Goal: Task Accomplishment & Management: Use online tool/utility

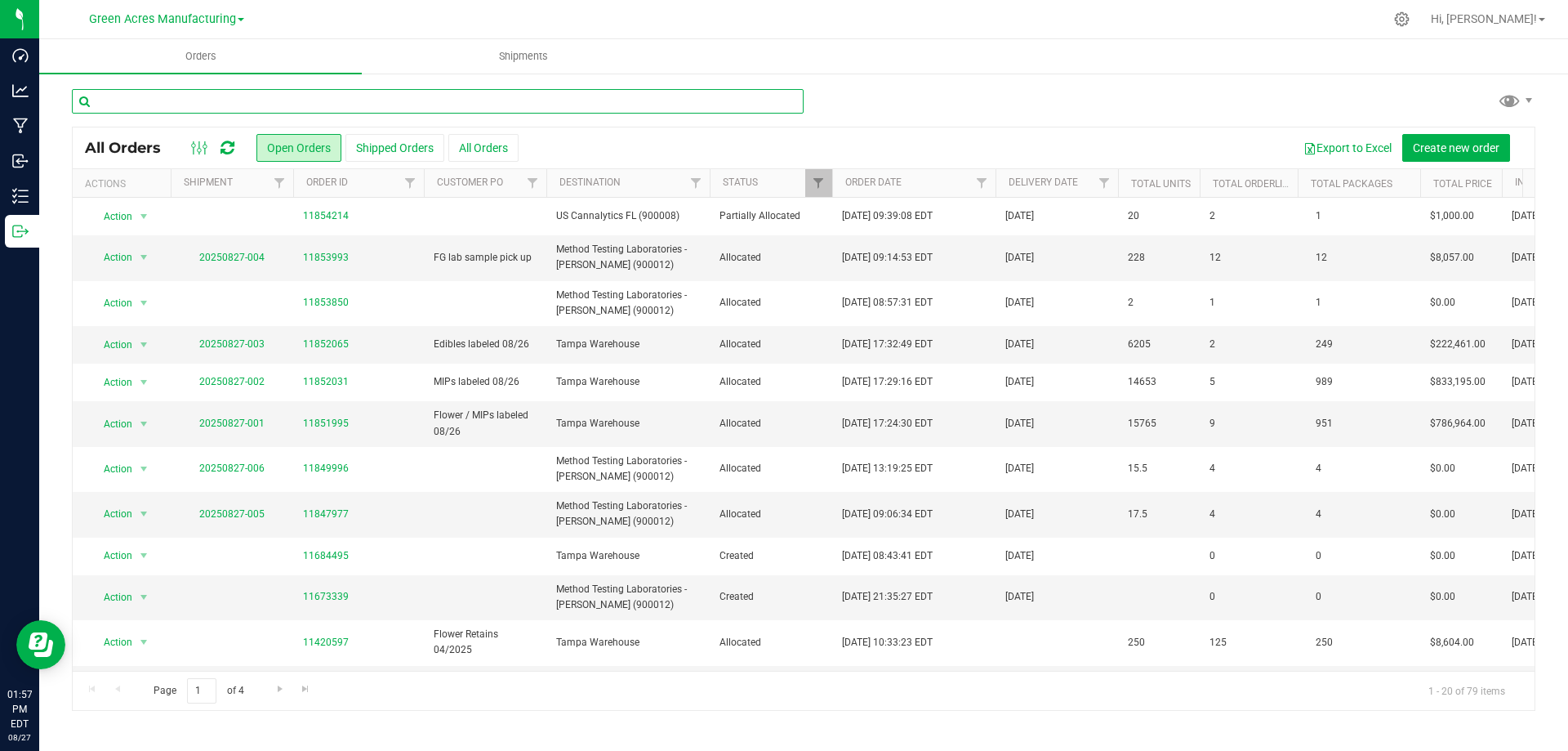
click at [372, 102] on input "text" at bounding box center [438, 101] width 732 height 24
type input "0673"
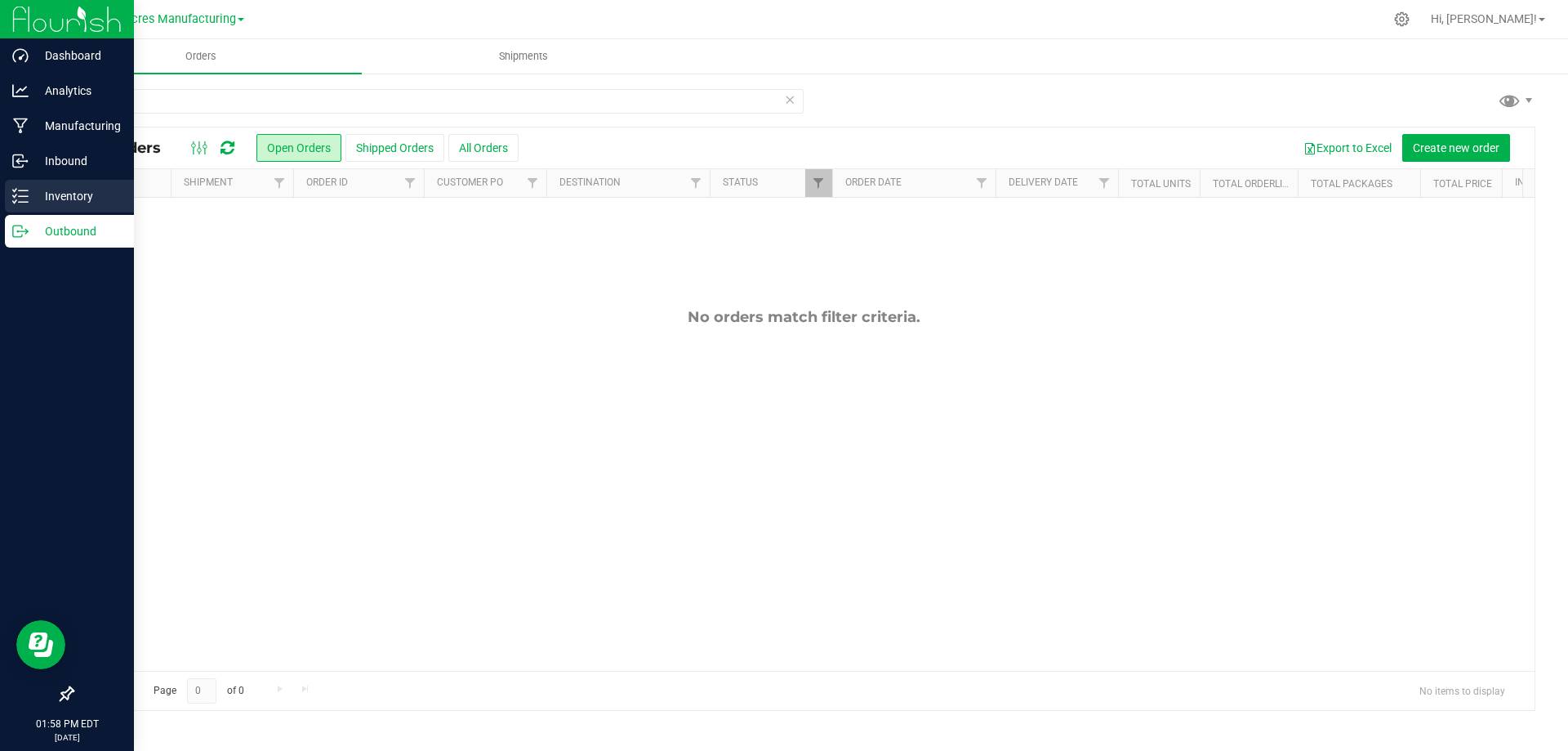
click at [24, 193] on icon at bounding box center [21, 196] width 17 height 17
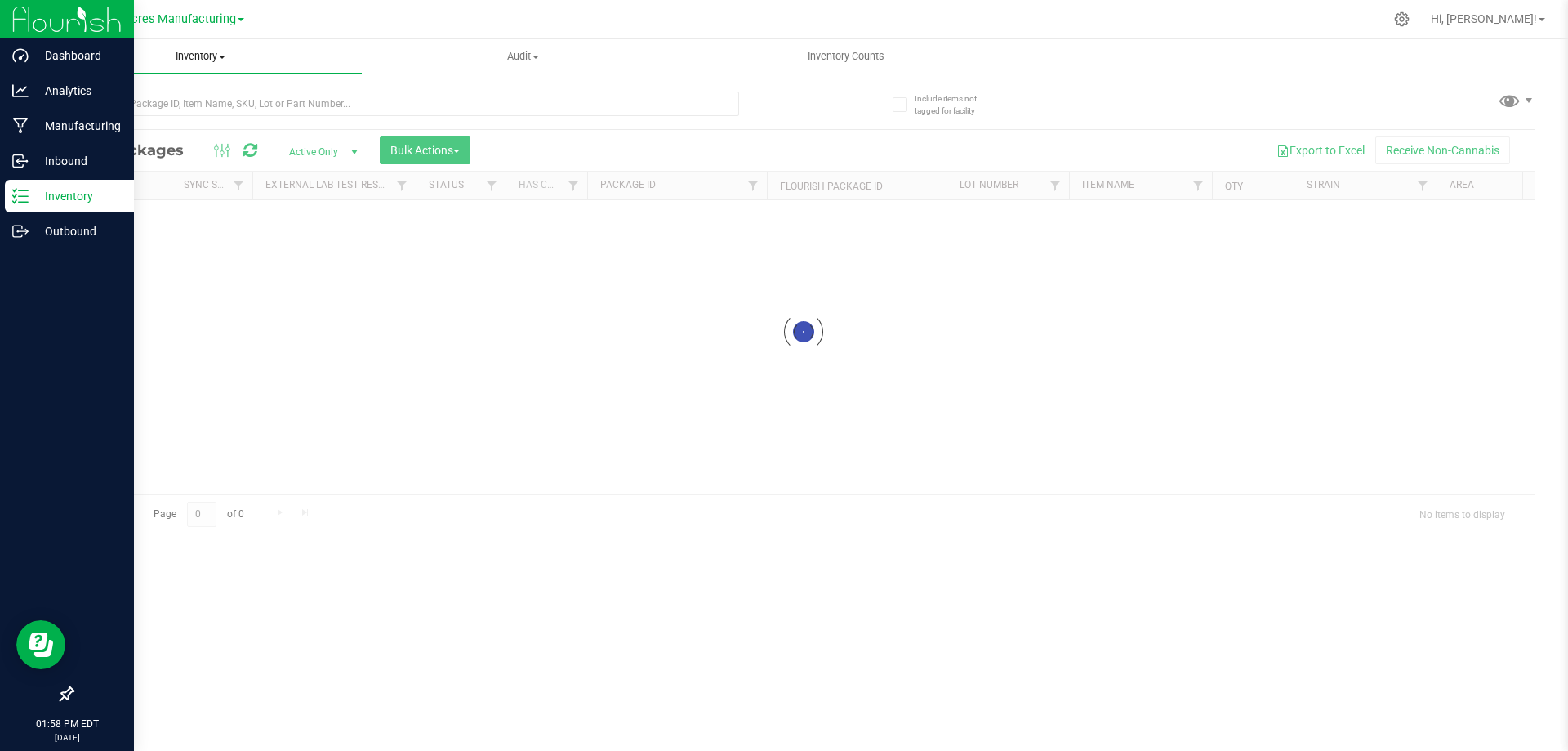
click at [217, 56] on span "Inventory" at bounding box center [200, 57] width 322 height 15
click at [208, 116] on li "All inventory" at bounding box center [200, 118] width 322 height 19
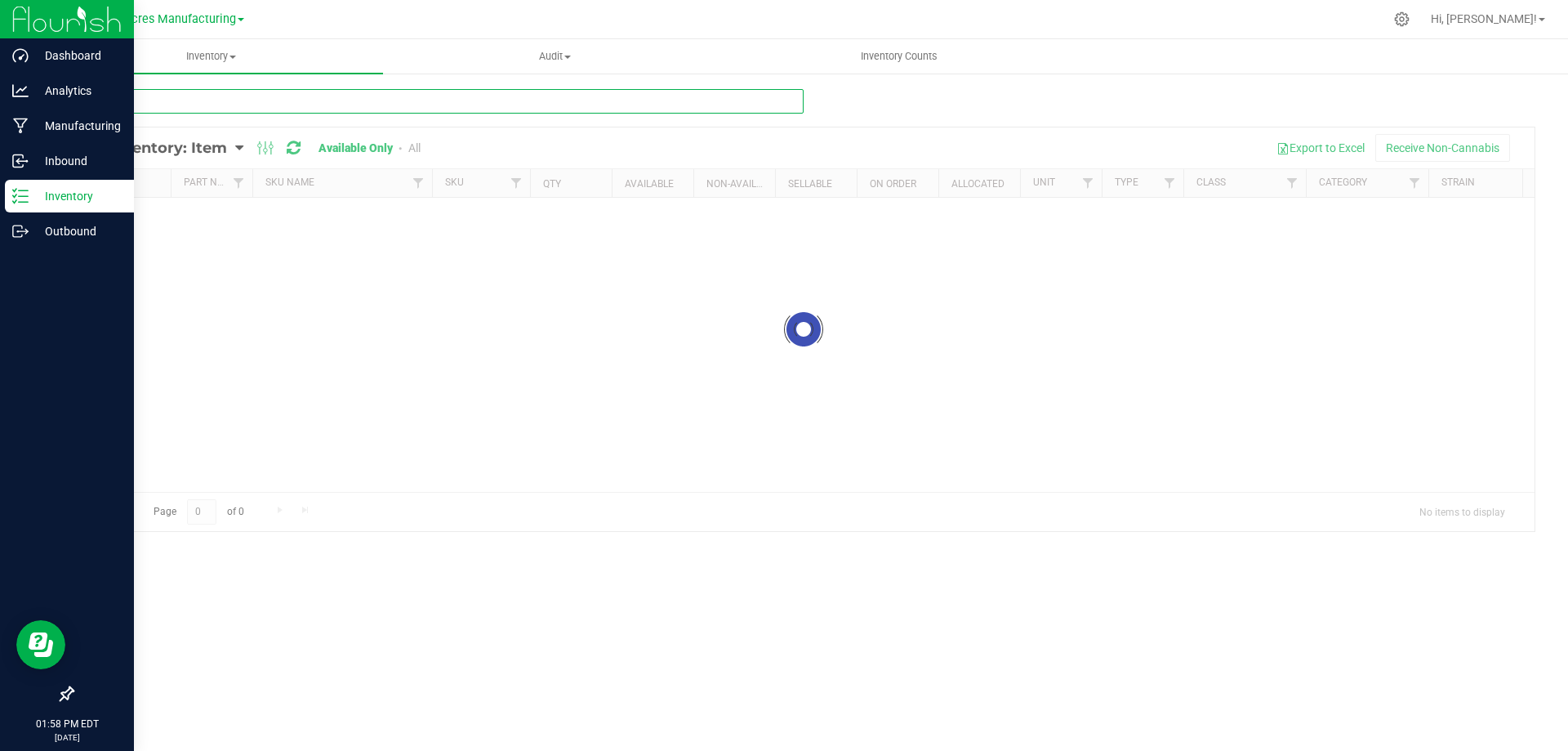
click at [349, 110] on input "text" at bounding box center [438, 101] width 732 height 24
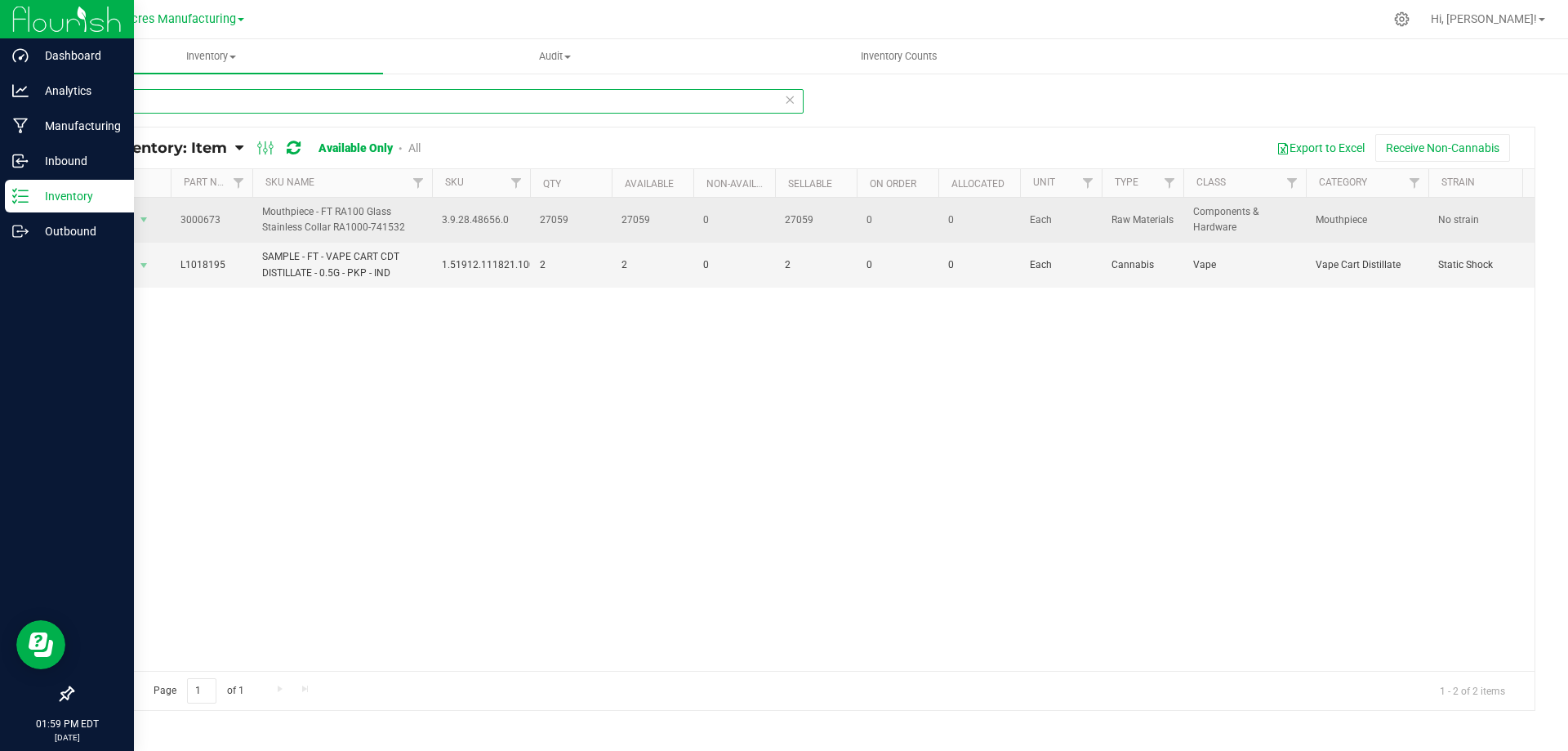
type input "0673"
click at [550, 221] on span "27059" at bounding box center [571, 220] width 62 height 16
copy span "27059"
click at [137, 217] on span "select" at bounding box center [144, 220] width 13 height 13
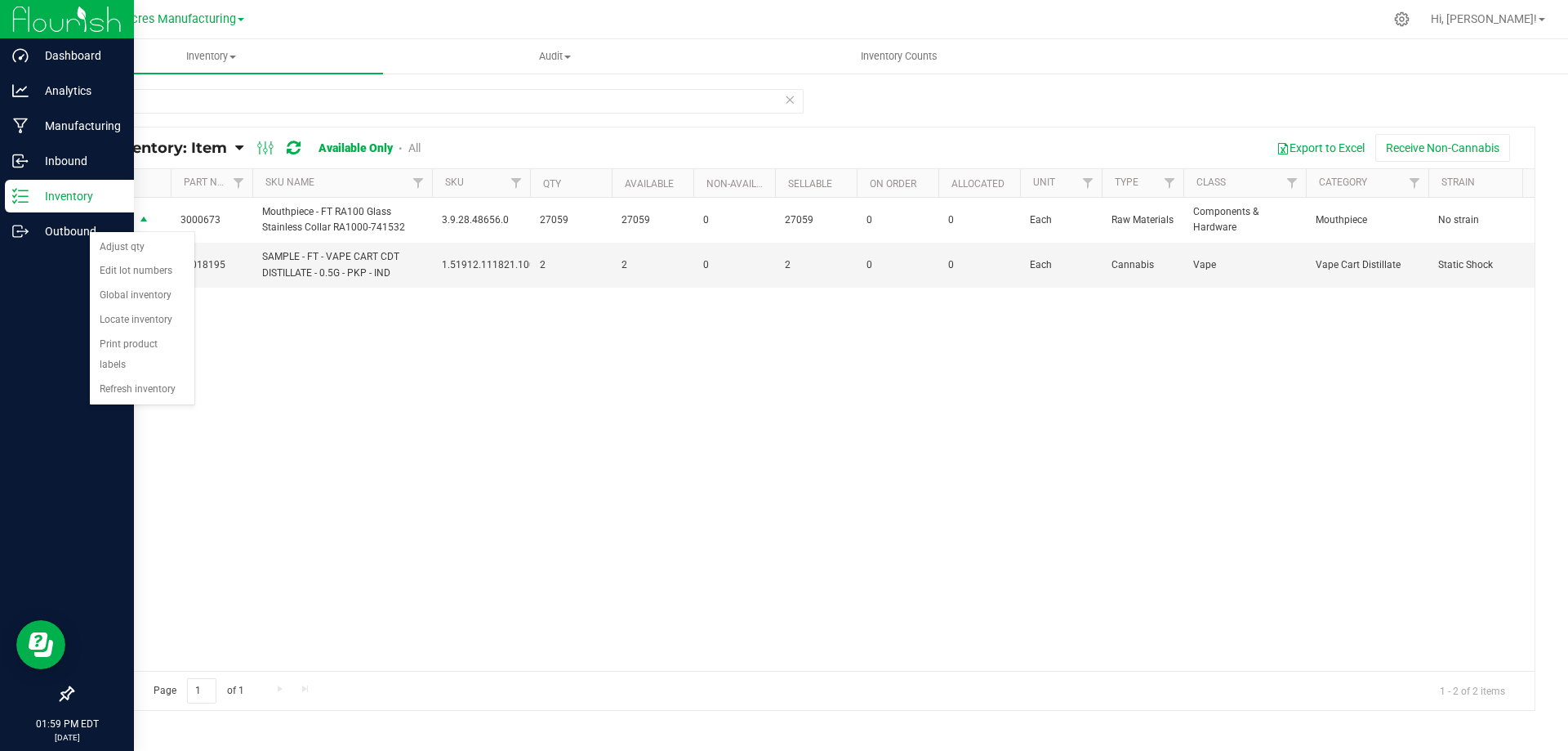
click at [235, 145] on link "All Inventory: Item" at bounding box center [160, 148] width 150 height 18
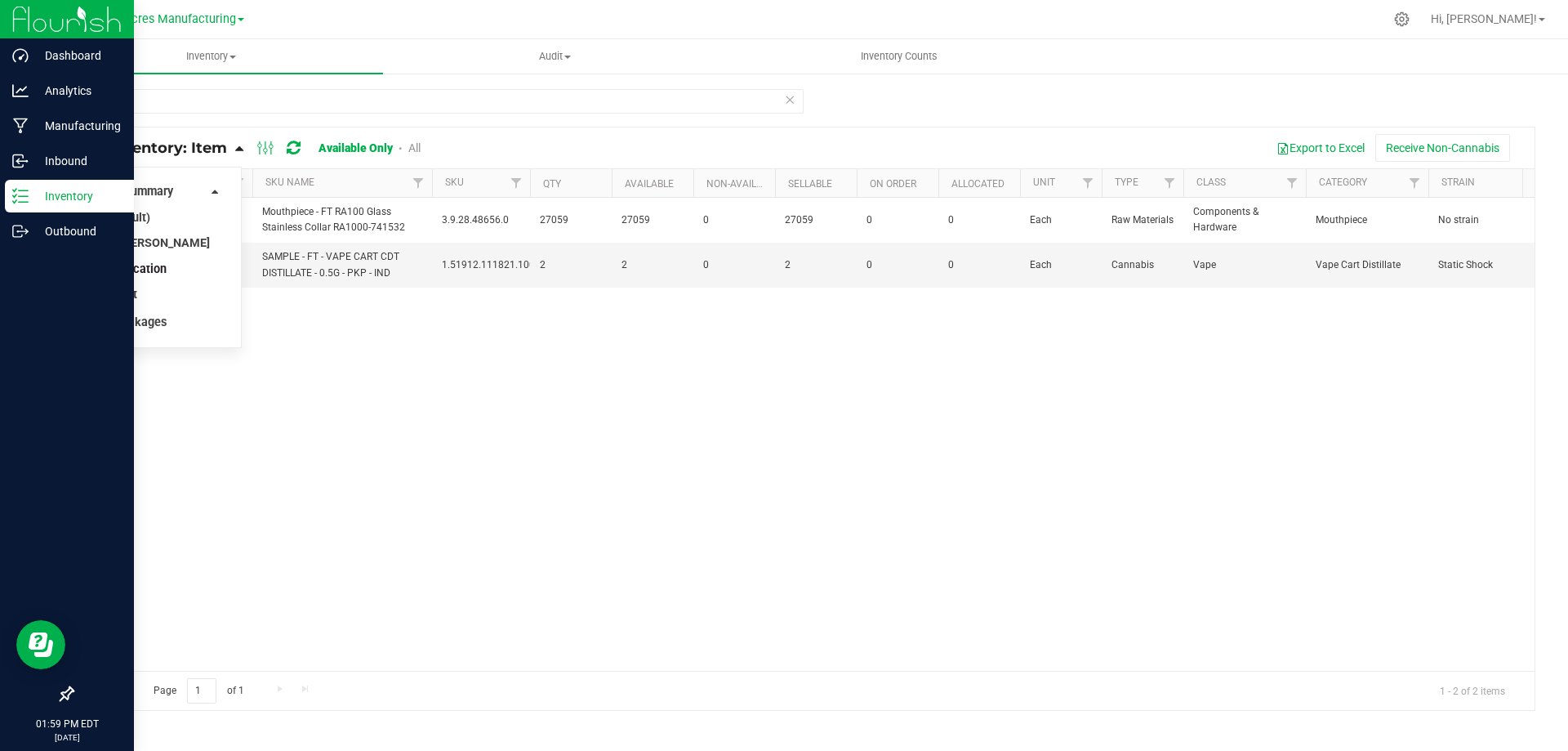
click at [134, 276] on span "Item by Location" at bounding box center [122, 269] width 89 height 14
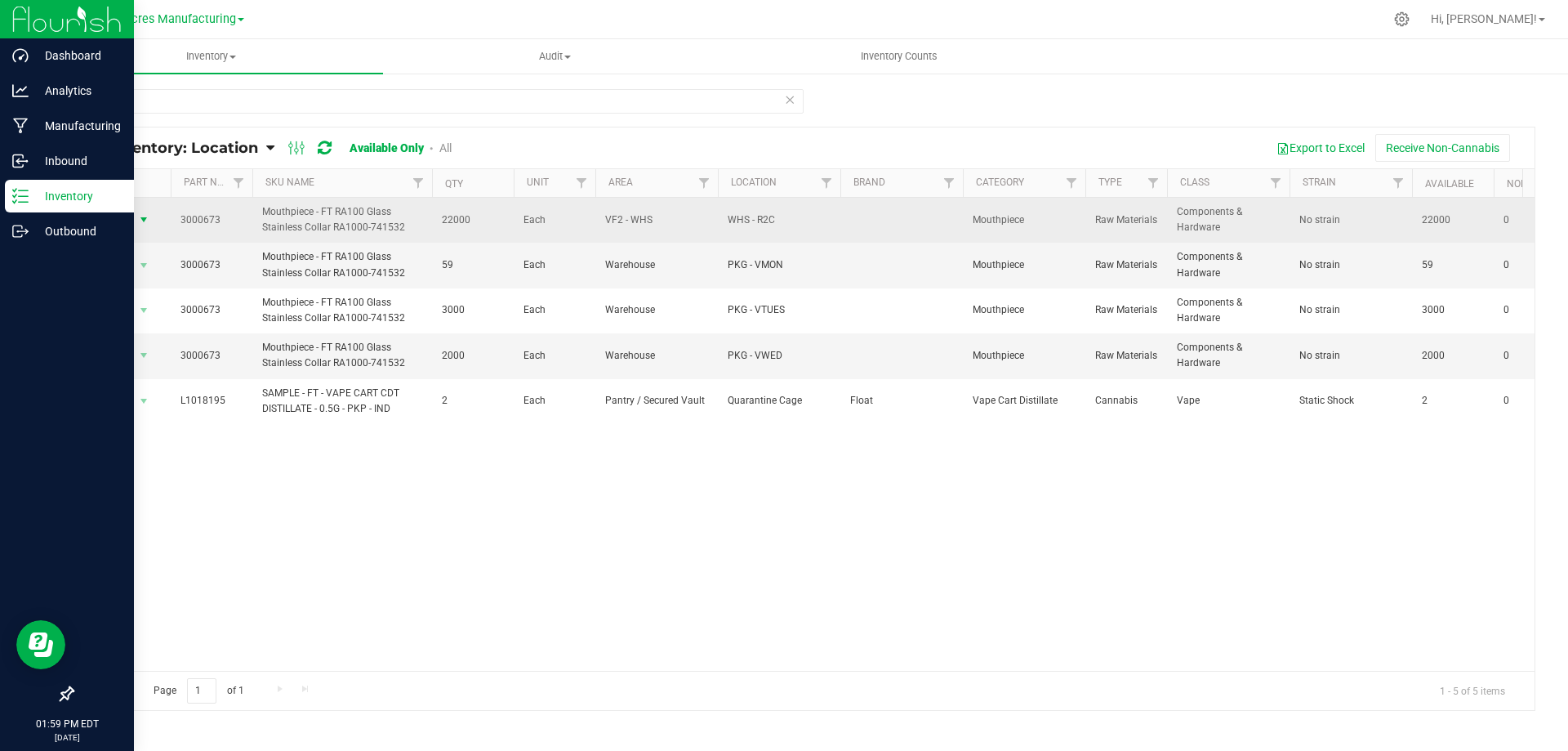
click at [145, 213] on span "select" at bounding box center [144, 220] width 13 height 13
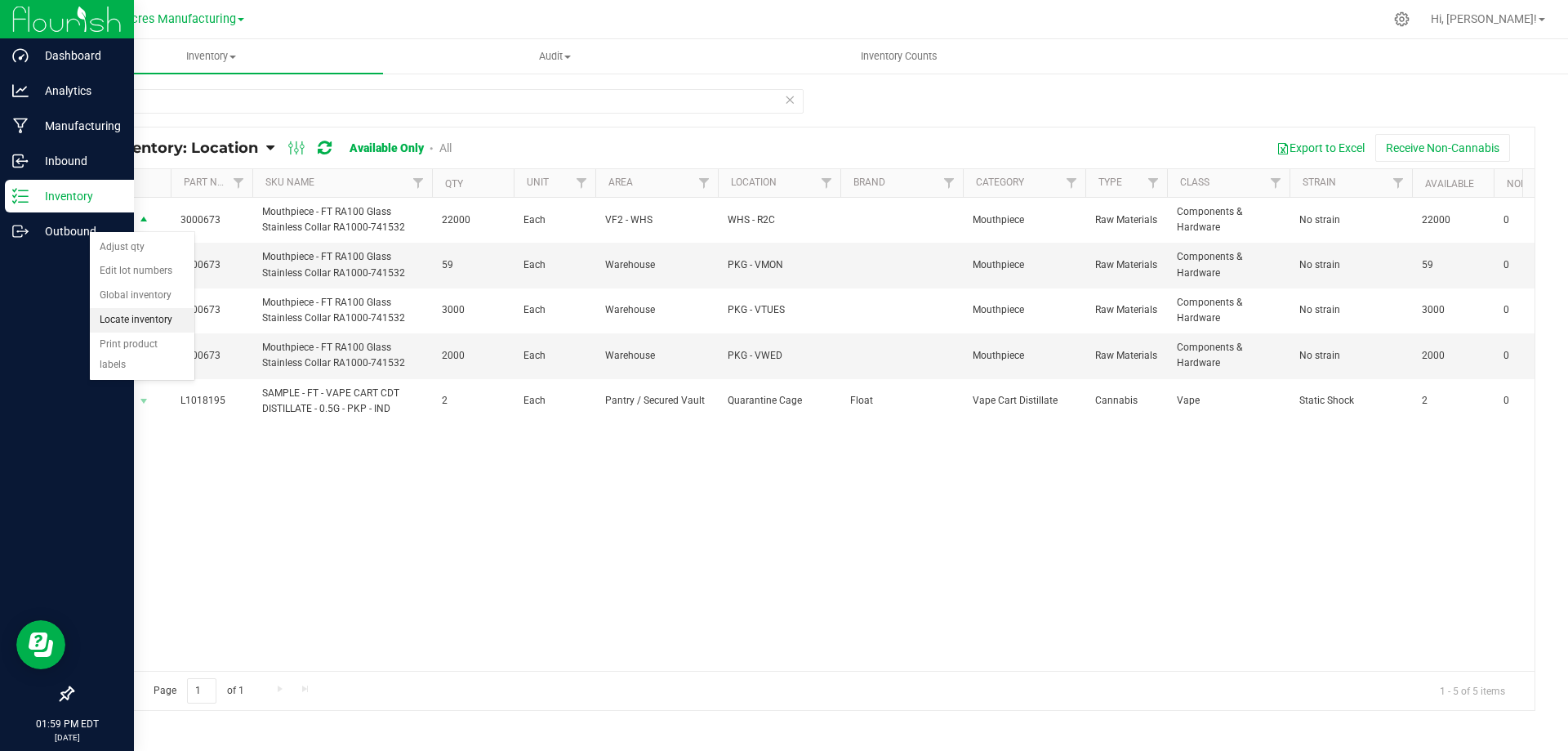
click at [149, 325] on li "Locate inventory" at bounding box center [142, 320] width 104 height 24
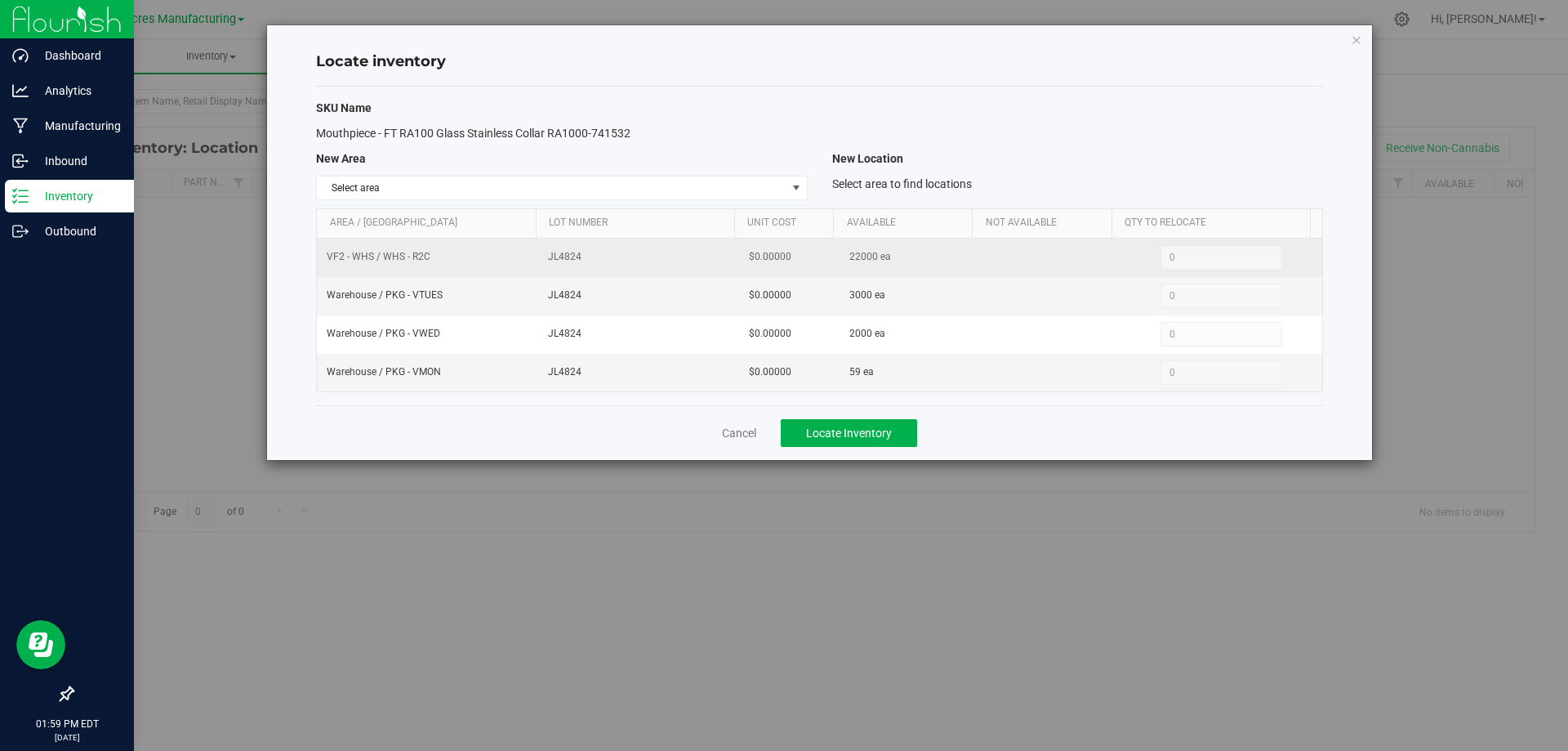
click at [854, 251] on span "22000 ea" at bounding box center [870, 256] width 42 height 16
copy span "22000"
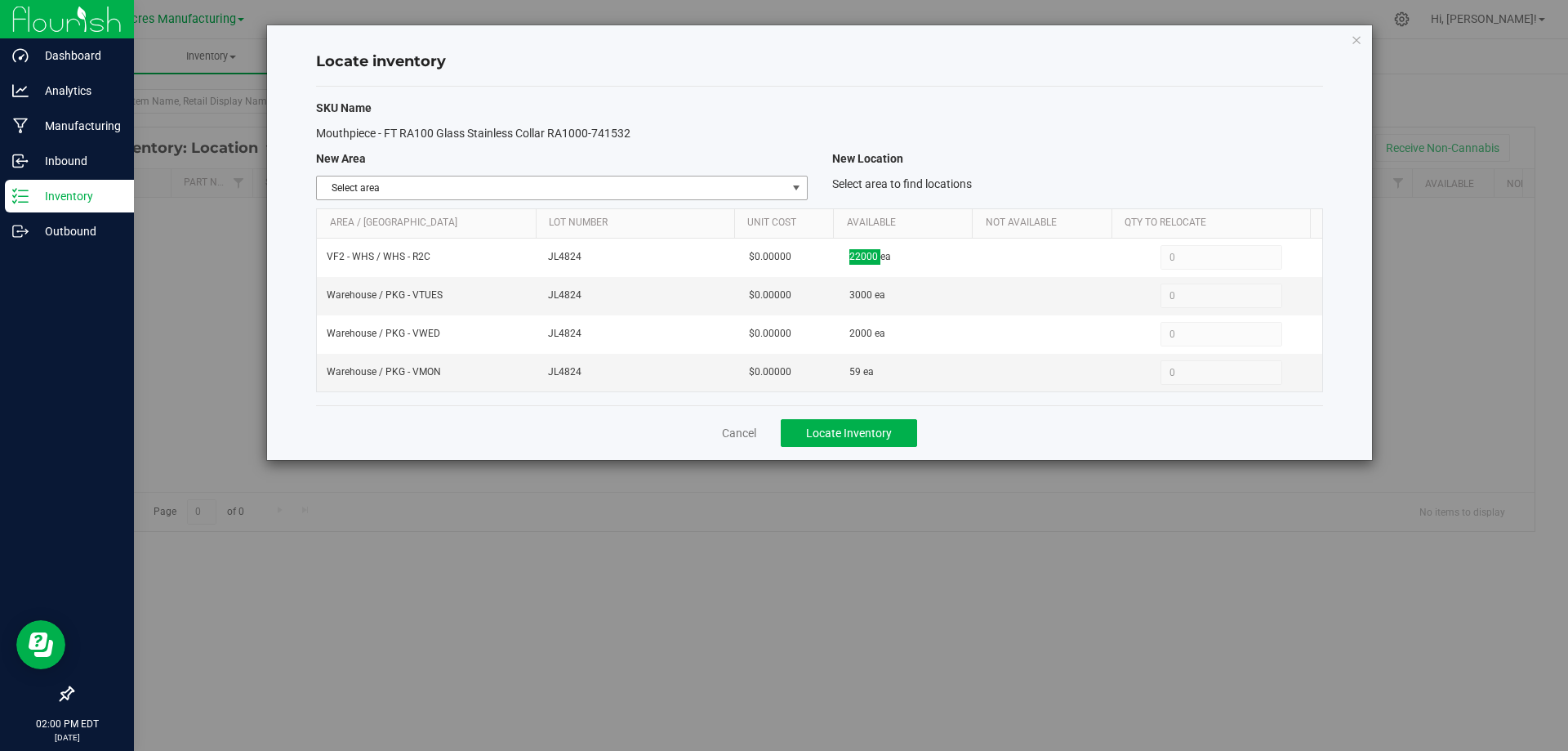
click at [795, 190] on span "select" at bounding box center [797, 188] width 13 height 13
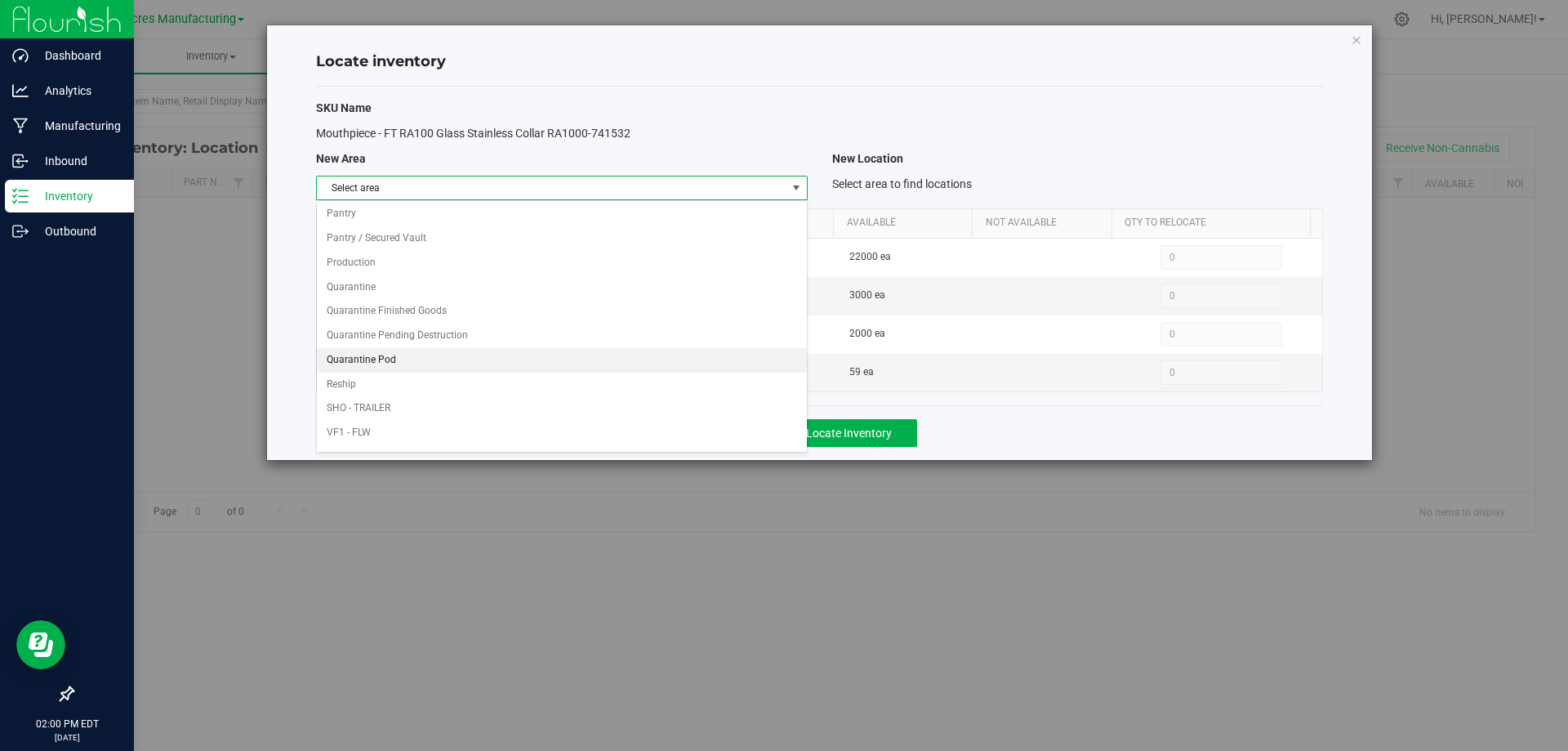
scroll to position [799, 0]
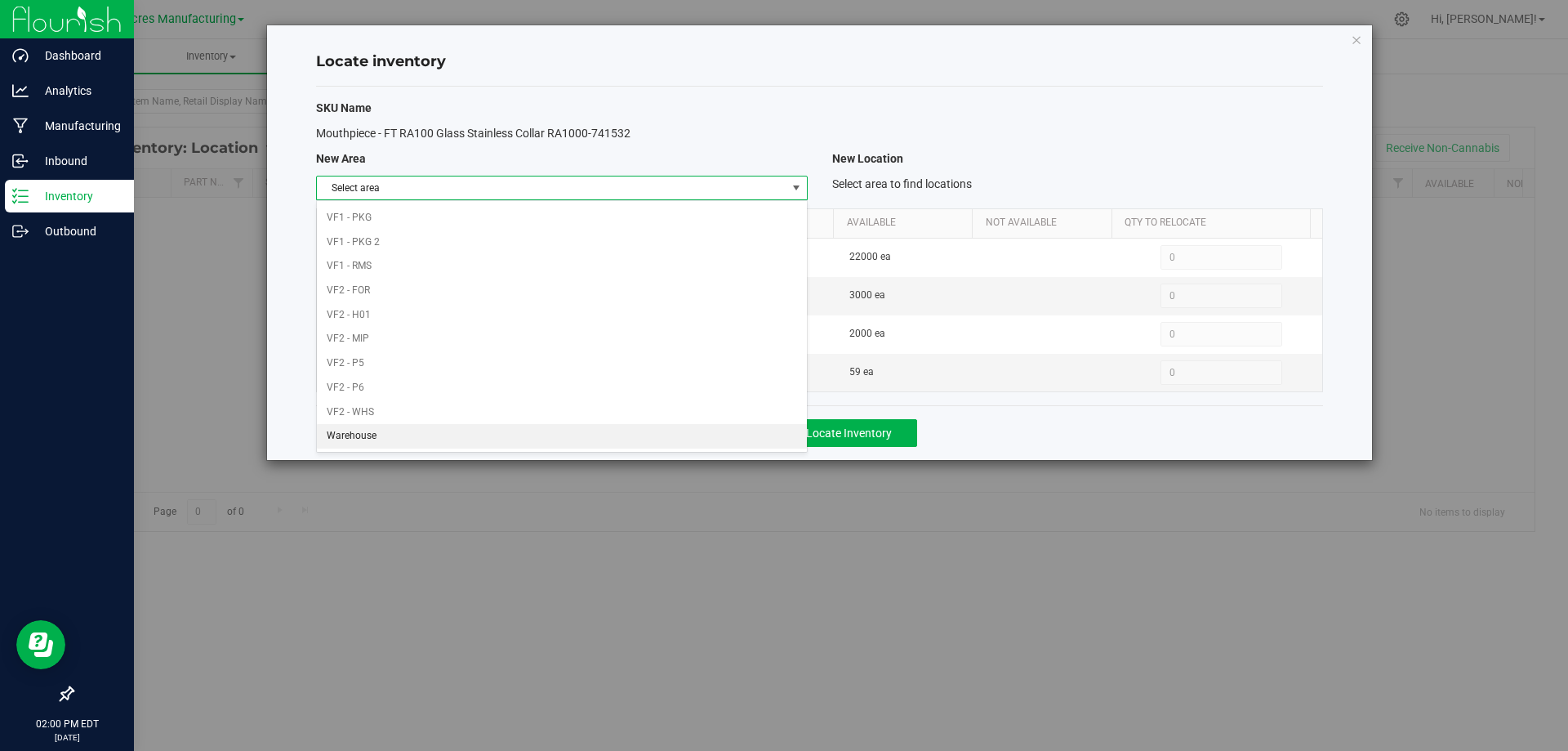
click at [621, 439] on li "Warehouse" at bounding box center [561, 435] width 490 height 24
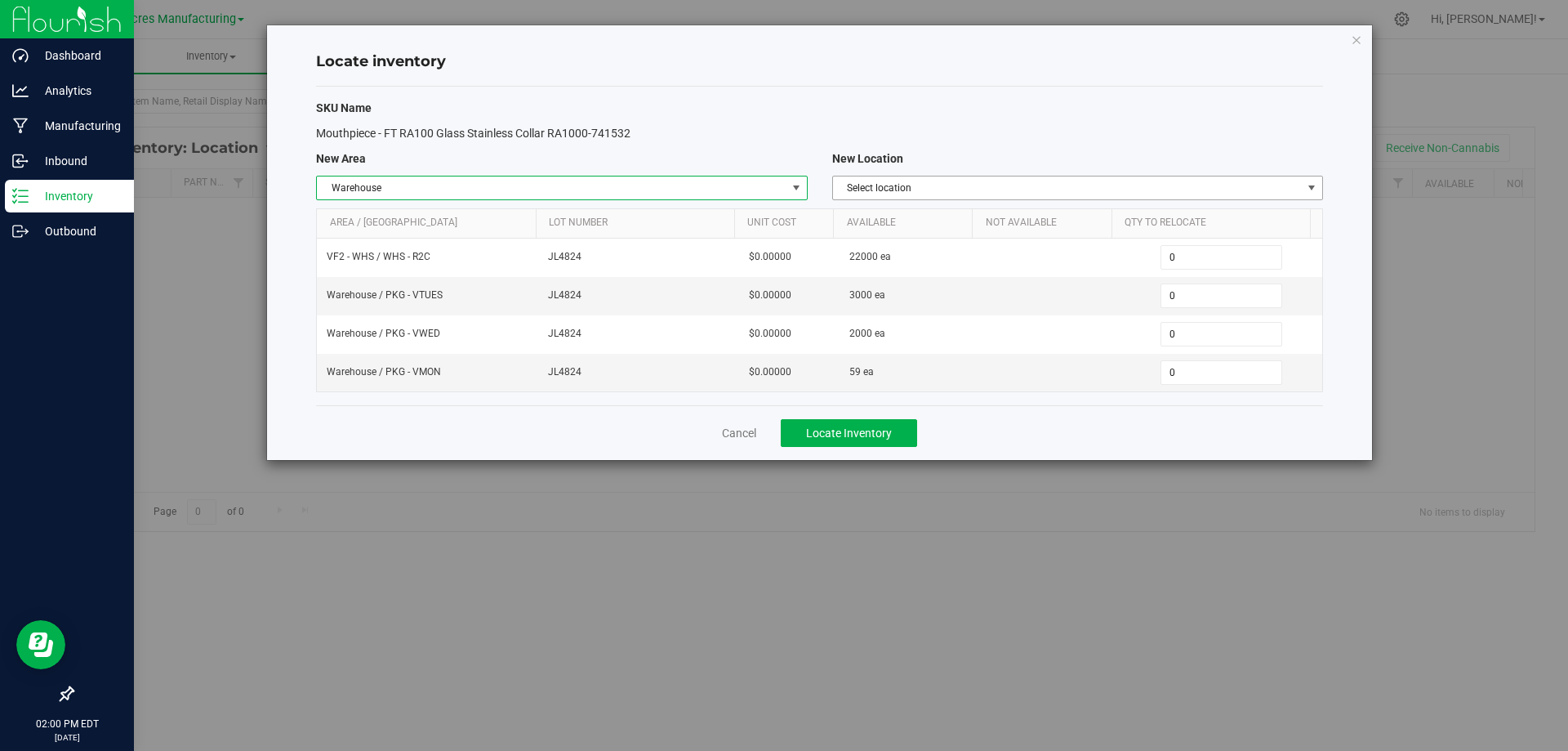
click at [1142, 183] on span "Select location" at bounding box center [1067, 187] width 469 height 23
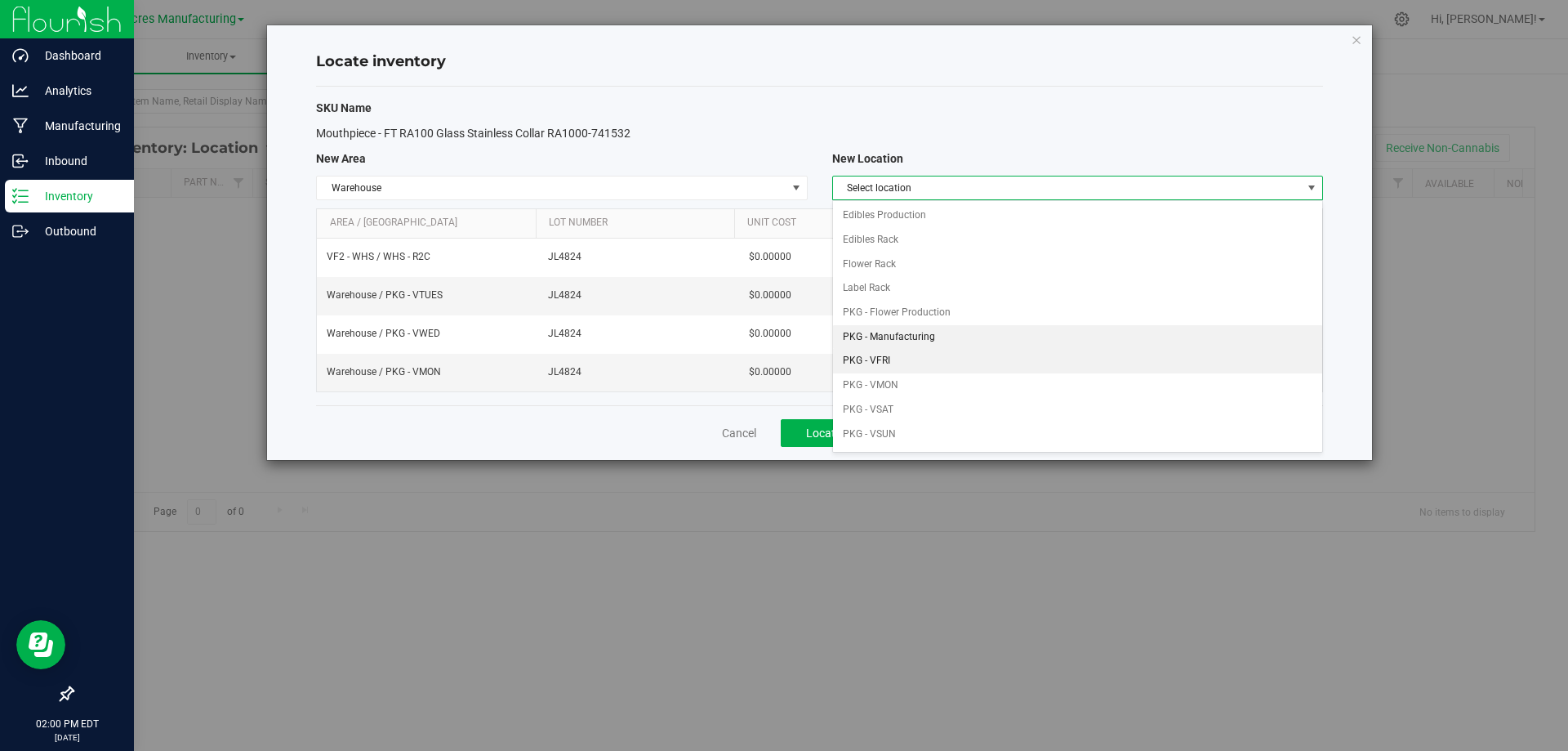
scroll to position [82, 0]
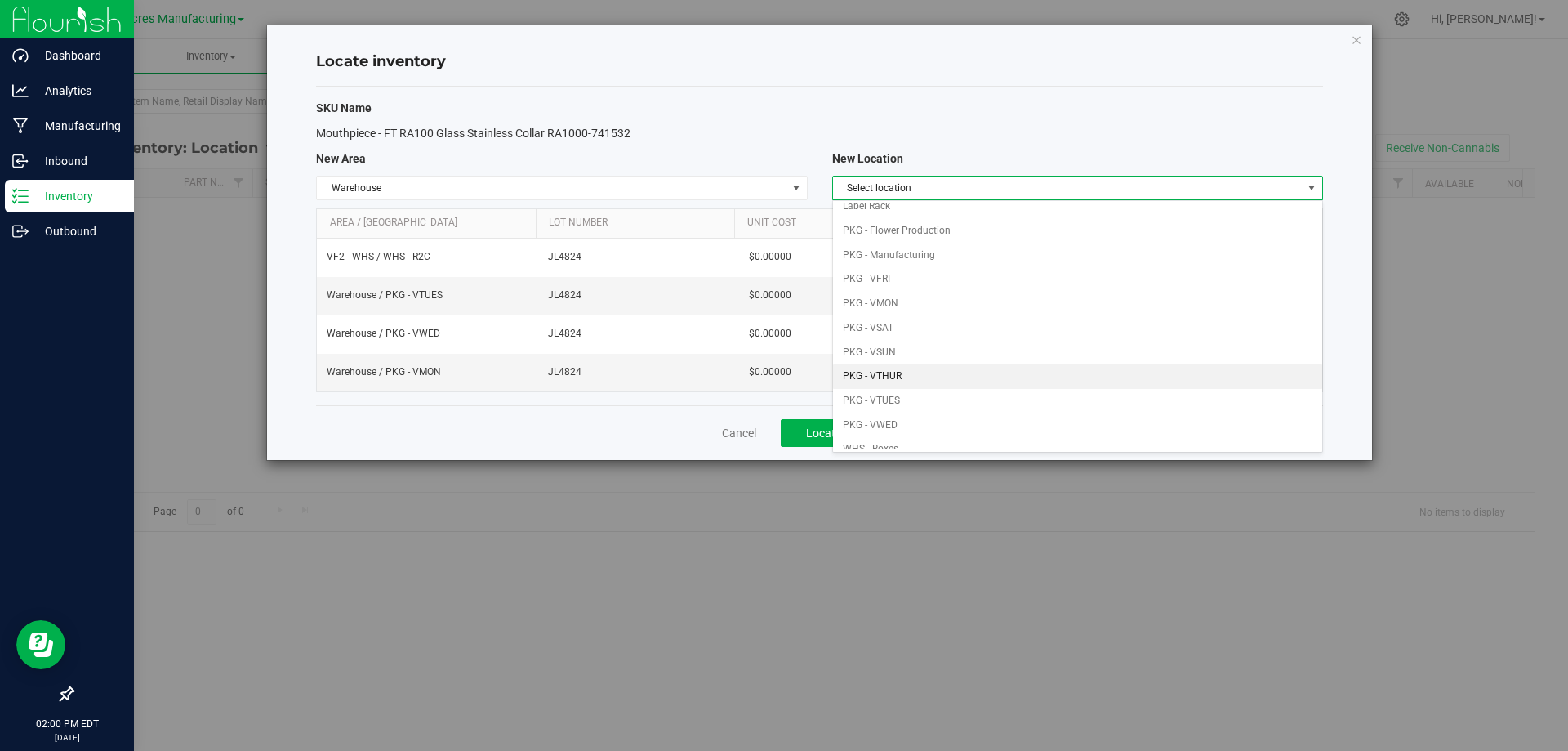
click at [933, 382] on li "PKG - VTHUR" at bounding box center [1078, 376] width 490 height 24
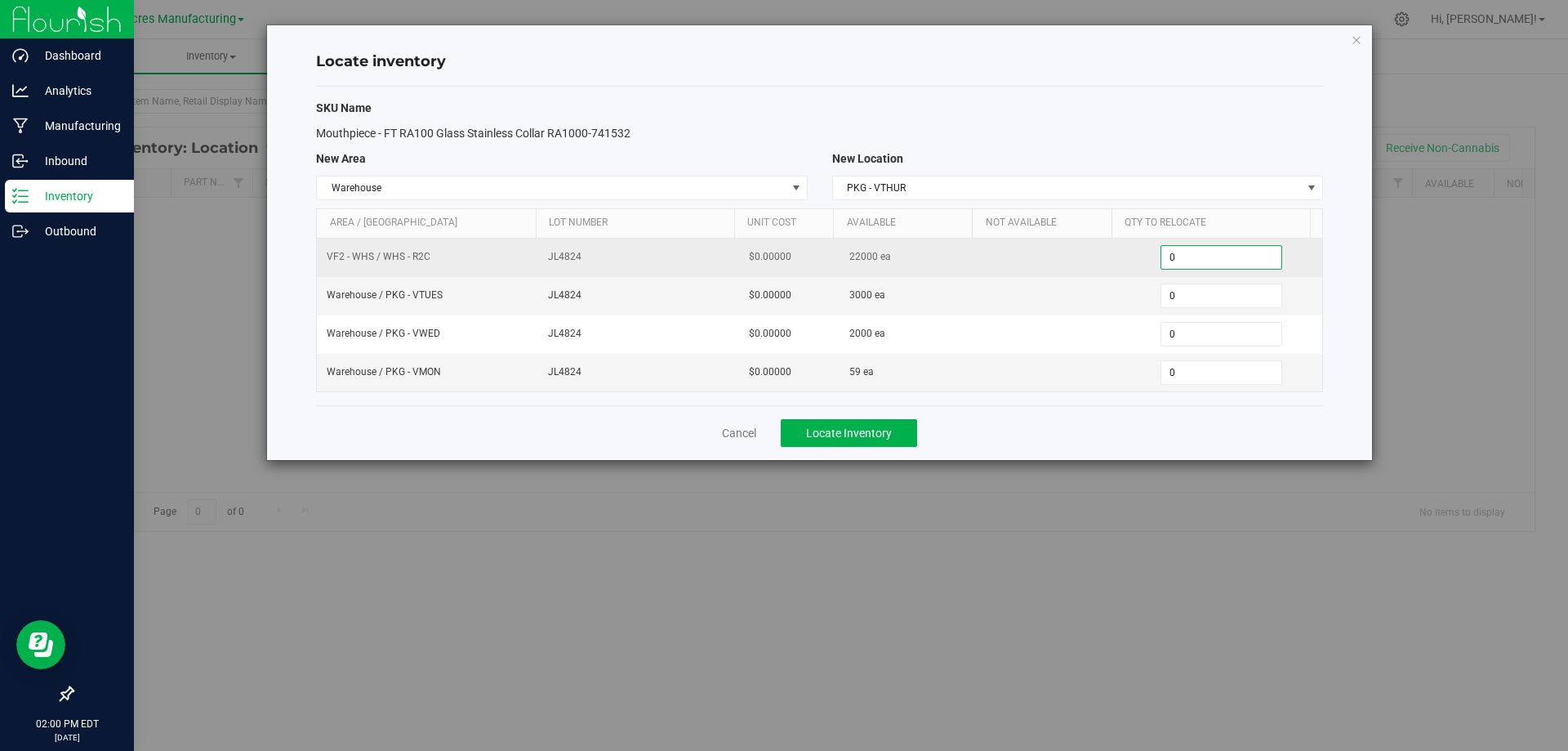
click at [1235, 256] on span "0 0" at bounding box center [1221, 256] width 122 height 24
click at [1234, 256] on input "0" at bounding box center [1221, 256] width 120 height 23
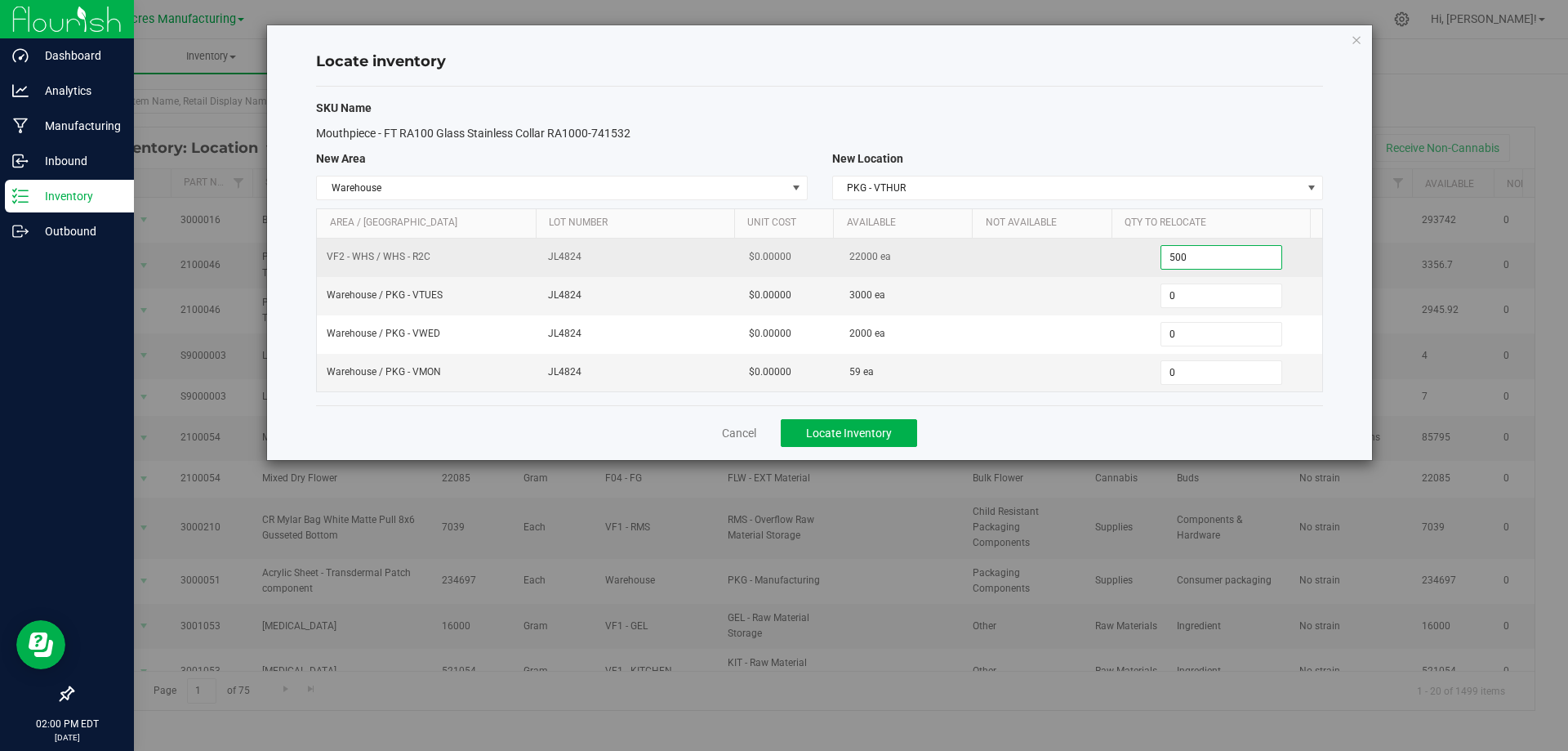
type input "5000"
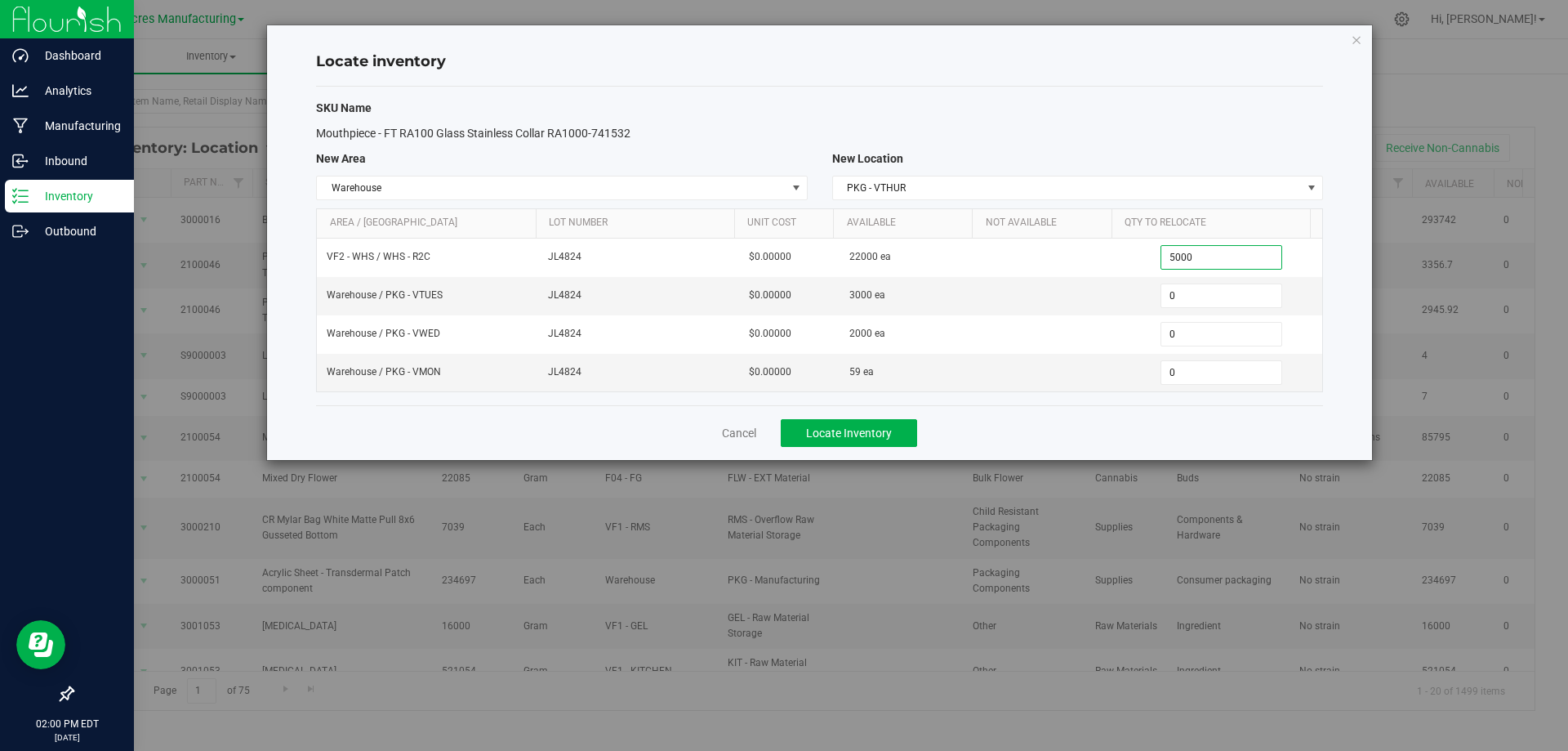
type input "5,000"
click at [1139, 434] on div "Cancel Locate Inventory" at bounding box center [820, 433] width 1007 height 55
click at [1062, 438] on div "Cancel Locate Inventory" at bounding box center [820, 433] width 1007 height 55
click at [901, 427] on button "Locate Inventory" at bounding box center [849, 433] width 136 height 28
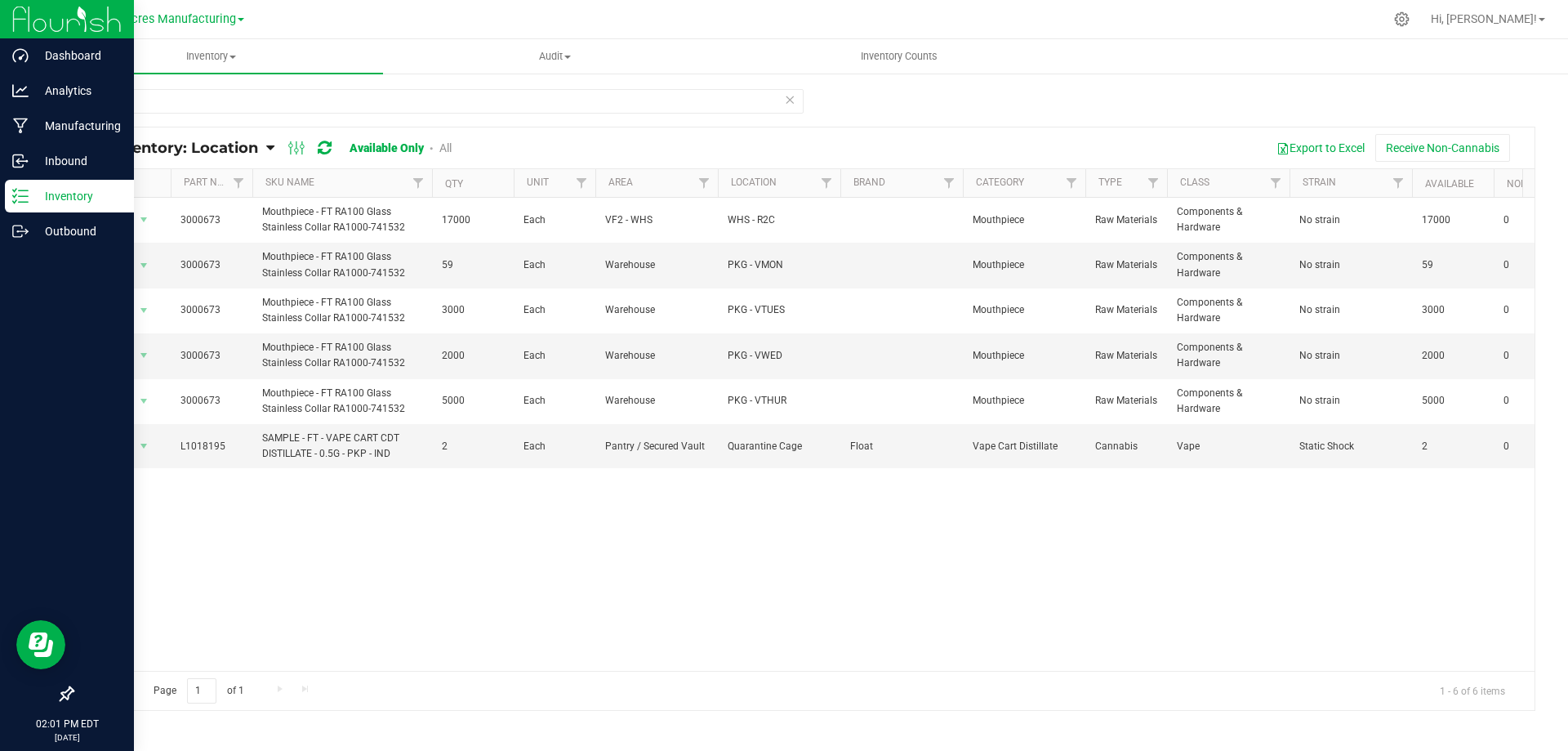
click at [855, 688] on div "Page 1 of 1 1 - 6 of 6 items" at bounding box center [804, 690] width 1462 height 39
click at [335, 101] on input "0673" at bounding box center [438, 101] width 732 height 24
click at [335, 102] on input "0673" at bounding box center [438, 101] width 732 height 24
type input "0"
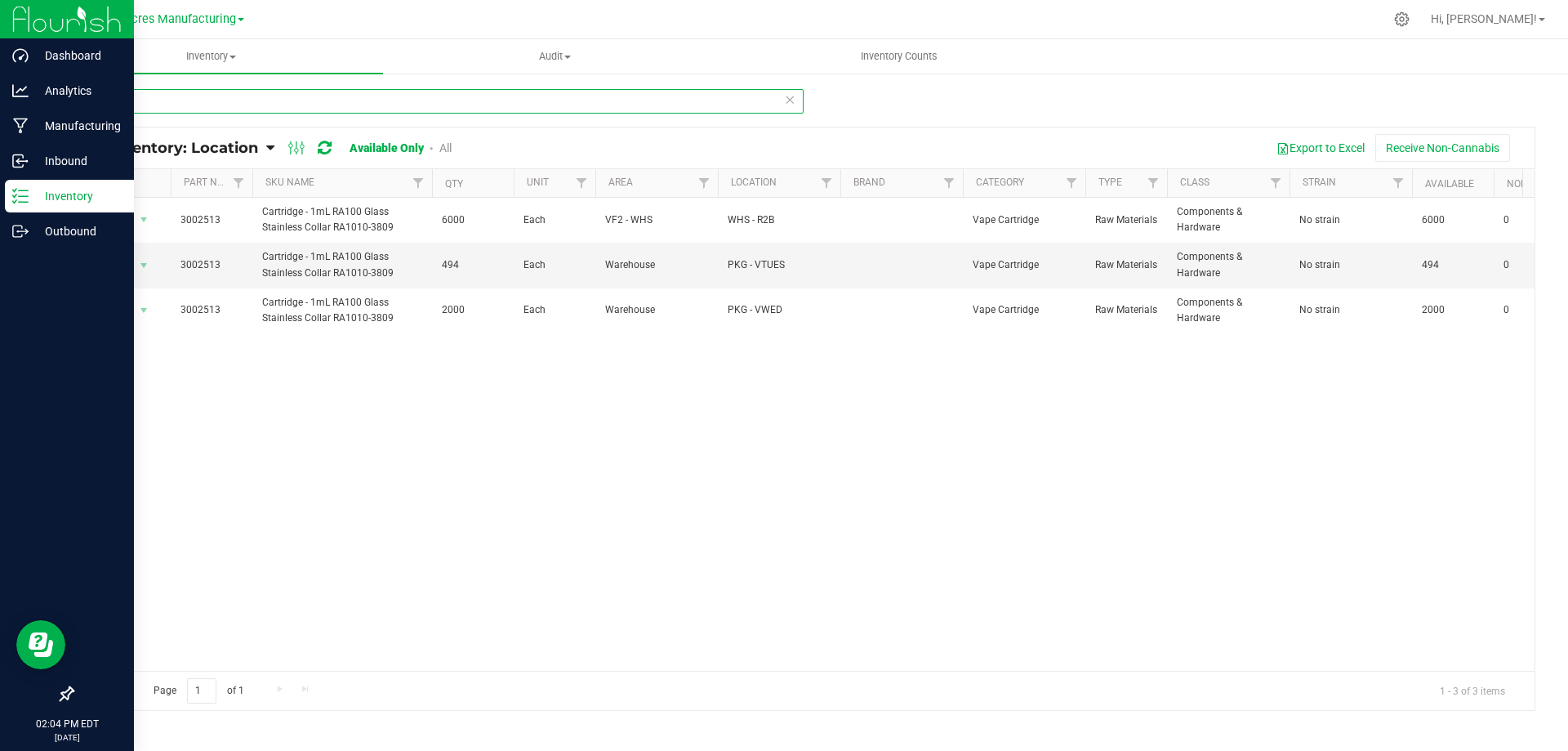
click at [160, 92] on input "2513" at bounding box center [438, 101] width 732 height 24
type input "4270"
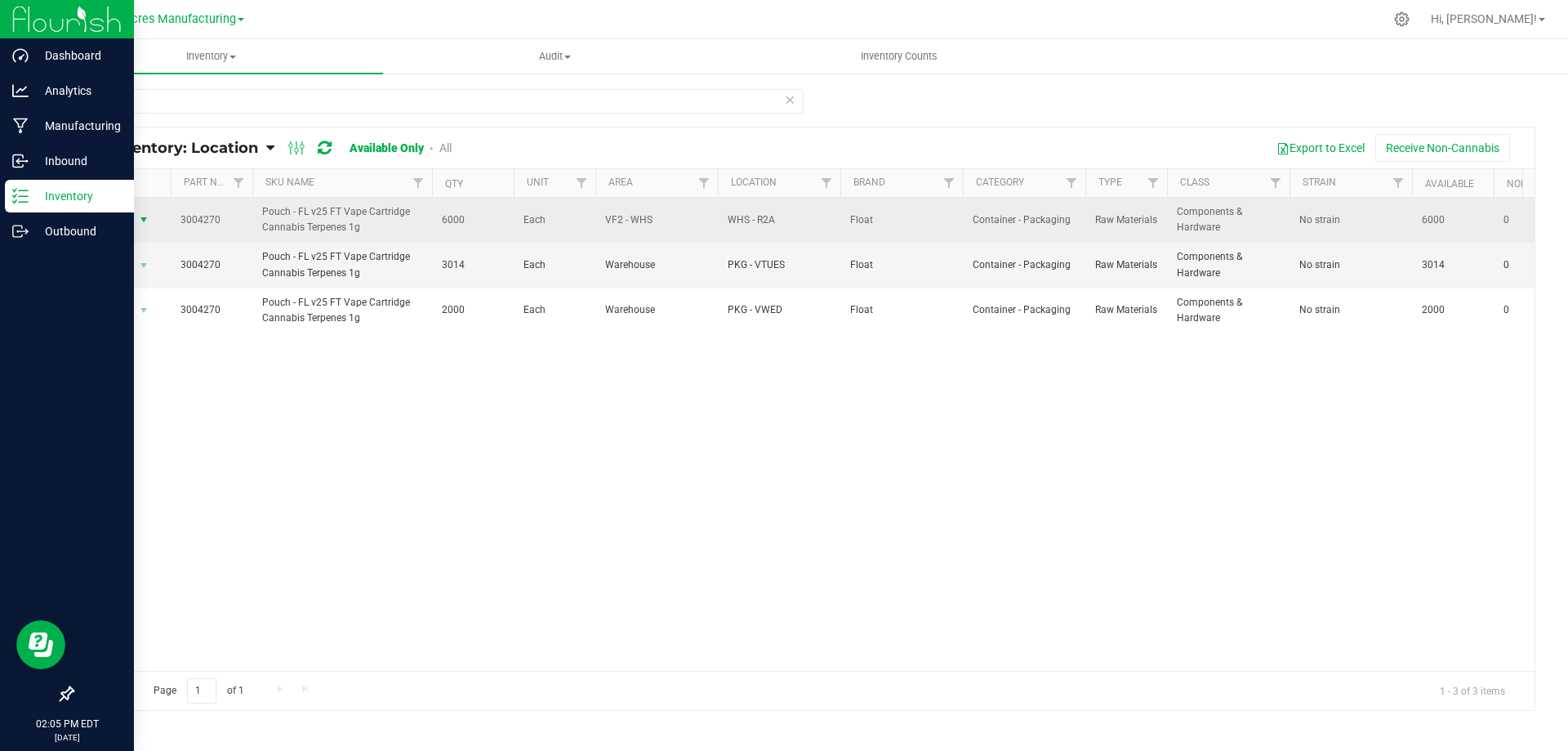
click at [135, 221] on span "select" at bounding box center [144, 219] width 20 height 23
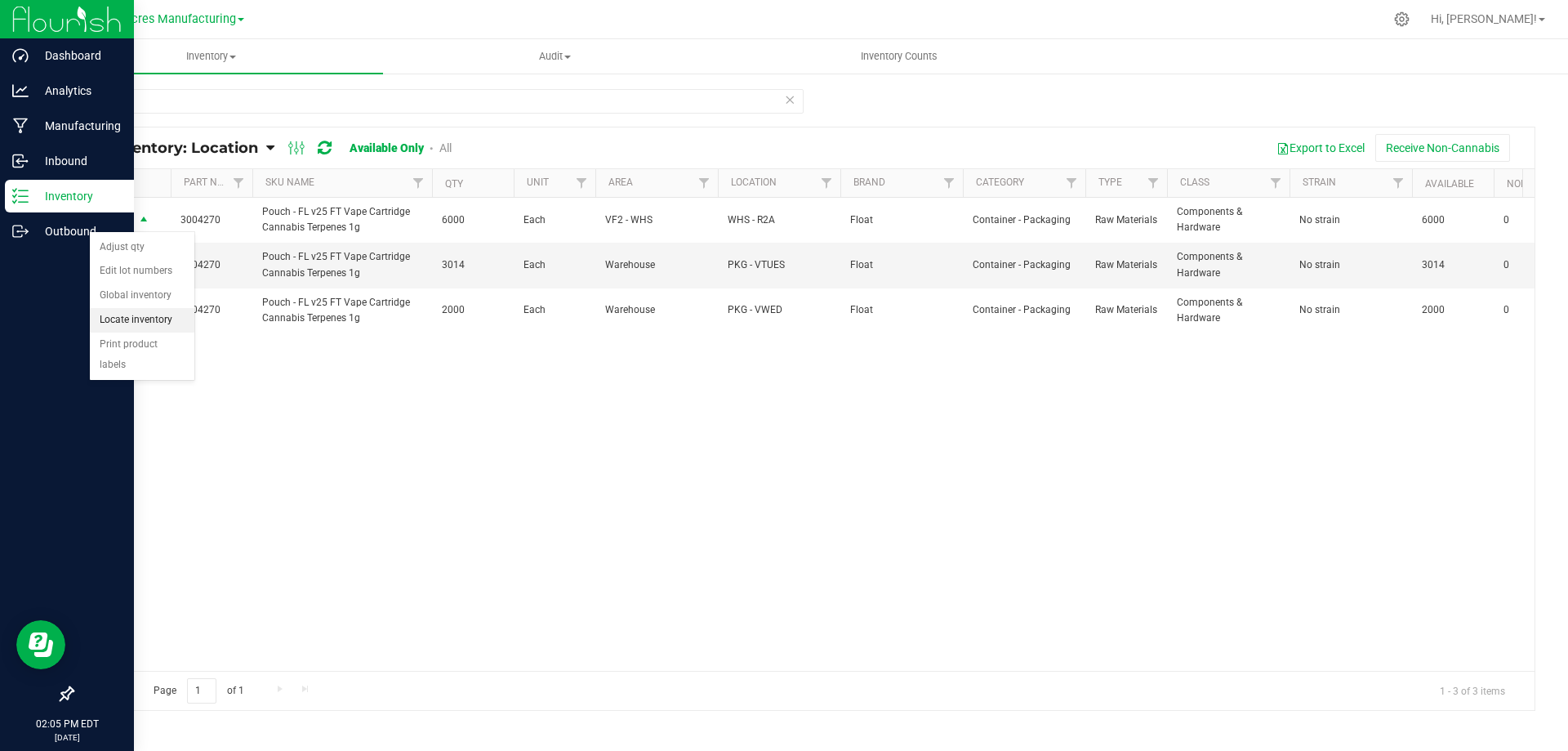
click at [153, 327] on li "Locate inventory" at bounding box center [142, 320] width 104 height 24
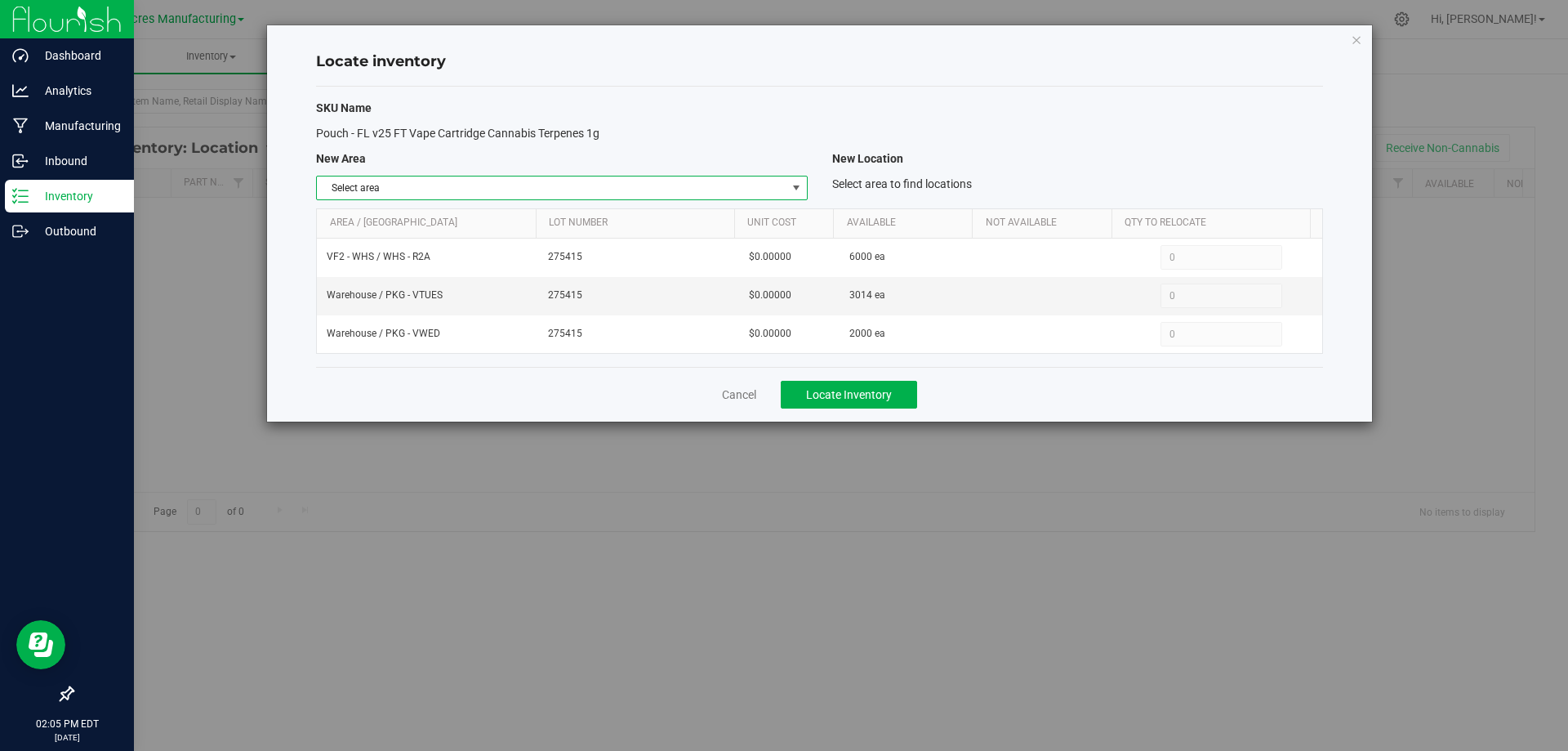
click at [759, 182] on span "Select area" at bounding box center [551, 187] width 469 height 23
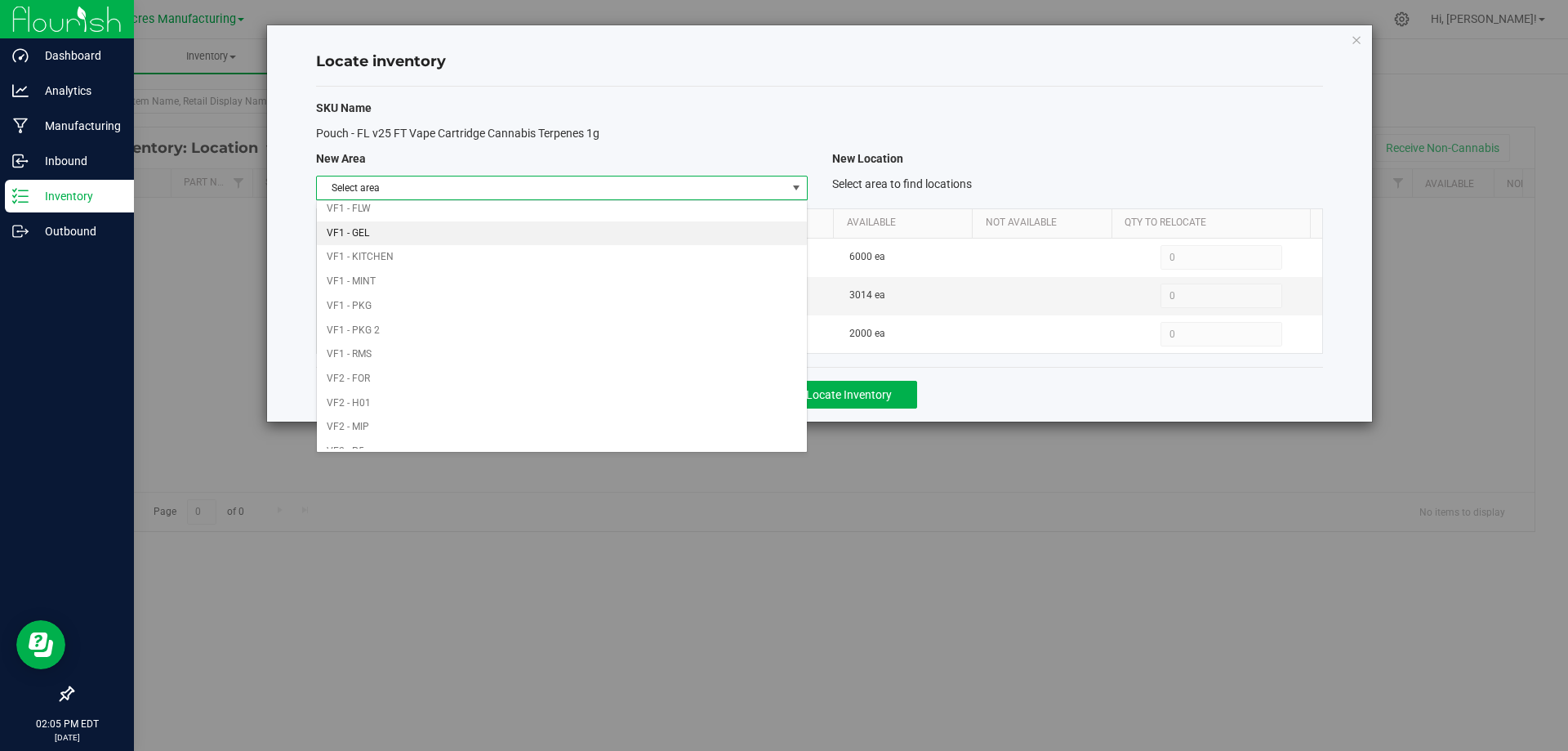
scroll to position [799, 0]
drag, startPoint x: 632, startPoint y: 440, endPoint x: 644, endPoint y: 425, distance: 19.2
click at [632, 439] on li "Warehouse" at bounding box center [561, 435] width 490 height 24
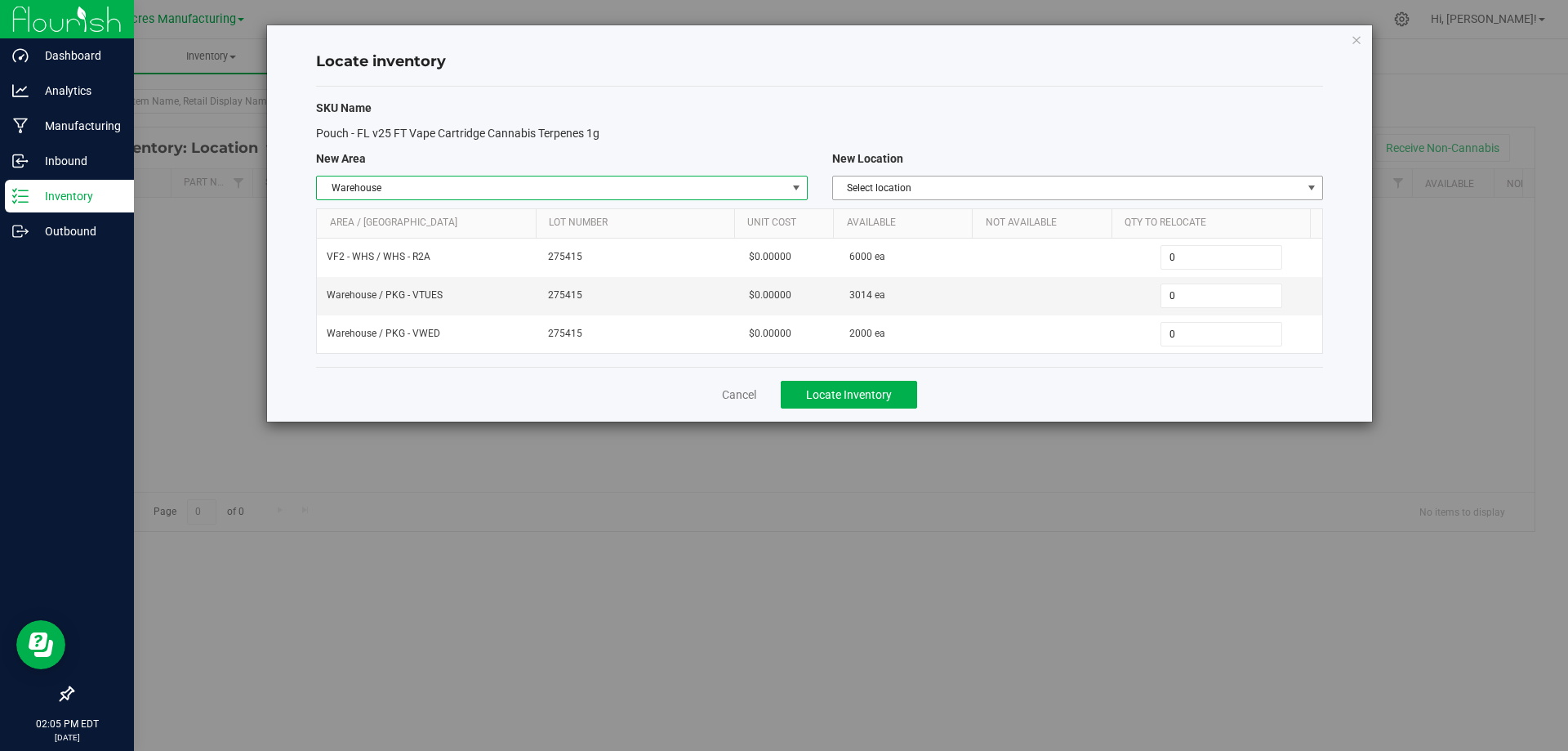
click at [1072, 190] on span "Select location" at bounding box center [1067, 187] width 469 height 23
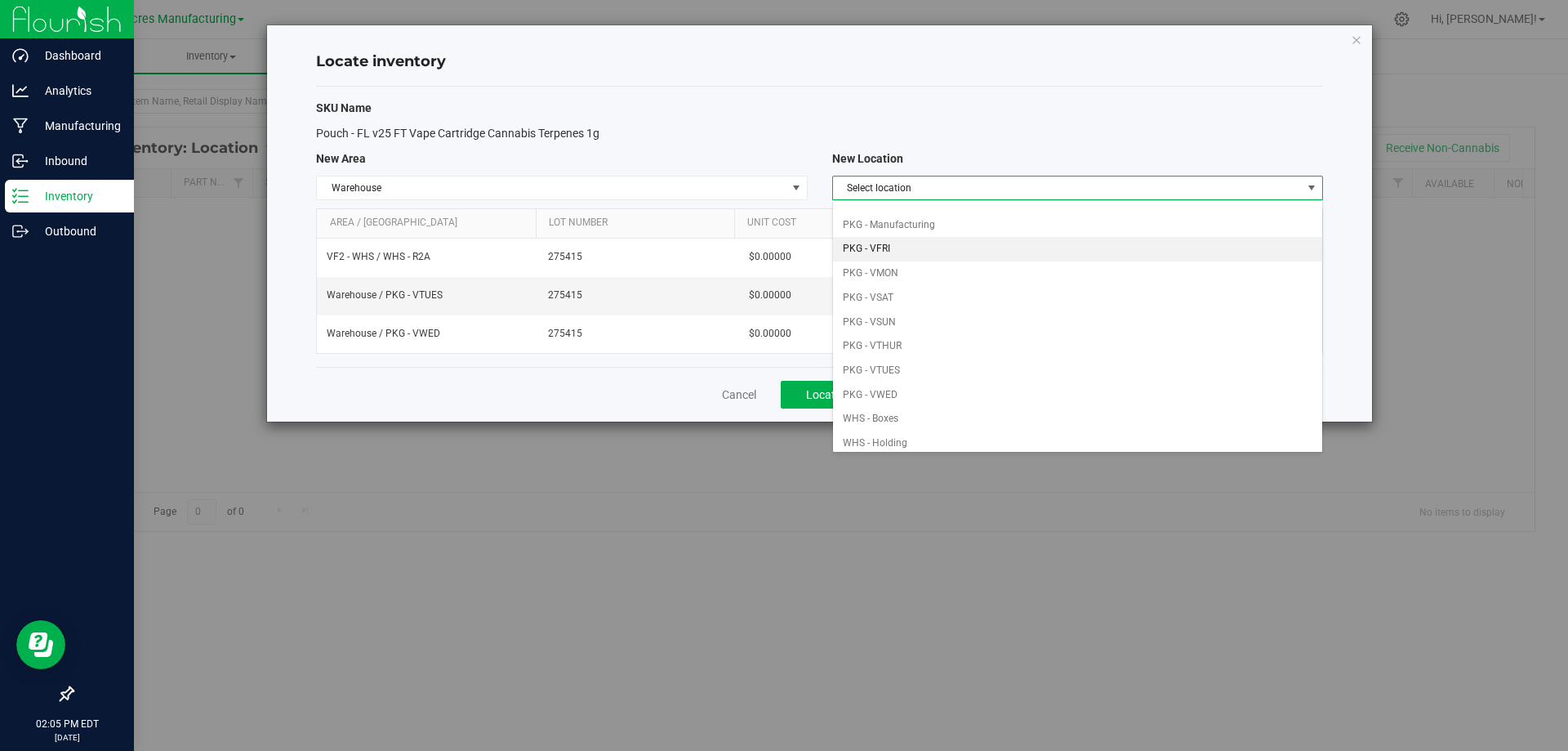
scroll to position [245, 0]
click at [911, 216] on li "PKG - VTHUR" at bounding box center [1078, 213] width 490 height 24
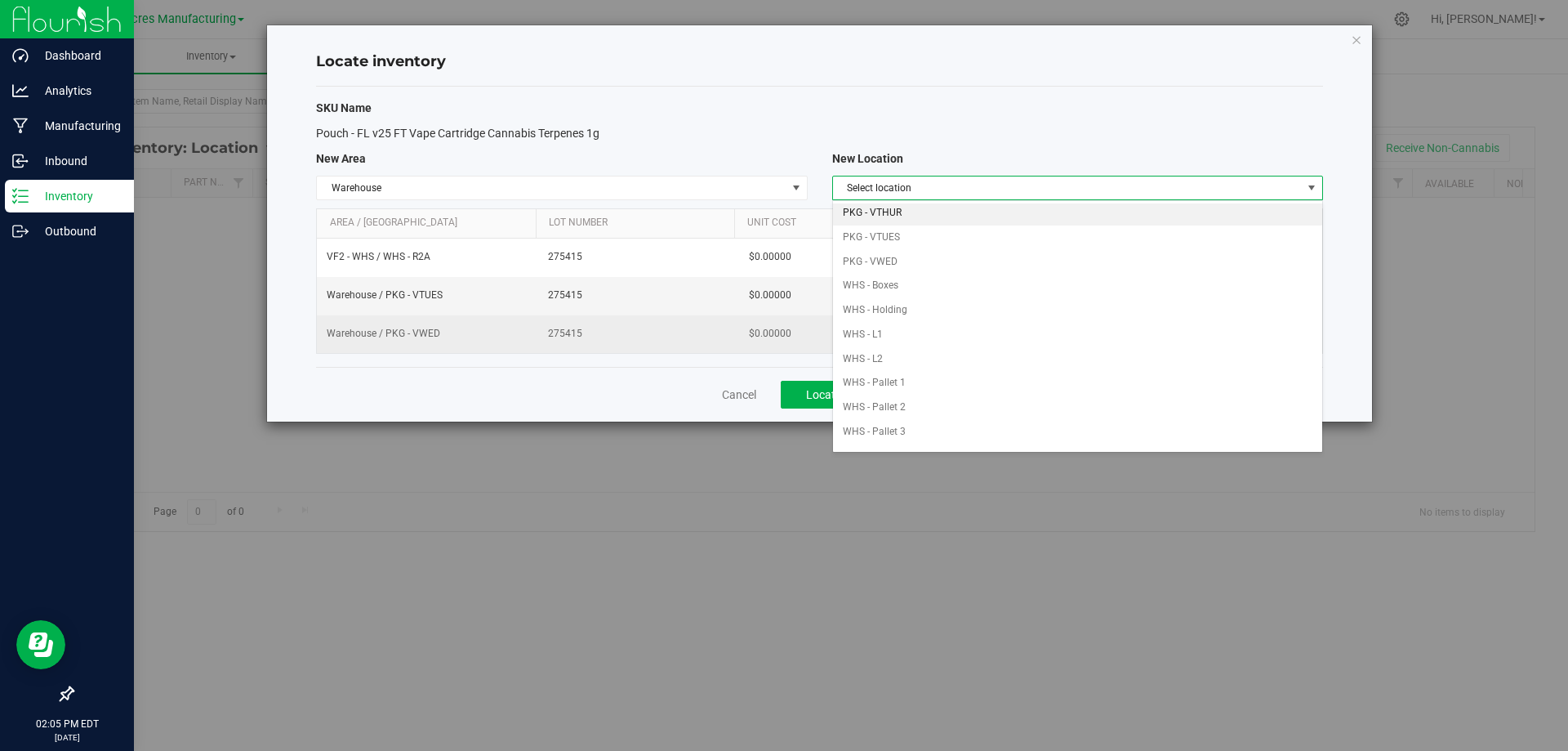
scroll to position [0, 0]
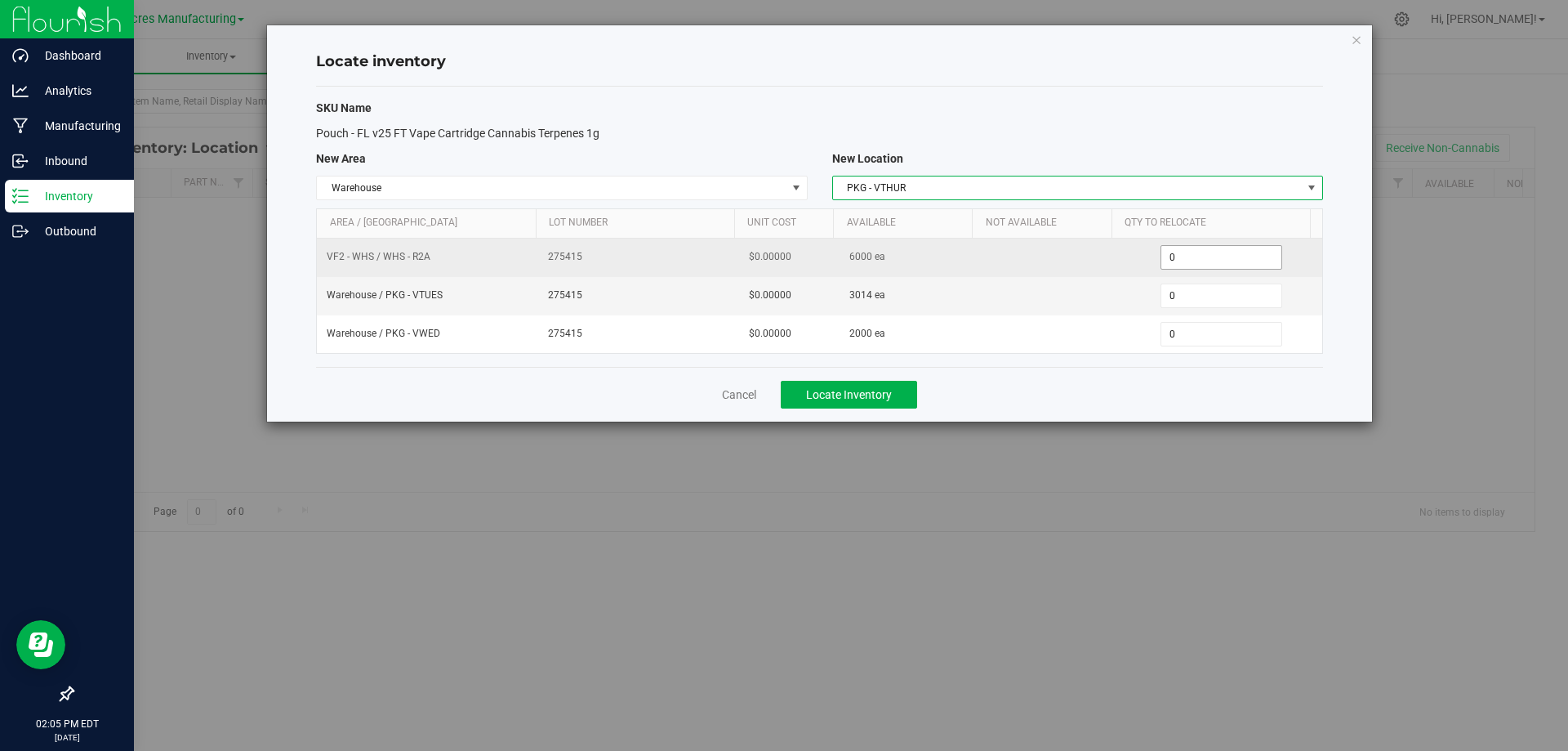
click at [1259, 259] on span "0 0" at bounding box center [1221, 256] width 122 height 24
click at [1259, 259] on input "0" at bounding box center [1221, 256] width 120 height 23
type input "2"
type input "4000"
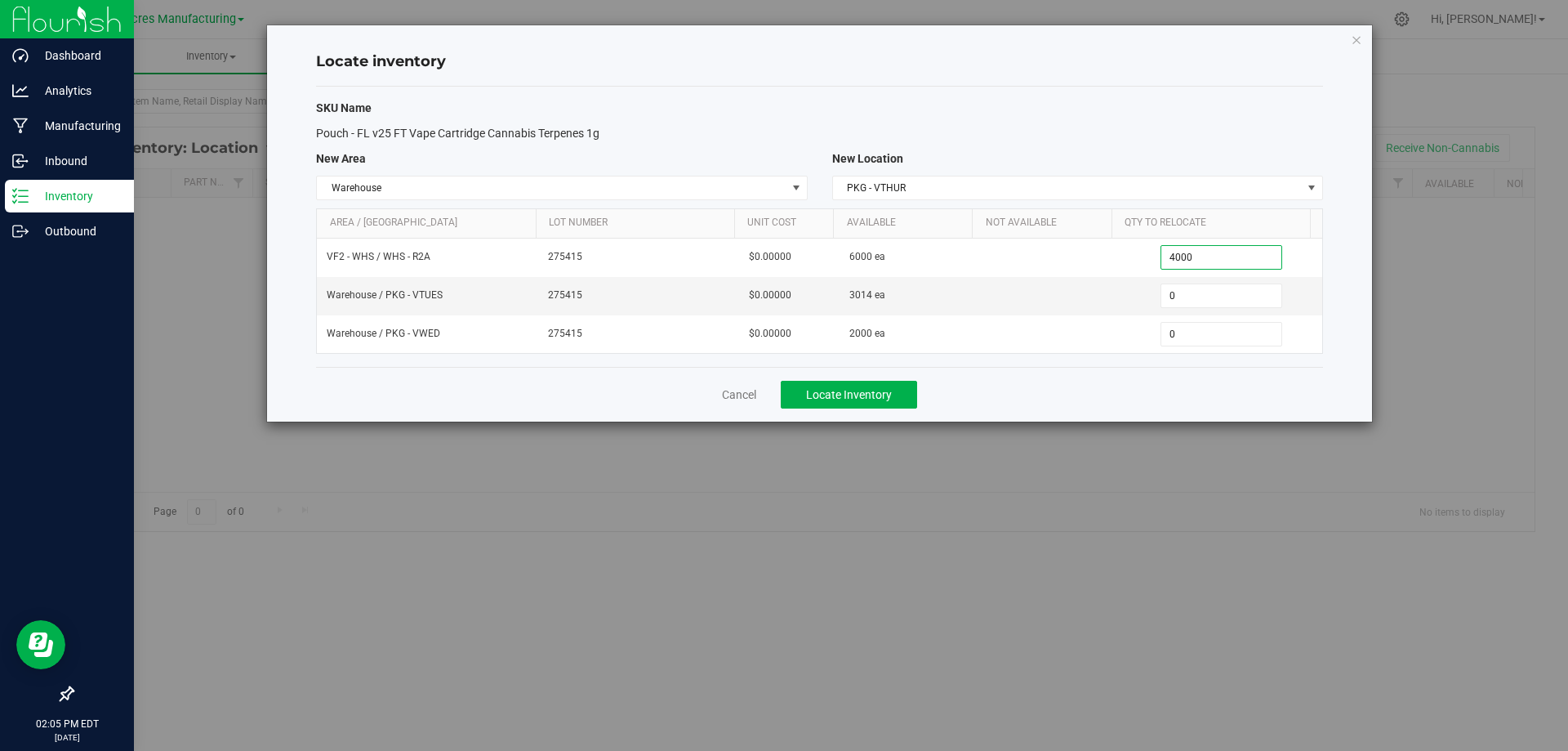
type input "4,000"
click at [1090, 396] on div "Cancel Locate Inventory" at bounding box center [820, 394] width 1007 height 55
click at [895, 403] on button "Locate Inventory" at bounding box center [849, 394] width 136 height 28
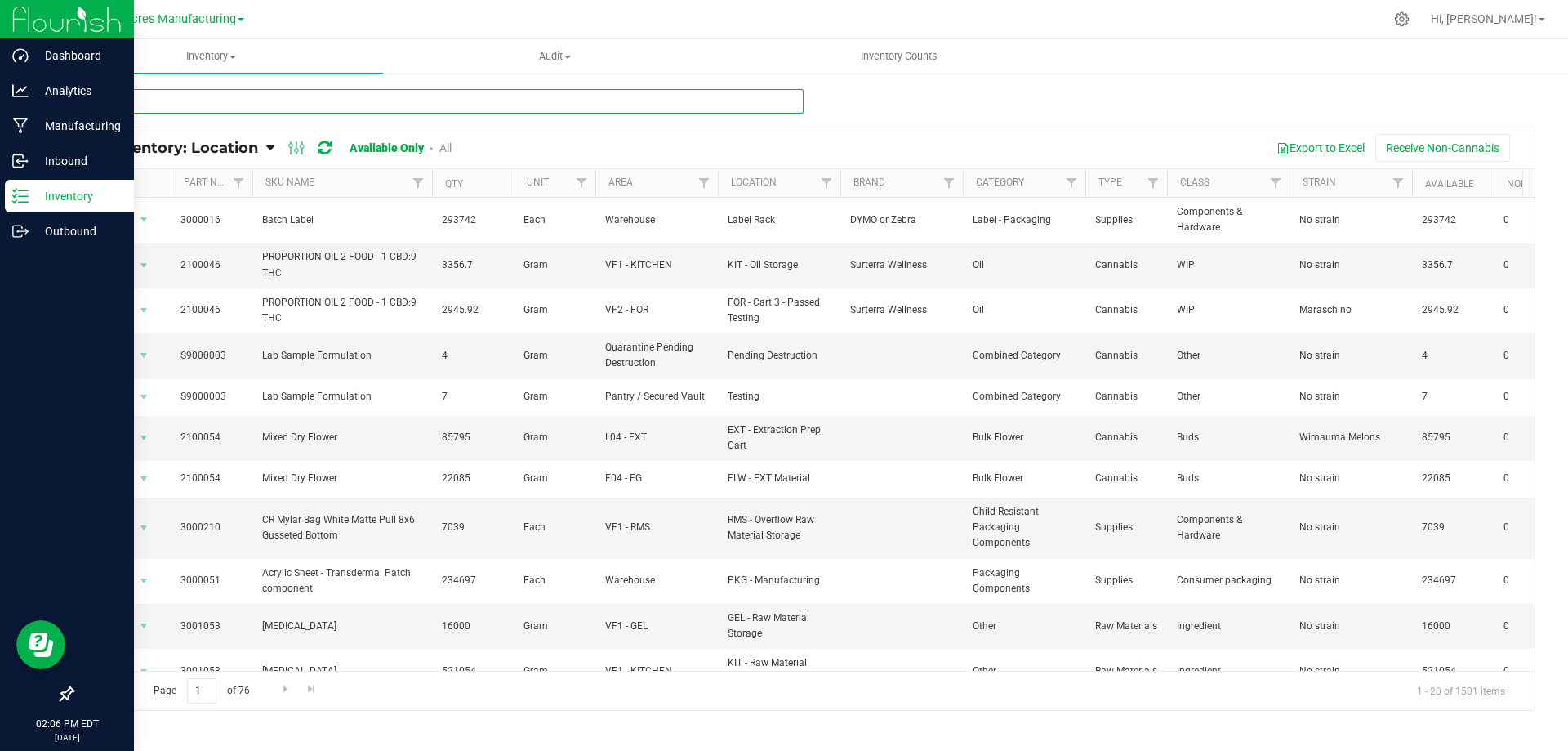
click at [606, 109] on input "text" at bounding box center [438, 101] width 732 height 24
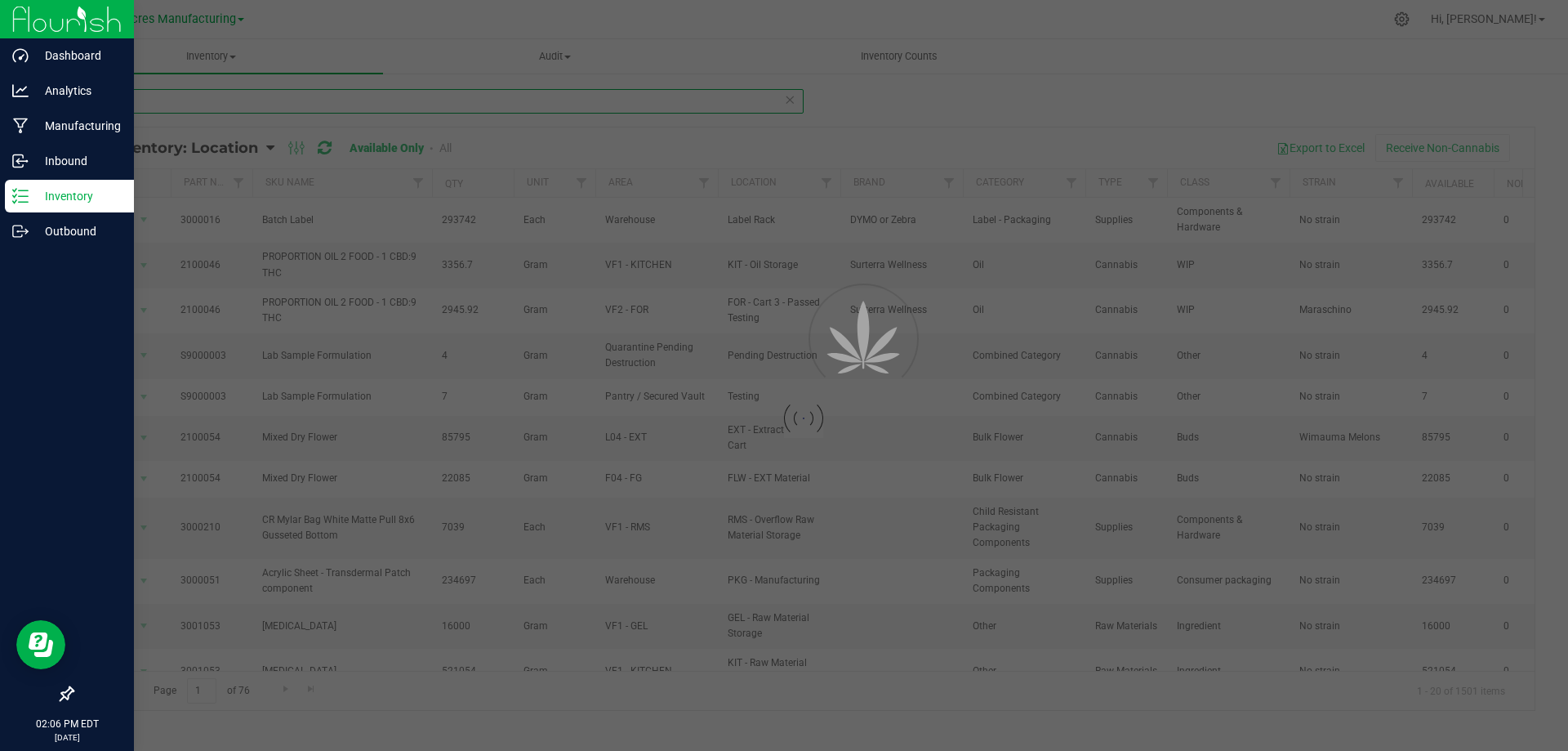
type input "4378"
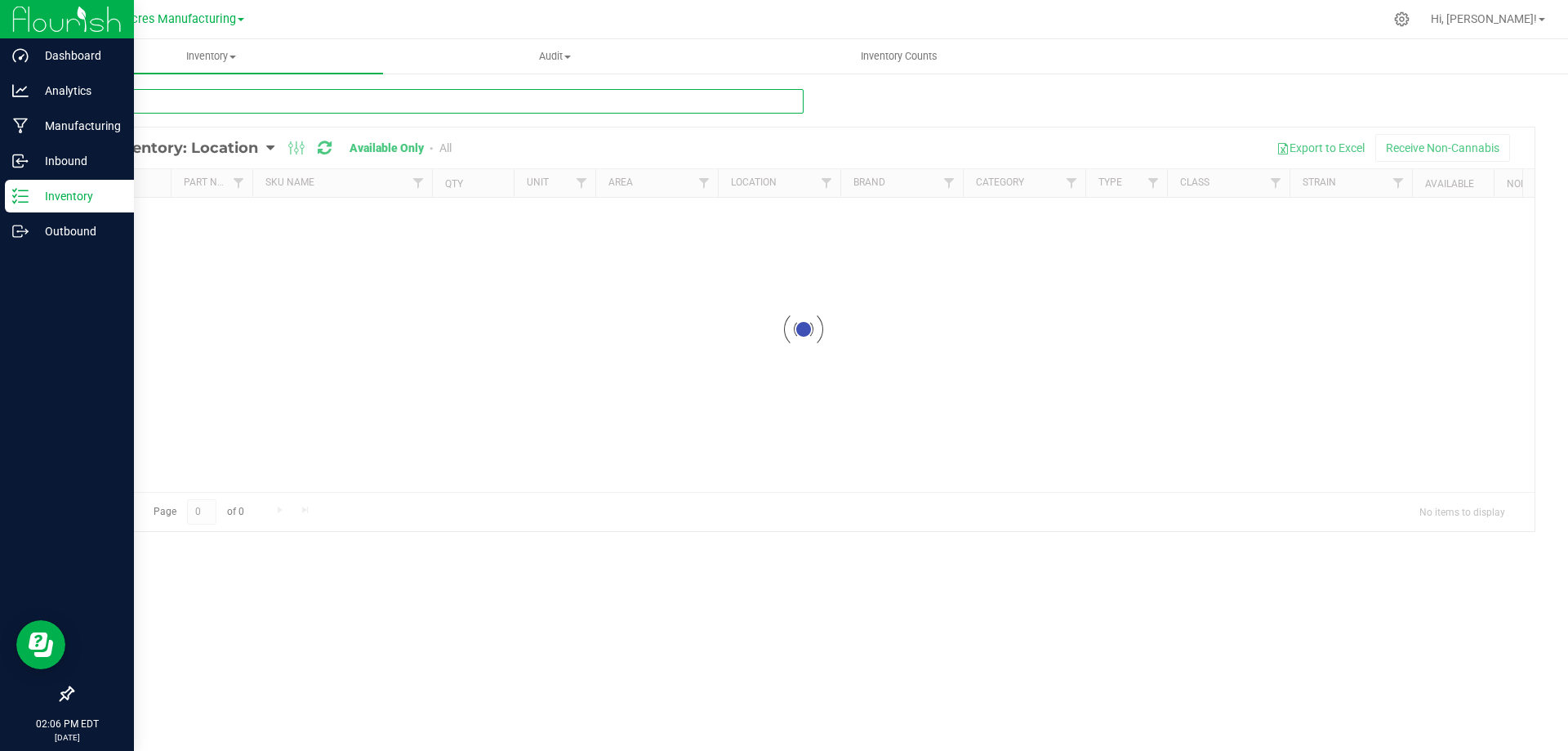
click at [606, 99] on input "text" at bounding box center [438, 101] width 732 height 24
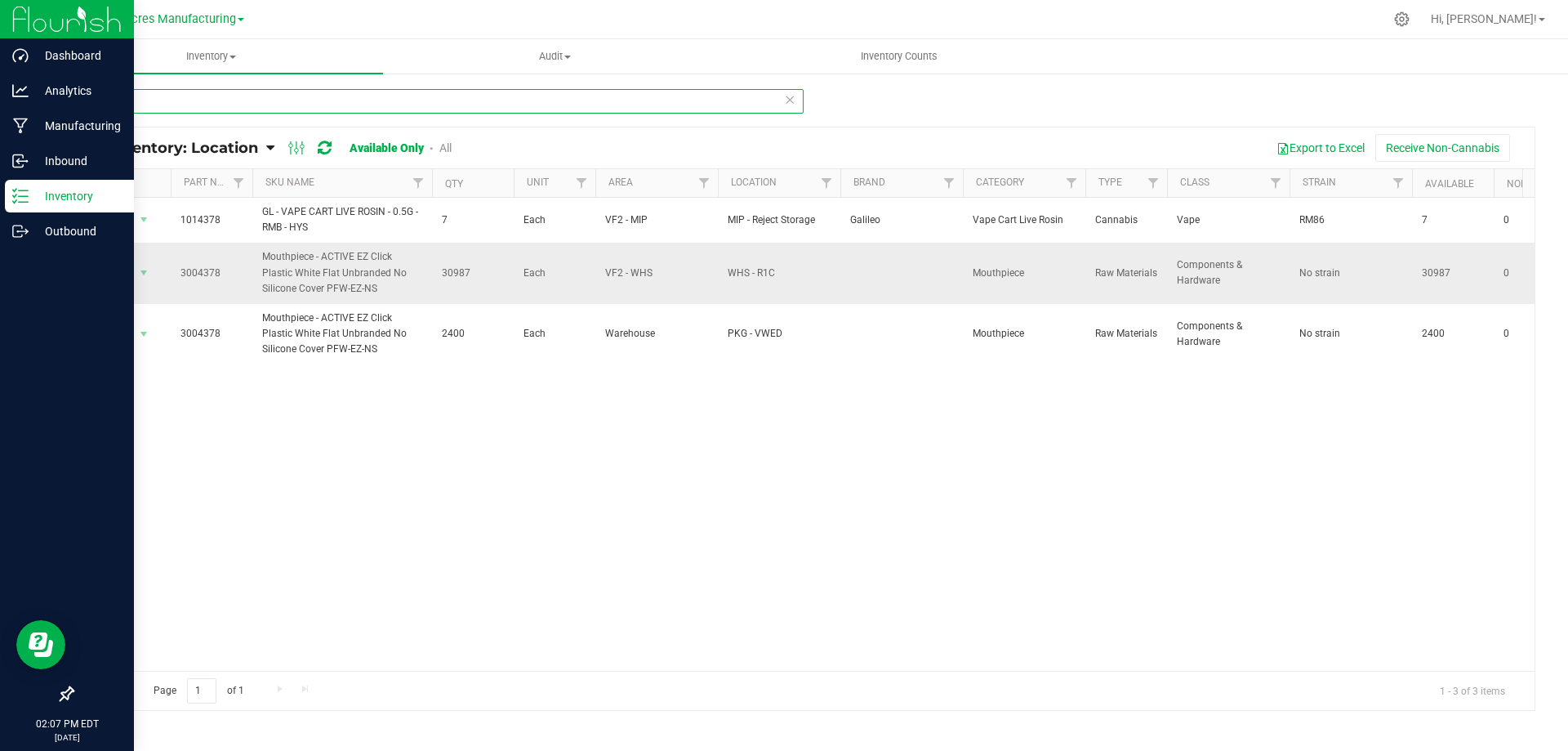
type input "4378"
click at [449, 270] on span "30987" at bounding box center [473, 273] width 62 height 16
drag, startPoint x: 449, startPoint y: 270, endPoint x: 495, endPoint y: 296, distance: 52.8
click at [496, 277] on span "30987" at bounding box center [473, 273] width 62 height 16
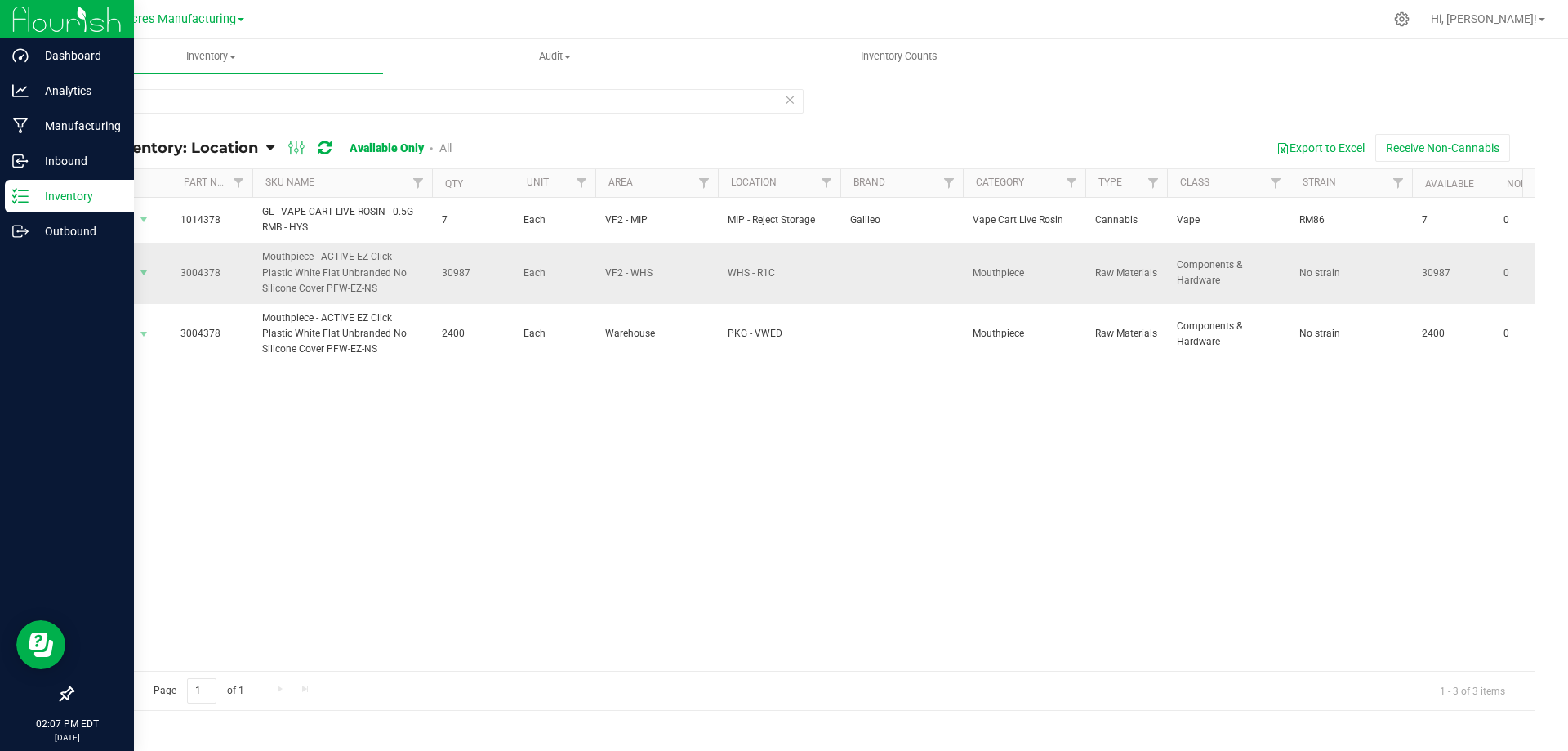
click at [446, 275] on span "30987" at bounding box center [473, 273] width 62 height 16
click at [445, 274] on span "30987" at bounding box center [473, 273] width 62 height 16
copy span "30987"
click at [141, 277] on span "select" at bounding box center [144, 273] width 13 height 13
click at [139, 375] on li "Locate inventory" at bounding box center [142, 373] width 104 height 24
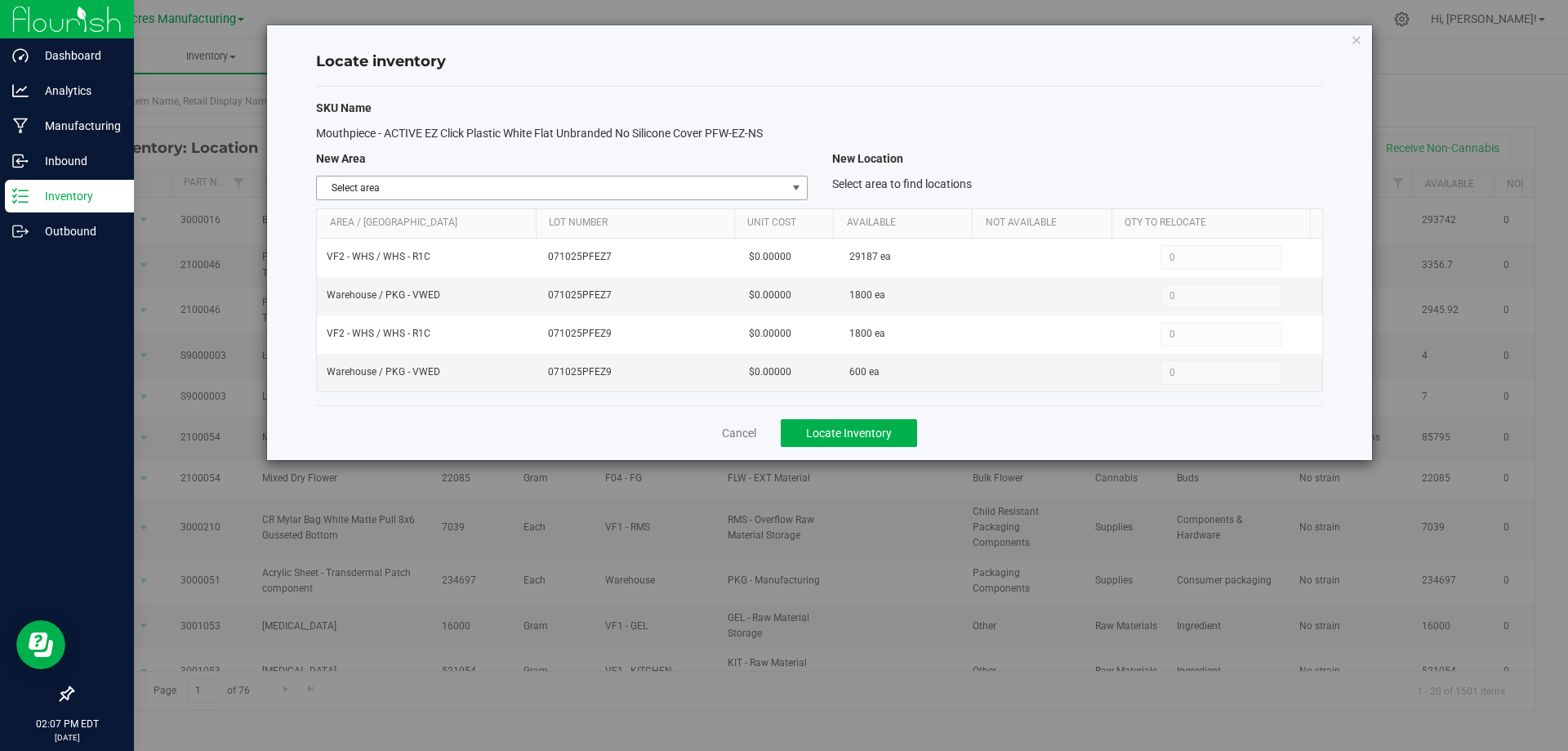
click at [689, 187] on span "Select area" at bounding box center [551, 187] width 469 height 23
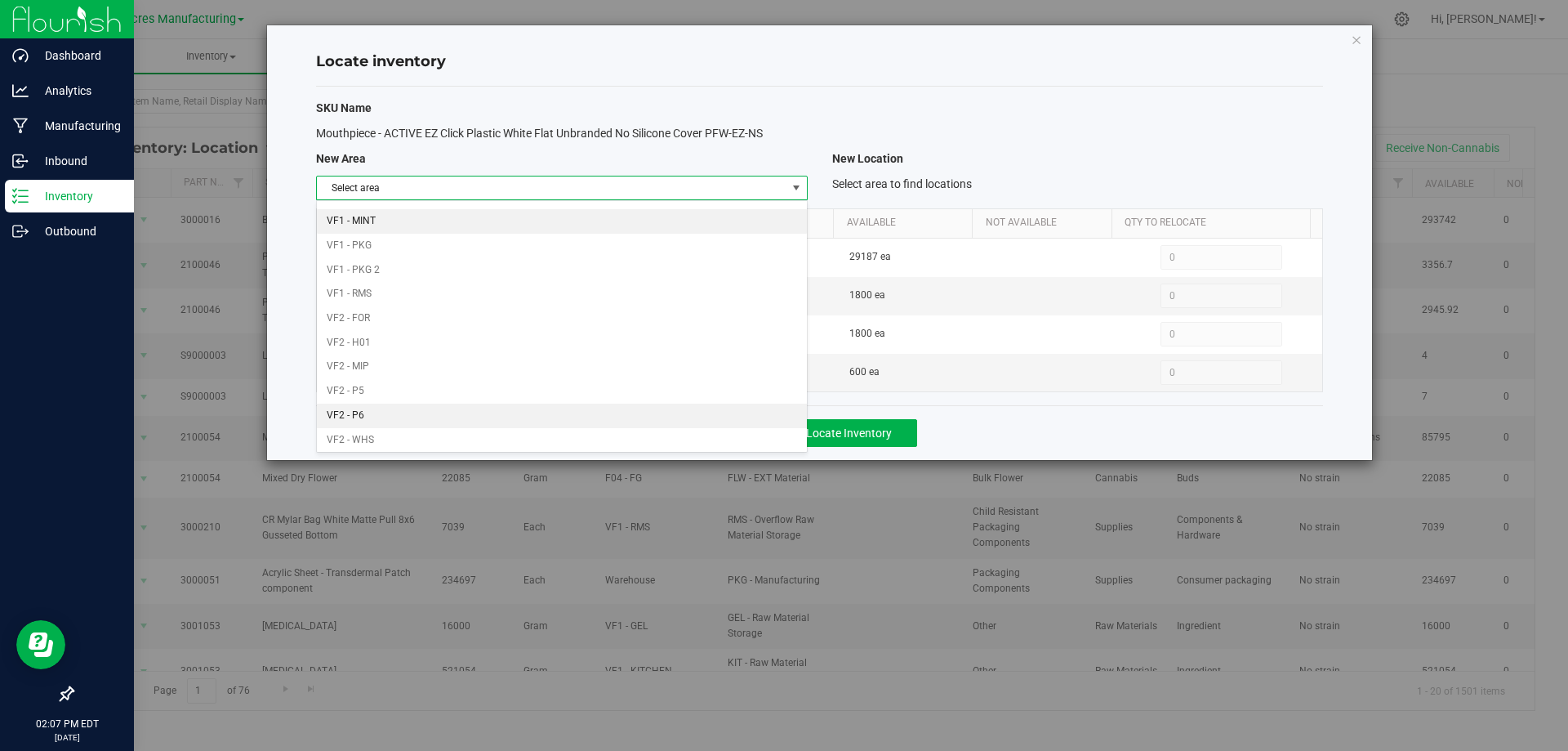
scroll to position [799, 0]
click at [574, 442] on li "Warehouse" at bounding box center [561, 435] width 490 height 24
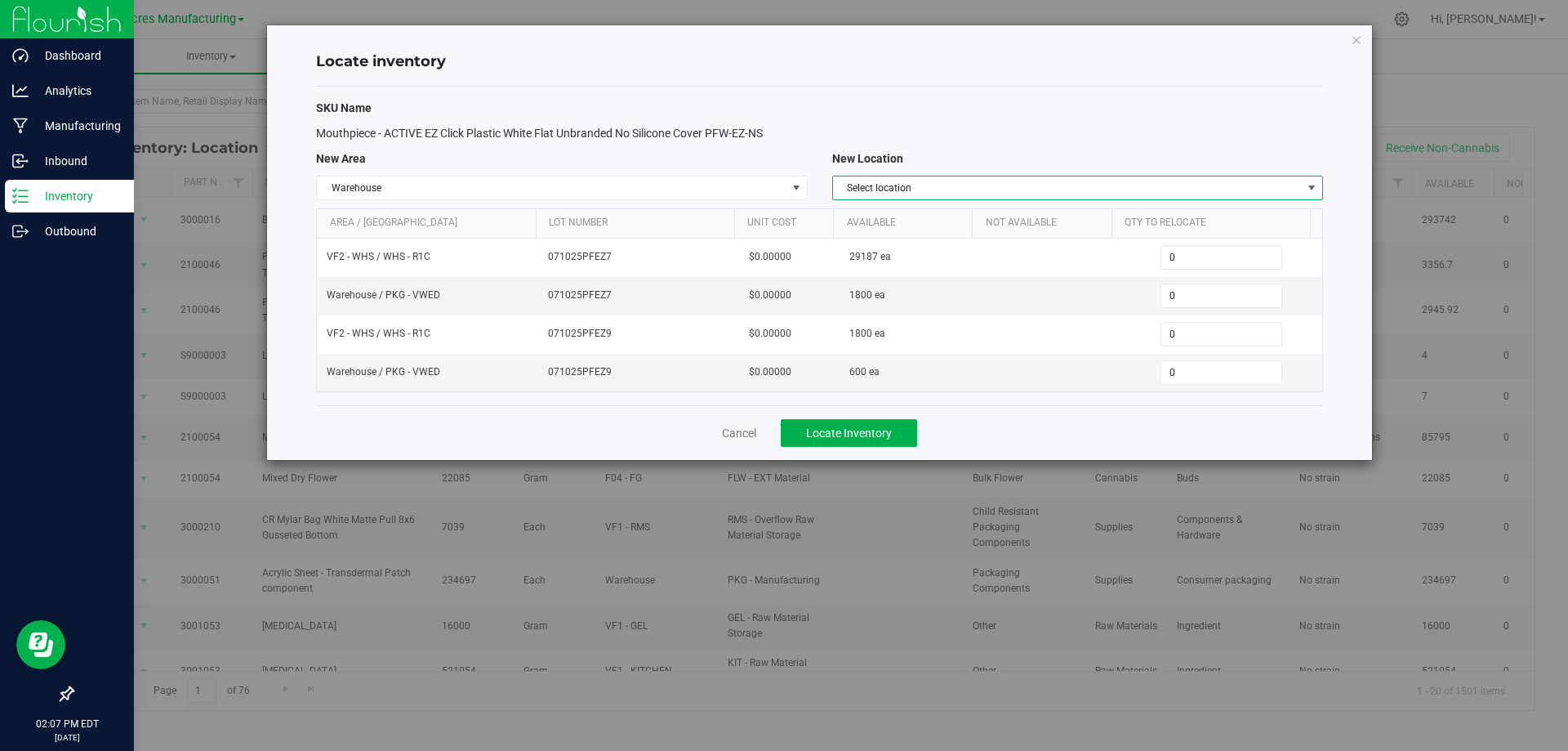
click at [1244, 189] on span "Select location" at bounding box center [1067, 187] width 469 height 23
click at [685, 189] on span "Warehouse" at bounding box center [551, 187] width 469 height 23
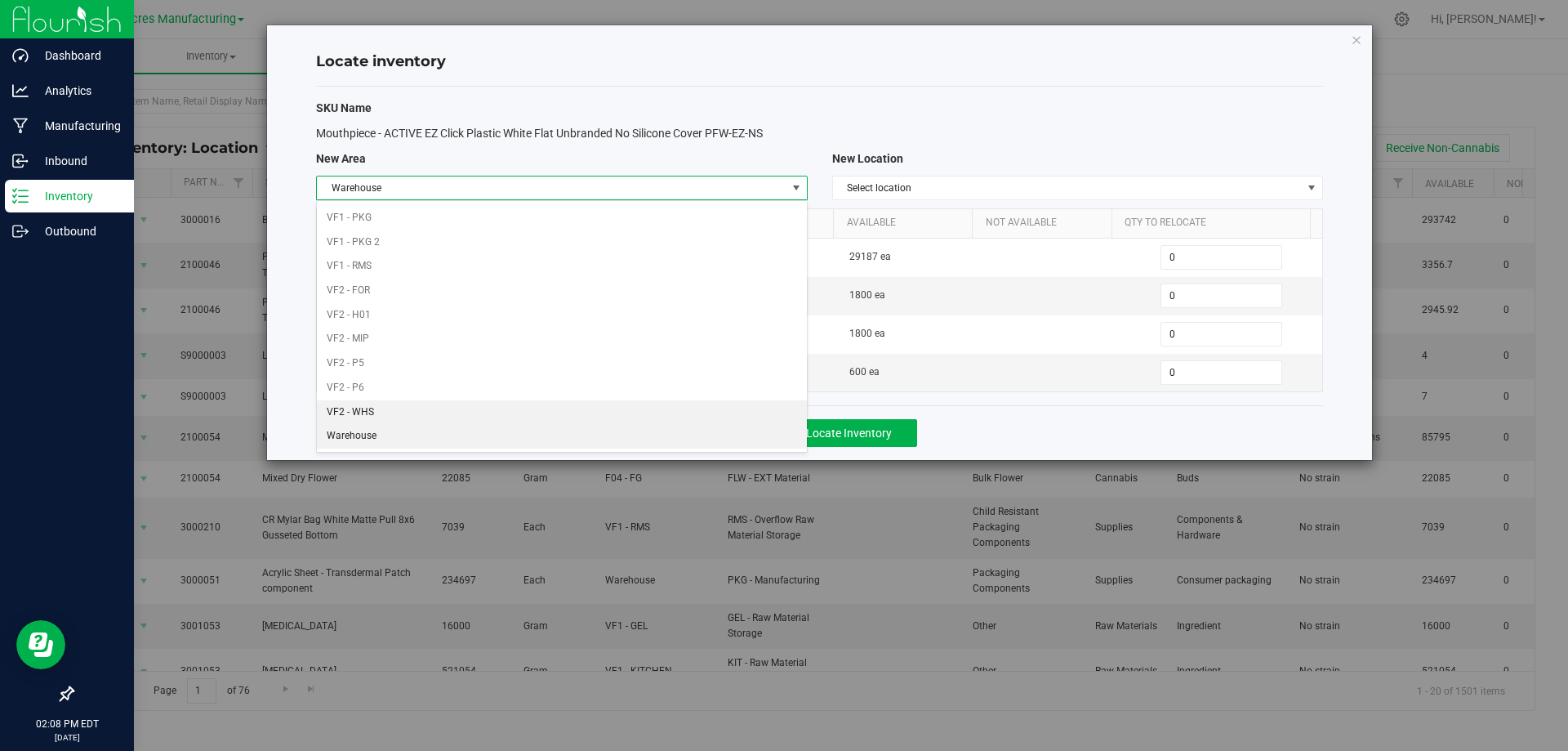
click at [520, 412] on li "VF2 - WHS" at bounding box center [561, 412] width 490 height 24
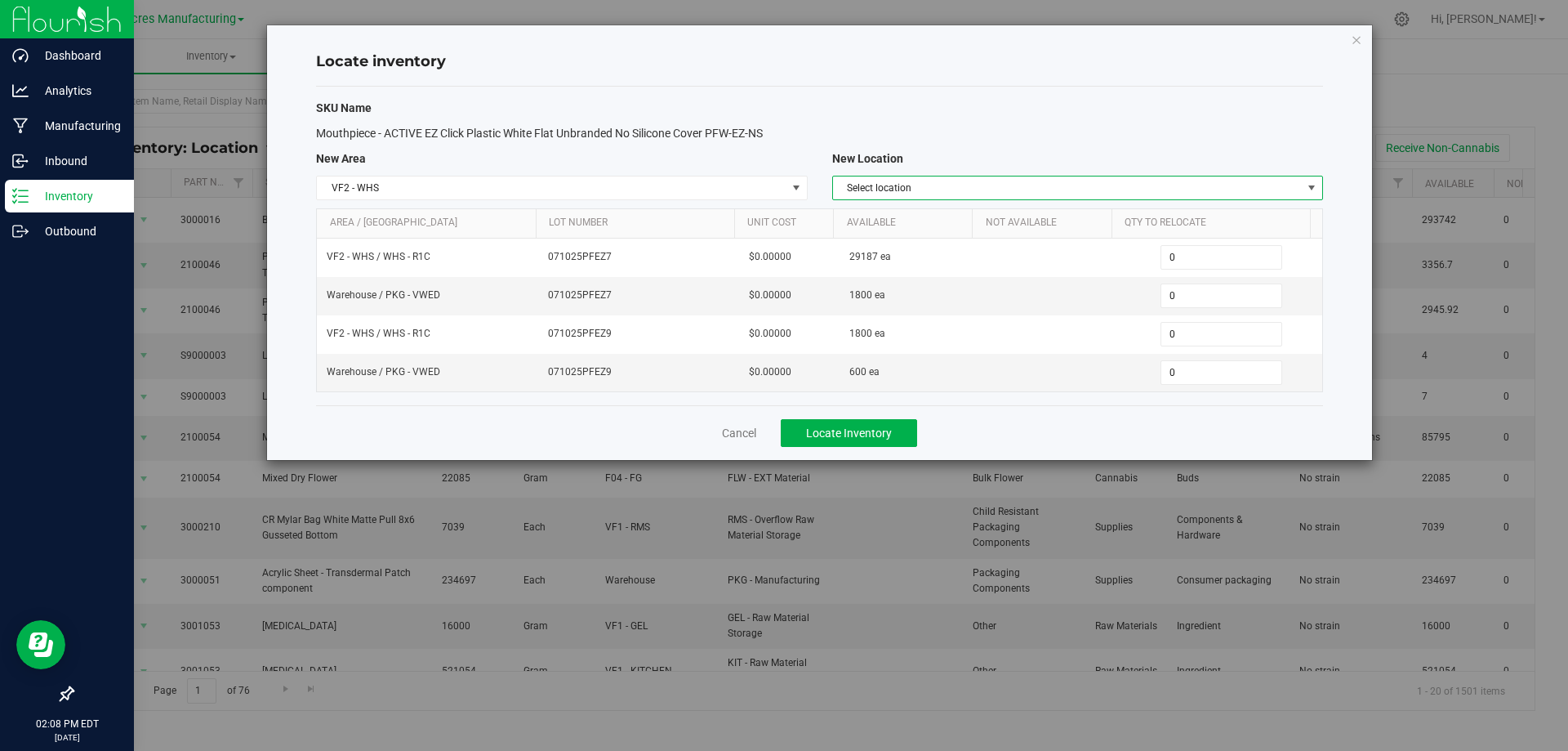
click at [1145, 194] on span "Select location" at bounding box center [1067, 187] width 469 height 23
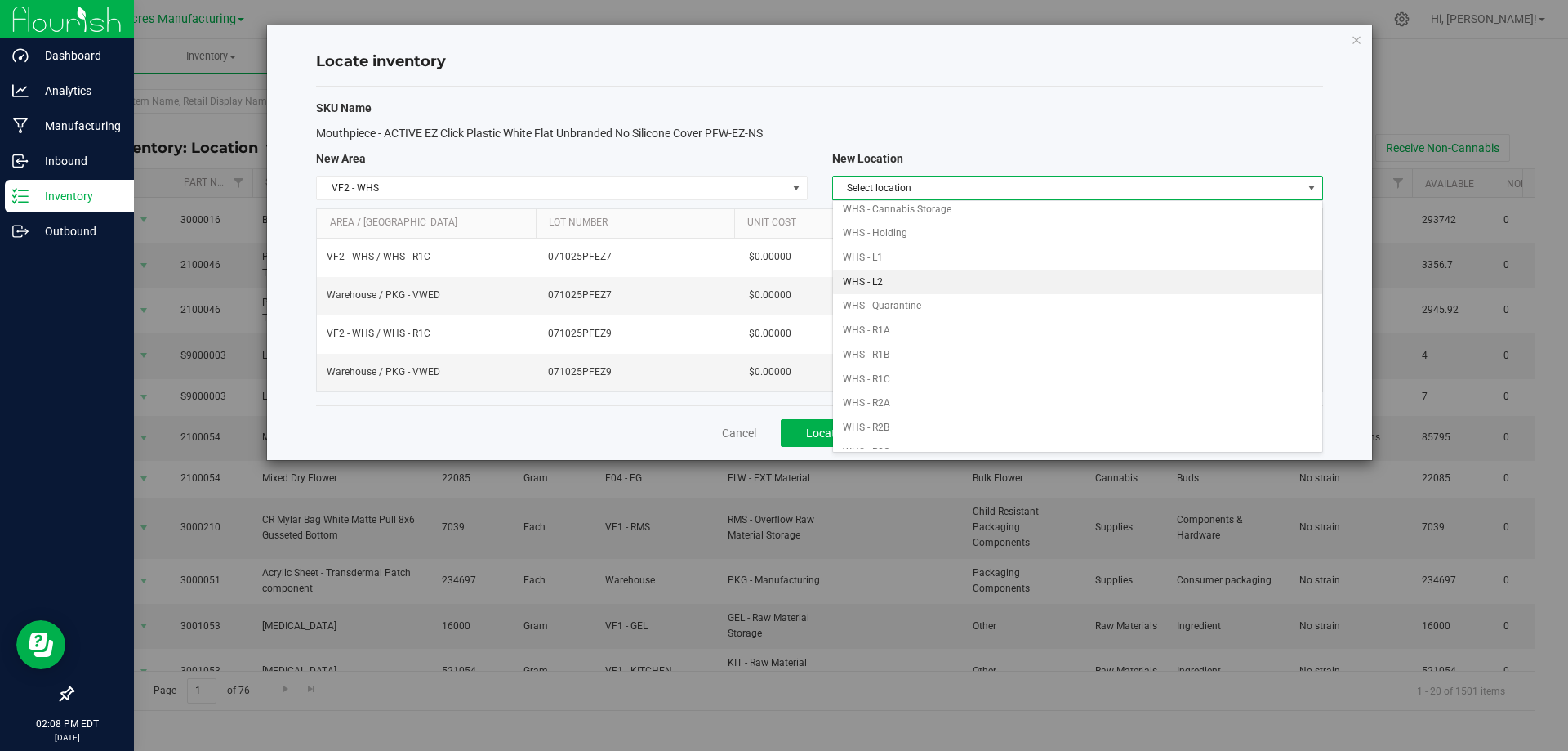
scroll to position [82, 0]
click at [1028, 360] on li "WHS - R1C" at bounding box center [1078, 353] width 490 height 24
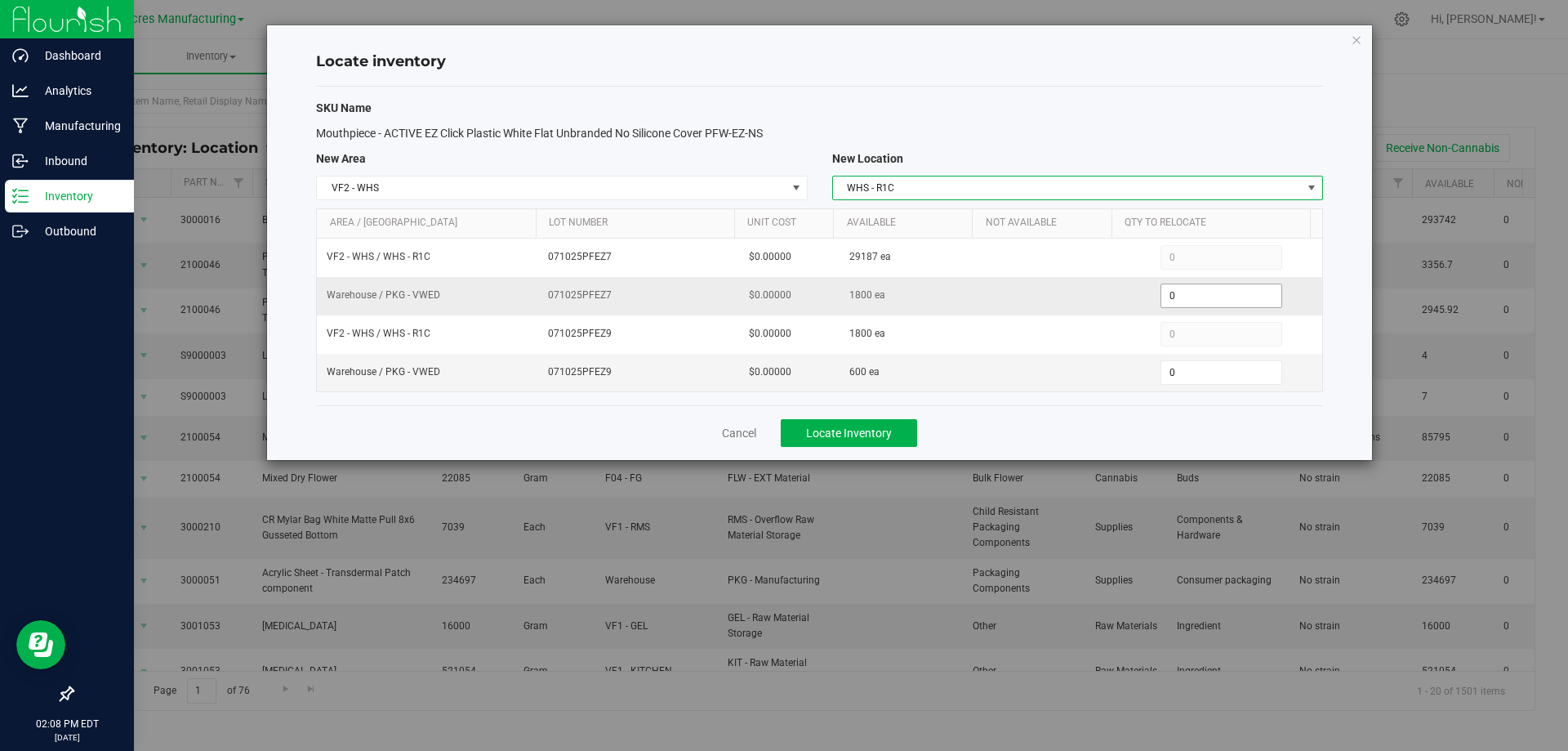
click at [1185, 295] on span "0 0" at bounding box center [1221, 295] width 122 height 24
click at [1185, 295] on input "0" at bounding box center [1221, 295] width 120 height 23
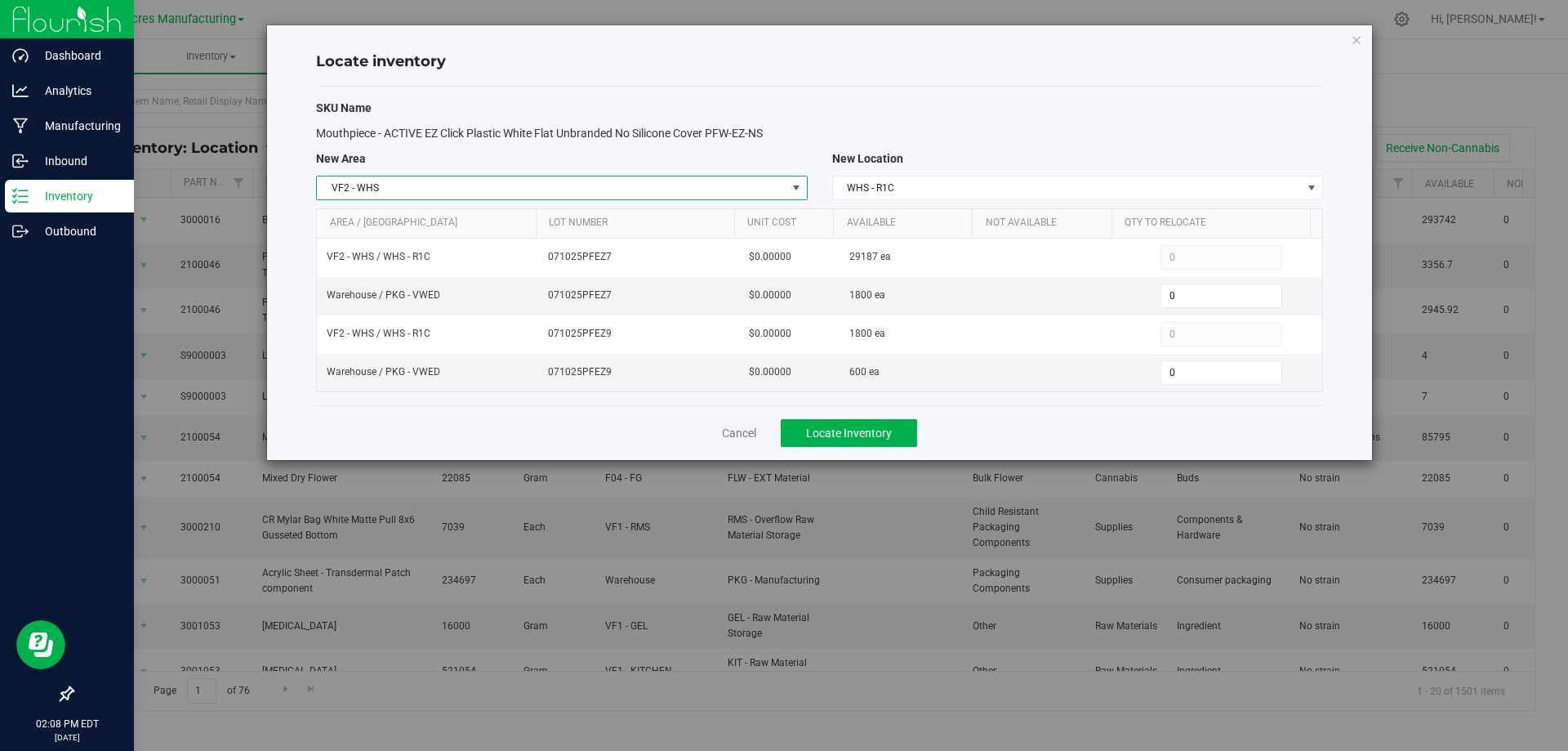
click at [771, 190] on span "VF2 - WHS" at bounding box center [551, 187] width 469 height 23
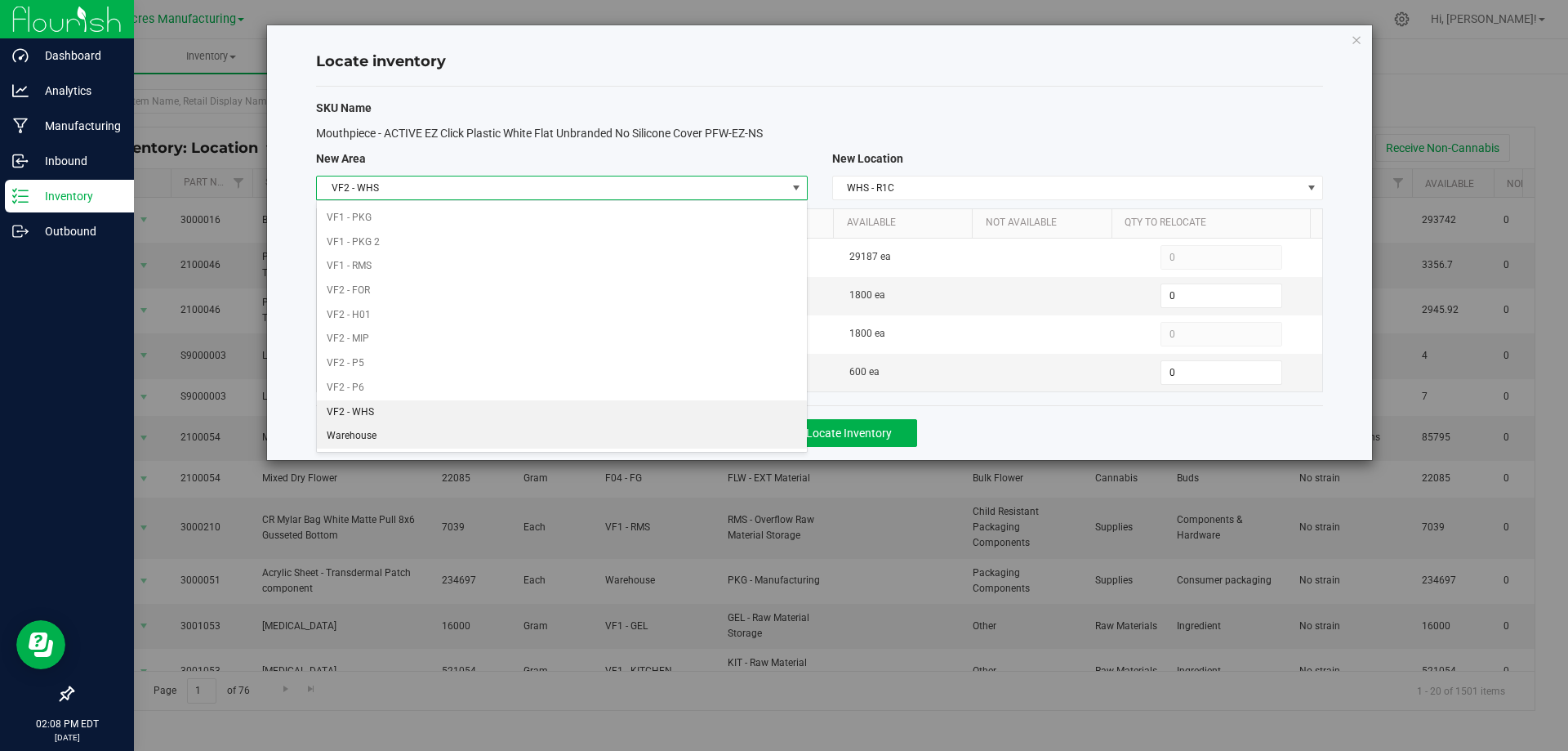
click at [660, 434] on li "Warehouse" at bounding box center [561, 435] width 490 height 24
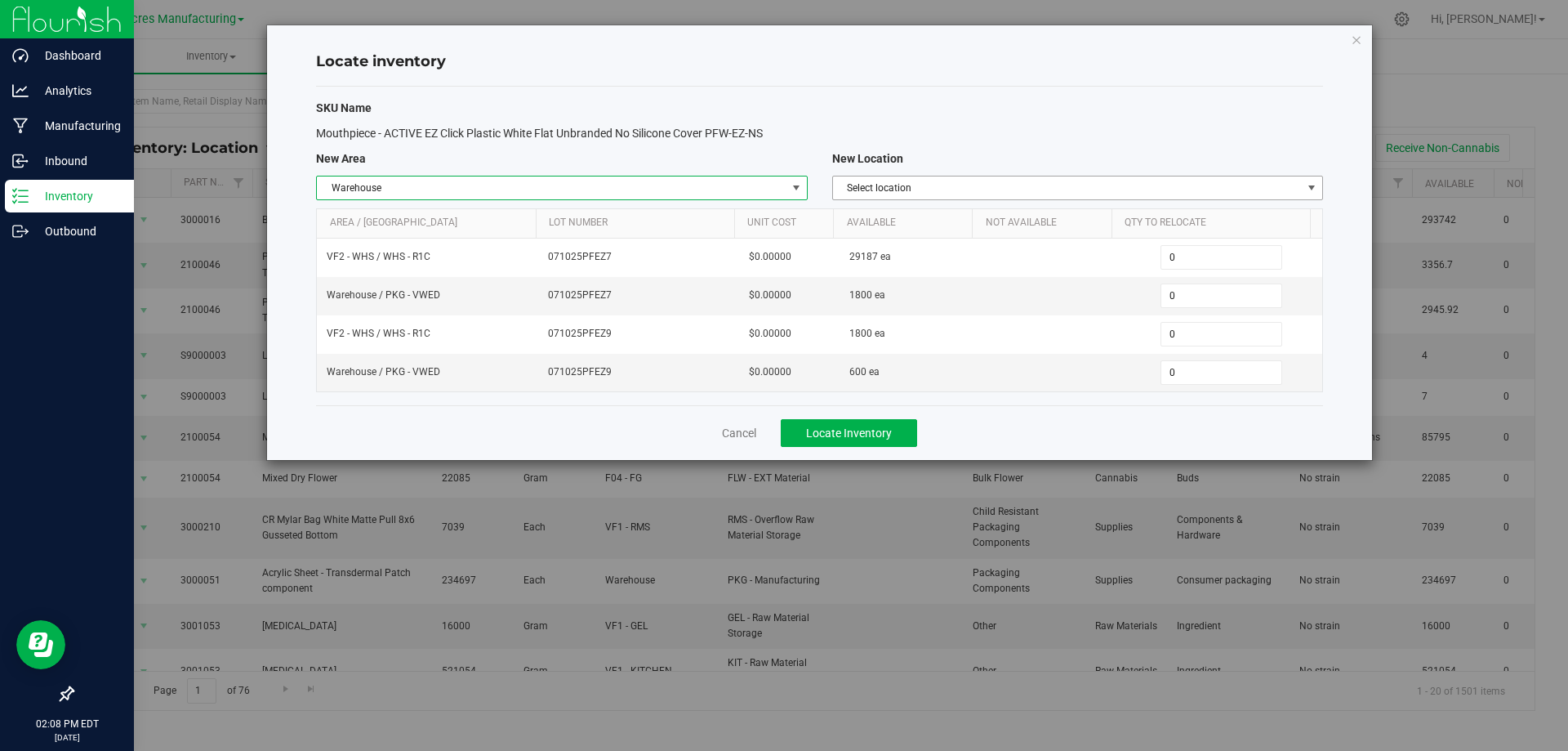
click at [1257, 178] on span "Select location" at bounding box center [1067, 187] width 469 height 23
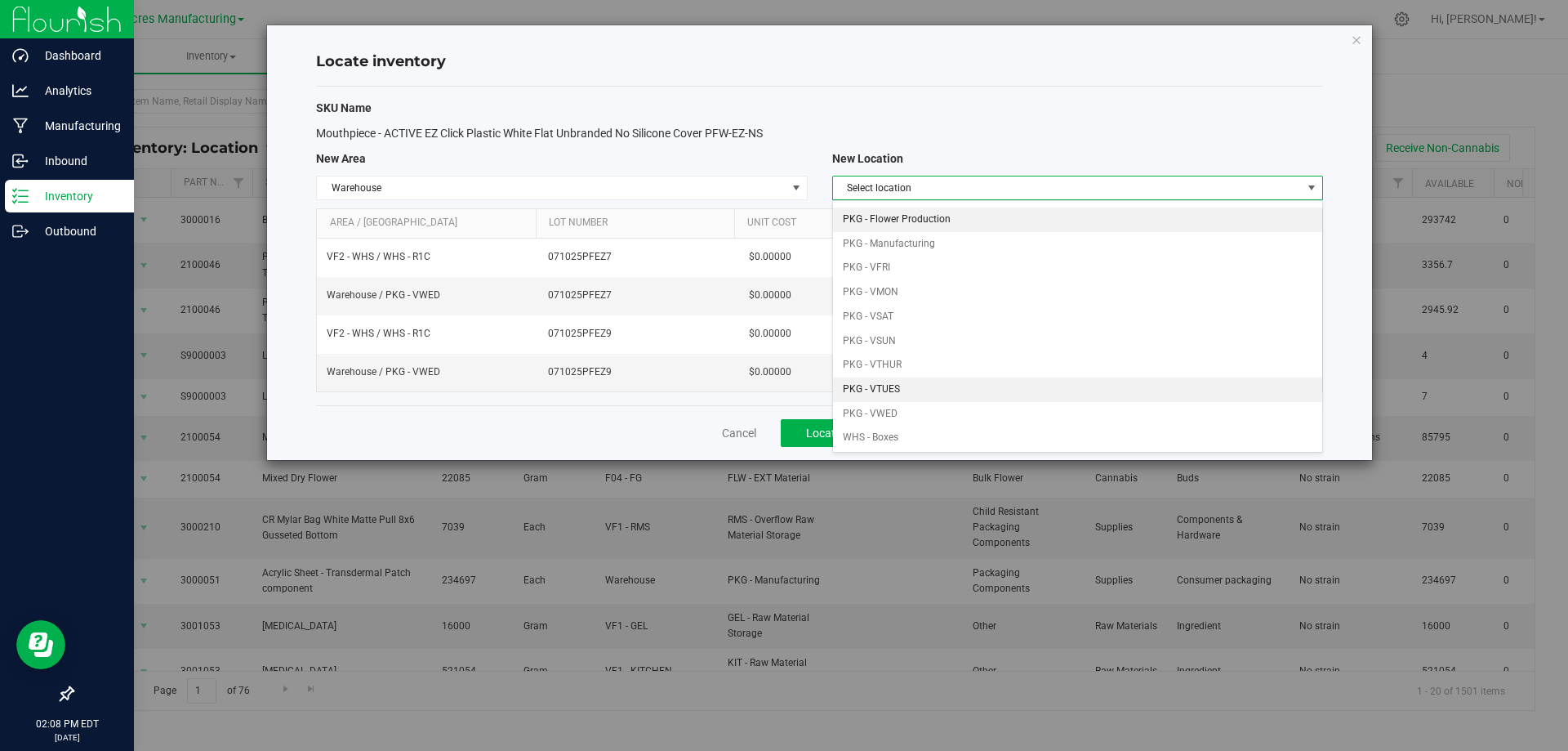
scroll to position [164, 0]
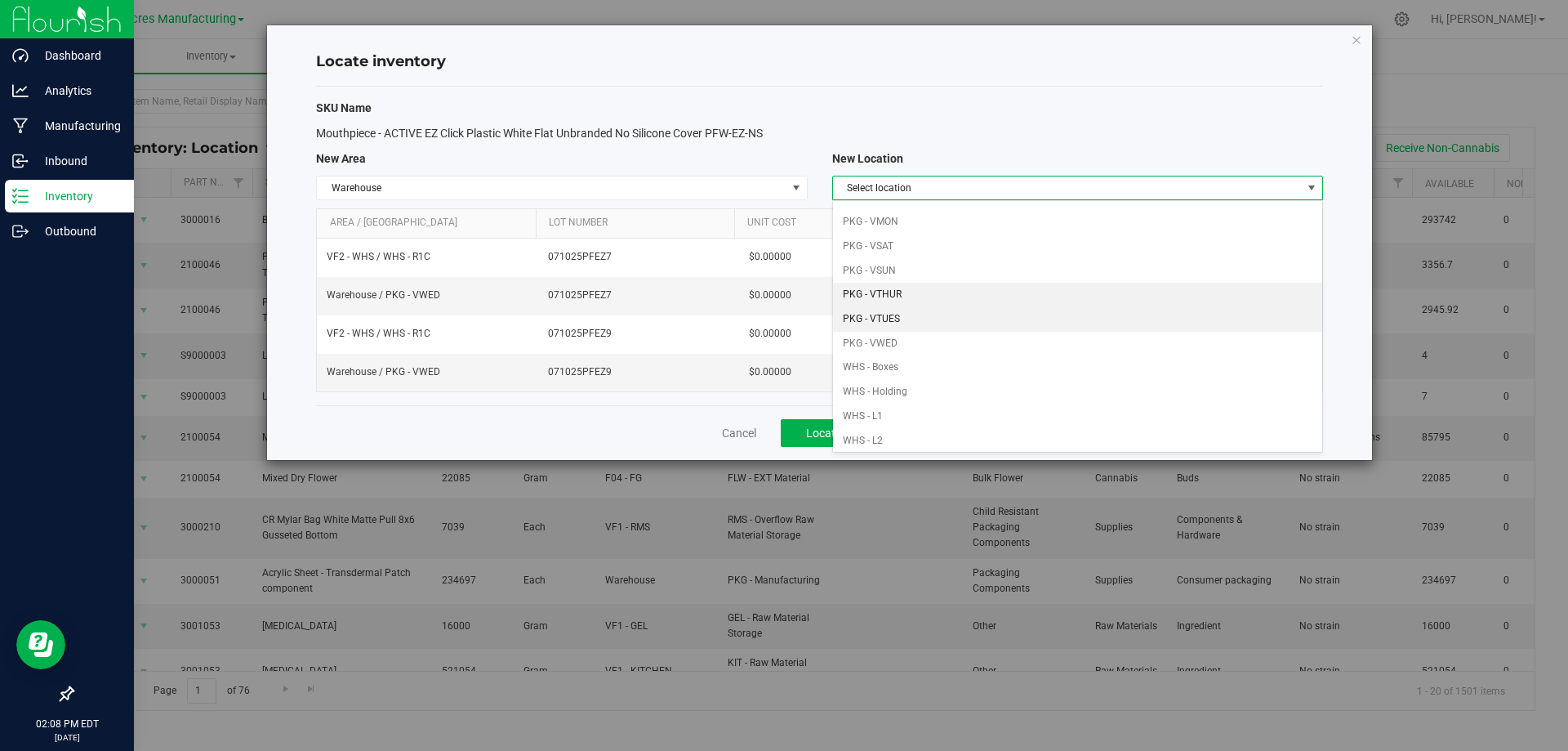
click at [970, 306] on li "PKG - VTHUR" at bounding box center [1078, 294] width 490 height 24
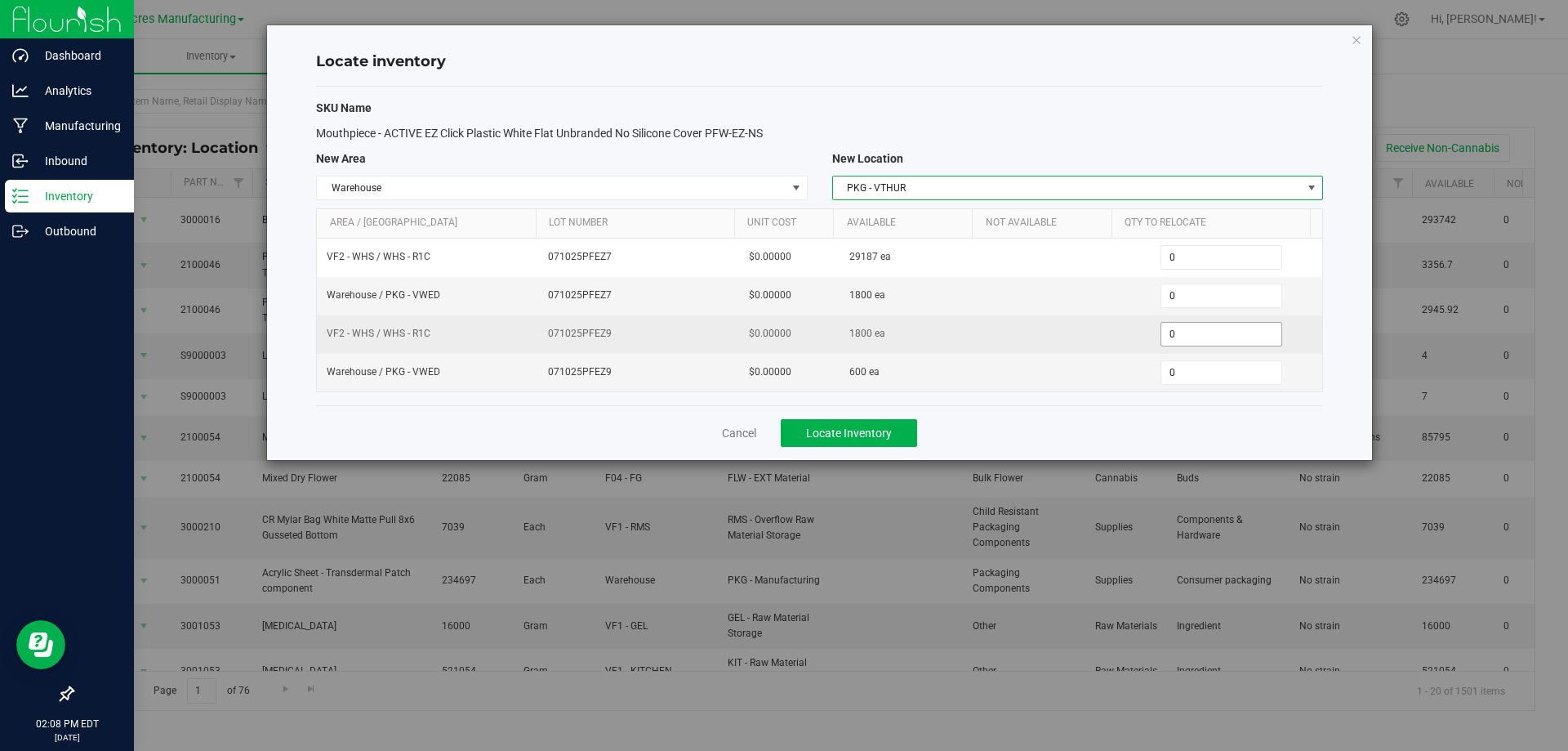
click at [1215, 343] on span "0 0" at bounding box center [1221, 333] width 122 height 24
click at [1215, 343] on input "0" at bounding box center [1221, 333] width 120 height 23
type input "10000"
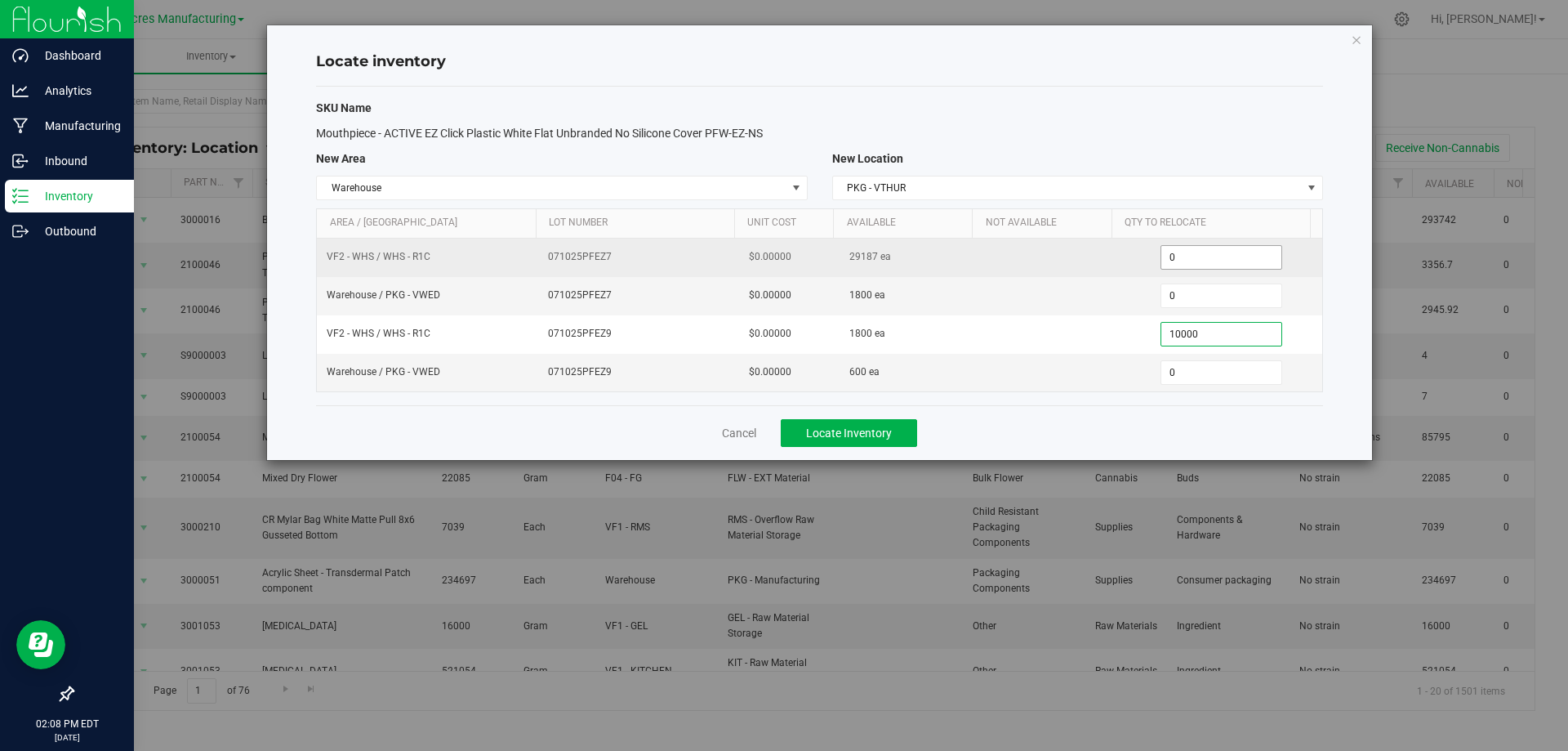
type input "1,800"
click at [1232, 253] on span "0 0" at bounding box center [1221, 256] width 122 height 24
click at [1232, 253] on input "0" at bounding box center [1221, 256] width 120 height 23
paste input "2787"
type input "2787"
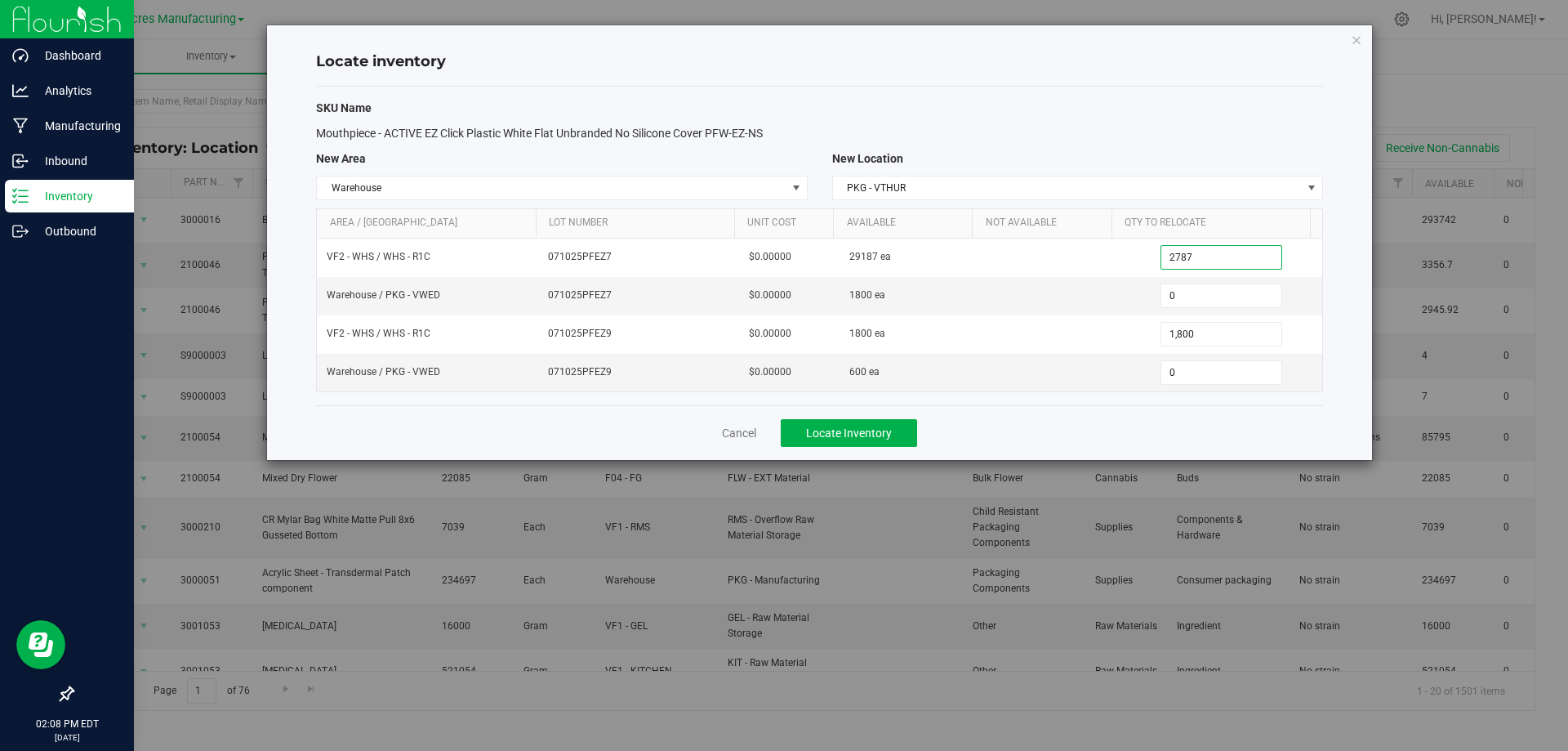
type input "2,787"
click at [1167, 449] on div "Cancel Locate Inventory" at bounding box center [820, 433] width 1007 height 55
click at [915, 434] on button "Locate Inventory" at bounding box center [849, 433] width 136 height 28
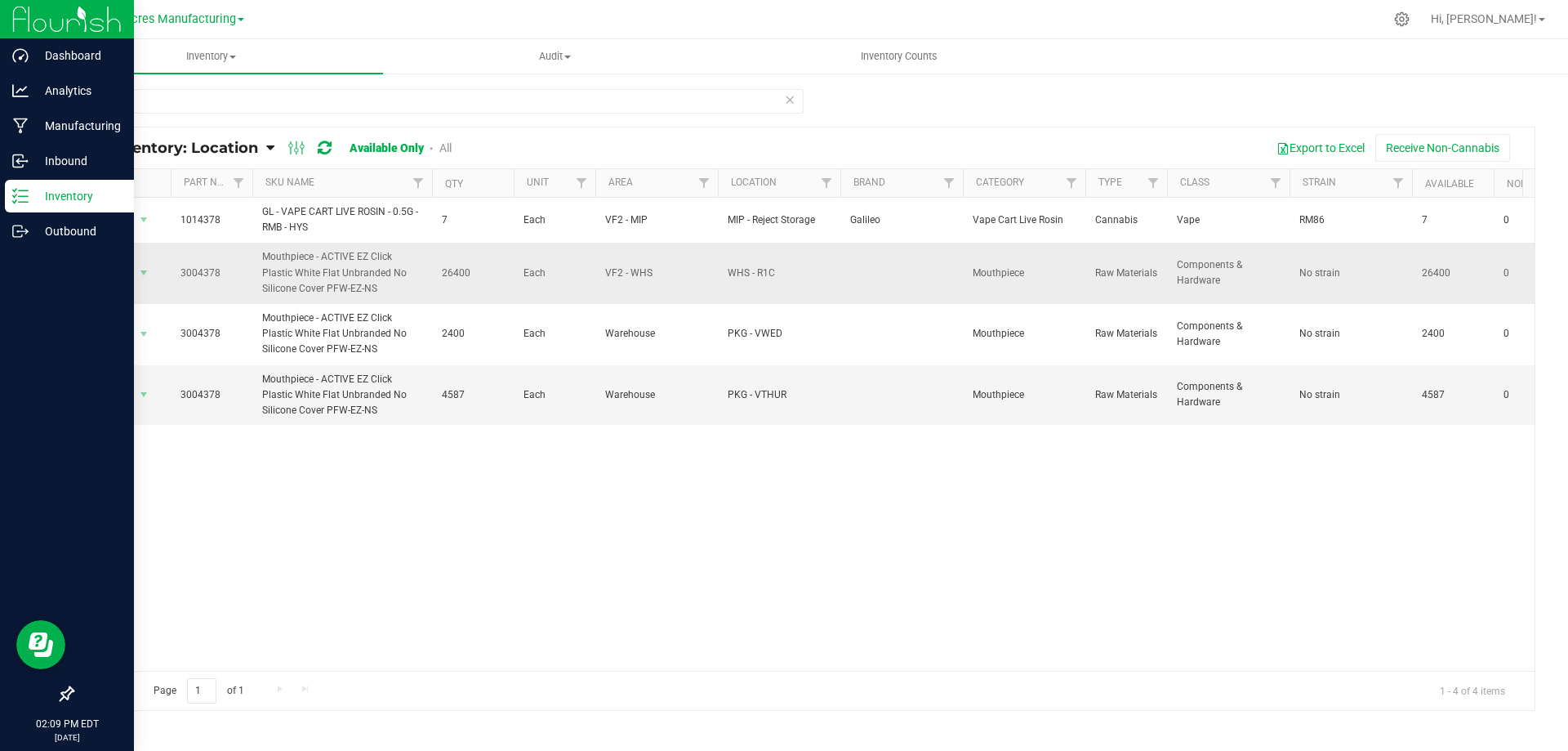
click at [459, 267] on span "26400" at bounding box center [473, 273] width 62 height 16
copy span "26400"
click at [145, 271] on span "select" at bounding box center [144, 273] width 13 height 13
click at [172, 376] on li "Locate inventory" at bounding box center [142, 373] width 104 height 24
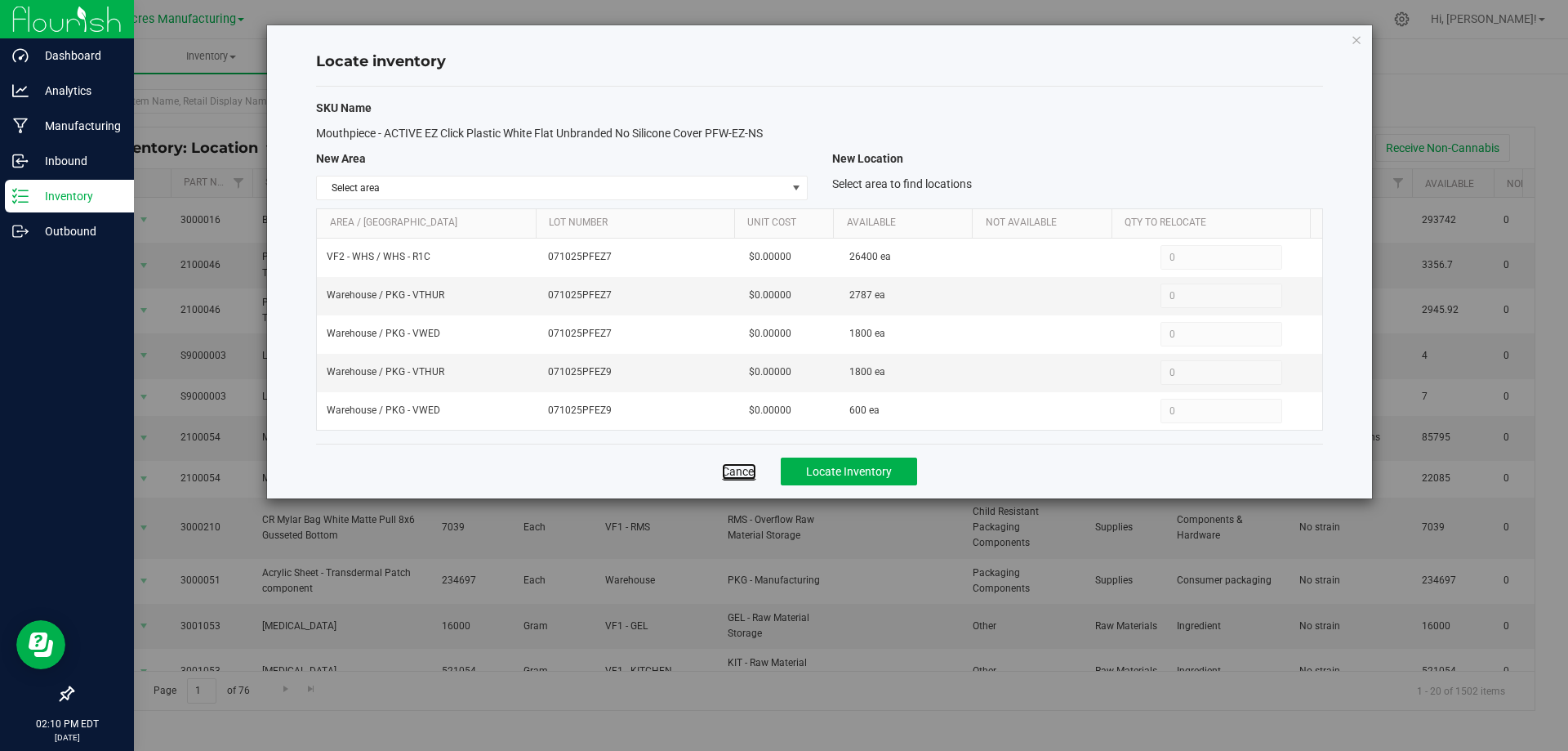
click at [729, 469] on link "Cancel" at bounding box center [738, 471] width 34 height 17
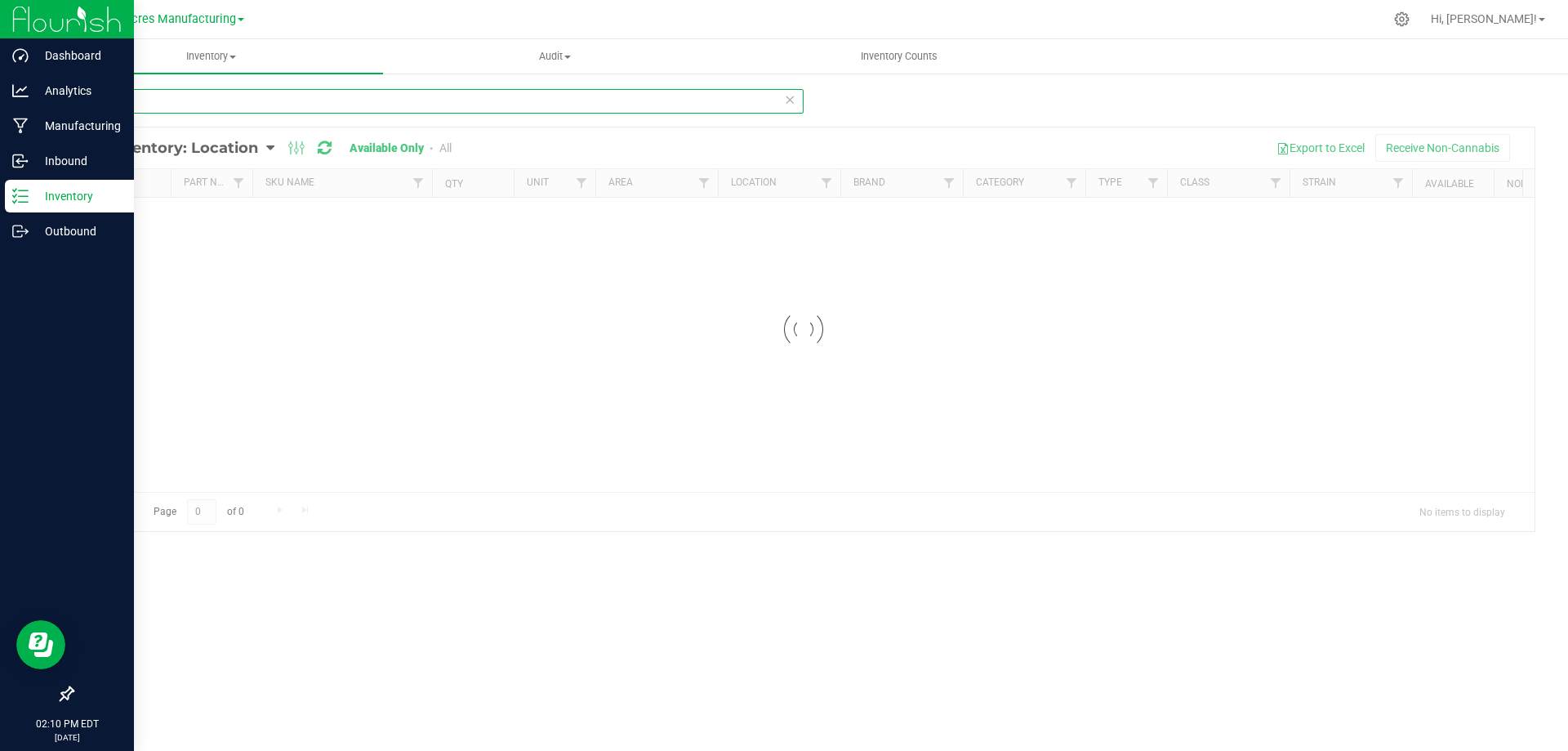
click at [384, 97] on input "4378" at bounding box center [438, 101] width 732 height 24
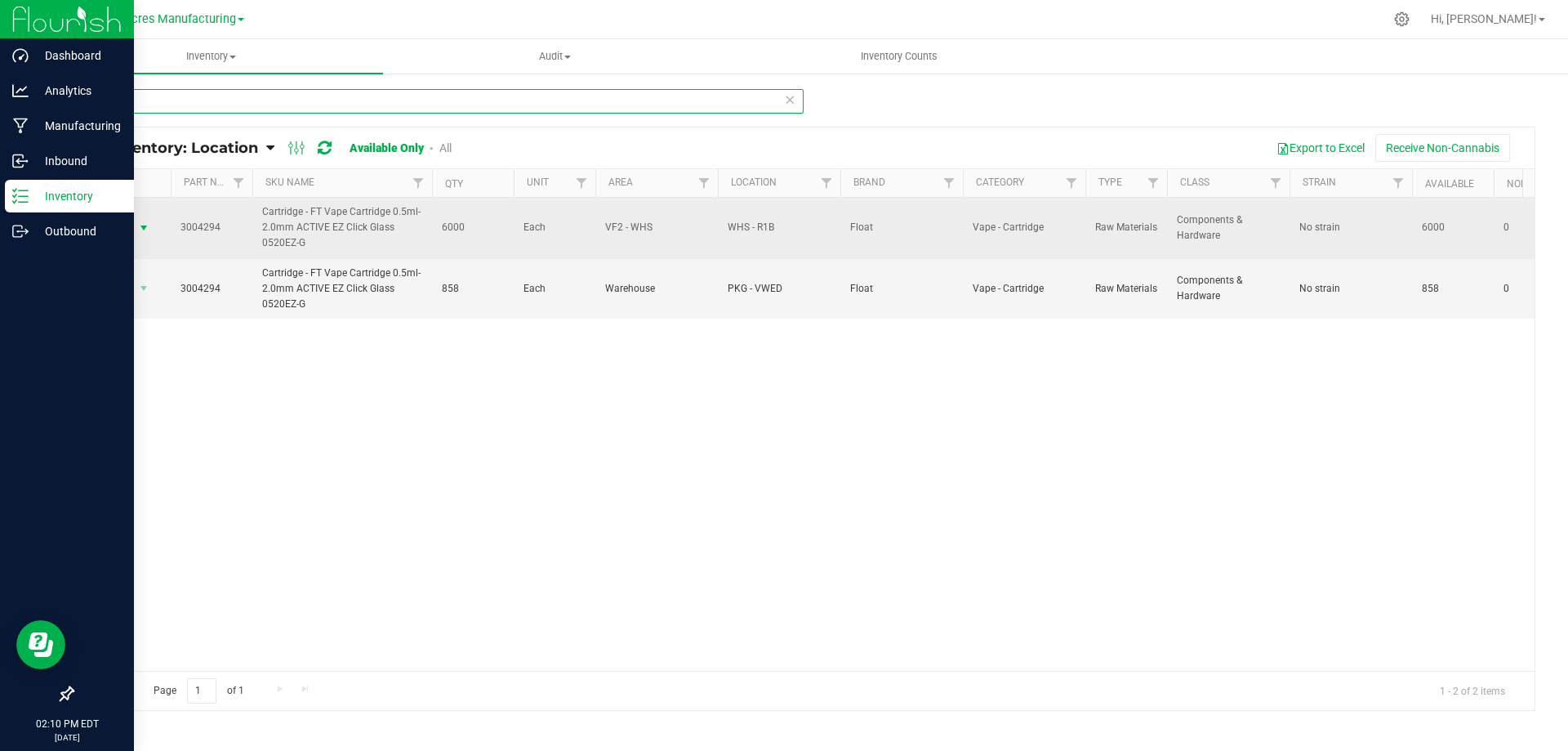
type input "4294"
click at [146, 226] on span "select" at bounding box center [144, 228] width 13 height 13
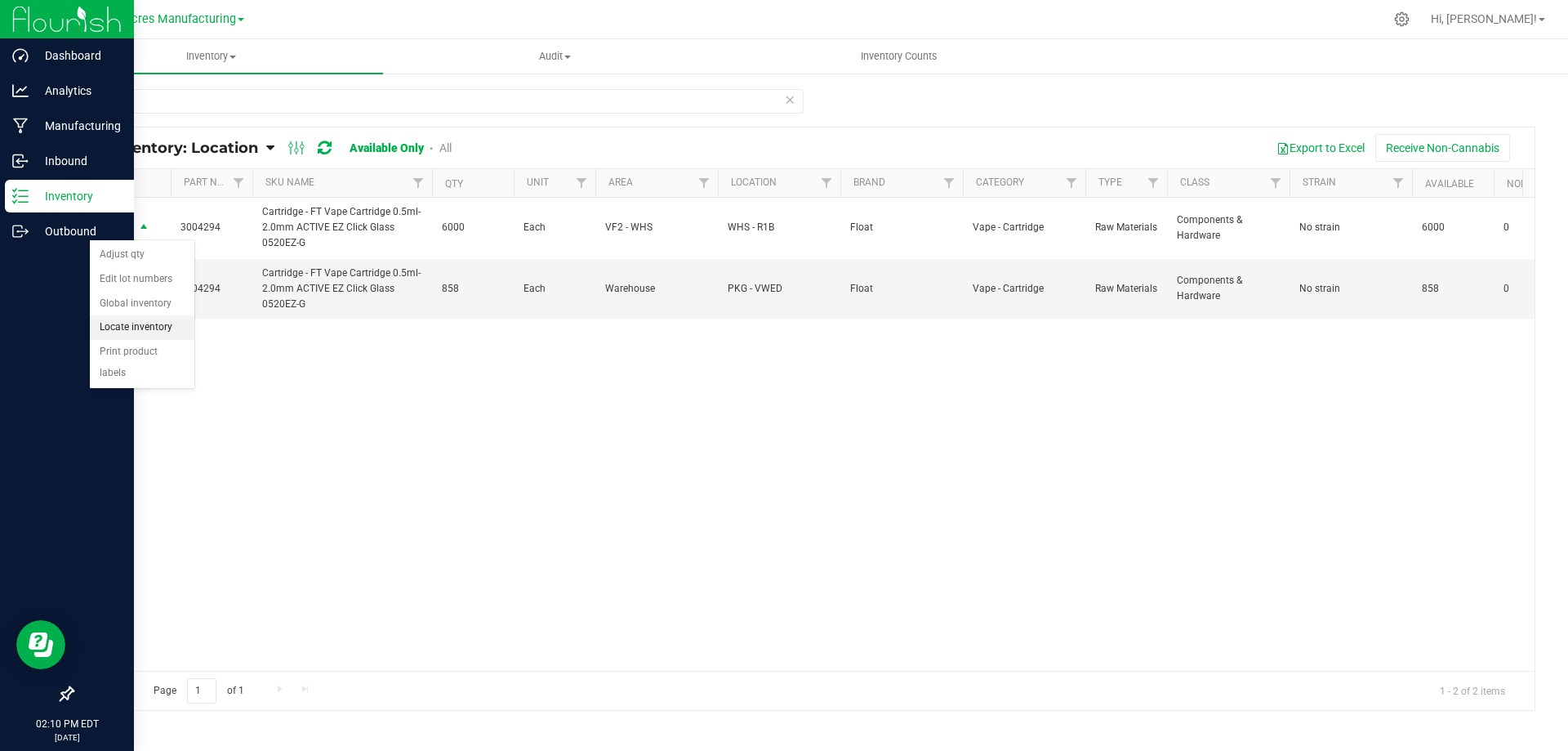
click at [165, 329] on li "Locate inventory" at bounding box center [142, 327] width 104 height 24
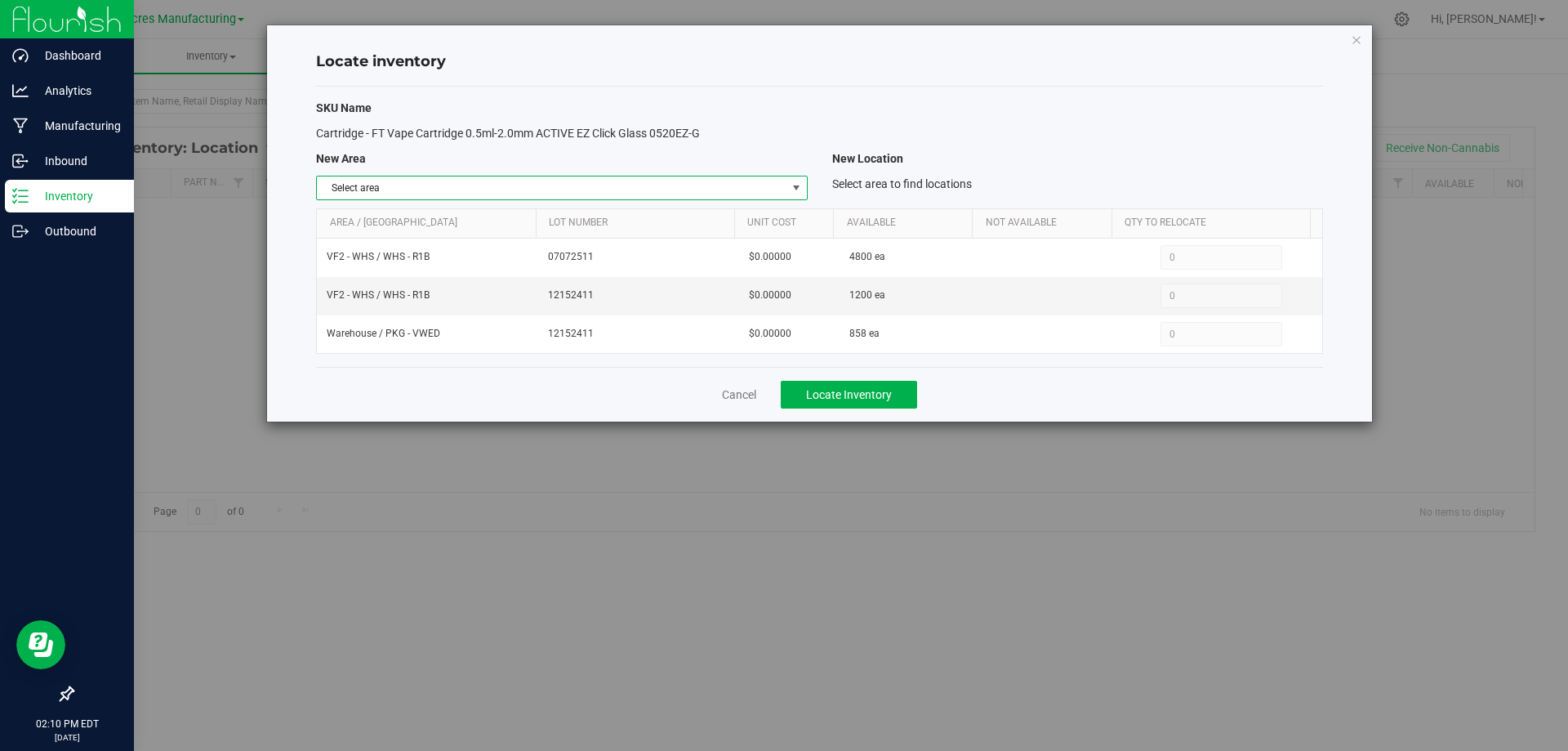
click at [789, 191] on span "select" at bounding box center [796, 187] width 20 height 23
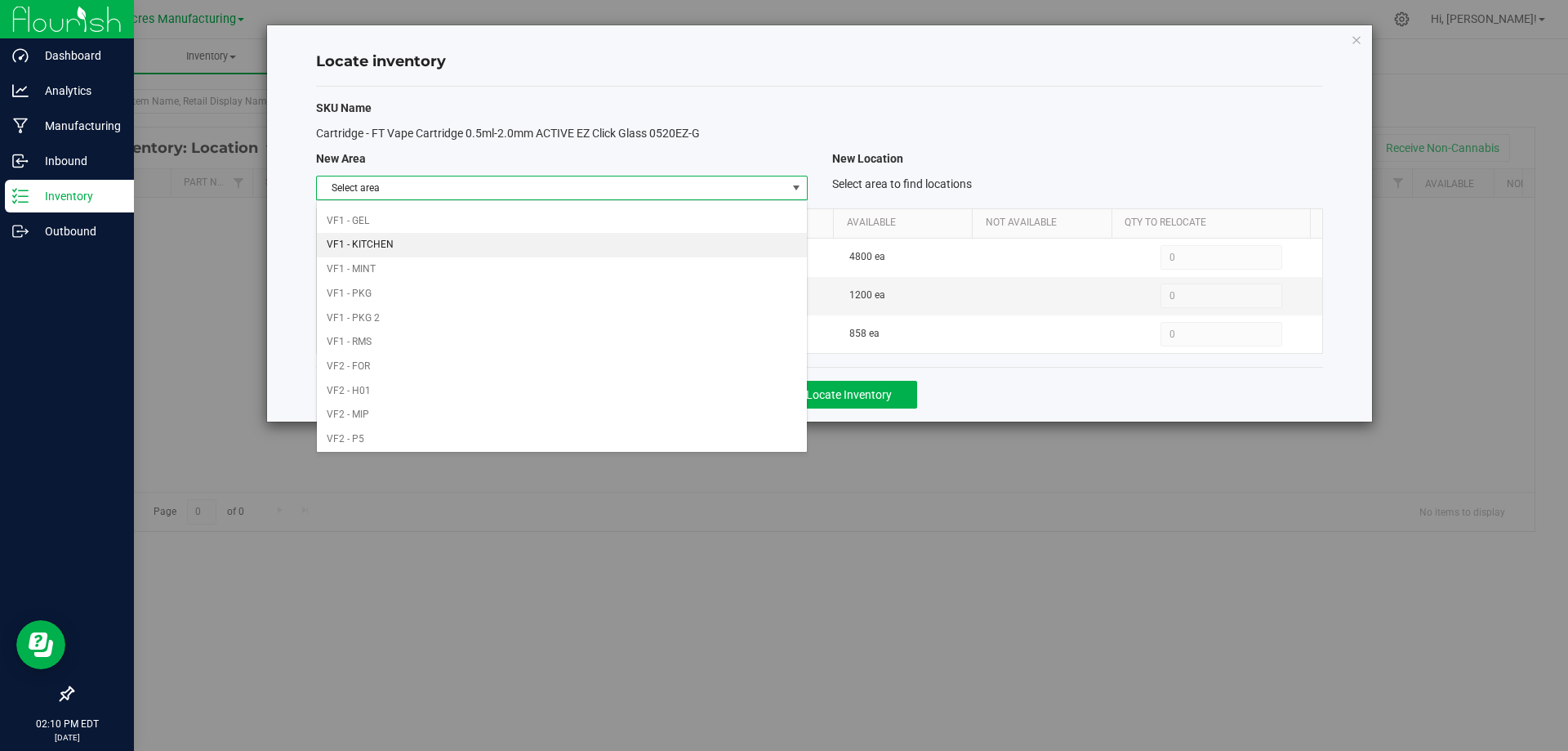
scroll to position [799, 0]
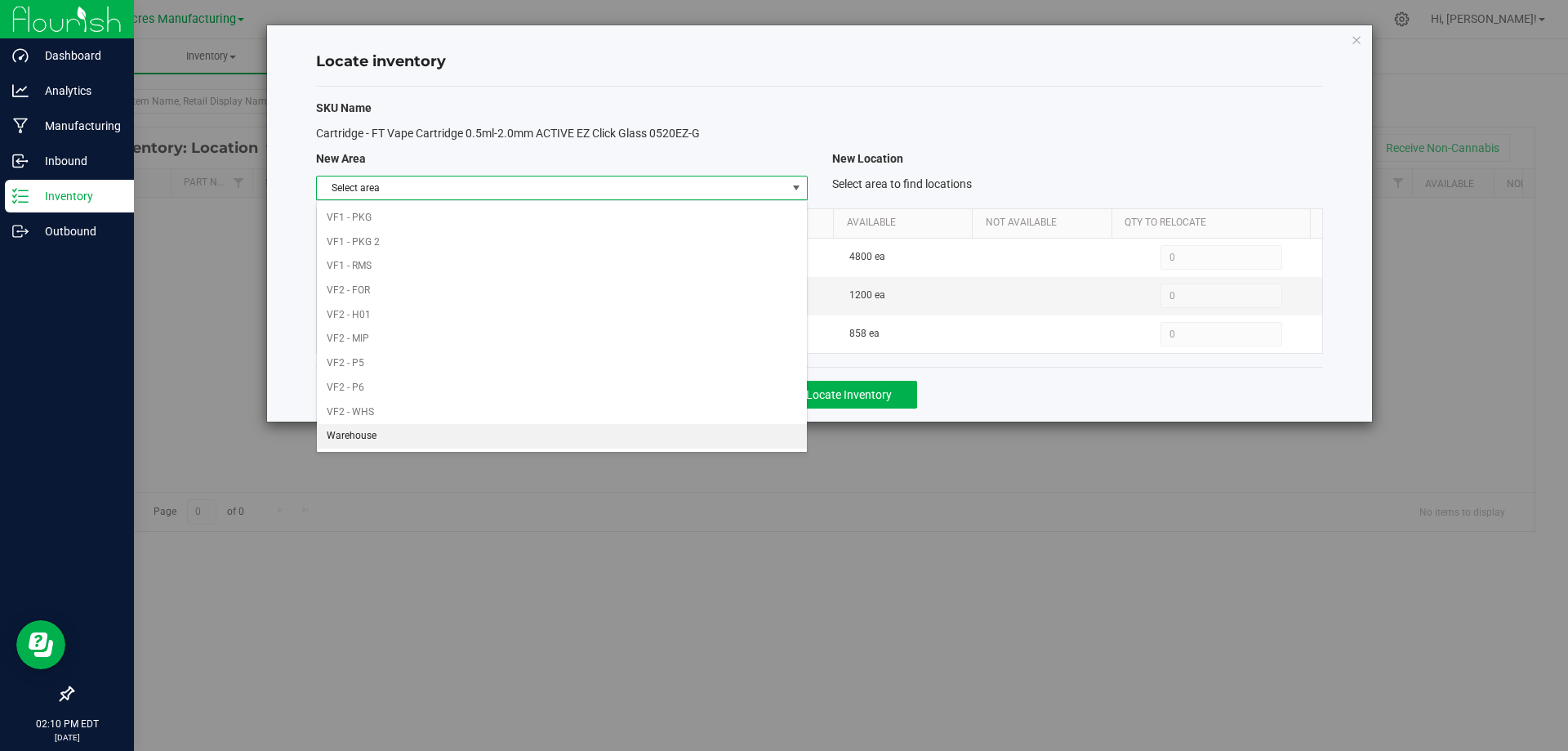
click at [672, 428] on li "Warehouse" at bounding box center [561, 435] width 490 height 24
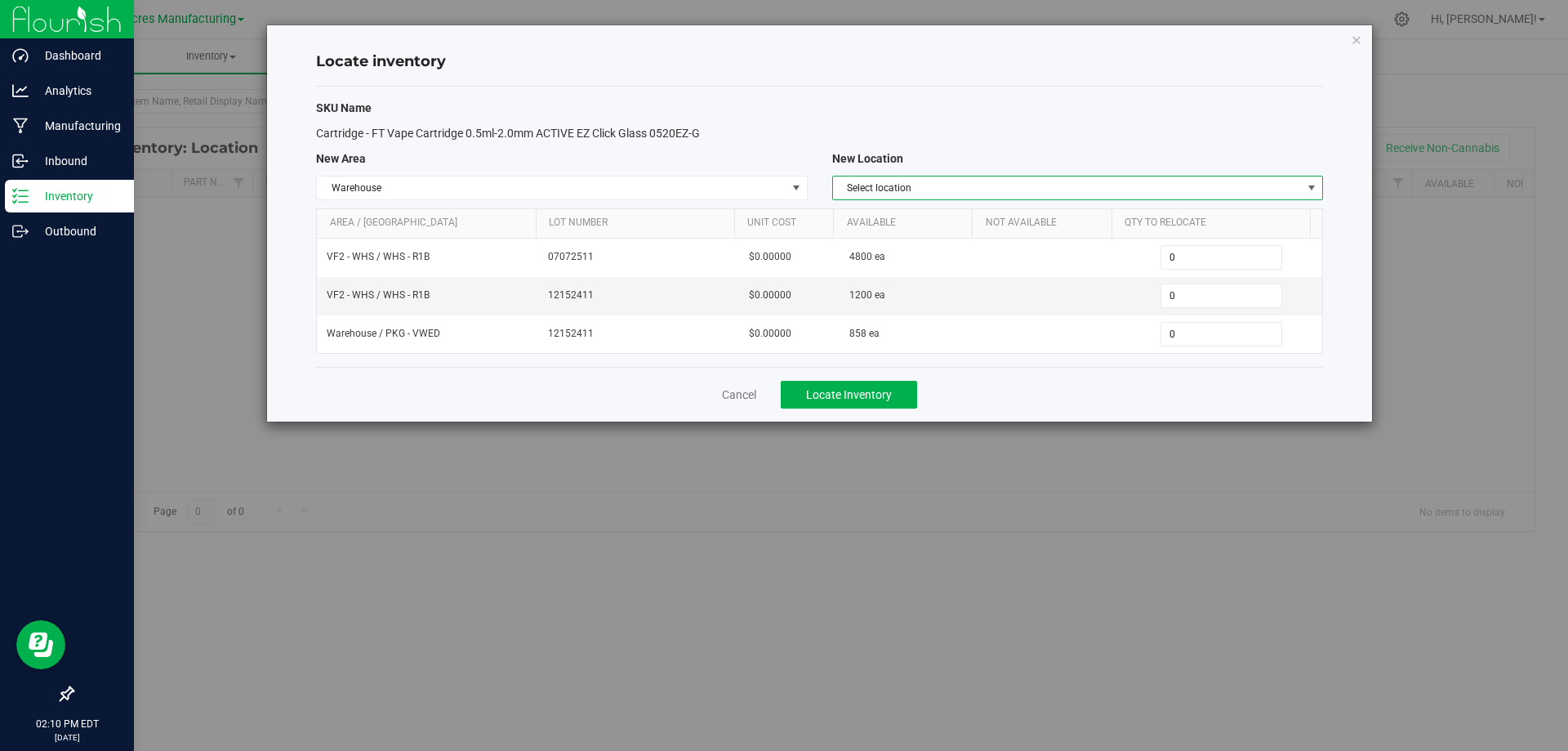
click at [1136, 177] on span "Select location" at bounding box center [1067, 187] width 469 height 23
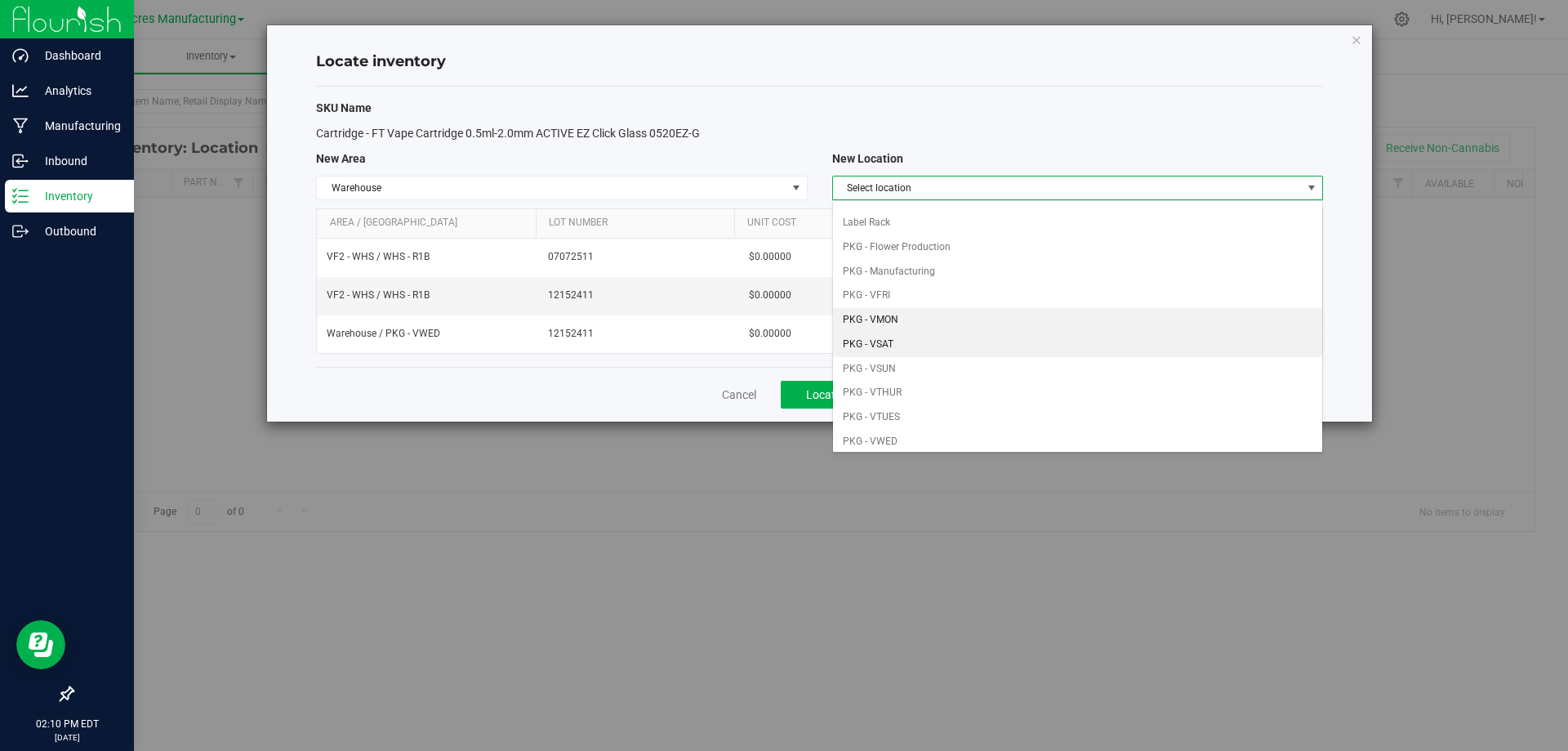
scroll to position [82, 0]
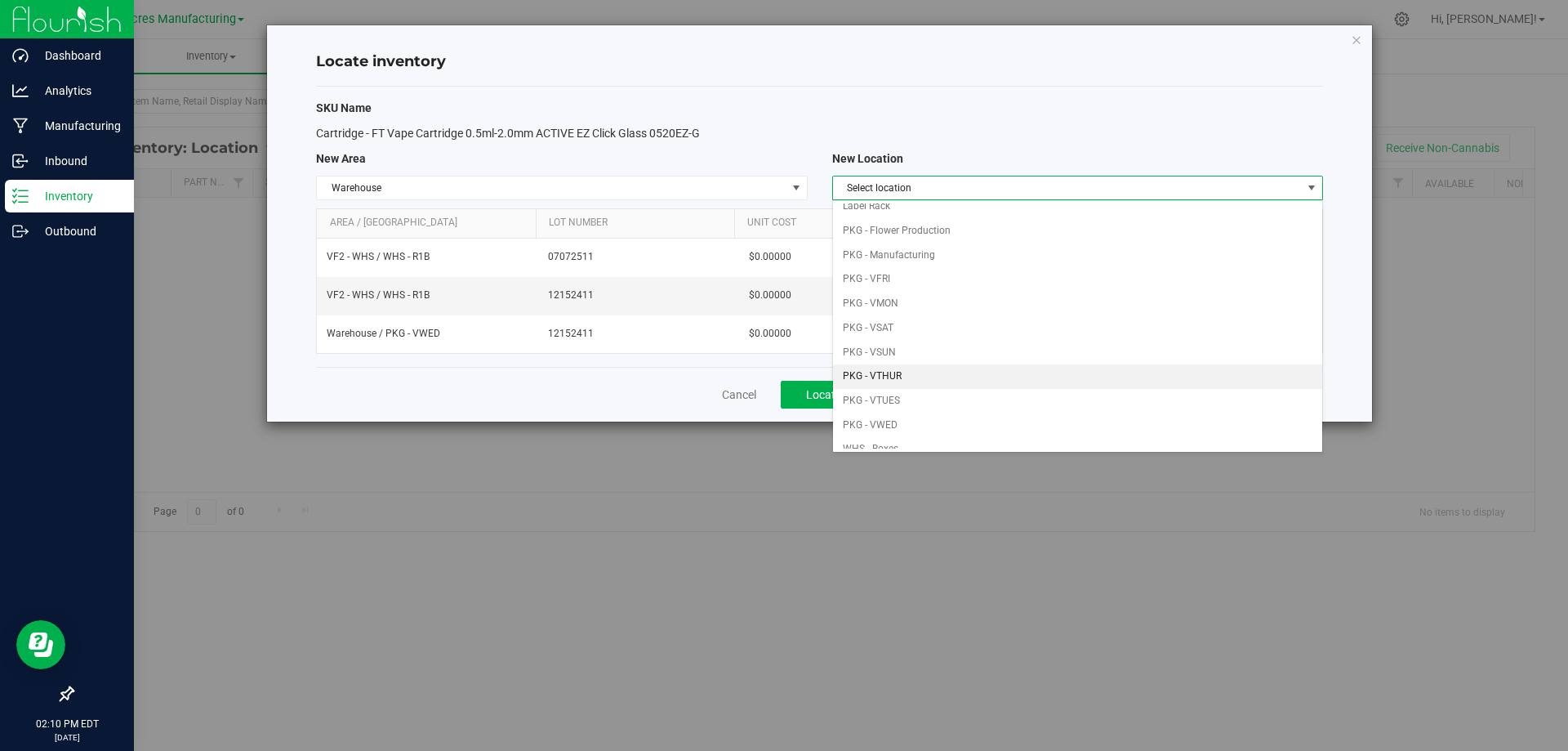
click at [944, 370] on li "PKG - VTHUR" at bounding box center [1078, 376] width 490 height 24
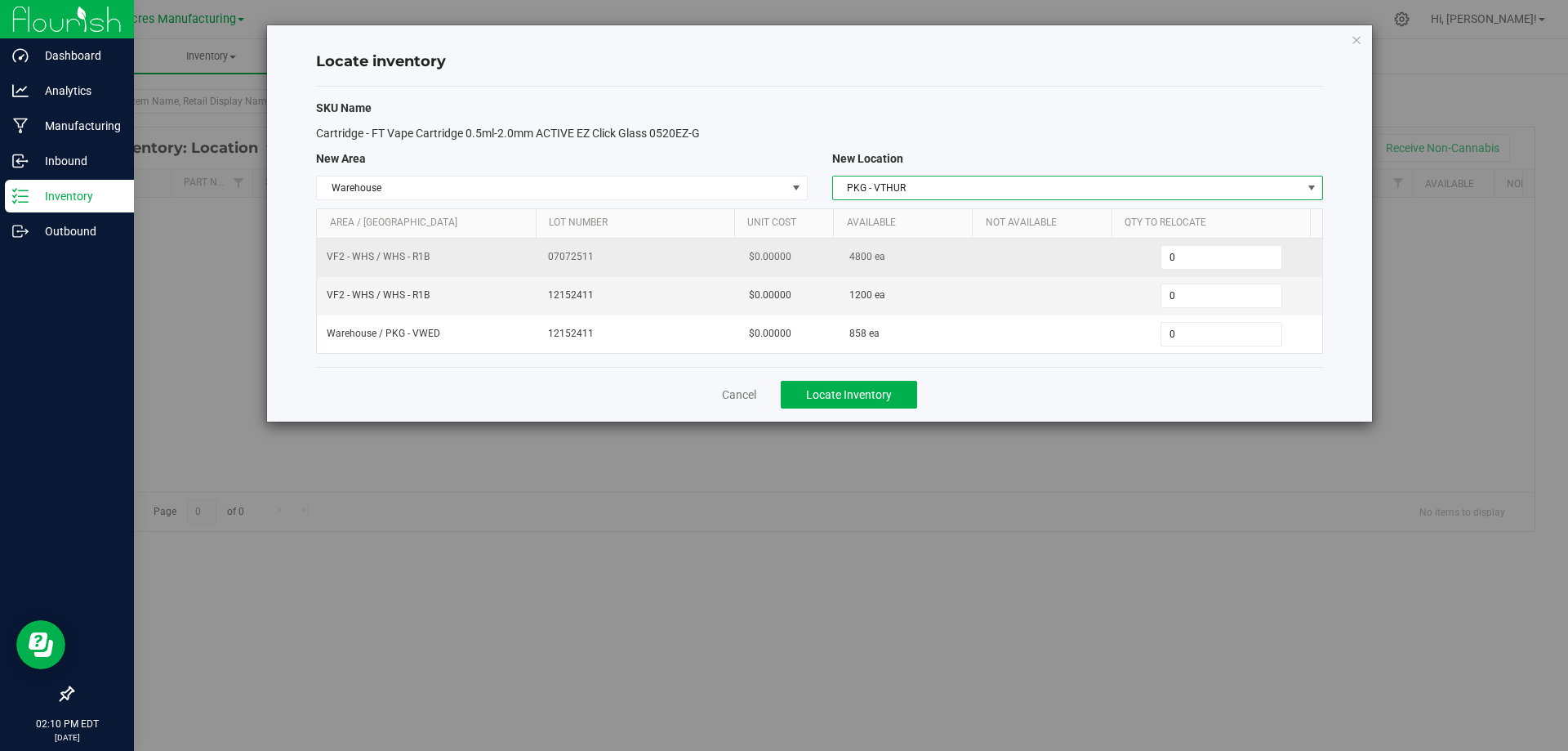
click at [850, 251] on span "4800 ea" at bounding box center [867, 256] width 36 height 16
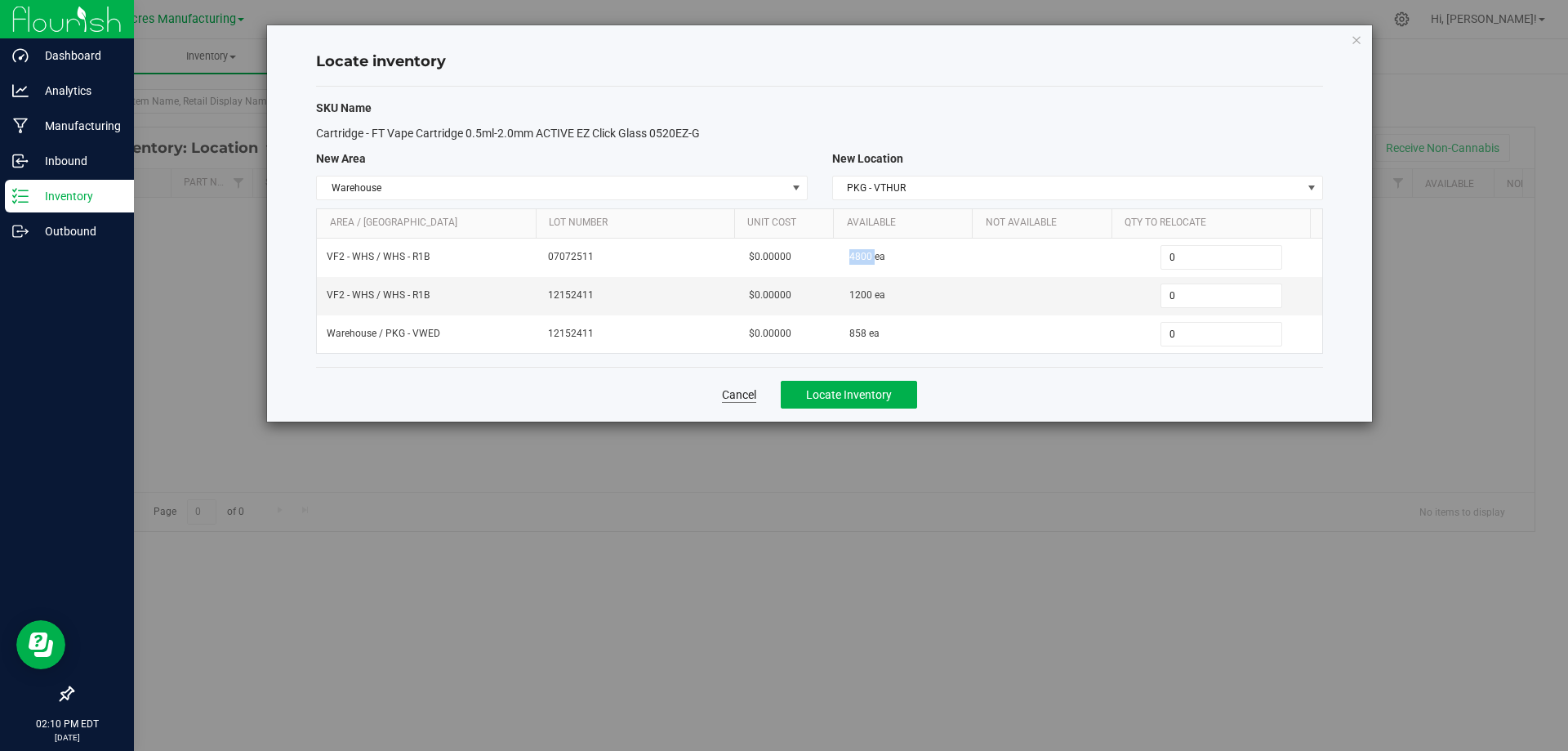
copy span "4800"
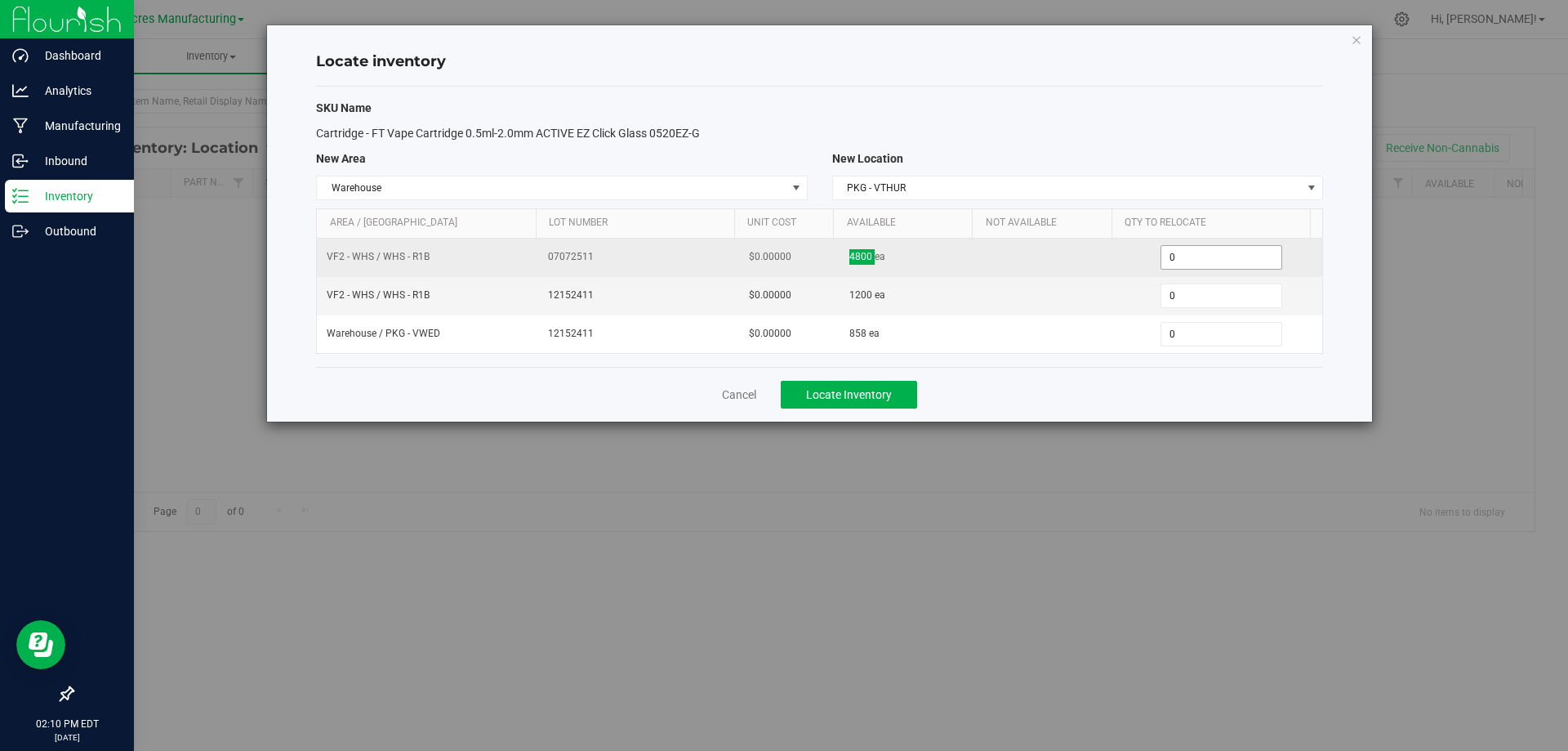
click at [1194, 256] on span "0 0" at bounding box center [1221, 256] width 122 height 24
click at [1194, 256] on input "0" at bounding box center [1221, 256] width 120 height 23
type input "1200"
type input "1,200"
type input "12000"
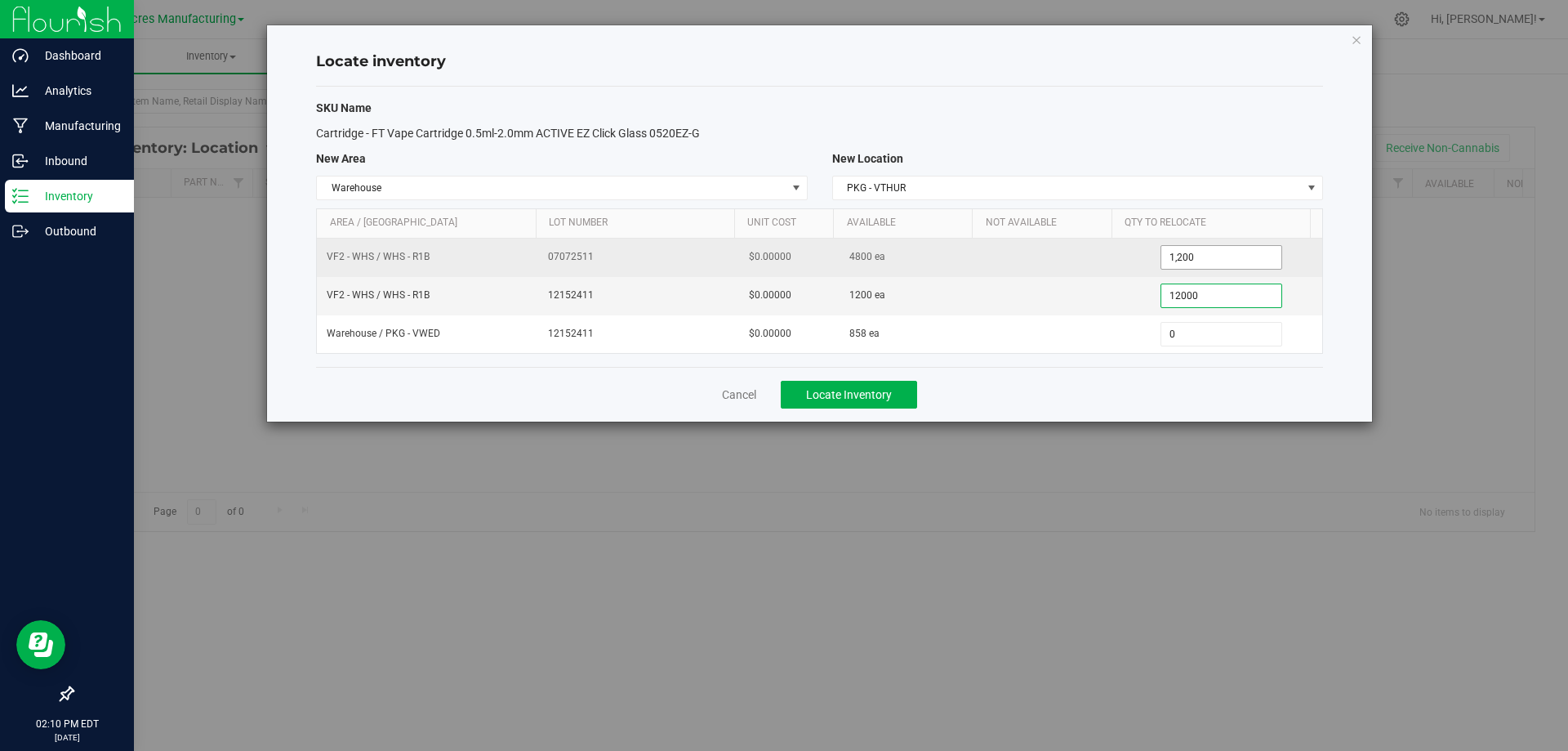
type input "1,200"
type input "850"
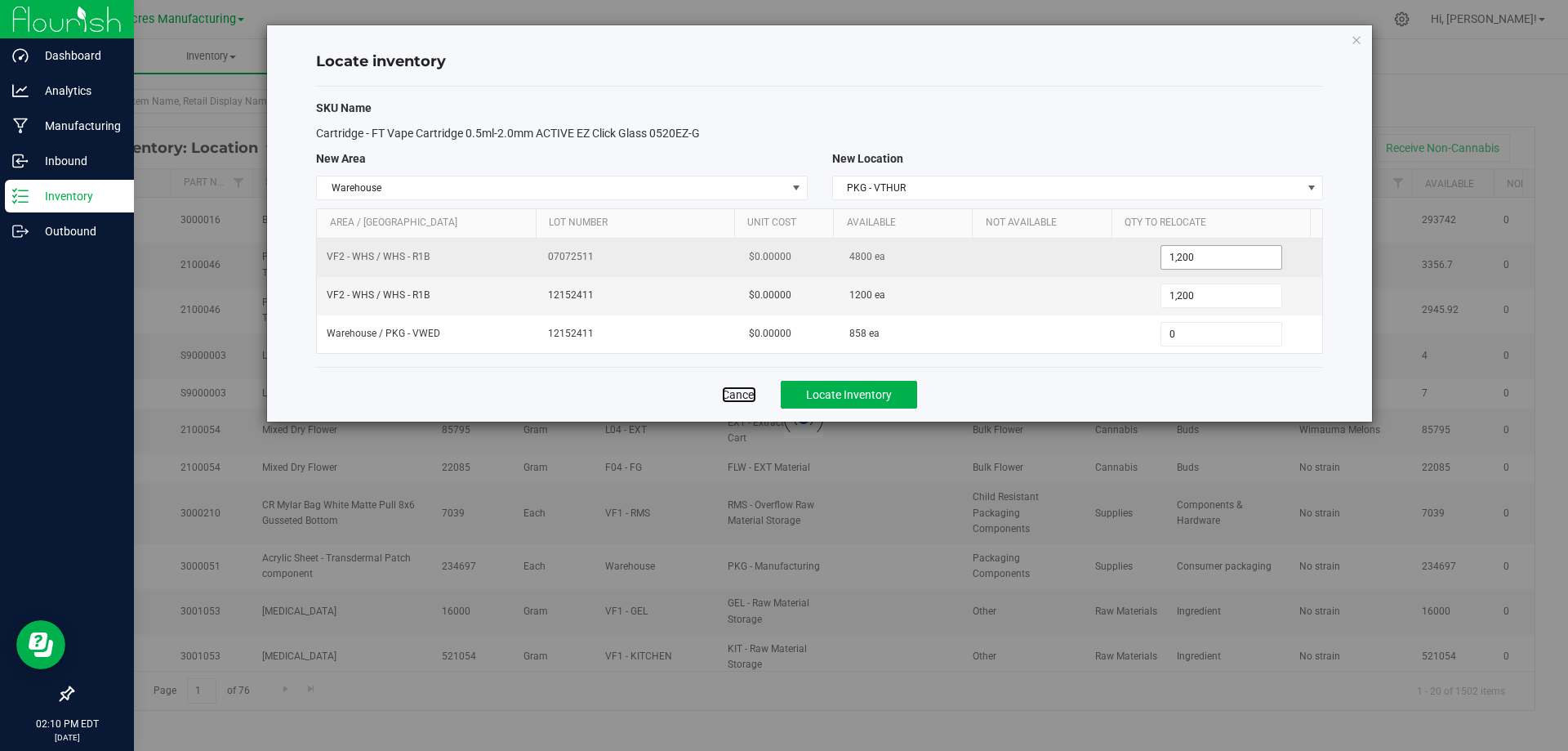
type input "858"
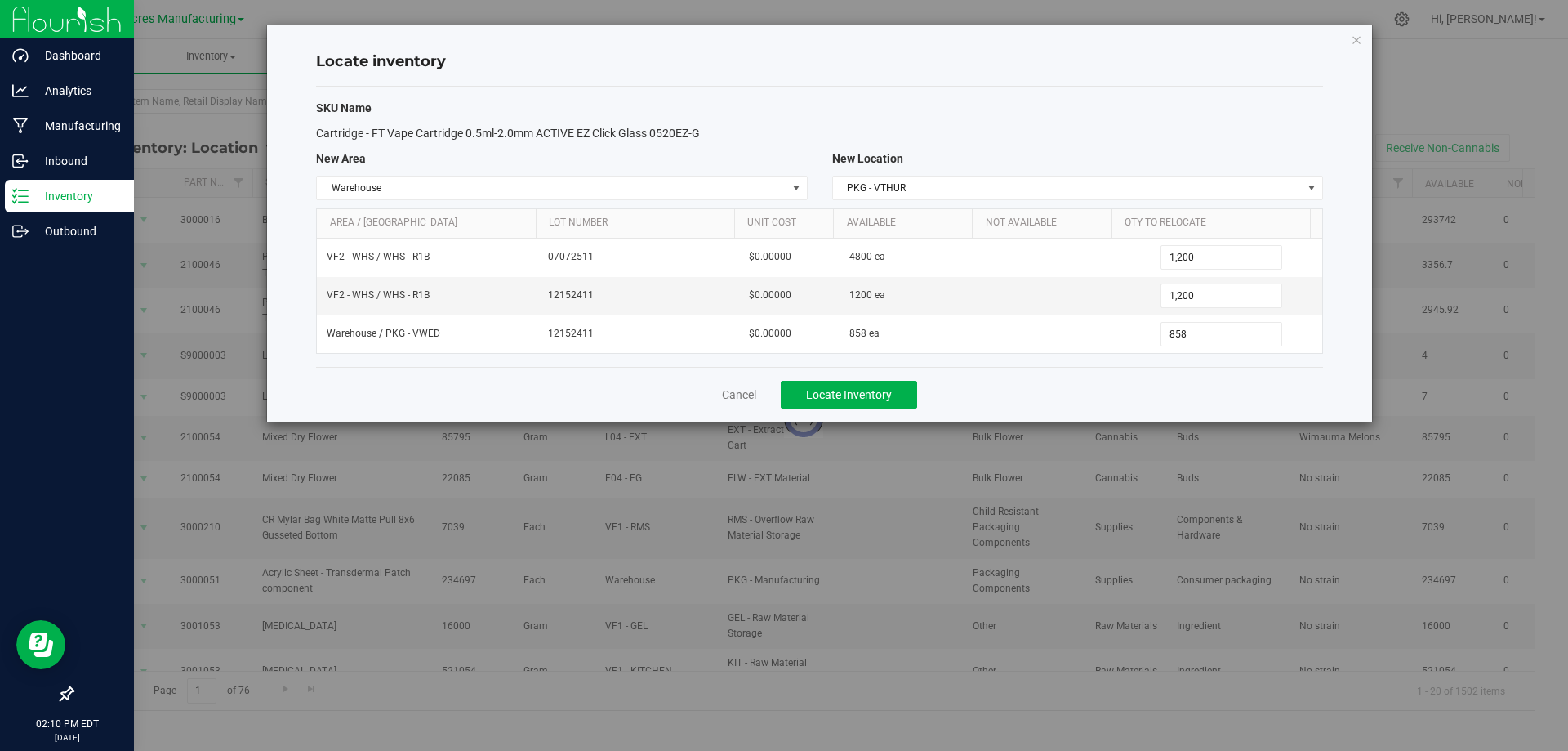
click at [1125, 371] on div "Cancel Locate Inventory" at bounding box center [820, 394] width 1007 height 55
click at [897, 395] on button "Locate Inventory" at bounding box center [849, 394] width 136 height 28
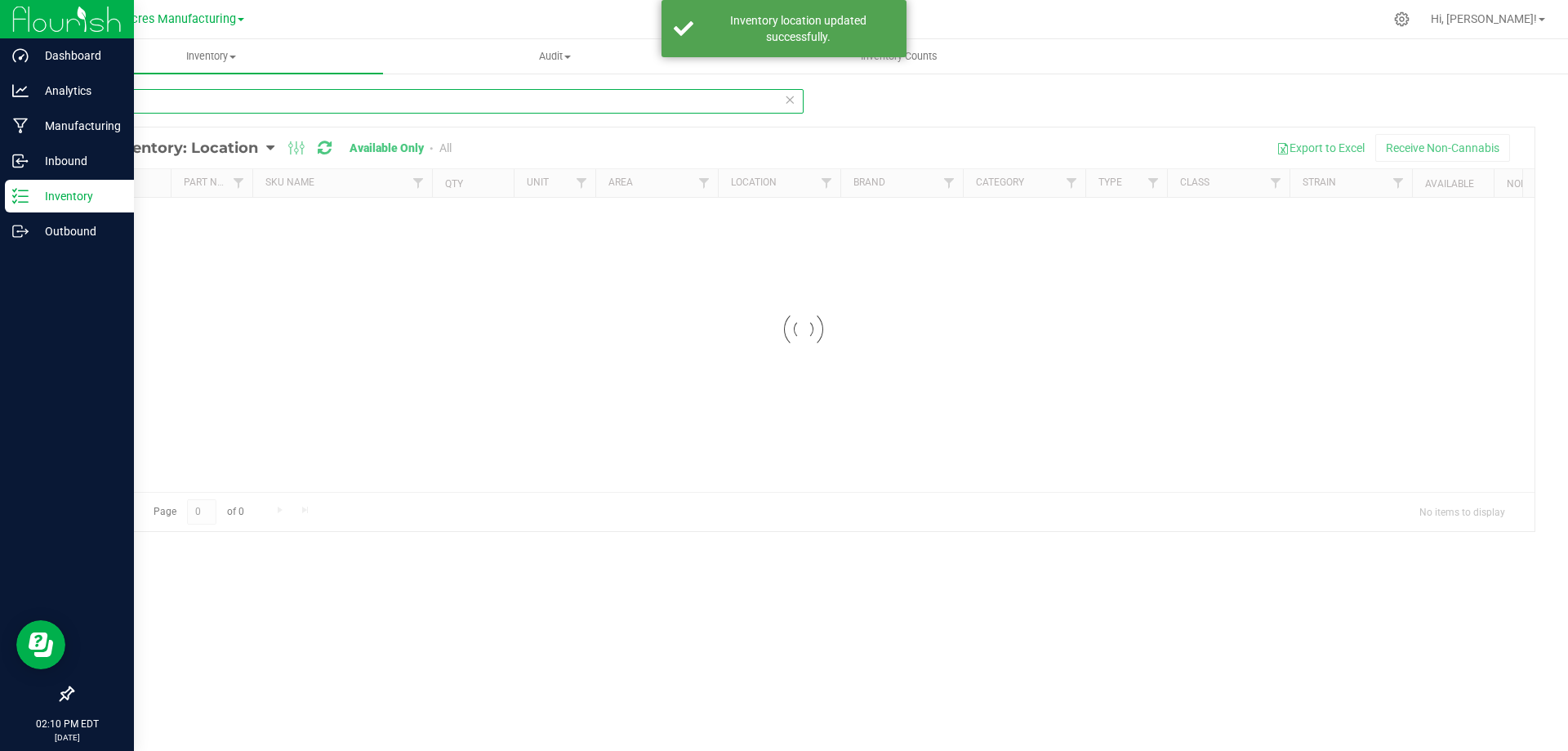
click at [439, 103] on input "4294" at bounding box center [438, 101] width 732 height 24
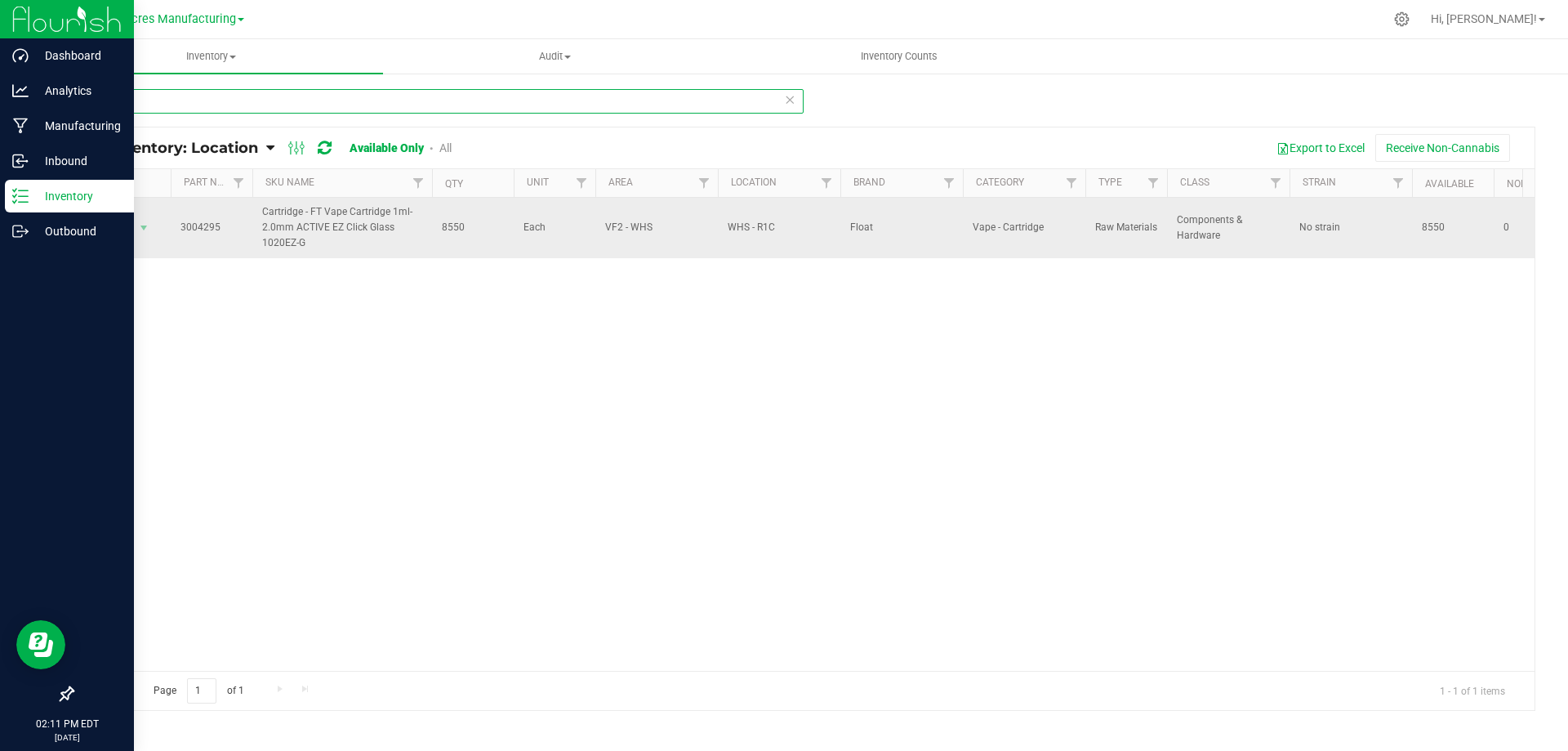
type input "4295"
click at [455, 226] on span "8550" at bounding box center [473, 227] width 62 height 16
copy span "8550"
click at [148, 229] on span "select" at bounding box center [144, 228] width 13 height 13
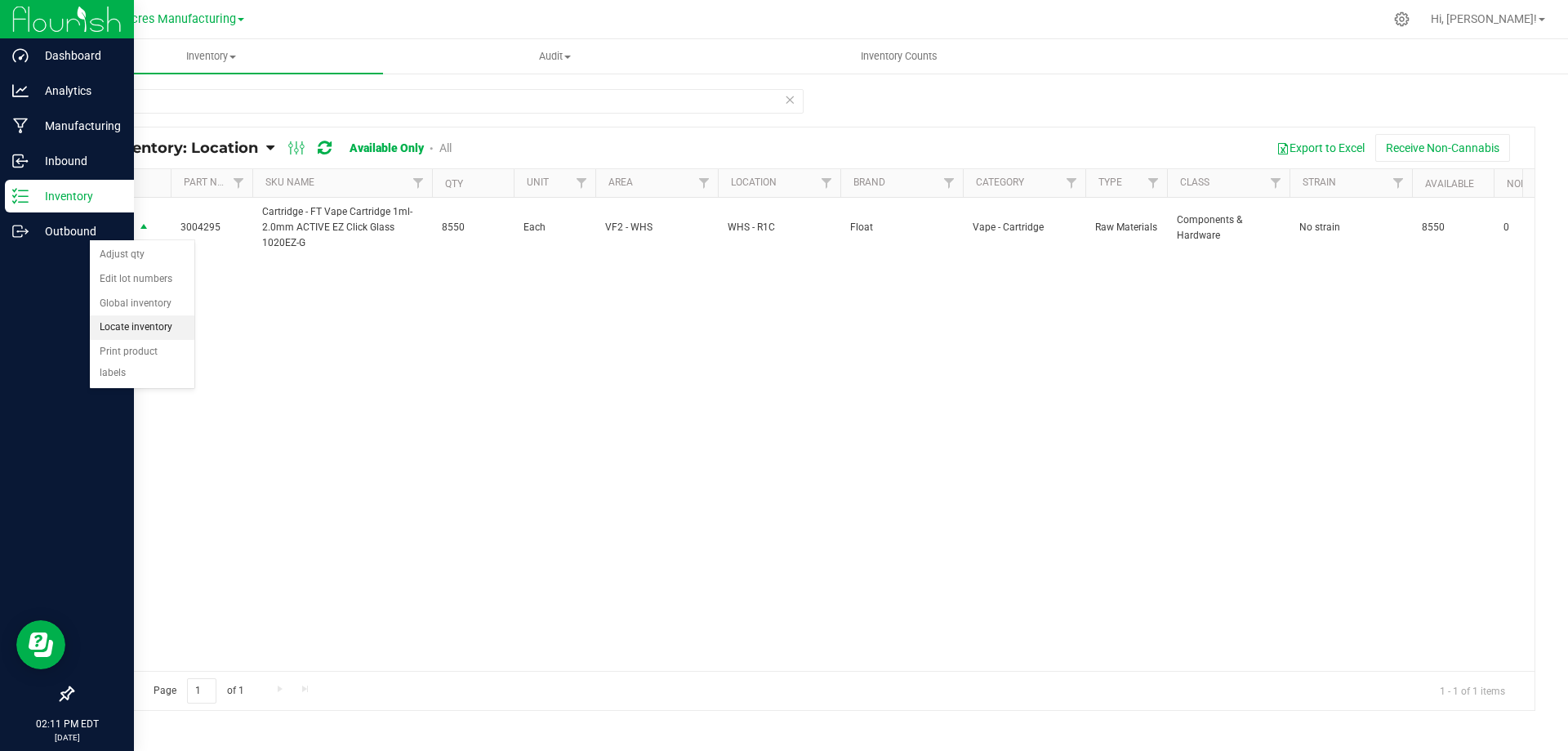
click at [150, 330] on li "Locate inventory" at bounding box center [142, 327] width 104 height 24
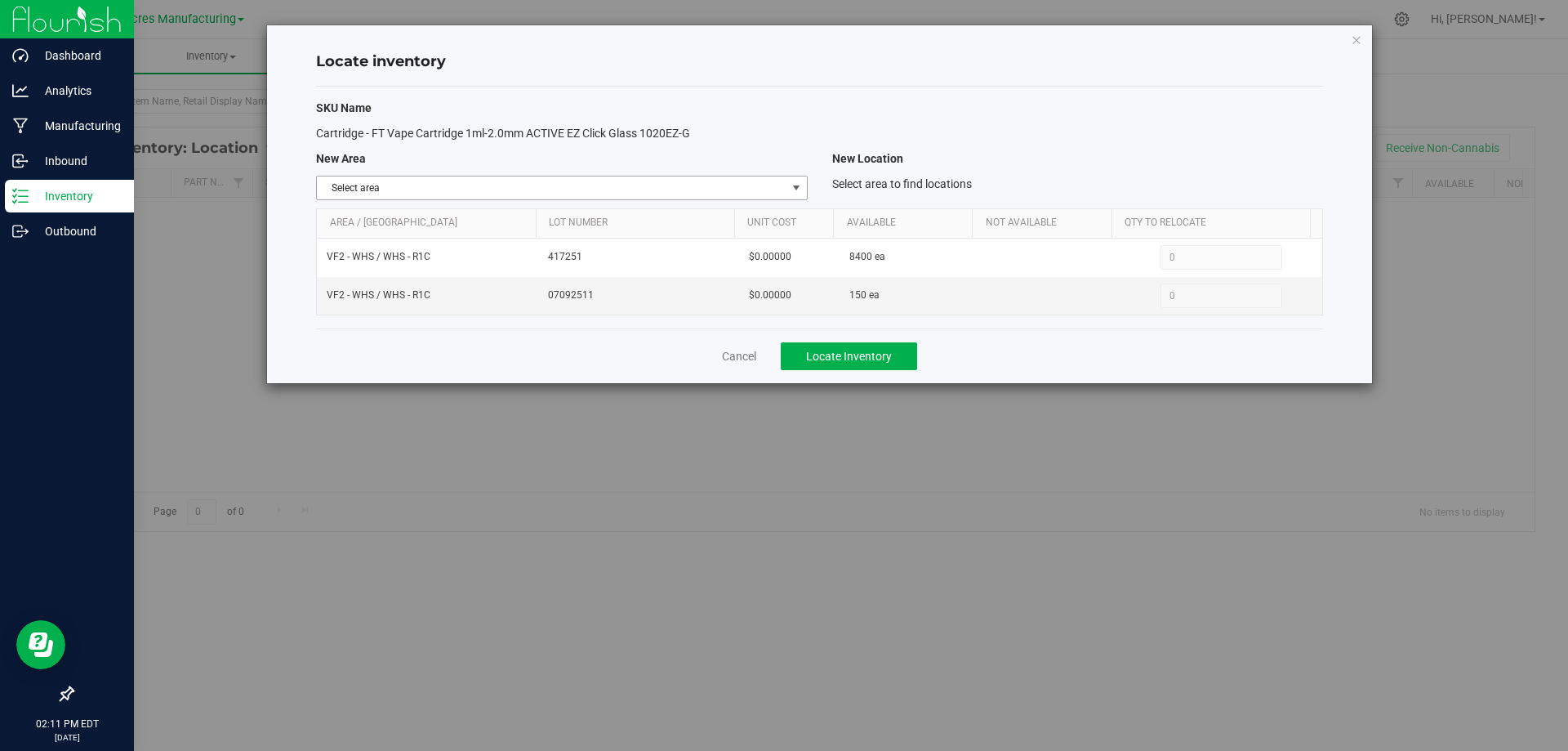
click at [779, 187] on span "Select area" at bounding box center [551, 187] width 469 height 23
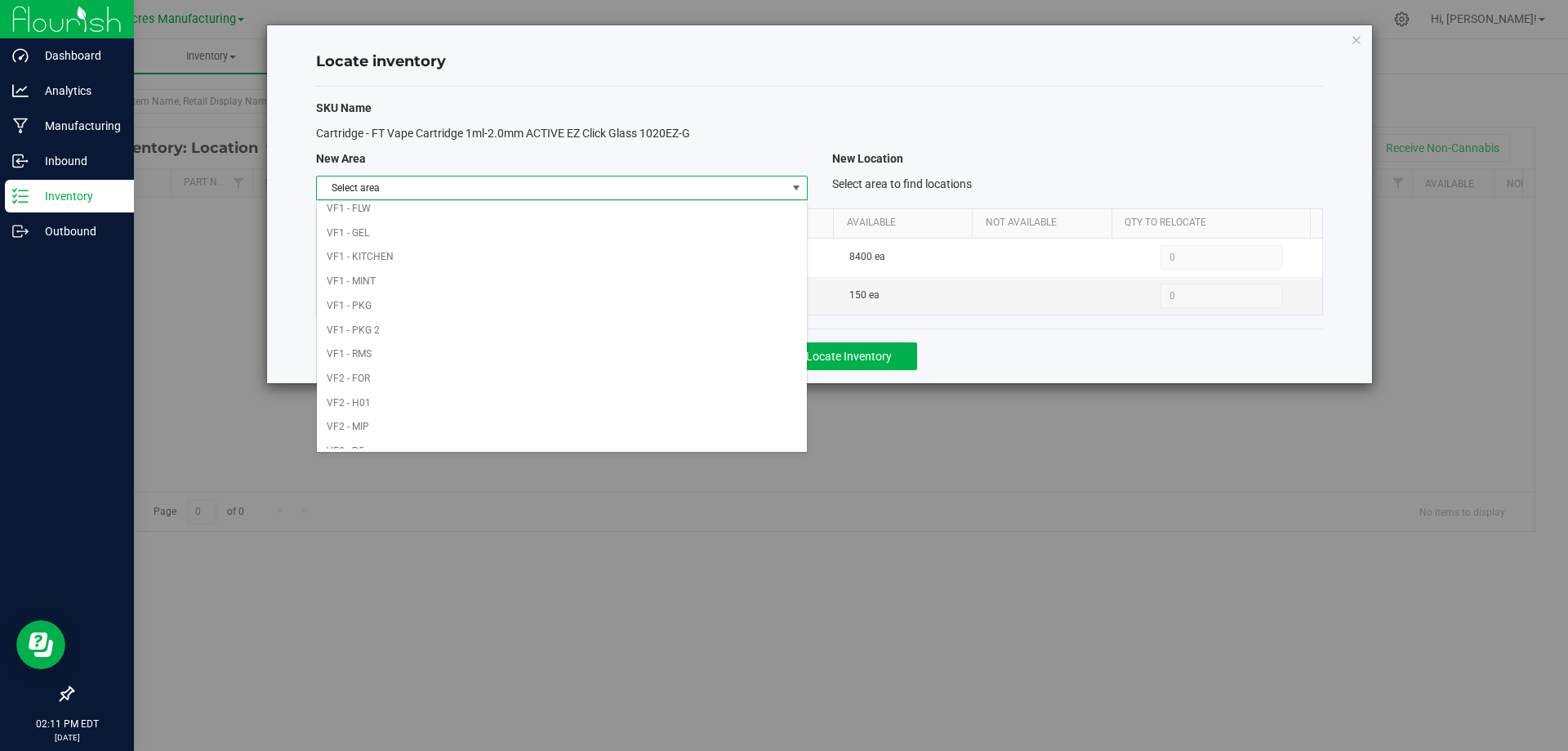
scroll to position [799, 0]
click at [676, 207] on li "VF1 - PKG" at bounding box center [561, 217] width 490 height 24
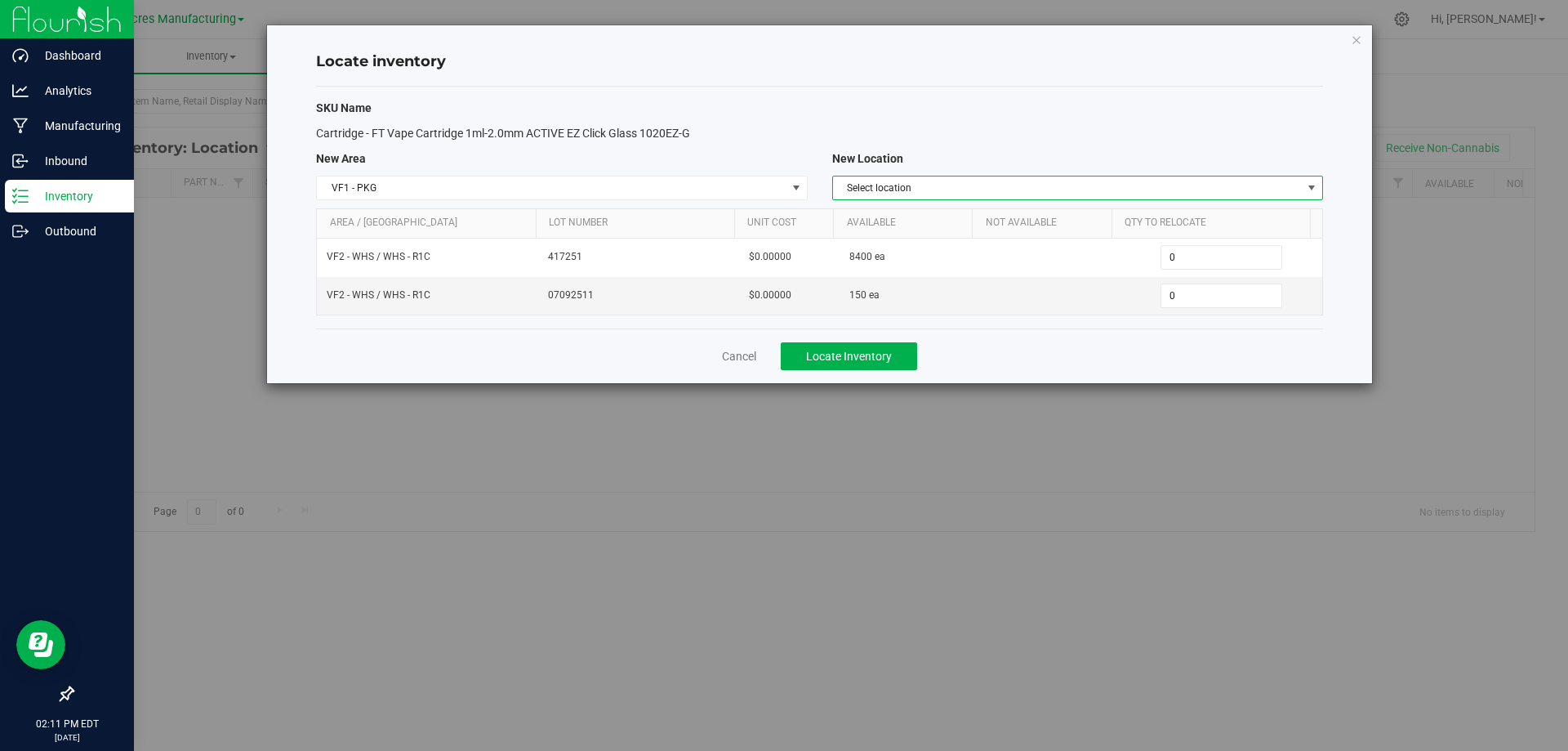
click at [1042, 194] on span "Select location" at bounding box center [1067, 187] width 469 height 23
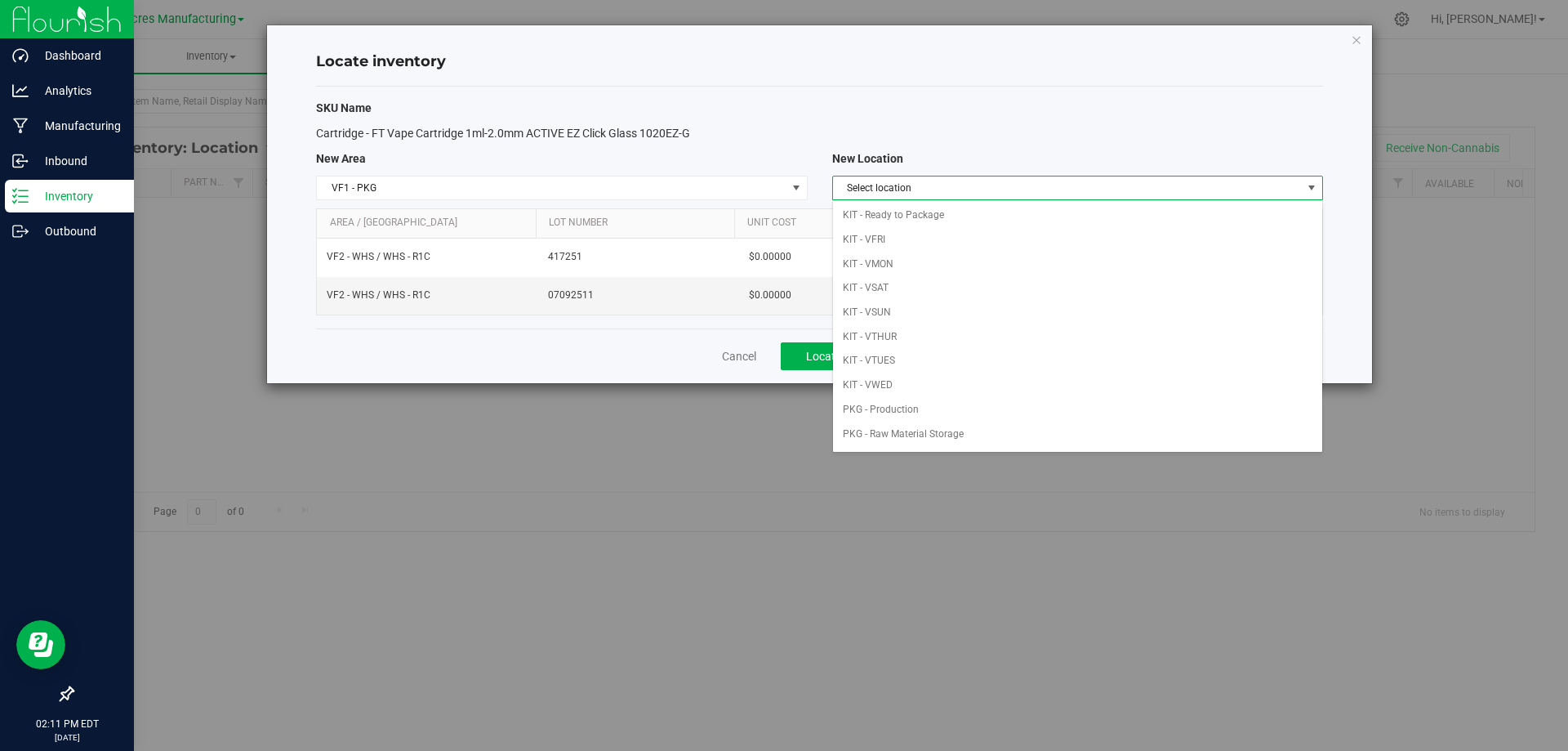
click at [1054, 188] on span "Select location" at bounding box center [1067, 187] width 469 height 23
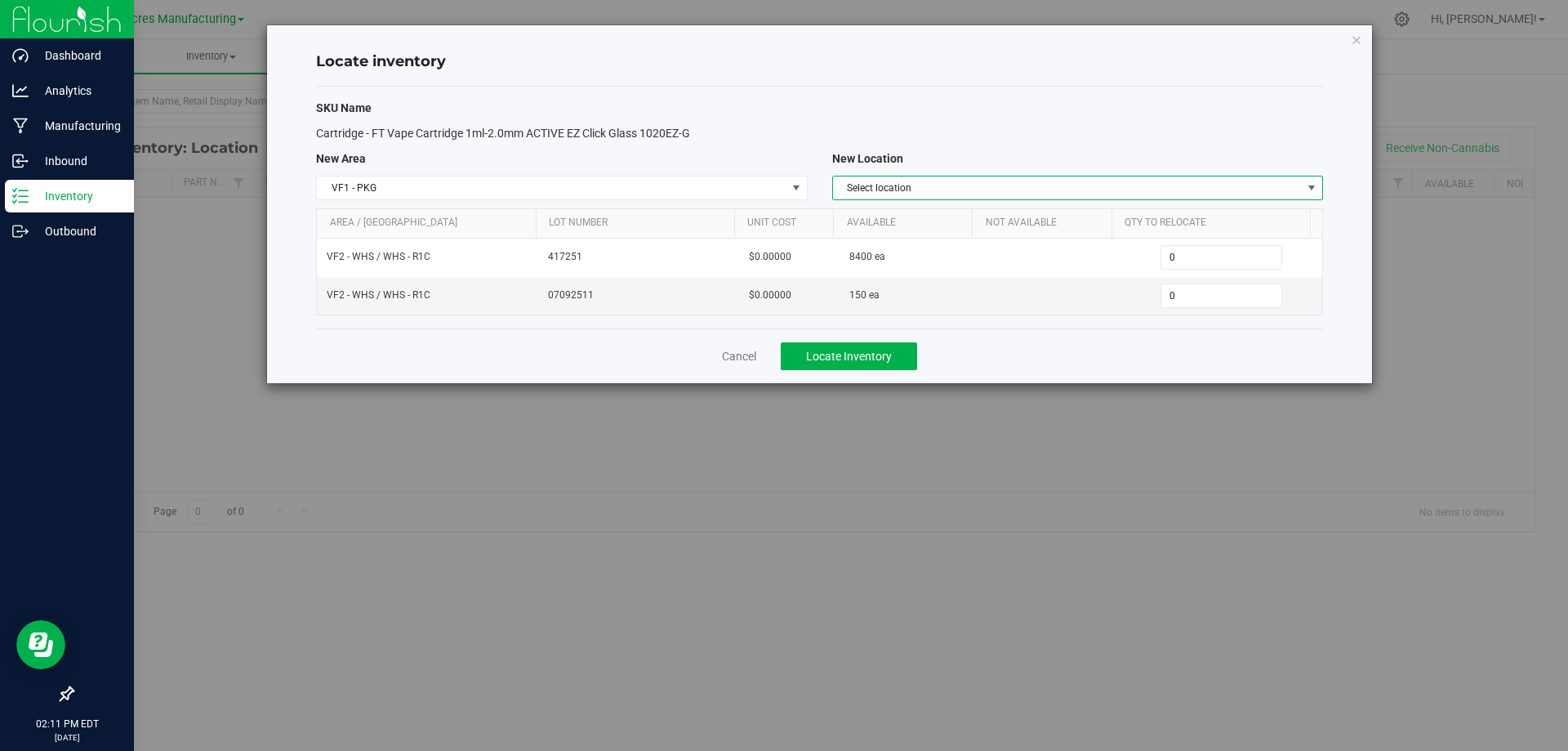
click at [1055, 188] on span "Select location" at bounding box center [1067, 187] width 469 height 23
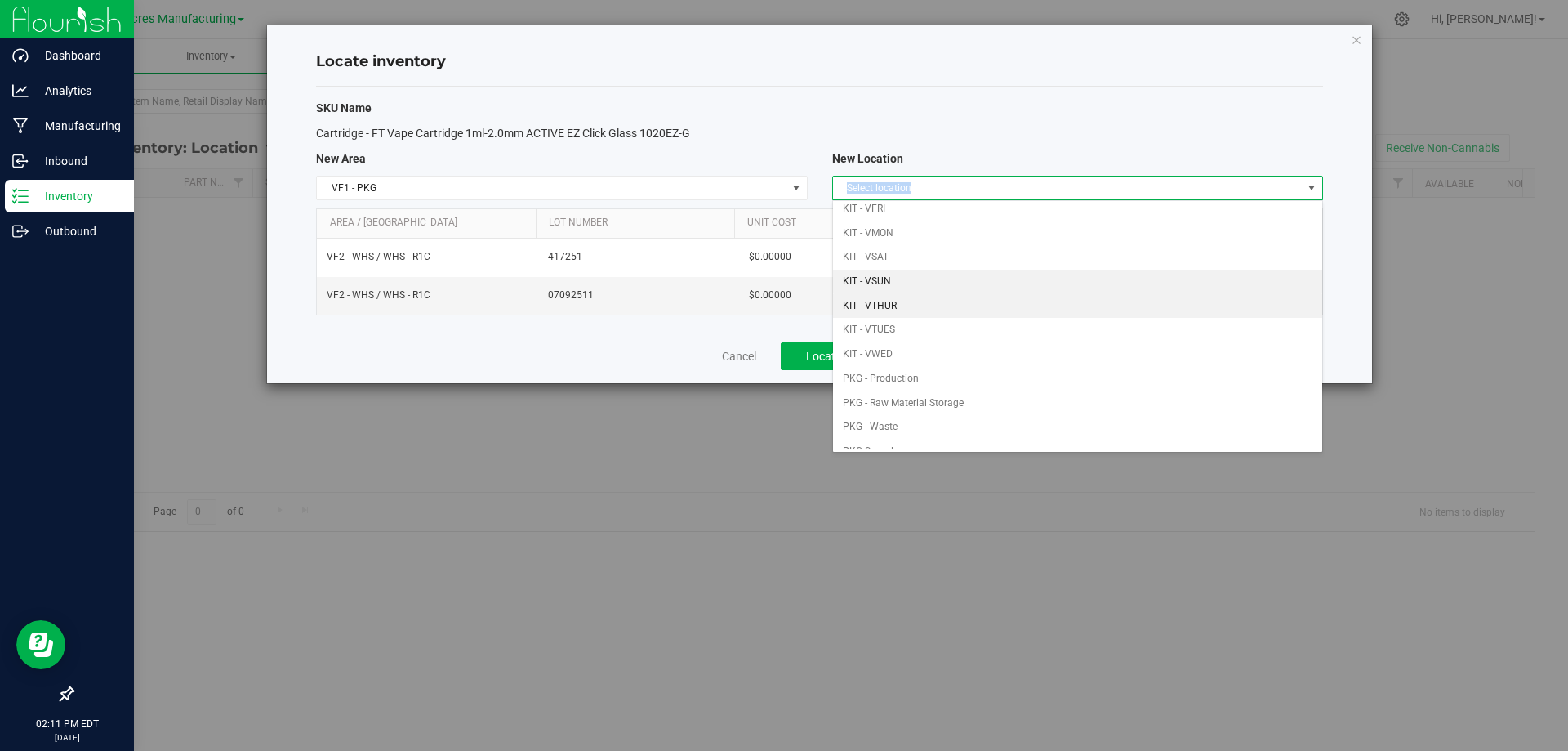
scroll to position [47, 0]
click at [952, 290] on li "KIT - VTHUR" at bounding box center [1078, 290] width 490 height 24
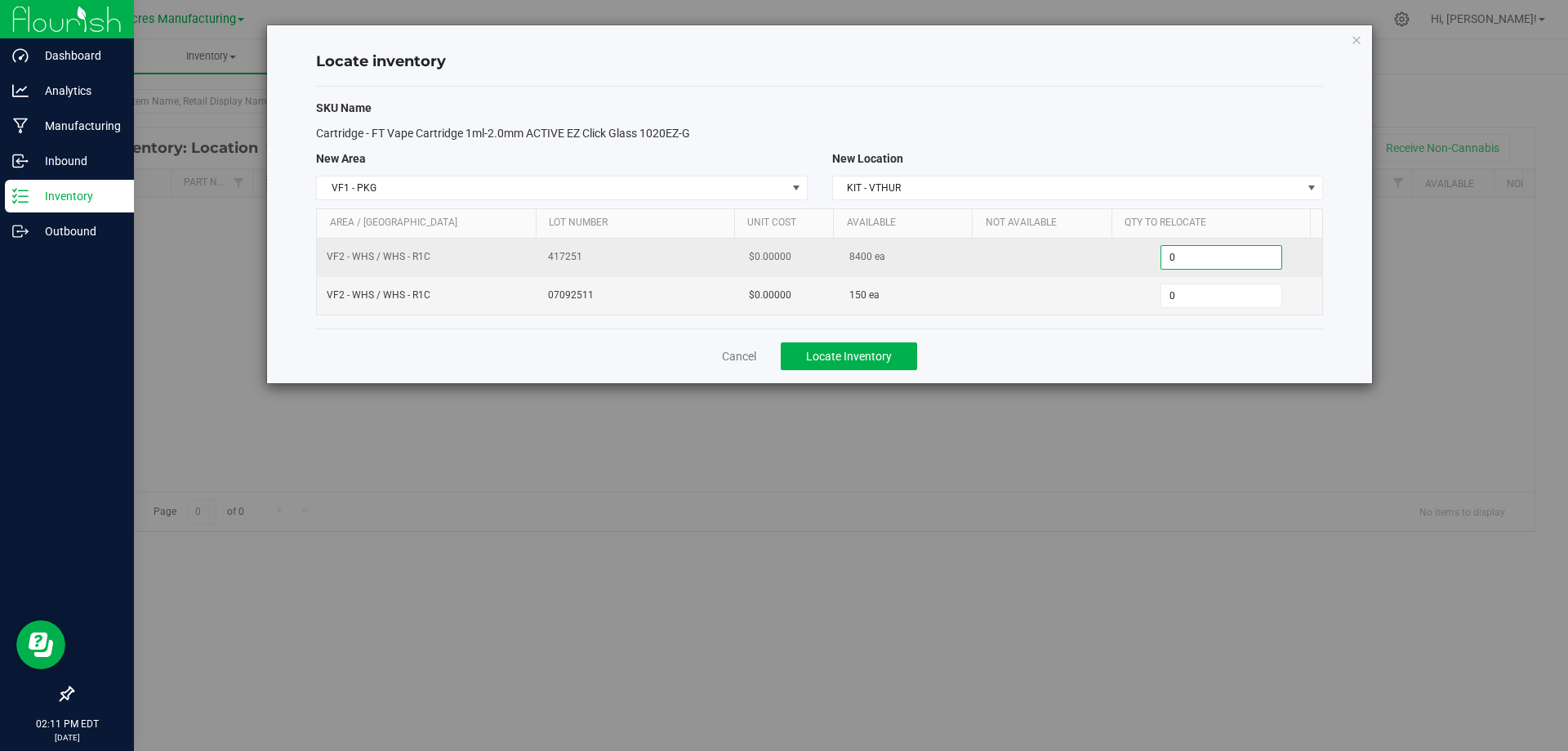
click at [1189, 256] on span "0 0" at bounding box center [1221, 256] width 122 height 24
click at [1189, 255] on input "0" at bounding box center [1221, 256] width 120 height 23
paste input "345"
type input "3450"
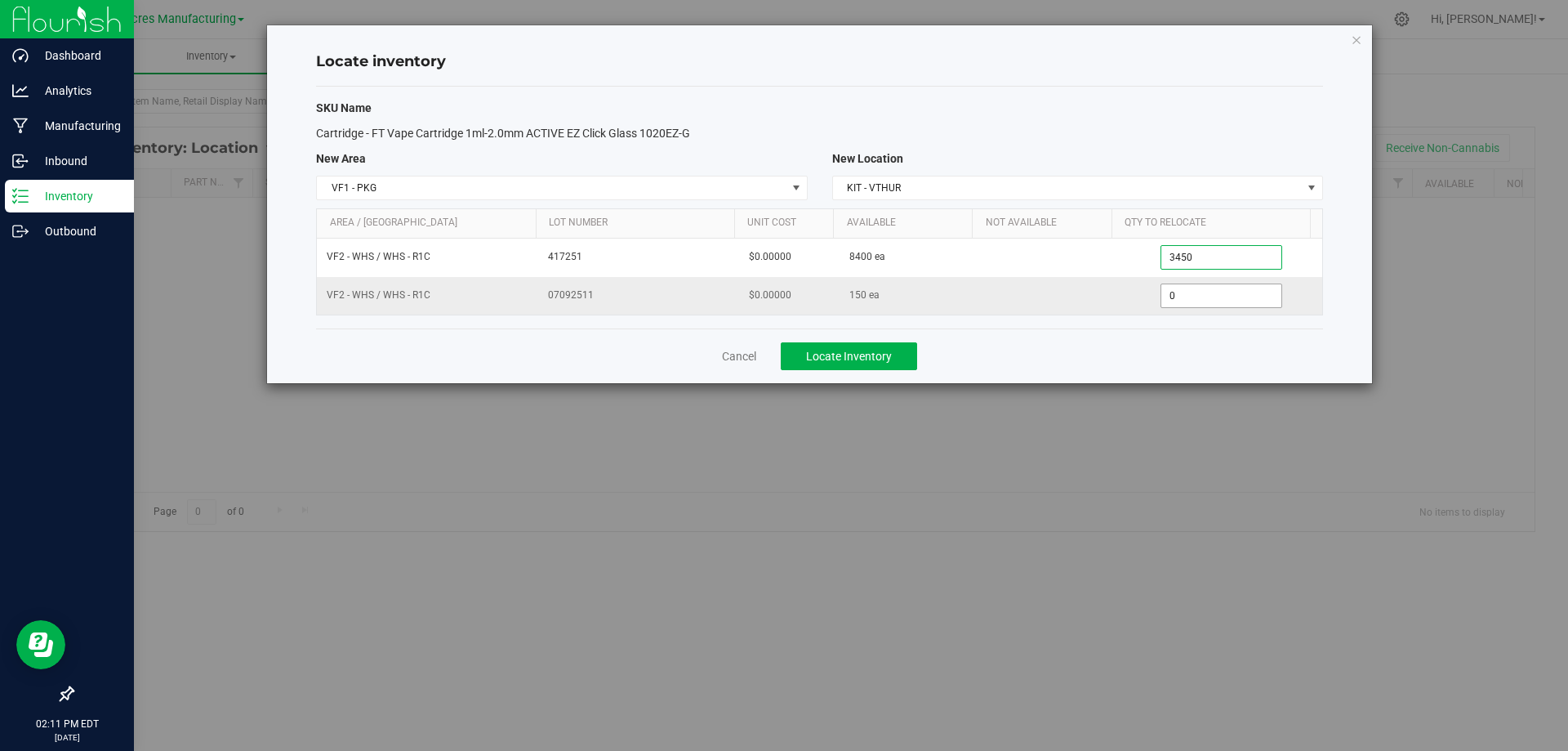
type input "3,450"
click at [1200, 303] on span "0 0" at bounding box center [1221, 295] width 122 height 24
click at [1200, 303] on input "0" at bounding box center [1221, 295] width 120 height 23
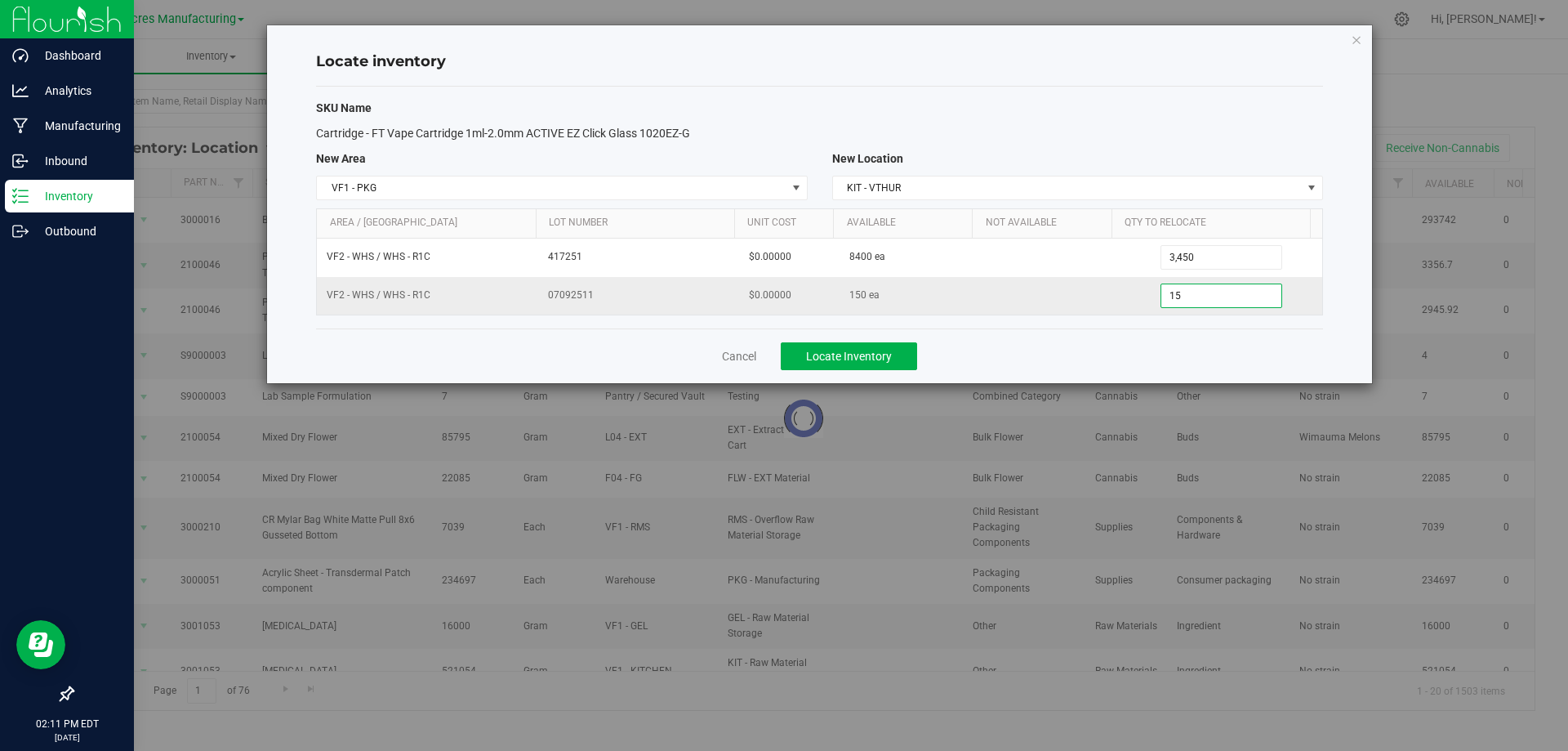
type input "150"
click at [1180, 339] on div "Cancel Locate Inventory" at bounding box center [820, 356] width 1007 height 55
click at [877, 352] on span "Locate Inventory" at bounding box center [849, 356] width 86 height 13
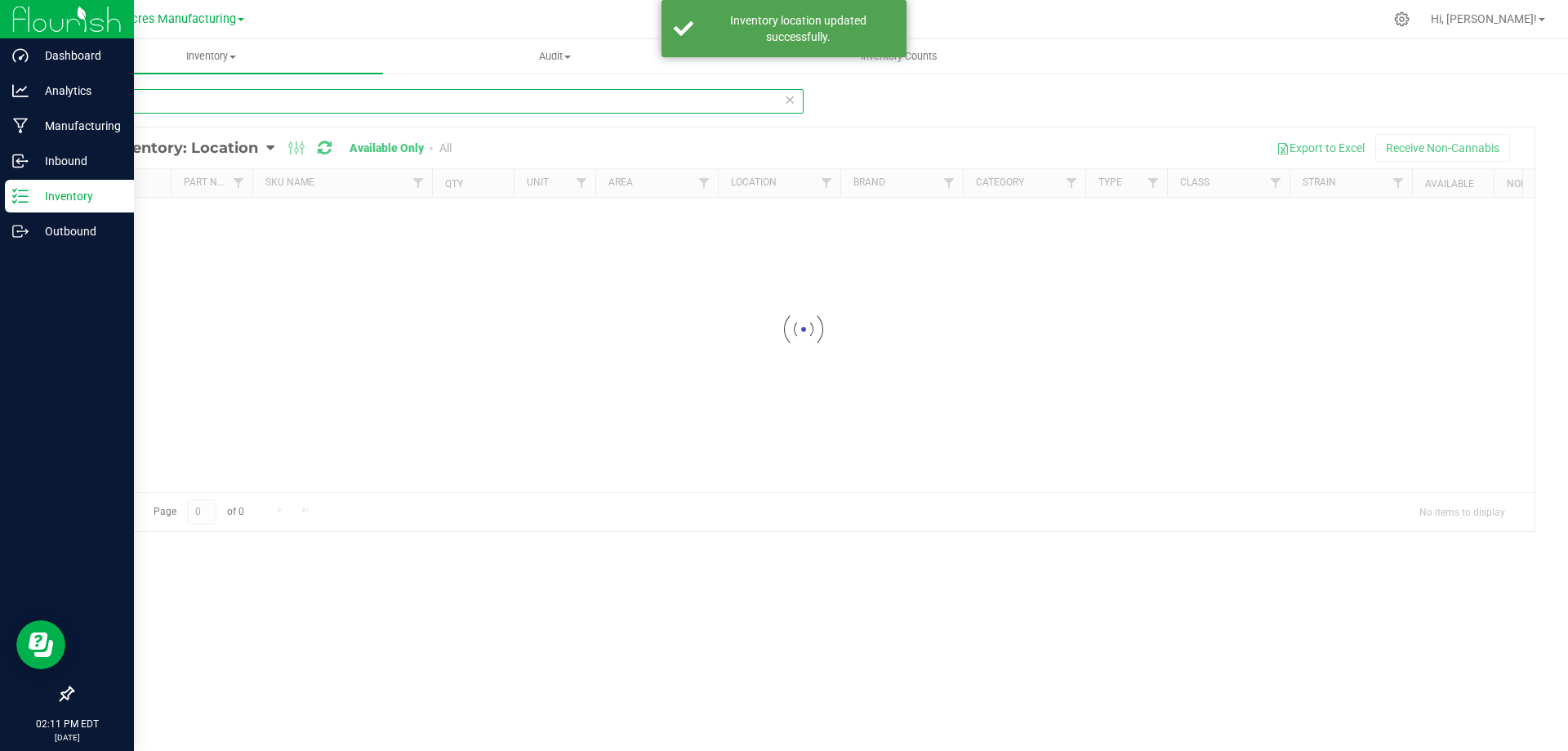
click at [236, 96] on input "4295" at bounding box center [438, 101] width 732 height 24
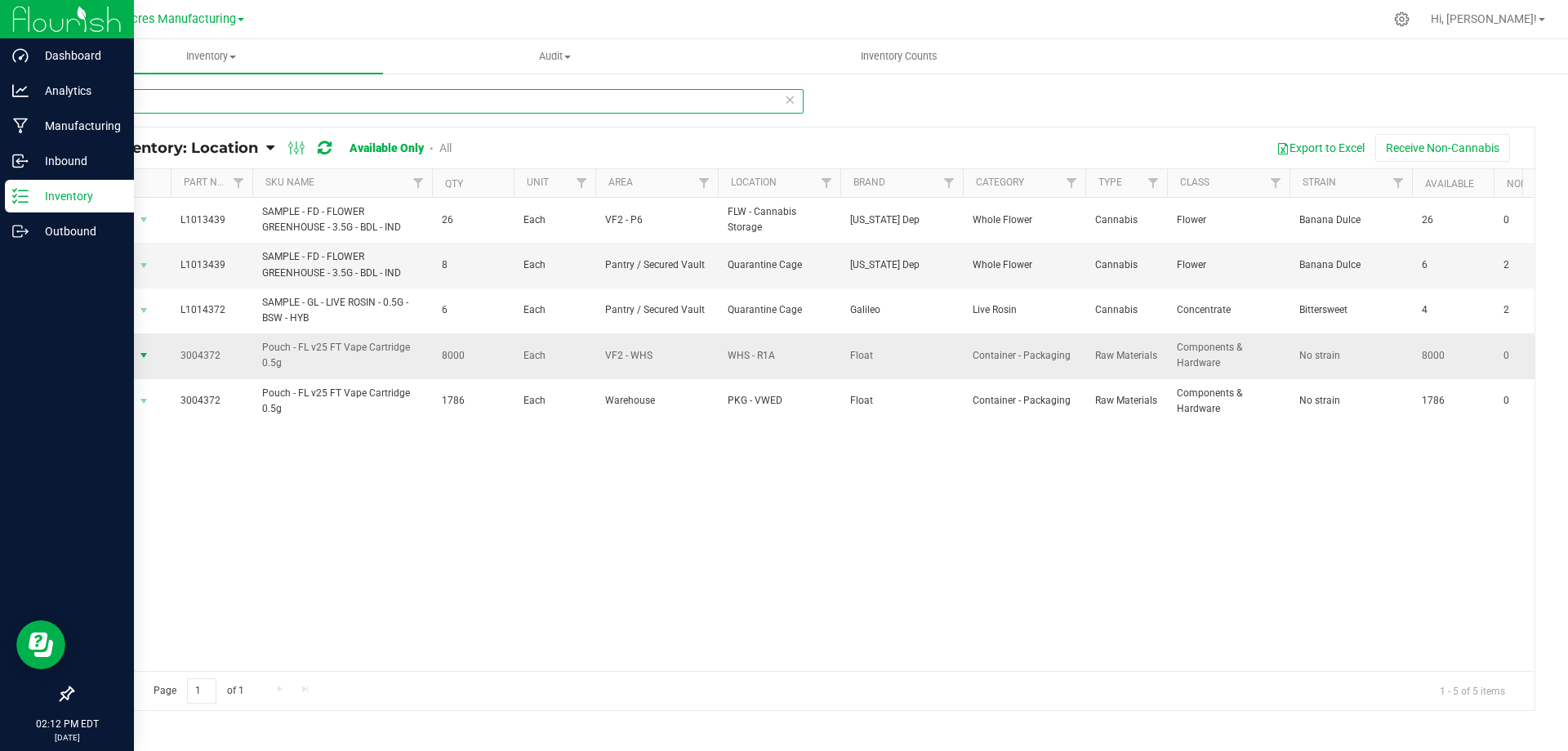
type input "4372"
click at [134, 356] on span "select" at bounding box center [144, 355] width 20 height 23
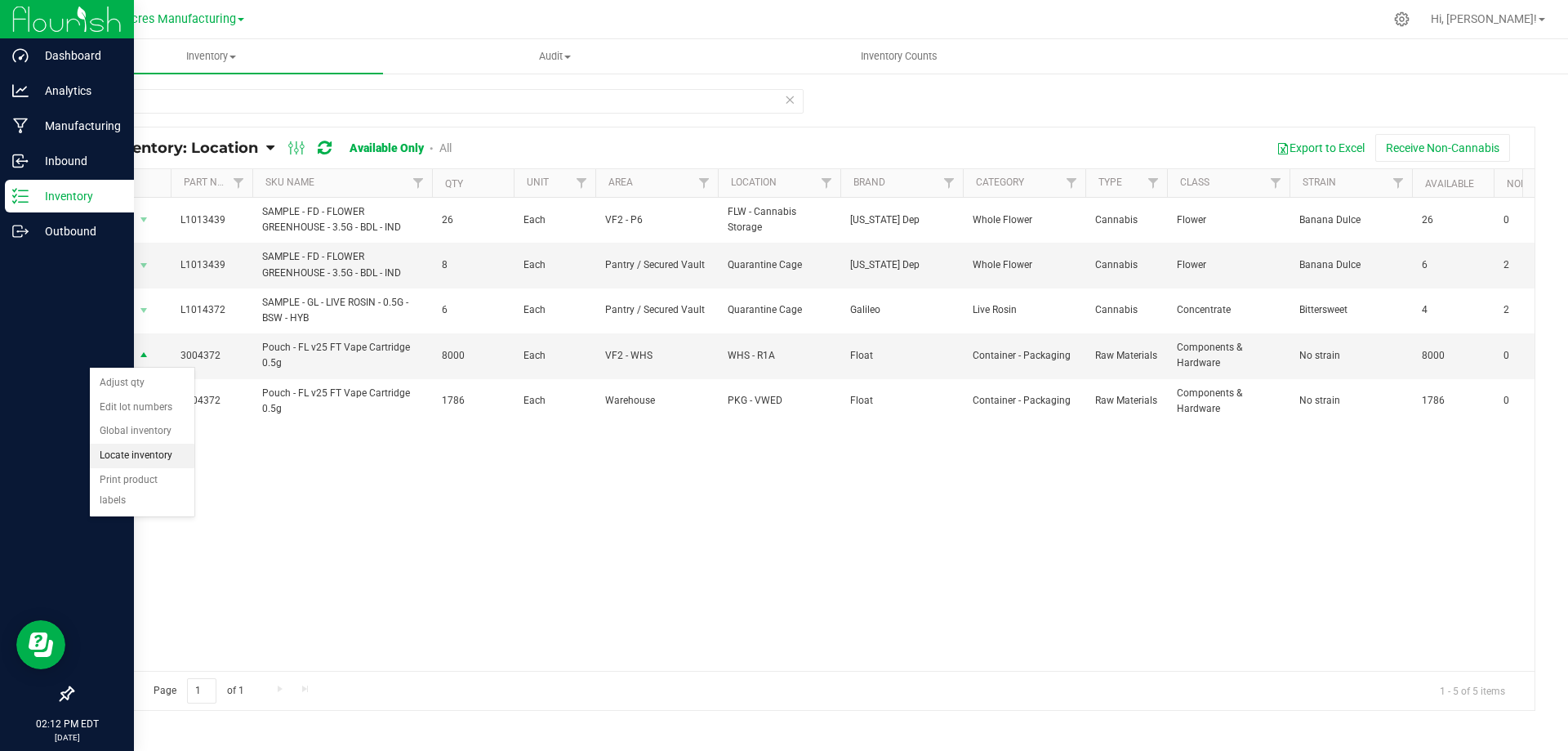
click at [140, 454] on li "Locate inventory" at bounding box center [142, 455] width 104 height 24
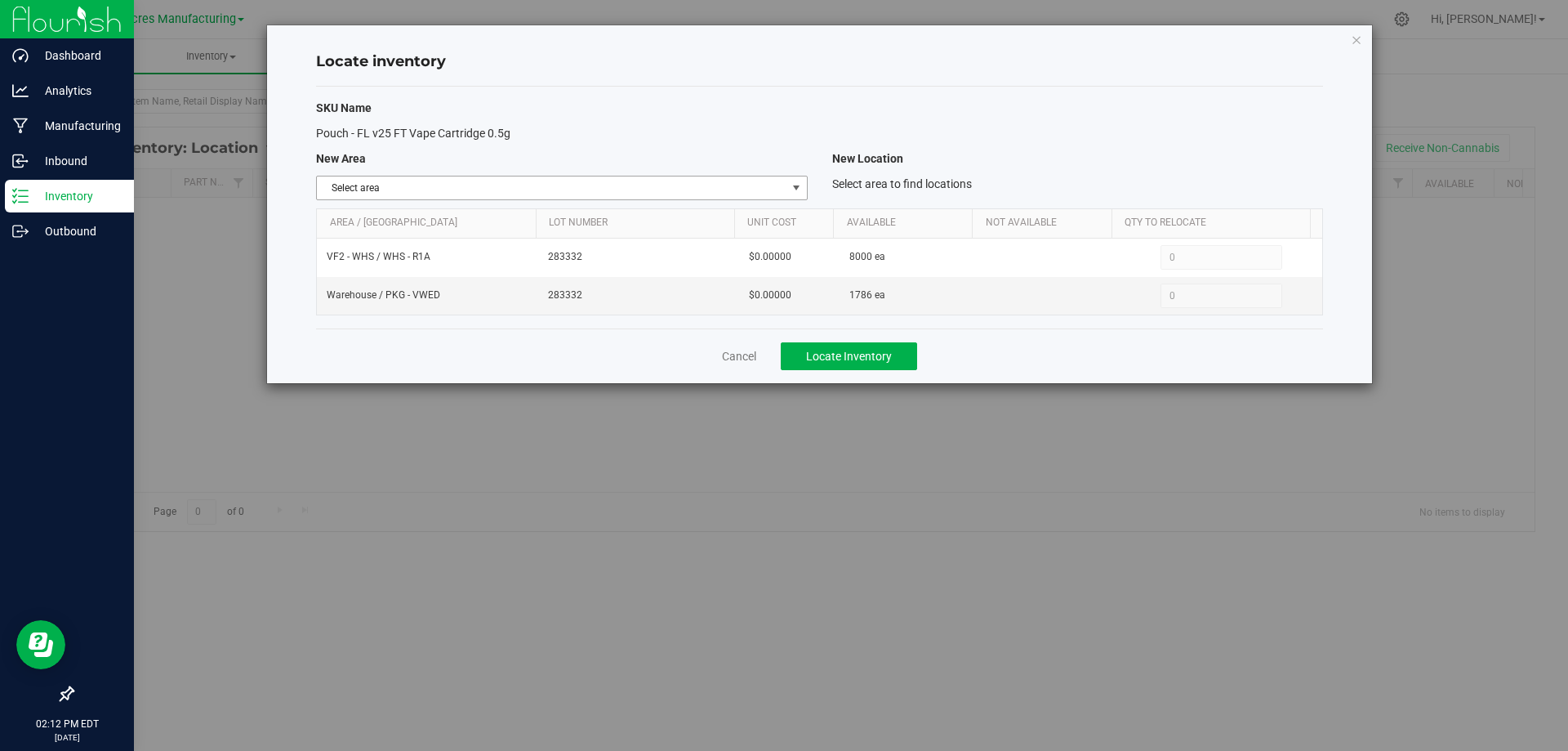
click at [794, 191] on span "select" at bounding box center [797, 188] width 13 height 13
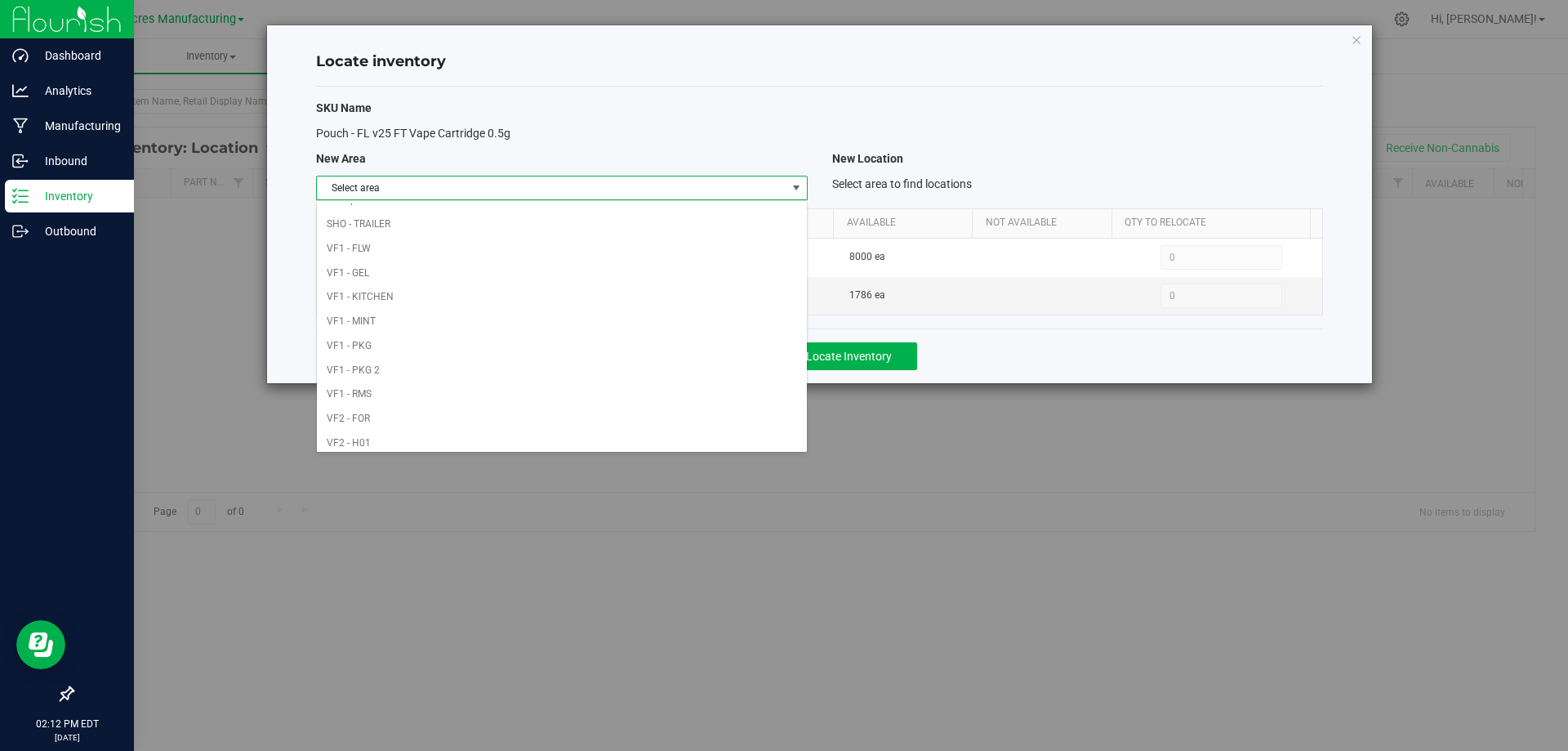
scroll to position [799, 0]
click at [657, 435] on li "Warehouse" at bounding box center [561, 435] width 490 height 24
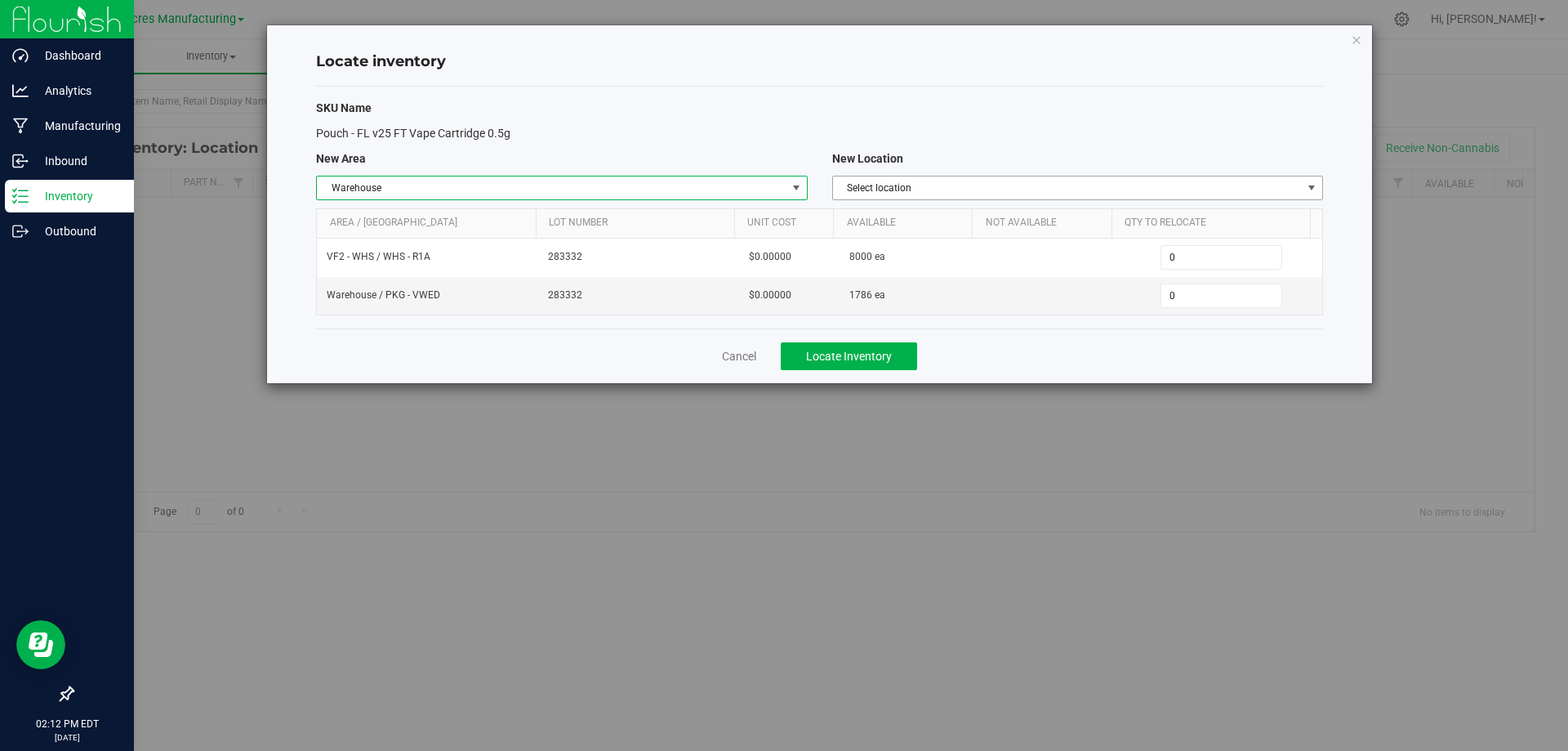
click at [1259, 191] on span "Select location" at bounding box center [1067, 187] width 469 height 23
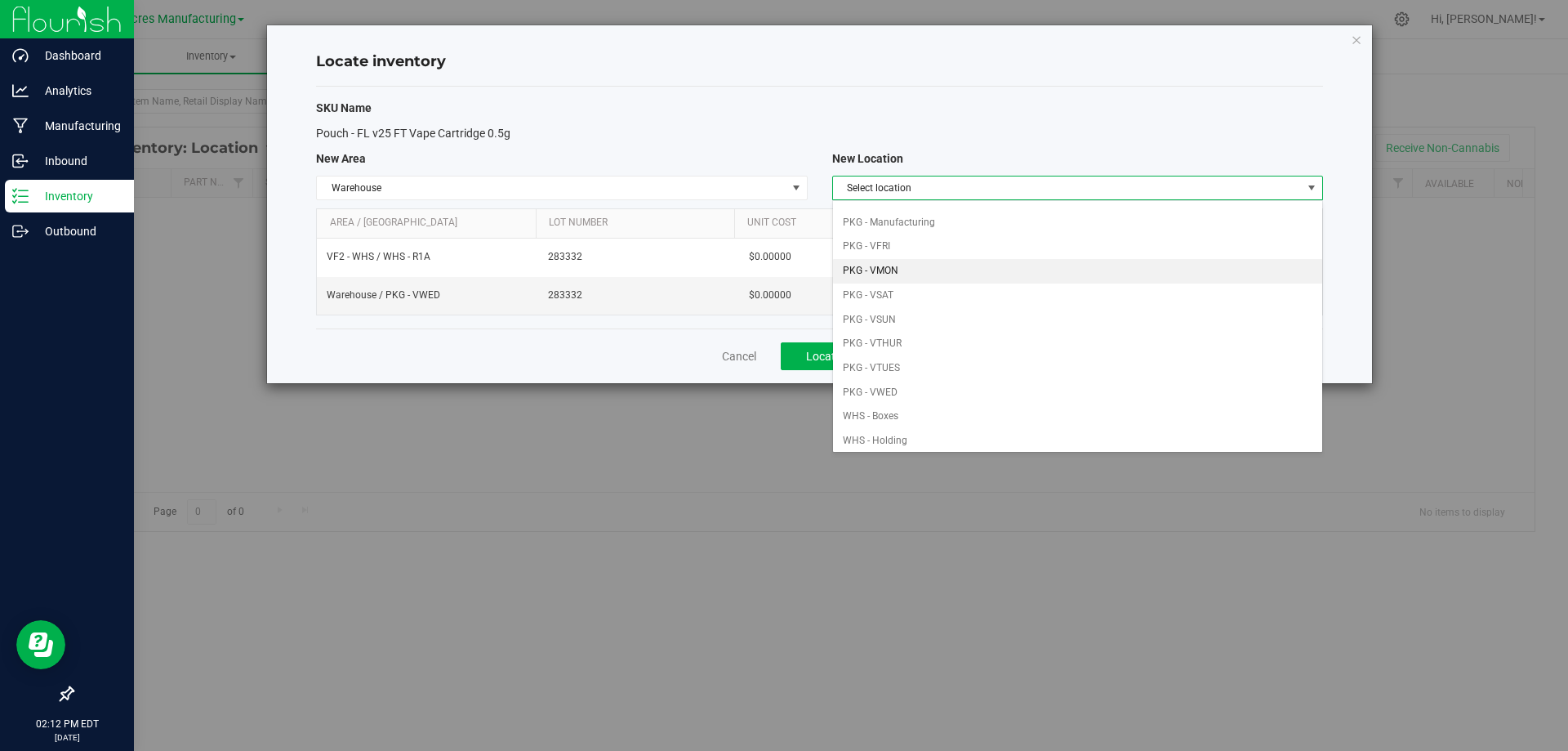
scroll to position [245, 0]
click at [1008, 211] on li "PKG - VTHUR" at bounding box center [1078, 213] width 490 height 24
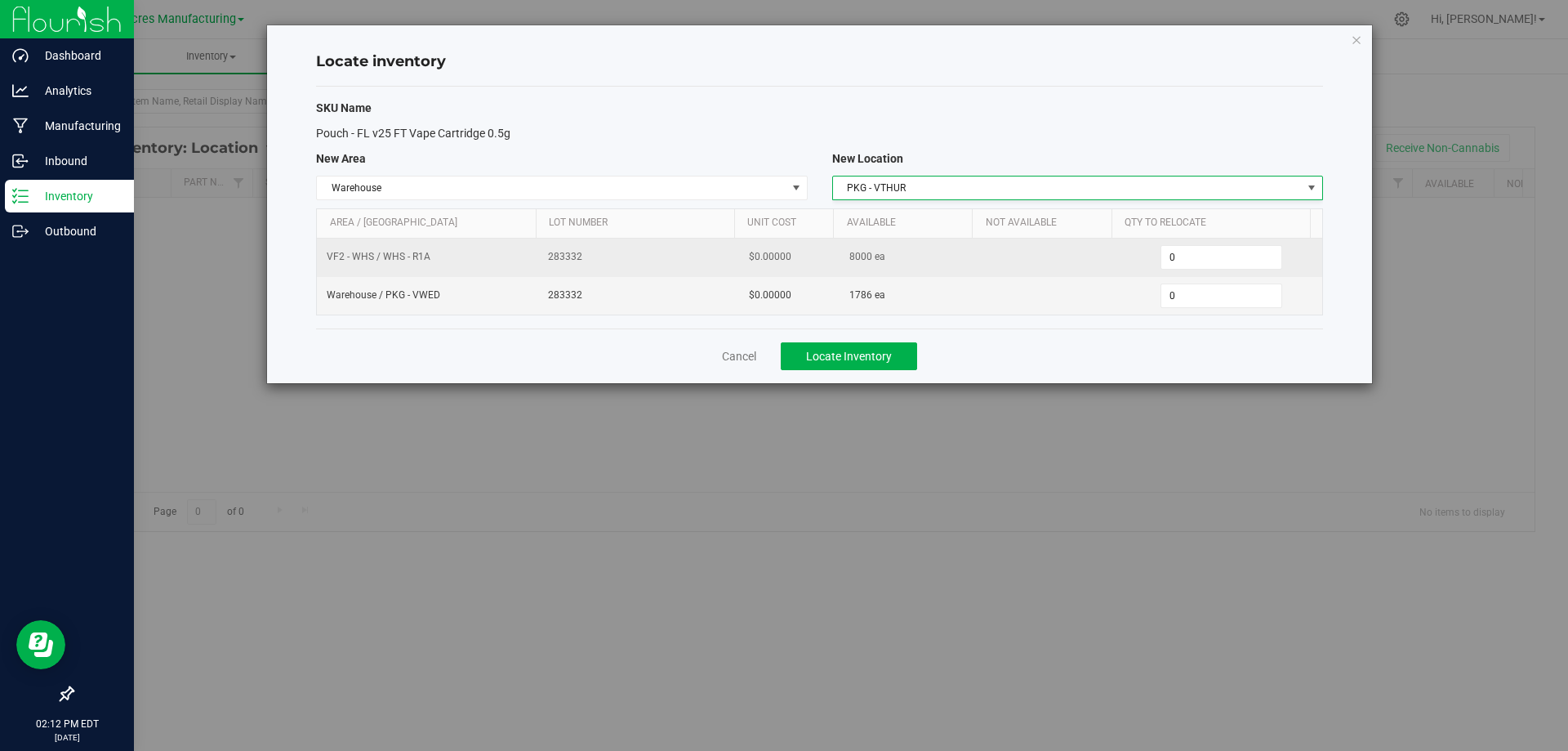
scroll to position [0, 0]
click at [1172, 251] on span "0 0" at bounding box center [1221, 256] width 122 height 24
click at [0, 0] on input "0" at bounding box center [0, 0] width 0 height 0
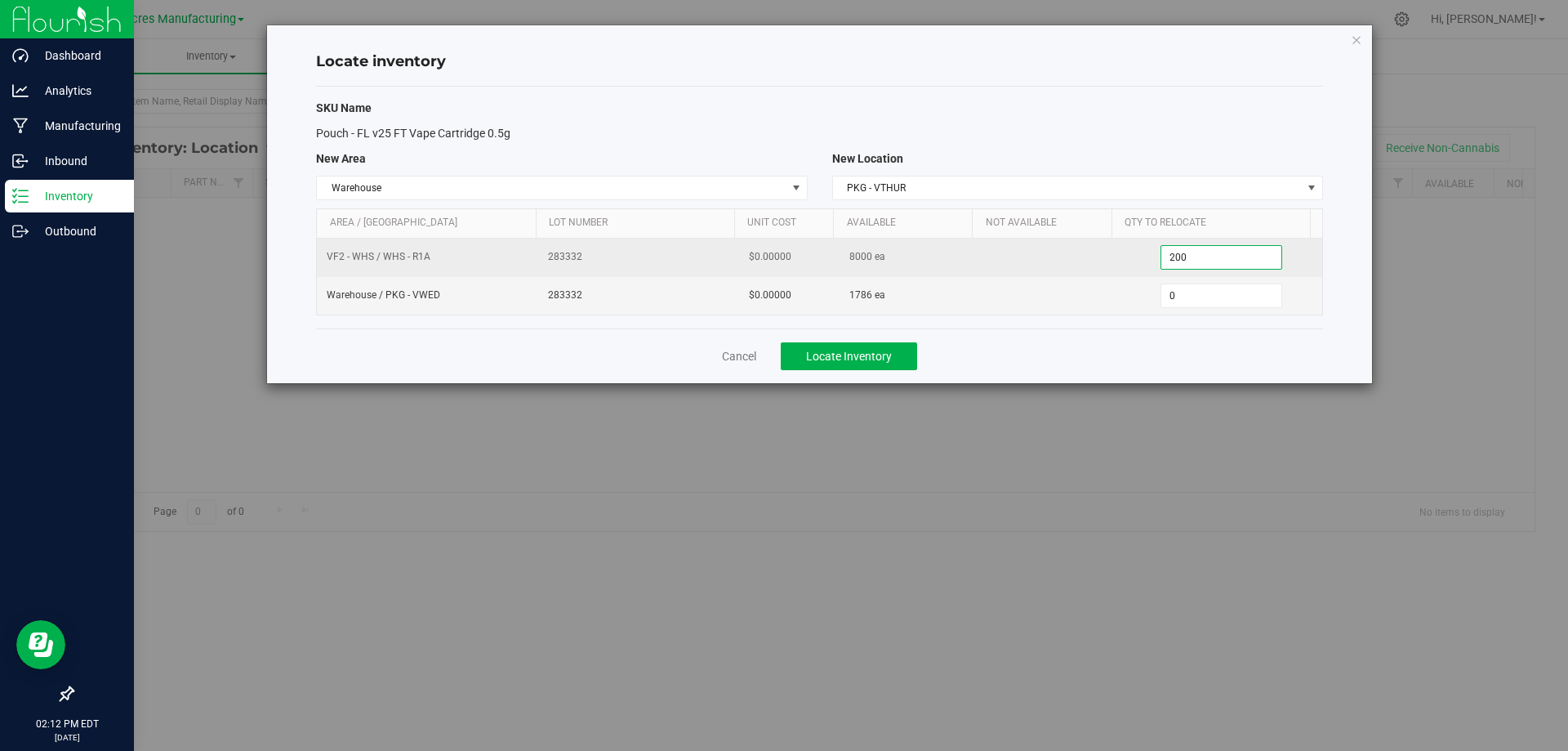
type input "2000"
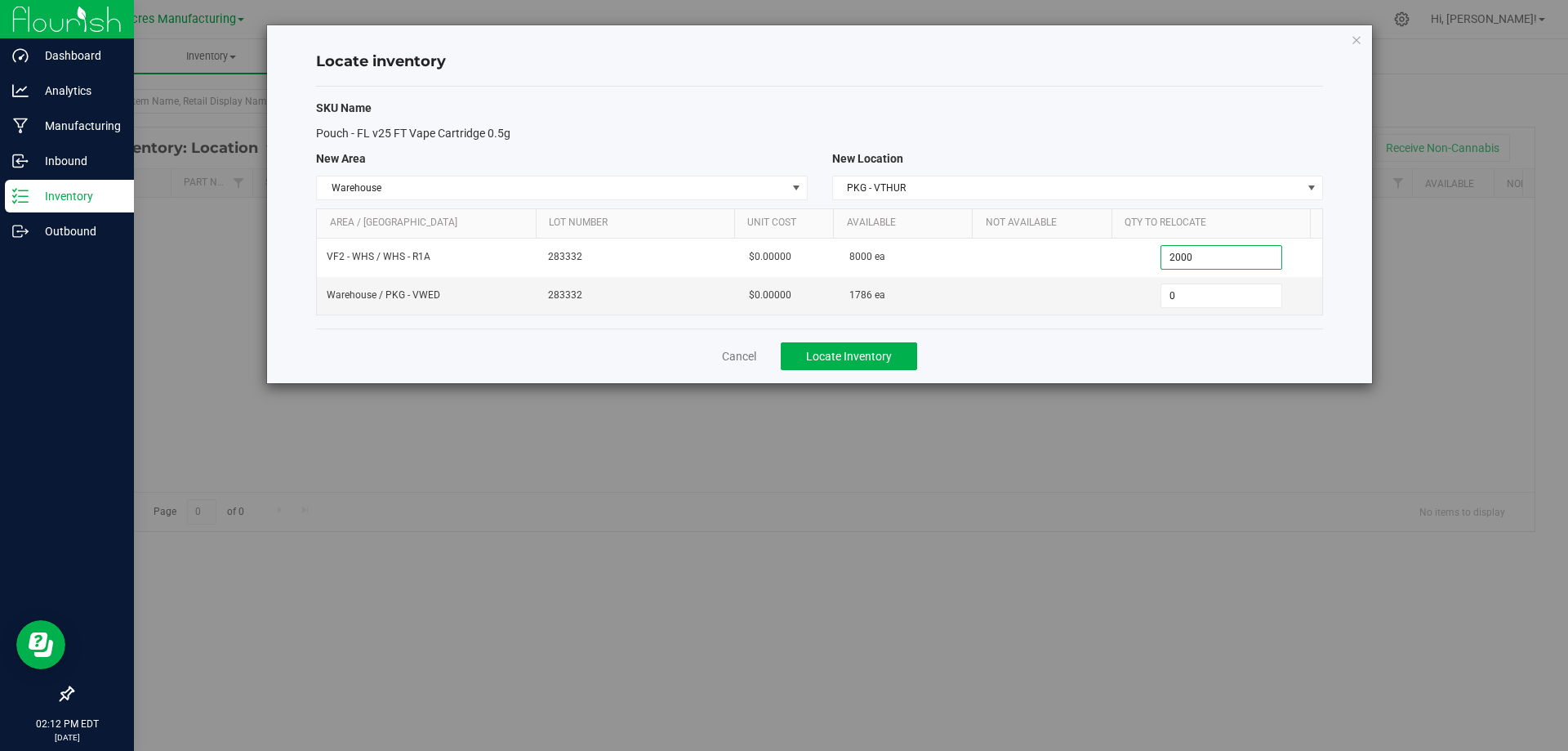
type input "2,000"
click at [1119, 359] on div "Cancel Locate Inventory" at bounding box center [820, 356] width 1007 height 55
click at [877, 355] on span "Locate Inventory" at bounding box center [849, 356] width 86 height 13
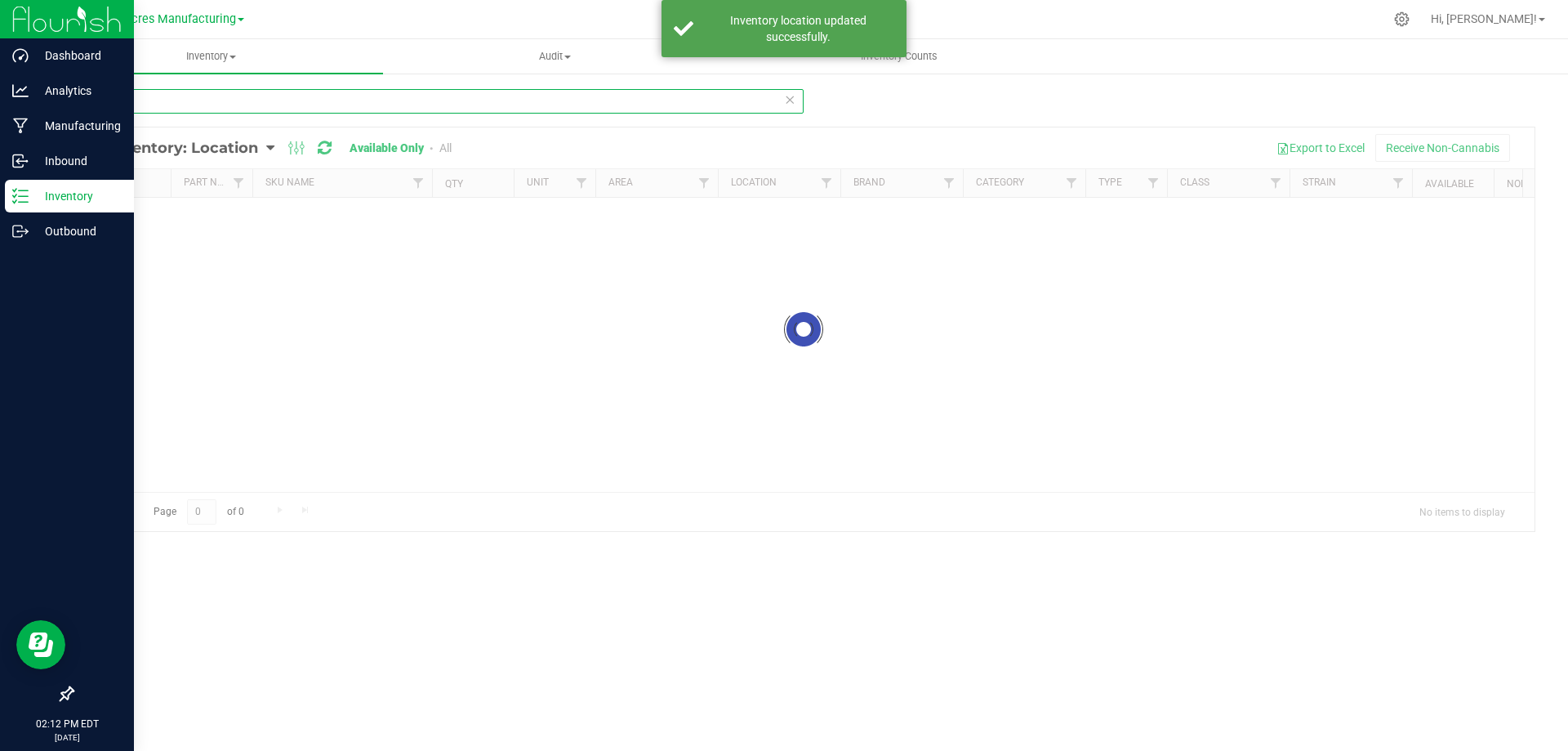
click at [306, 98] on input "4372" at bounding box center [438, 101] width 732 height 24
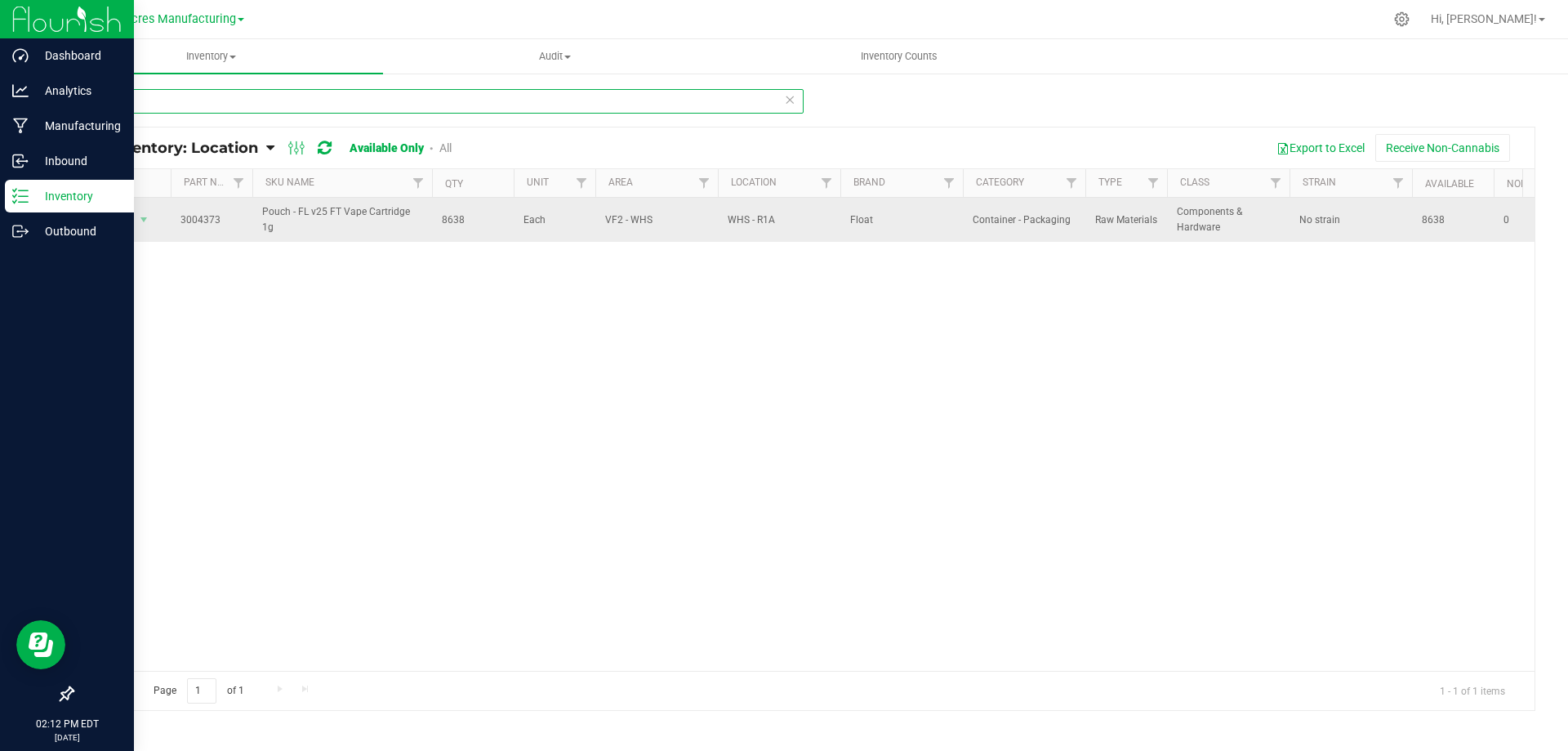
type input "4373"
click at [453, 216] on span "8638" at bounding box center [473, 220] width 62 height 16
click at [453, 217] on span "8638" at bounding box center [473, 220] width 62 height 16
copy span "8638"
click at [132, 217] on span "Action" at bounding box center [111, 219] width 44 height 23
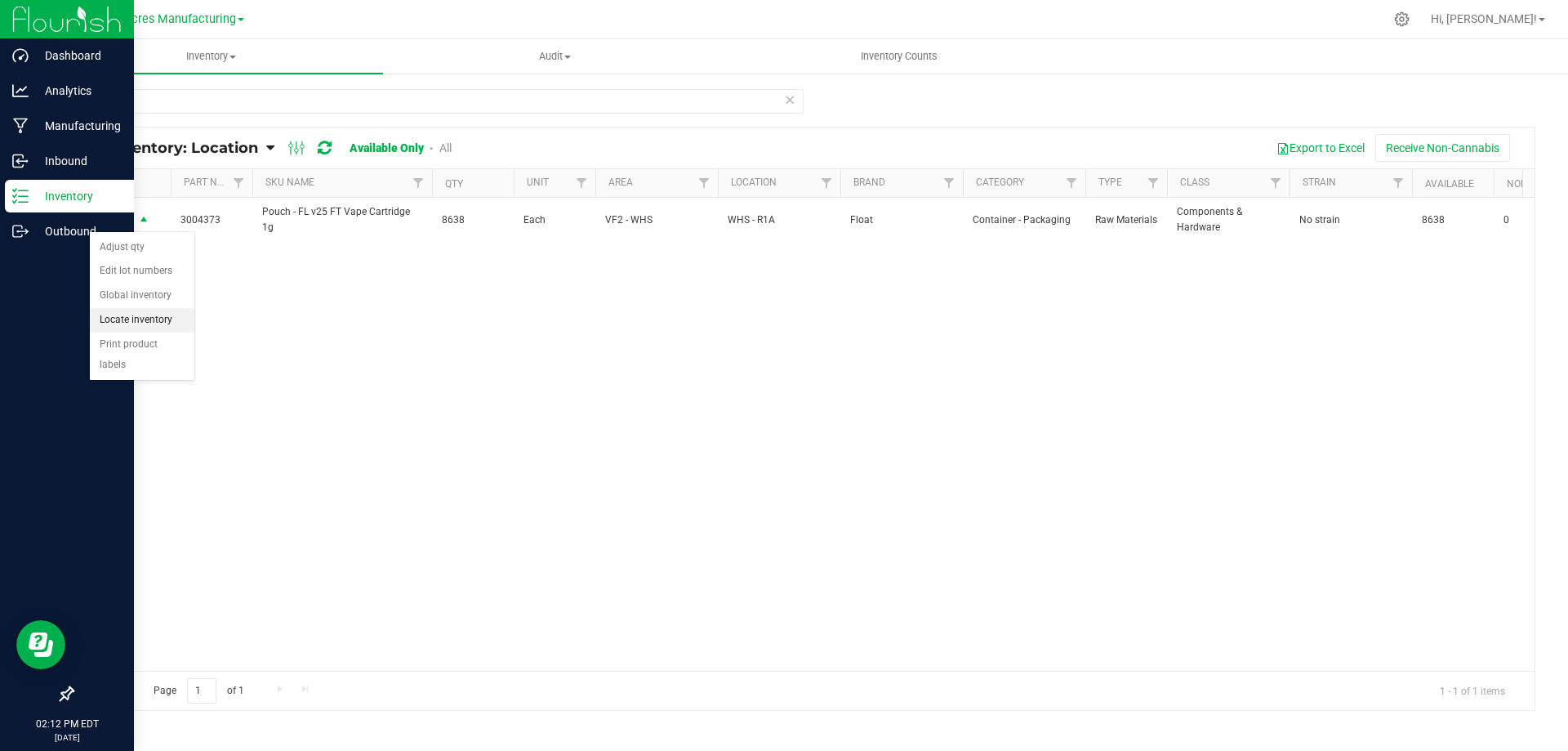
click at [150, 315] on li "Locate inventory" at bounding box center [142, 320] width 104 height 24
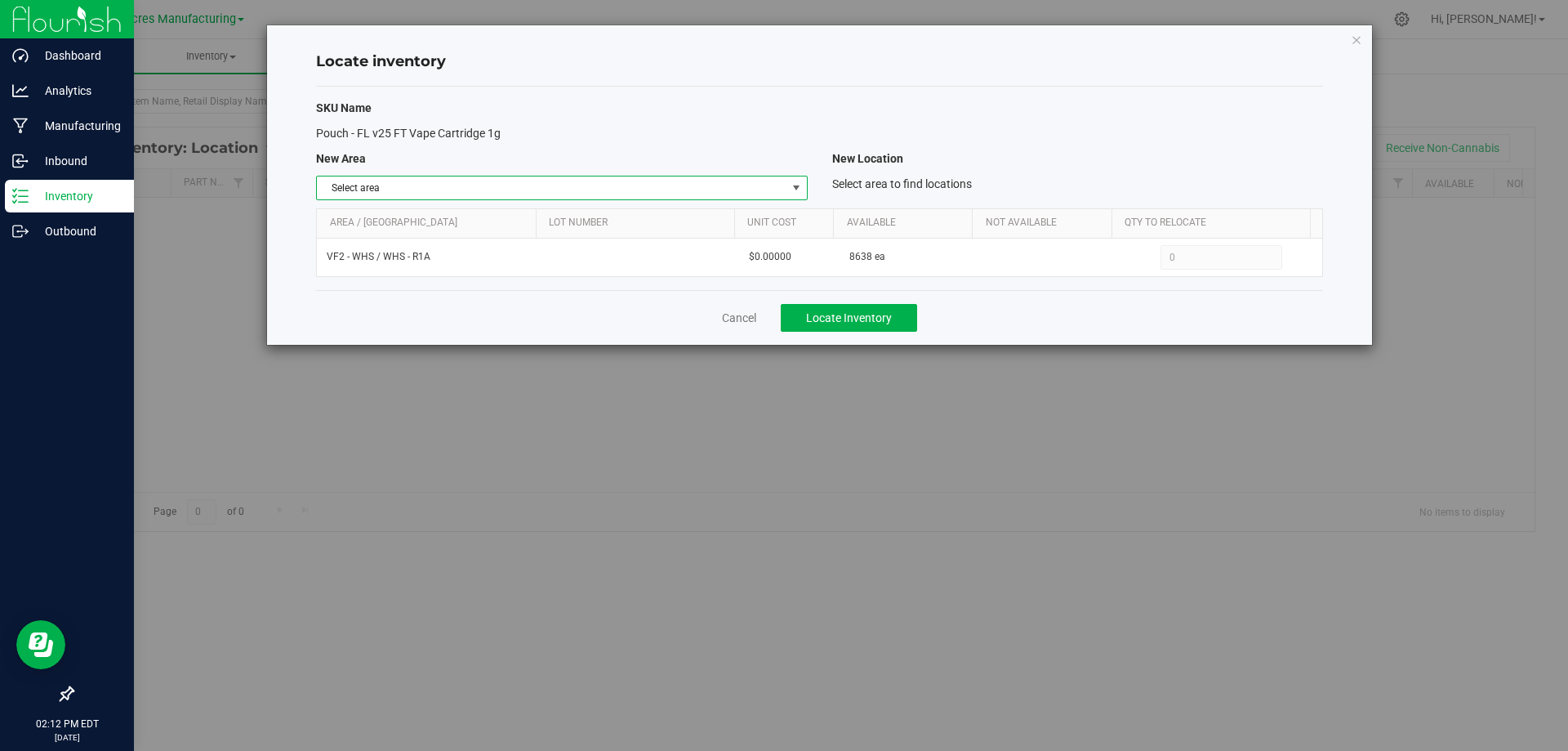
drag, startPoint x: 779, startPoint y: 187, endPoint x: 708, endPoint y: 266, distance: 106.2
click at [780, 187] on span "Select area" at bounding box center [551, 187] width 469 height 23
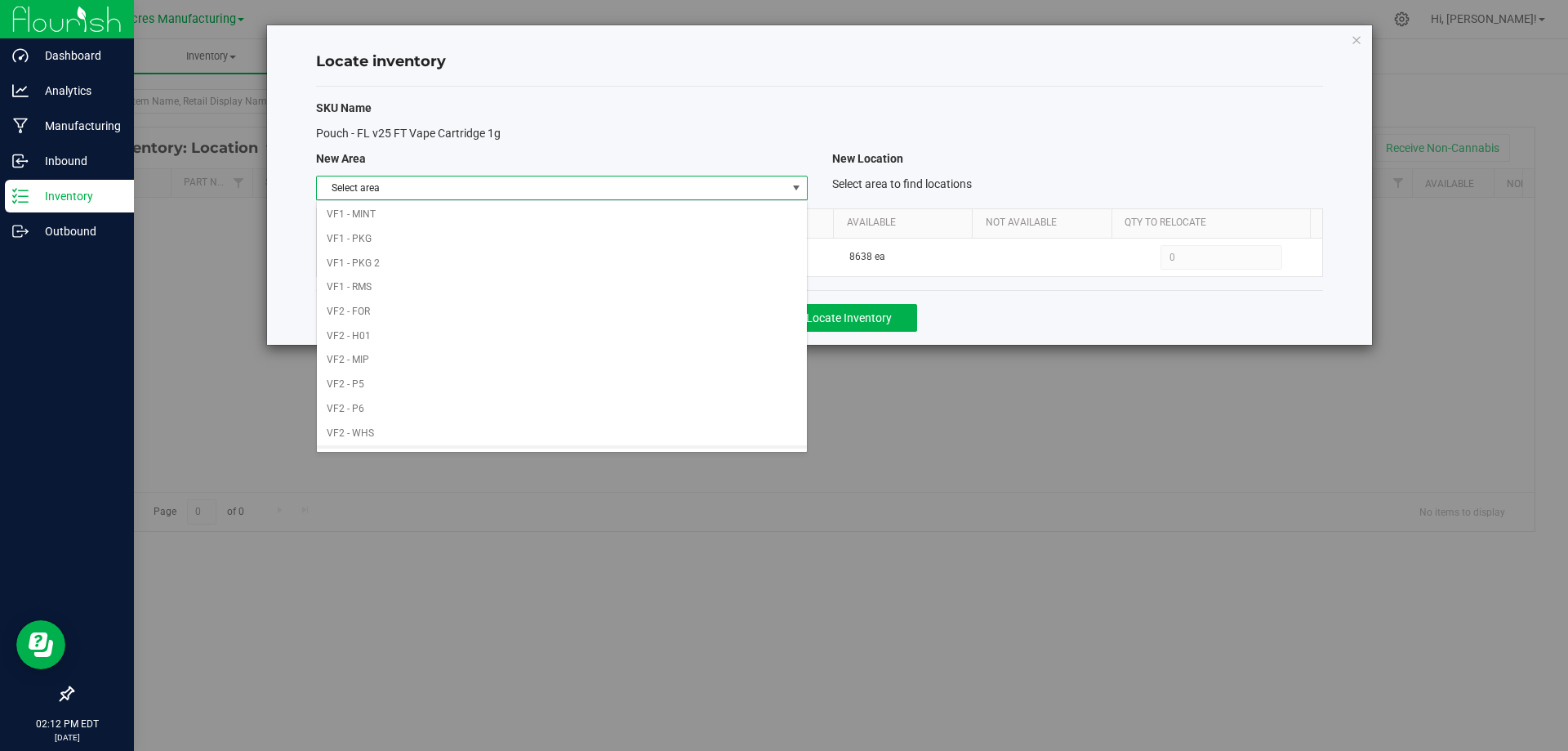
scroll to position [799, 0]
click at [672, 217] on li "VF1 - PKG" at bounding box center [561, 217] width 490 height 24
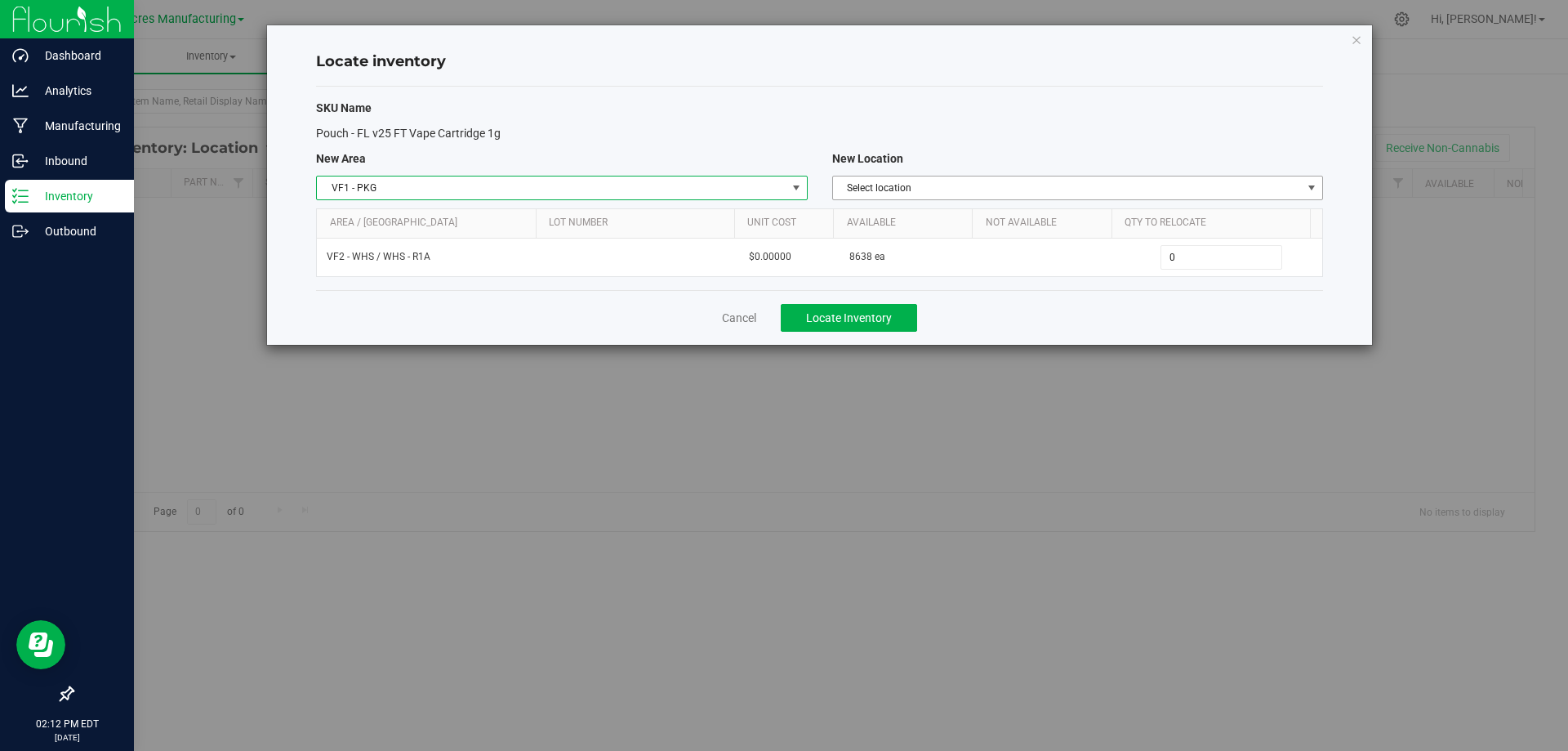
click at [1155, 181] on span "Select location" at bounding box center [1067, 187] width 469 height 23
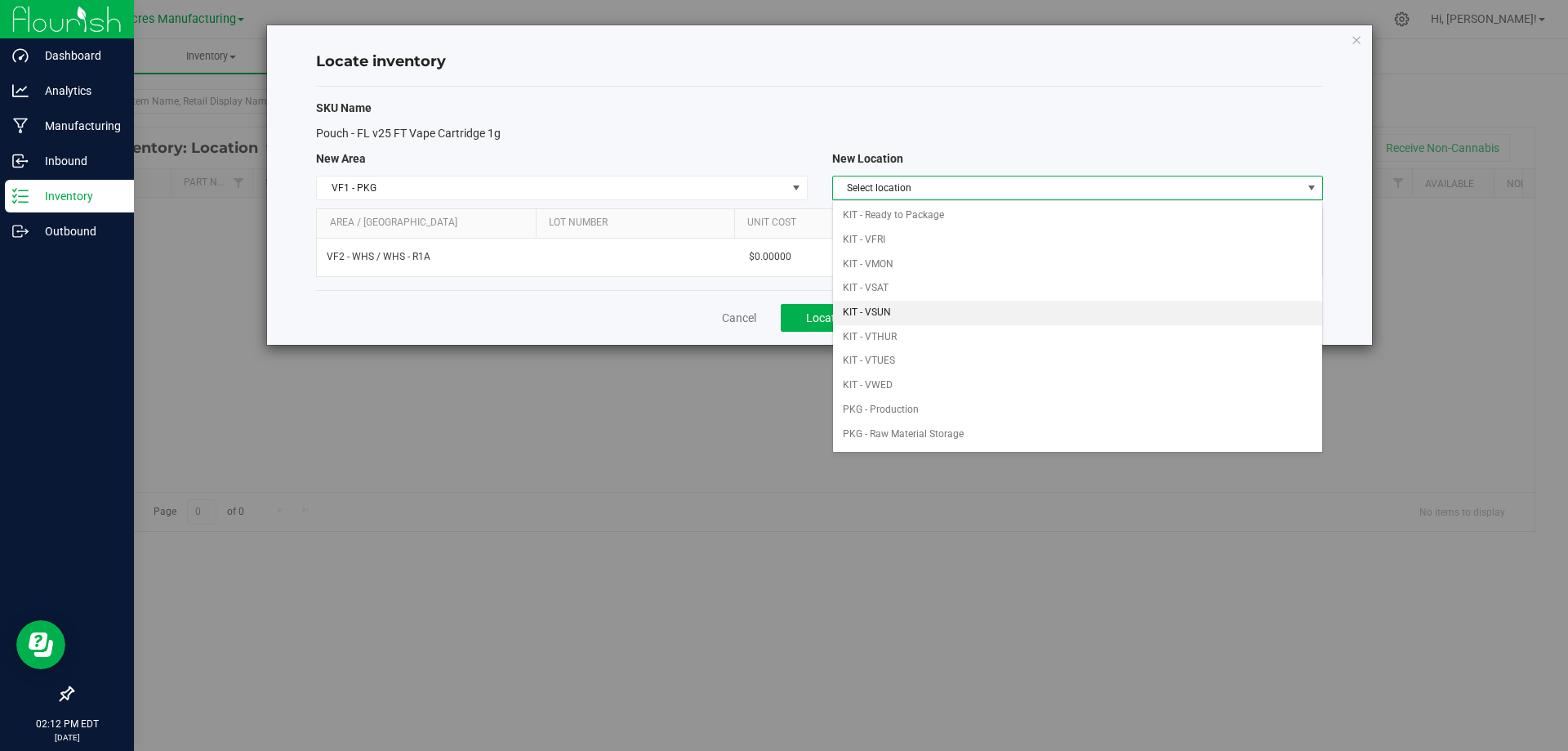
scroll to position [47, 0]
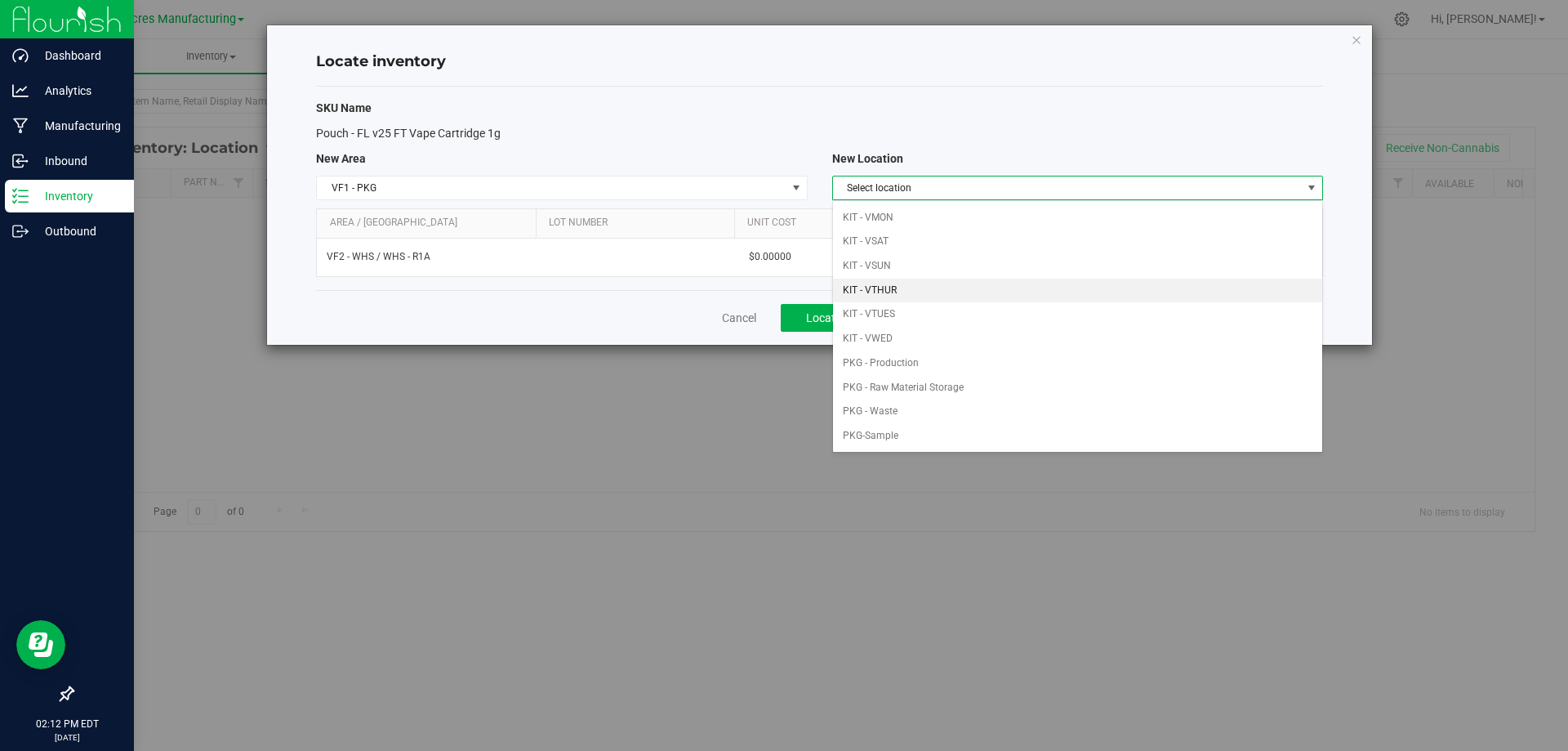
click at [967, 287] on li "KIT - VTHUR" at bounding box center [1078, 290] width 490 height 24
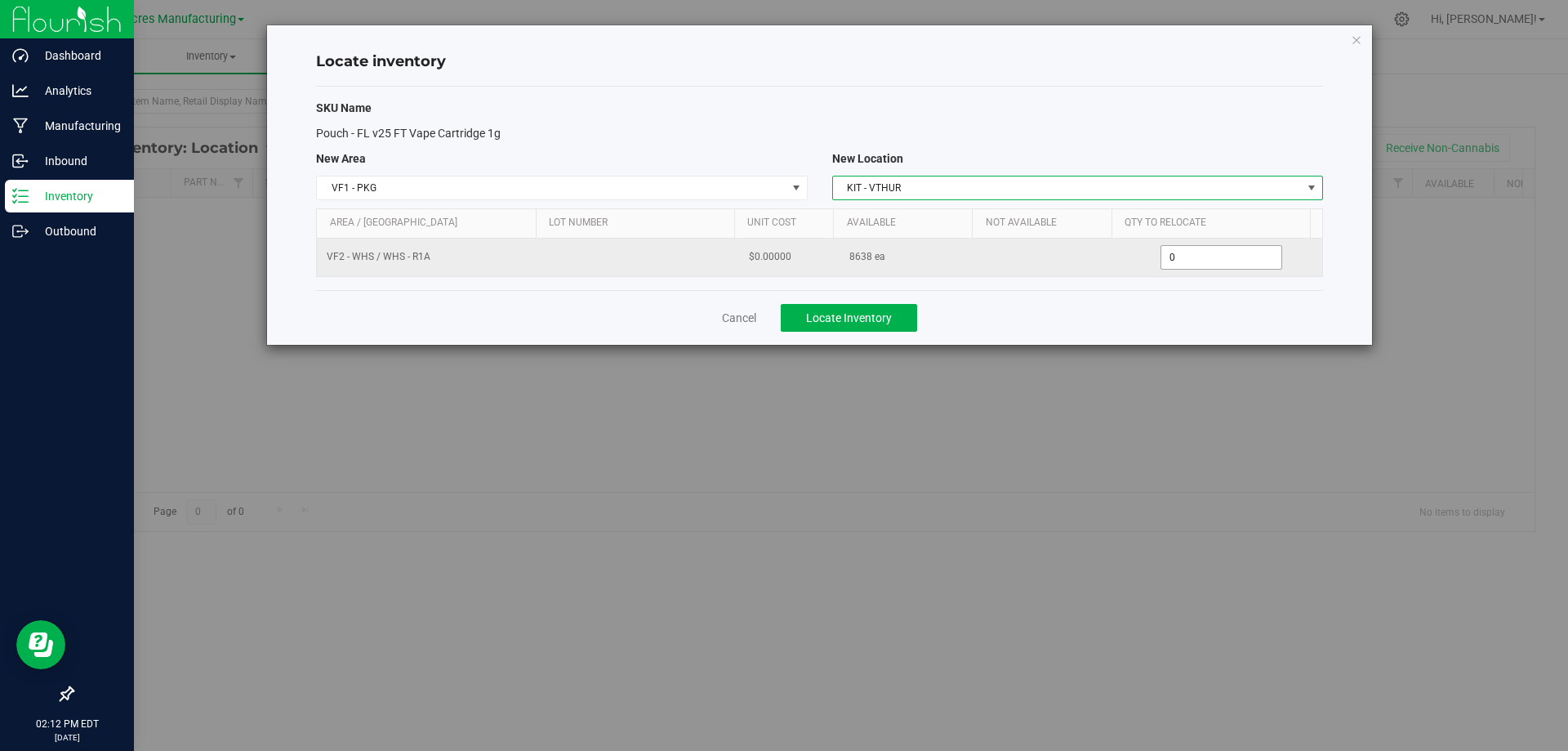
click at [1180, 246] on span "0 0" at bounding box center [1221, 256] width 122 height 24
click at [1182, 247] on input "0" at bounding box center [1221, 256] width 120 height 23
type input "4638"
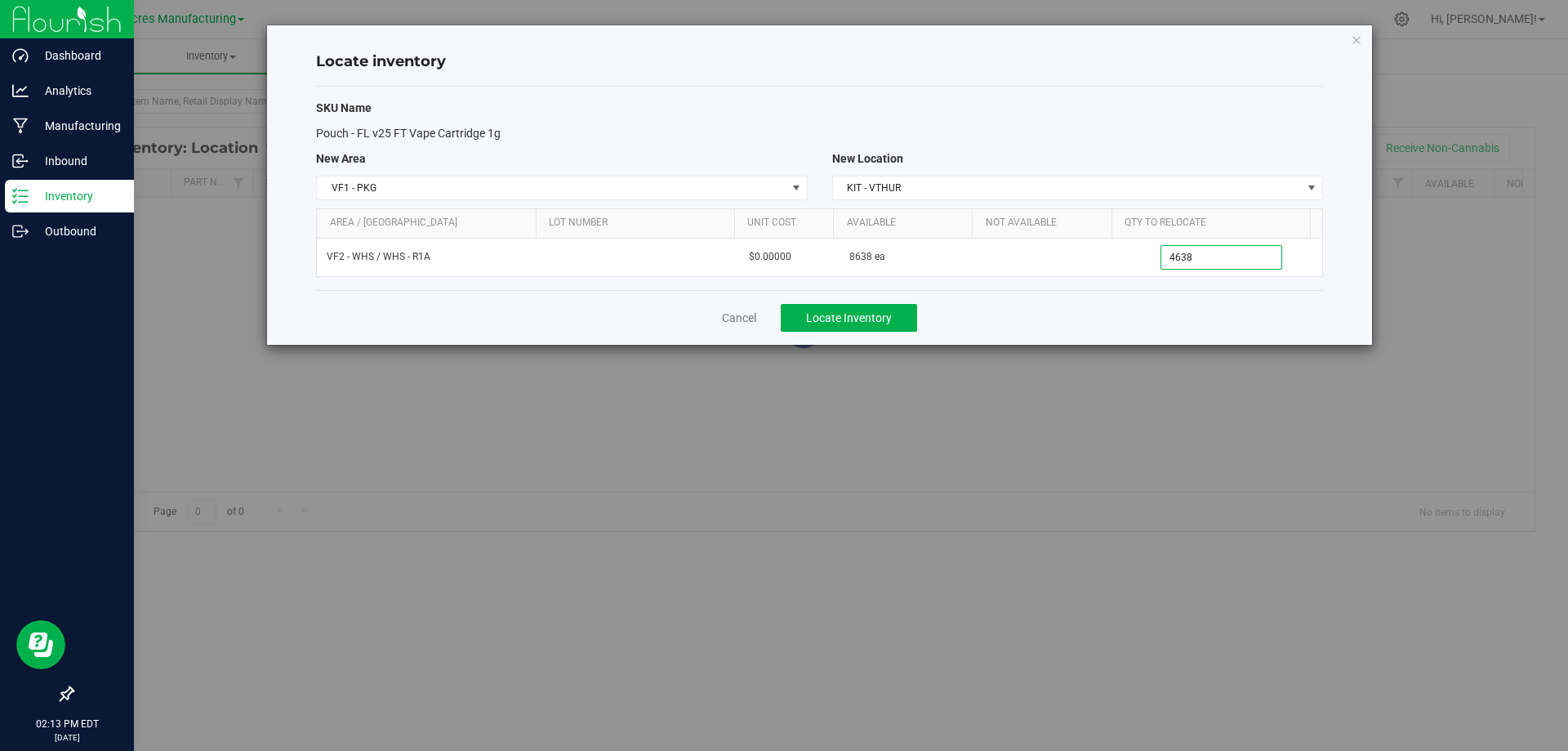
type input "4,638"
click at [1115, 310] on div "Cancel Locate Inventory" at bounding box center [820, 317] width 1007 height 55
click at [862, 318] on span "Locate Inventory" at bounding box center [849, 318] width 86 height 13
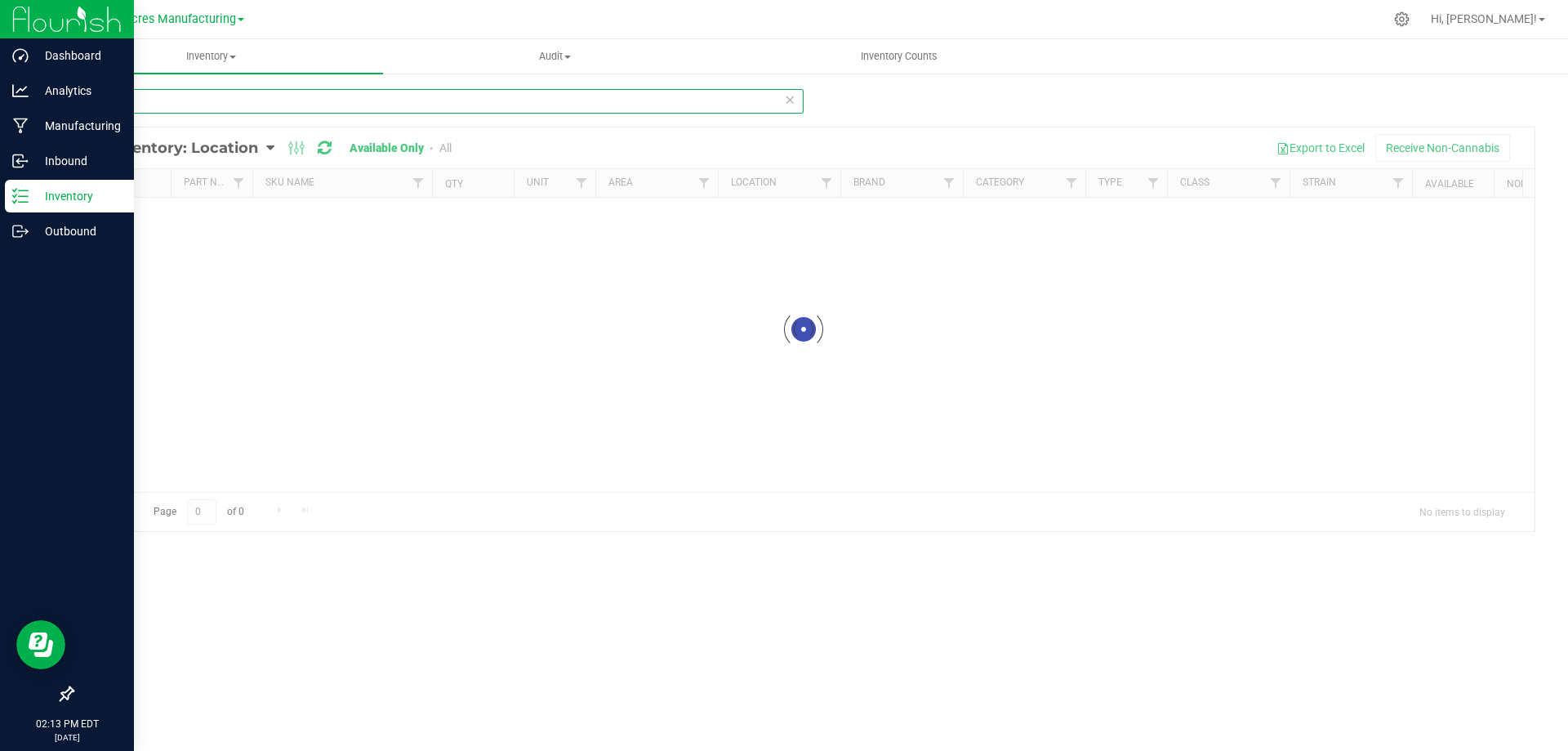
click at [299, 106] on input "4373" at bounding box center [438, 101] width 732 height 24
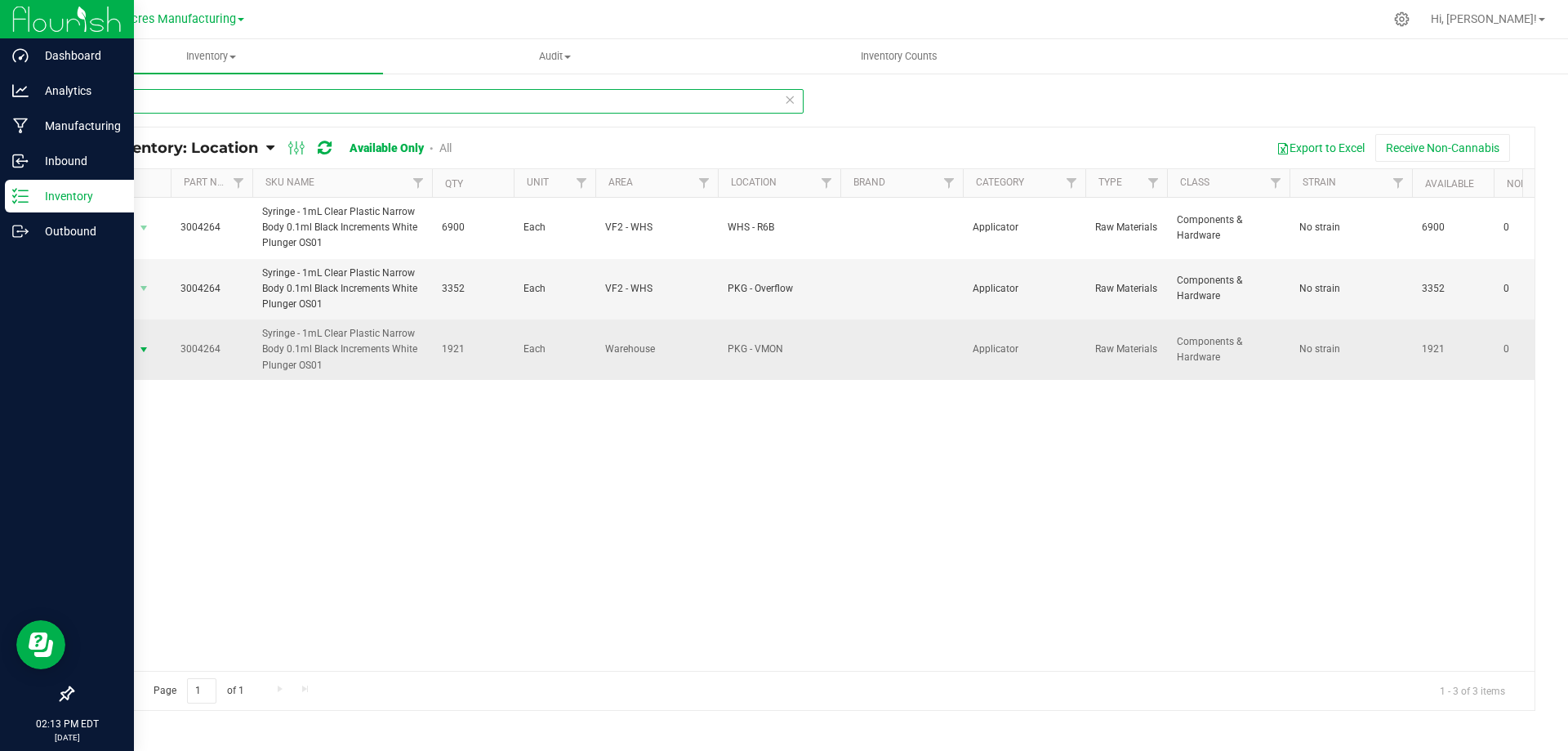
type input "4264"
click at [134, 352] on span "select" at bounding box center [144, 349] width 20 height 23
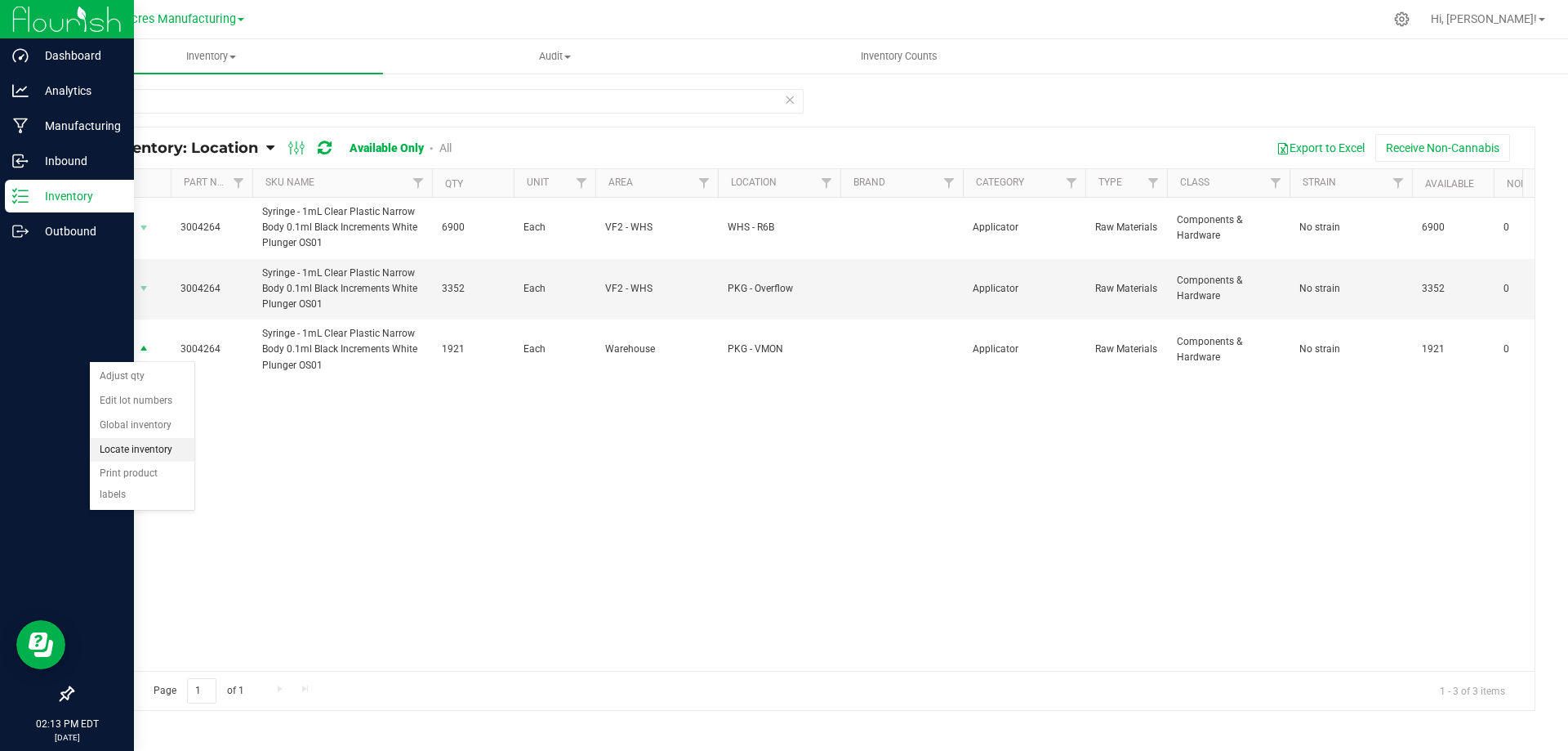
click at [172, 454] on li "Locate inventory" at bounding box center [142, 449] width 104 height 24
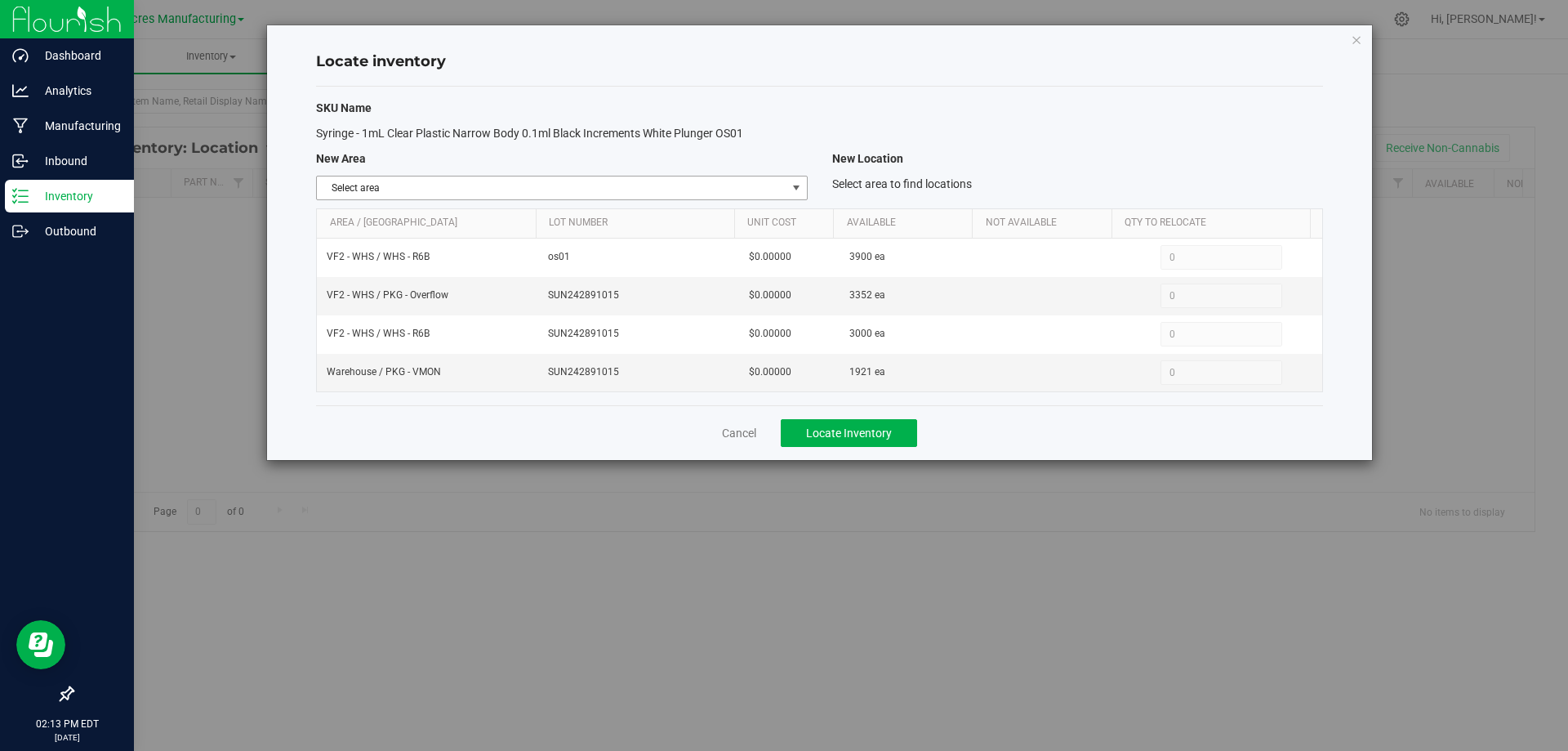
click at [754, 184] on span "Select area" at bounding box center [551, 187] width 469 height 23
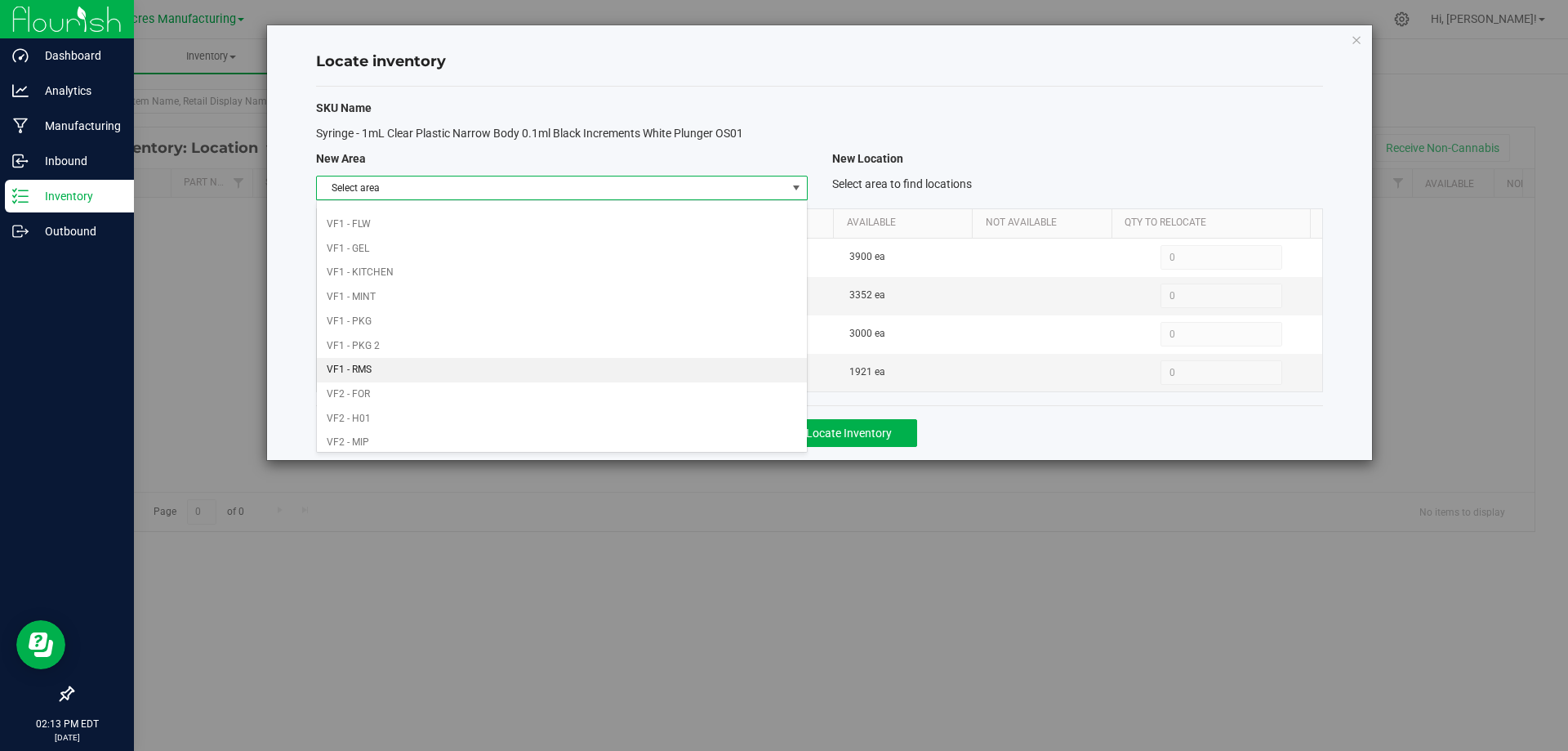
scroll to position [799, 0]
click at [662, 427] on li "Warehouse" at bounding box center [561, 435] width 490 height 24
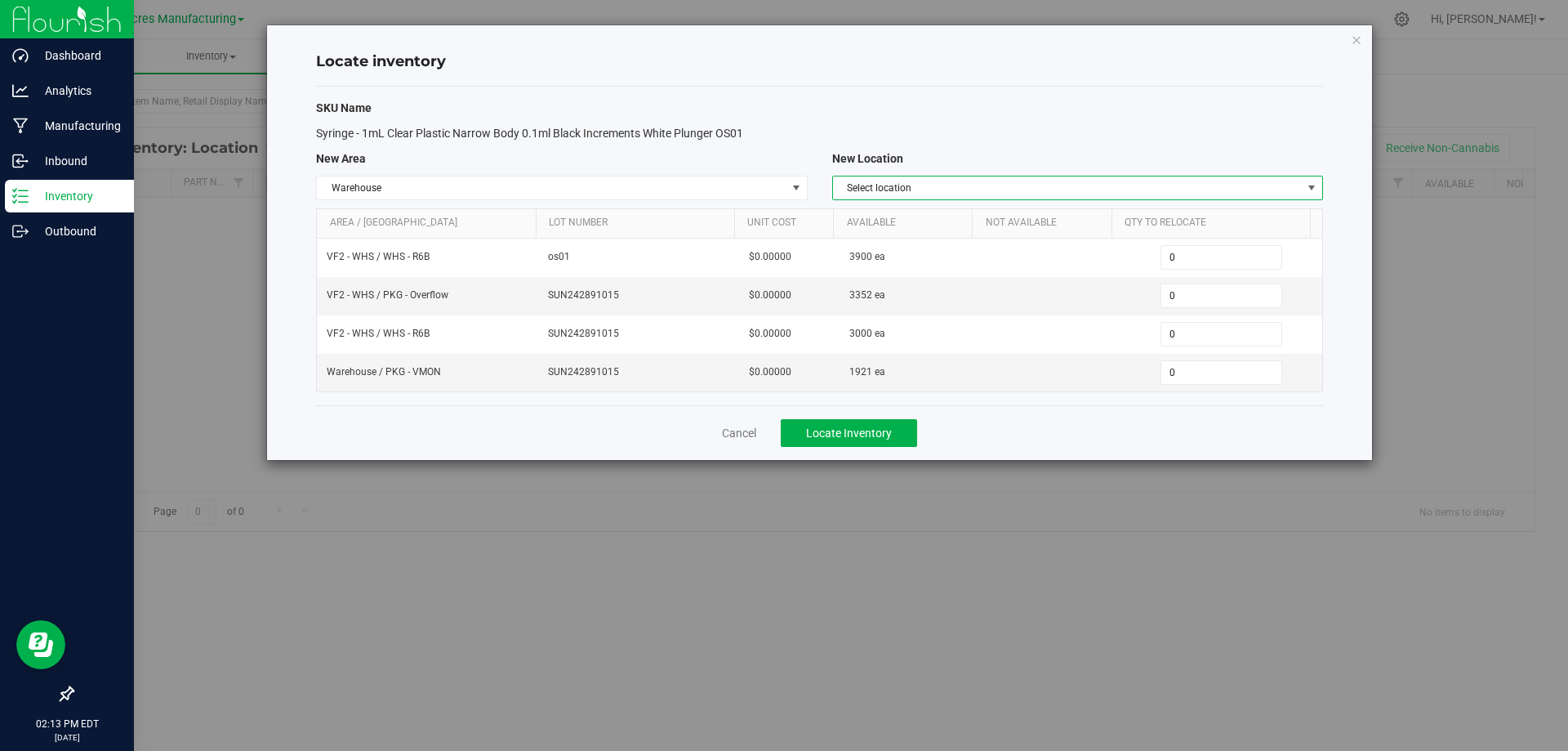
click at [1100, 183] on span "Select location" at bounding box center [1067, 187] width 469 height 23
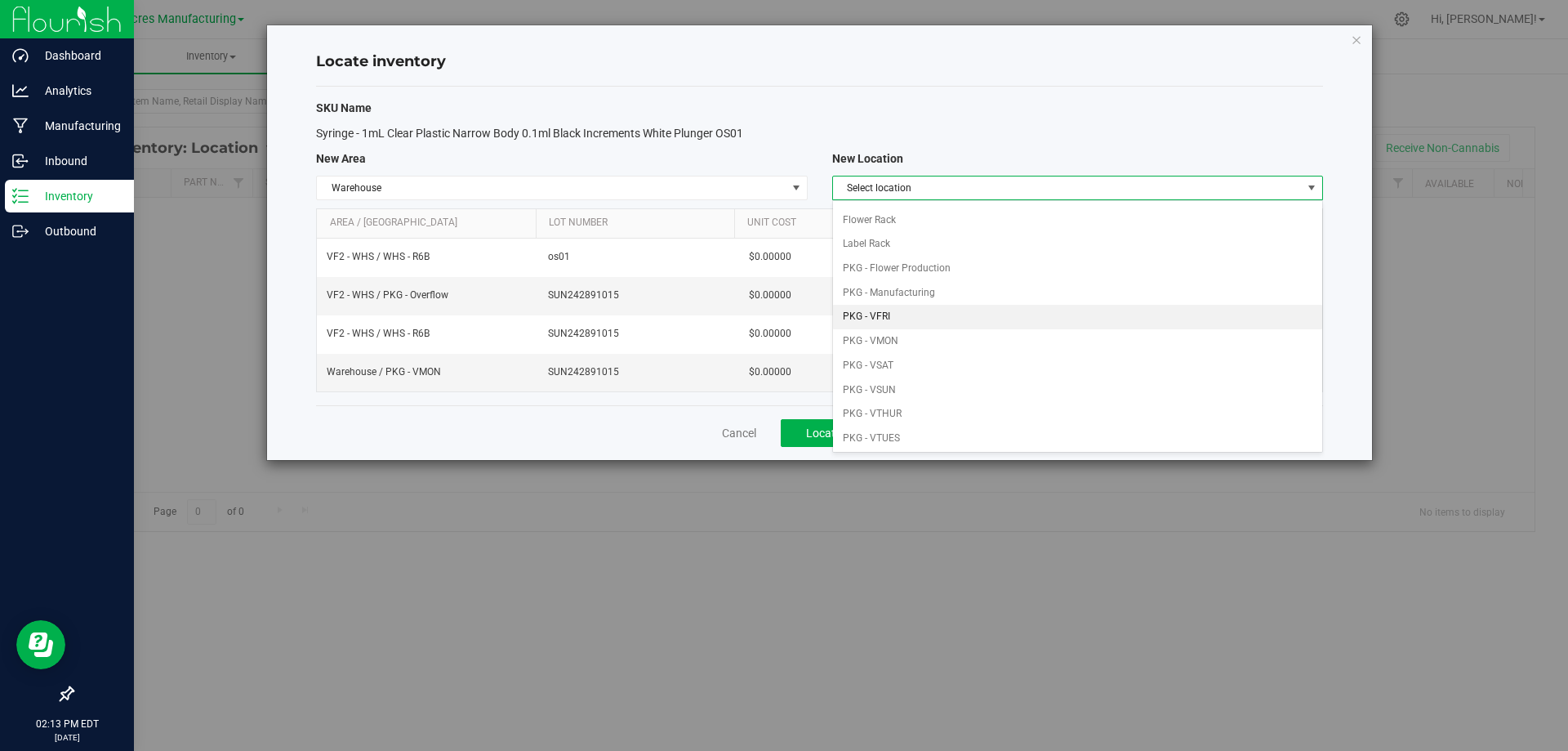
scroll to position [82, 0]
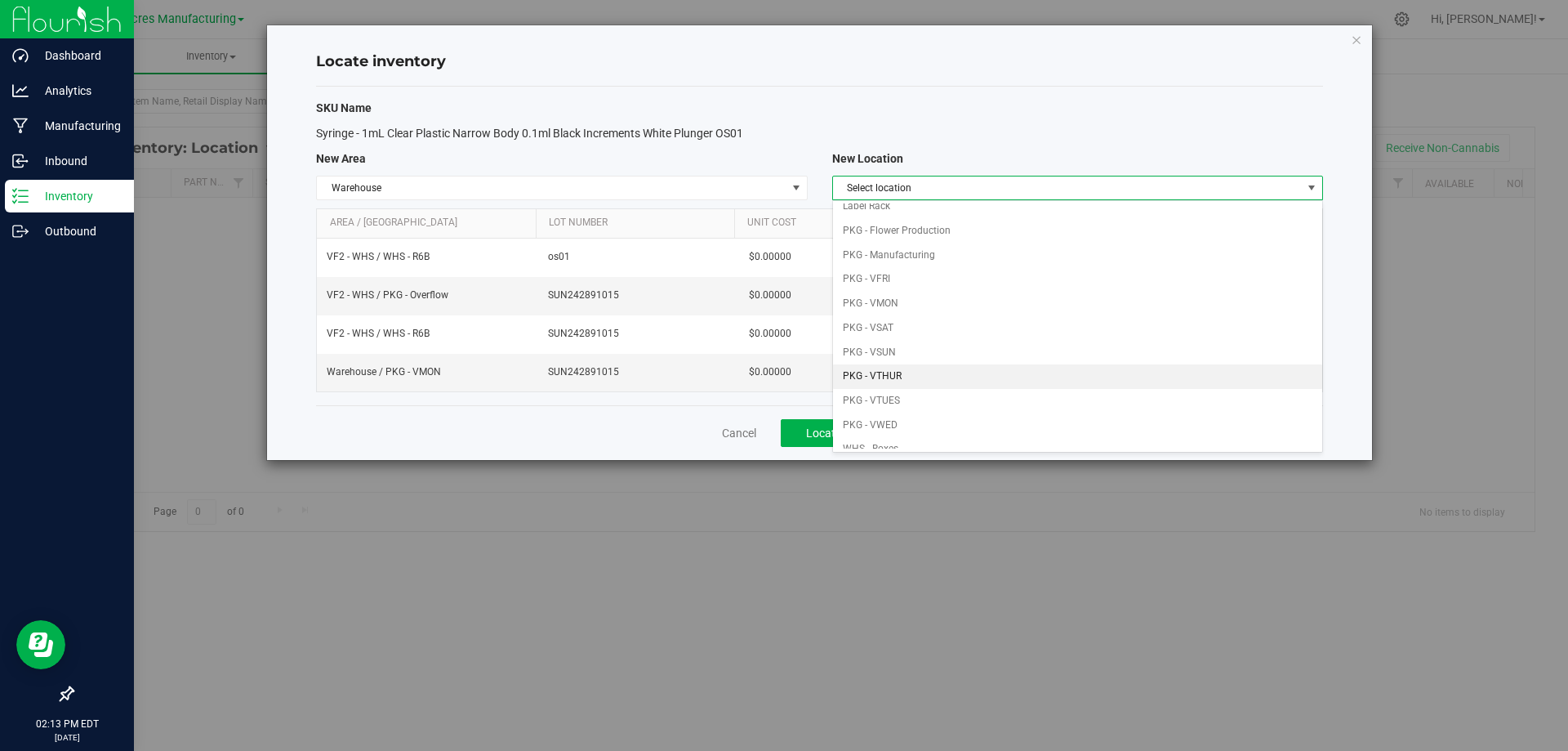
click at [959, 374] on li "PKG - VTHUR" at bounding box center [1078, 376] width 490 height 24
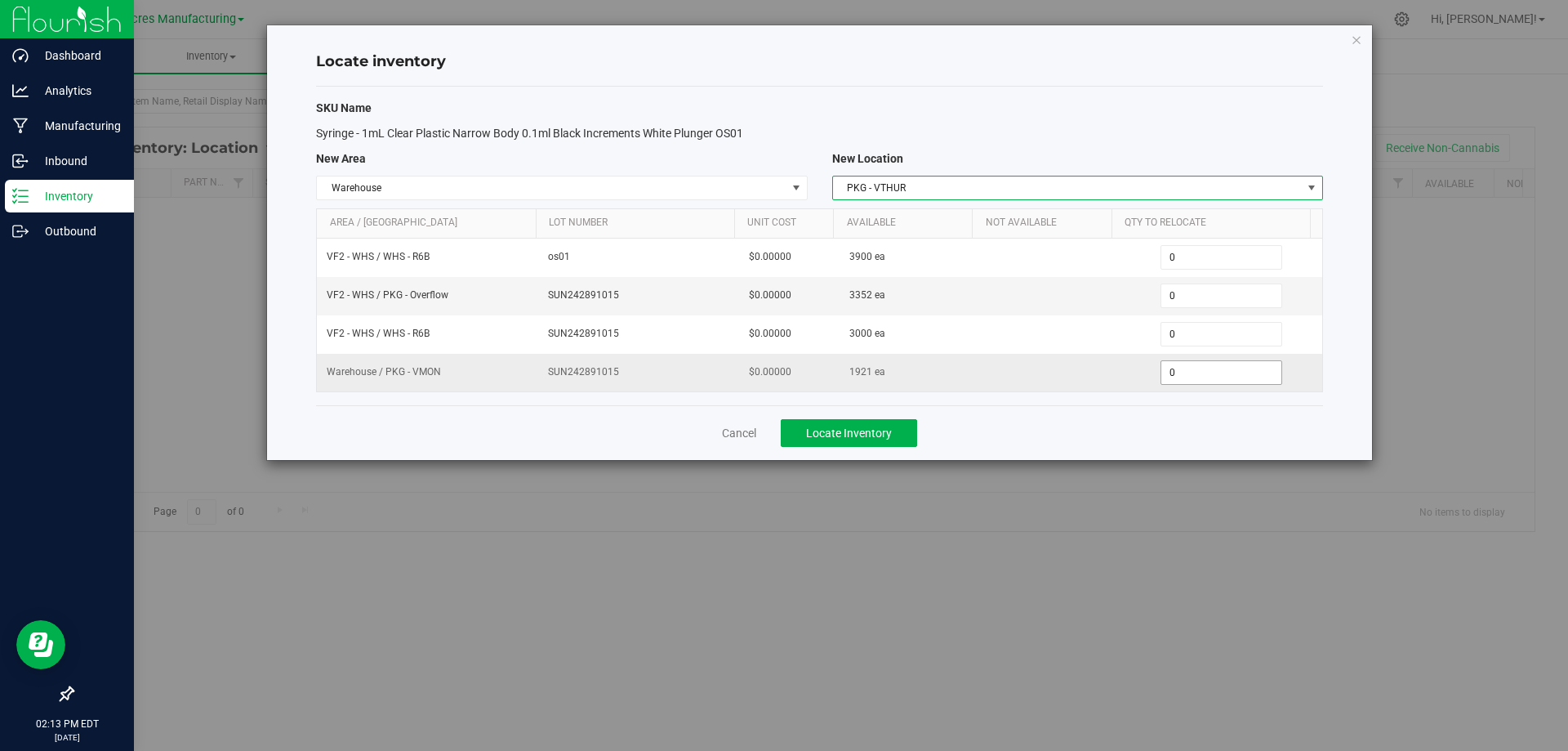
click at [1216, 371] on span "0 0" at bounding box center [1221, 372] width 122 height 24
click at [1216, 371] on input "0" at bounding box center [1221, 372] width 120 height 23
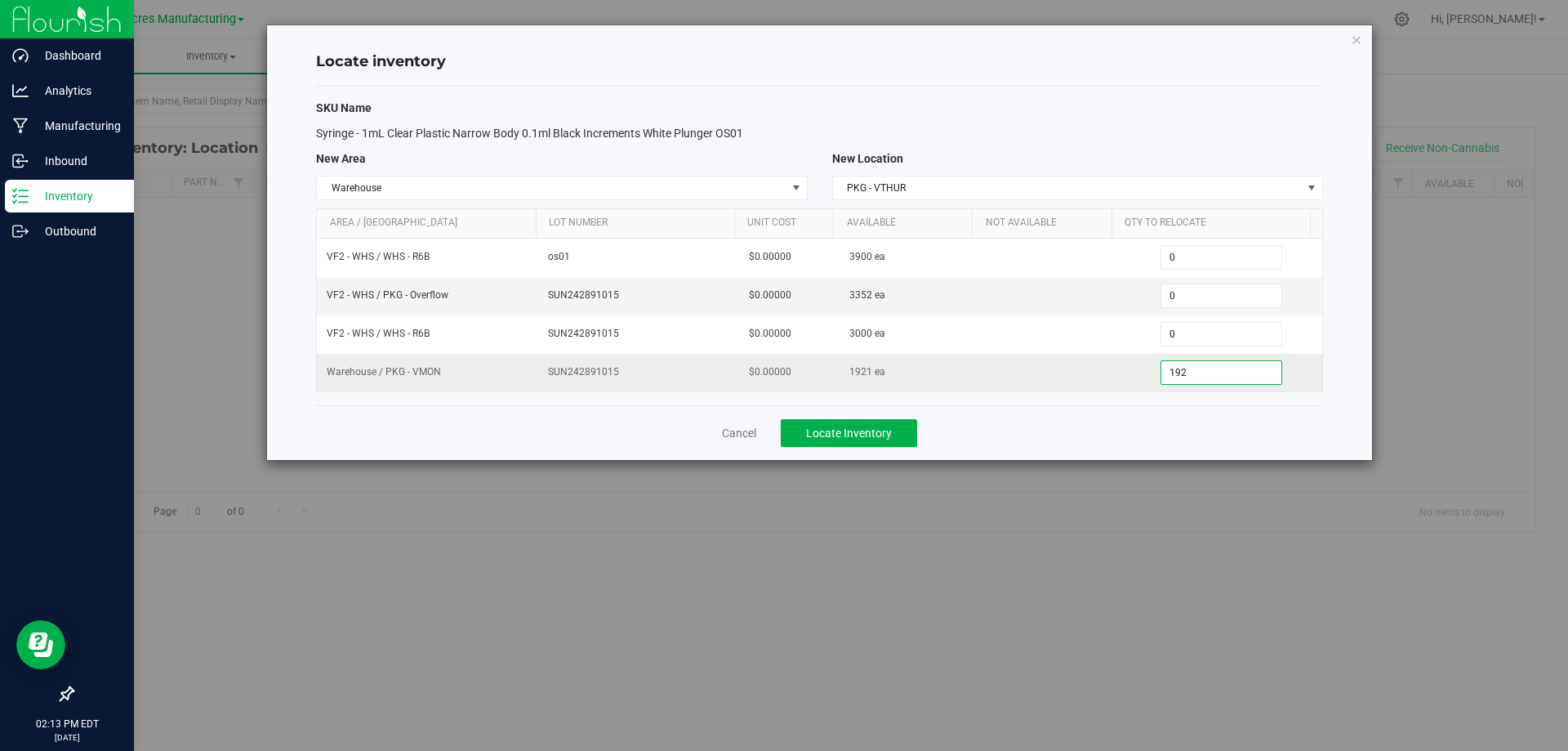
type input "1921"
type input "1,921"
click at [1091, 431] on div "Cancel Locate Inventory" at bounding box center [820, 433] width 1007 height 55
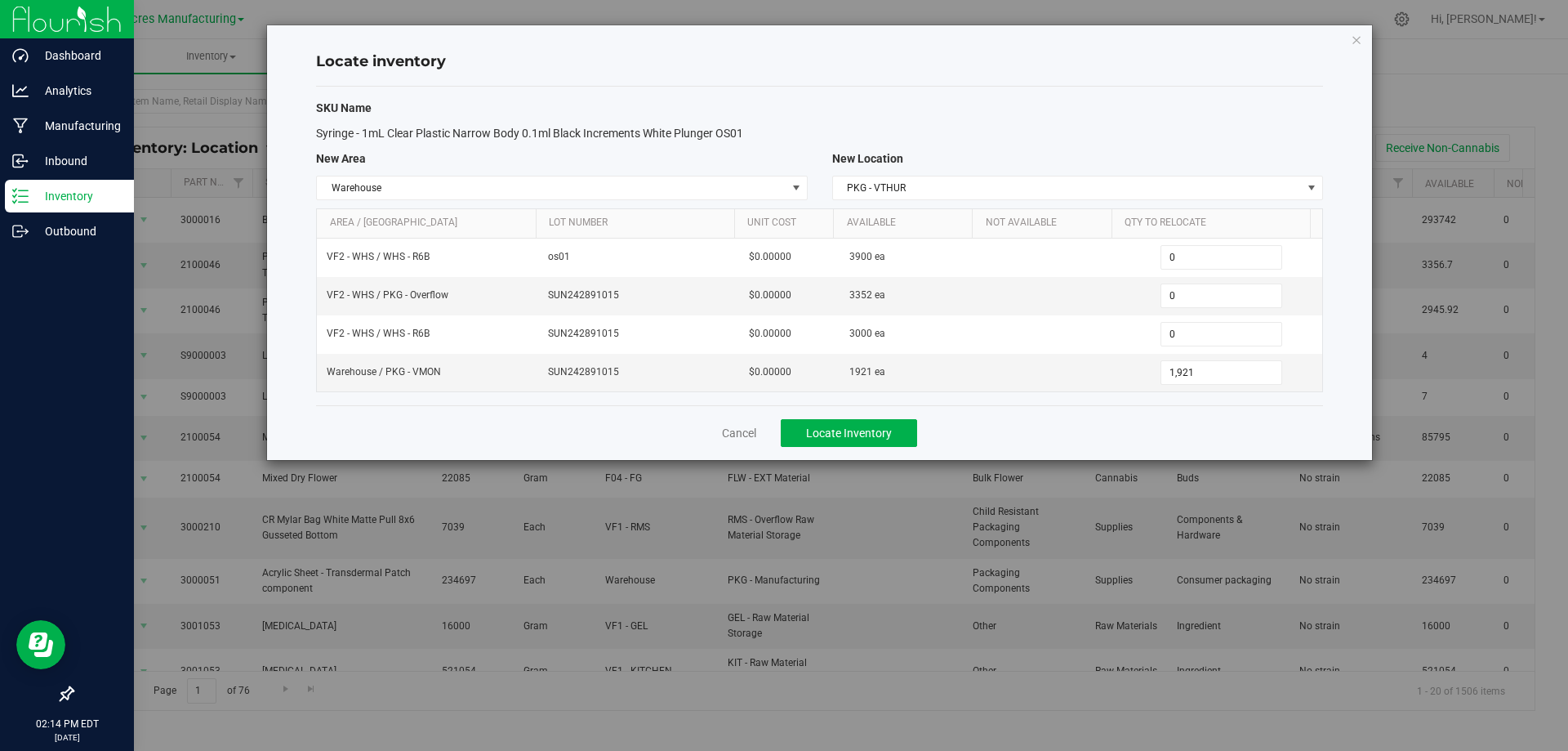
click at [1040, 437] on div "Cancel Locate Inventory" at bounding box center [820, 433] width 1007 height 55
click at [871, 431] on span "Locate Inventory" at bounding box center [849, 433] width 86 height 13
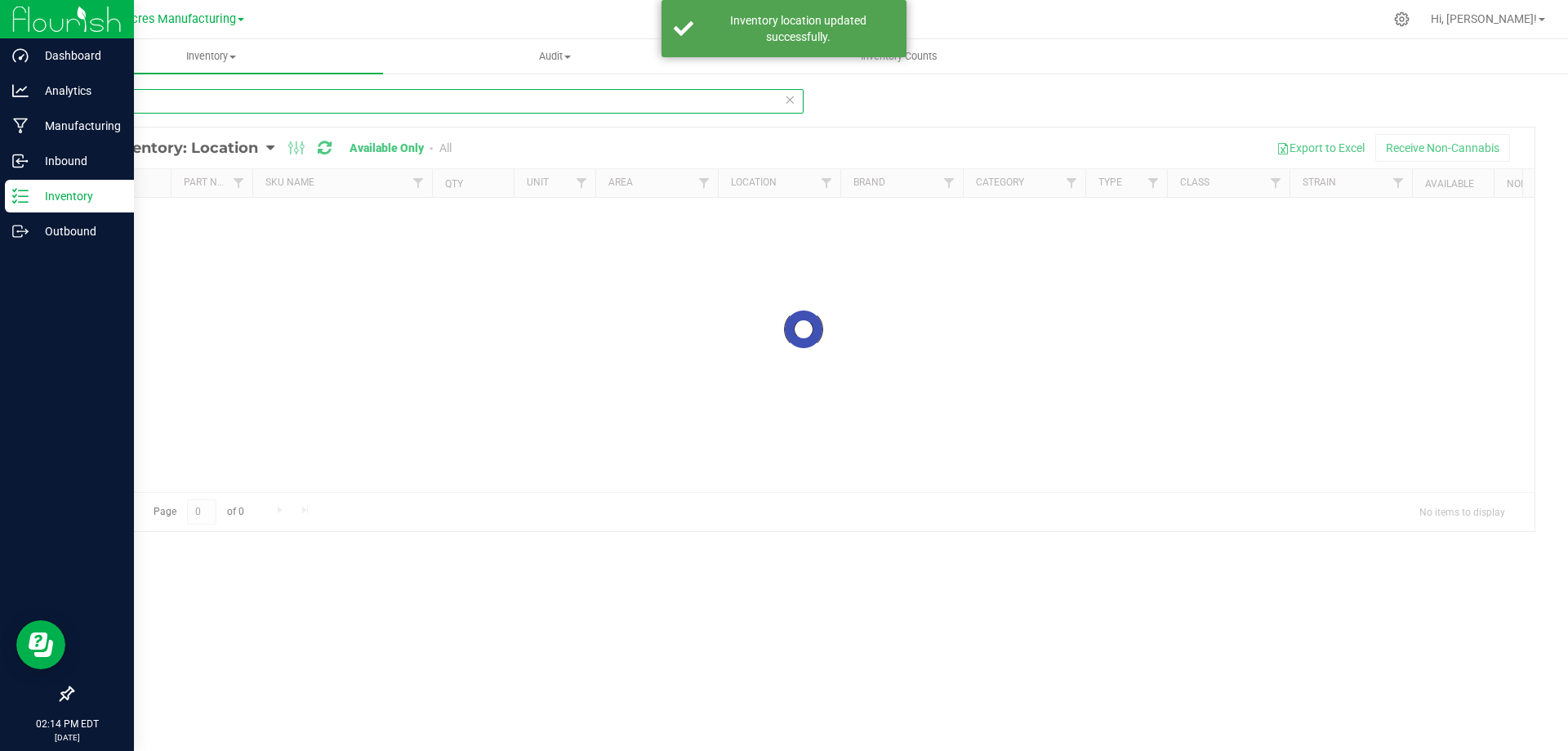
click at [313, 99] on input "4264" at bounding box center [438, 101] width 732 height 24
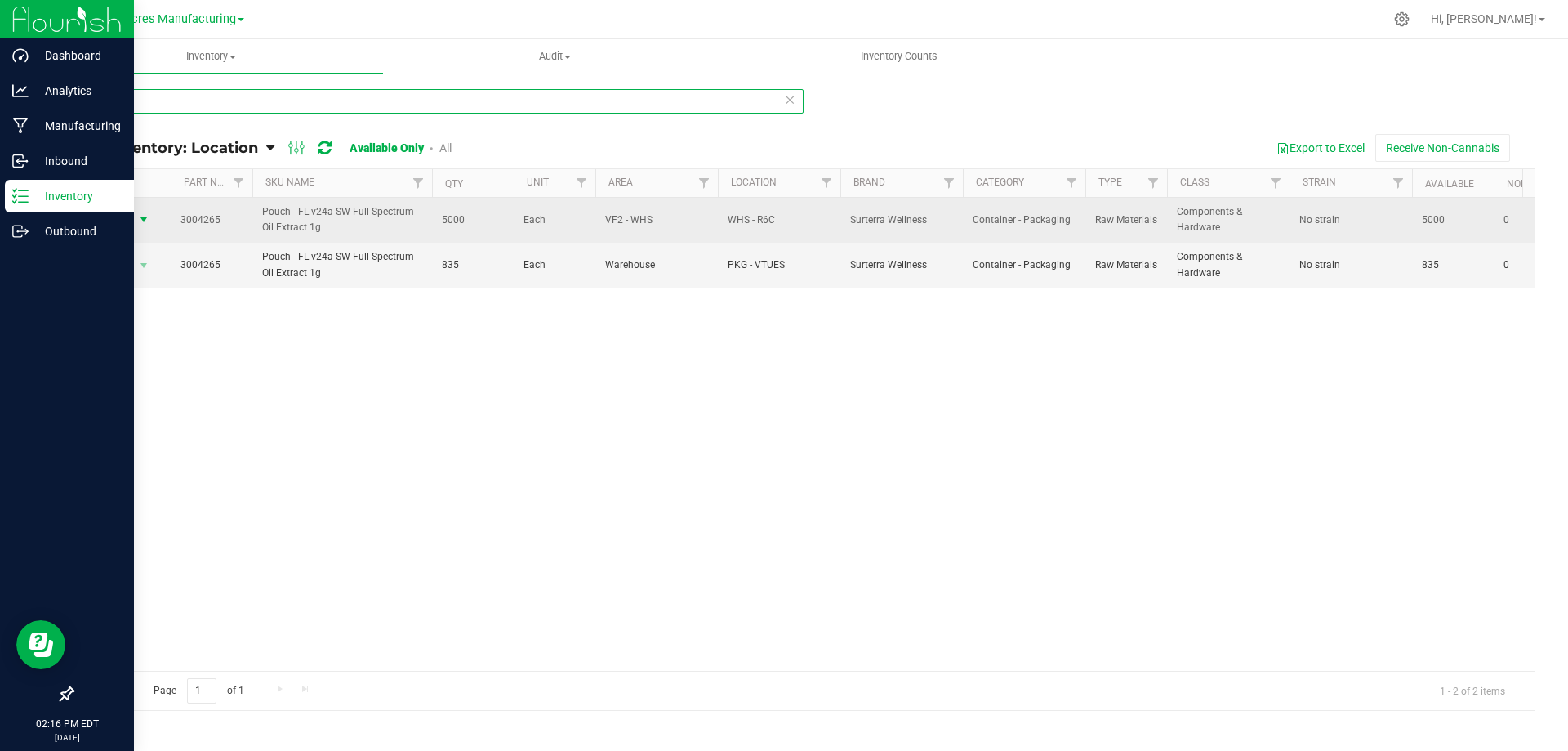
type input "4265"
click at [145, 222] on span "select" at bounding box center [144, 220] width 13 height 13
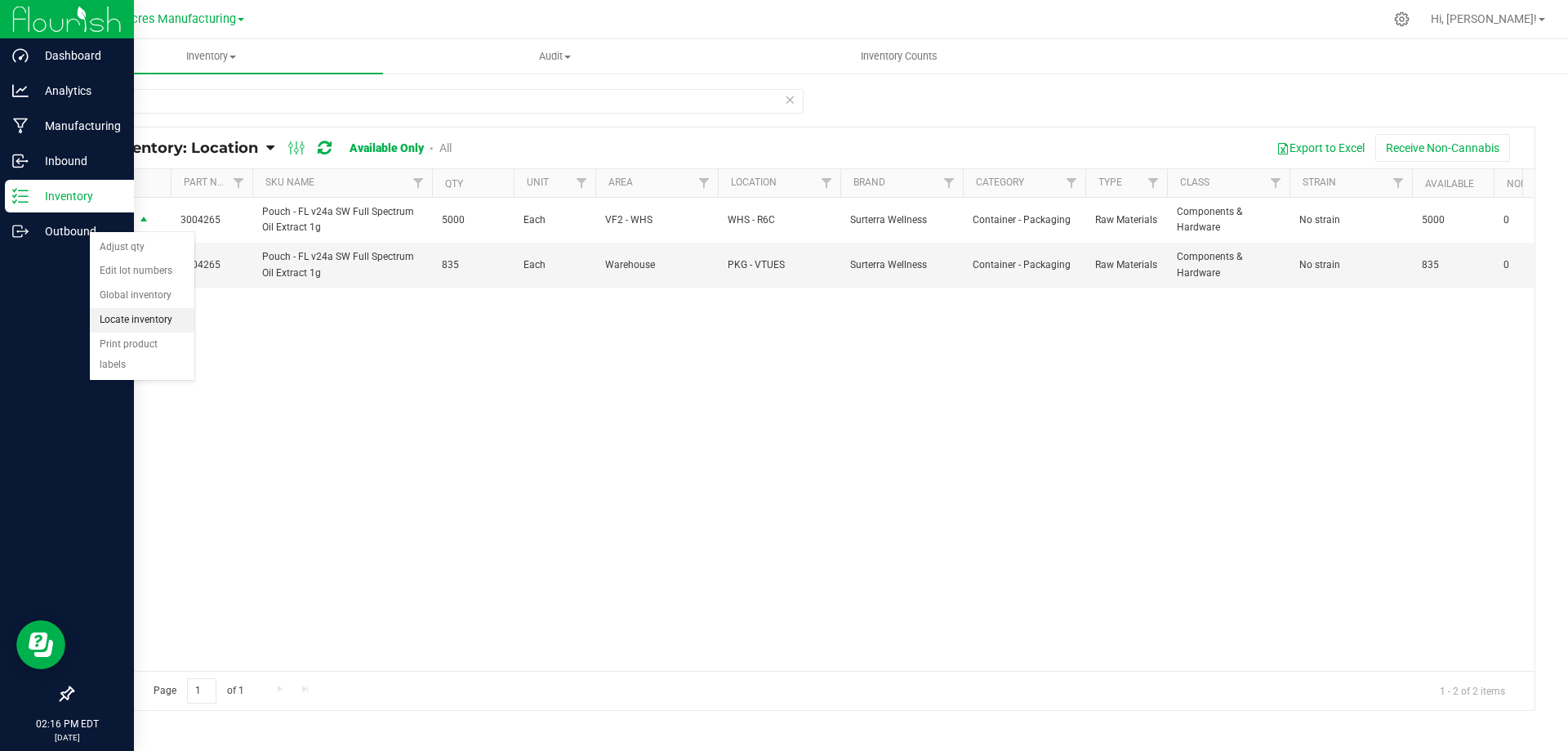
click at [142, 312] on li "Locate inventory" at bounding box center [142, 320] width 104 height 24
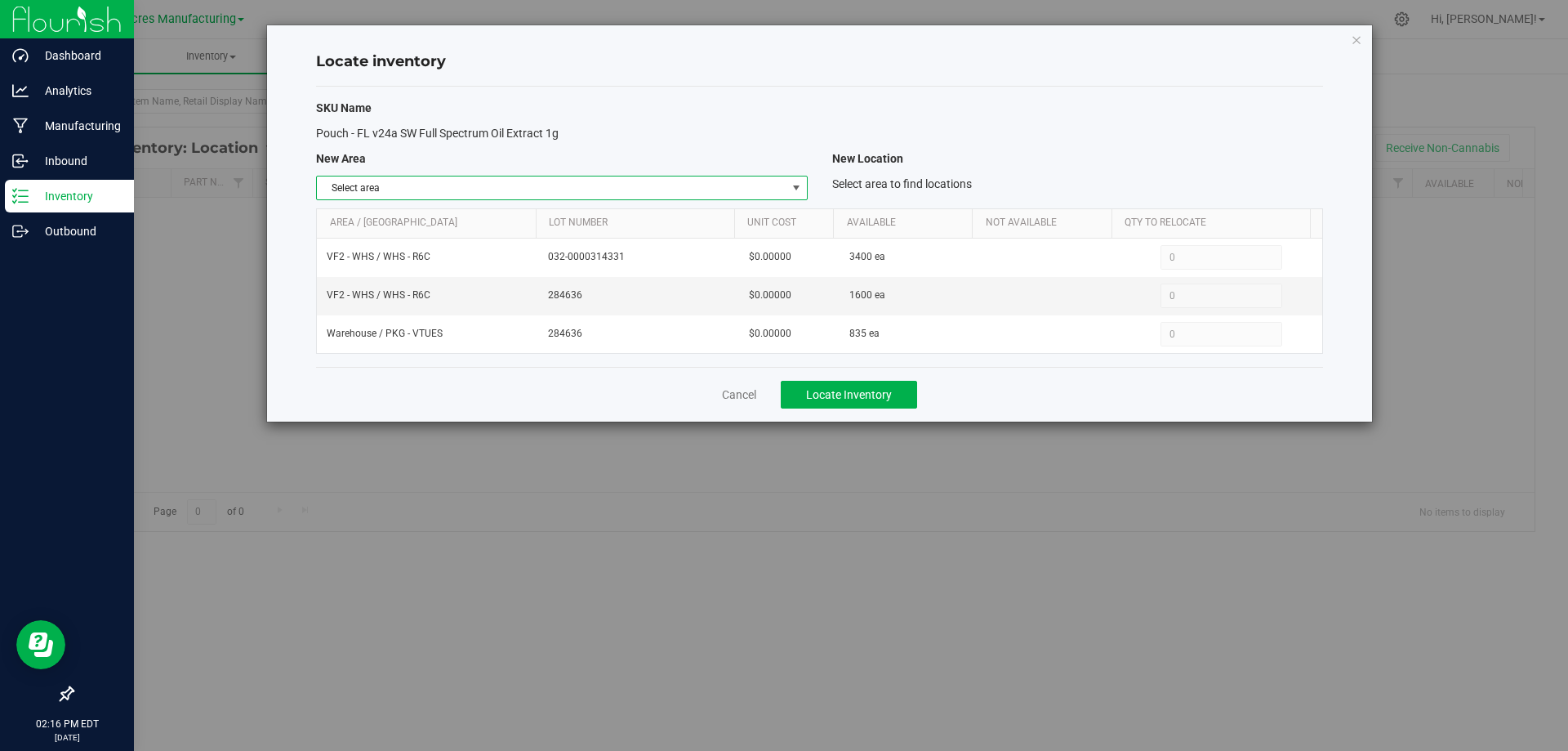
click at [796, 182] on span "select" at bounding box center [797, 188] width 13 height 13
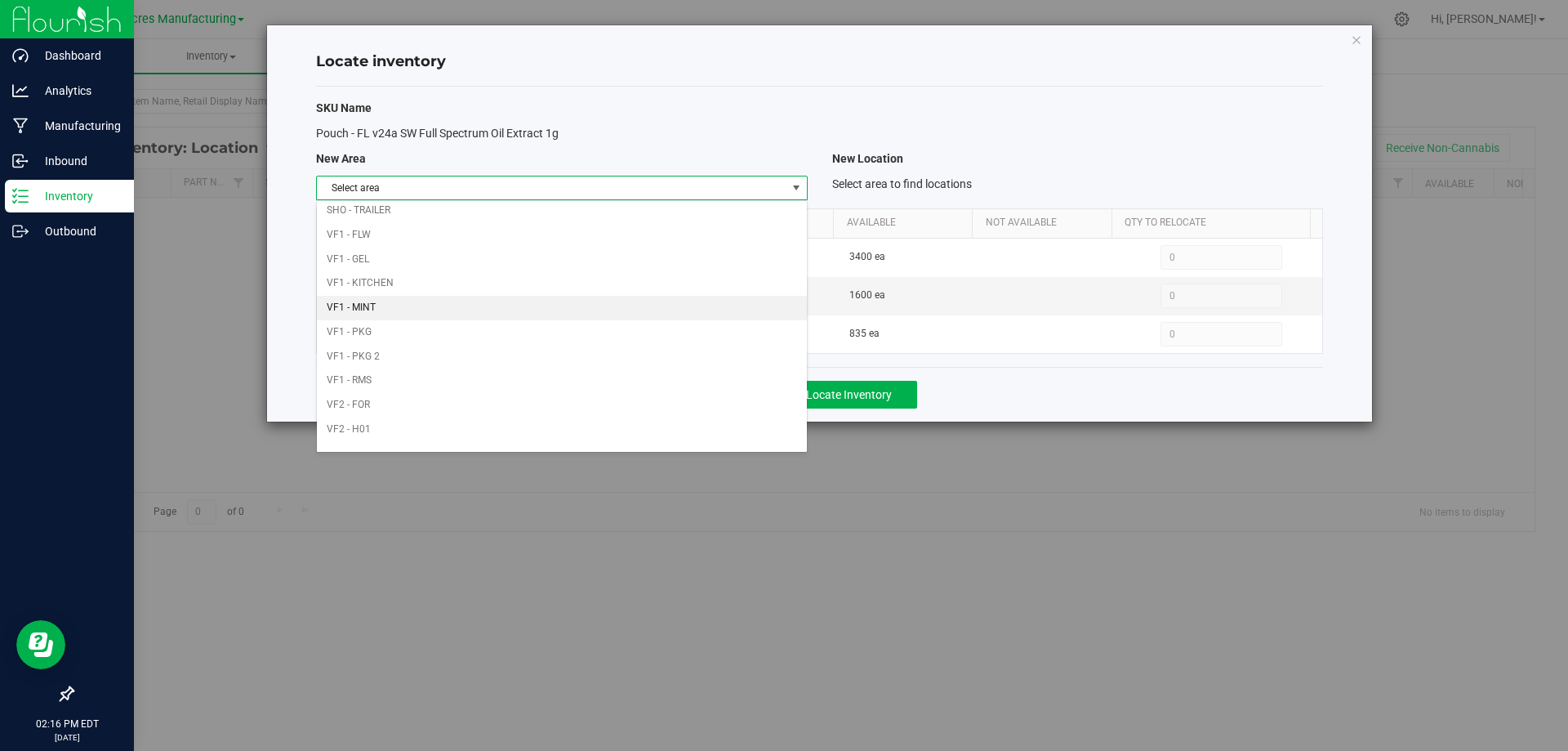
scroll to position [799, 0]
click at [690, 441] on li "Warehouse" at bounding box center [561, 435] width 490 height 24
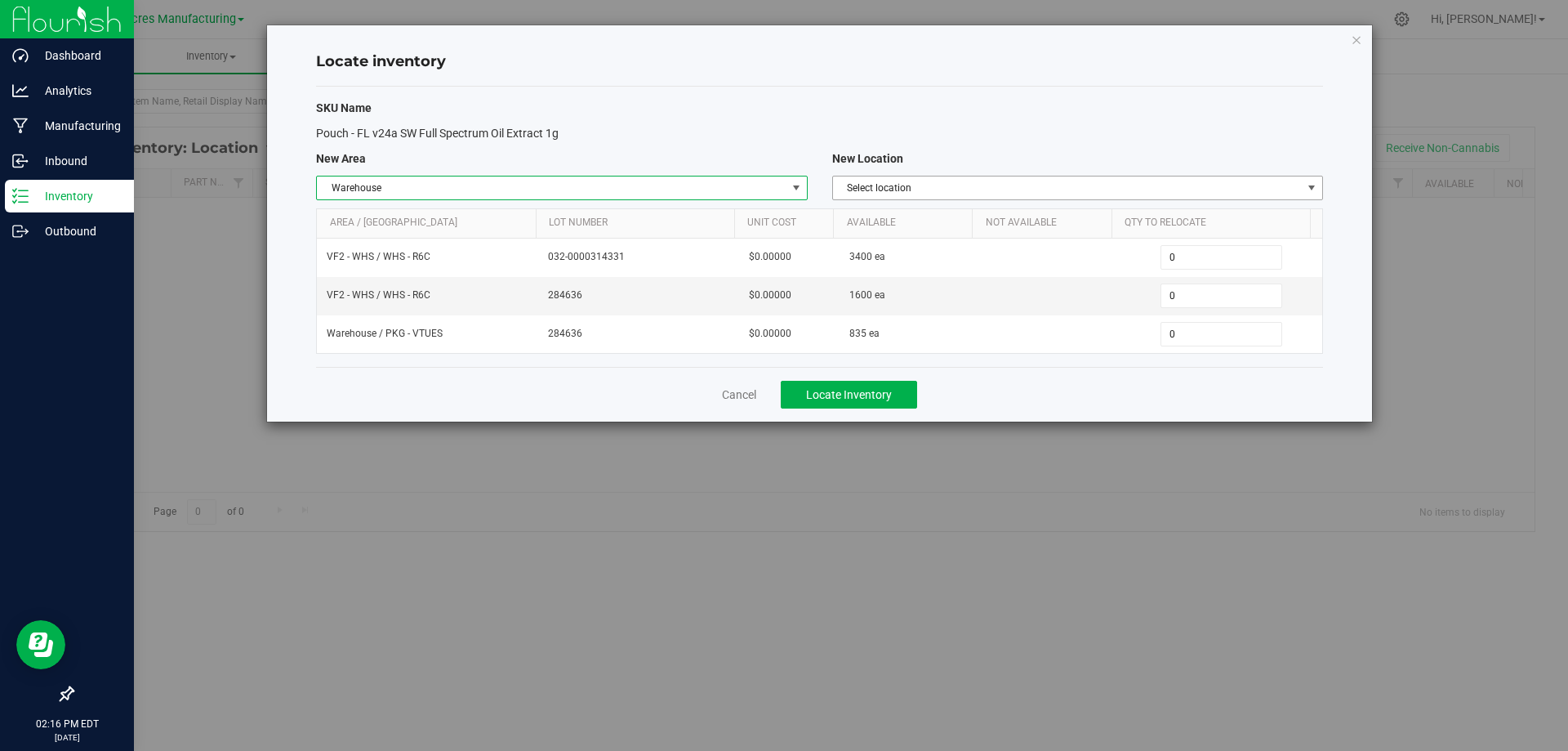
click at [1176, 191] on span "Select location" at bounding box center [1067, 187] width 469 height 23
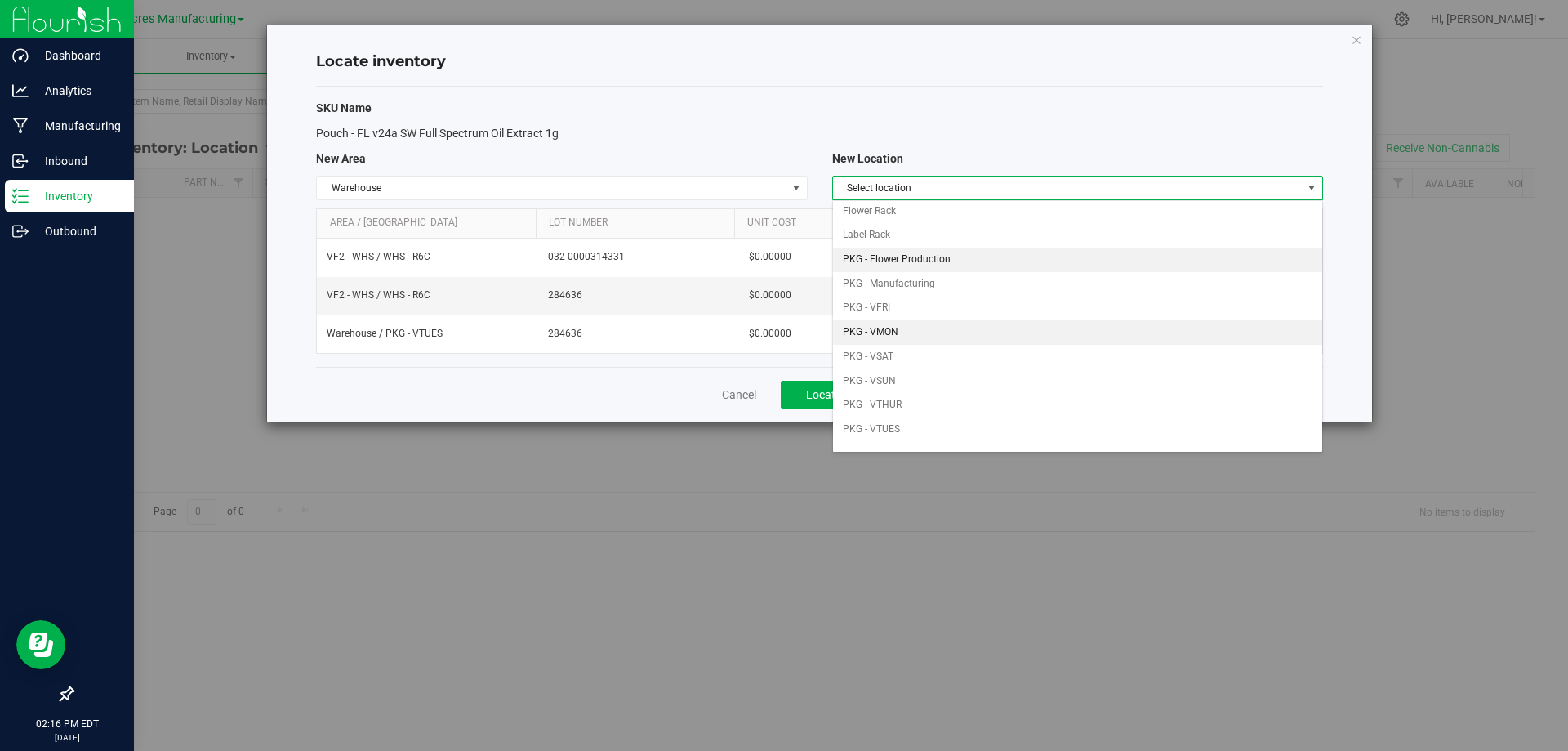
scroll to position [82, 0]
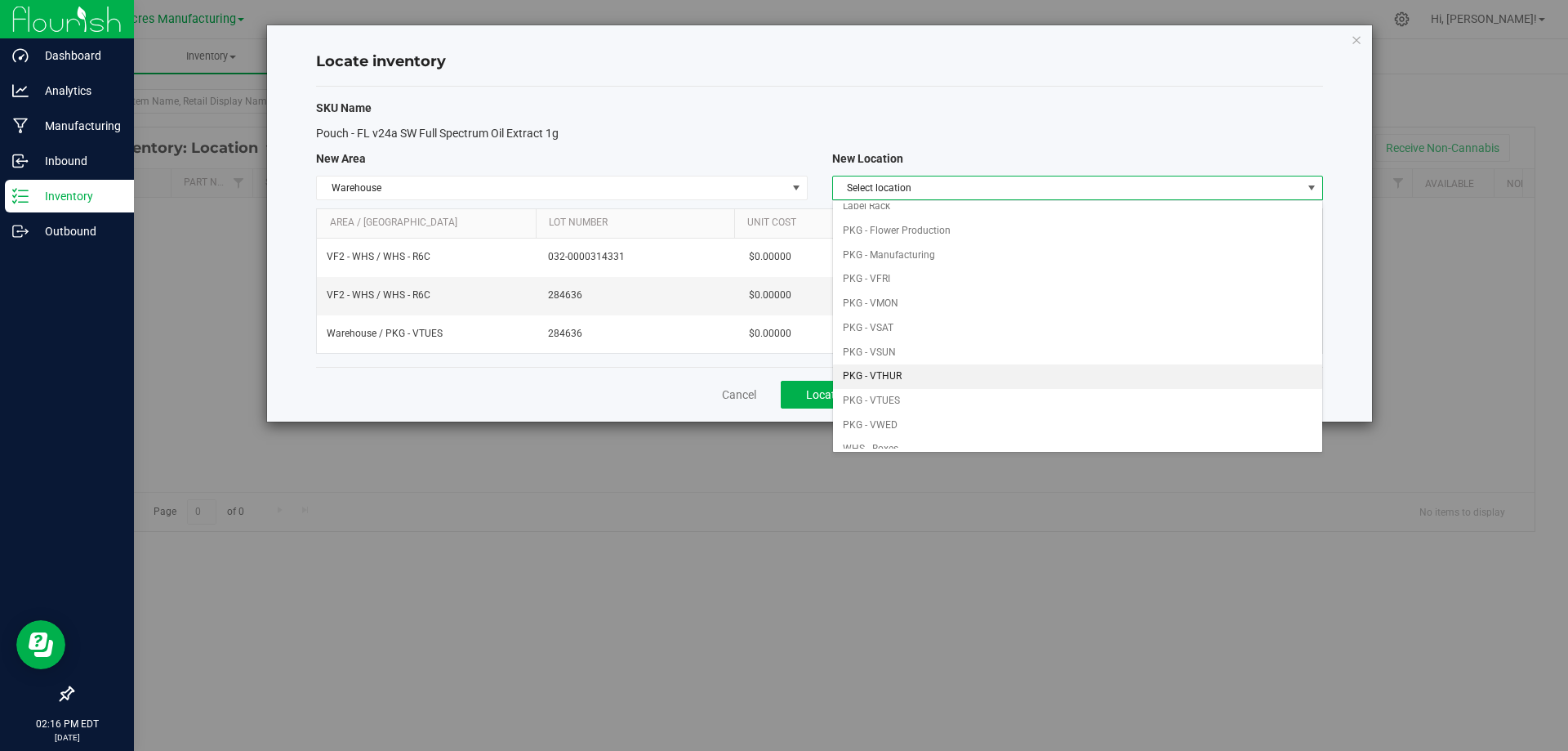
click at [955, 373] on li "PKG - VTHUR" at bounding box center [1078, 376] width 490 height 24
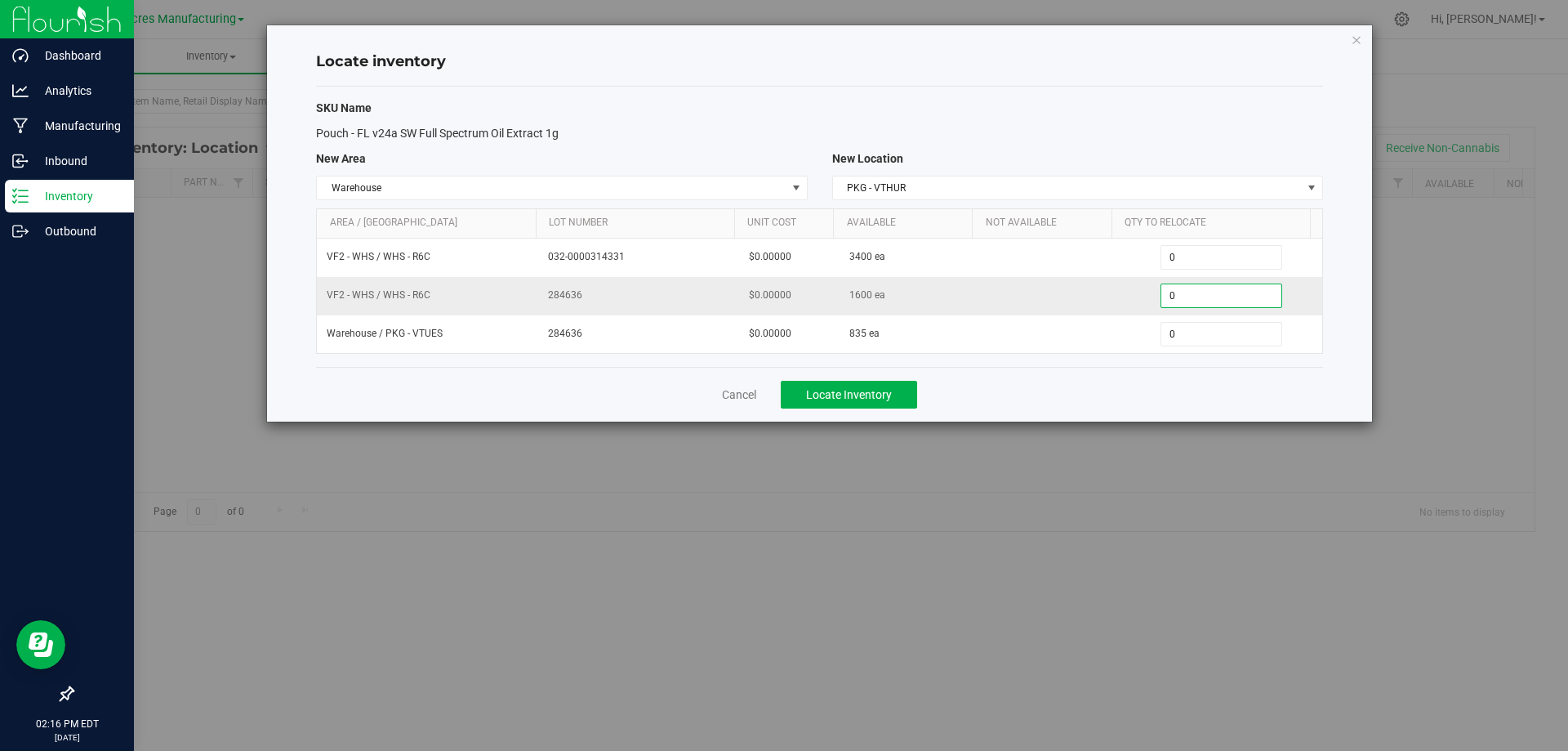
click at [1181, 302] on span "0 0" at bounding box center [1221, 295] width 122 height 24
click at [1181, 302] on input "0" at bounding box center [1221, 295] width 120 height 23
type input "1600"
type input "1,600"
type input "8350"
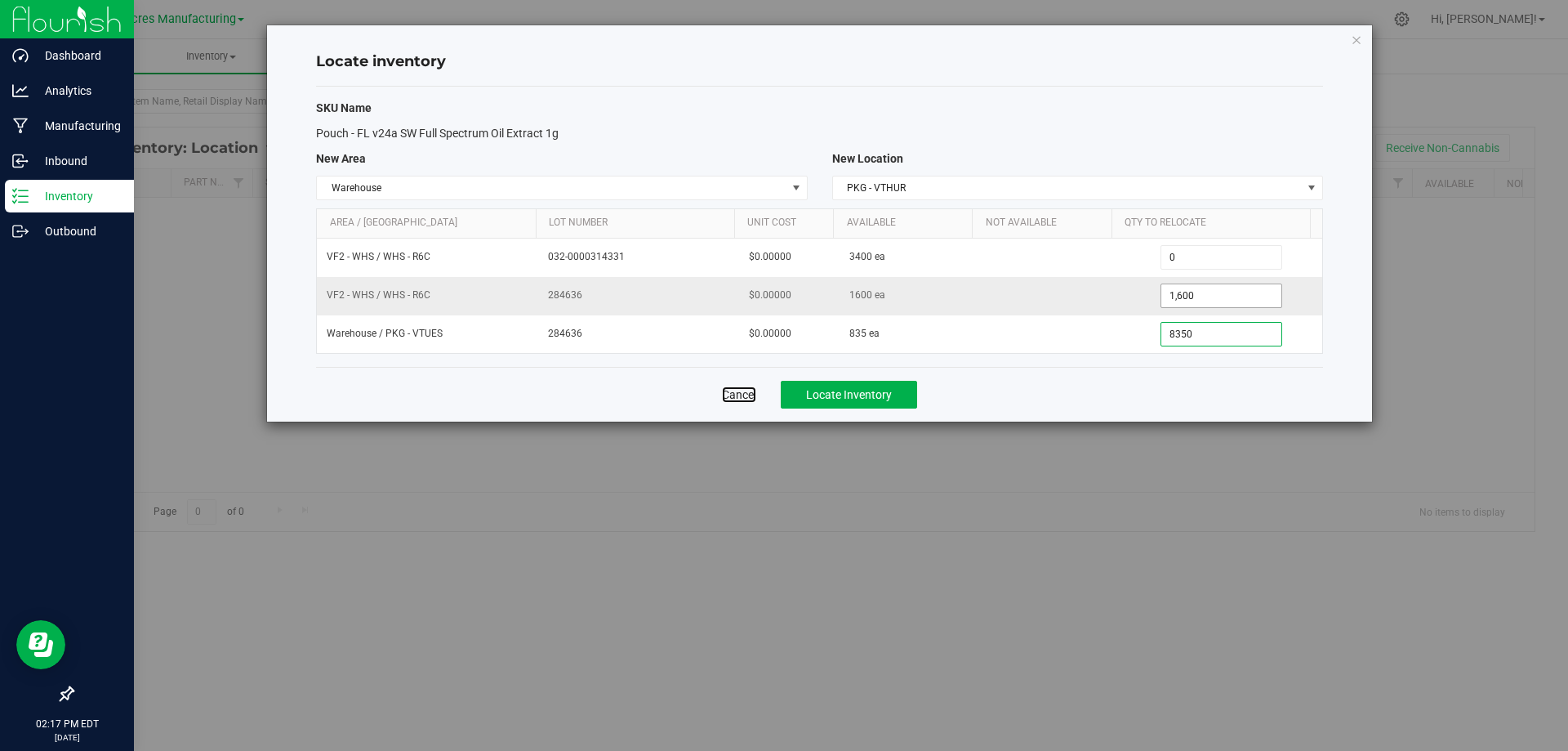
type input "835"
click at [1124, 398] on div "Cancel Locate Inventory" at bounding box center [820, 394] width 1007 height 55
click at [888, 393] on span "Locate Inventory" at bounding box center [849, 394] width 86 height 13
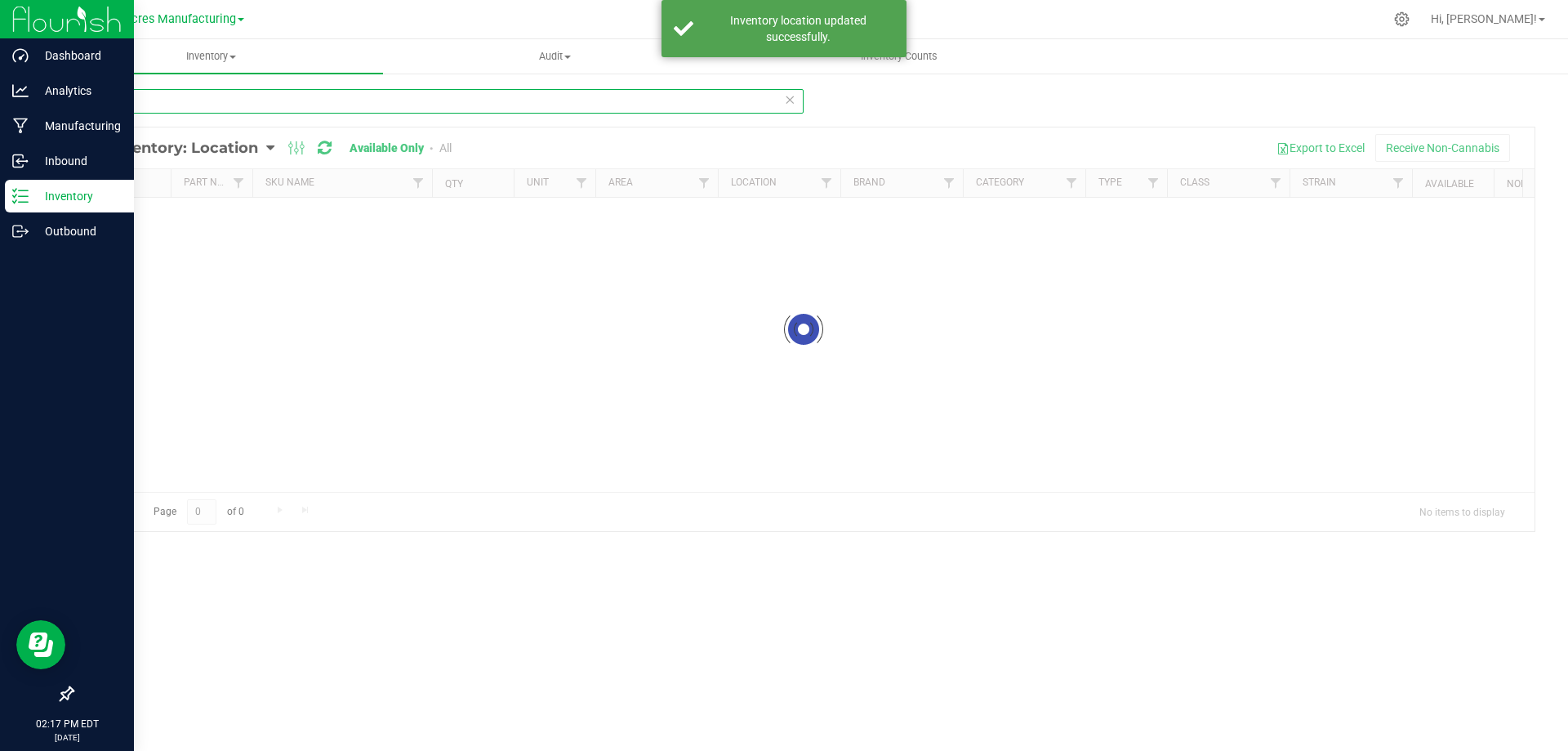
click at [230, 99] on input "4265" at bounding box center [438, 101] width 732 height 24
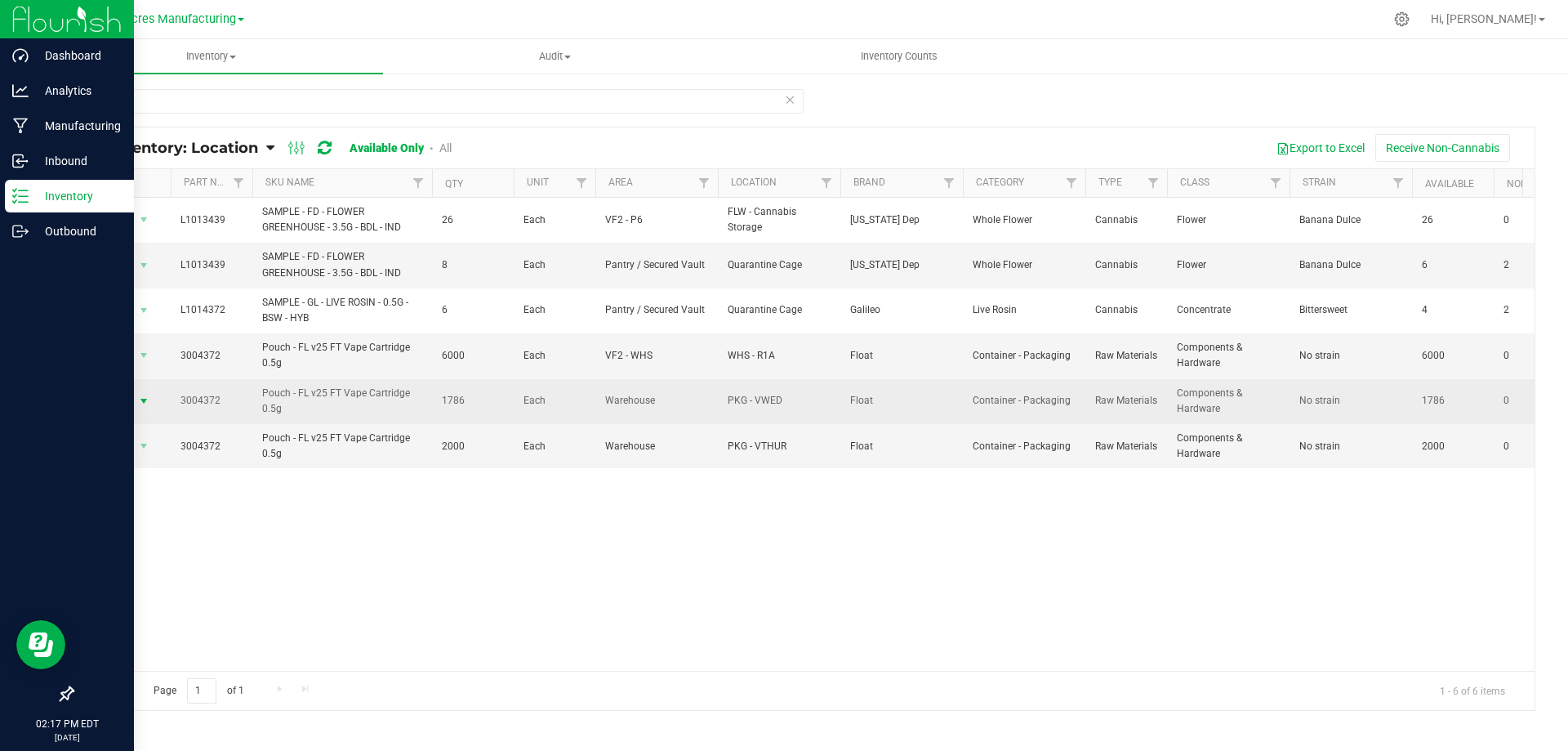
click at [141, 406] on span "select" at bounding box center [144, 401] width 13 height 13
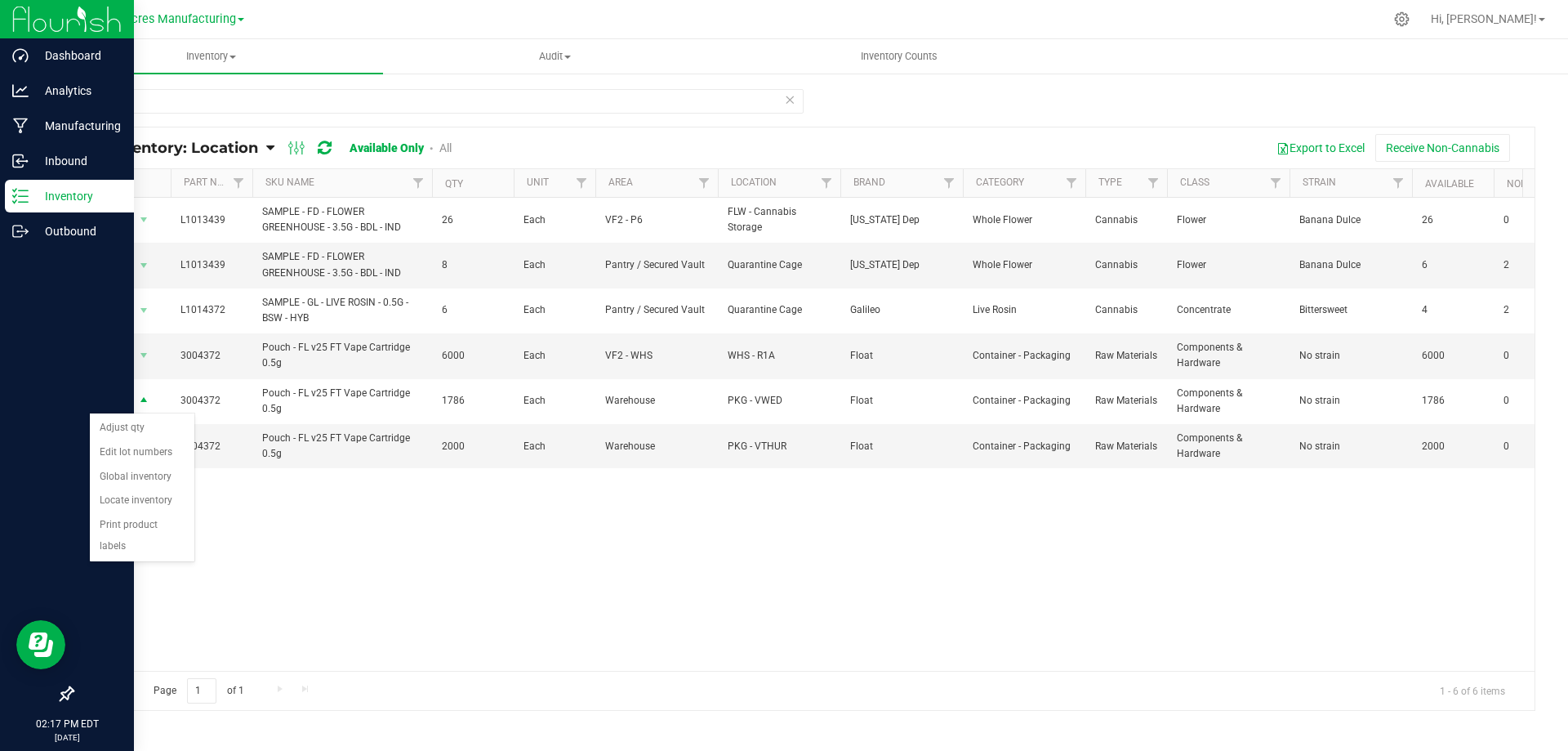
click at [373, 600] on div "Action Action Global inventory View packages L1013439 SAMPLE - FD - FLOWER GREE…" at bounding box center [804, 434] width 1462 height 473
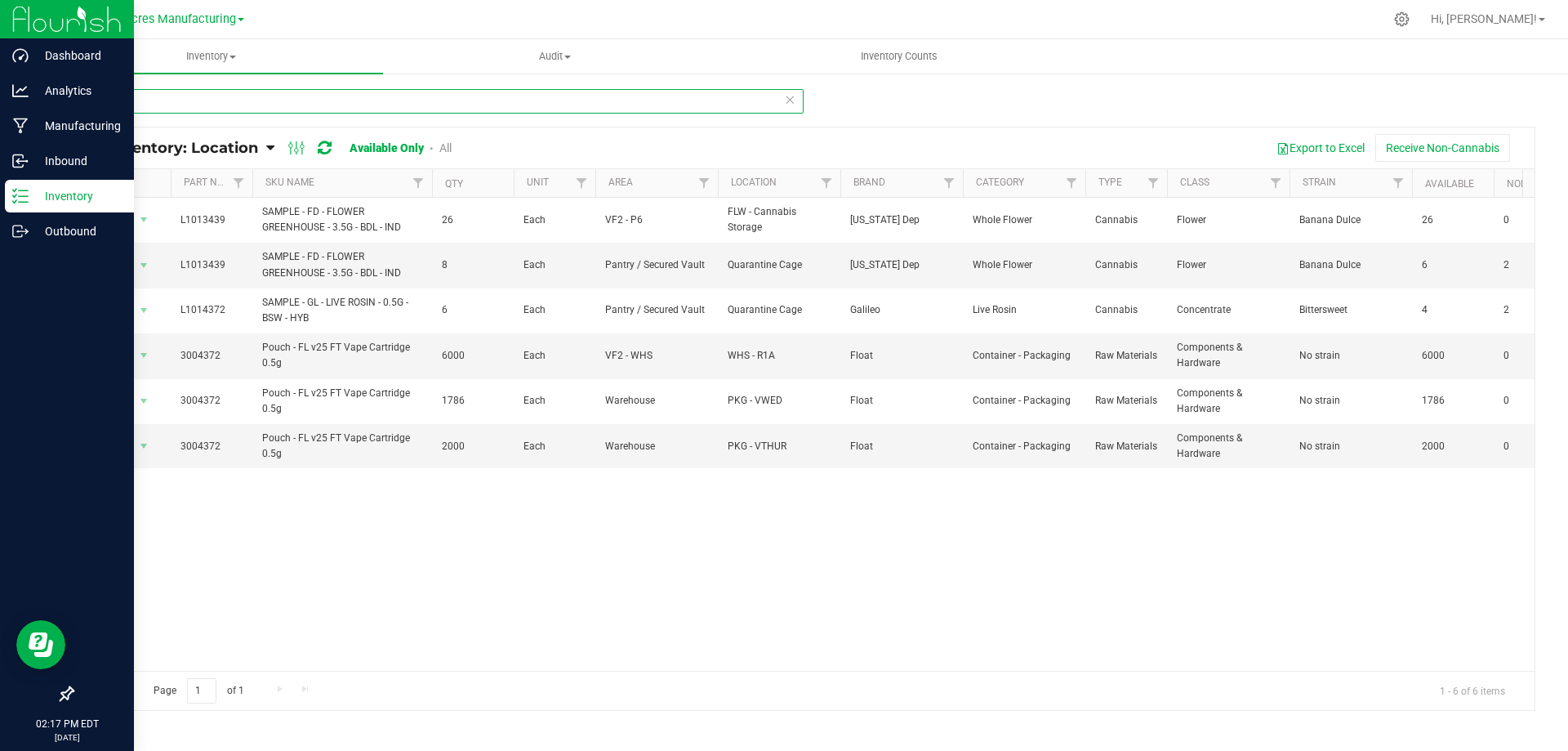
click at [176, 94] on input "4372" at bounding box center [438, 101] width 732 height 24
type input "4"
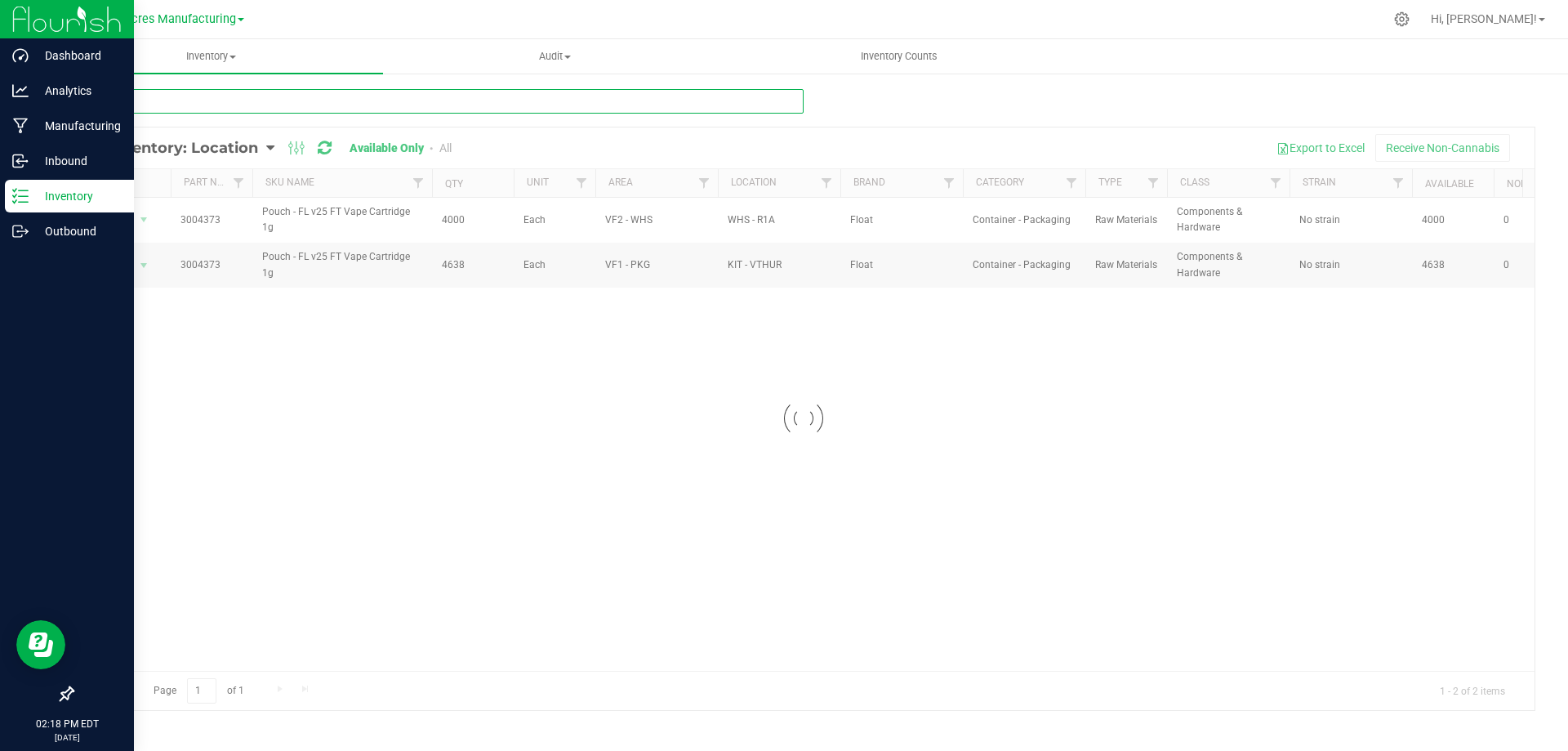
click at [468, 107] on input "2928" at bounding box center [438, 101] width 732 height 24
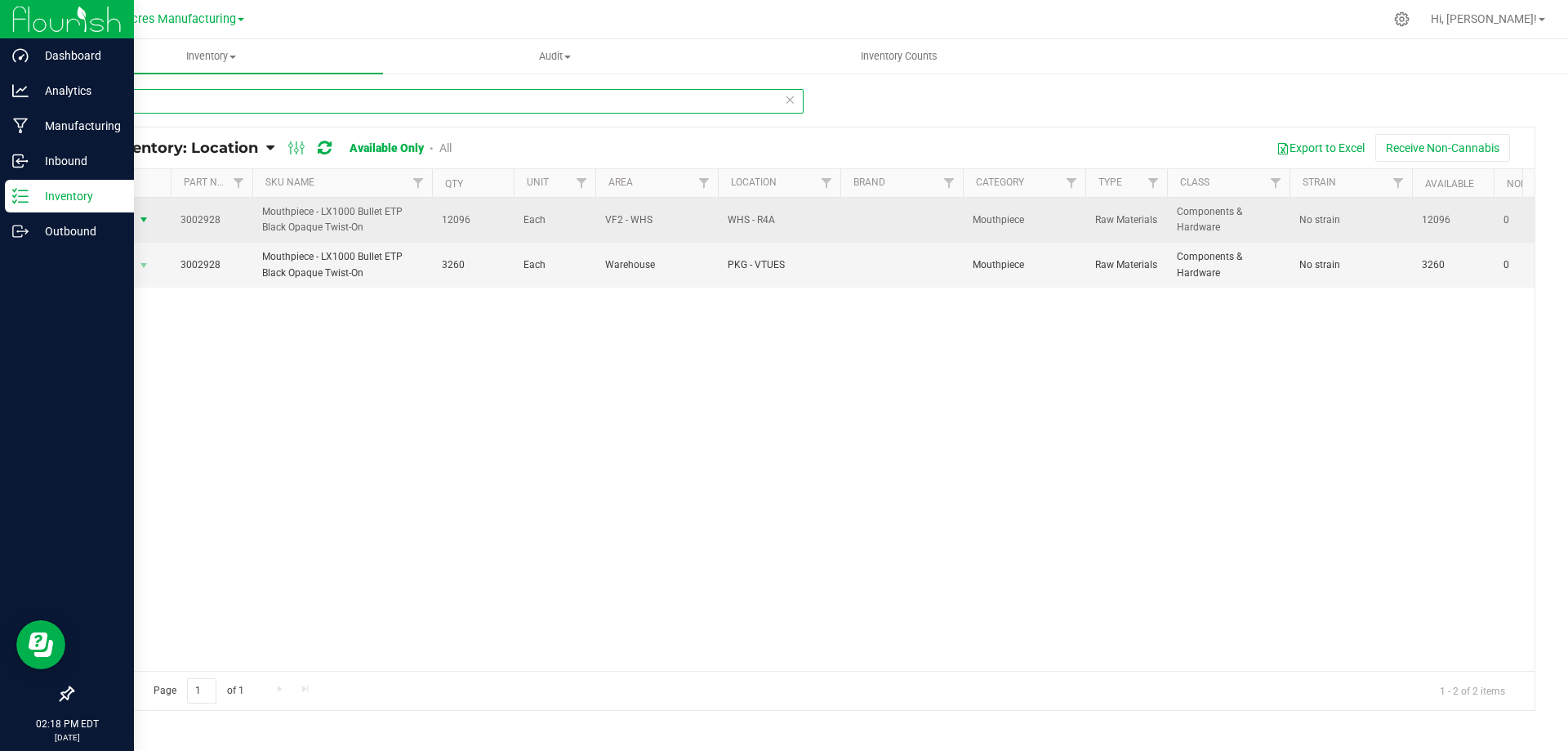
type input "2928"
click at [144, 220] on span "select" at bounding box center [144, 220] width 13 height 13
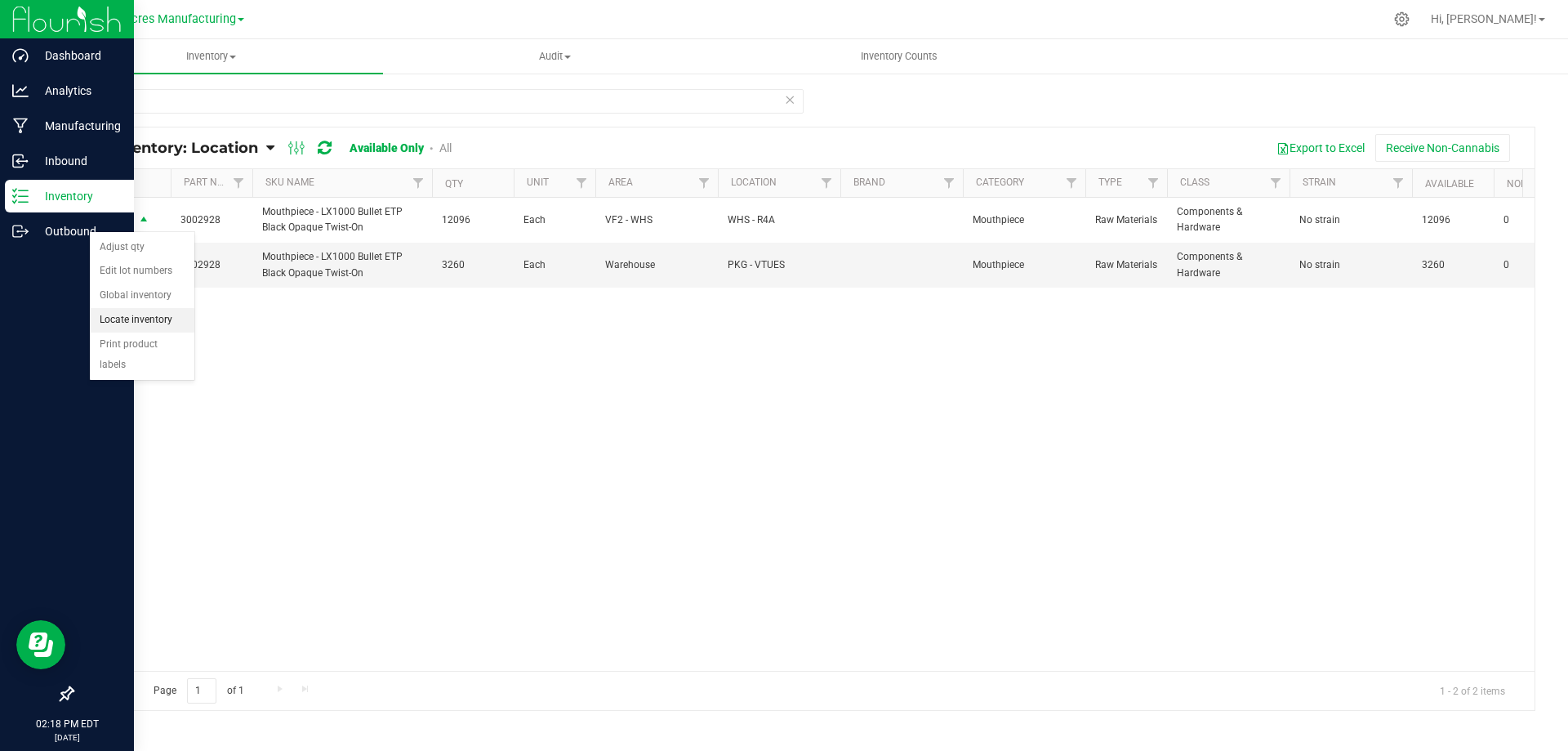
click at [122, 322] on li "Locate inventory" at bounding box center [142, 320] width 104 height 24
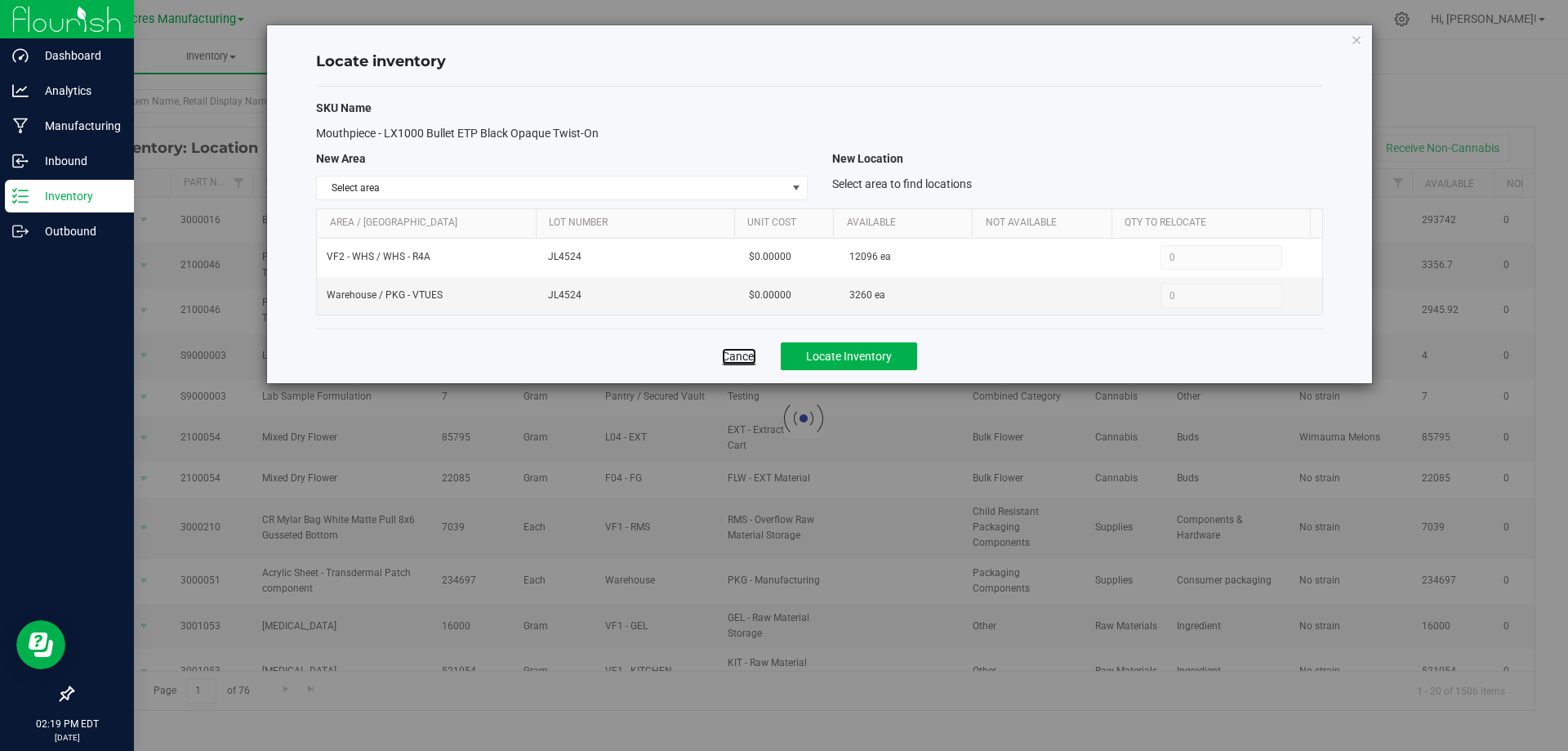
click at [730, 360] on link "Cancel" at bounding box center [738, 357] width 34 height 17
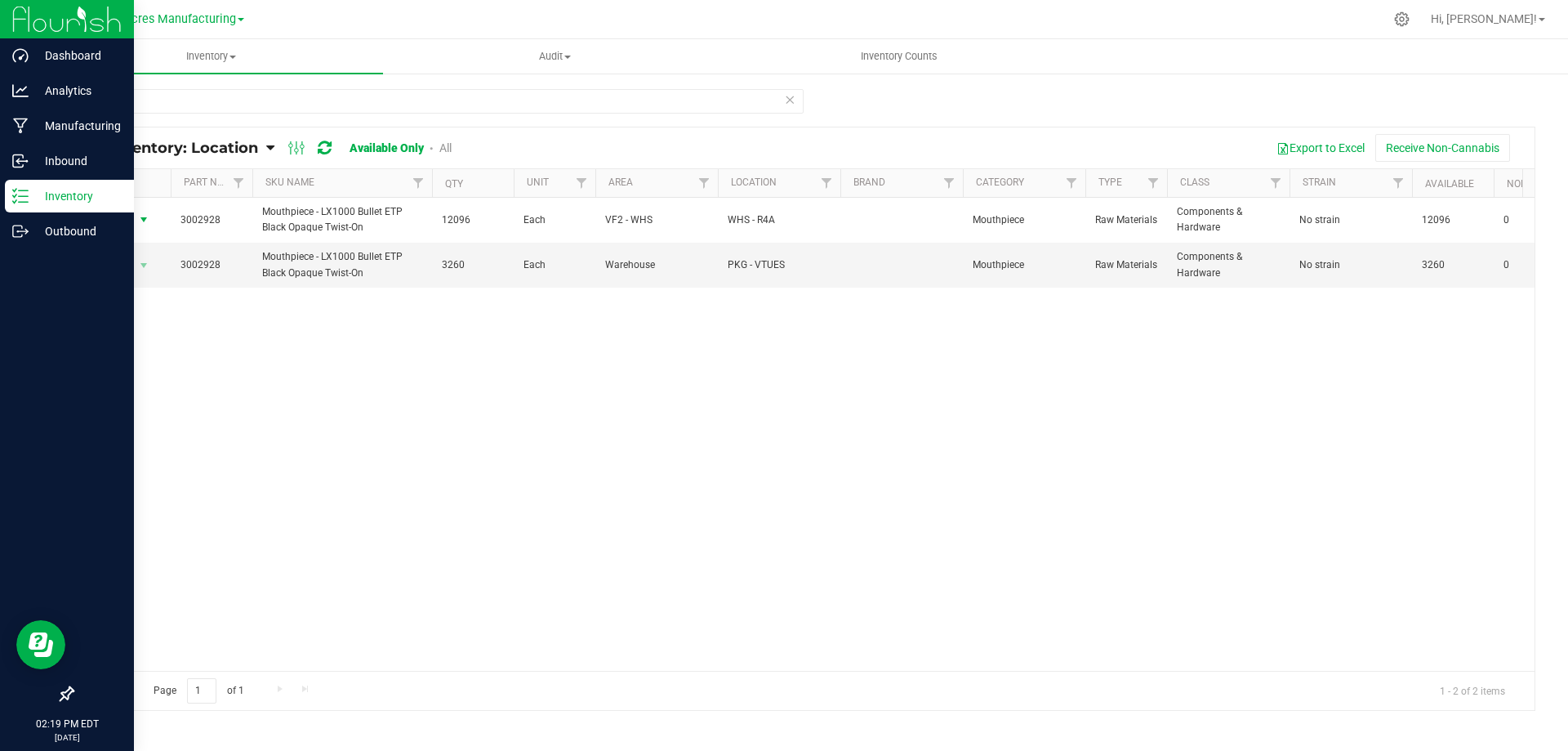
click at [140, 221] on span "select" at bounding box center [144, 220] width 13 height 13
click at [160, 244] on li "Adjust qty" at bounding box center [142, 247] width 104 height 24
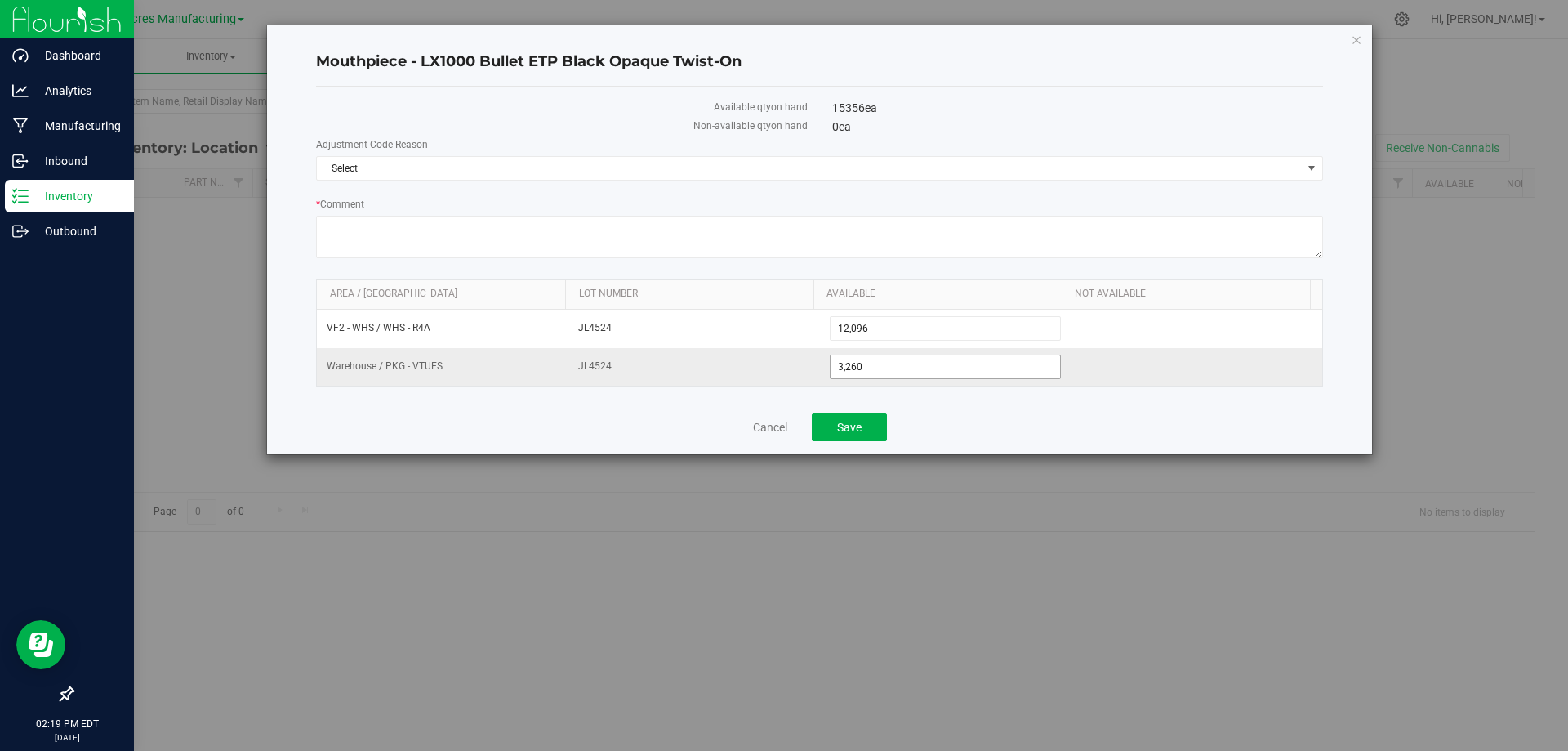
click at [904, 372] on span "3,260 3260" at bounding box center [946, 366] width 232 height 24
click at [904, 371] on input "3260" at bounding box center [946, 366] width 231 height 23
paste input "404"
type input "3404"
type input "3,404"
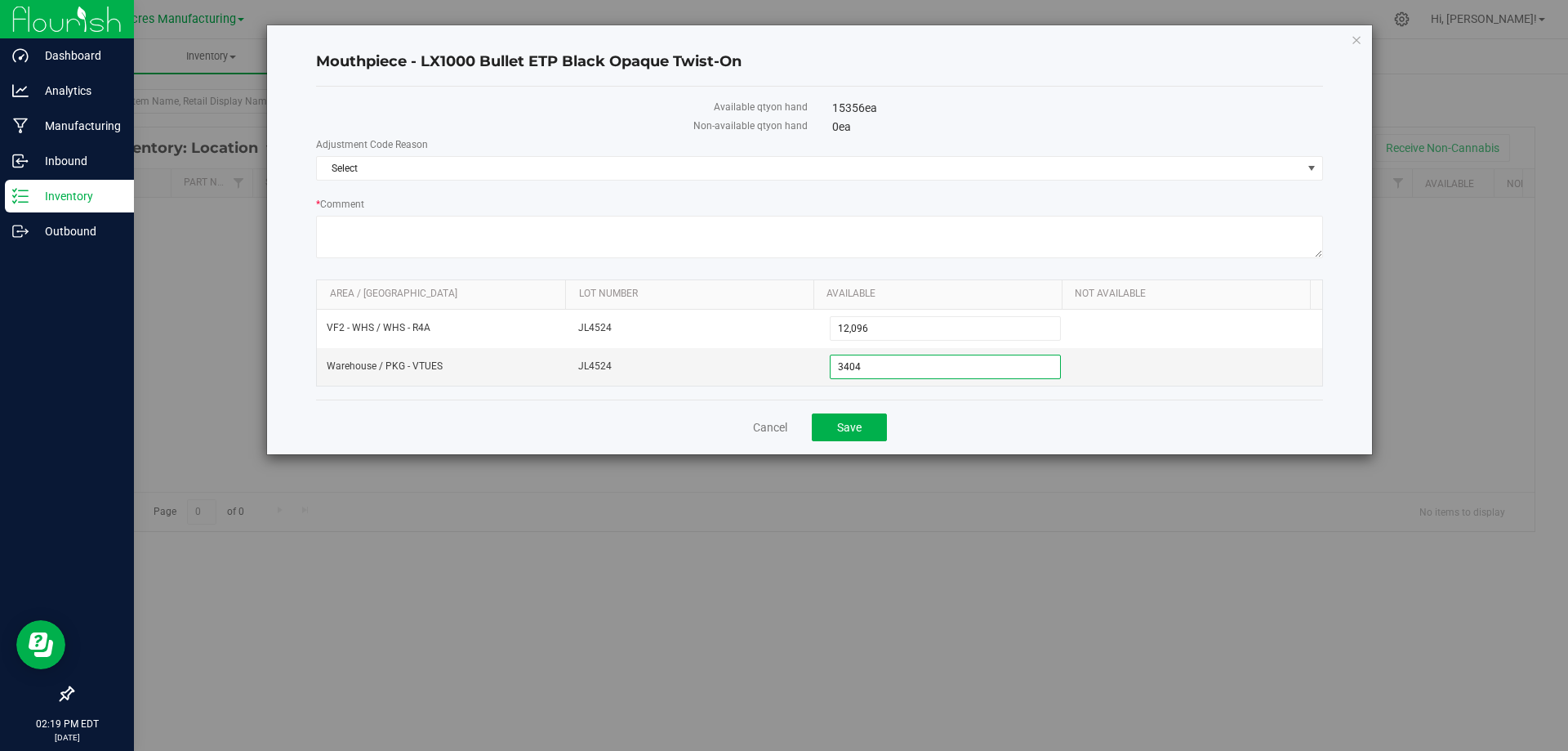
drag, startPoint x: 956, startPoint y: 415, endPoint x: 955, endPoint y: 390, distance: 25.0
click at [956, 413] on div "Cancel Save" at bounding box center [820, 427] width 1007 height 55
click at [975, 173] on span "Select" at bounding box center [809, 168] width 985 height 23
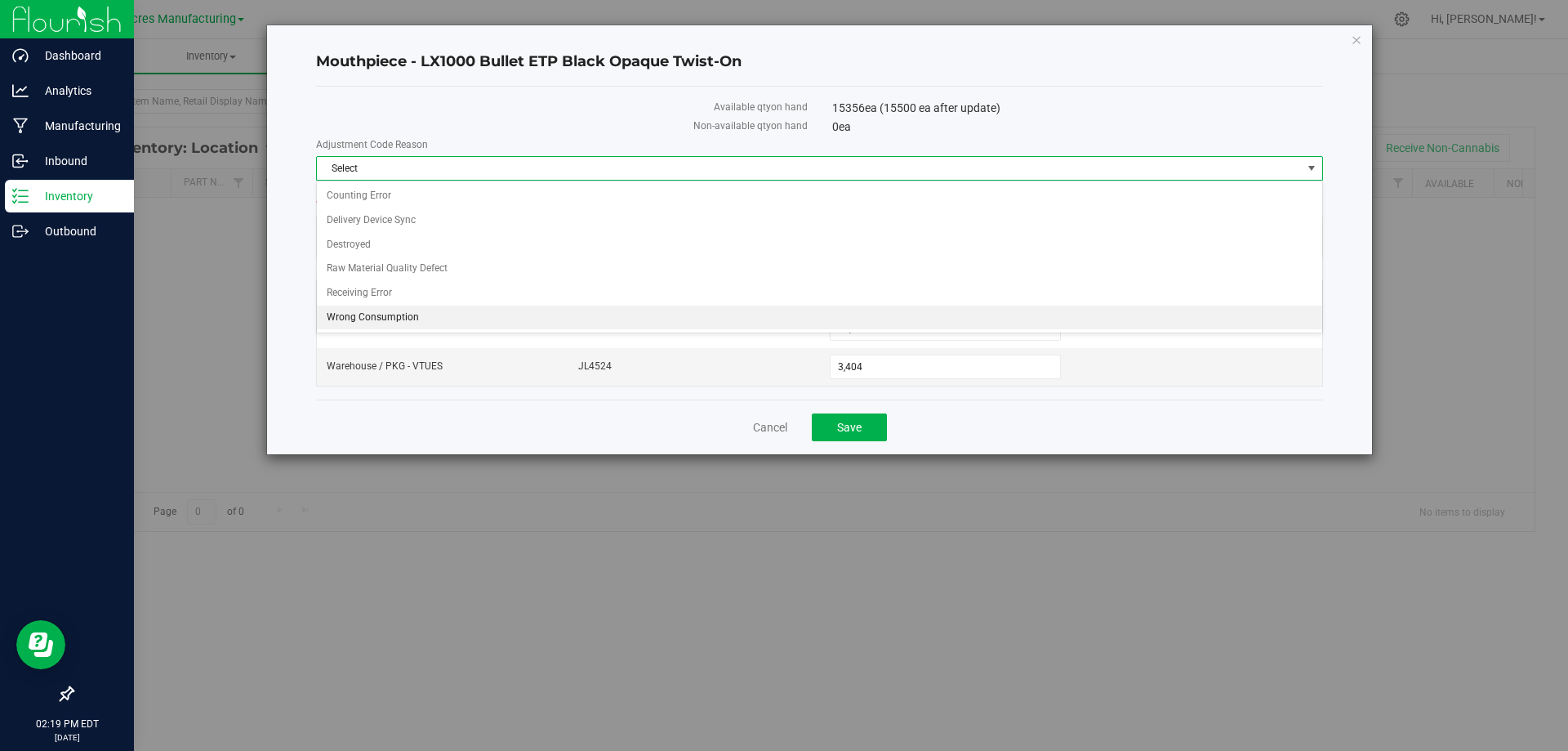
click at [463, 313] on li "Wrong Consumption" at bounding box center [820, 317] width 1006 height 24
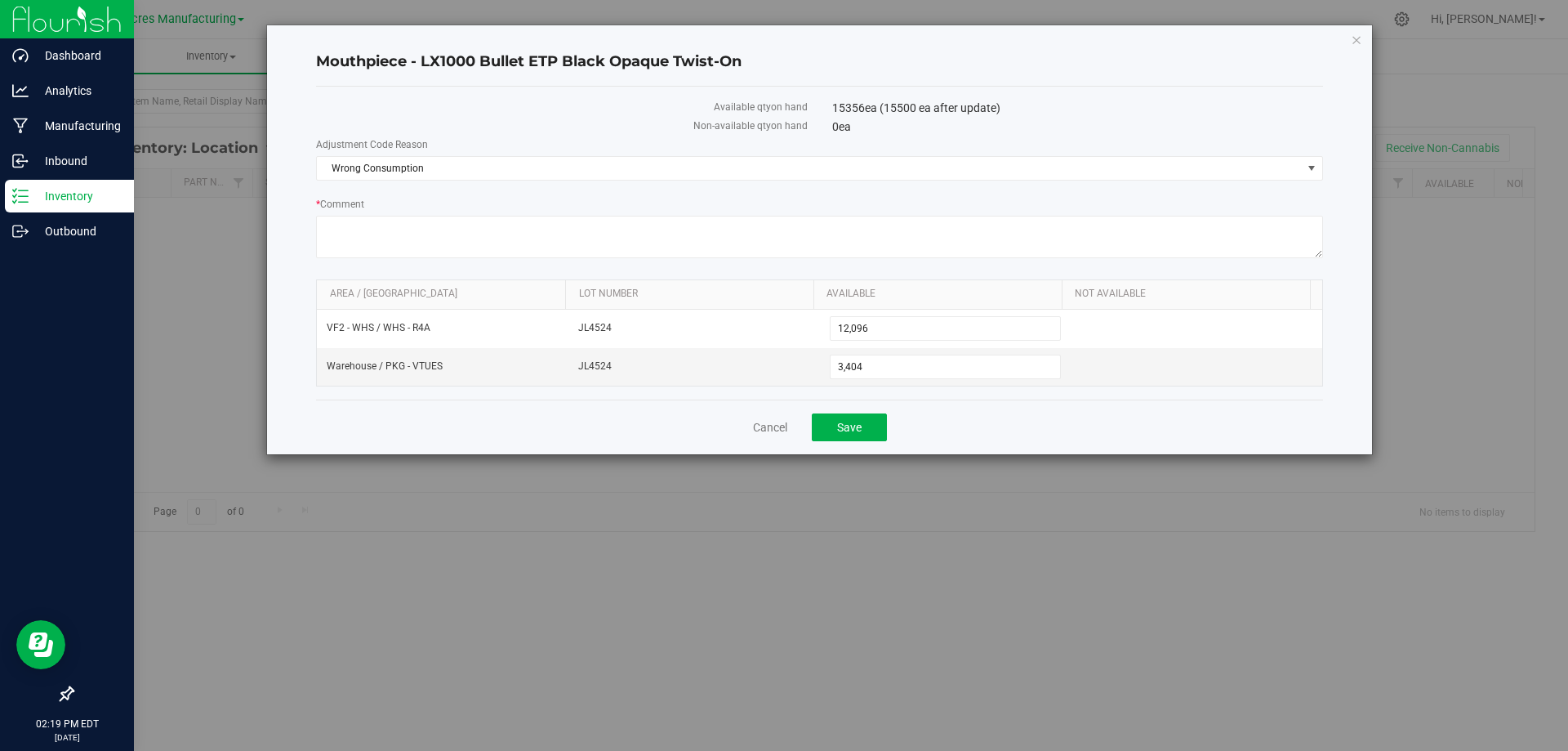
click at [991, 442] on div "Cancel Save" at bounding box center [820, 427] width 1007 height 55
click at [854, 421] on span "Save" at bounding box center [849, 428] width 24 height 13
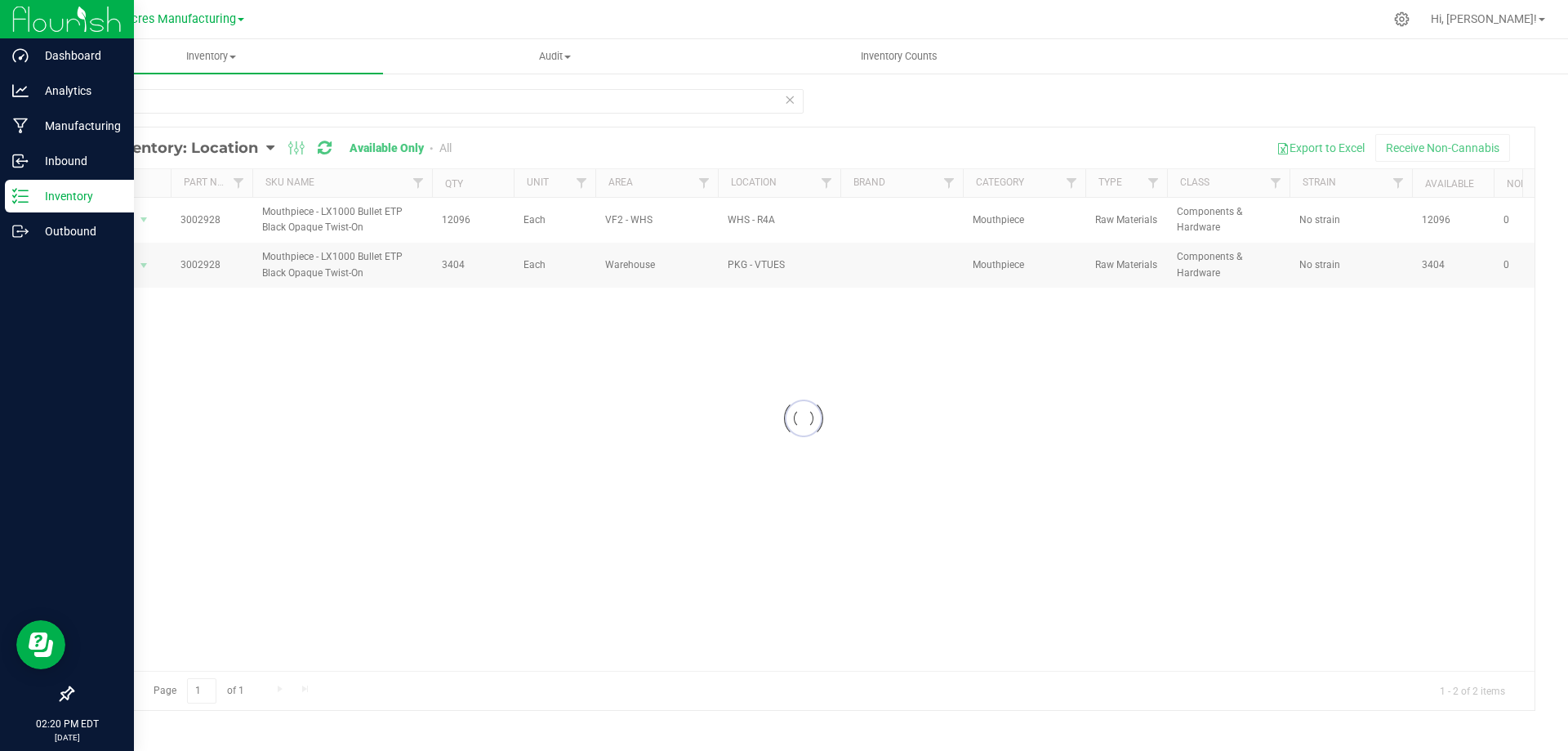
click at [621, 388] on div at bounding box center [804, 419] width 1462 height 582
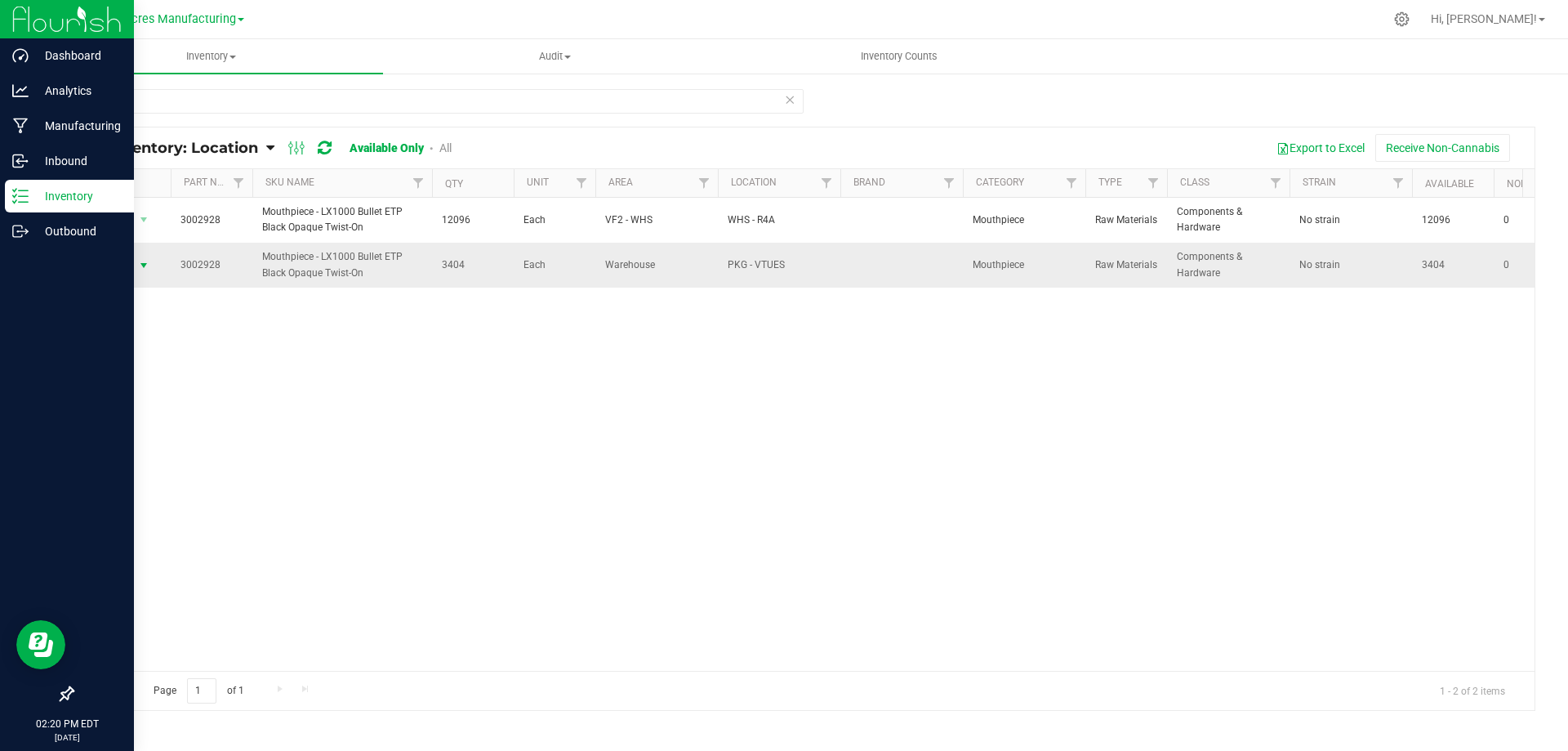
click at [135, 266] on span "select" at bounding box center [144, 265] width 20 height 23
click at [174, 349] on li "Global inventory" at bounding box center [142, 340] width 104 height 24
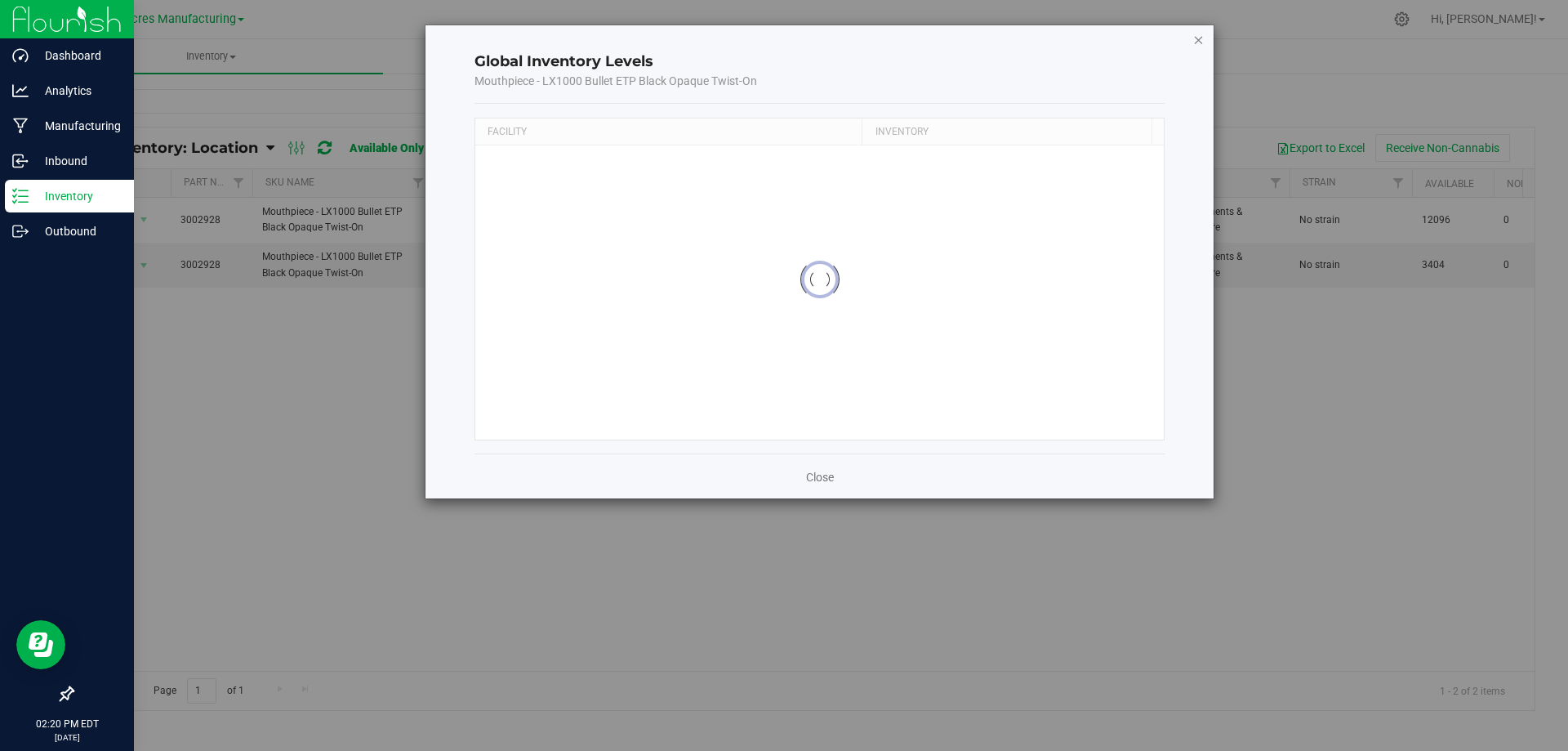
click at [1197, 38] on icon "button" at bounding box center [1200, 38] width 12 height 19
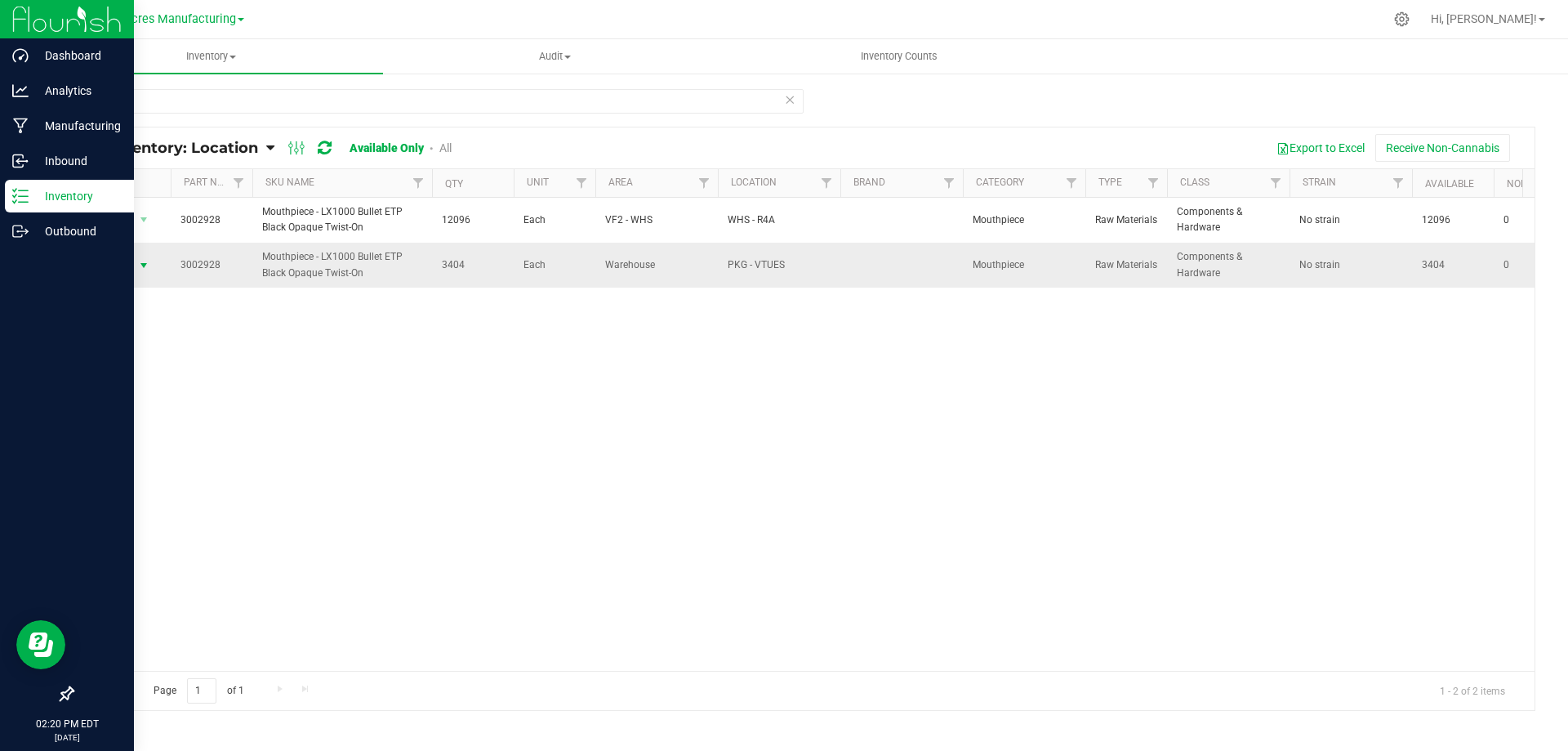
click at [124, 271] on span "Action" at bounding box center [111, 265] width 44 height 23
click at [159, 367] on li "Locate inventory" at bounding box center [142, 364] width 104 height 24
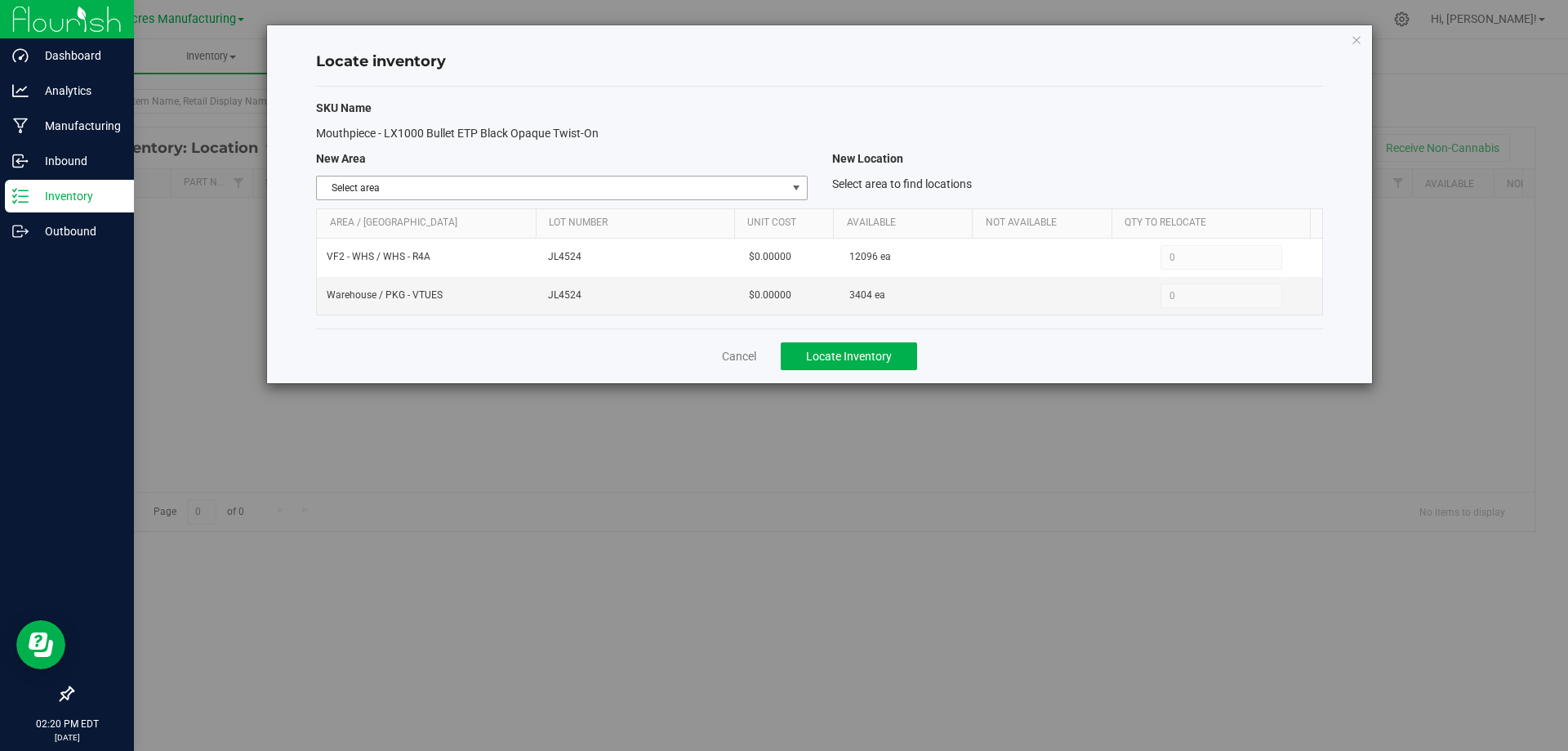
click at [766, 193] on span "Select area" at bounding box center [551, 187] width 469 height 23
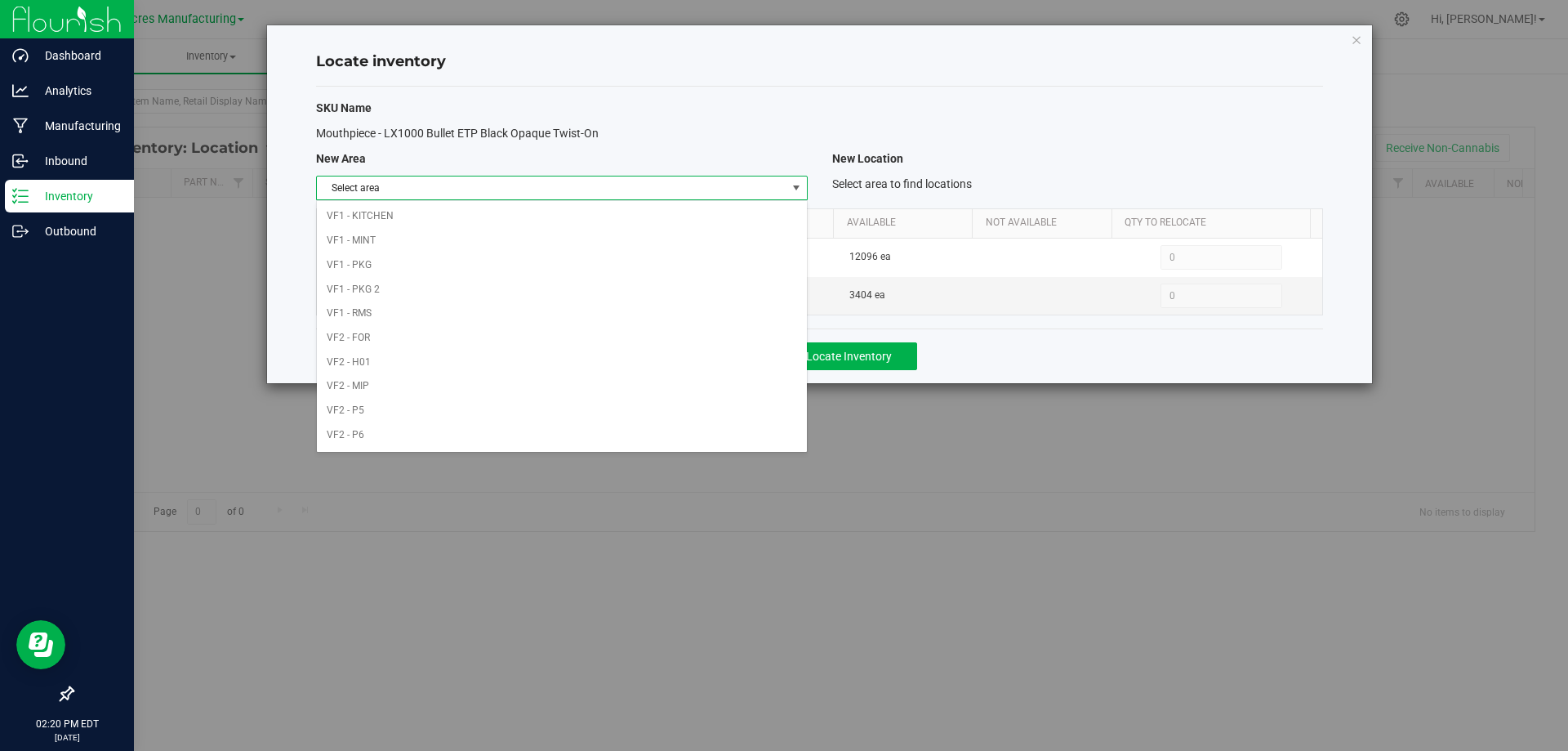
scroll to position [799, 0]
click at [677, 403] on li "VF2 - WHS" at bounding box center [561, 412] width 490 height 24
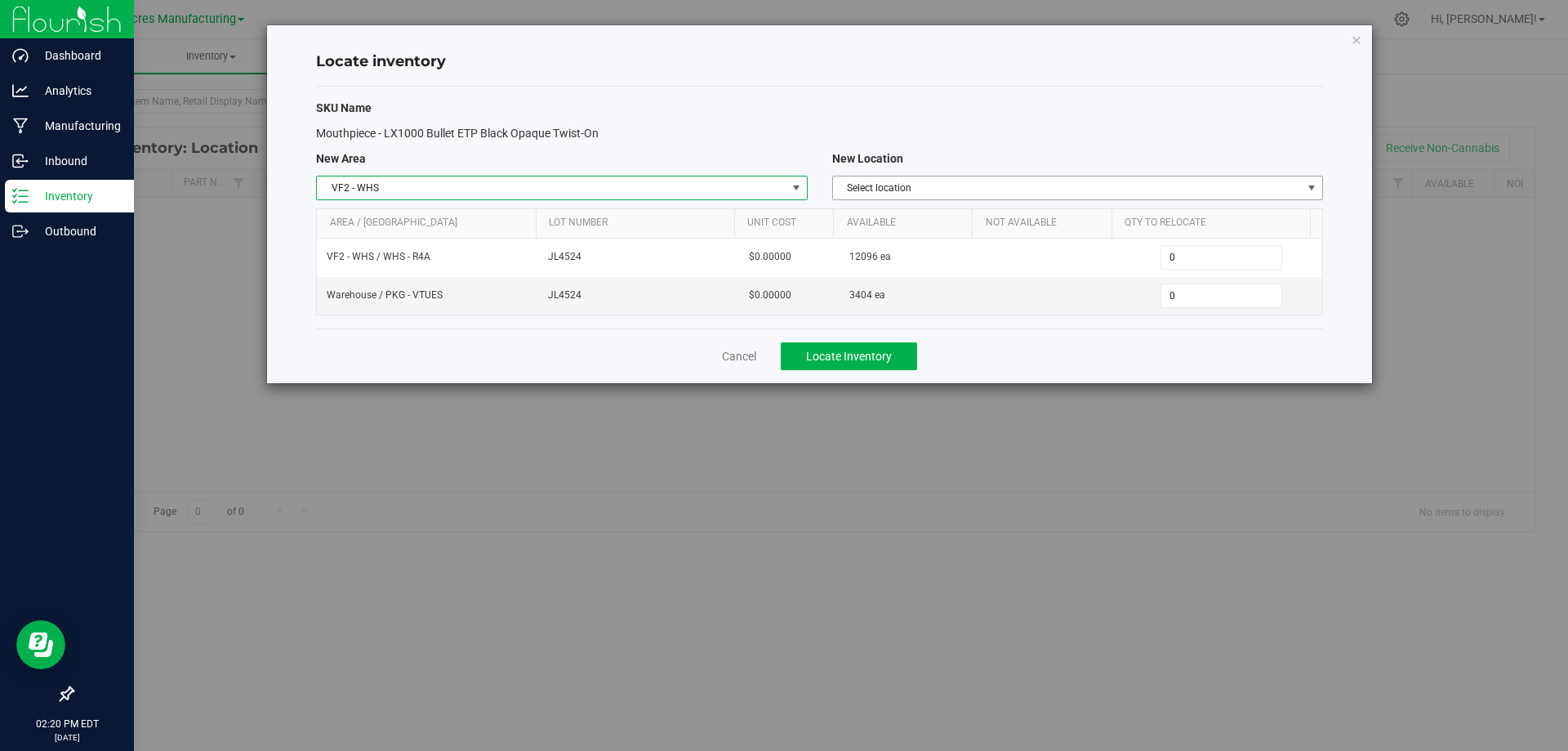
click at [1117, 185] on span "Select location" at bounding box center [1067, 187] width 469 height 23
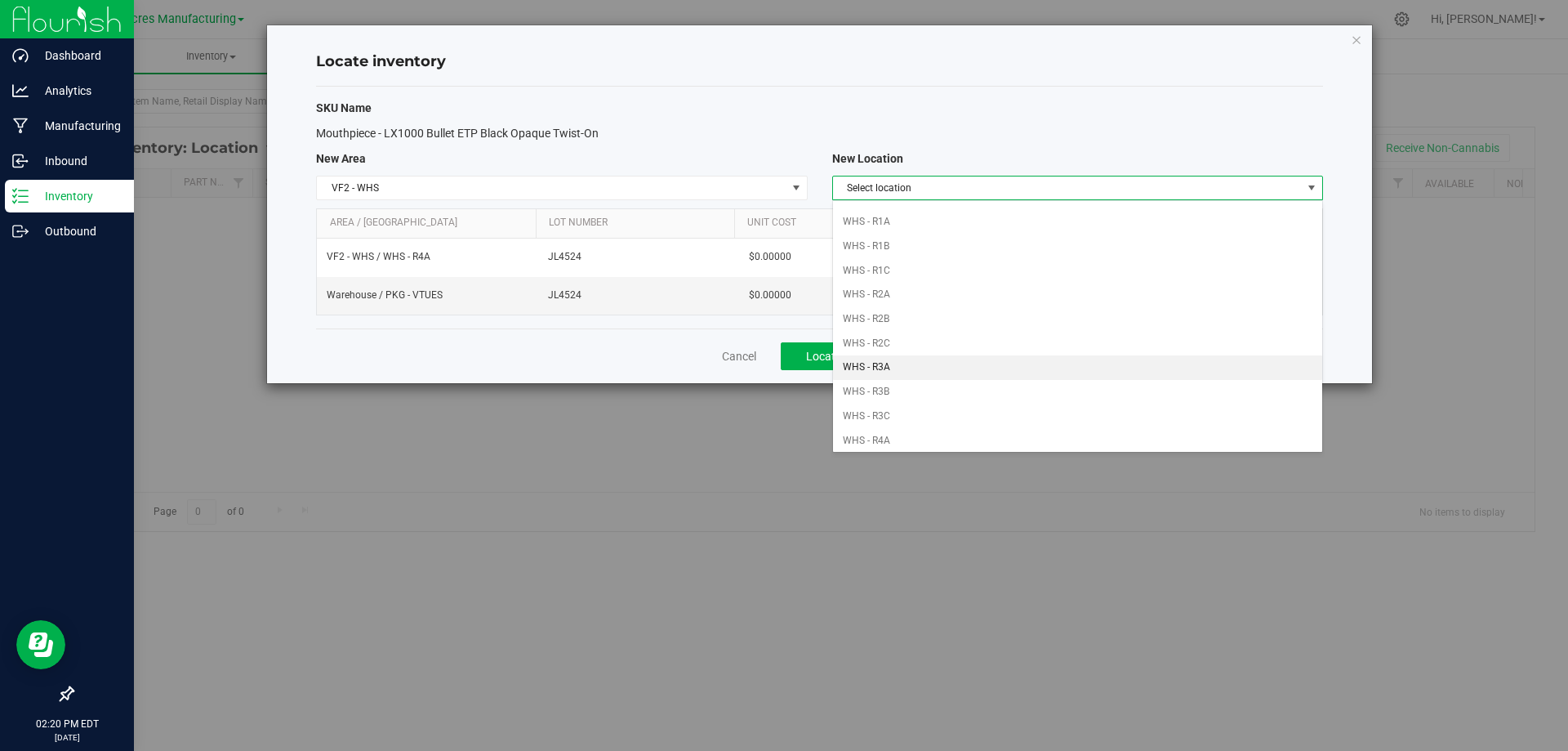
scroll to position [245, 0]
click at [942, 363] on li "WHS - R4A" at bounding box center [1078, 359] width 490 height 24
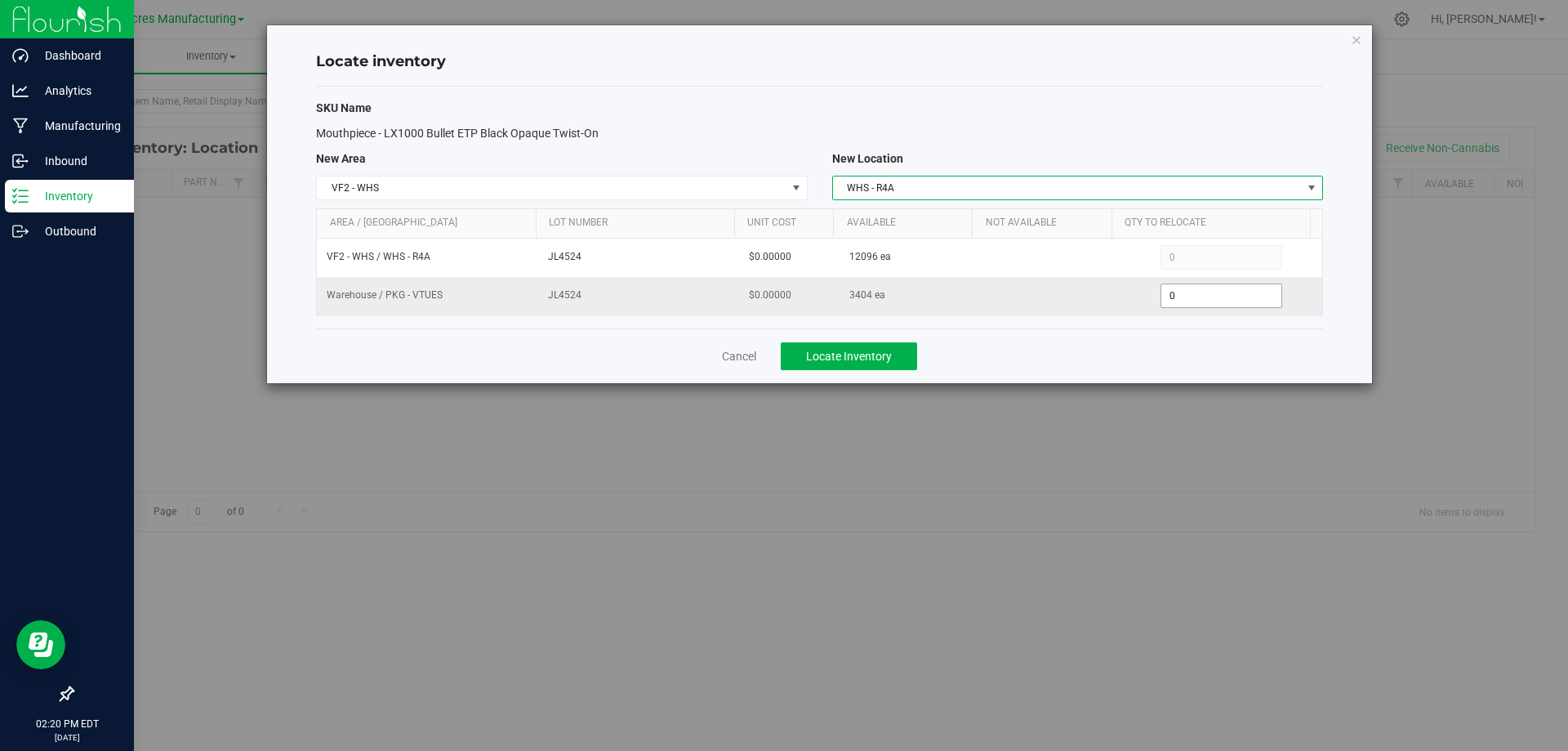
click at [1193, 289] on span "0 0" at bounding box center [1221, 295] width 122 height 24
click at [1193, 289] on input "0" at bounding box center [1221, 295] width 120 height 23
type input "3404"
type input "3,404"
drag, startPoint x: 1149, startPoint y: 348, endPoint x: 961, endPoint y: 346, distance: 188.0
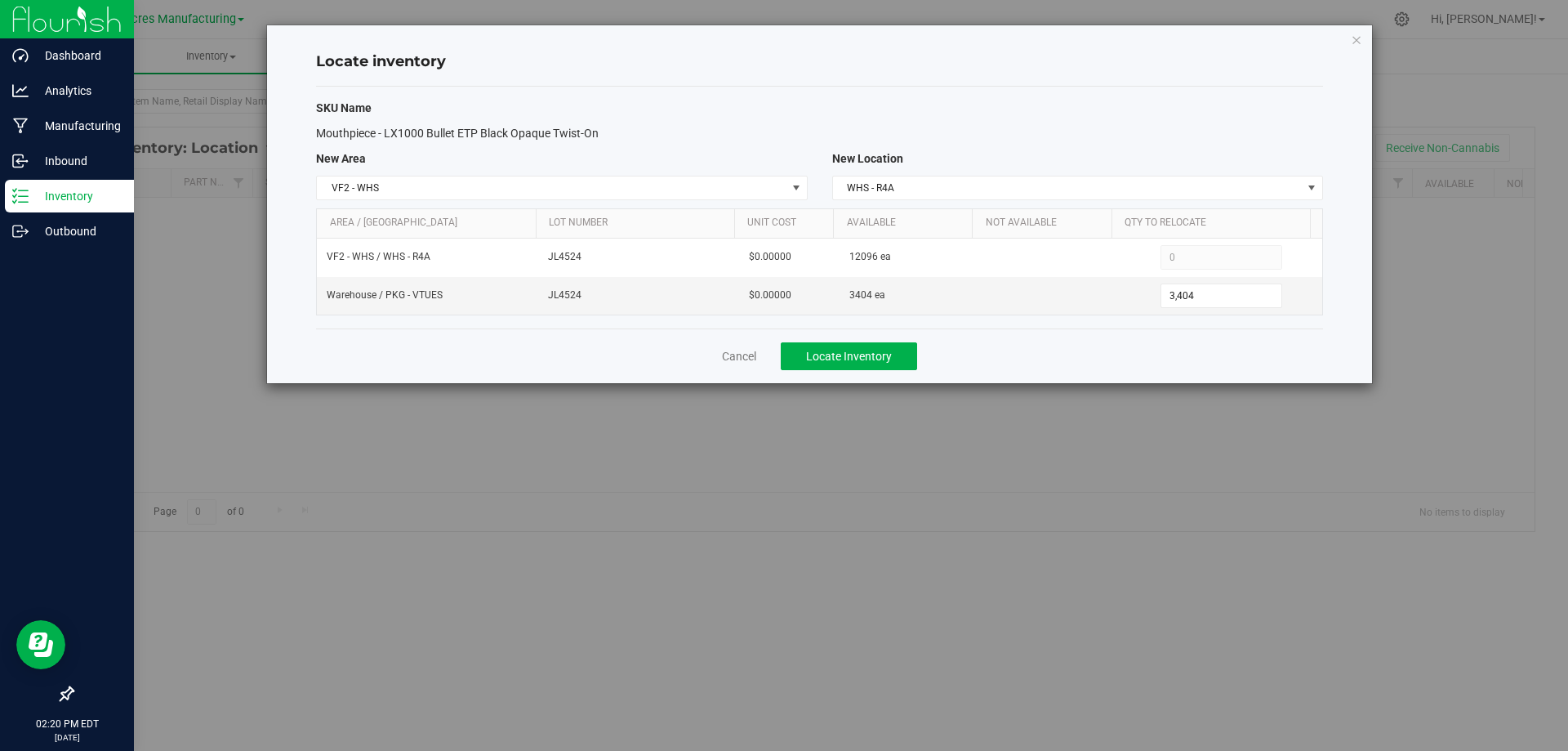
click at [1149, 348] on div "Cancel Locate Inventory" at bounding box center [820, 356] width 1007 height 55
click at [880, 348] on button "Locate Inventory" at bounding box center [849, 356] width 136 height 28
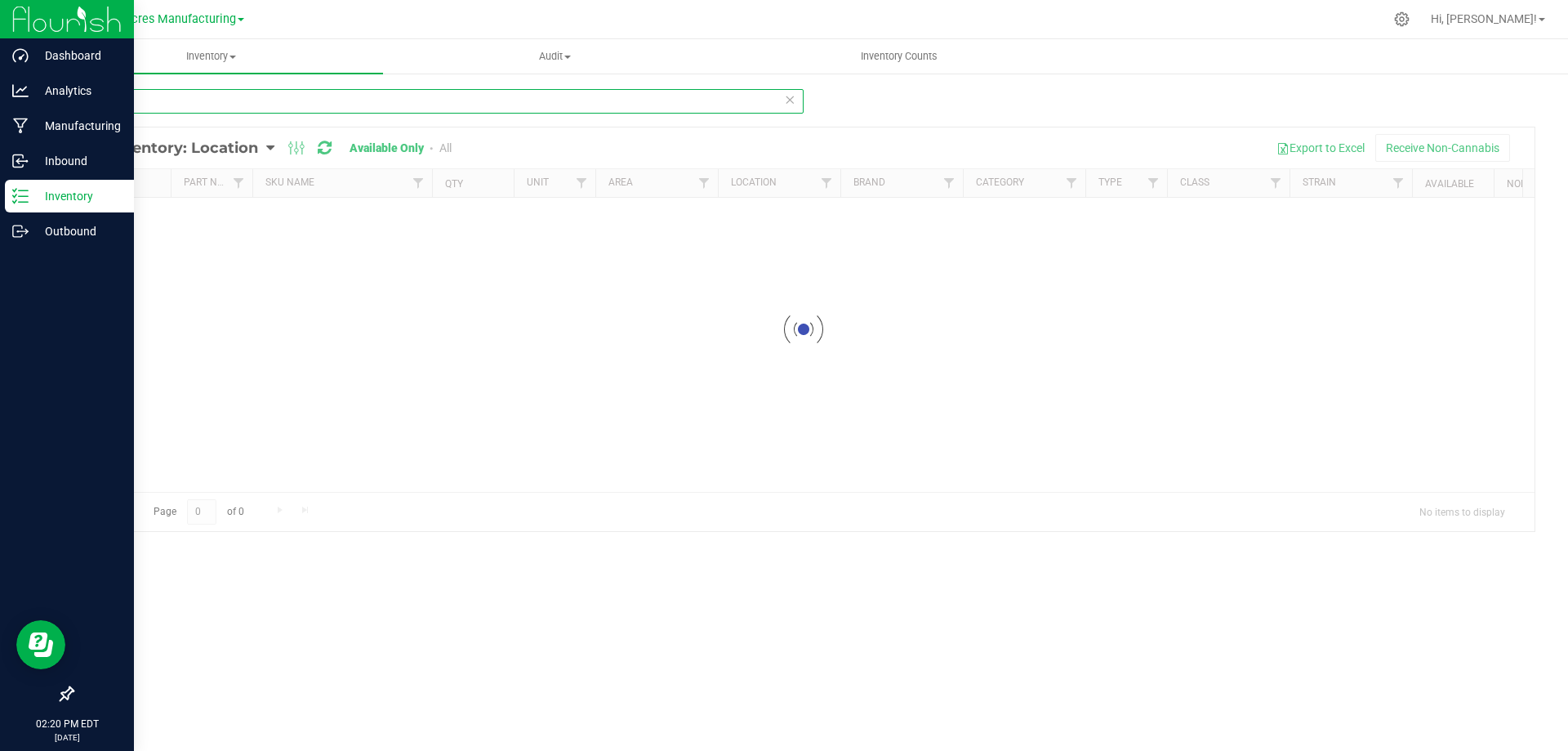
click at [358, 106] on input "2928" at bounding box center [438, 101] width 732 height 24
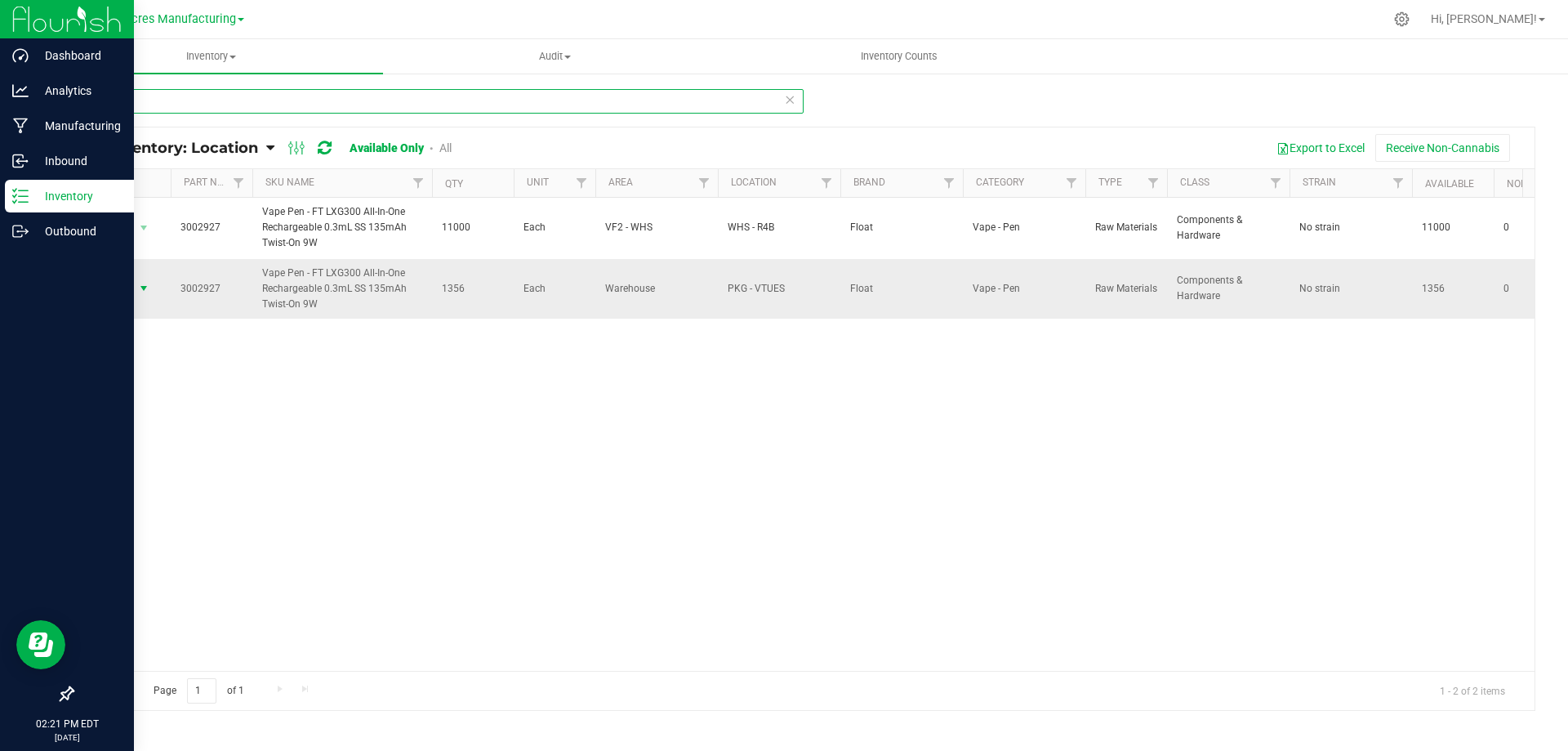
type input "2927"
click at [129, 292] on span "Action" at bounding box center [111, 287] width 44 height 23
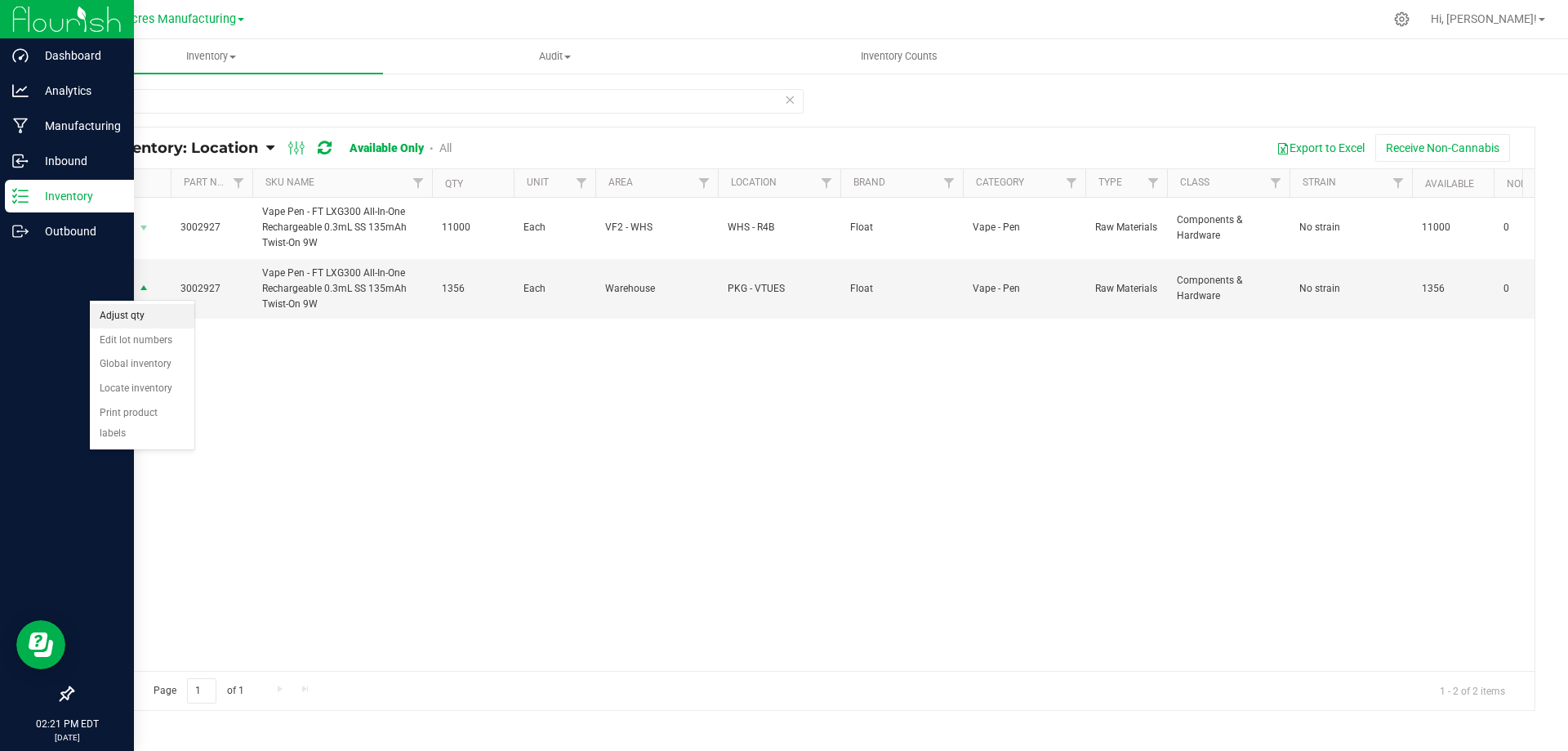
click at [160, 315] on li "Adjust qty" at bounding box center [142, 316] width 104 height 24
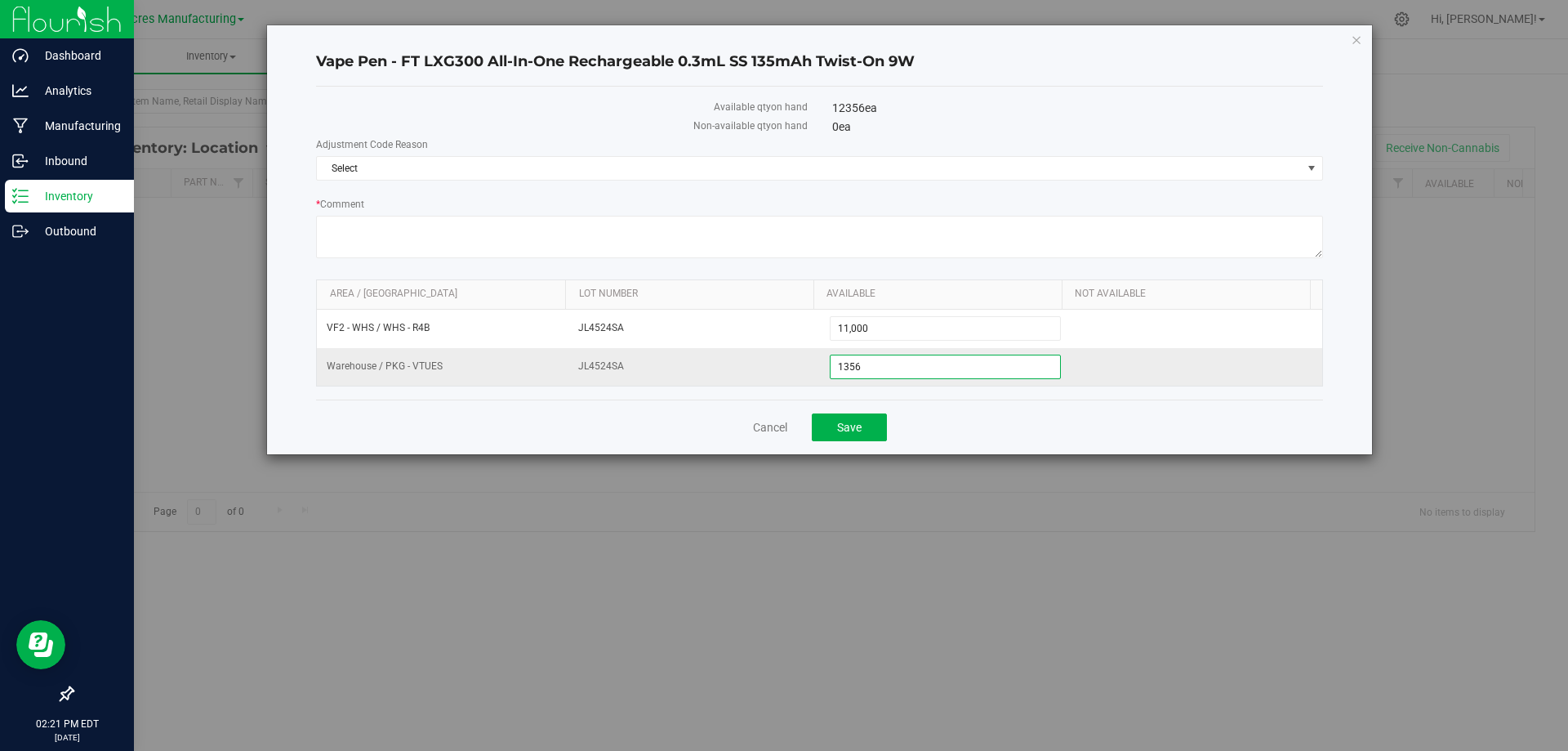
click at [903, 366] on span "1,356 1356" at bounding box center [946, 366] width 232 height 24
click at [903, 366] on input "1356" at bounding box center [946, 366] width 231 height 23
type input "1400"
type input "1,400"
click at [914, 166] on span "Select" at bounding box center [809, 168] width 985 height 23
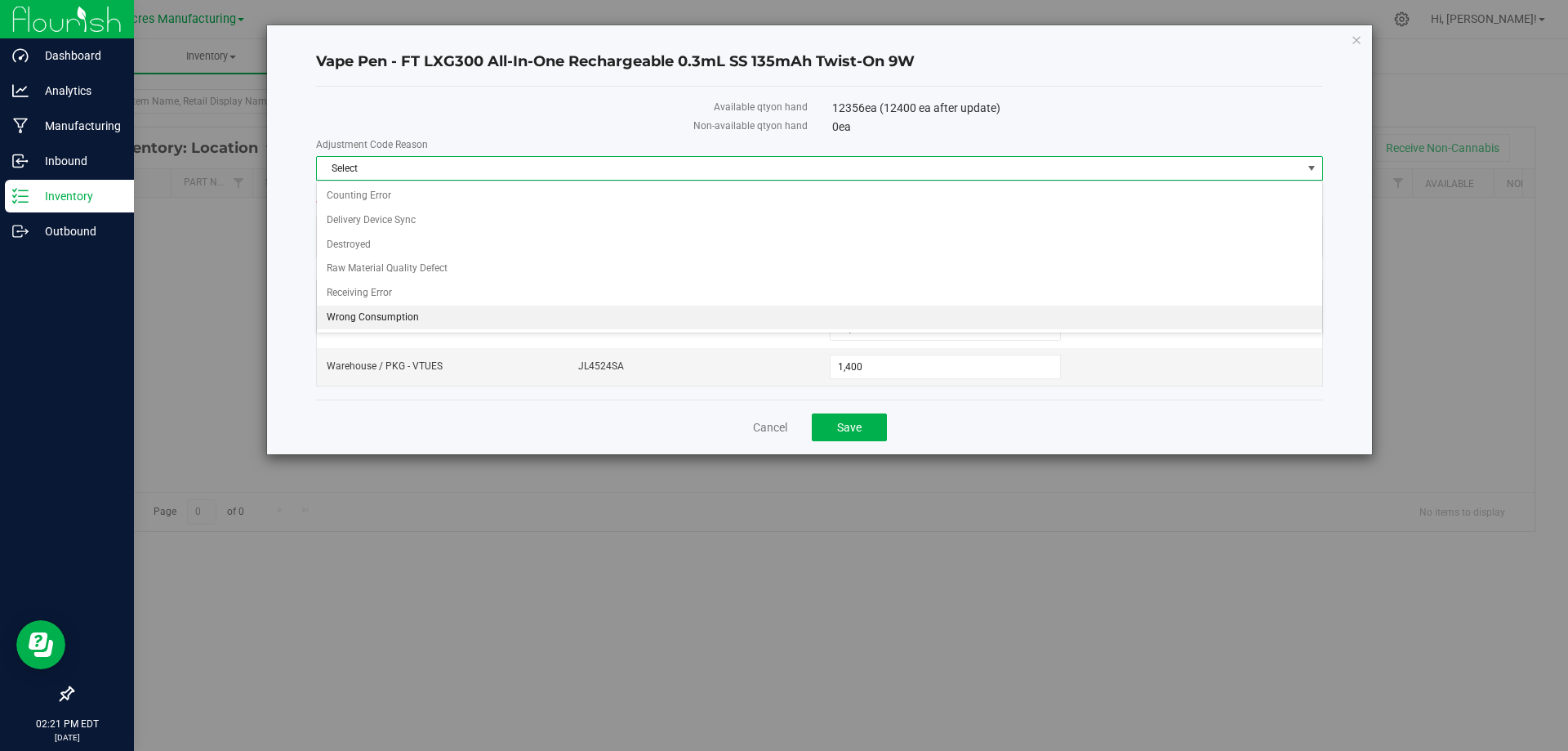
drag, startPoint x: 359, startPoint y: 318, endPoint x: 371, endPoint y: 325, distance: 13.9
click at [360, 318] on li "Wrong Consumption" at bounding box center [820, 317] width 1006 height 24
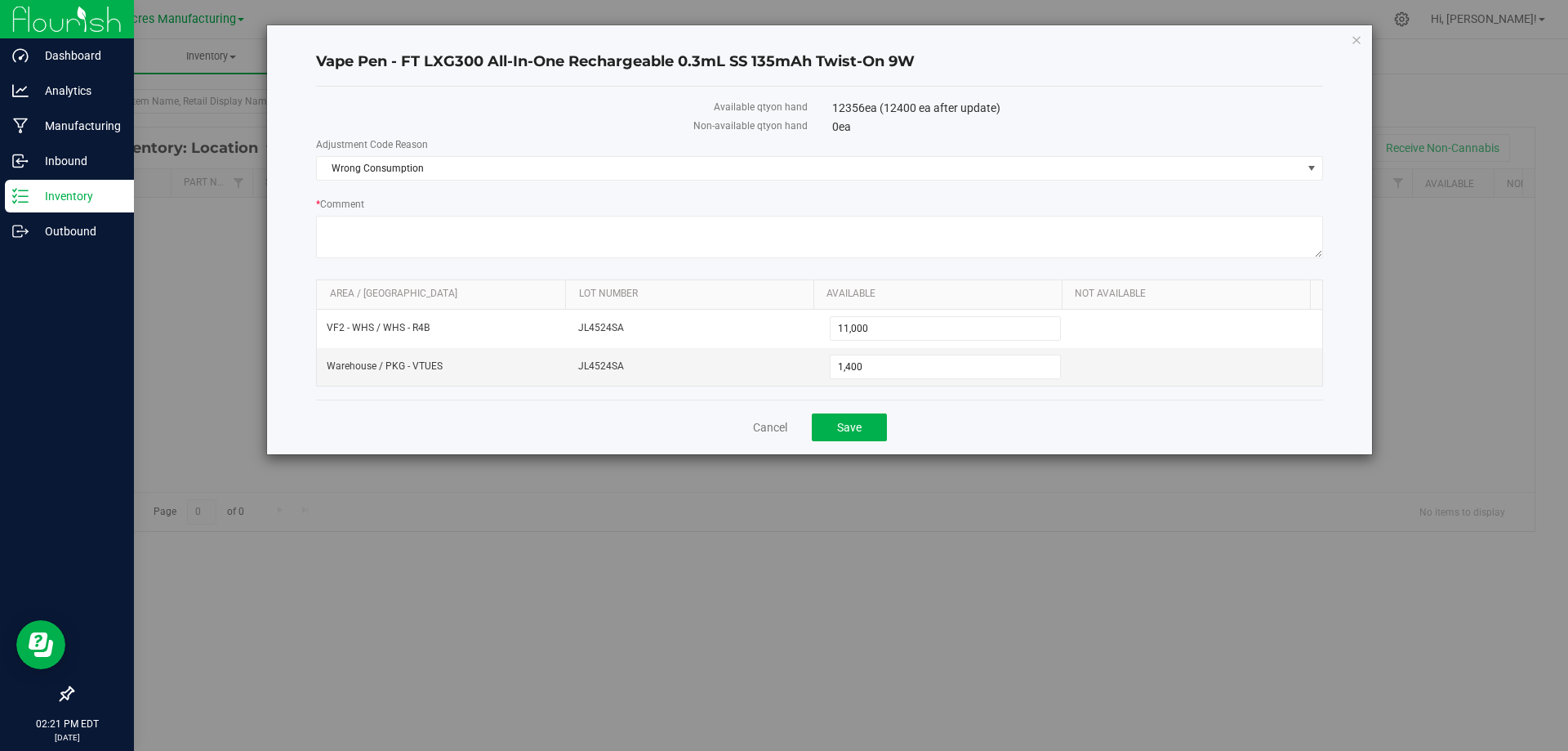
click at [965, 423] on div "Cancel Save" at bounding box center [820, 427] width 1007 height 55
click at [885, 426] on button "Save" at bounding box center [850, 427] width 75 height 28
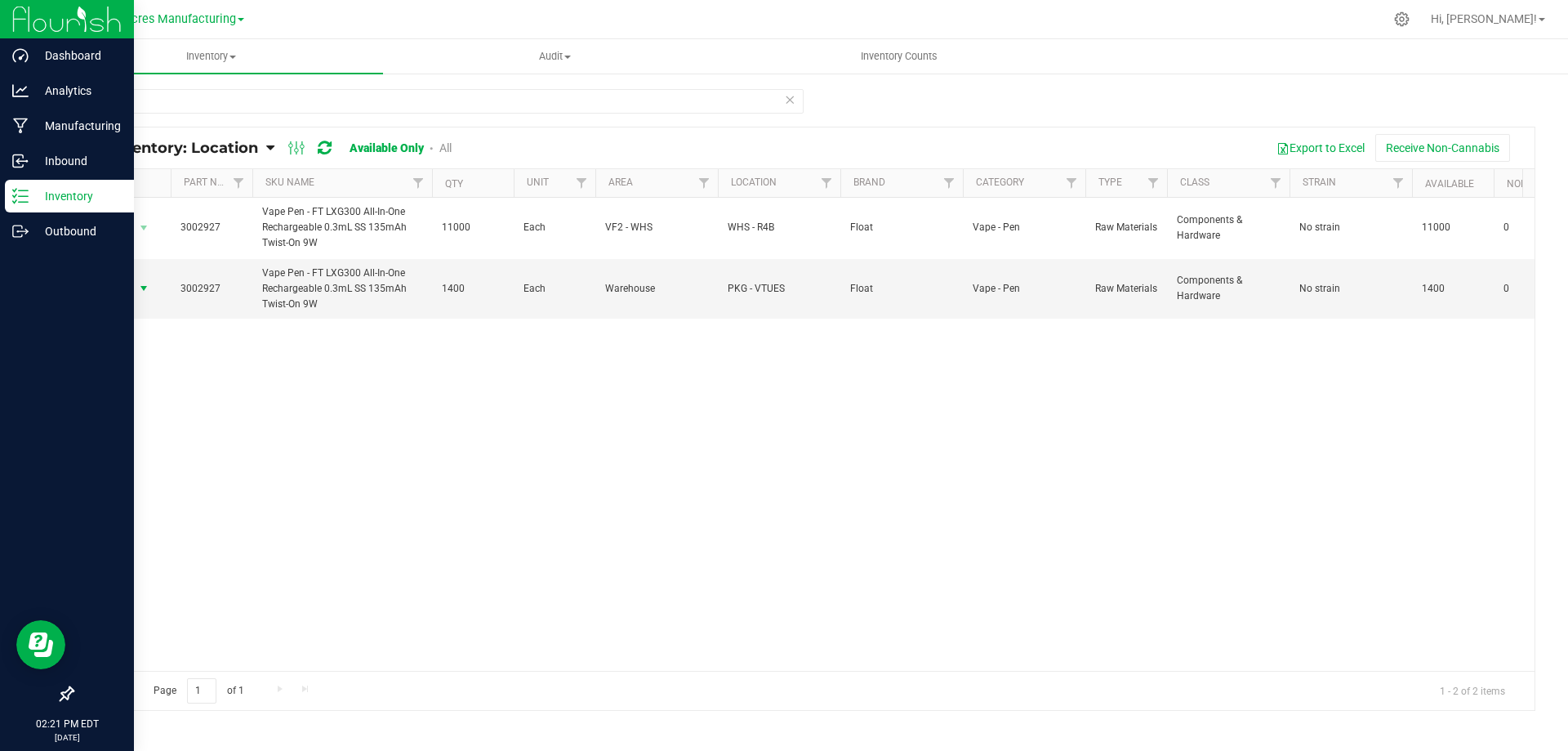
click at [138, 289] on span "select" at bounding box center [144, 288] width 13 height 13
click at [134, 393] on li "Locate inventory" at bounding box center [142, 388] width 104 height 24
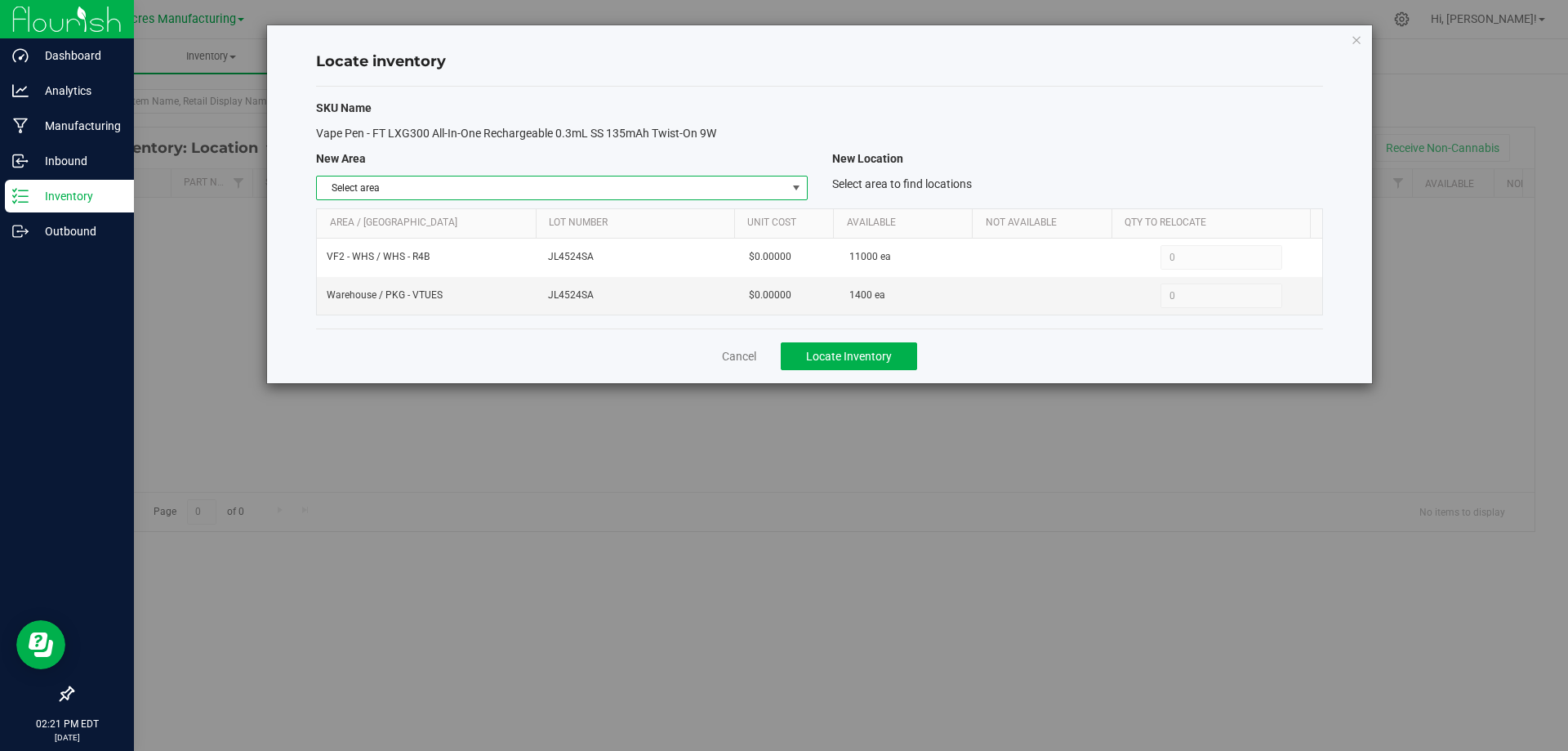
click at [740, 188] on span "Select area" at bounding box center [551, 187] width 469 height 23
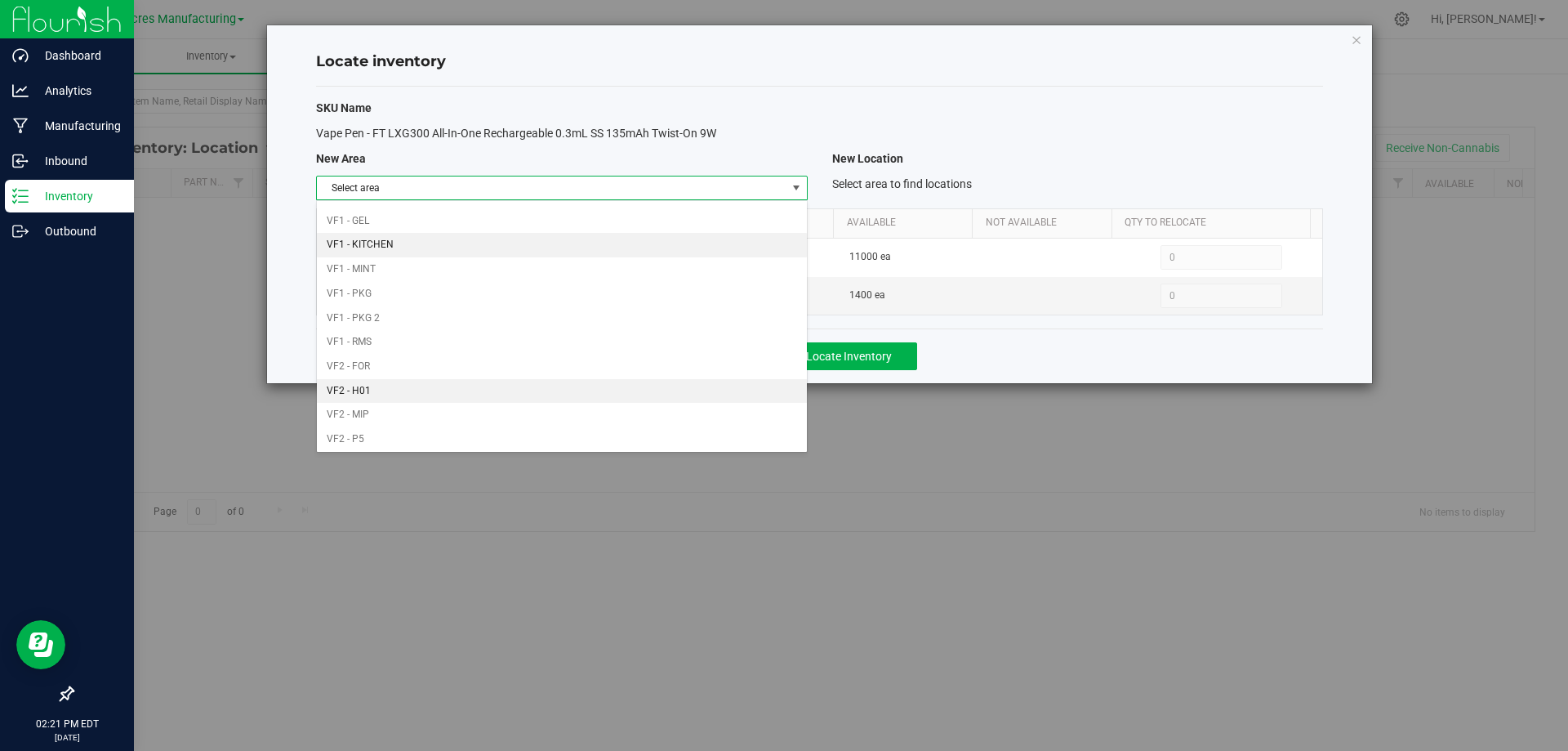
scroll to position [799, 0]
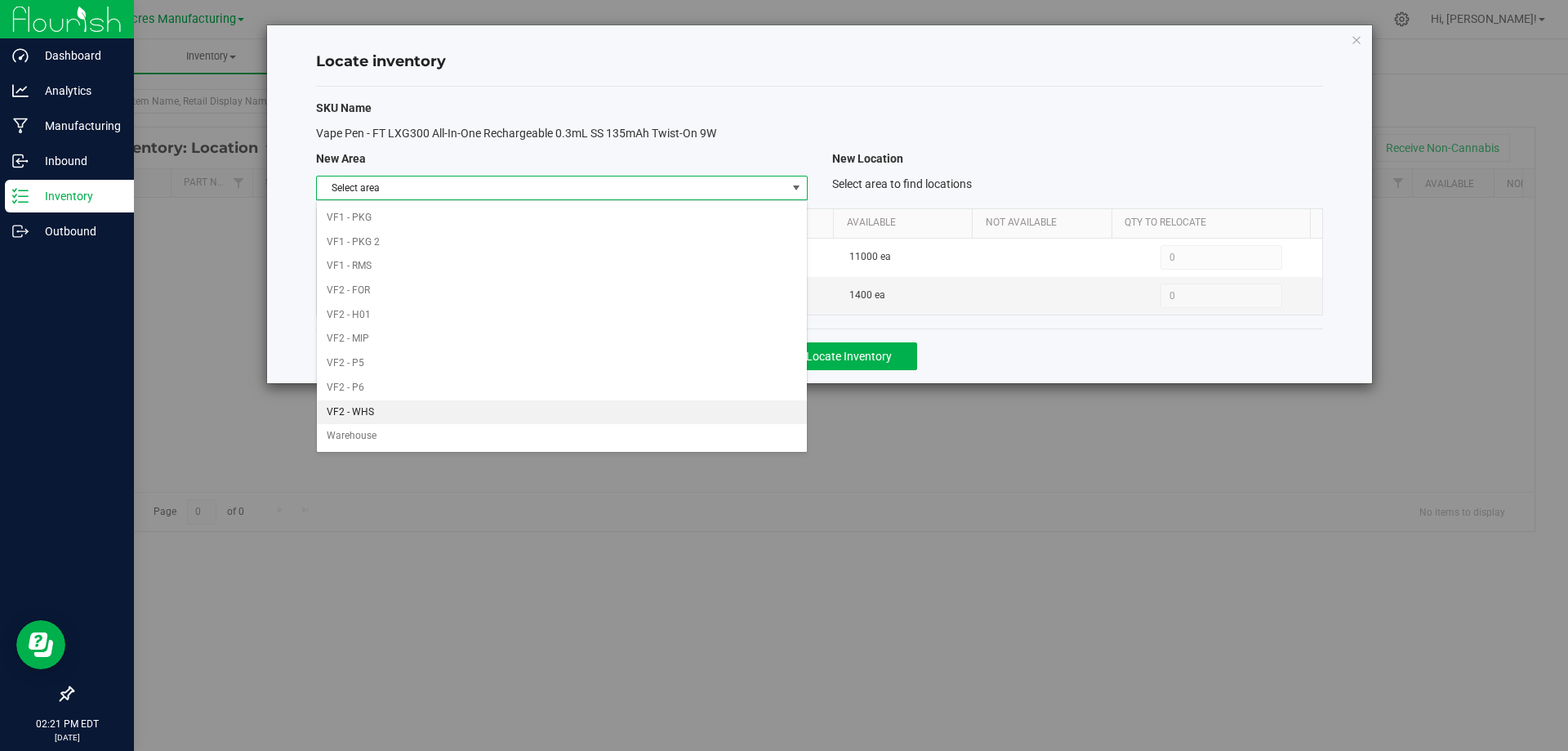
click at [680, 415] on li "VF2 - WHS" at bounding box center [561, 412] width 490 height 24
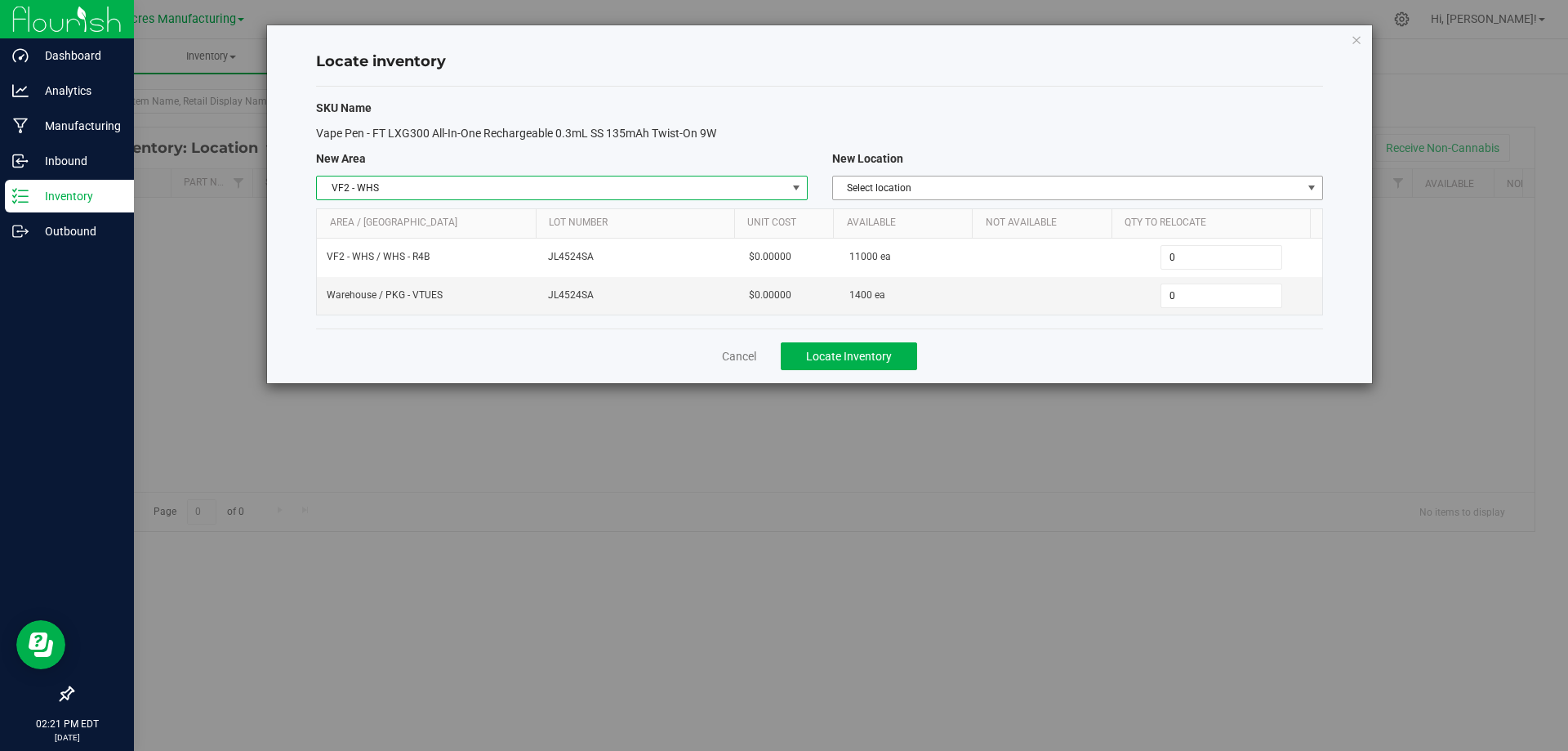
click at [1215, 188] on span "Select location" at bounding box center [1067, 187] width 469 height 23
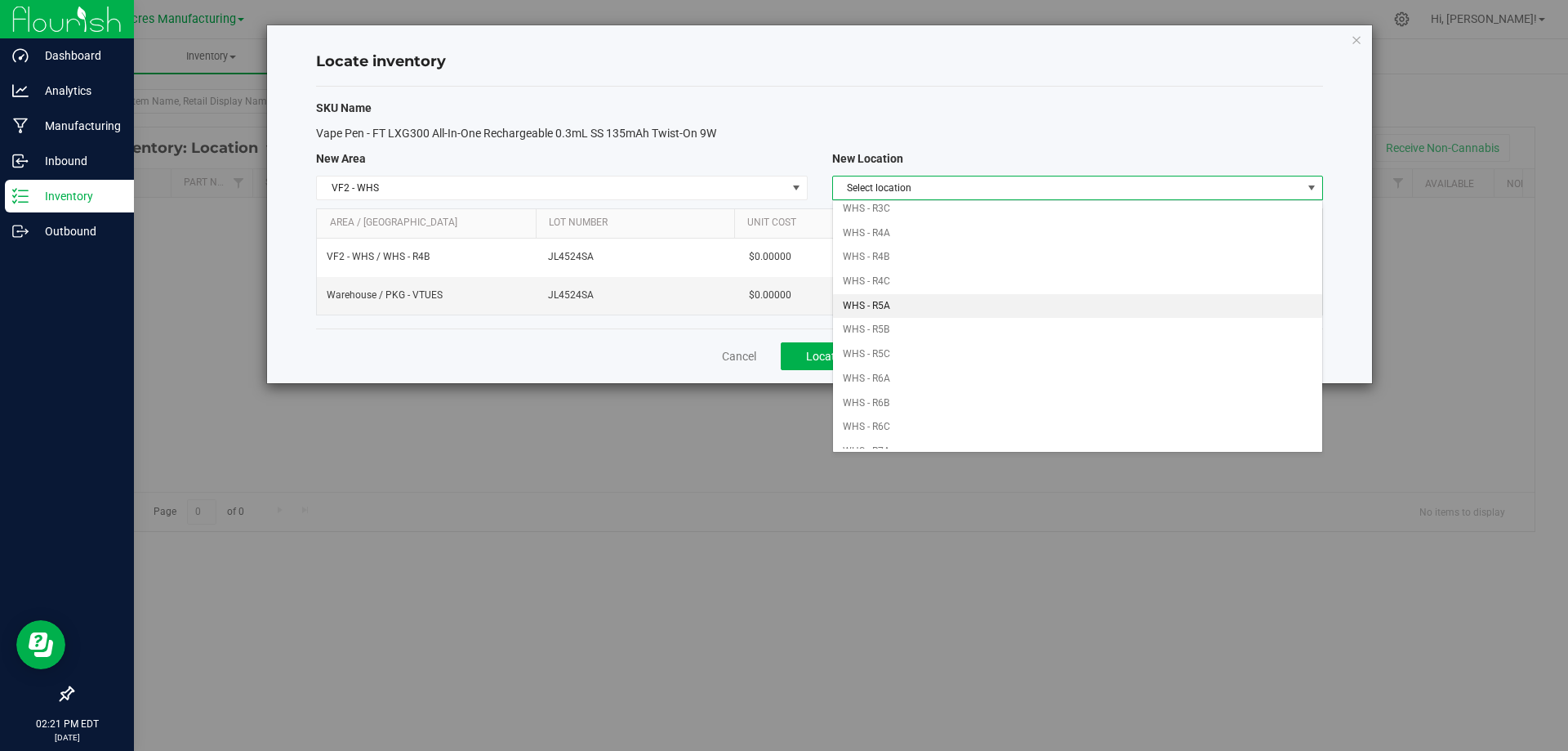
scroll to position [344, 0]
click at [928, 277] on li "WHS - R4B" at bounding box center [1078, 284] width 490 height 24
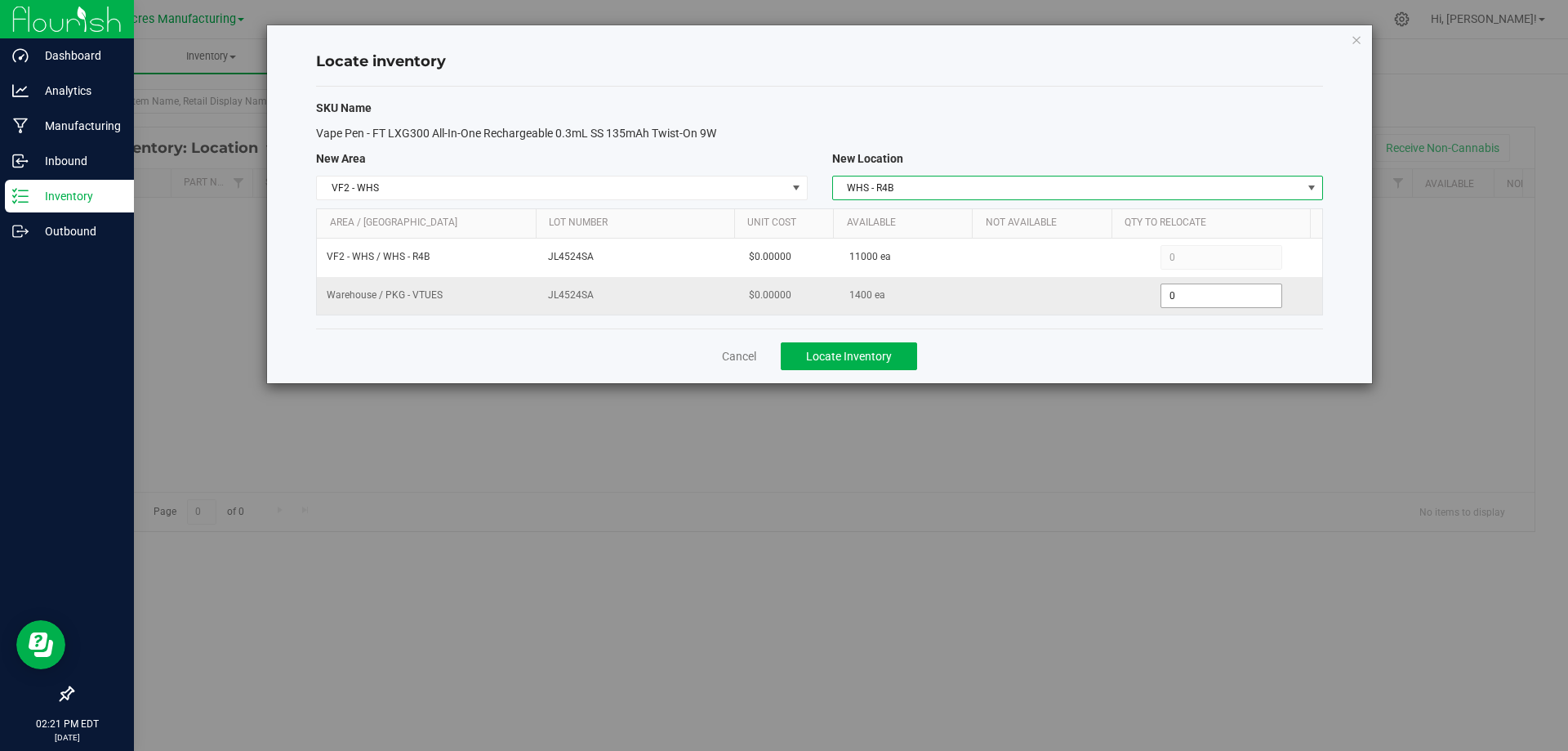
click at [1214, 297] on span "0 0" at bounding box center [1221, 295] width 122 height 24
click at [1214, 297] on input "0" at bounding box center [1221, 295] width 120 height 23
type input "1400"
type input "1,400"
click at [1064, 355] on div "Cancel Locate Inventory" at bounding box center [820, 356] width 1007 height 55
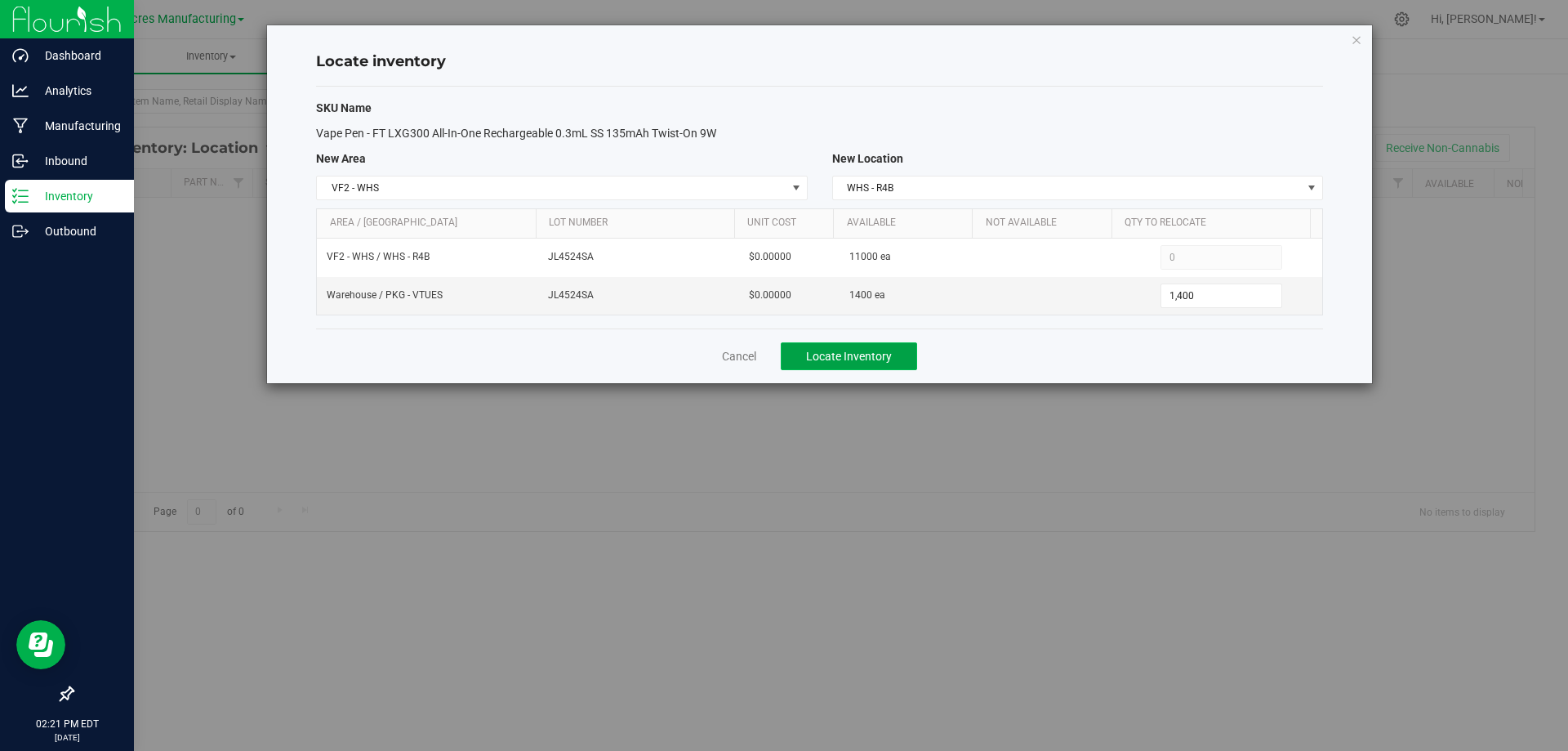
click at [853, 345] on button "Locate Inventory" at bounding box center [849, 356] width 136 height 28
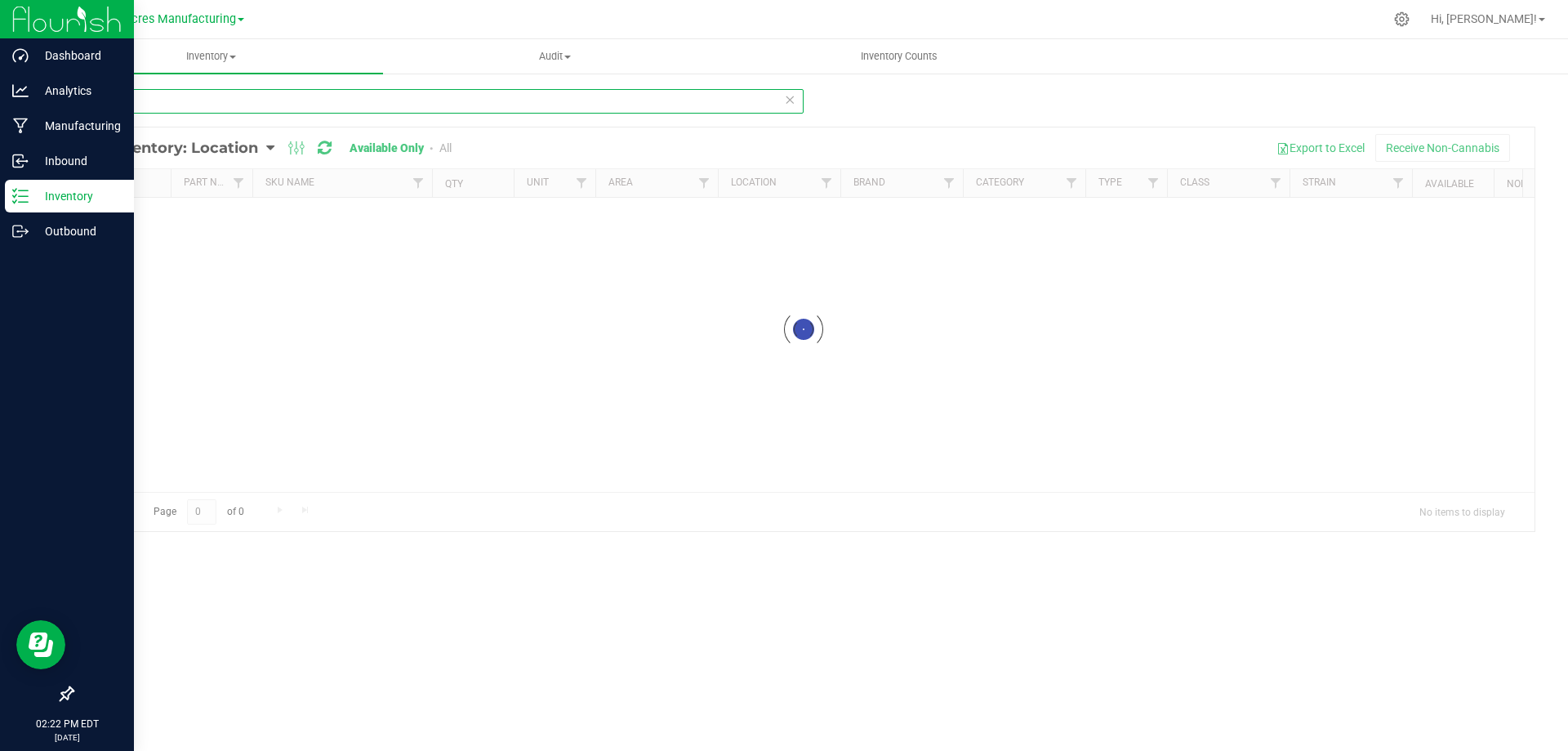
click at [443, 94] on input "2927" at bounding box center [438, 101] width 732 height 24
click at [444, 104] on input "2927" at bounding box center [438, 101] width 732 height 24
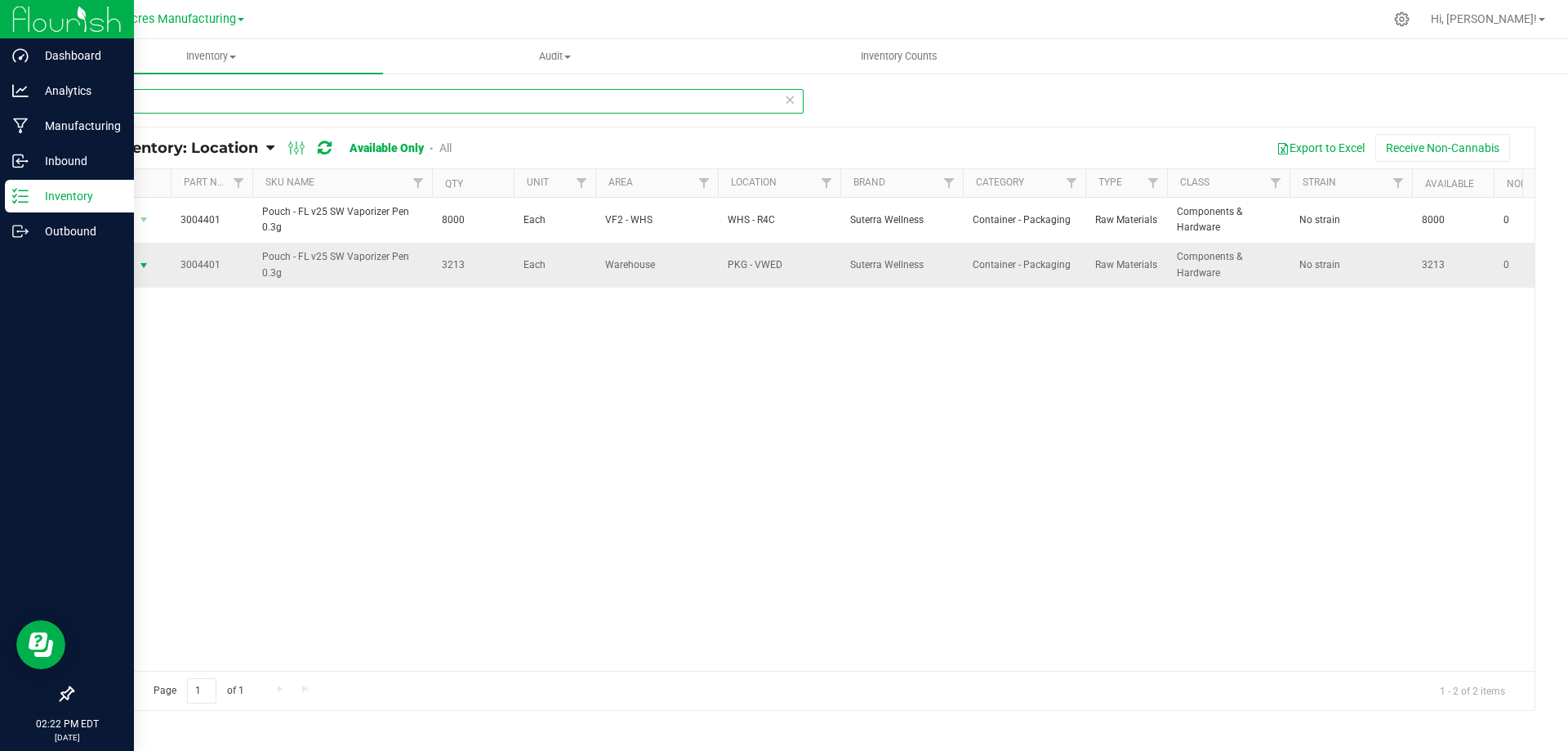
type input "4401"
click at [141, 266] on span "select" at bounding box center [144, 266] width 13 height 13
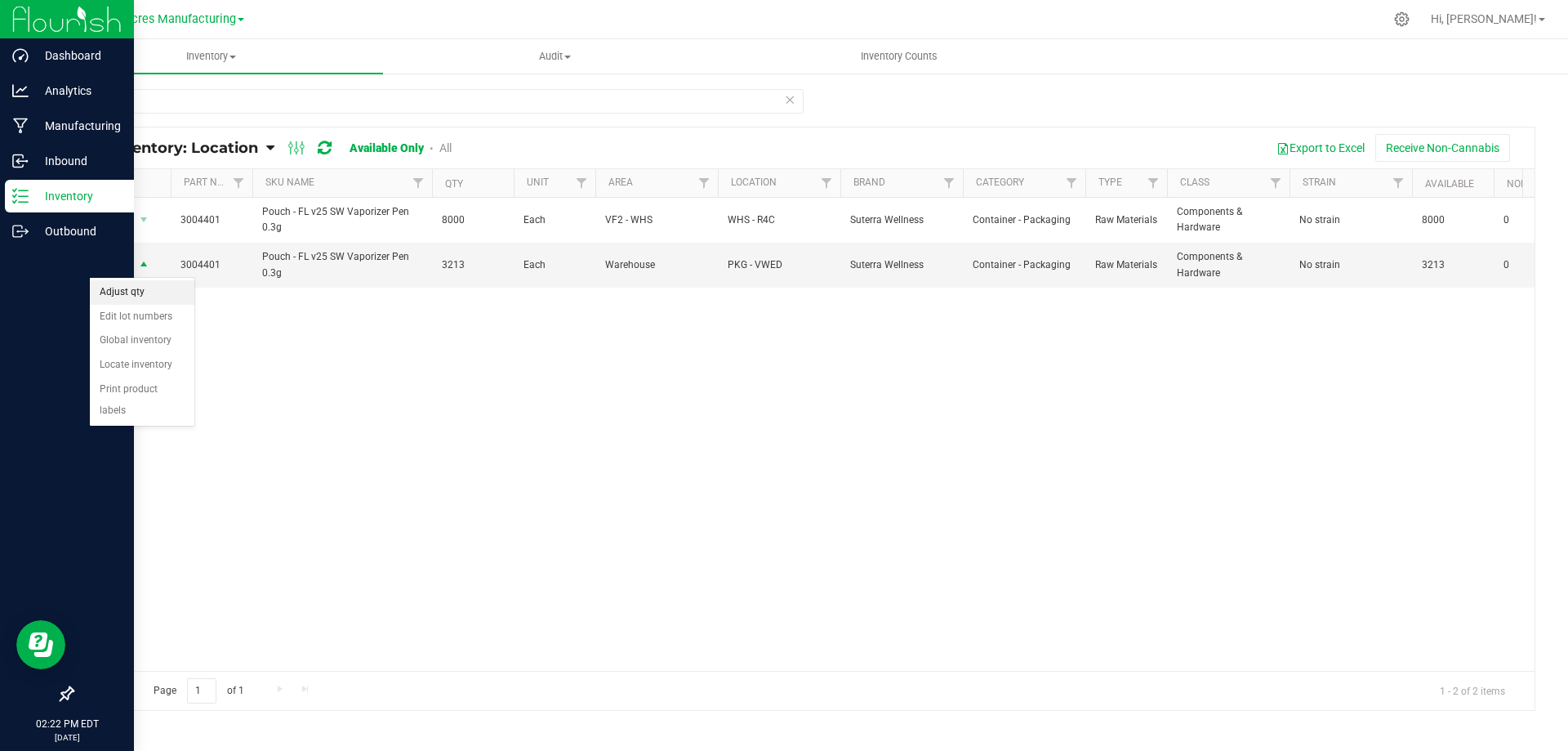
click at [139, 290] on li "Adjust qty" at bounding box center [142, 292] width 104 height 24
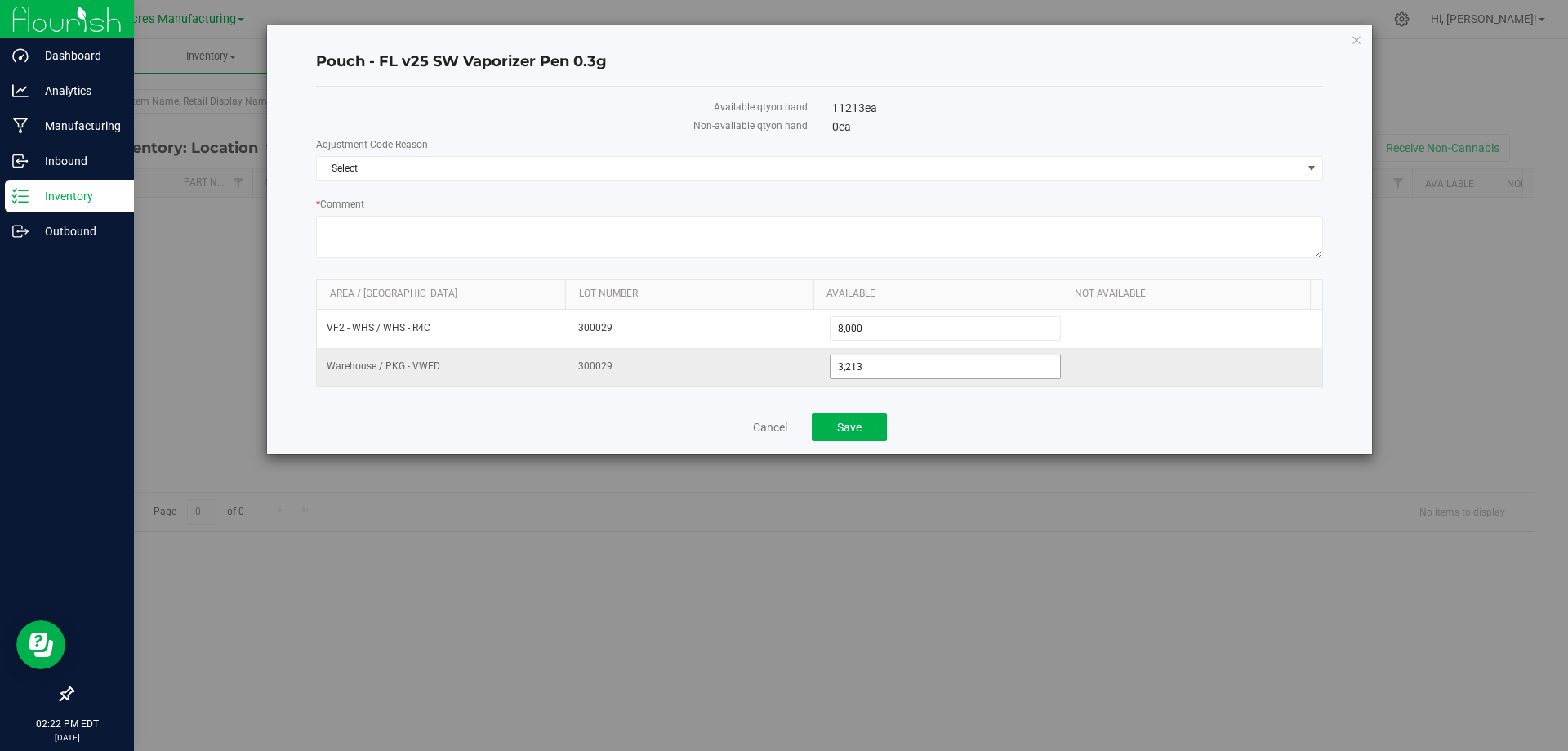
click at [909, 369] on span "3,213 3213" at bounding box center [946, 366] width 232 height 24
type input "3211"
type input "3,211"
click at [983, 167] on span "Select" at bounding box center [809, 168] width 985 height 23
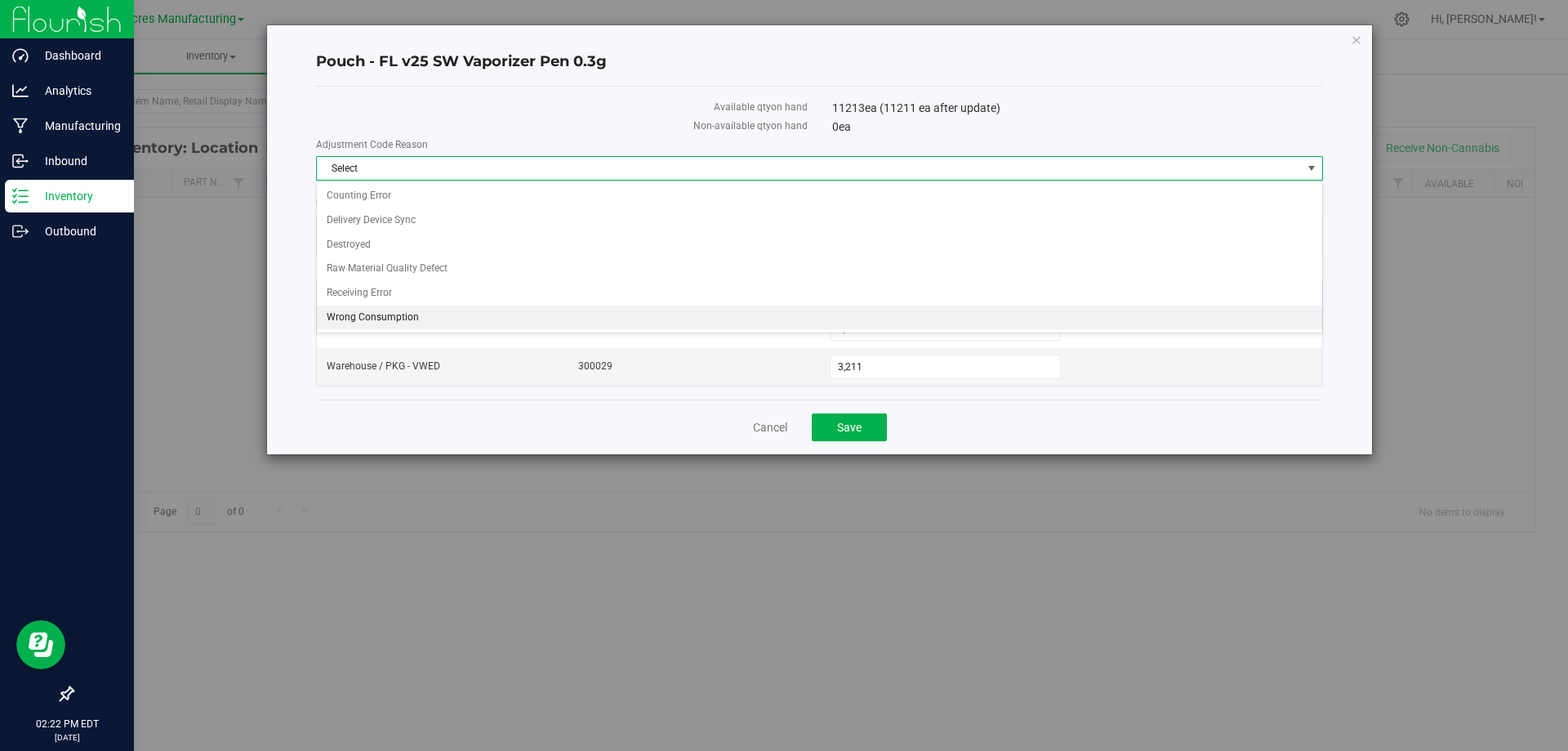
click at [343, 323] on li "Wrong Consumption" at bounding box center [820, 317] width 1006 height 24
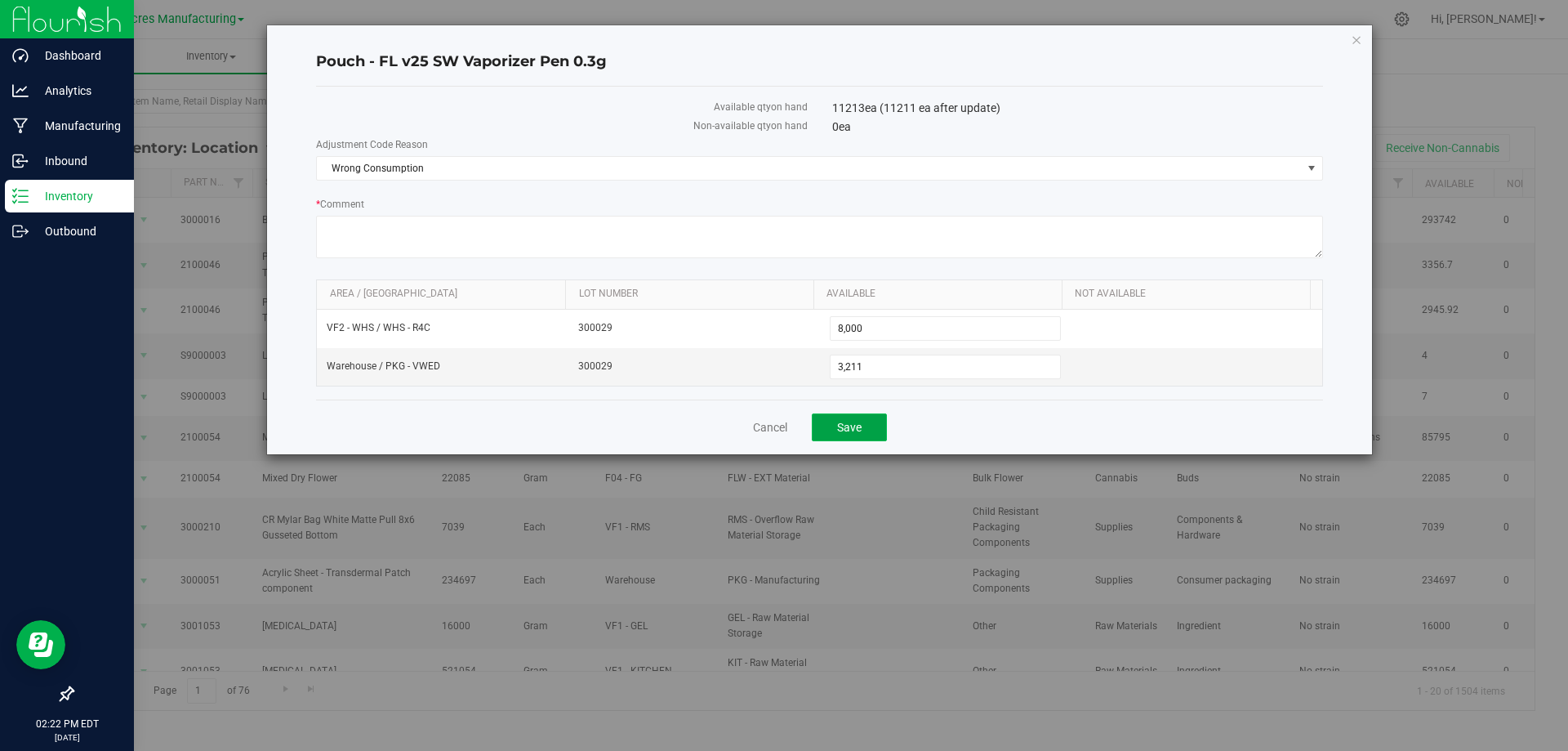
click at [865, 434] on button "Save" at bounding box center [850, 427] width 75 height 28
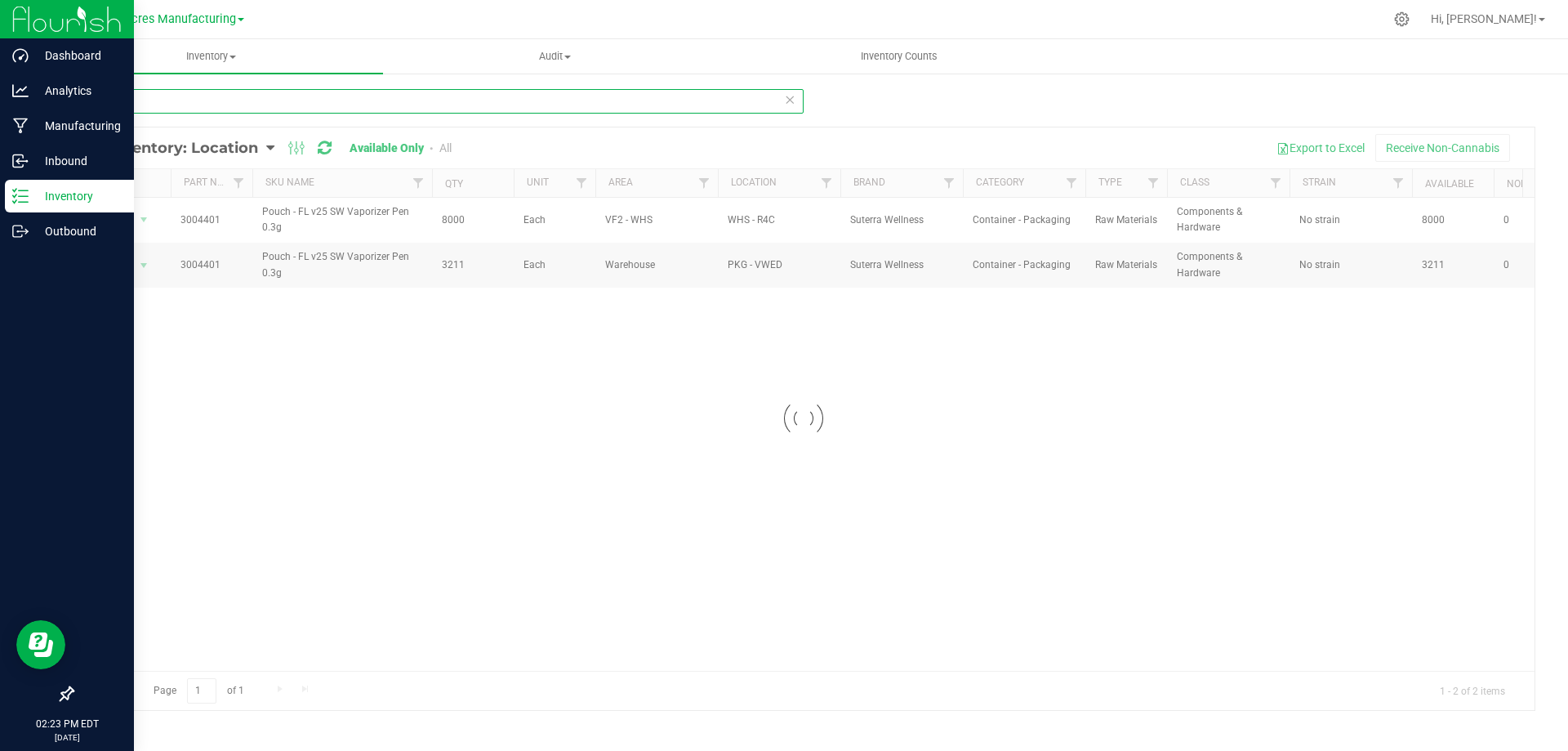
click at [475, 109] on input "4401" at bounding box center [438, 101] width 732 height 24
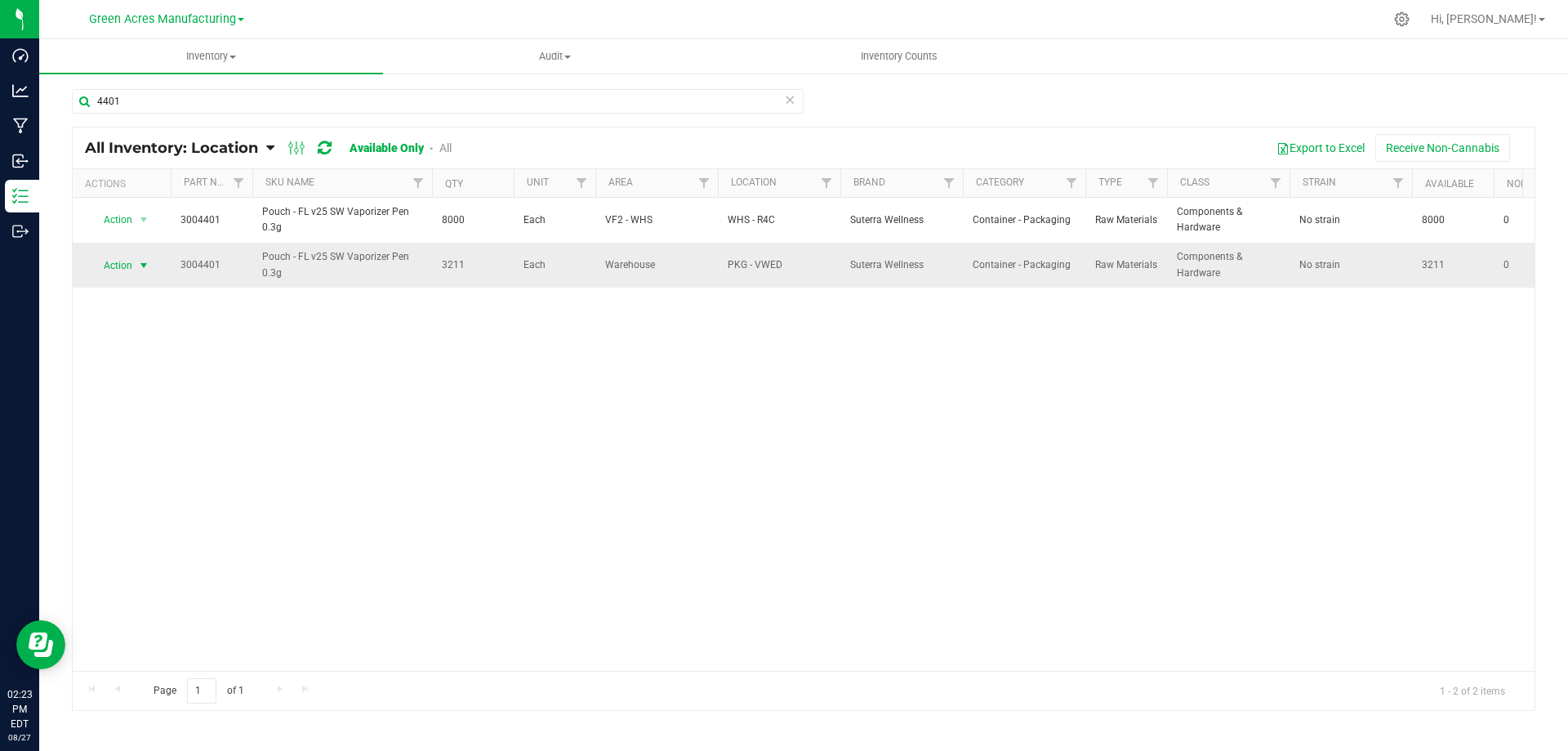
click at [141, 266] on span "select" at bounding box center [144, 266] width 13 height 13
click at [136, 365] on li "Locate inventory" at bounding box center [142, 364] width 104 height 24
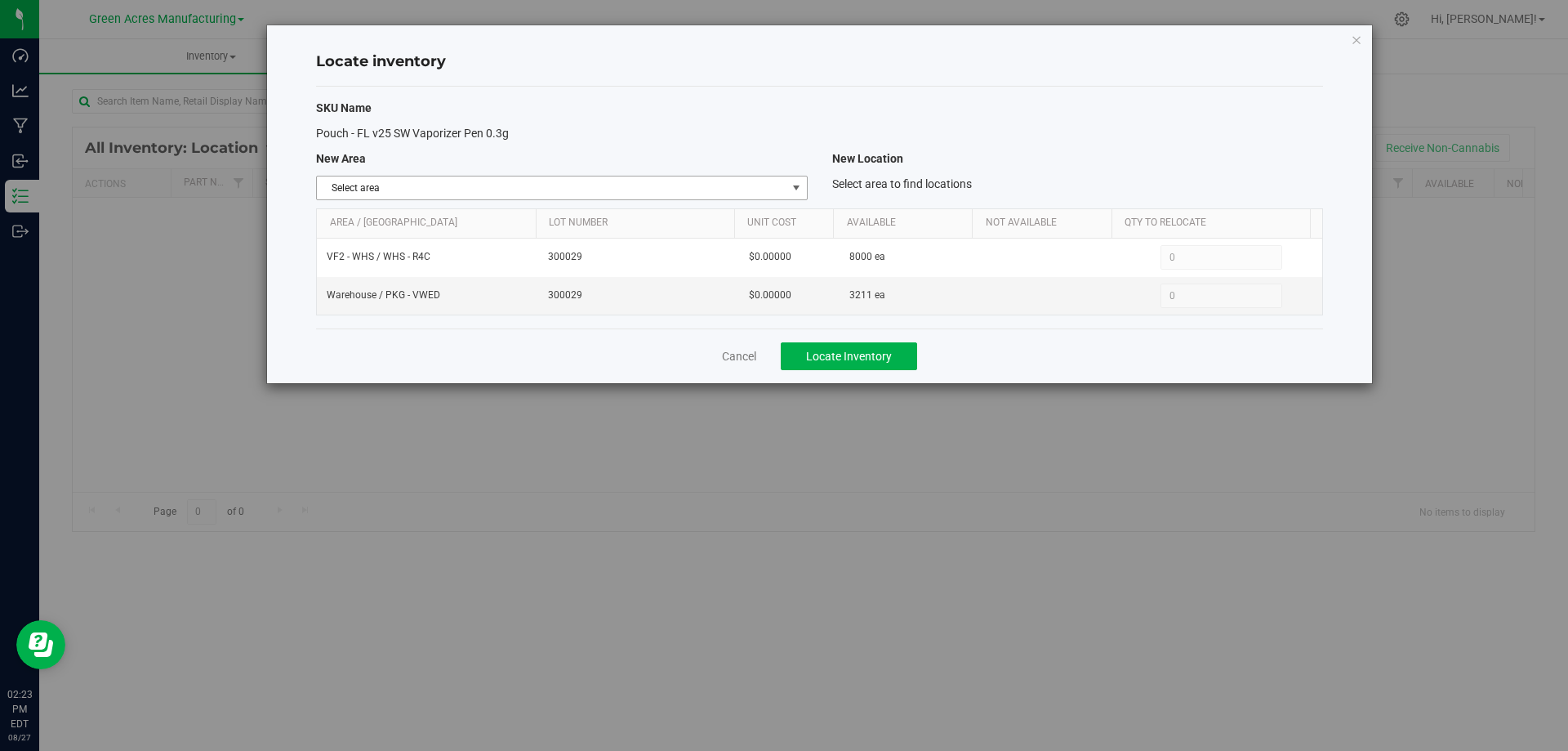
click at [768, 195] on span "Select area" at bounding box center [551, 187] width 469 height 23
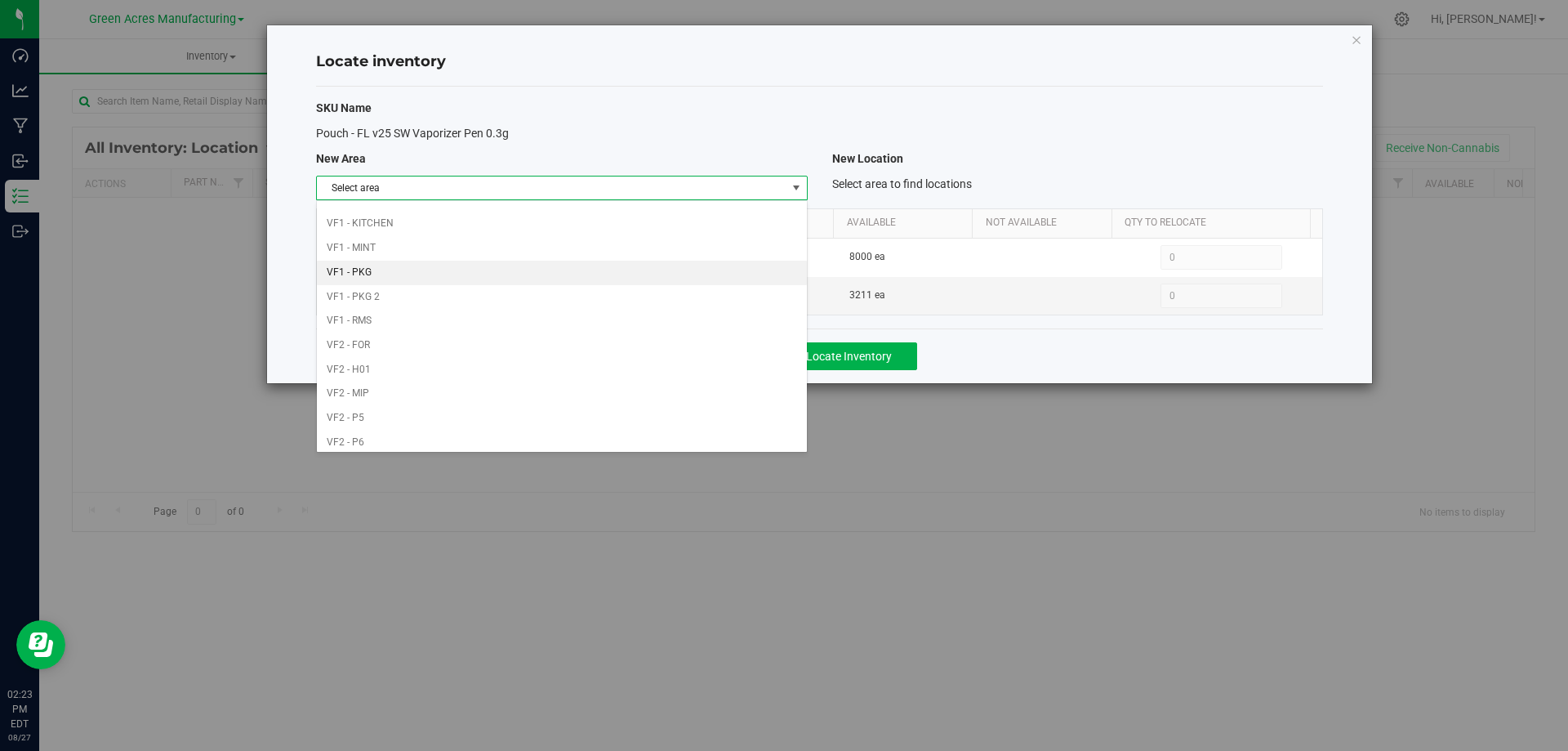
scroll to position [799, 0]
click at [622, 413] on li "VF2 - WHS" at bounding box center [561, 412] width 490 height 24
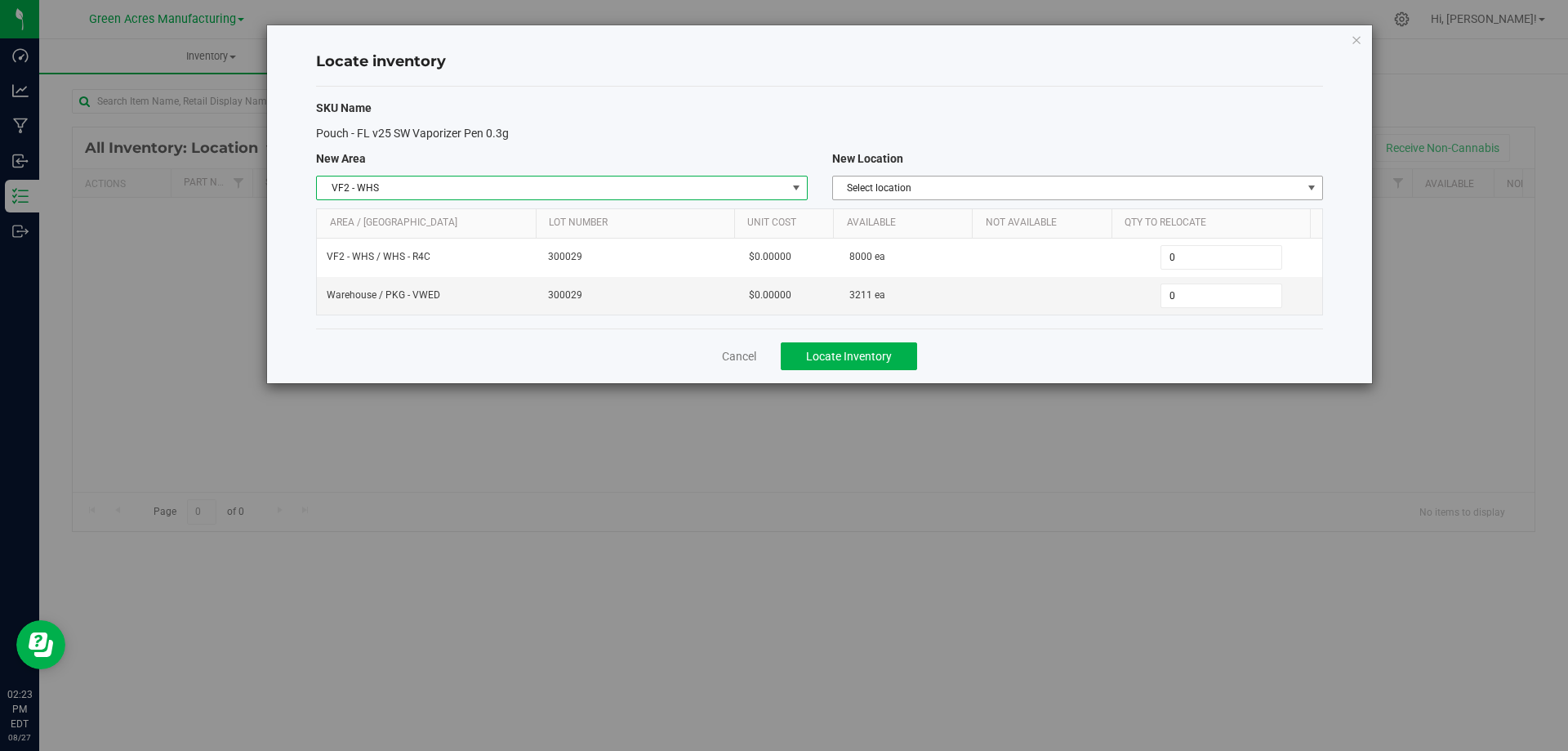
click at [1116, 186] on span "Select location" at bounding box center [1067, 187] width 469 height 23
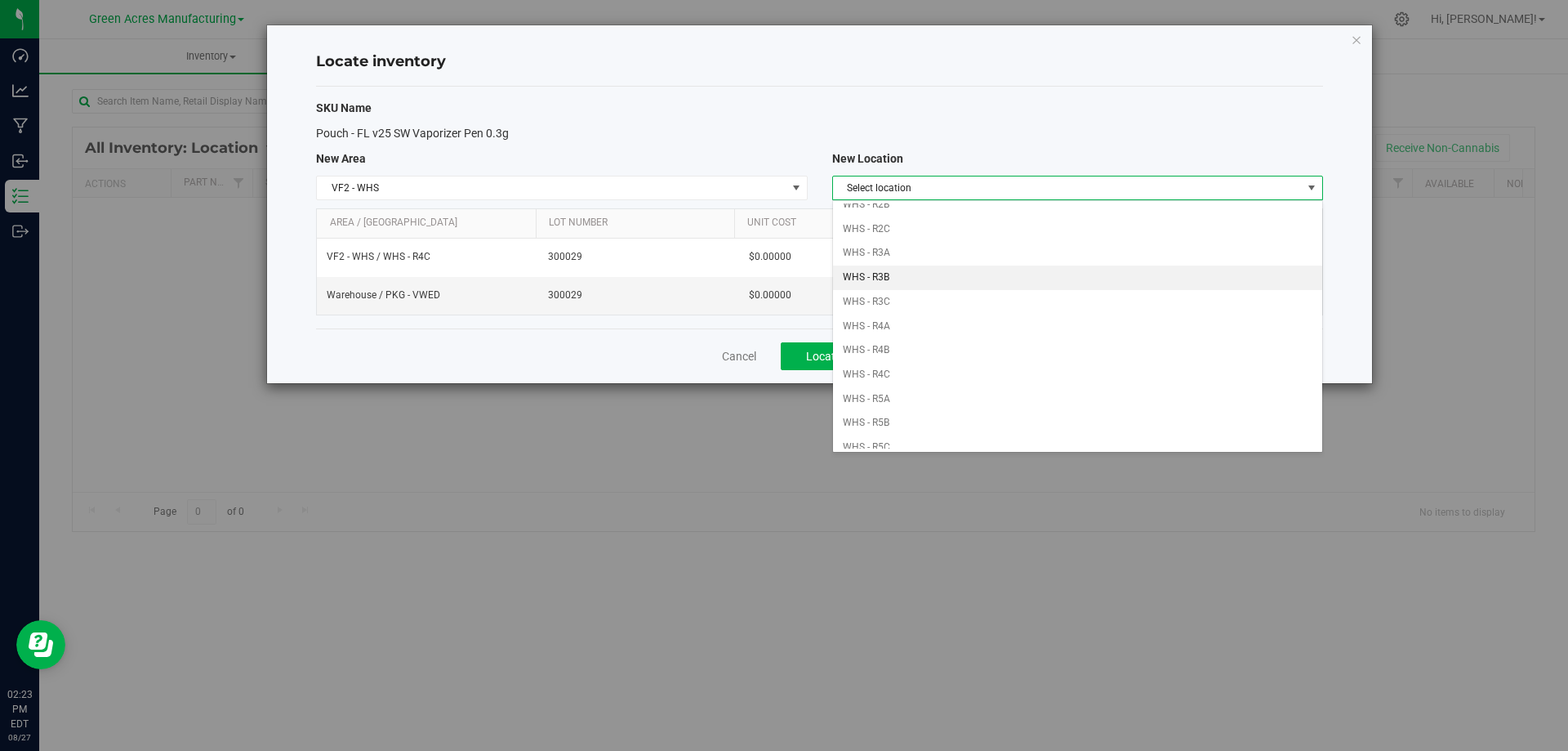
scroll to position [245, 0]
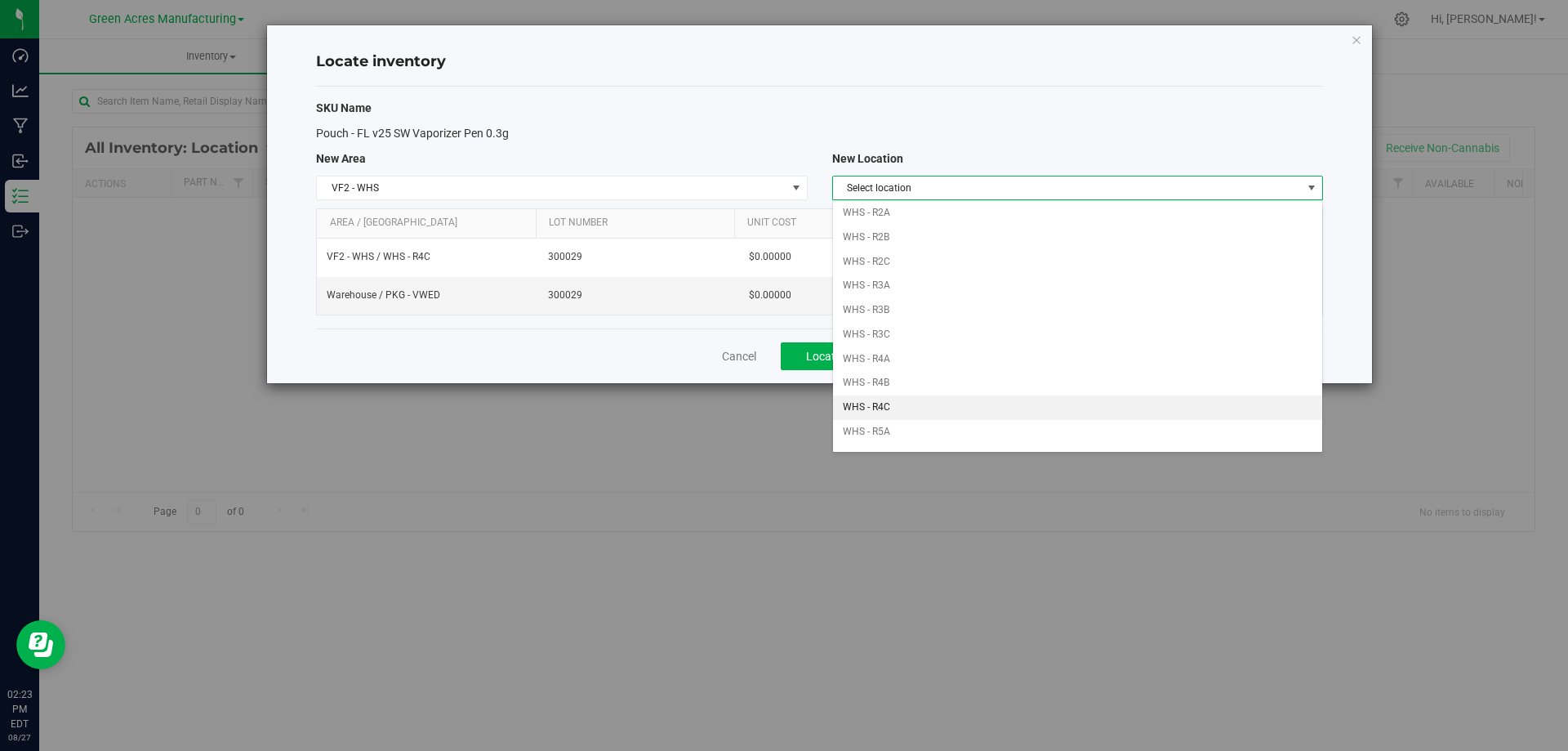
click at [895, 408] on li "WHS - R4C" at bounding box center [1078, 407] width 490 height 24
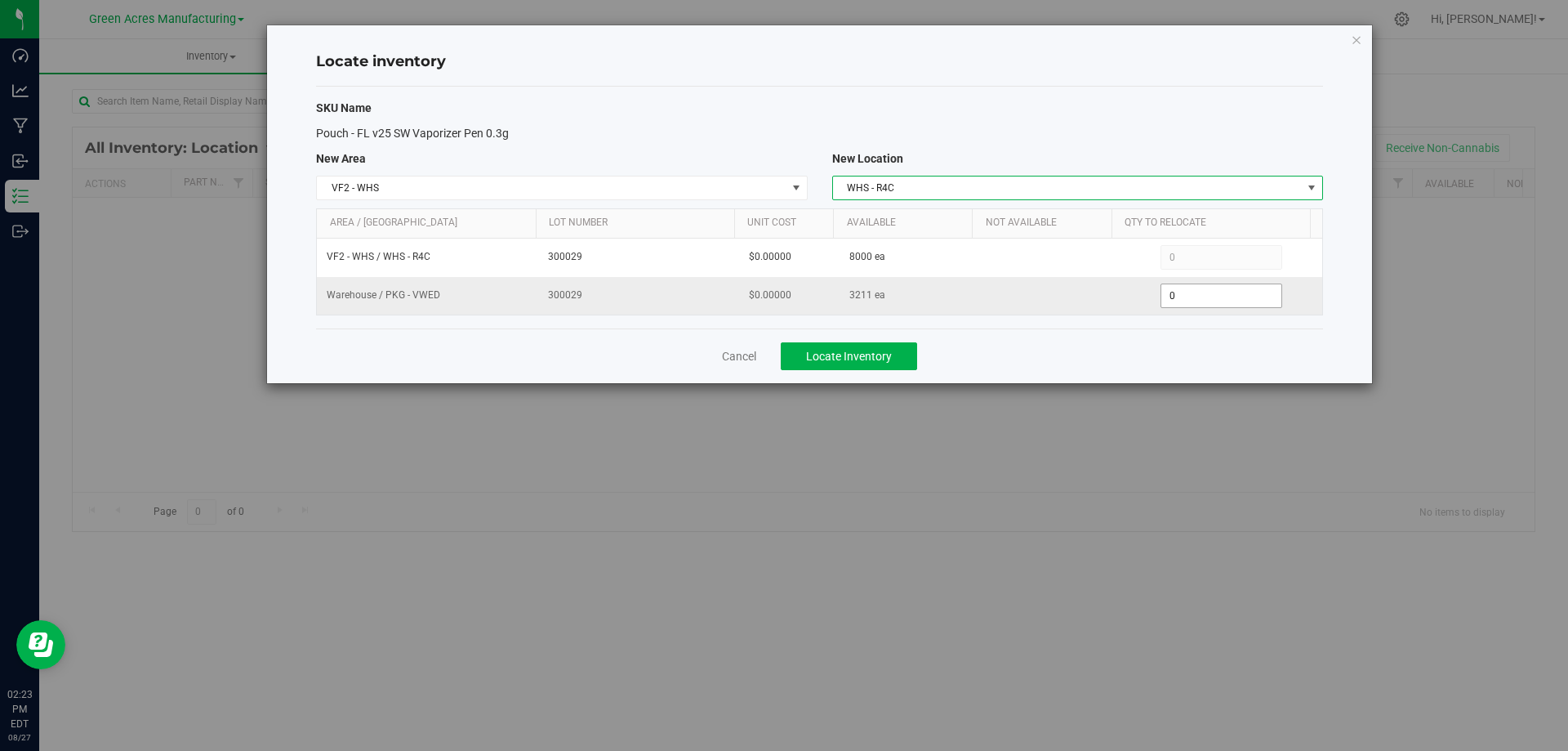
click at [1206, 299] on span "0 0" at bounding box center [1221, 295] width 122 height 24
click at [1206, 299] on input "0" at bounding box center [1221, 295] width 120 height 23
type input "3211"
click at [1088, 332] on div "Cancel Locate Inventory" at bounding box center [820, 356] width 1007 height 55
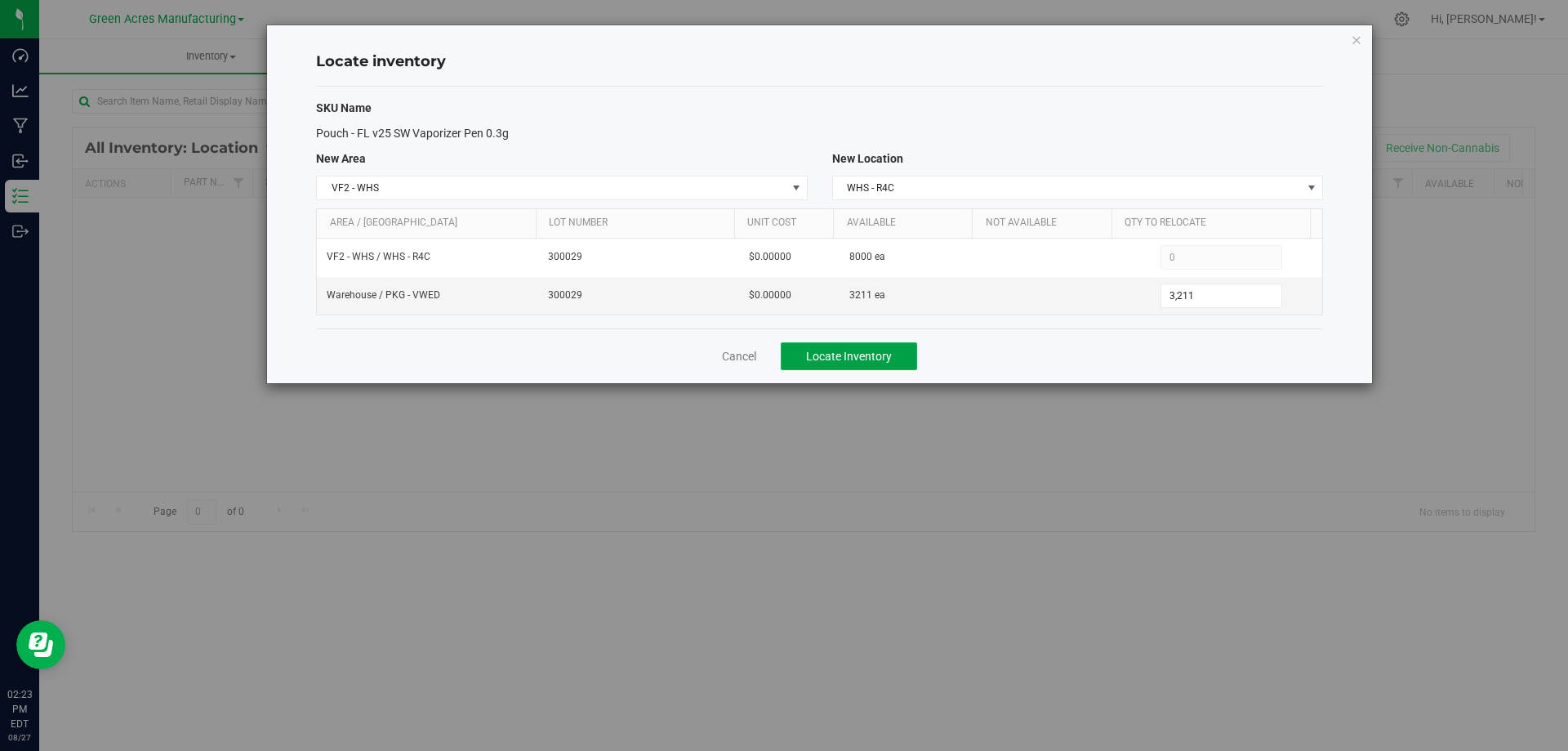
click at [889, 359] on span "Locate Inventory" at bounding box center [849, 356] width 86 height 13
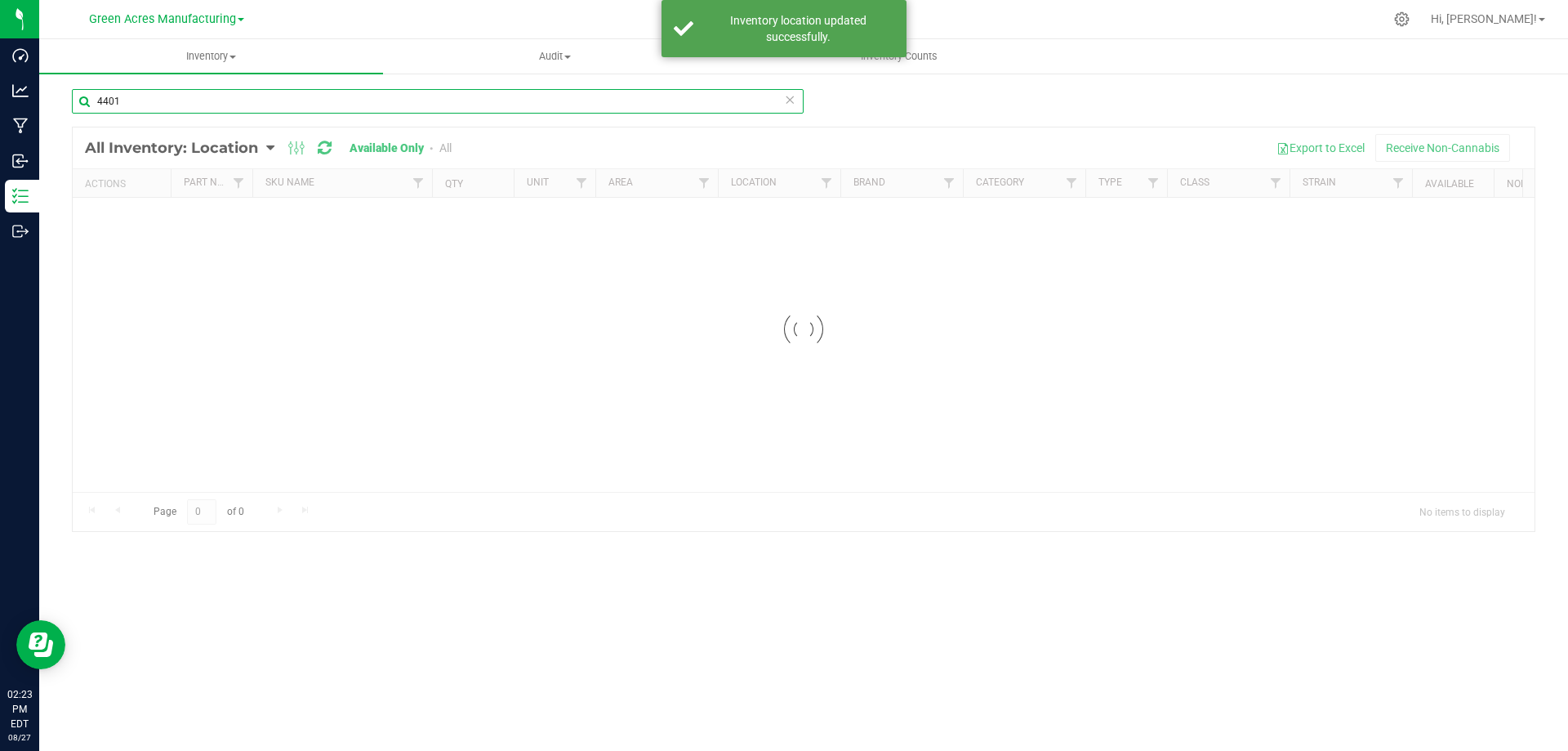
click at [388, 94] on input "4401" at bounding box center [438, 101] width 732 height 24
drag, startPoint x: 388, startPoint y: 94, endPoint x: 1345, endPoint y: 56, distance: 957.8
click at [392, 94] on input "4401" at bounding box center [438, 101] width 732 height 24
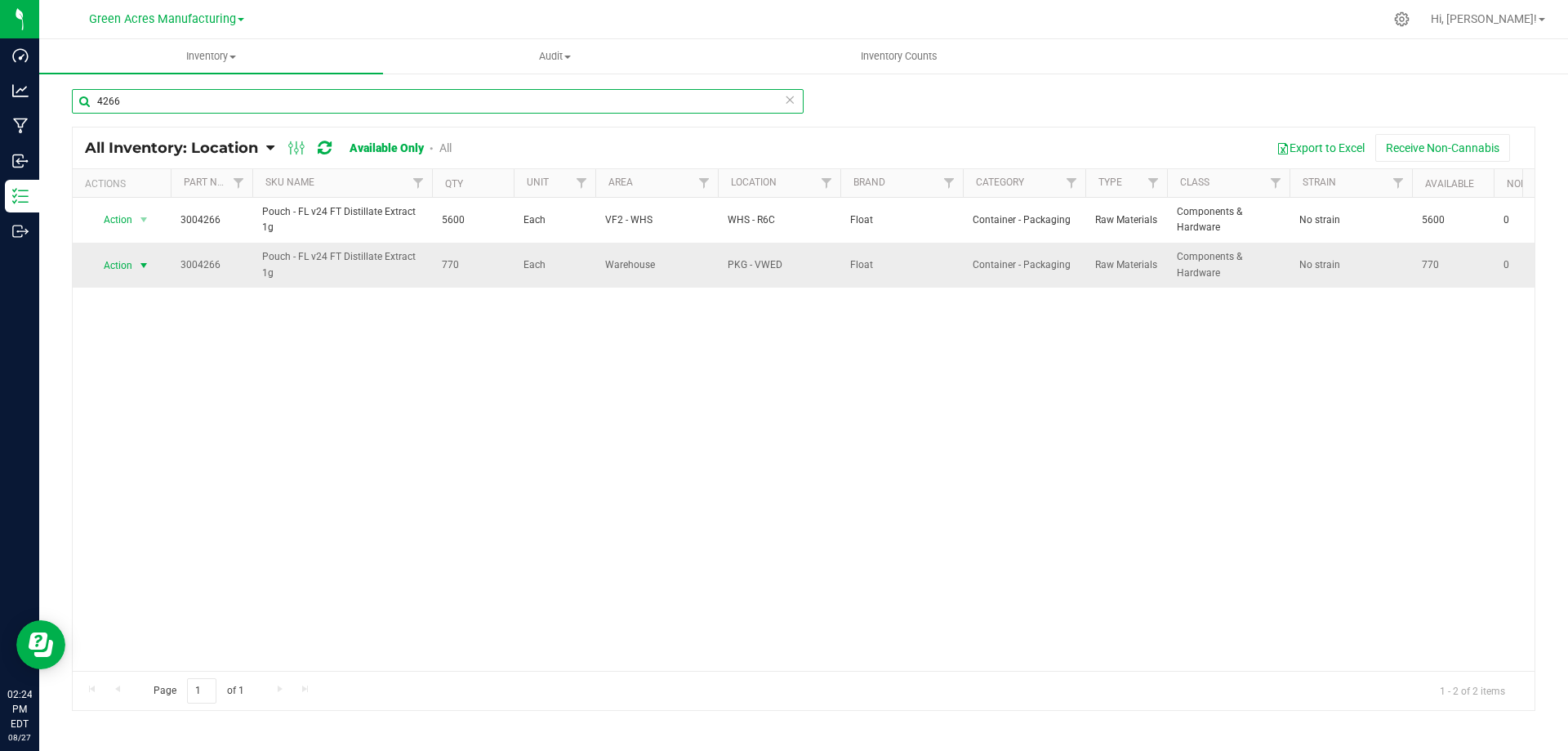
type input "4266"
click at [134, 262] on span "select" at bounding box center [144, 265] width 20 height 23
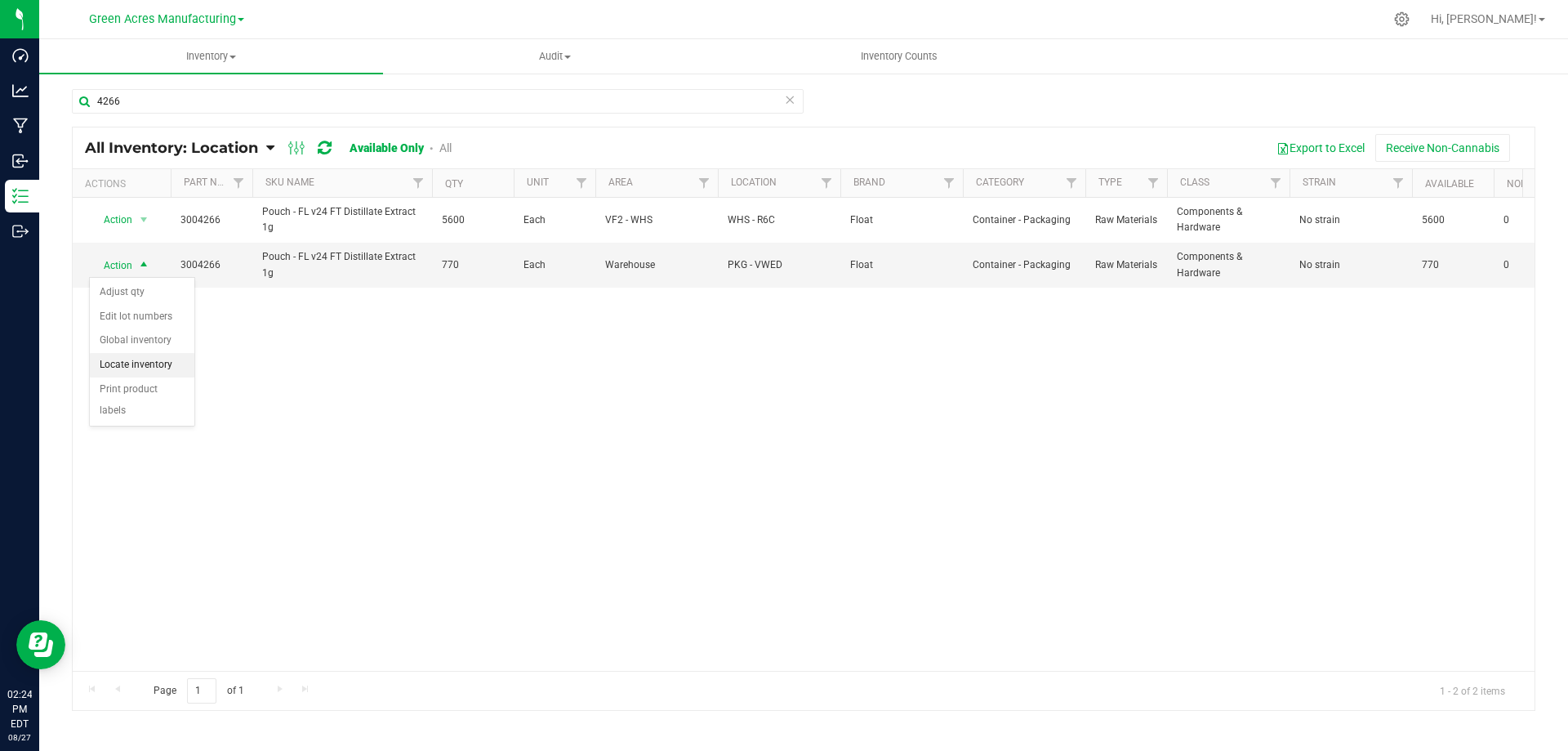
click at [161, 368] on li "Locate inventory" at bounding box center [142, 364] width 104 height 24
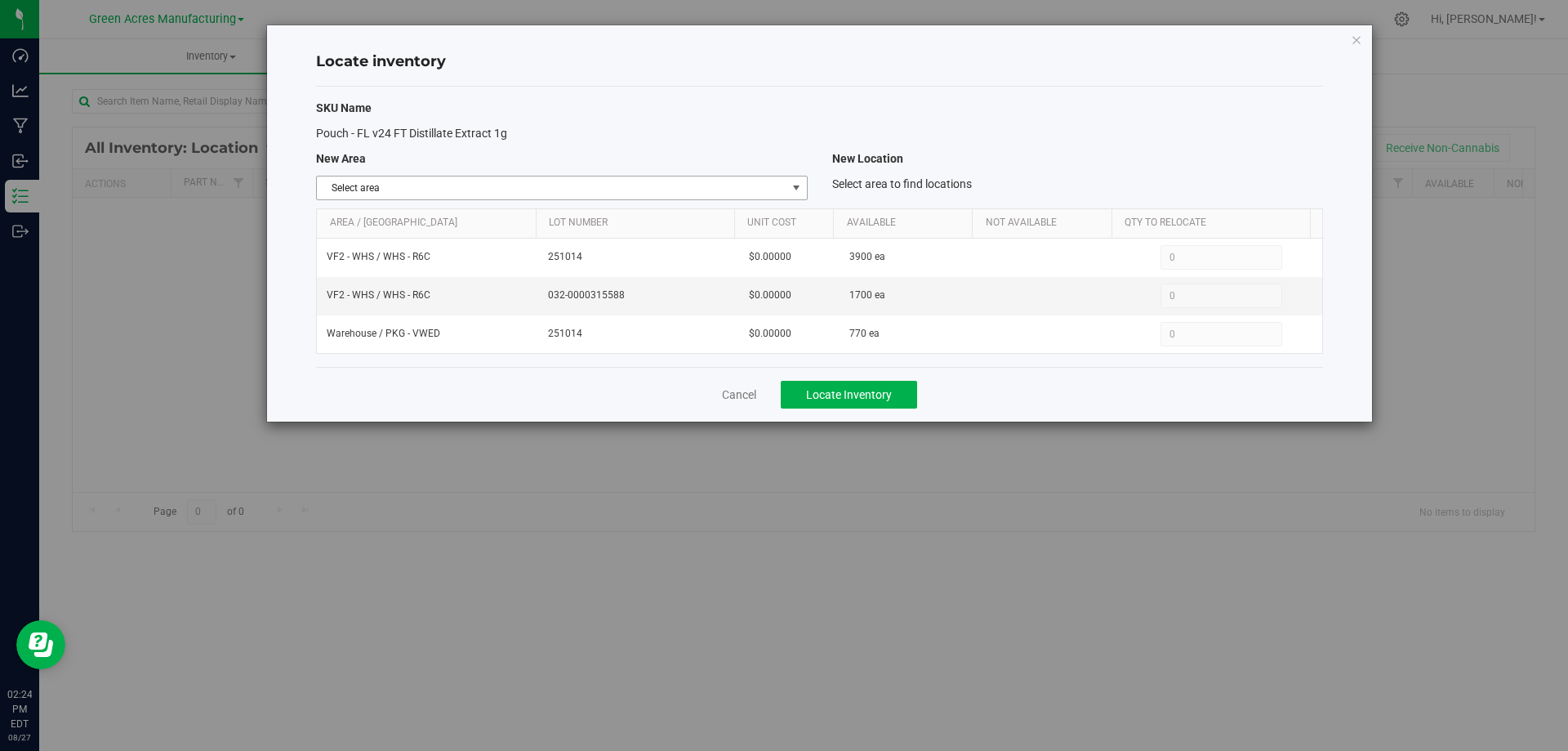
click at [761, 190] on span "Select area" at bounding box center [551, 187] width 469 height 23
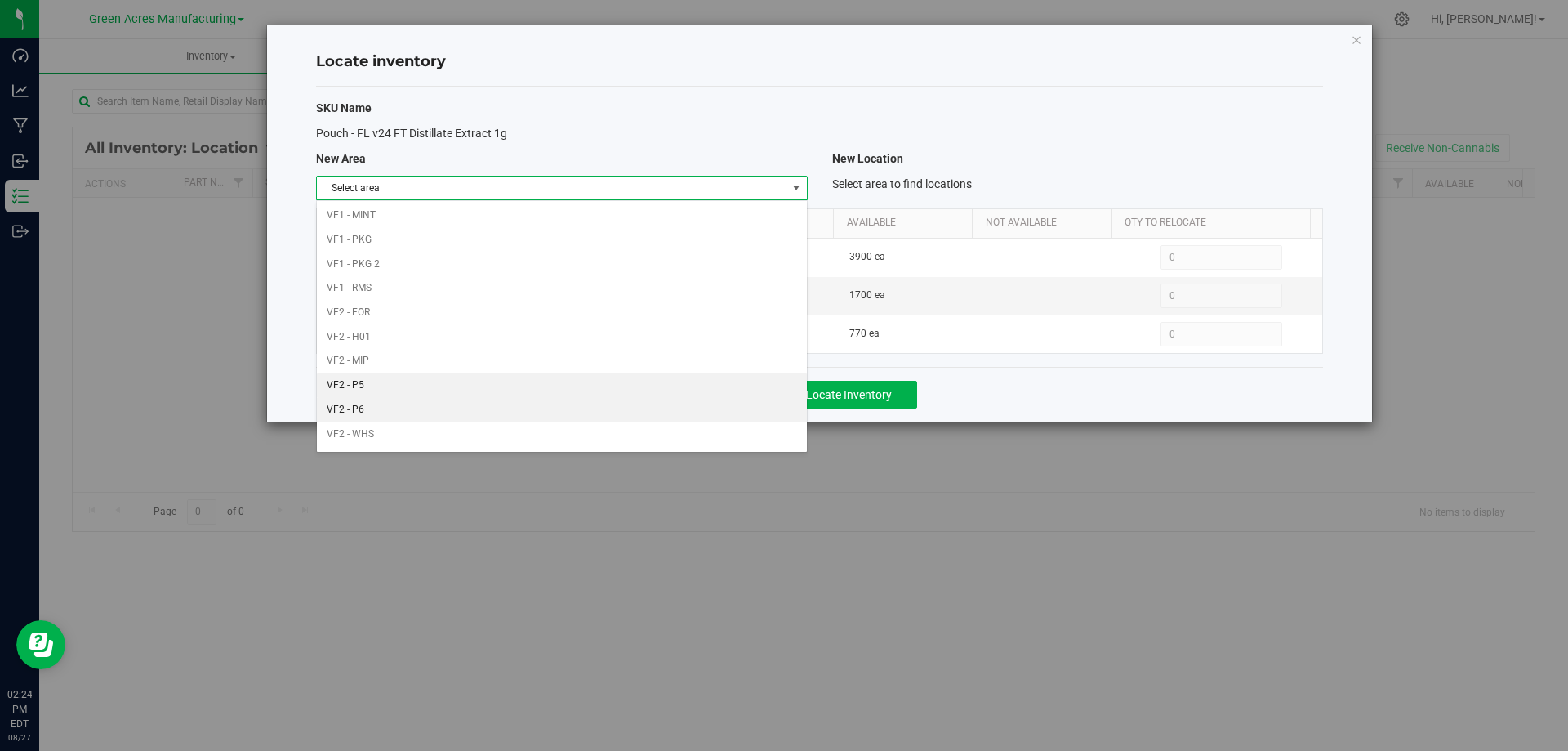
scroll to position [799, 0]
click at [663, 403] on li "VF2 - WHS" at bounding box center [561, 412] width 490 height 24
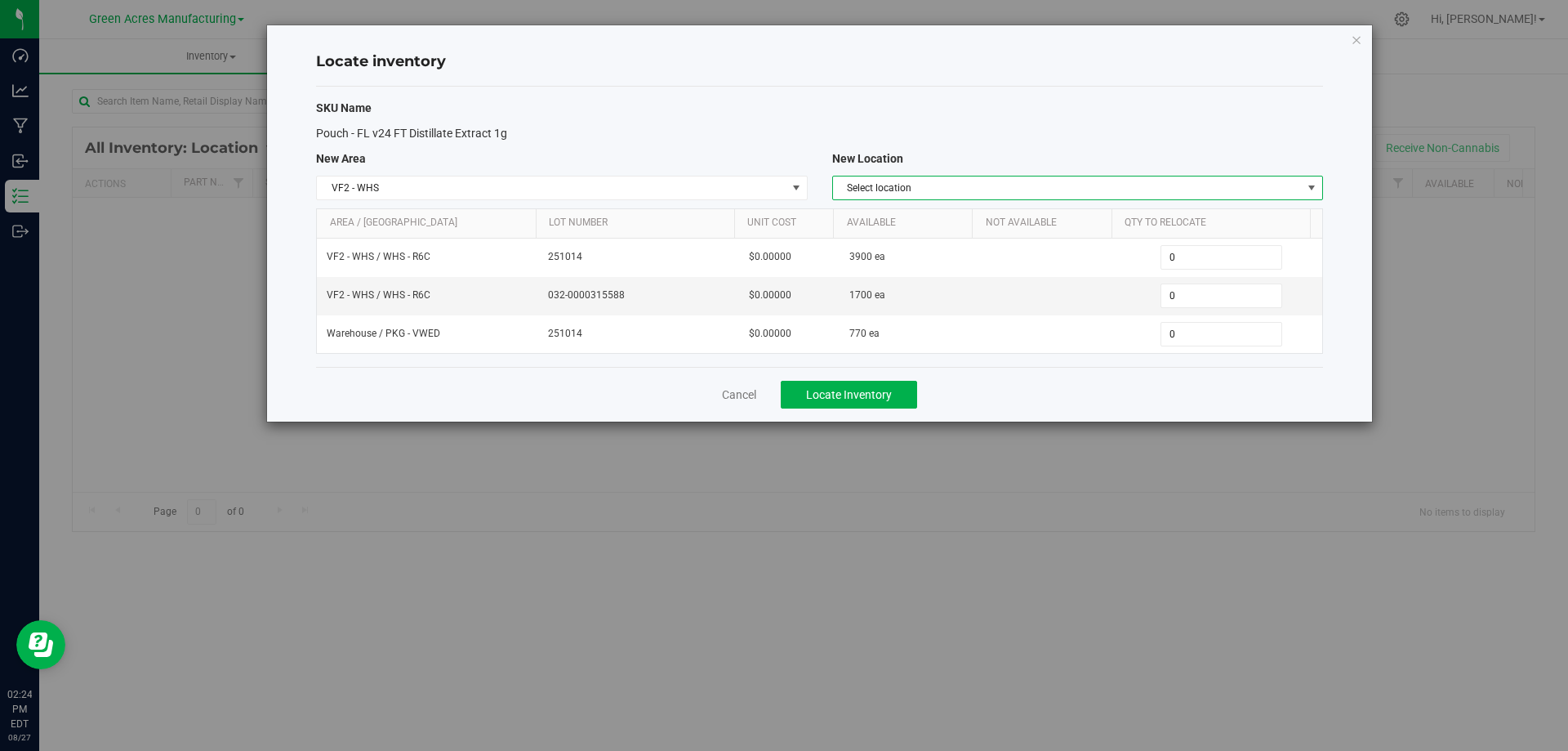
click at [1162, 199] on span "Select location" at bounding box center [1067, 187] width 469 height 23
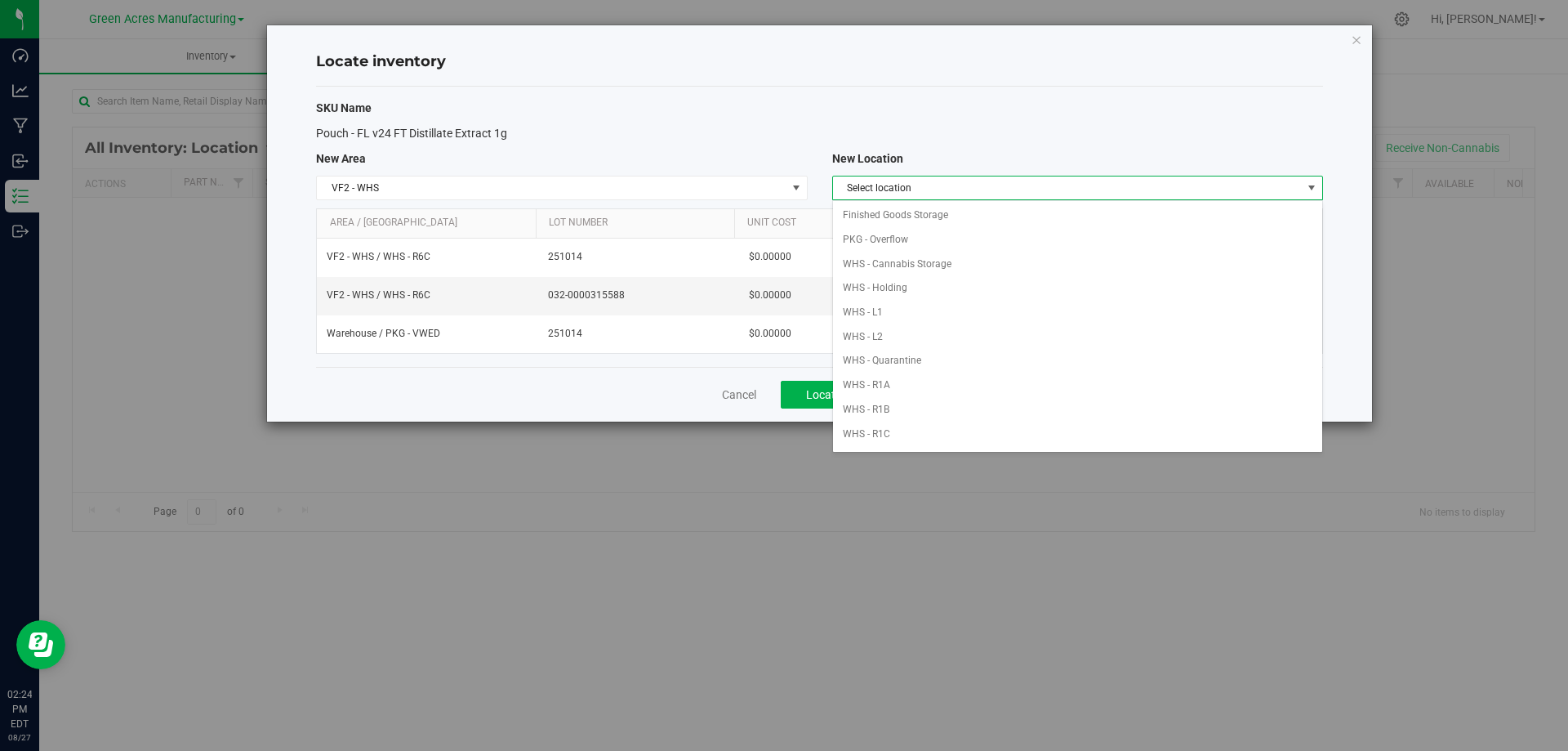
scroll to position [507, 0]
click at [911, 291] on li "WHS - R6C" at bounding box center [1078, 290] width 490 height 24
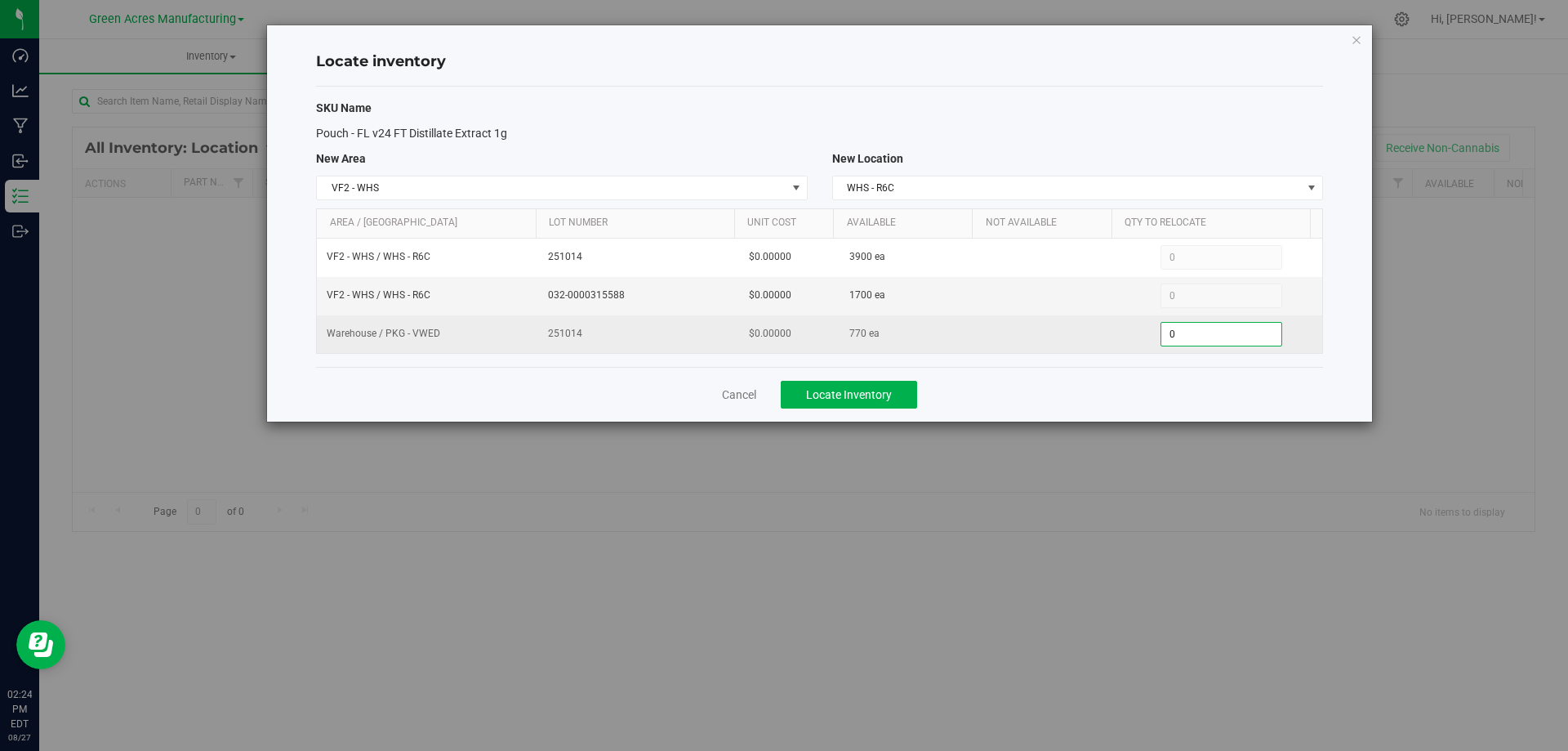
click at [1210, 337] on span "0 0" at bounding box center [1221, 333] width 122 height 24
click at [1210, 337] on input "0" at bounding box center [1221, 333] width 120 height 23
type input "470"
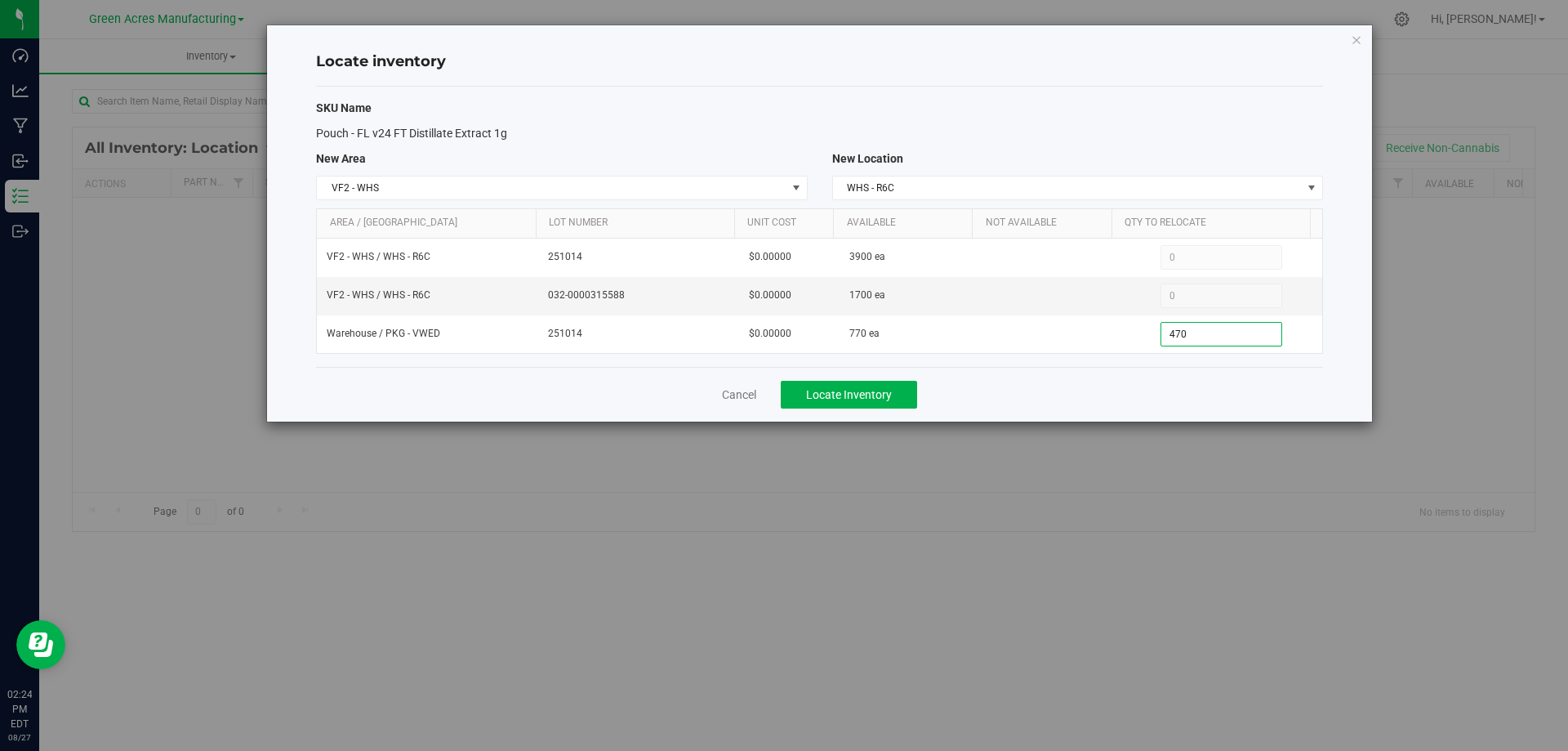
type input "470"
click at [1145, 400] on div "Cancel Locate Inventory" at bounding box center [820, 394] width 1007 height 55
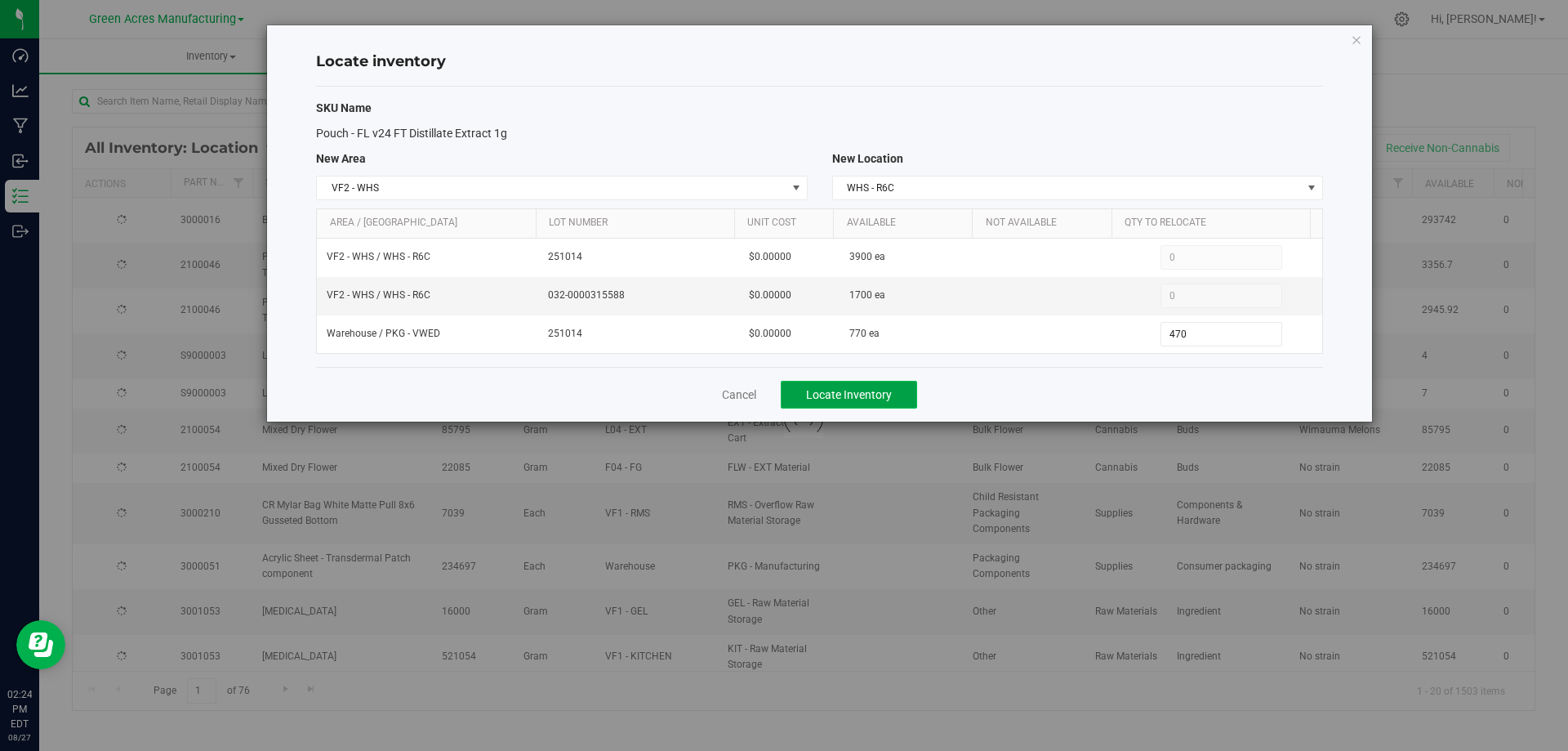
click at [895, 398] on button "Locate Inventory" at bounding box center [849, 394] width 136 height 28
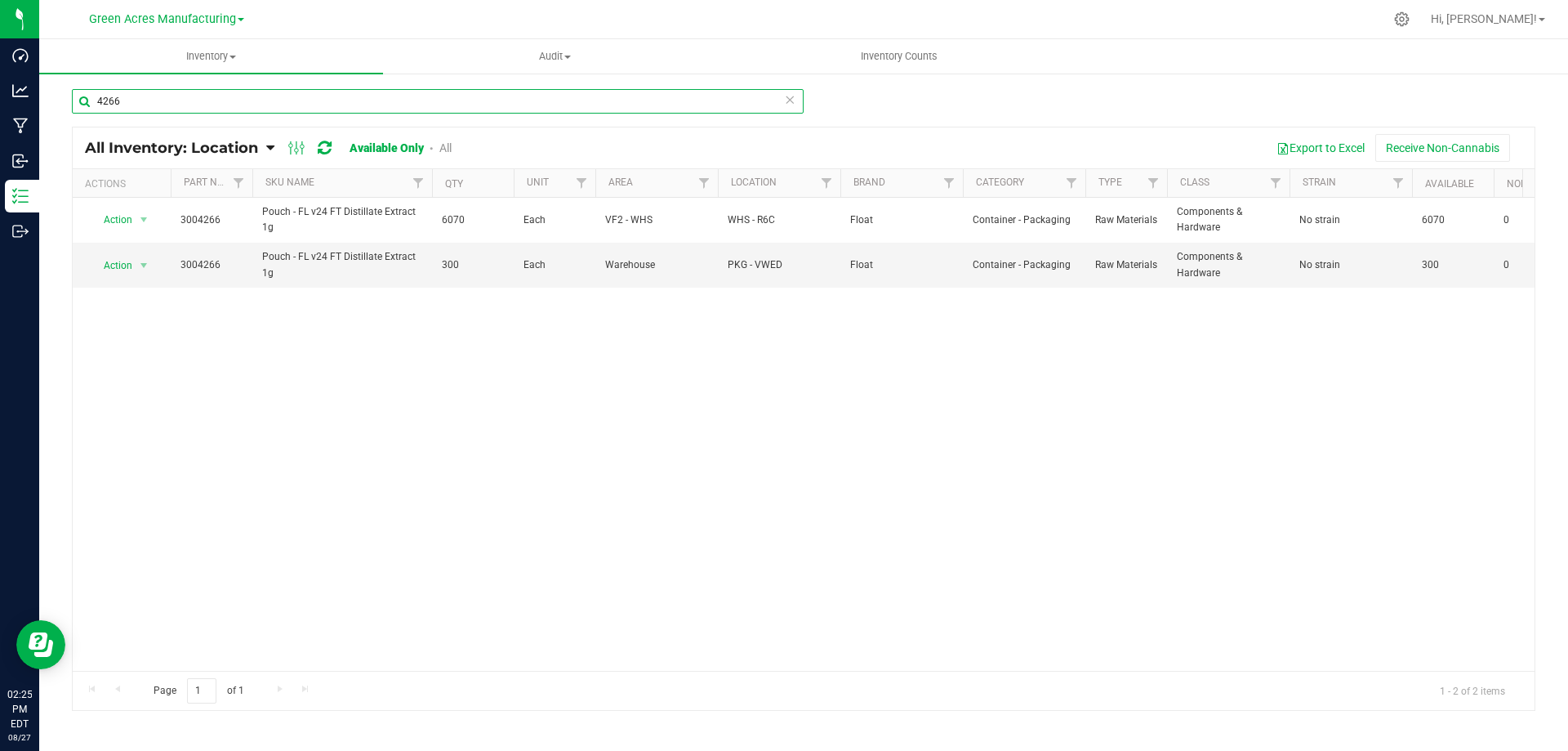
click at [276, 99] on input "4266" at bounding box center [438, 101] width 732 height 24
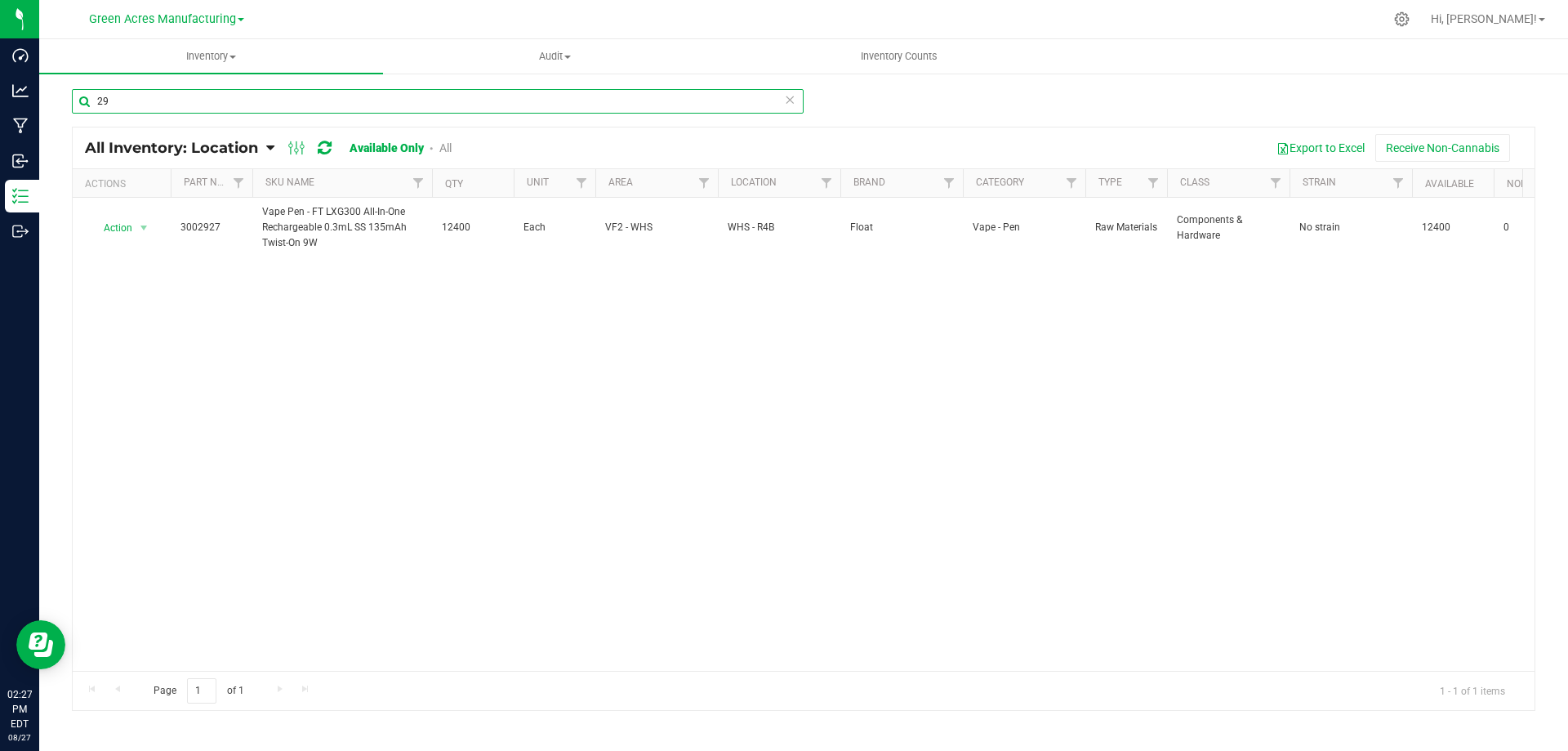
type input "2"
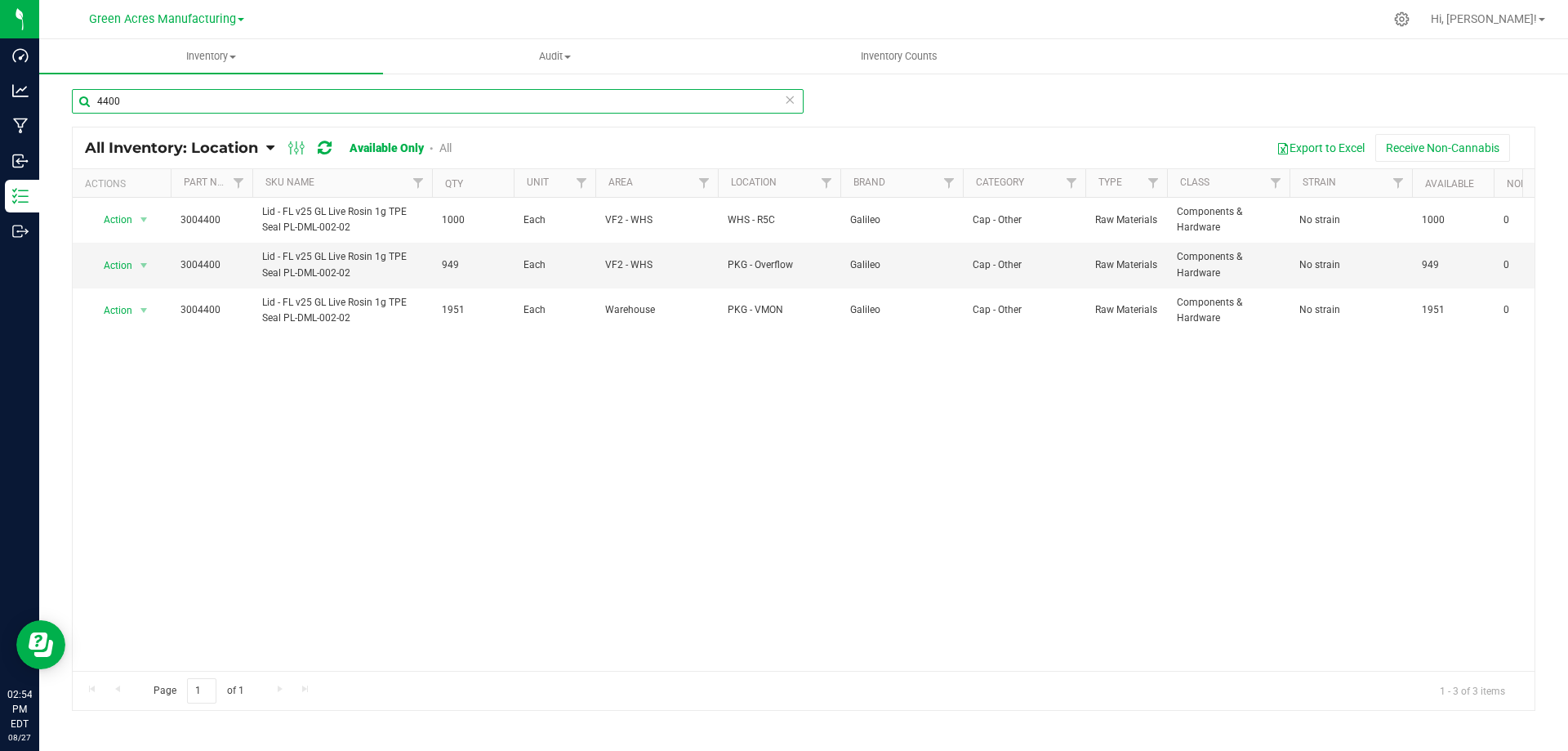
click at [276, 99] on input "4400" at bounding box center [438, 101] width 732 height 24
type input "0210"
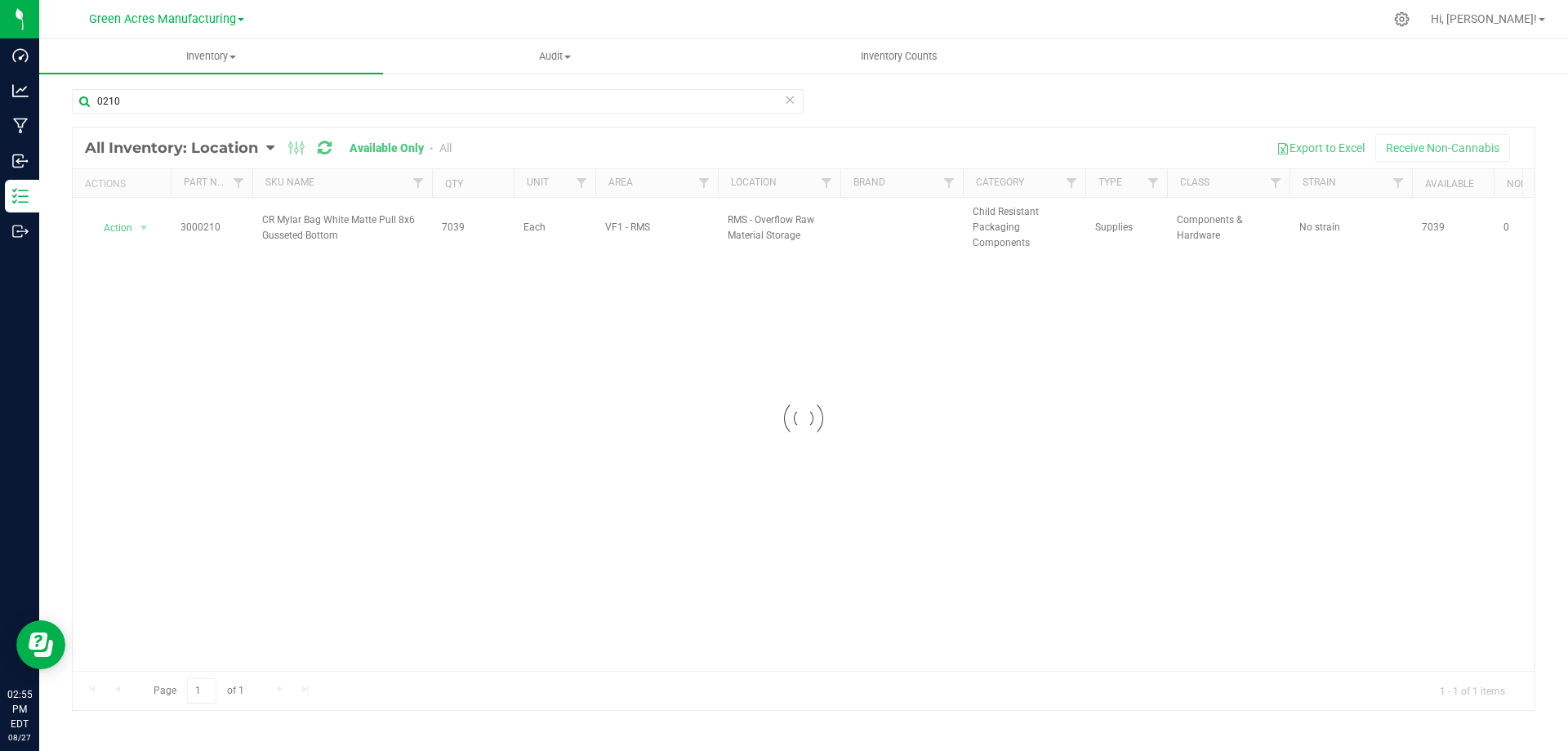
click at [453, 226] on div at bounding box center [804, 419] width 1462 height 582
drag, startPoint x: 137, startPoint y: 232, endPoint x: 123, endPoint y: 439, distance: 207.5
click at [137, 232] on span "select" at bounding box center [144, 228] width 13 height 13
click at [163, 322] on li "Locate inventory" at bounding box center [142, 327] width 104 height 24
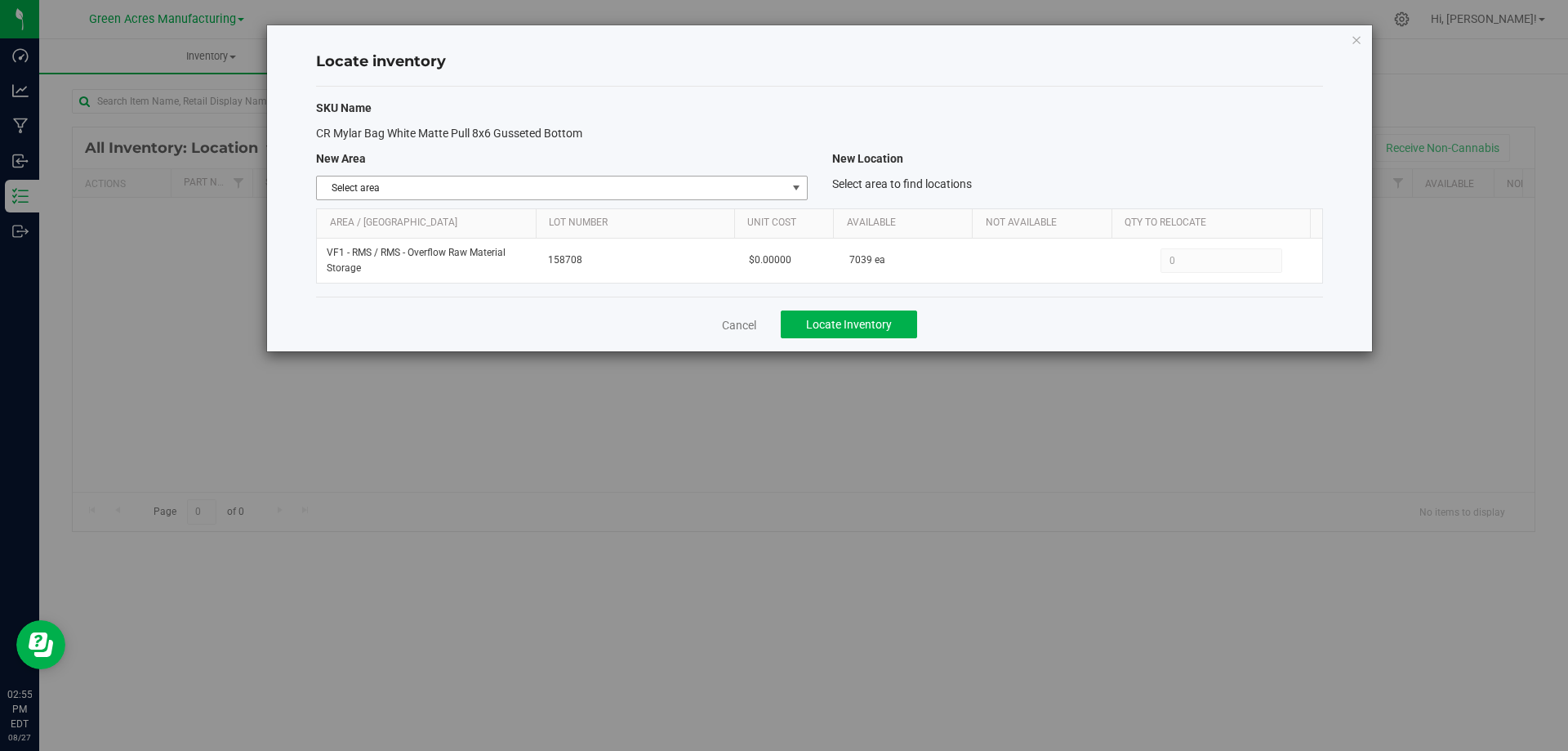
click at [772, 190] on span "Select area" at bounding box center [551, 187] width 469 height 23
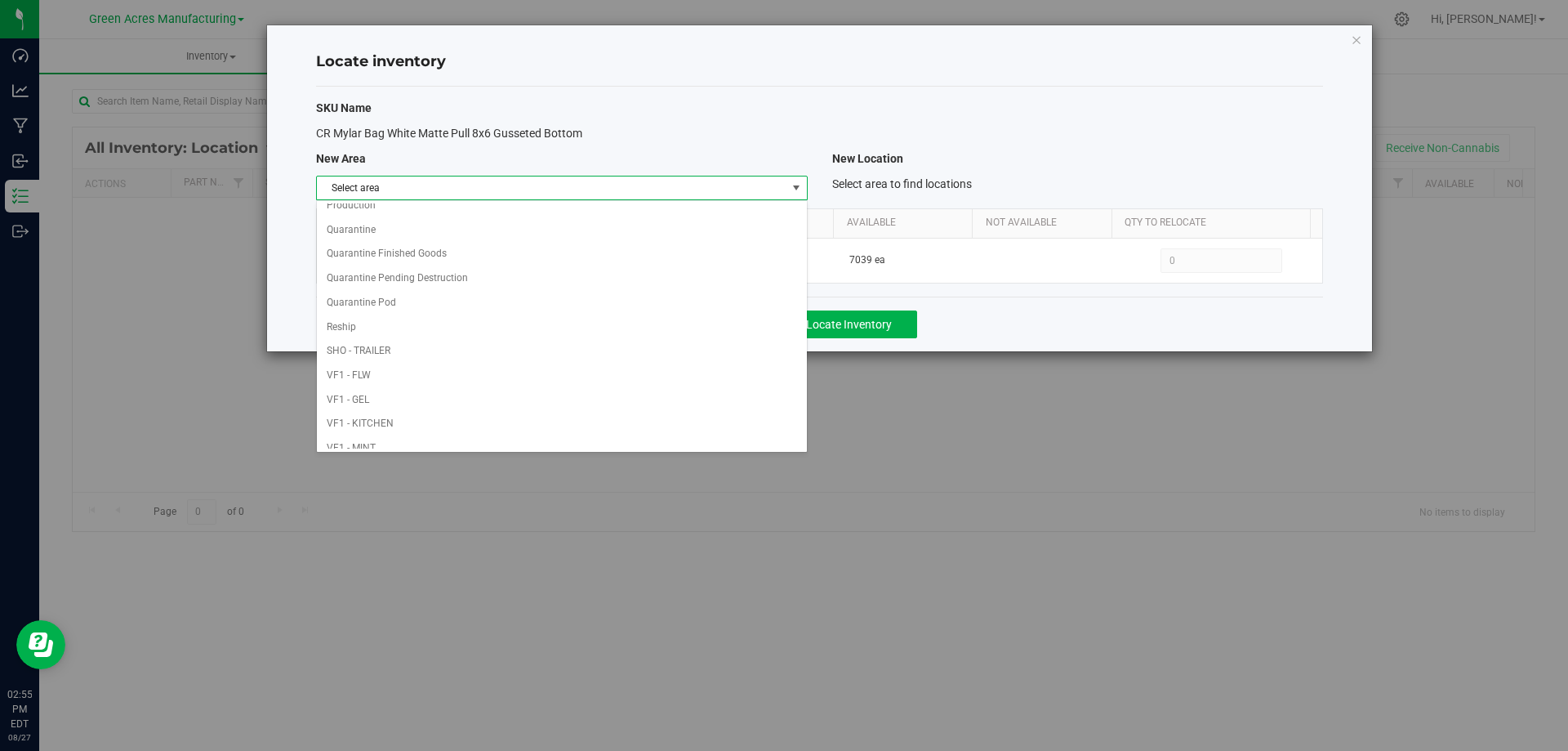
scroll to position [799, 0]
click at [496, 215] on li "VF1 - PKG" at bounding box center [561, 217] width 490 height 24
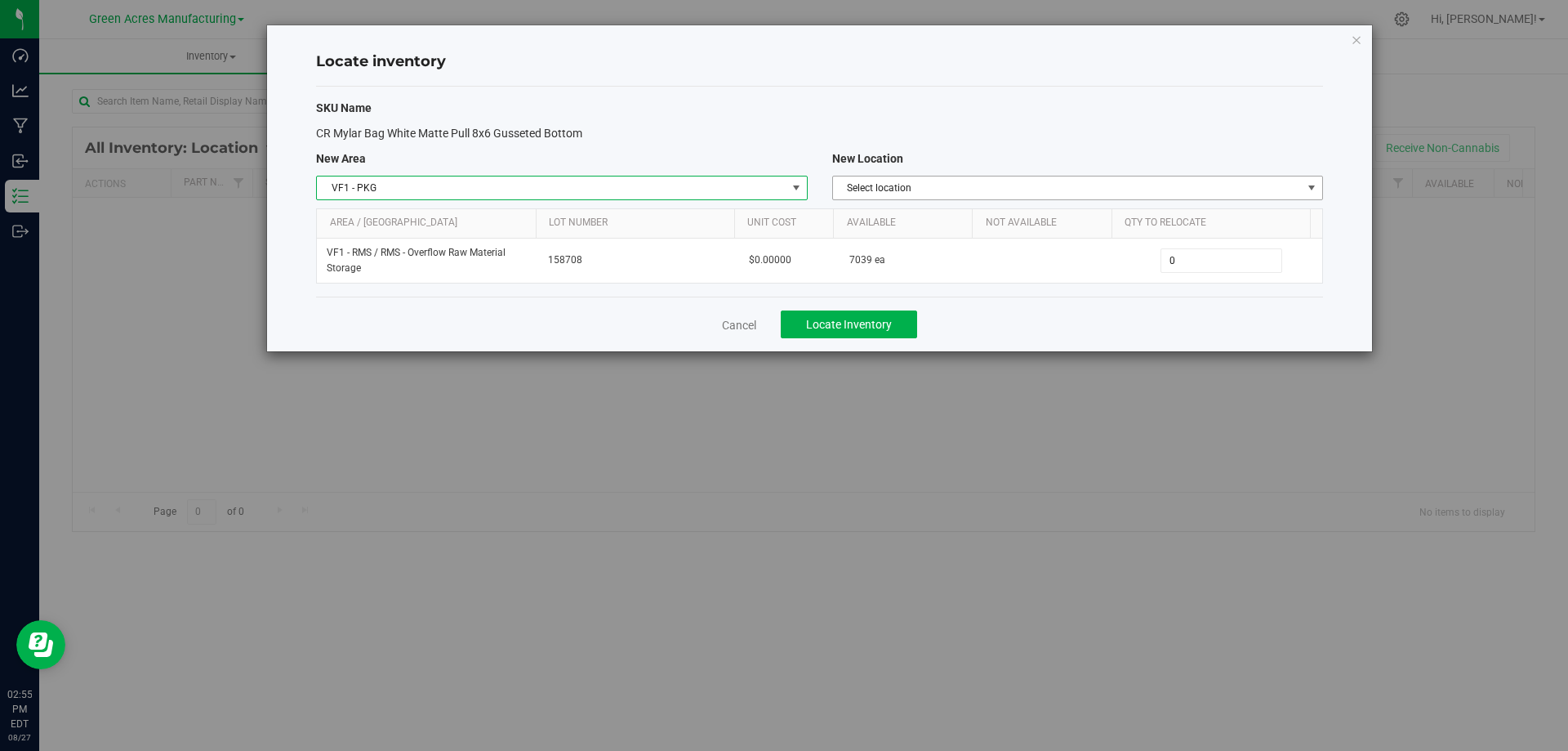
click at [1147, 190] on span "Select location" at bounding box center [1067, 187] width 469 height 23
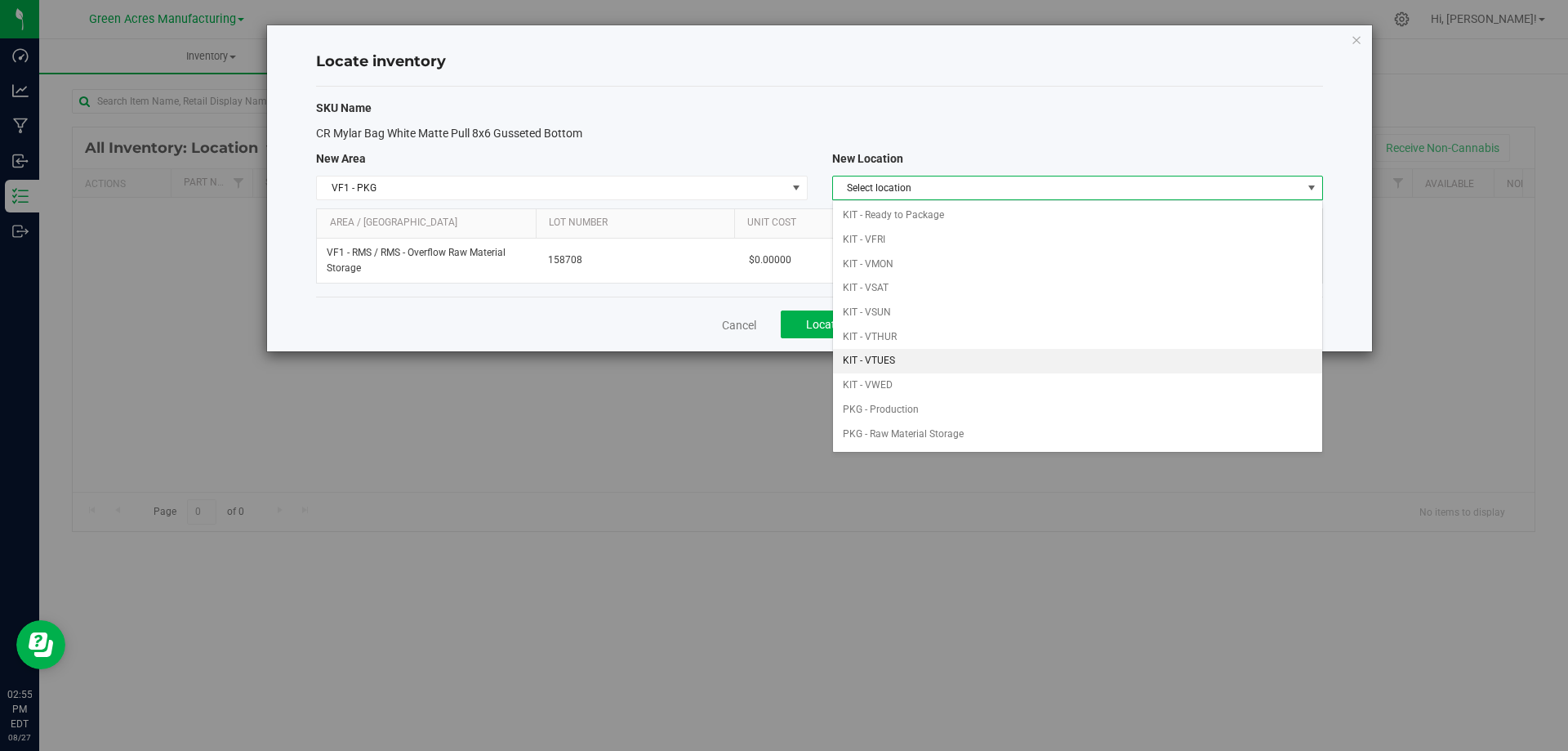
scroll to position [47, 0]
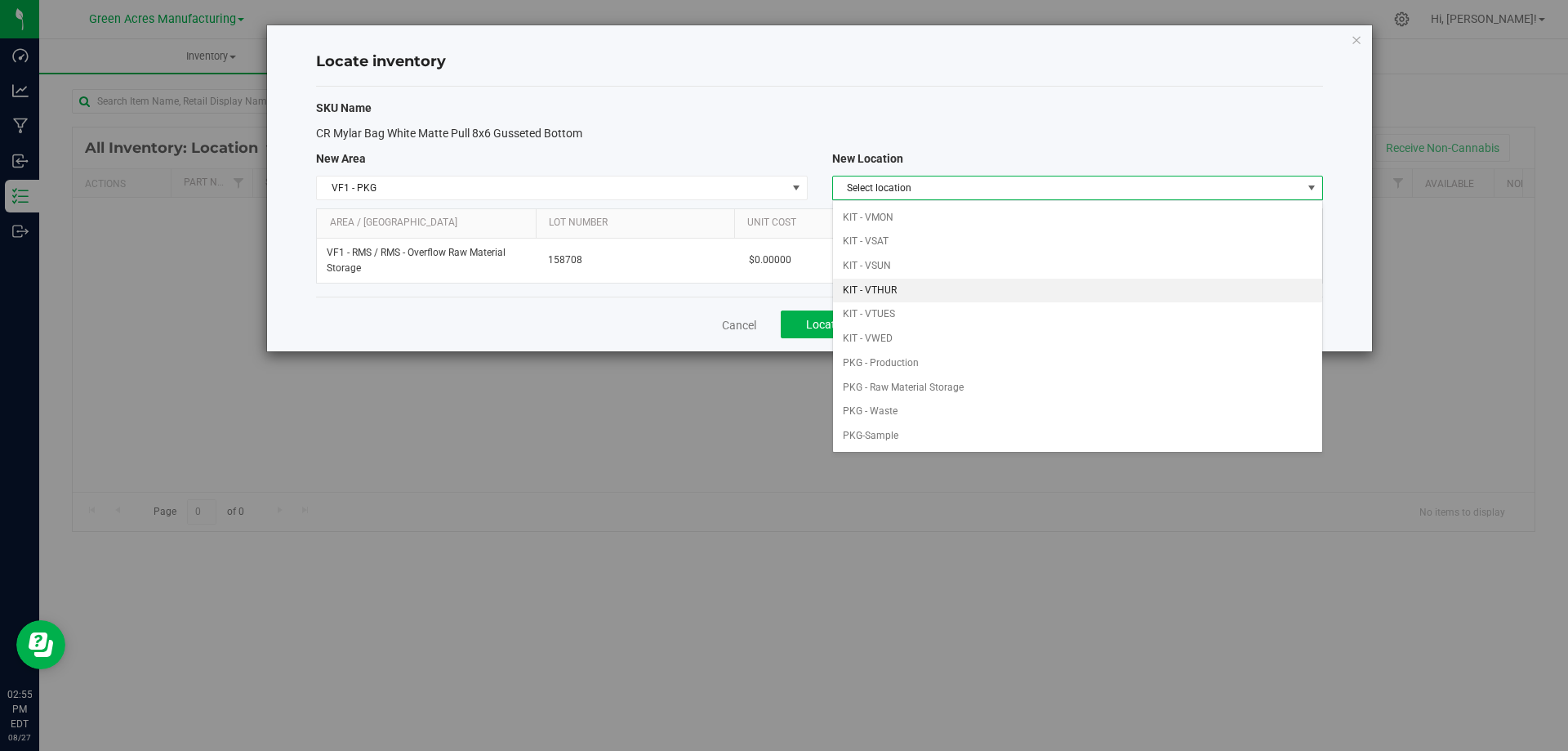
drag, startPoint x: 933, startPoint y: 291, endPoint x: 1037, endPoint y: 285, distance: 104.2
click at [936, 290] on li "KIT - VTHUR" at bounding box center [1078, 290] width 490 height 24
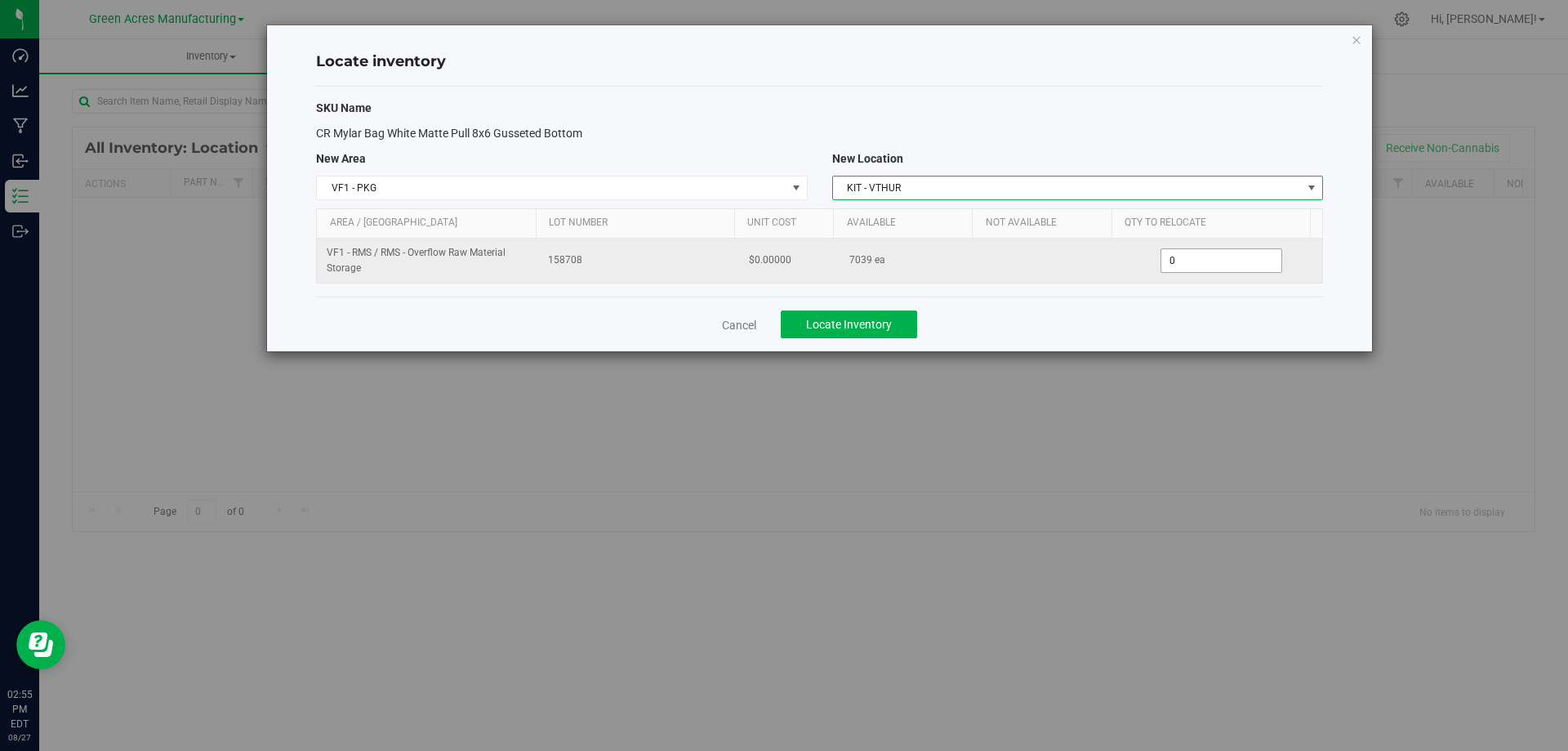
click at [1225, 251] on span "0 0" at bounding box center [1221, 260] width 122 height 24
click at [1225, 251] on input "0" at bounding box center [1221, 260] width 120 height 23
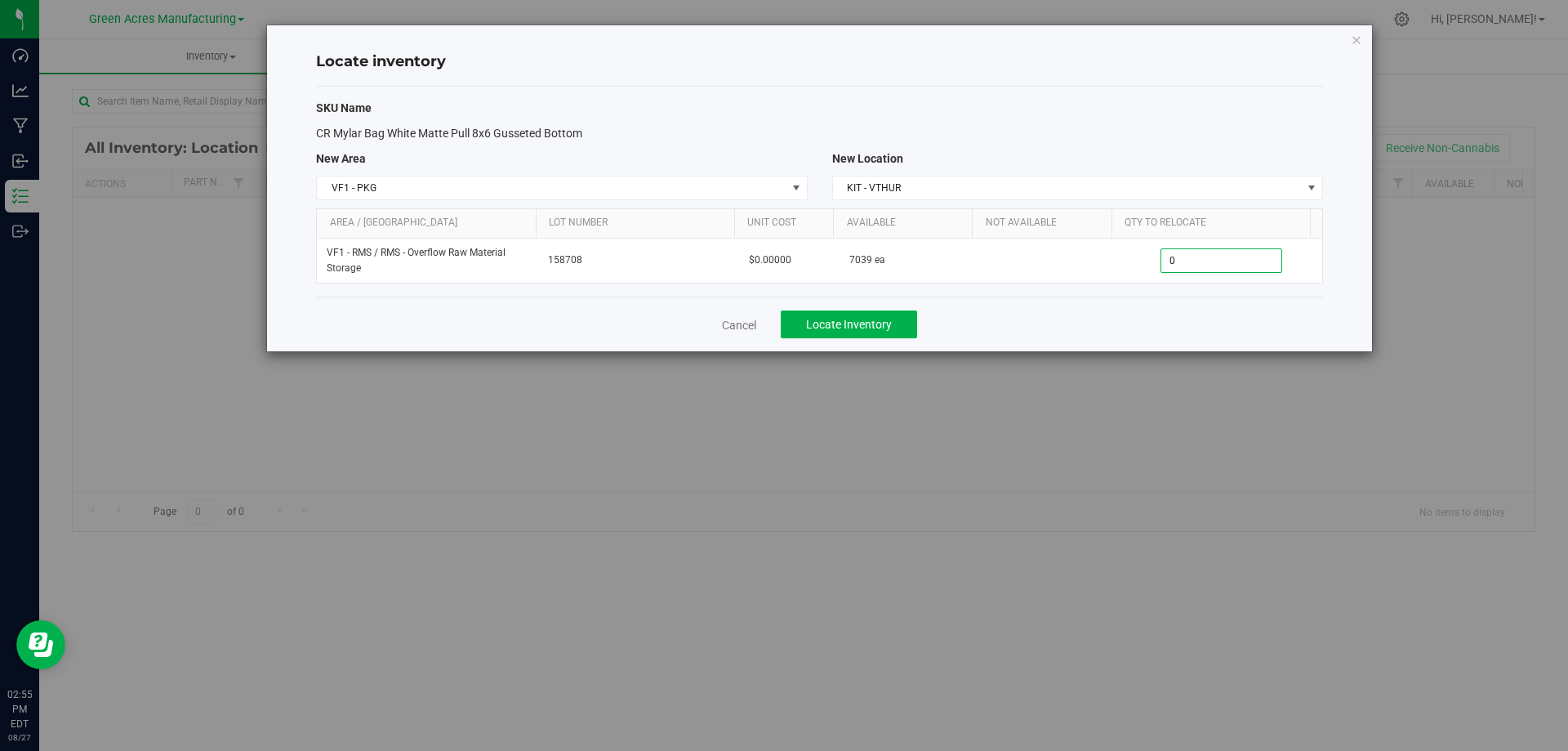
paste input "539"
type input "539"
drag, startPoint x: 1110, startPoint y: 317, endPoint x: 967, endPoint y: 327, distance: 143.3
click at [1099, 317] on div "Cancel Locate Inventory" at bounding box center [820, 324] width 1007 height 55
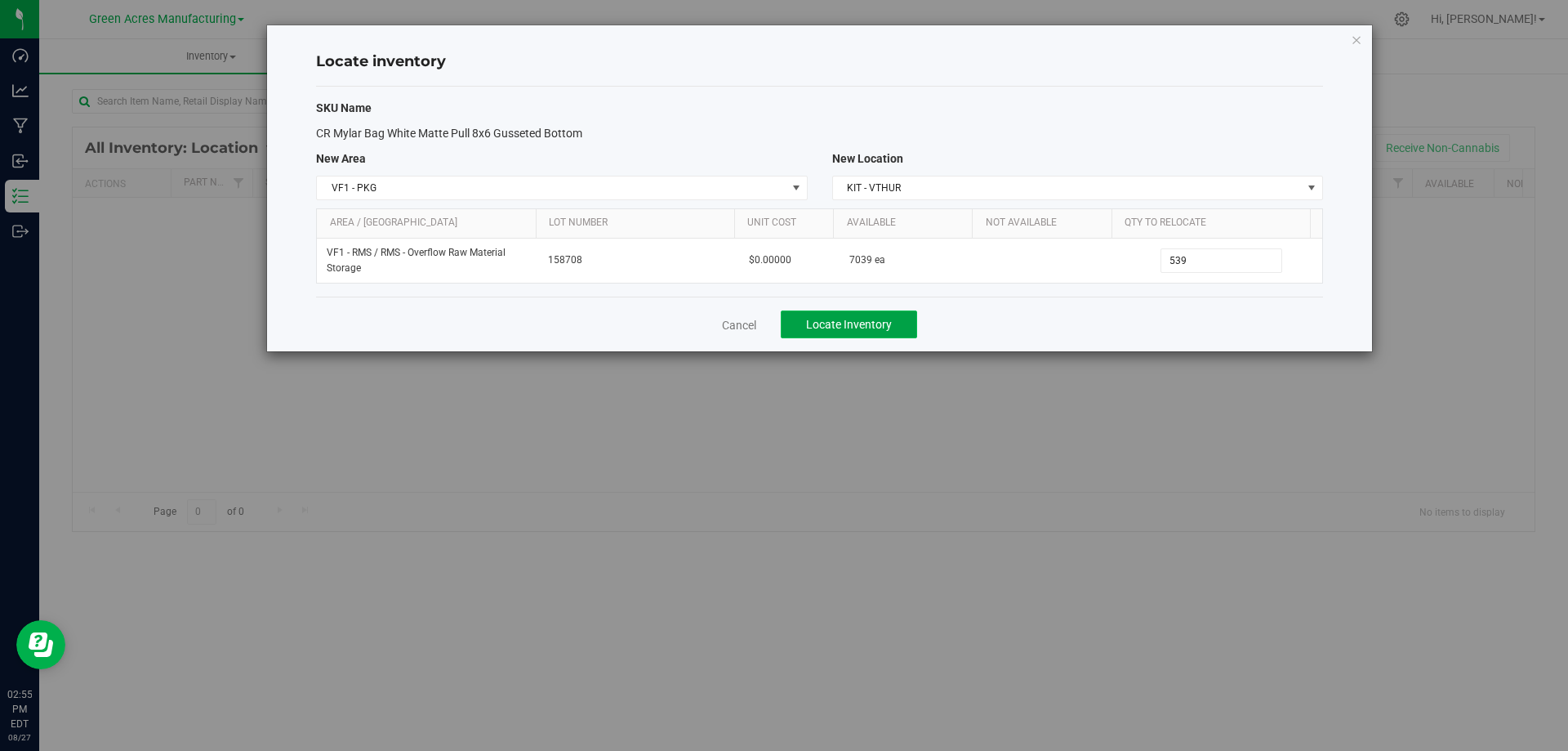
click at [878, 317] on span "Locate Inventory" at bounding box center [849, 324] width 86 height 13
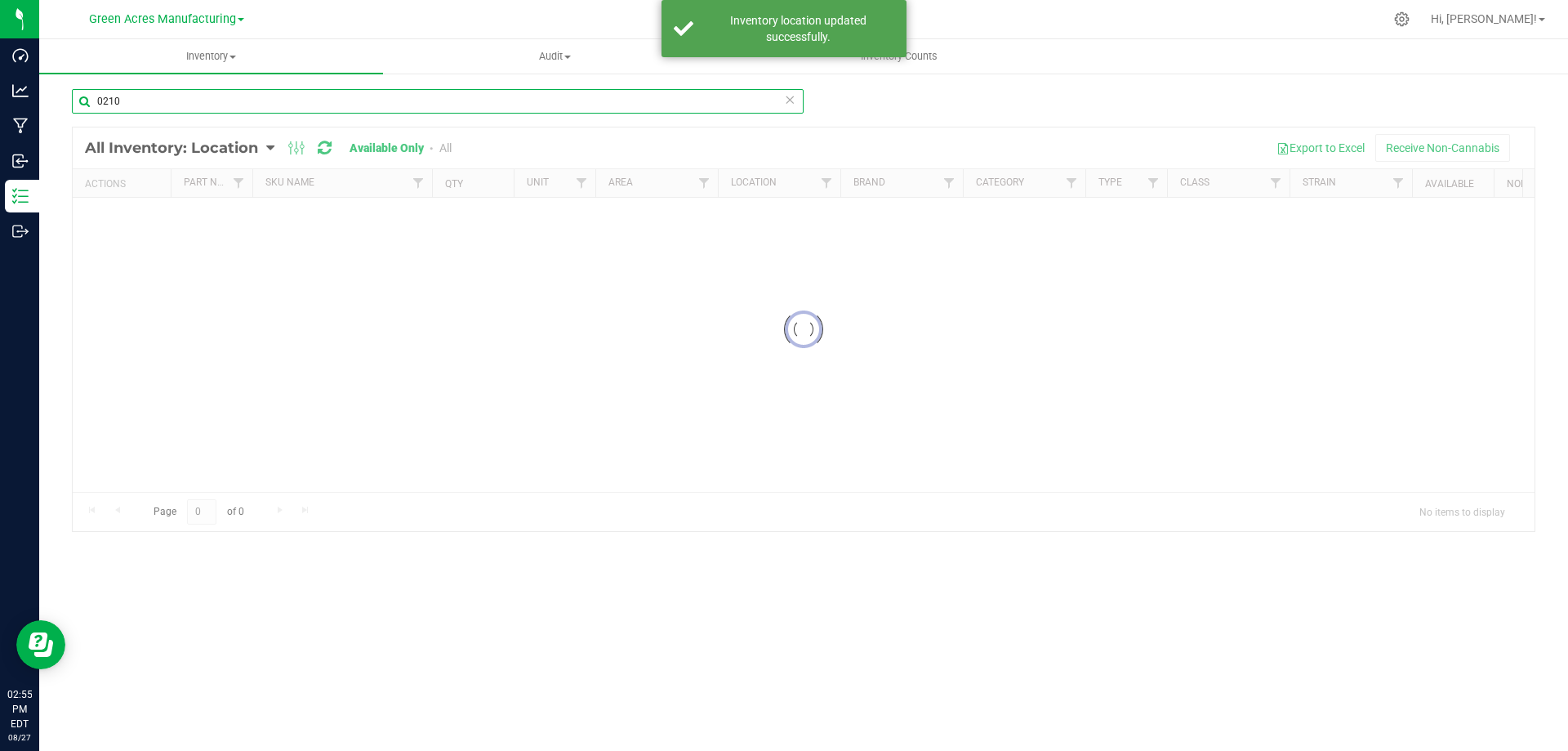
click at [367, 95] on input "0210" at bounding box center [438, 101] width 732 height 24
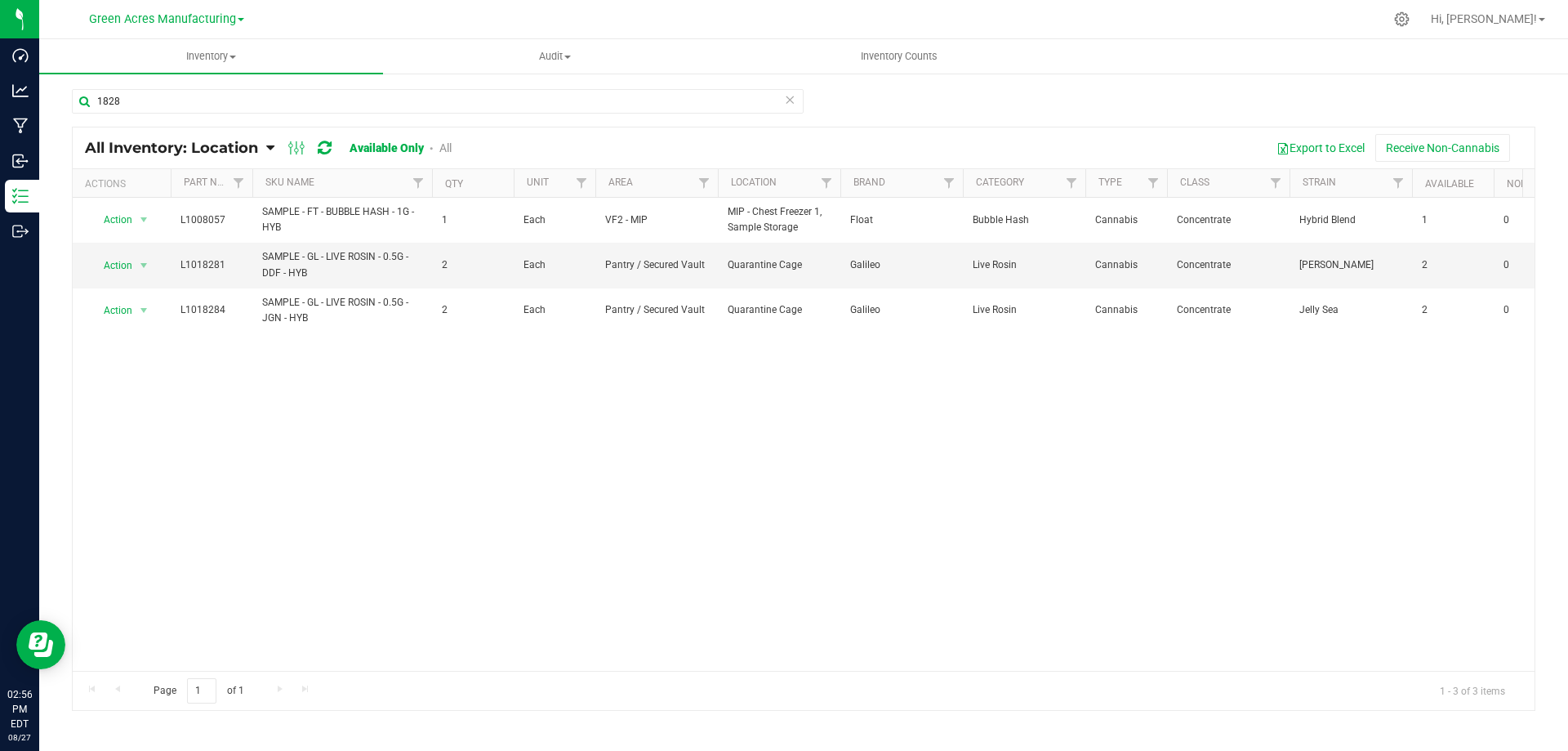
click at [1489, 75] on div "1828 All Inventory: Location Item Summary Item (default) Item by Strain Item by…" at bounding box center [804, 327] width 1529 height 510
click at [221, 114] on div "1828" at bounding box center [438, 108] width 732 height 38
click at [221, 111] on div "1828" at bounding box center [438, 108] width 732 height 38
click at [223, 106] on input "1828" at bounding box center [438, 101] width 732 height 24
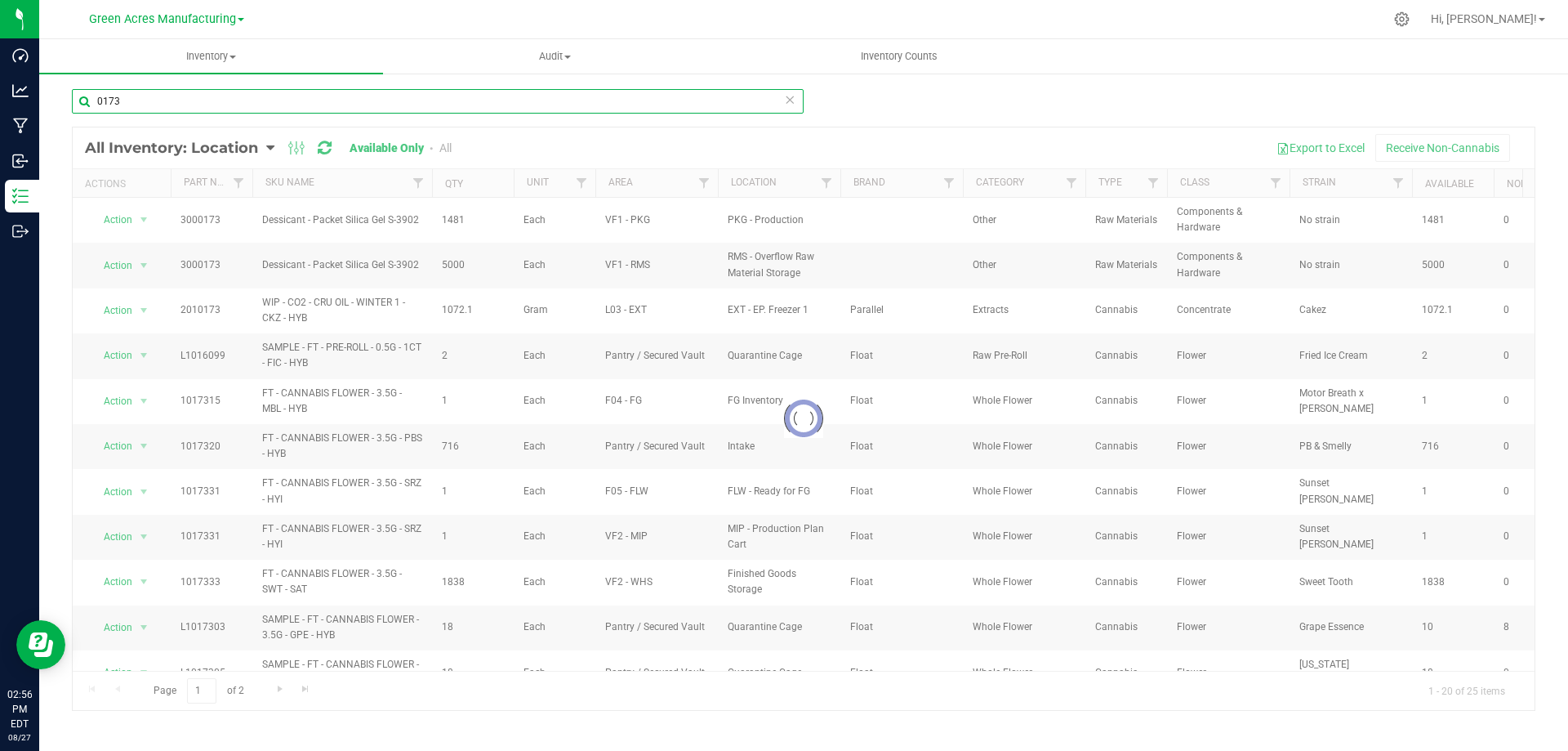
click at [237, 96] on input "0173" at bounding box center [438, 101] width 732 height 24
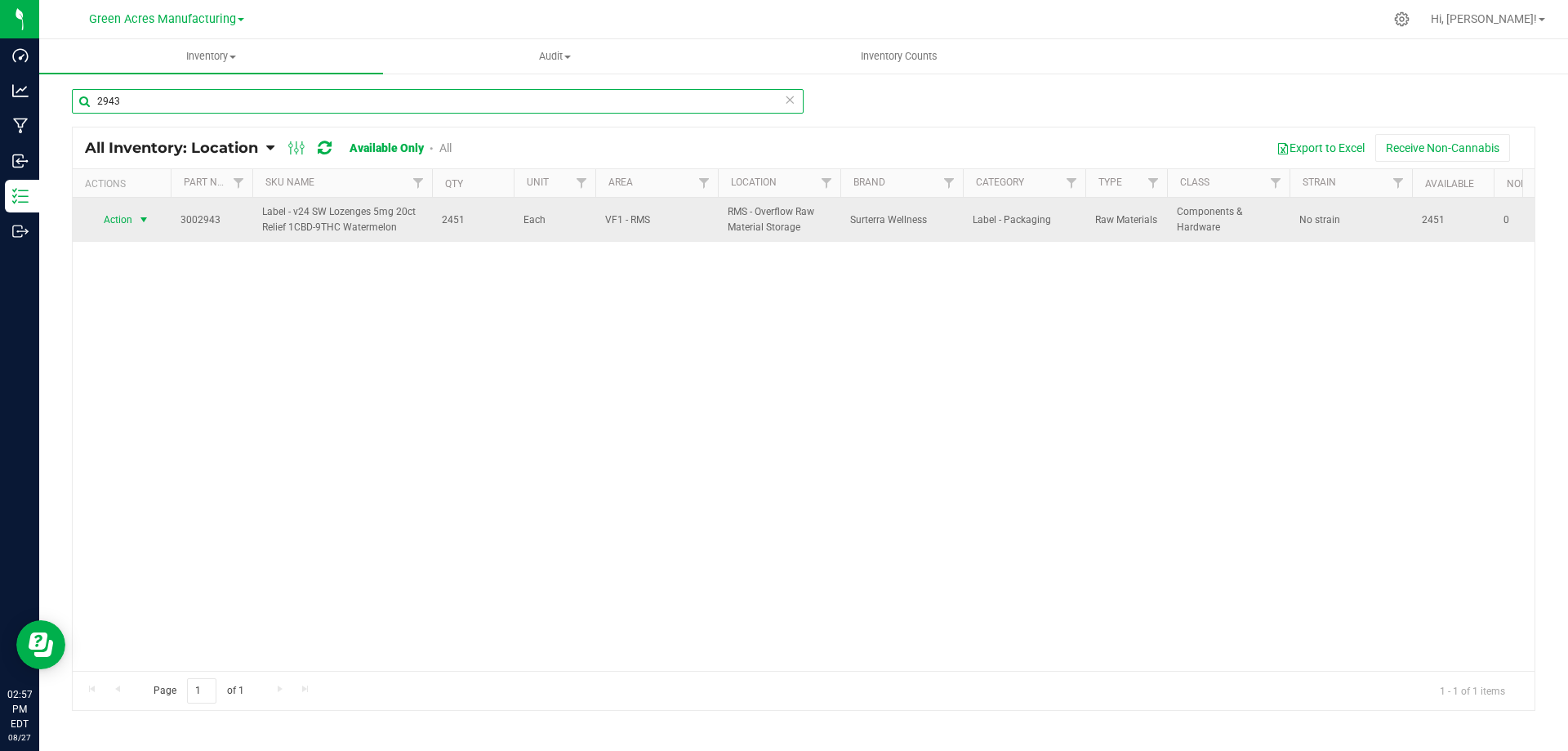
type input "2943"
click at [135, 222] on span "select" at bounding box center [144, 219] width 20 height 23
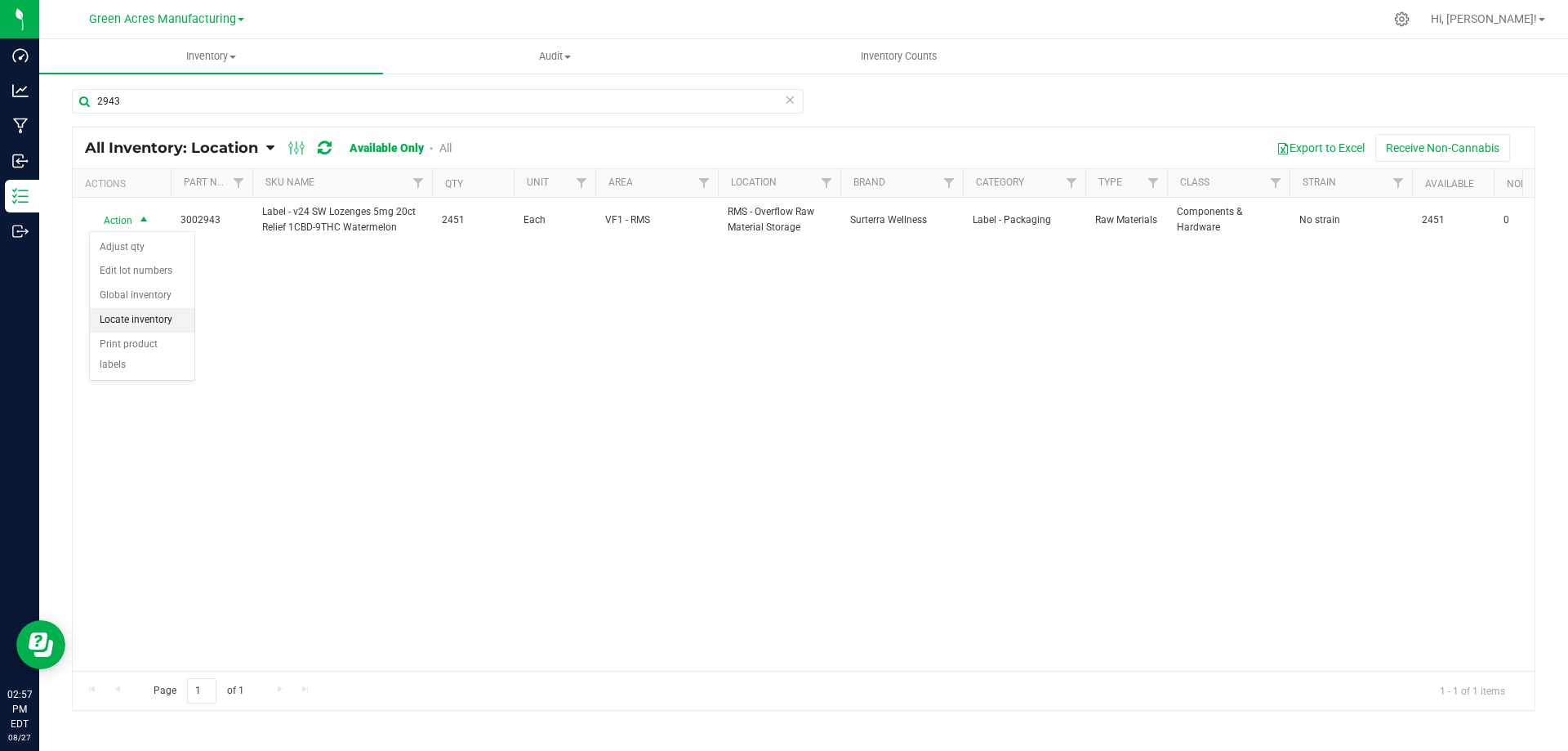
click at [160, 308] on li "Locate inventory" at bounding box center [142, 320] width 104 height 24
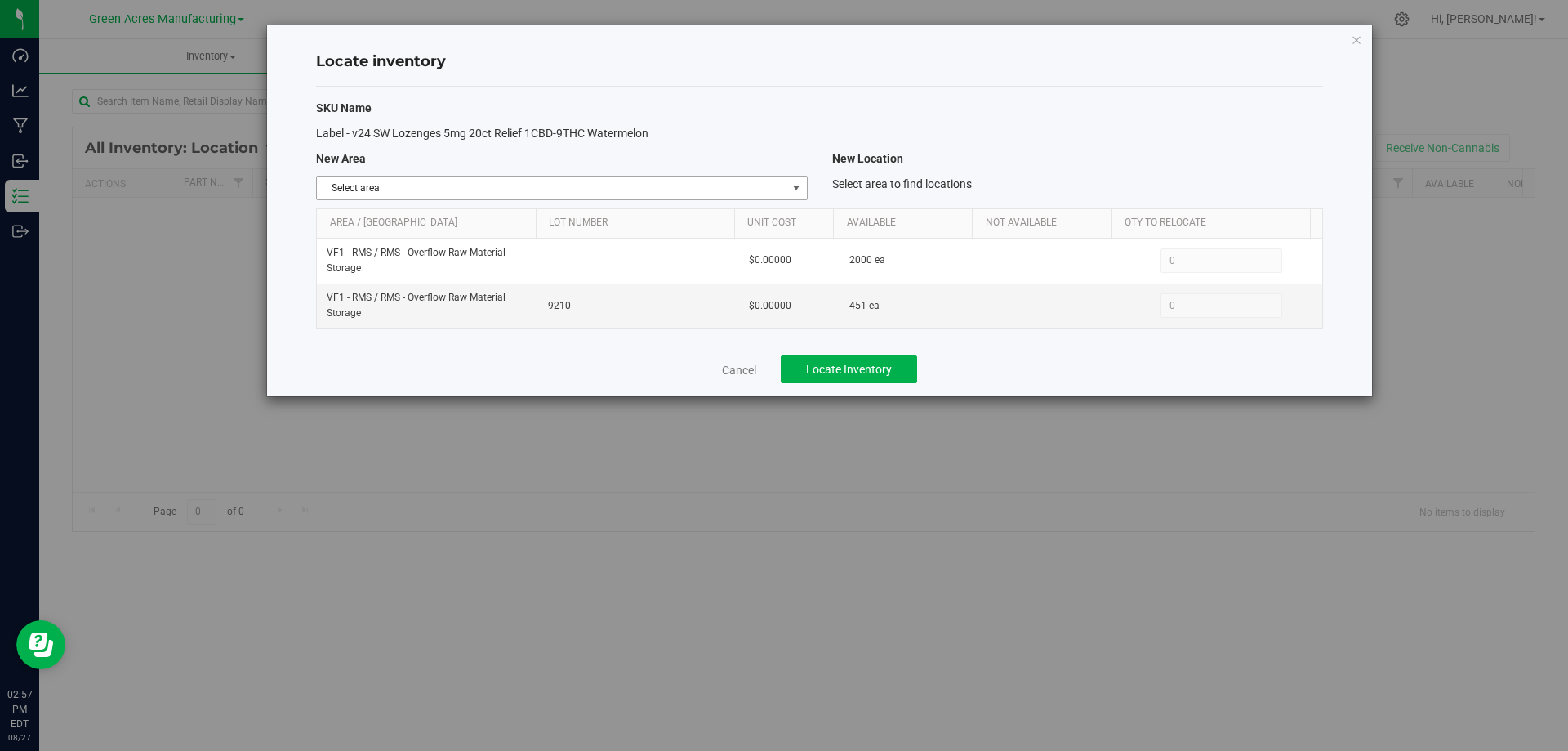
click at [783, 184] on span "Select area" at bounding box center [551, 187] width 469 height 23
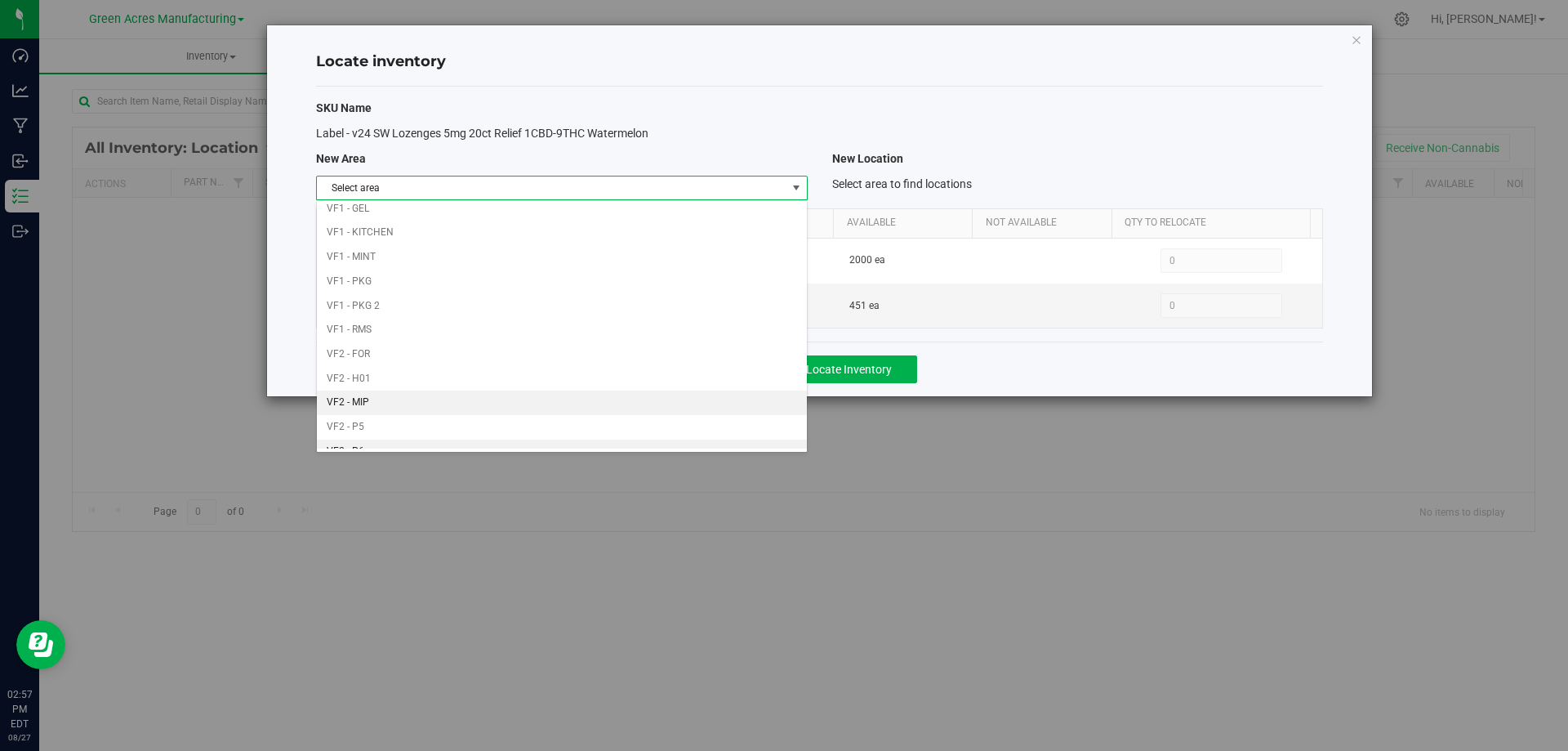
scroll to position [799, 0]
click at [600, 217] on li "VF1 - PKG" at bounding box center [561, 217] width 490 height 24
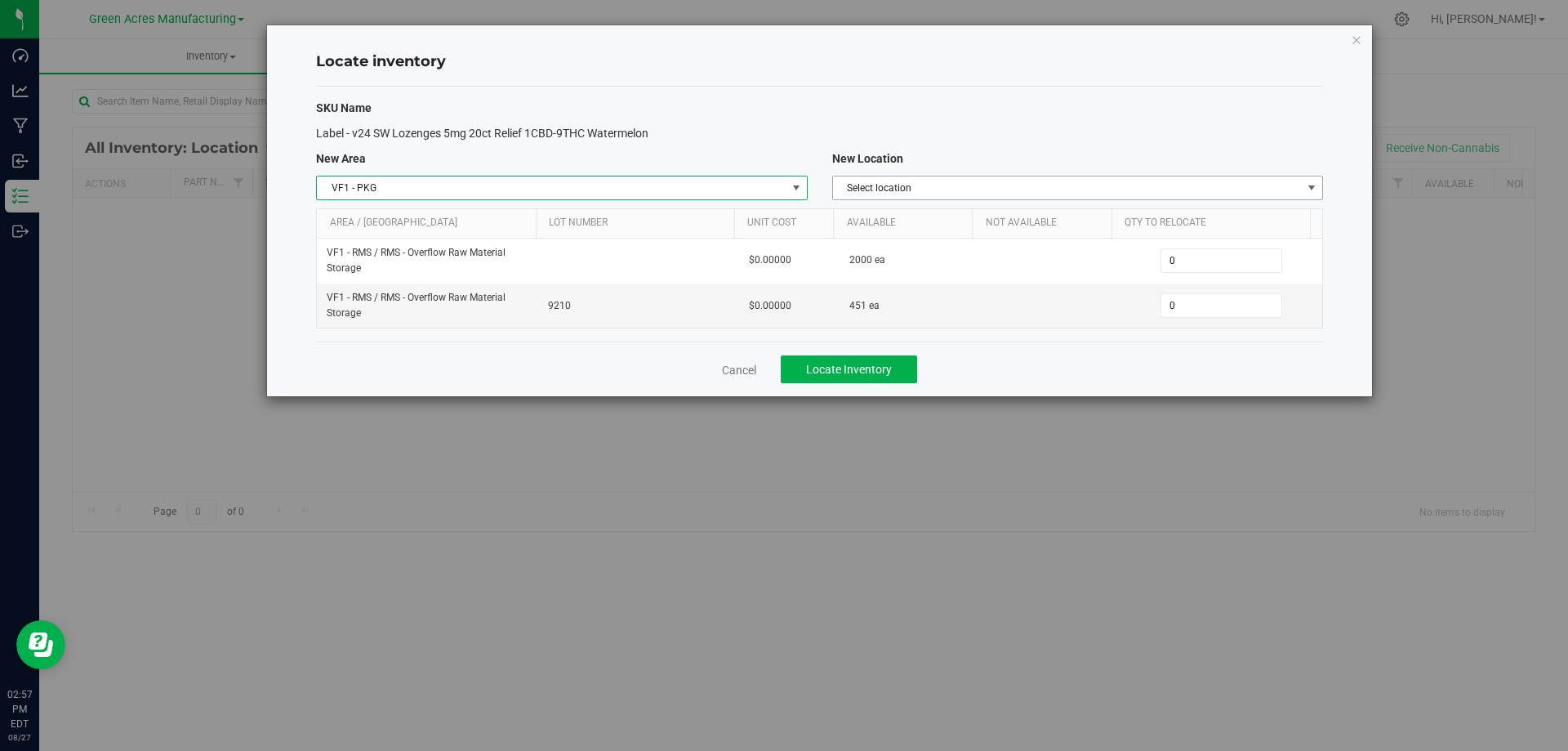
click at [1030, 182] on span "Select location" at bounding box center [1067, 187] width 469 height 23
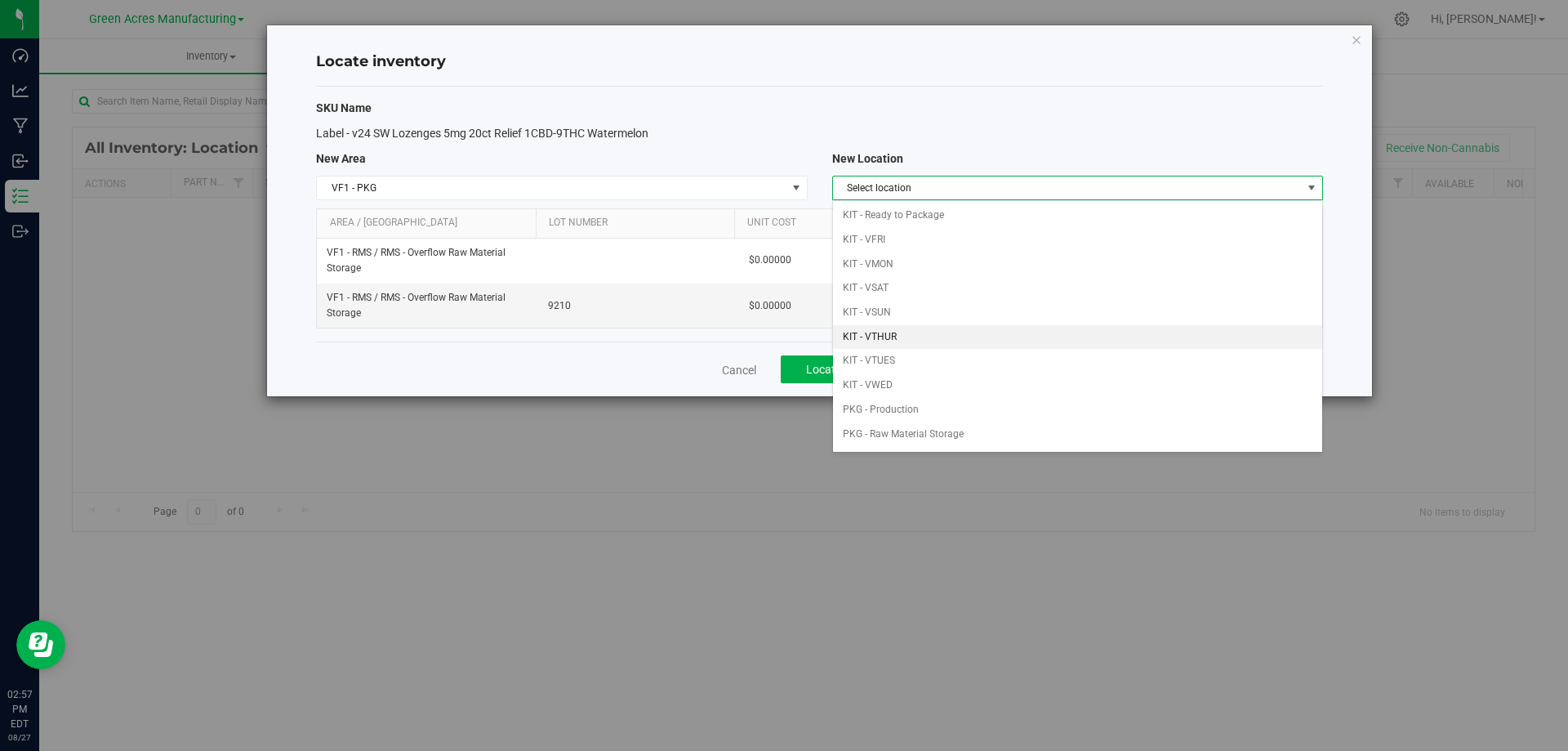
click at [946, 343] on li "KIT - VTHUR" at bounding box center [1078, 337] width 490 height 24
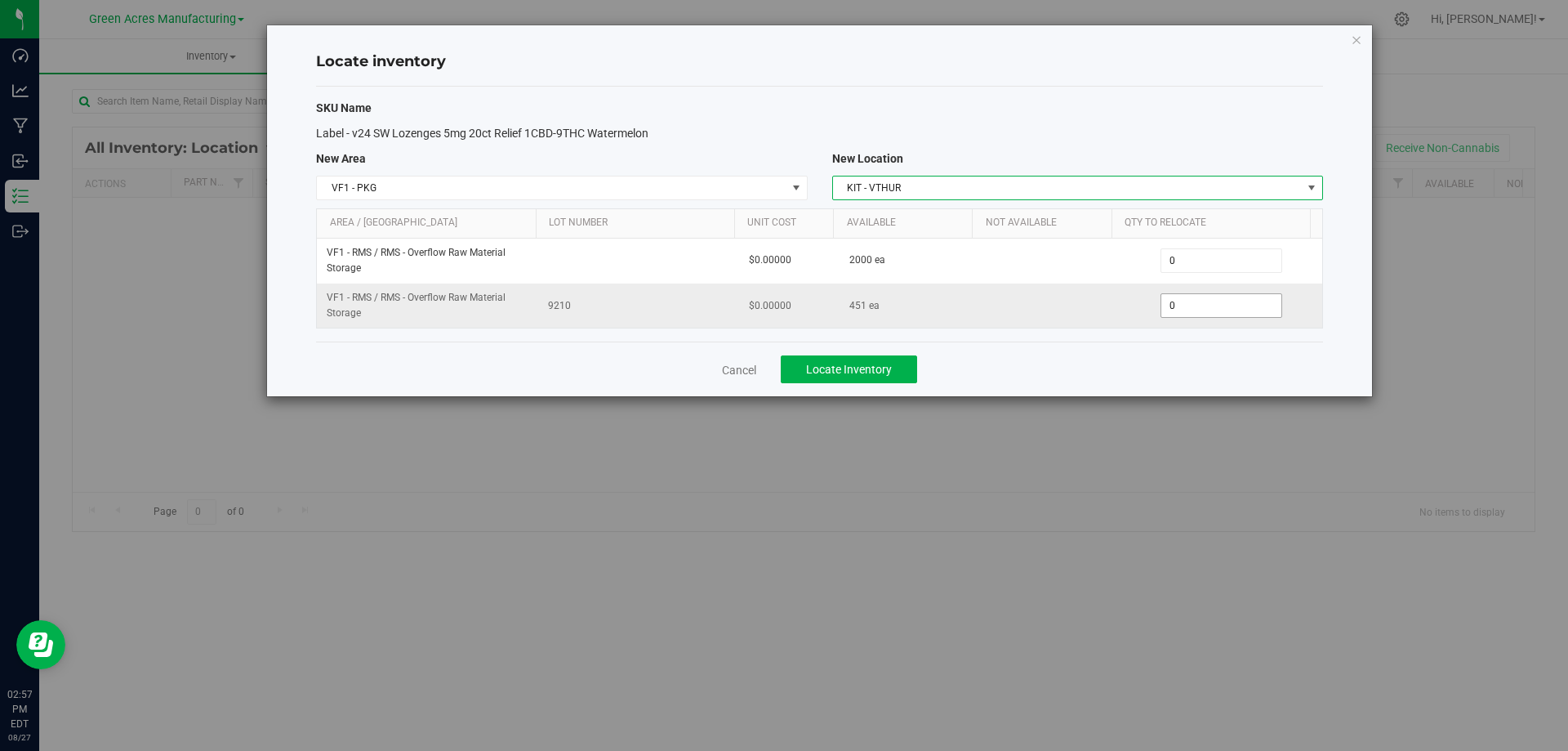
click at [1215, 308] on span "0 0" at bounding box center [1221, 305] width 122 height 24
click at [1215, 308] on input "0" at bounding box center [1221, 305] width 120 height 23
type input "451"
drag, startPoint x: 1098, startPoint y: 381, endPoint x: 1058, endPoint y: 366, distance: 42.7
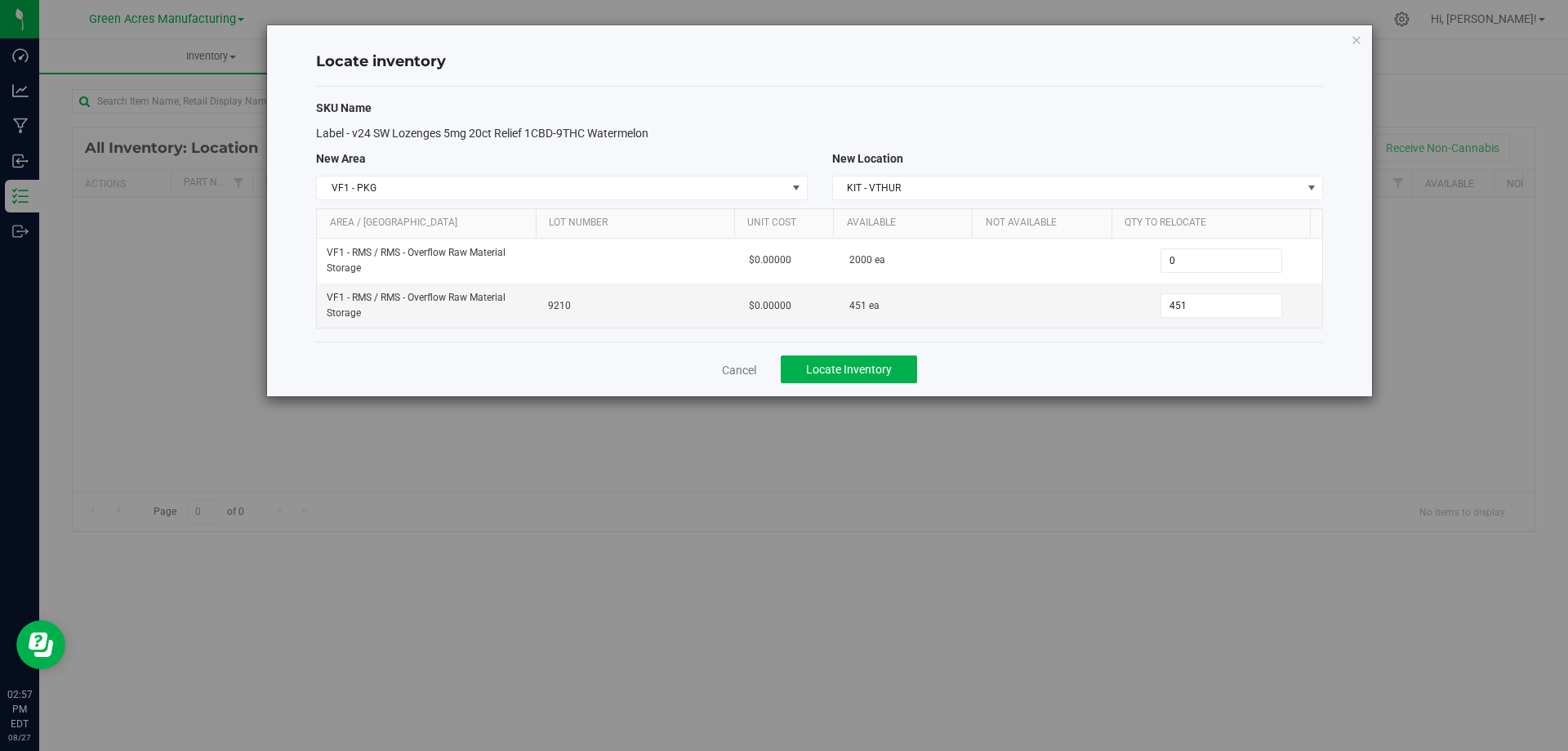
click at [1095, 379] on div "Cancel Locate Inventory" at bounding box center [820, 369] width 1007 height 55
click at [868, 367] on span "Locate Inventory" at bounding box center [849, 369] width 86 height 13
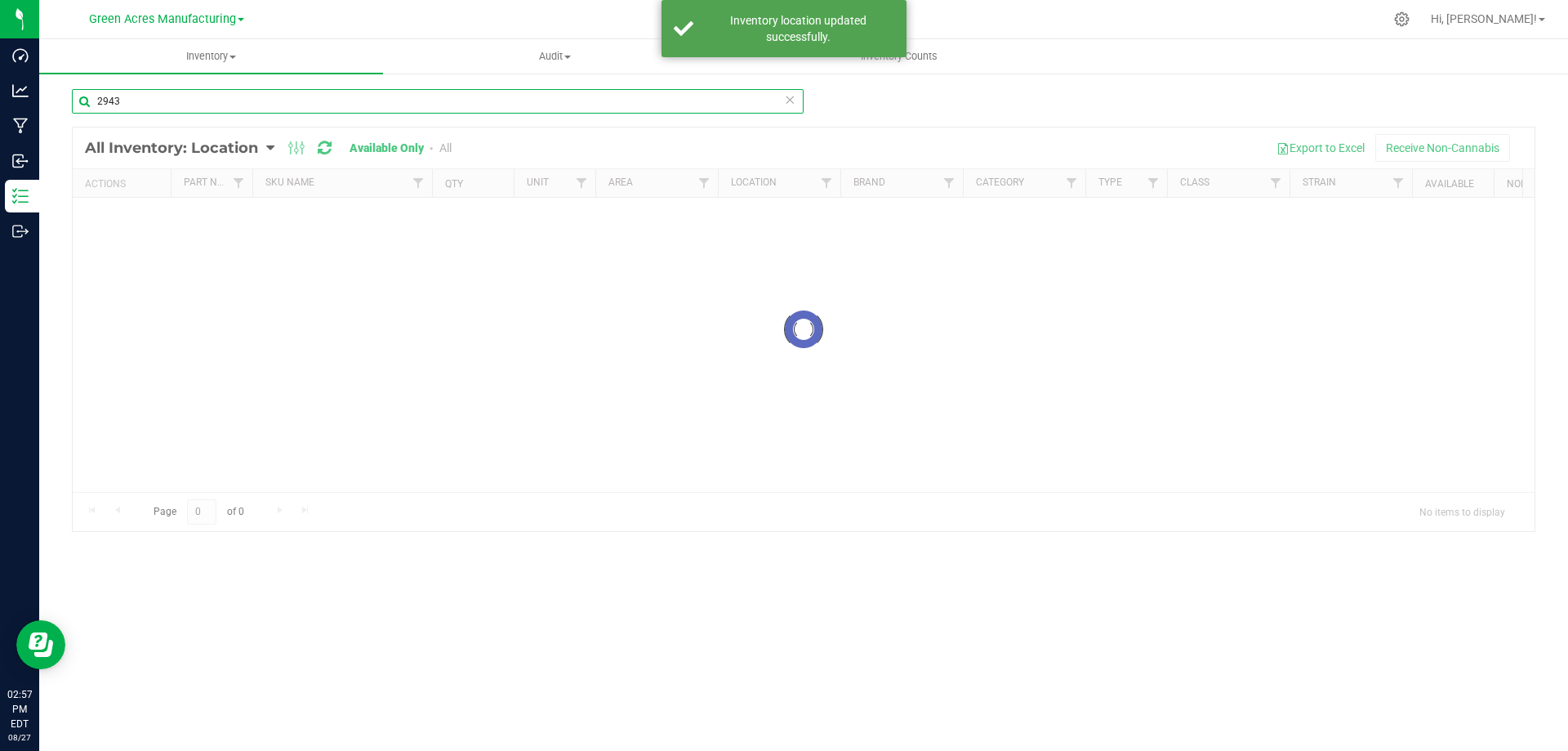
click at [152, 100] on input "2943" at bounding box center [438, 101] width 732 height 24
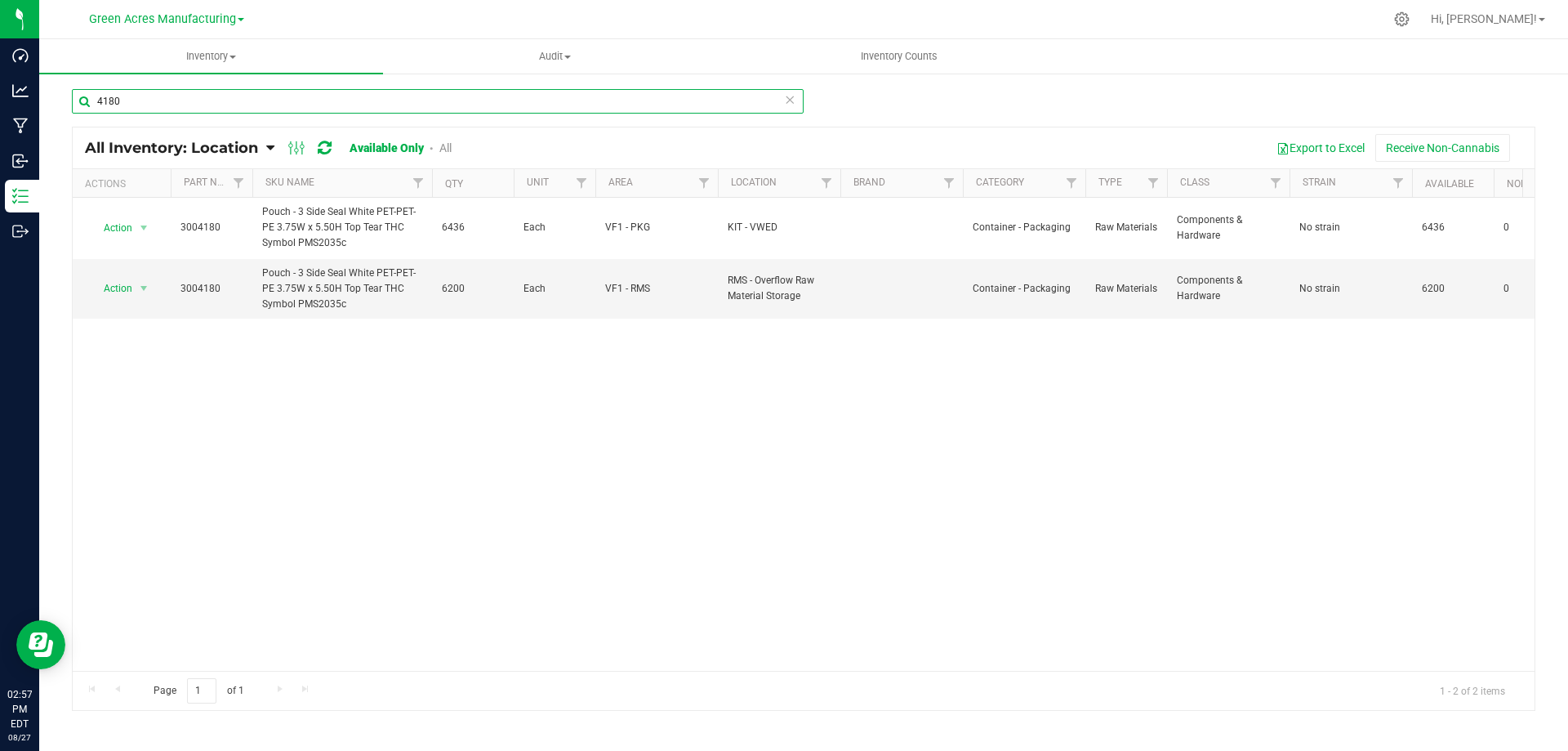
click at [244, 94] on input "4180" at bounding box center [438, 101] width 732 height 24
click at [242, 94] on input "4180" at bounding box center [438, 101] width 732 height 24
click at [165, 100] on input "4180" at bounding box center [438, 101] width 732 height 24
click at [165, 101] on input "4180" at bounding box center [438, 101] width 732 height 24
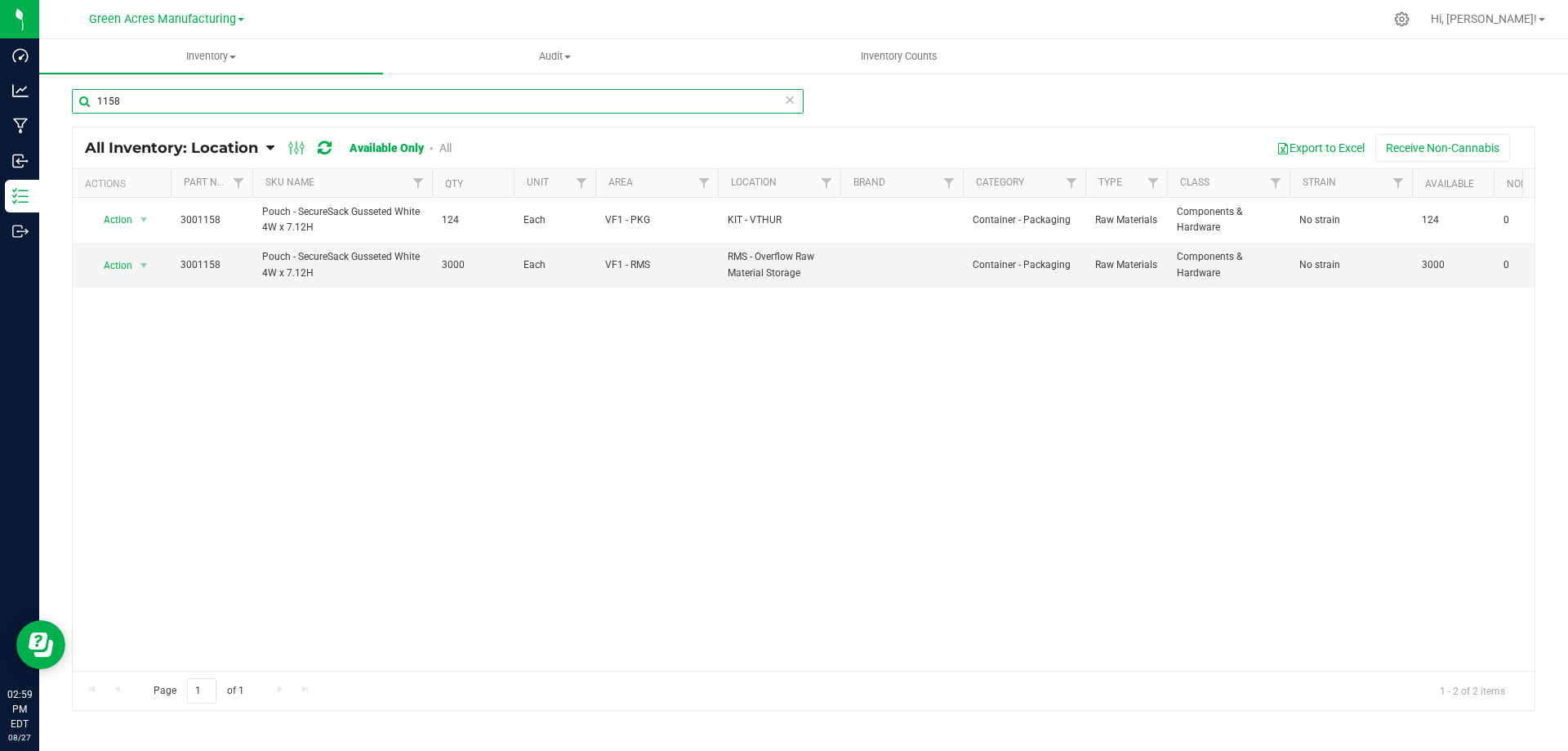
type input "1158"
drag, startPoint x: 349, startPoint y: 351, endPoint x: 352, endPoint y: 394, distance: 43.1
drag, startPoint x: 352, startPoint y: 394, endPoint x: 136, endPoint y: 271, distance: 248.6
click at [136, 271] on span "select" at bounding box center [144, 265] width 20 height 23
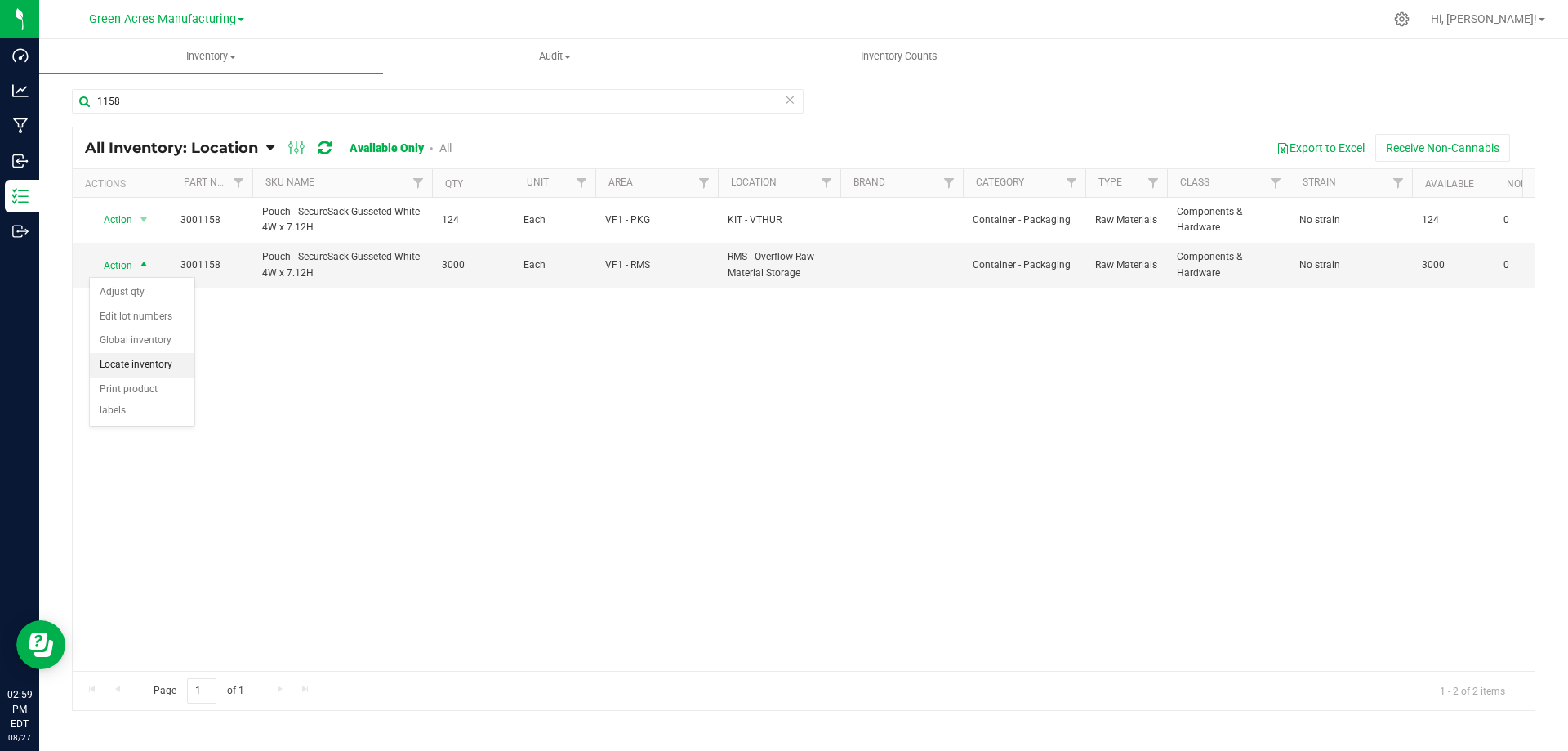
click at [143, 361] on li "Locate inventory" at bounding box center [142, 364] width 104 height 24
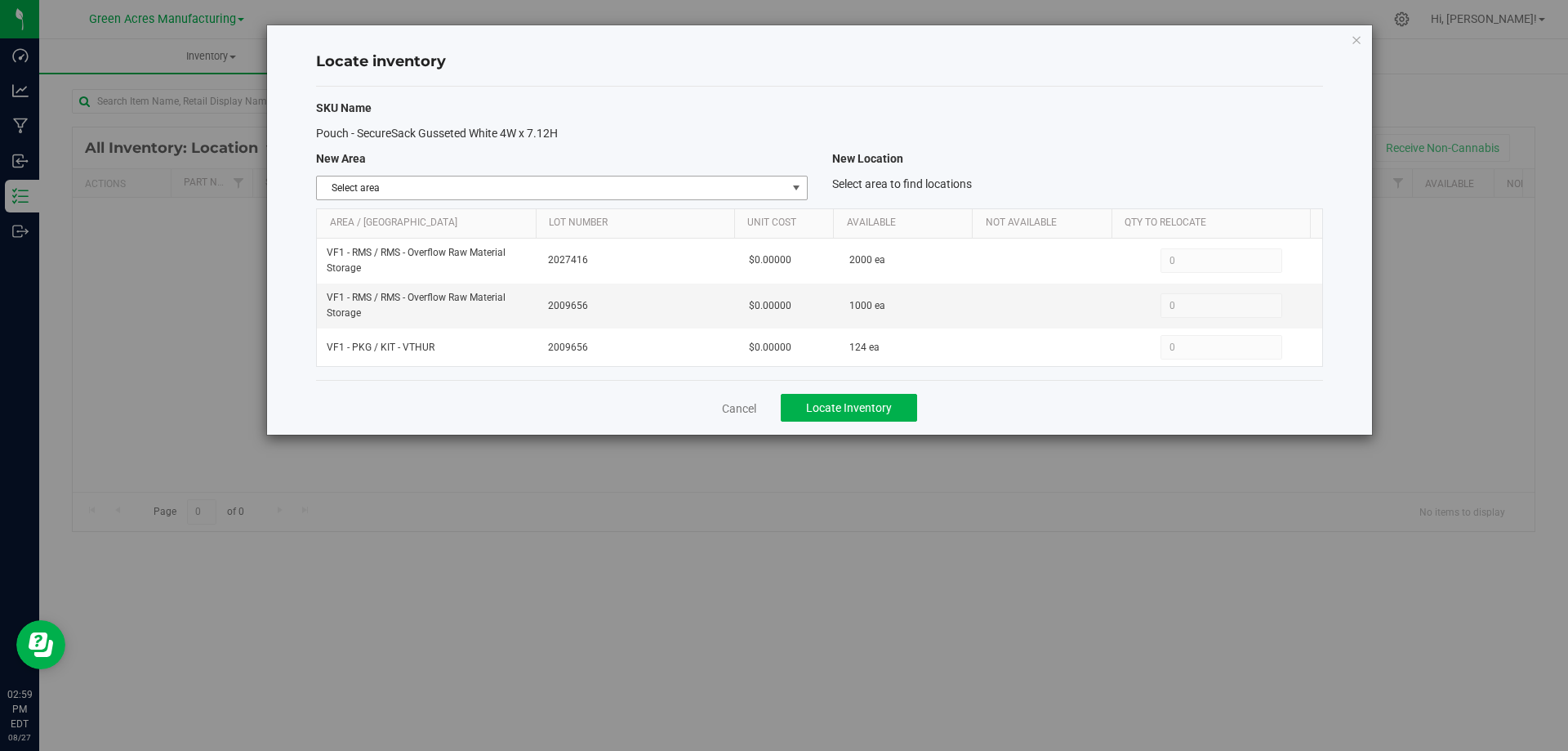
click at [793, 188] on span "select" at bounding box center [797, 188] width 13 height 13
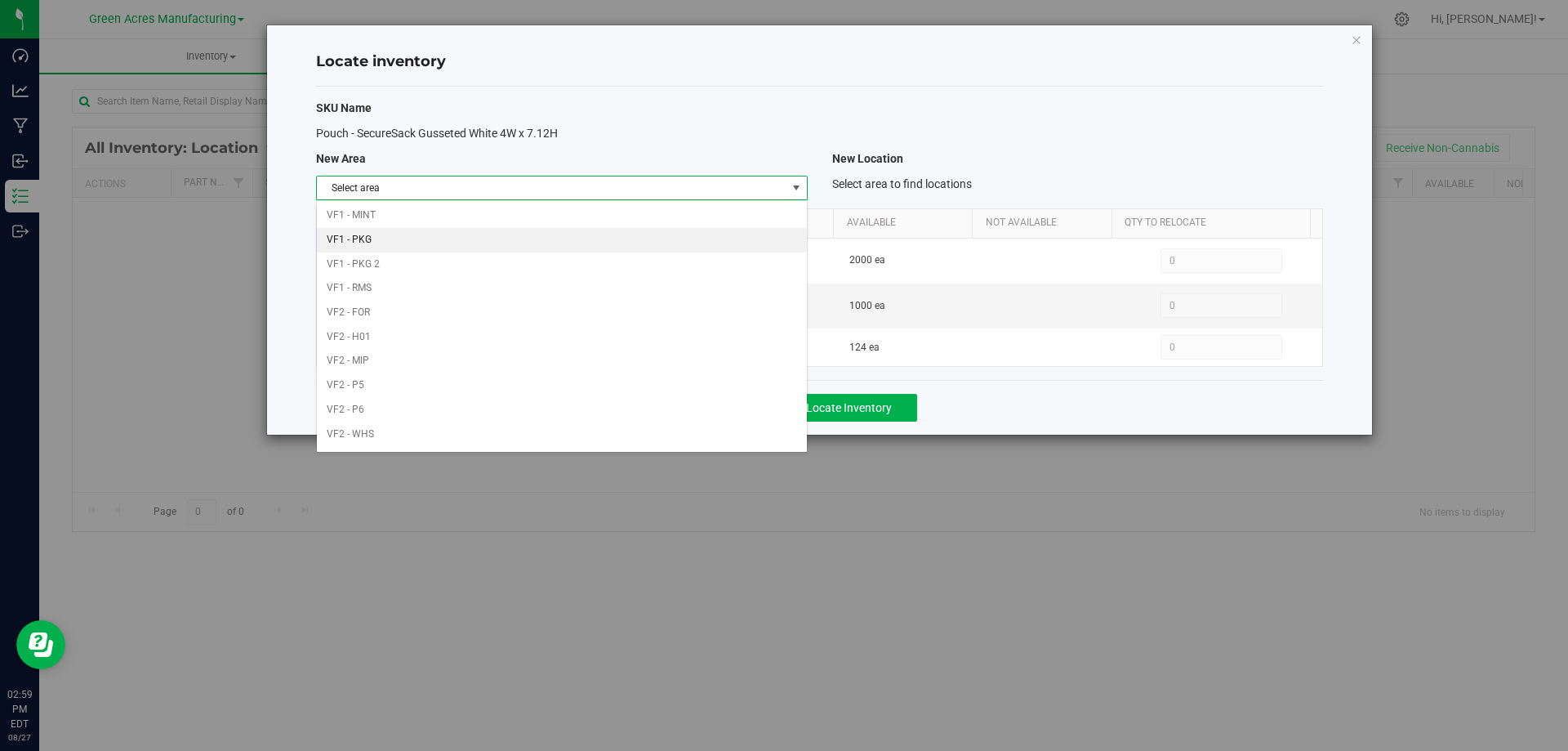
scroll to position [799, 0]
click at [661, 211] on li "VF1 - PKG" at bounding box center [561, 217] width 490 height 24
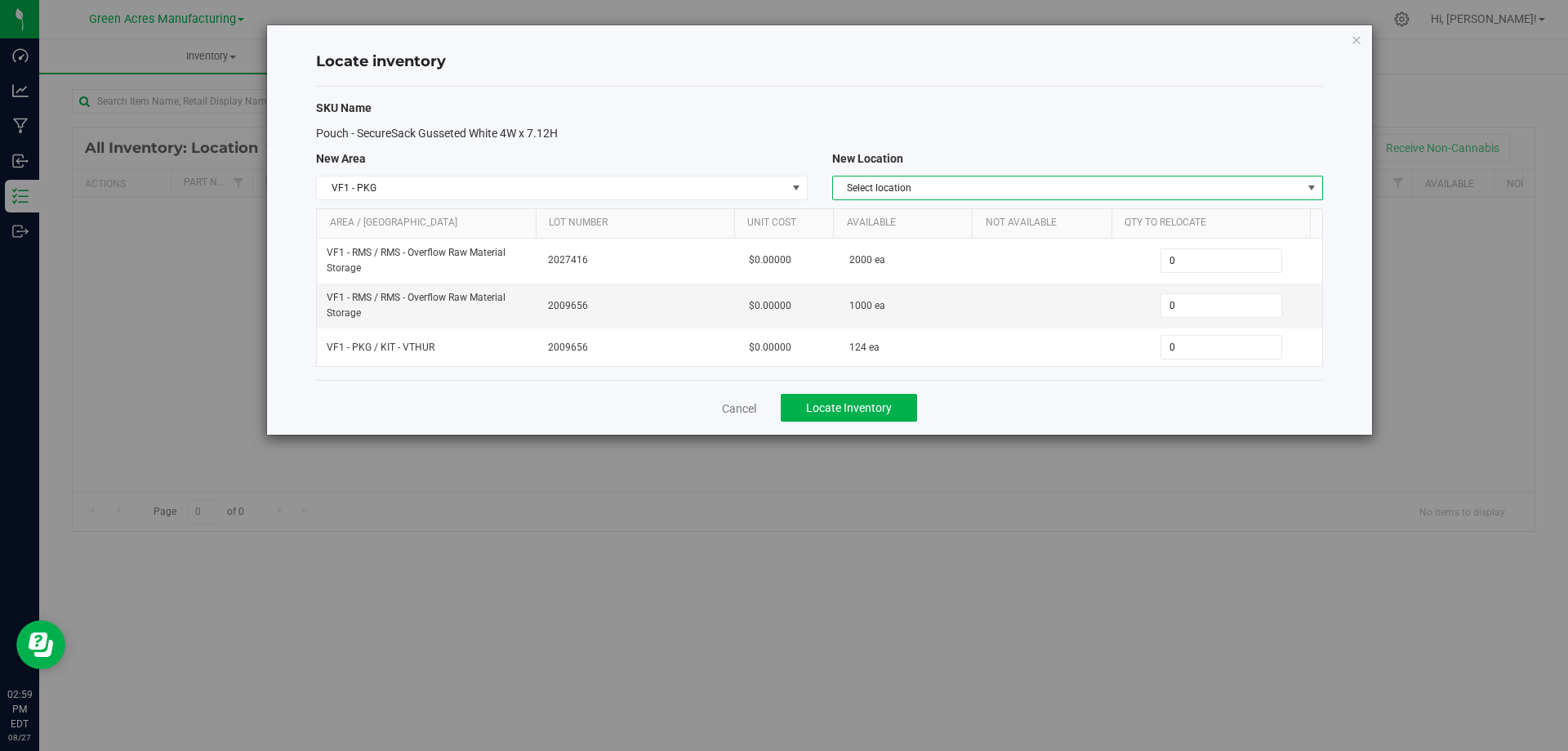
click at [1136, 190] on span "Select location" at bounding box center [1067, 187] width 469 height 23
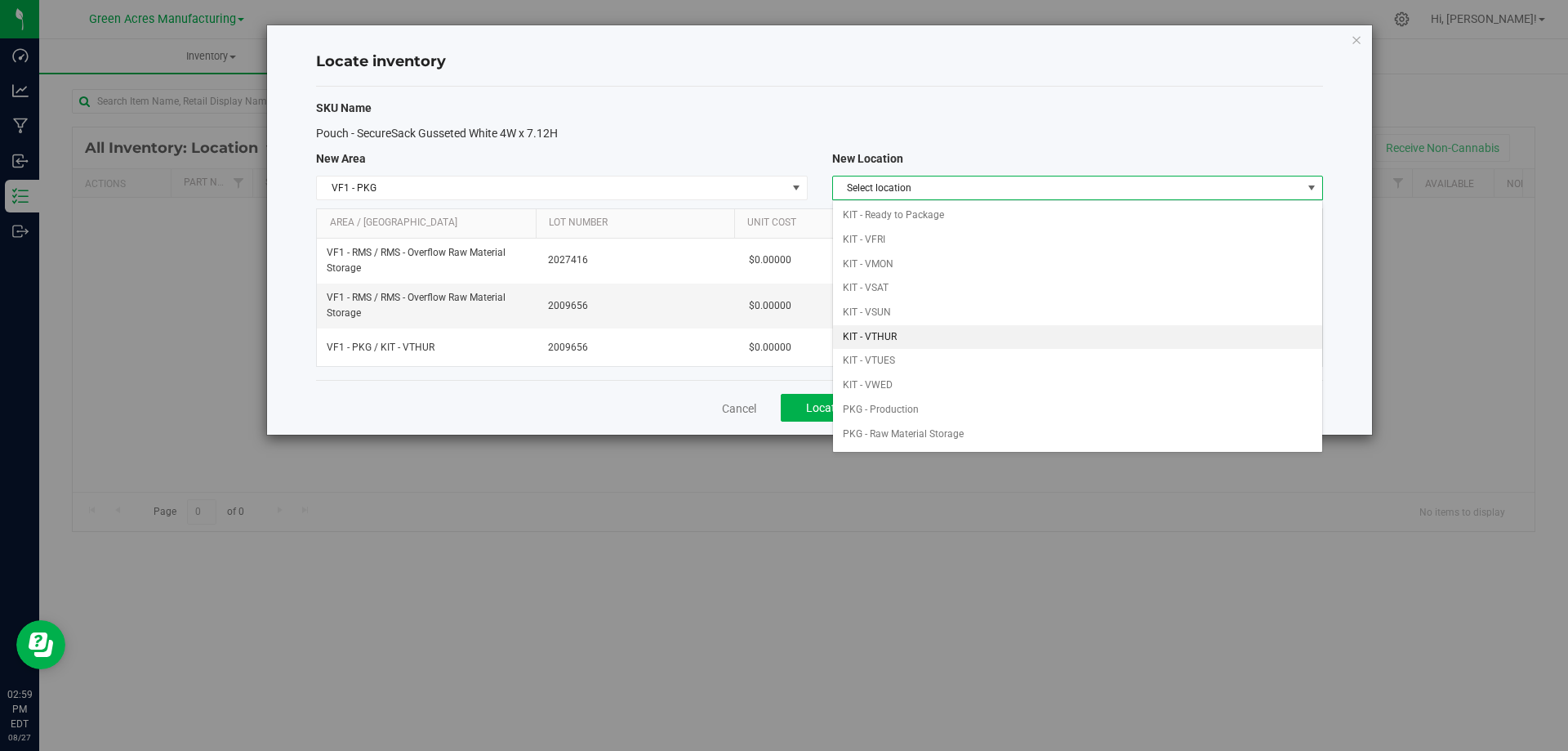
click at [985, 348] on li "KIT - VTHUR" at bounding box center [1078, 337] width 490 height 24
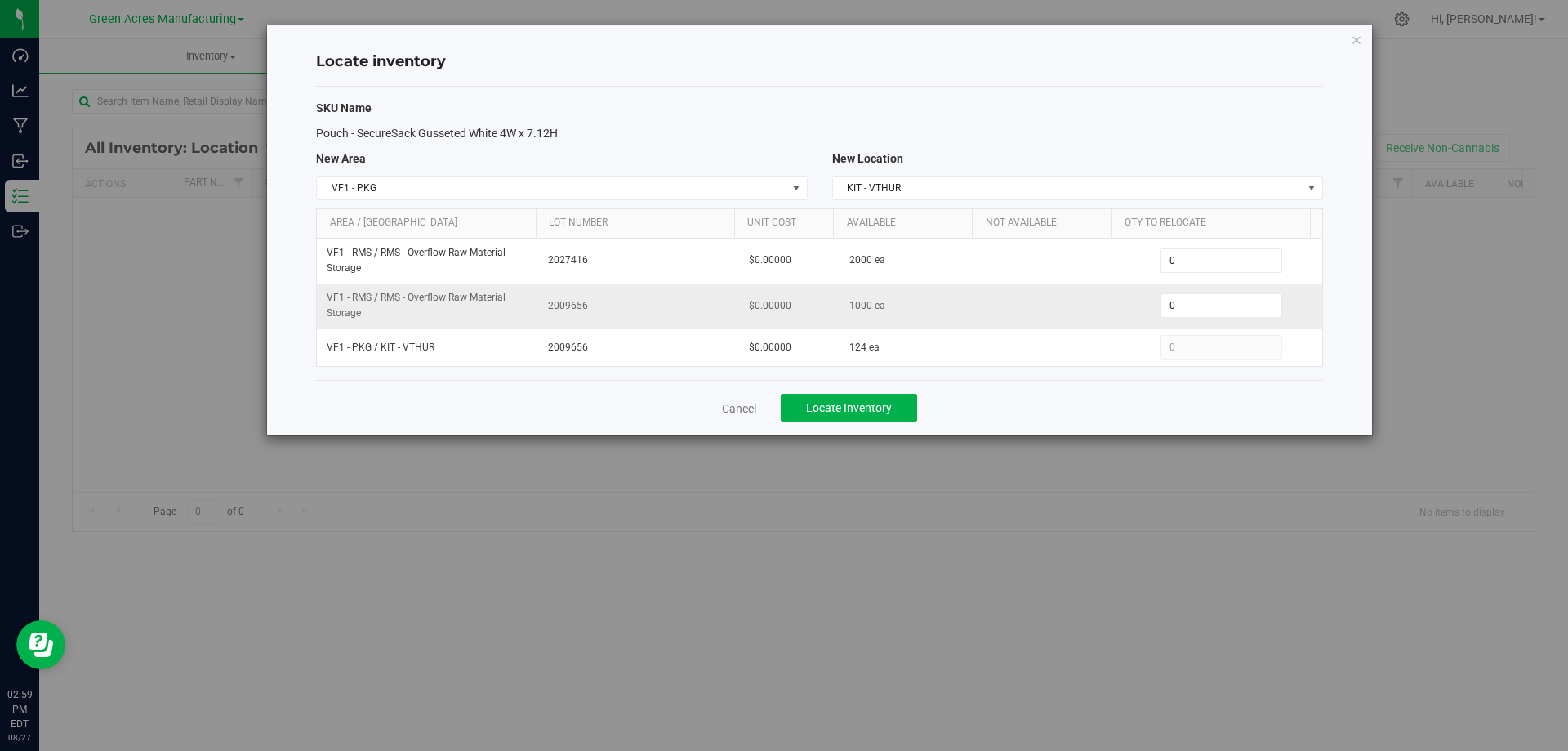
click at [1206, 292] on td "0 0" at bounding box center [1222, 306] width 201 height 45
click at [1206, 310] on span "0 0" at bounding box center [1221, 305] width 122 height 24
click at [1206, 310] on input "0" at bounding box center [1221, 305] width 120 height 23
type input "1000"
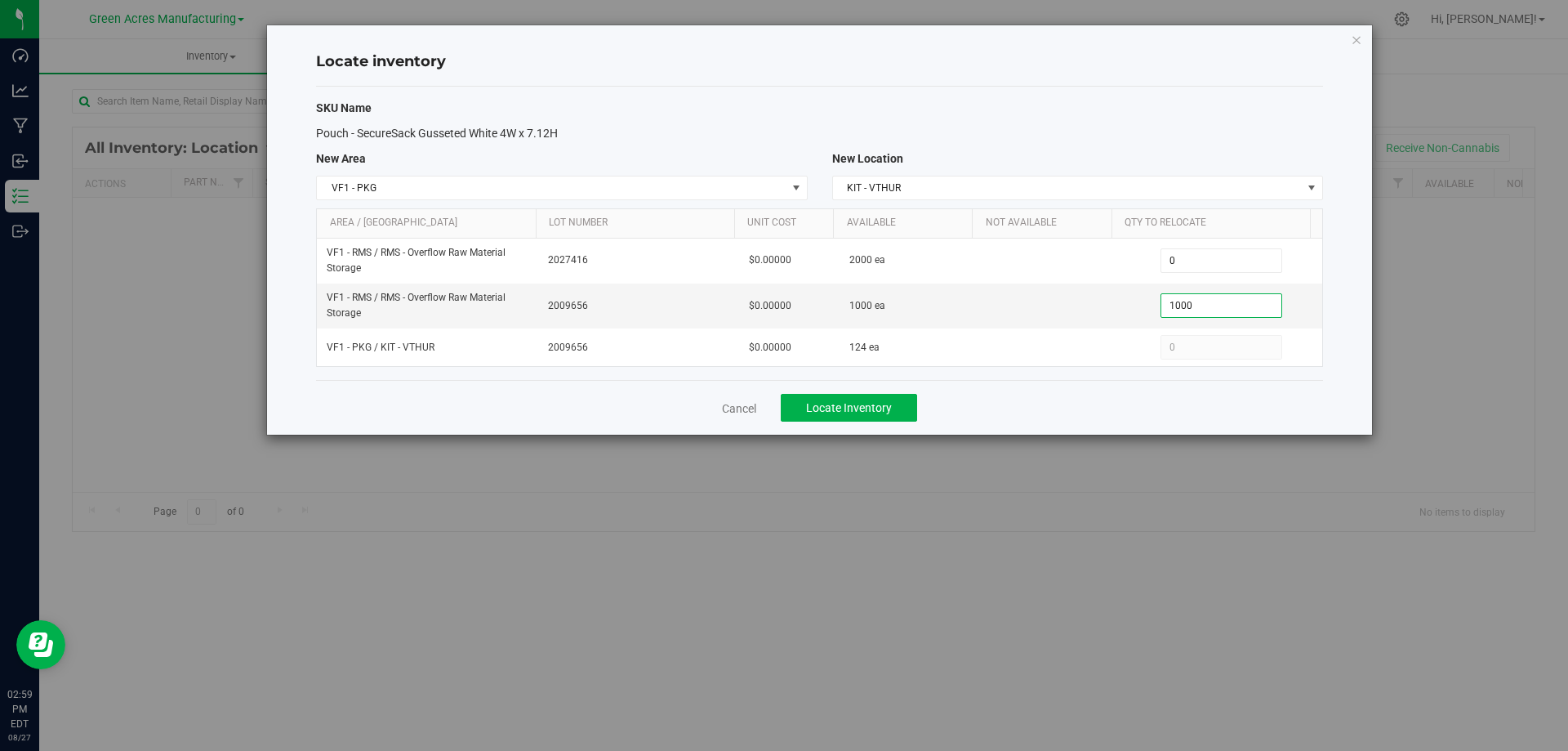
type input "1,000"
click at [1175, 415] on div "Cancel Locate Inventory" at bounding box center [820, 408] width 1007 height 55
click at [865, 405] on span "Locate Inventory" at bounding box center [849, 408] width 86 height 13
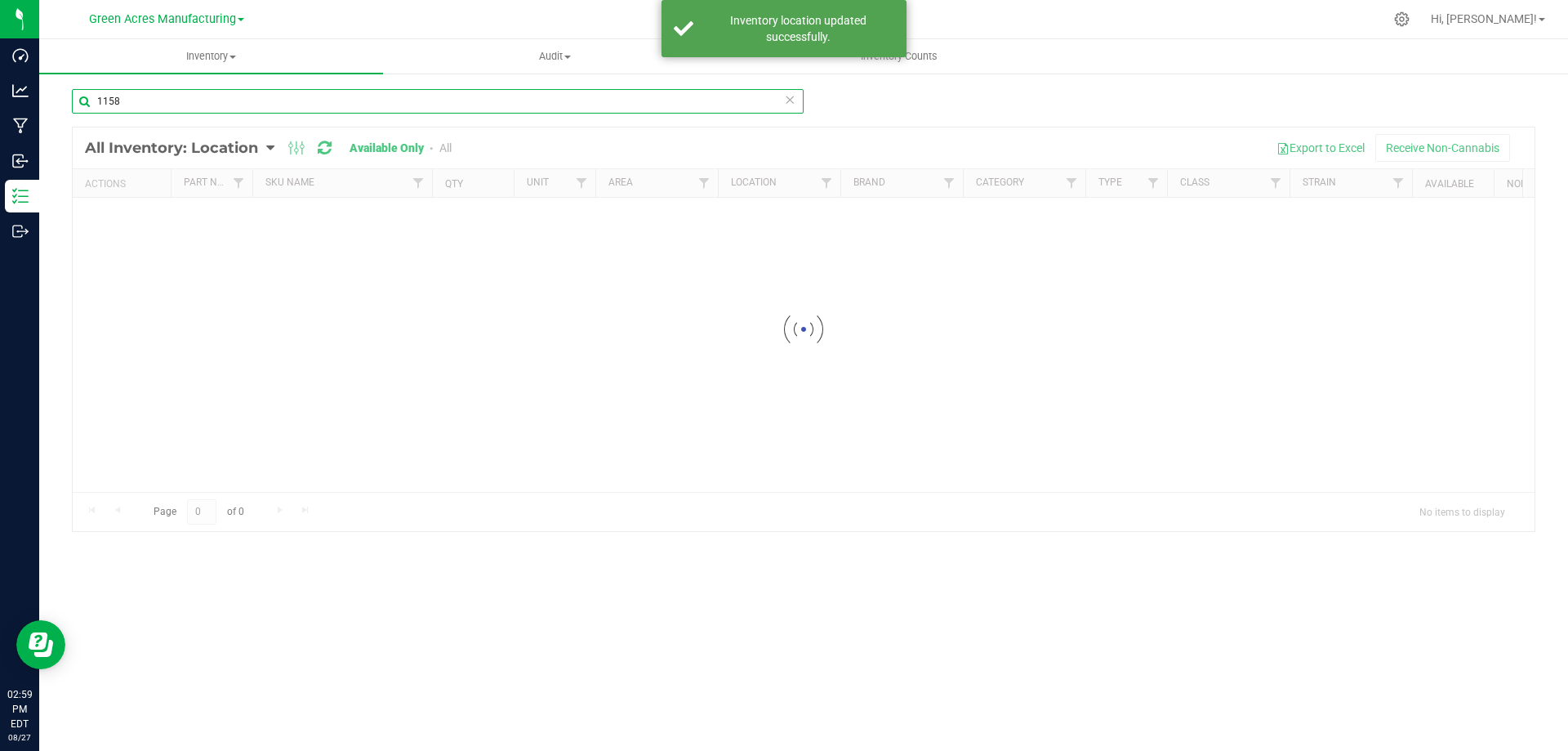
click at [241, 102] on input "1158" at bounding box center [438, 101] width 732 height 24
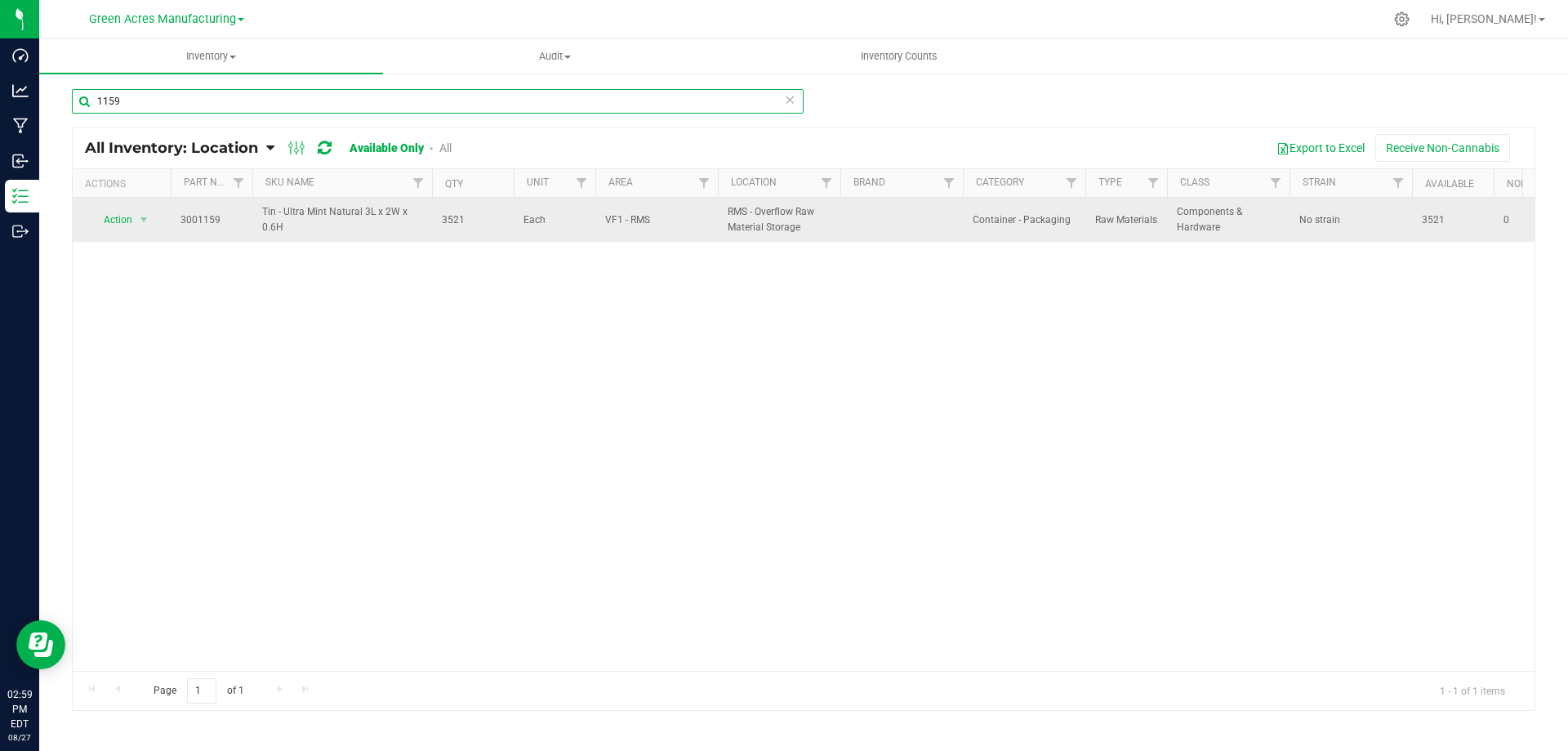
type input "1159"
click at [450, 221] on span "3521" at bounding box center [473, 220] width 62 height 16
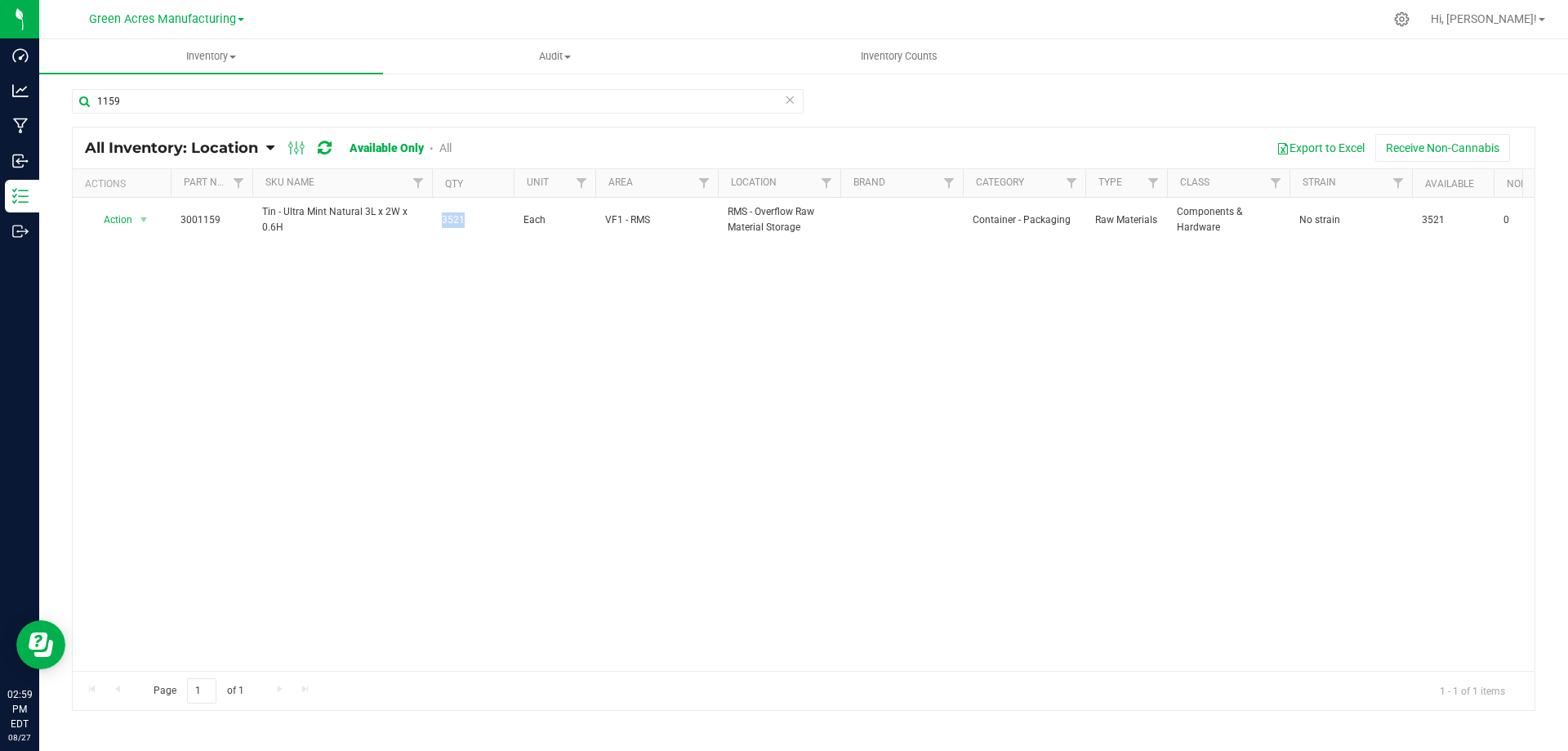
copy span "3521"
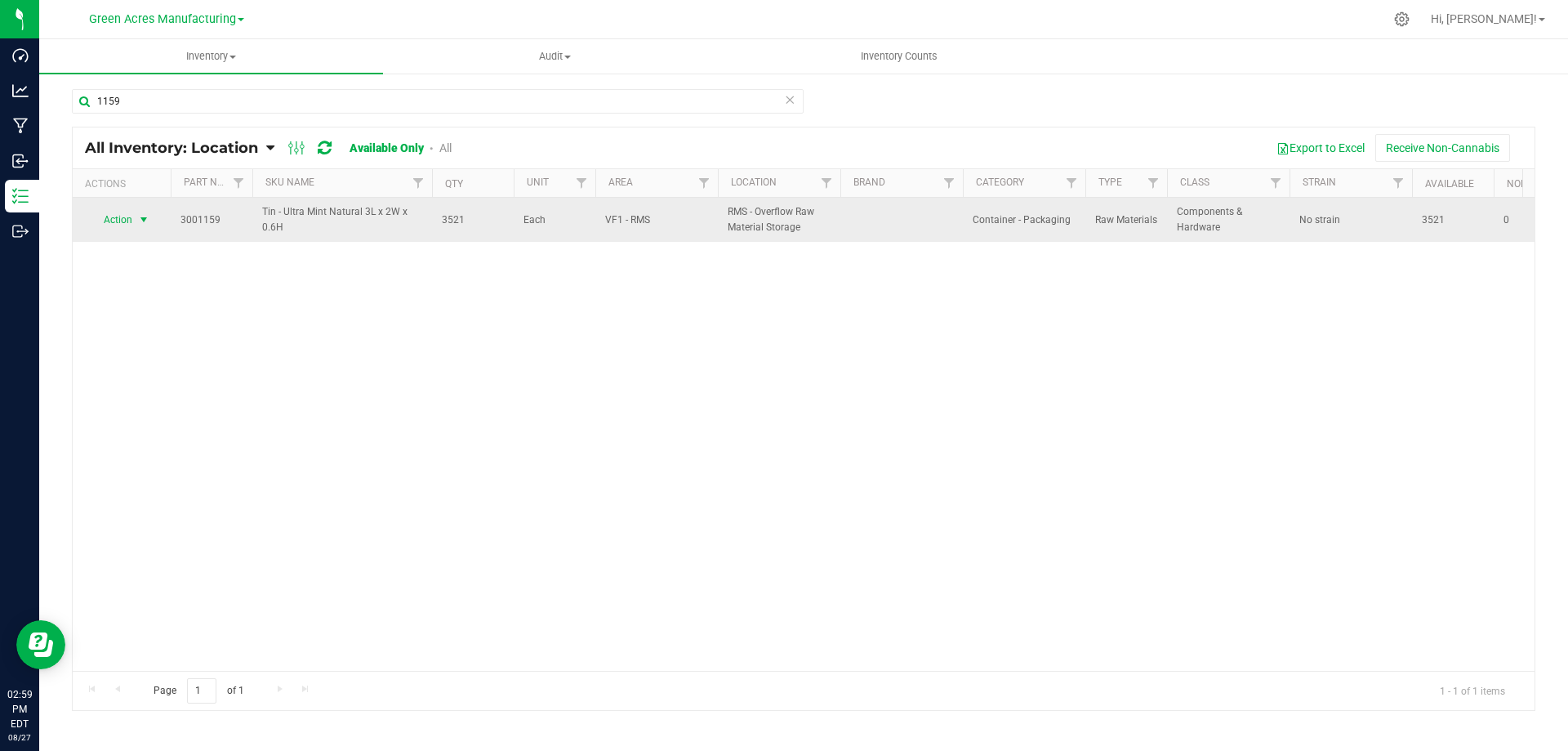
click at [141, 216] on span "select" at bounding box center [144, 220] width 13 height 13
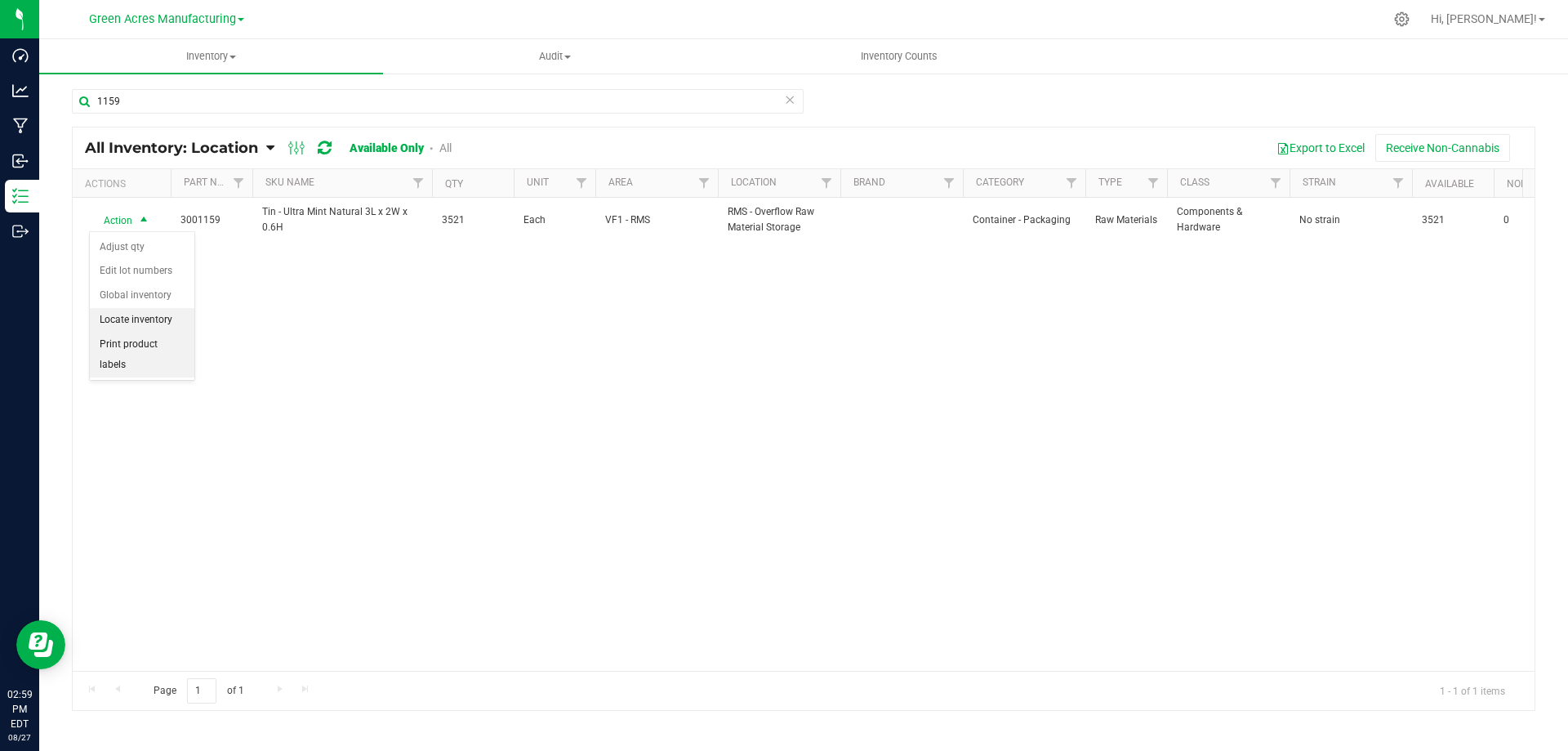
drag, startPoint x: 163, startPoint y: 321, endPoint x: 170, endPoint y: 316, distance: 8.6
click at [165, 319] on li "Locate inventory" at bounding box center [142, 320] width 104 height 24
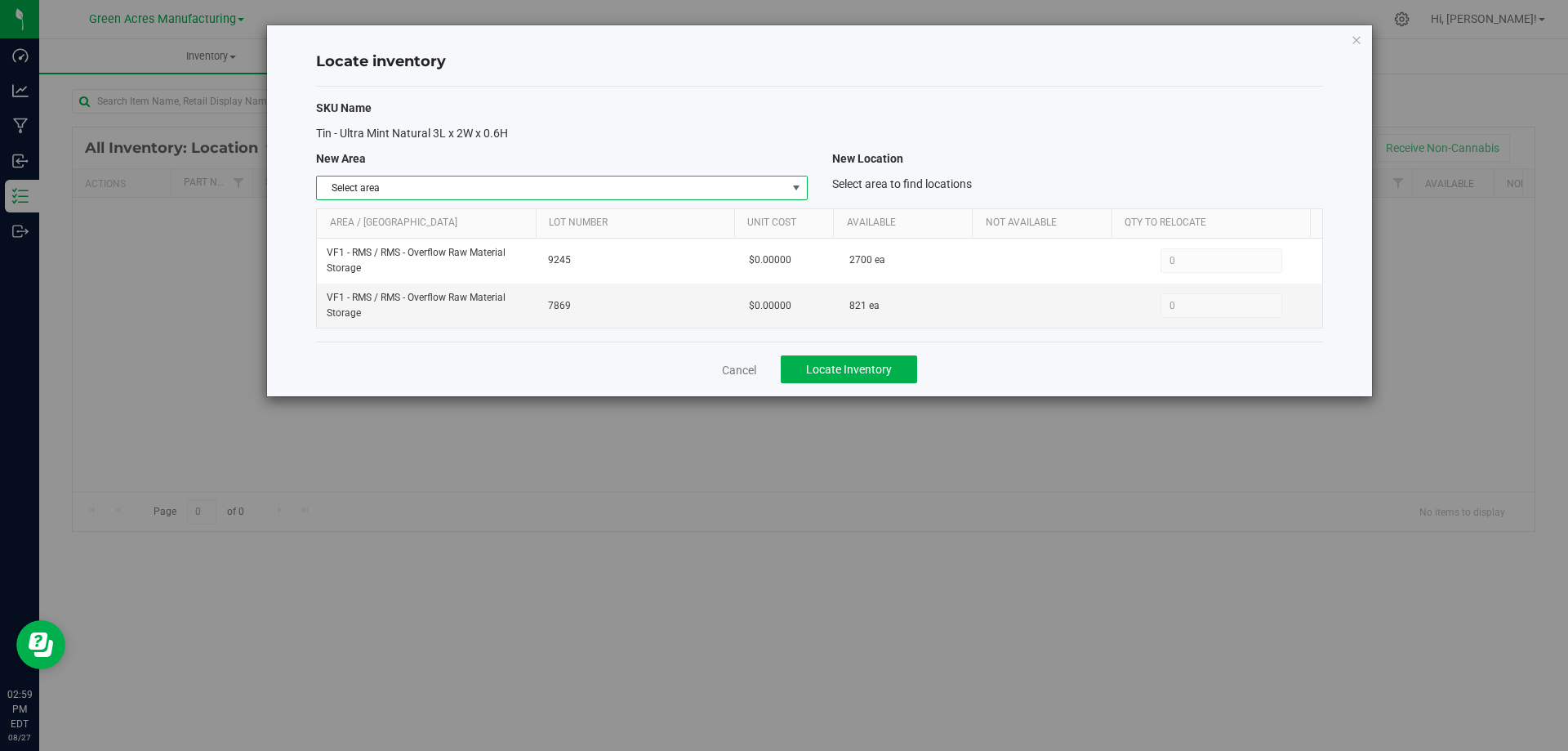
click at [779, 186] on span "Select area" at bounding box center [551, 187] width 469 height 23
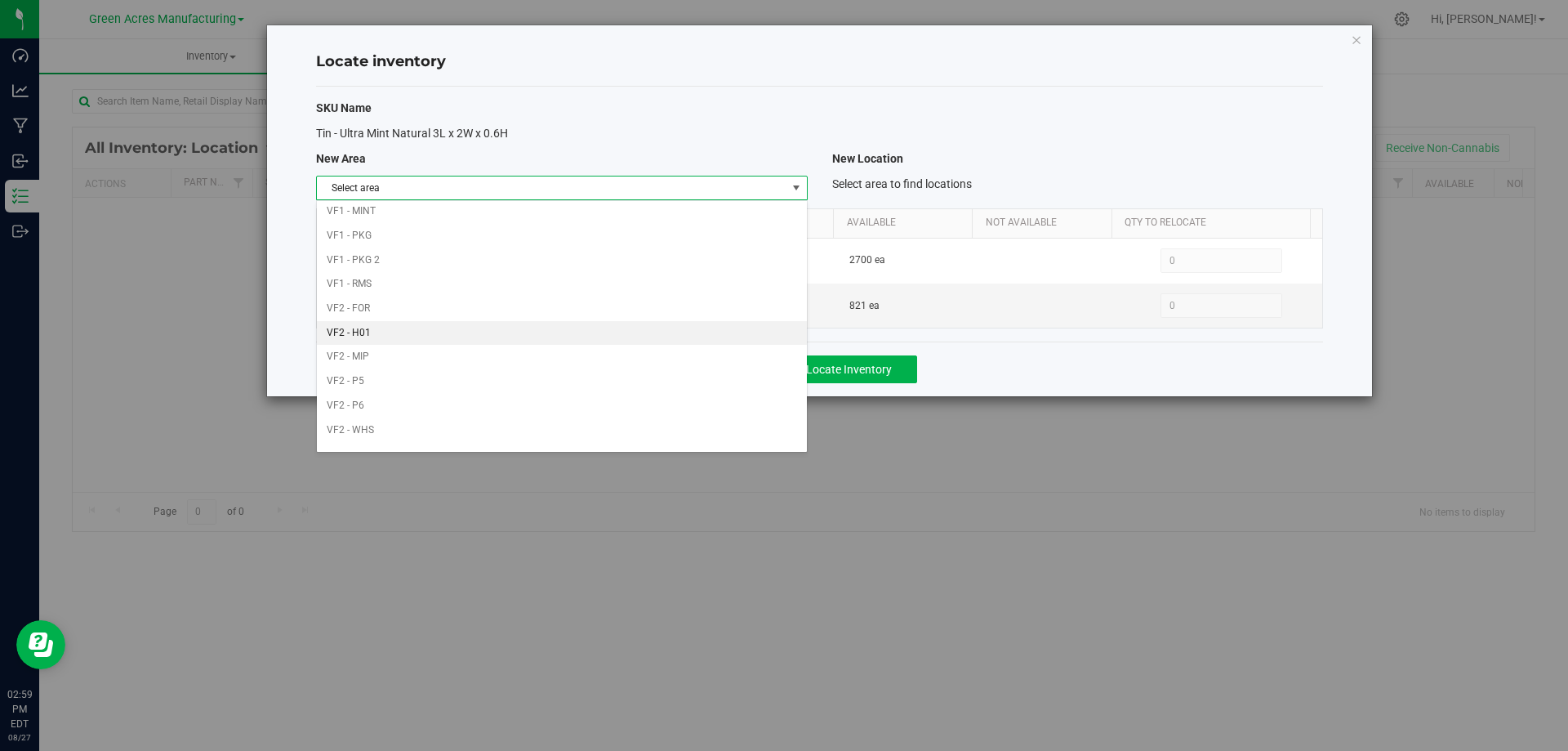
scroll to position [799, 0]
click at [639, 218] on li "VF1 - PKG" at bounding box center [561, 217] width 490 height 24
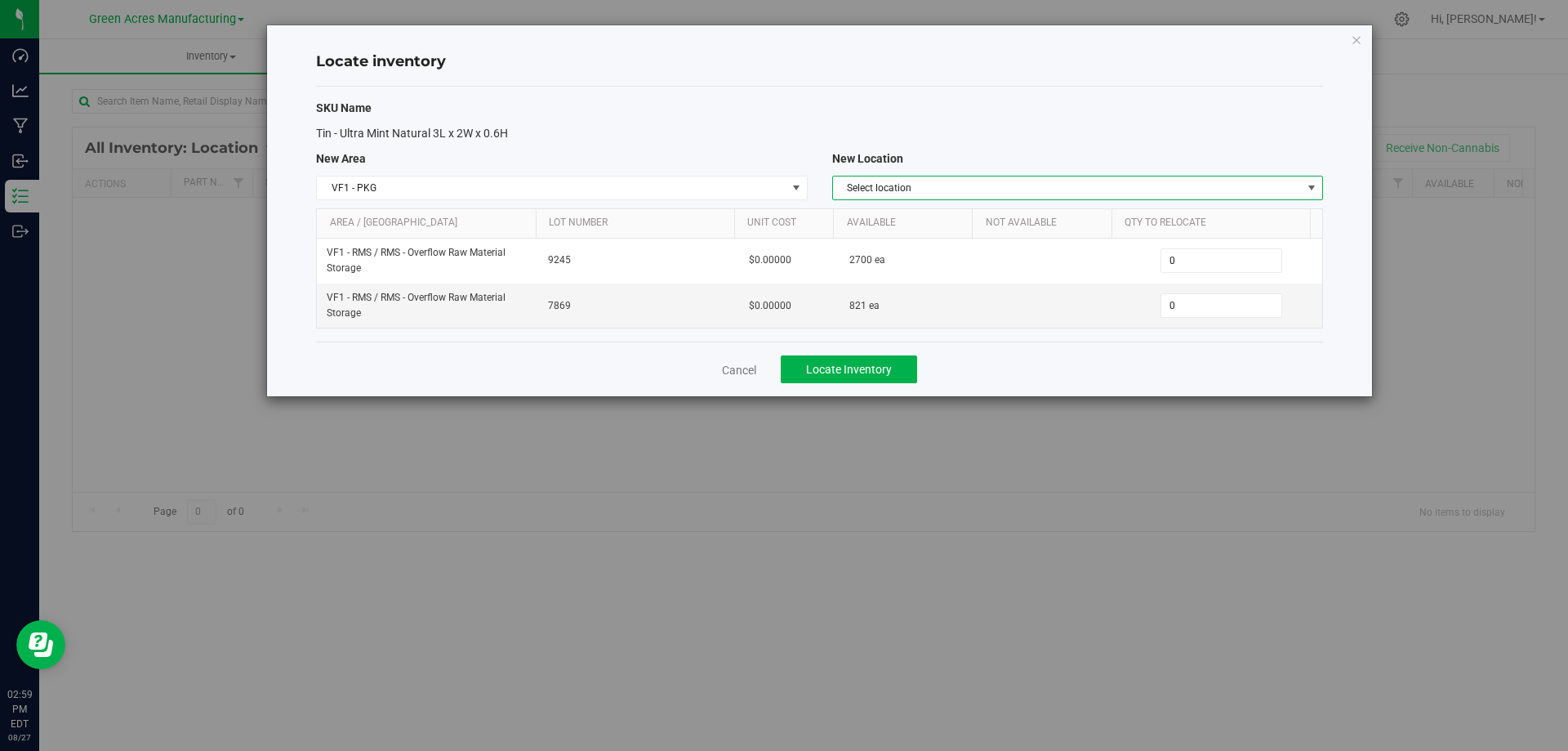
click at [1210, 188] on span "Select location" at bounding box center [1067, 187] width 469 height 23
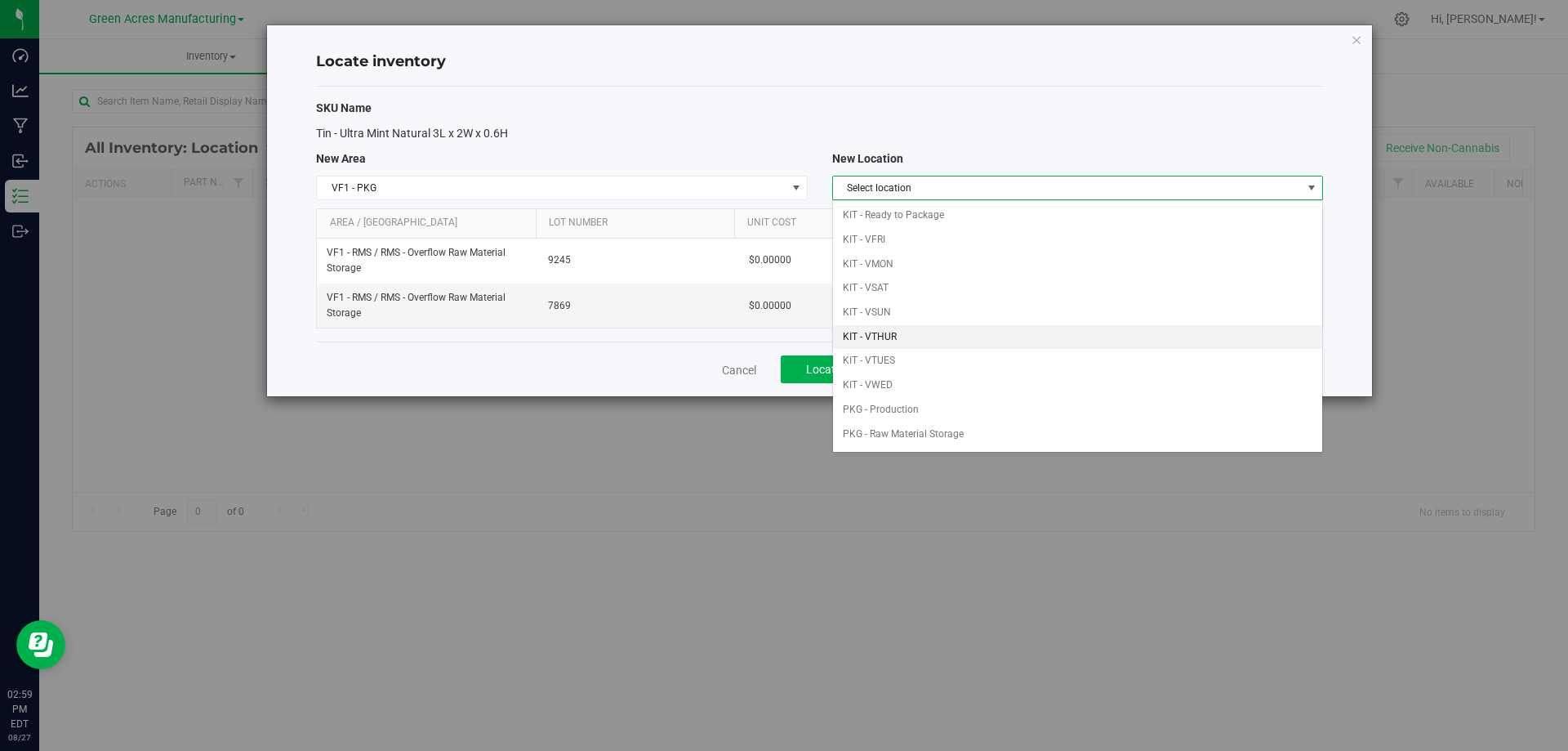
click at [1033, 336] on li "KIT - VTHUR" at bounding box center [1078, 337] width 490 height 24
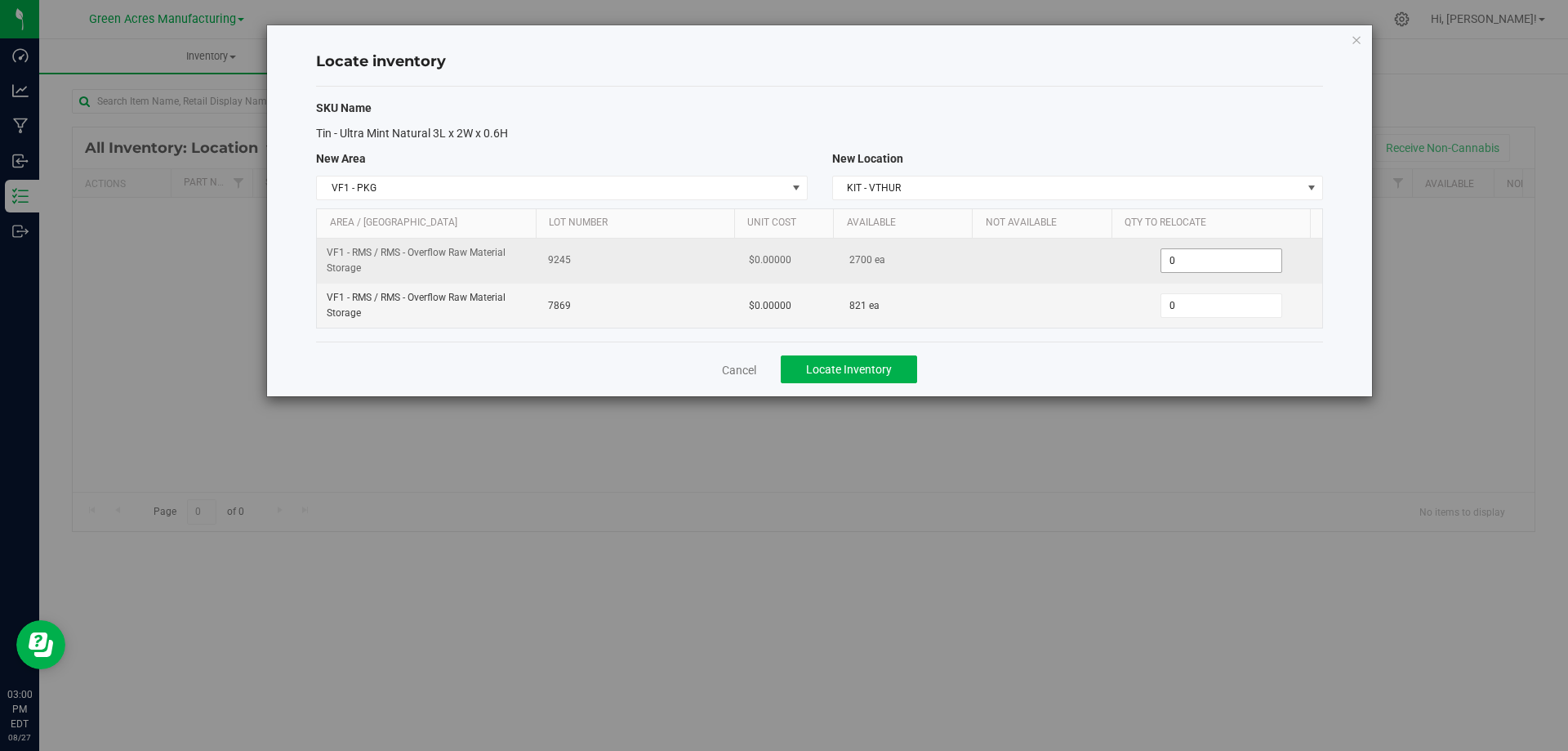
click at [1195, 261] on span "0 0" at bounding box center [1221, 260] width 122 height 24
click at [1196, 262] on input "0" at bounding box center [1221, 260] width 120 height 23
paste input "54"
type input "540"
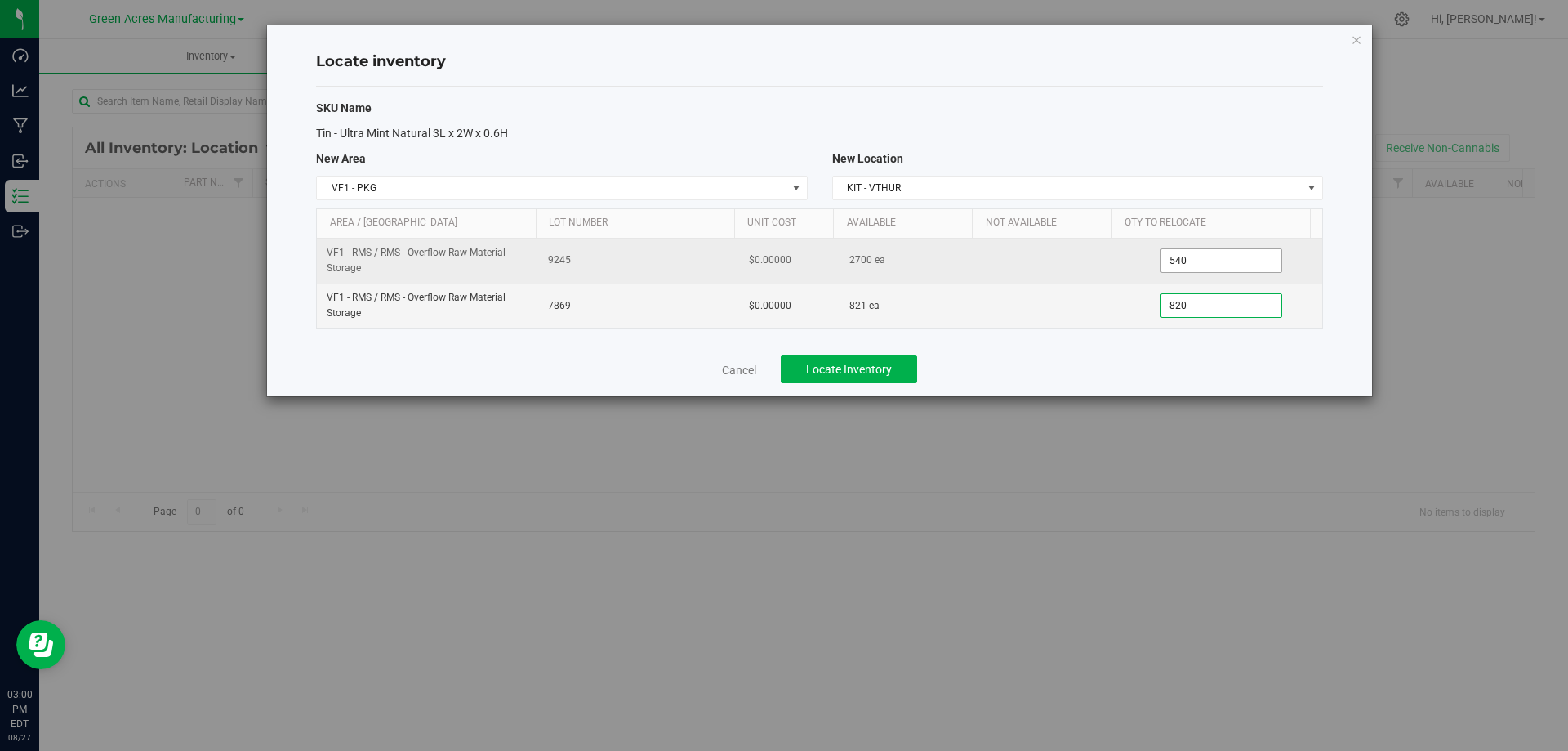
type input "8210"
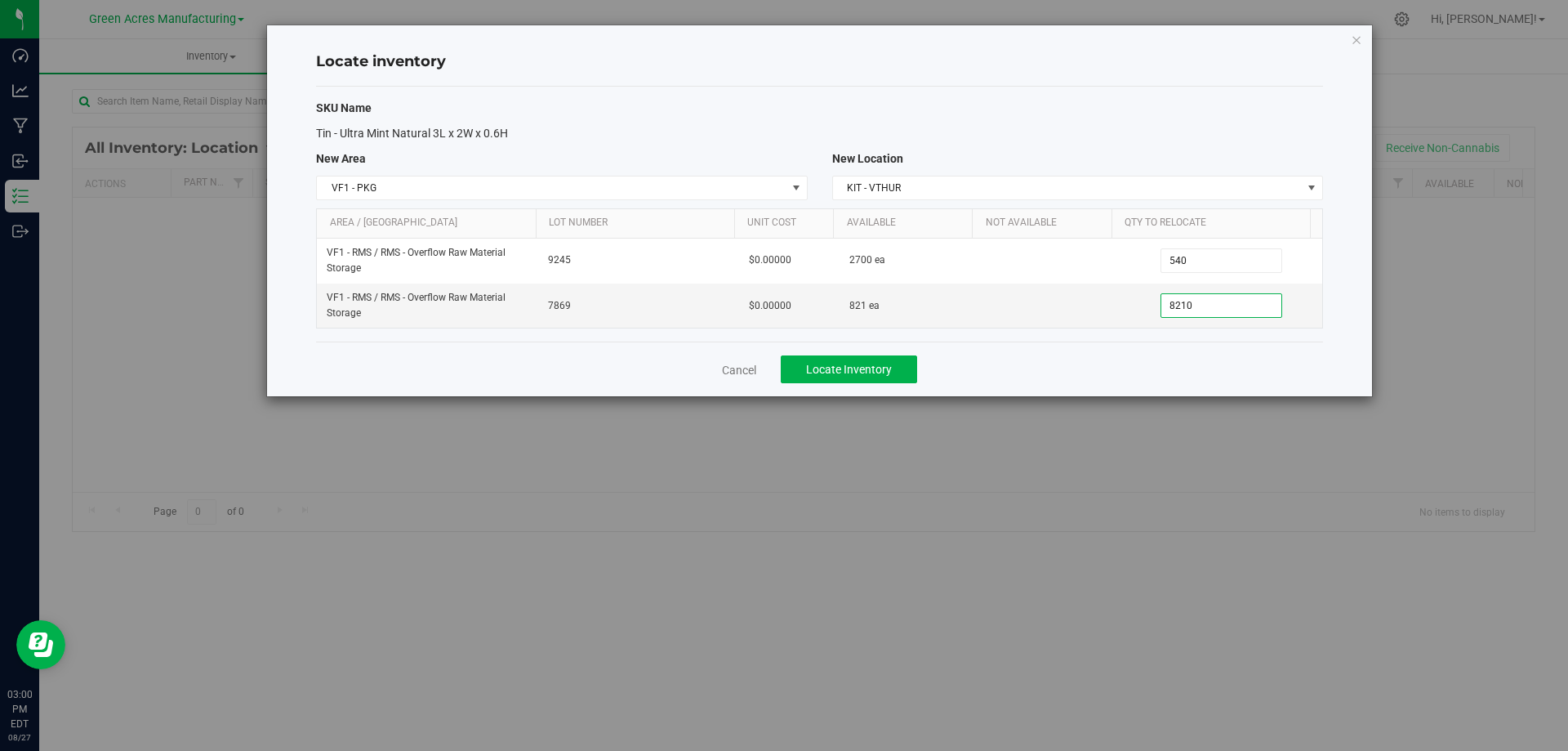
type input "821"
click at [1169, 361] on div "Cancel Locate Inventory" at bounding box center [820, 369] width 1007 height 55
click at [844, 376] on span "Locate Inventory" at bounding box center [849, 369] width 86 height 13
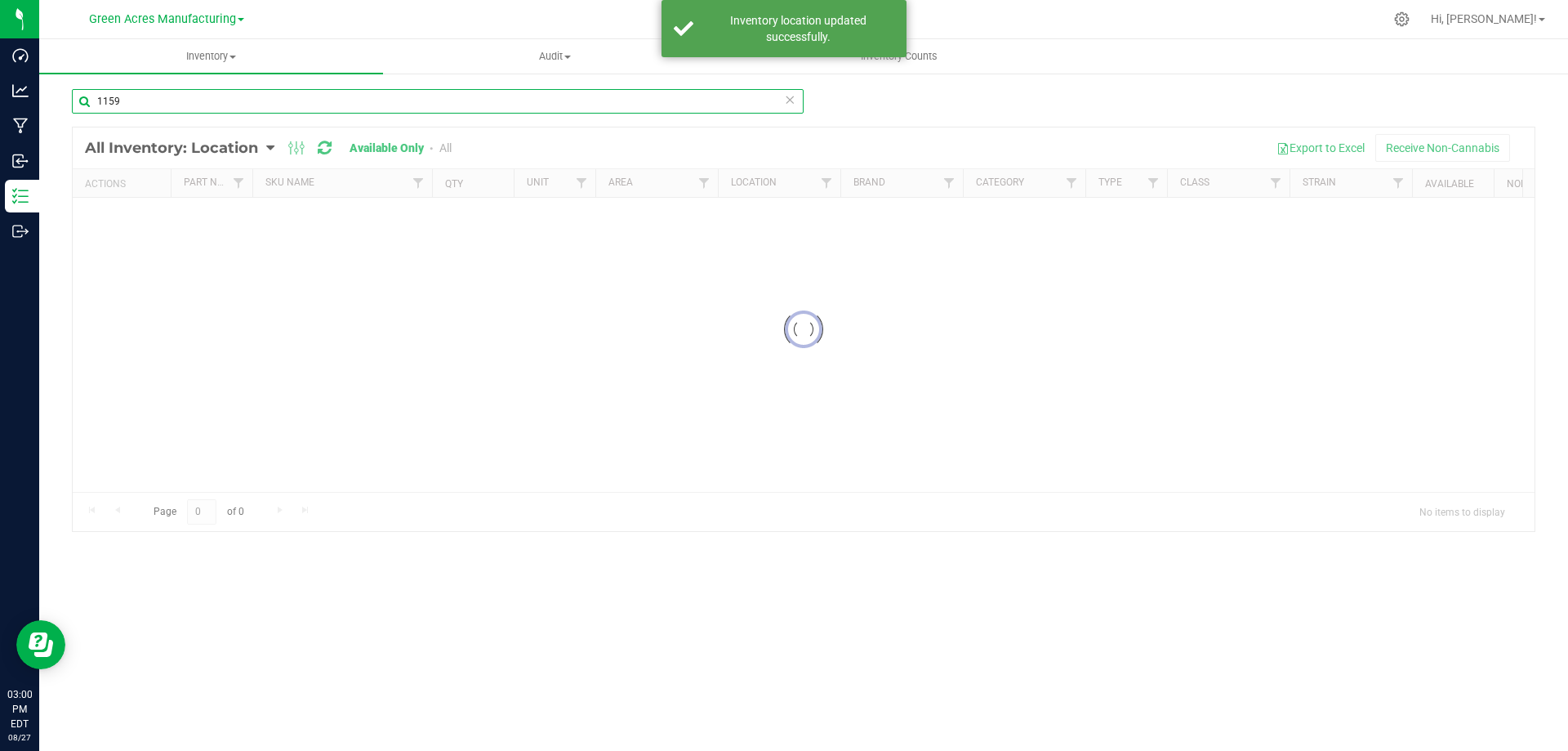
click at [349, 102] on input "1159" at bounding box center [438, 101] width 732 height 24
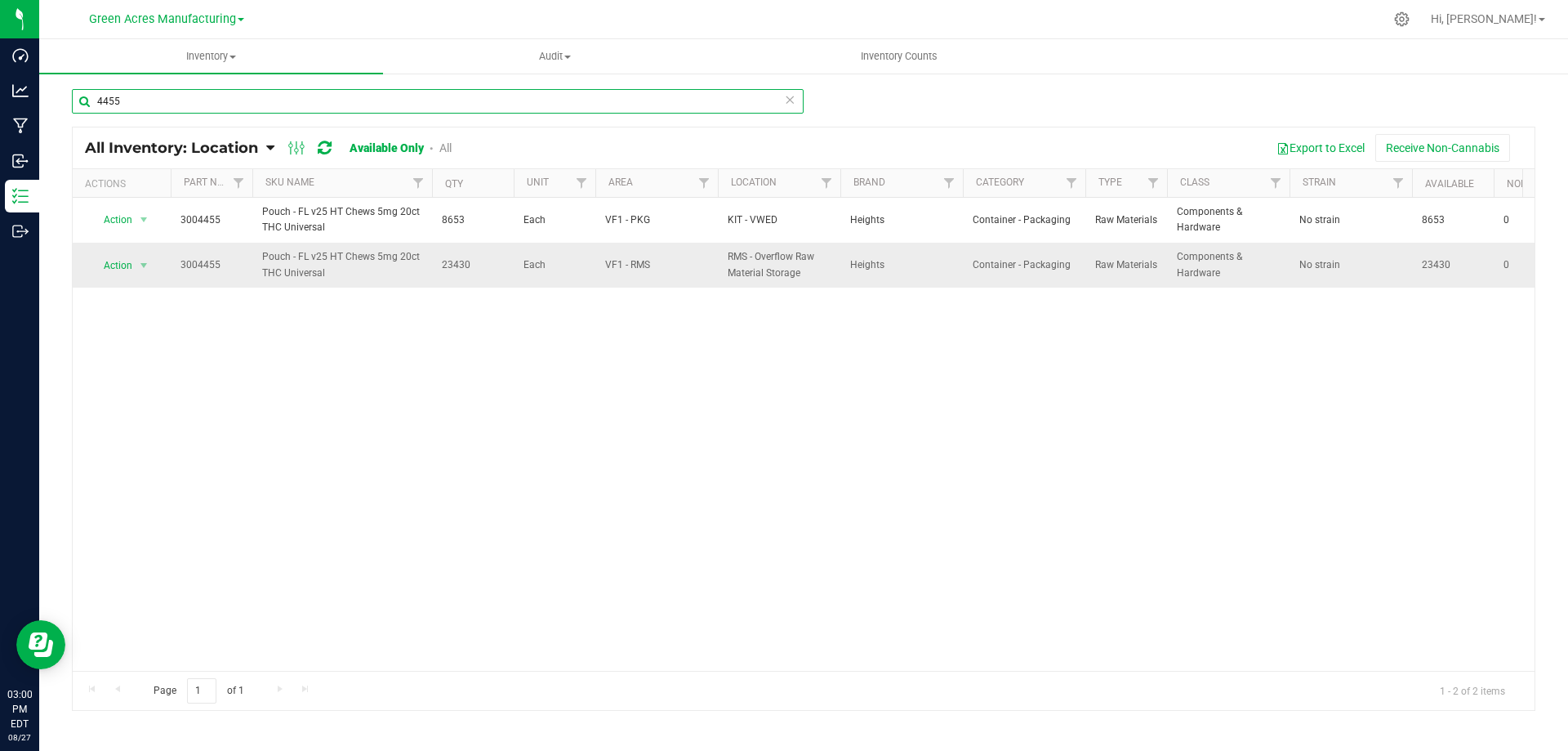
type input "4455"
click at [452, 261] on span "23430" at bounding box center [473, 265] width 62 height 16
click at [451, 262] on span "23430" at bounding box center [473, 265] width 62 height 16
copy span "23430"
click at [138, 267] on span "select" at bounding box center [144, 266] width 13 height 13
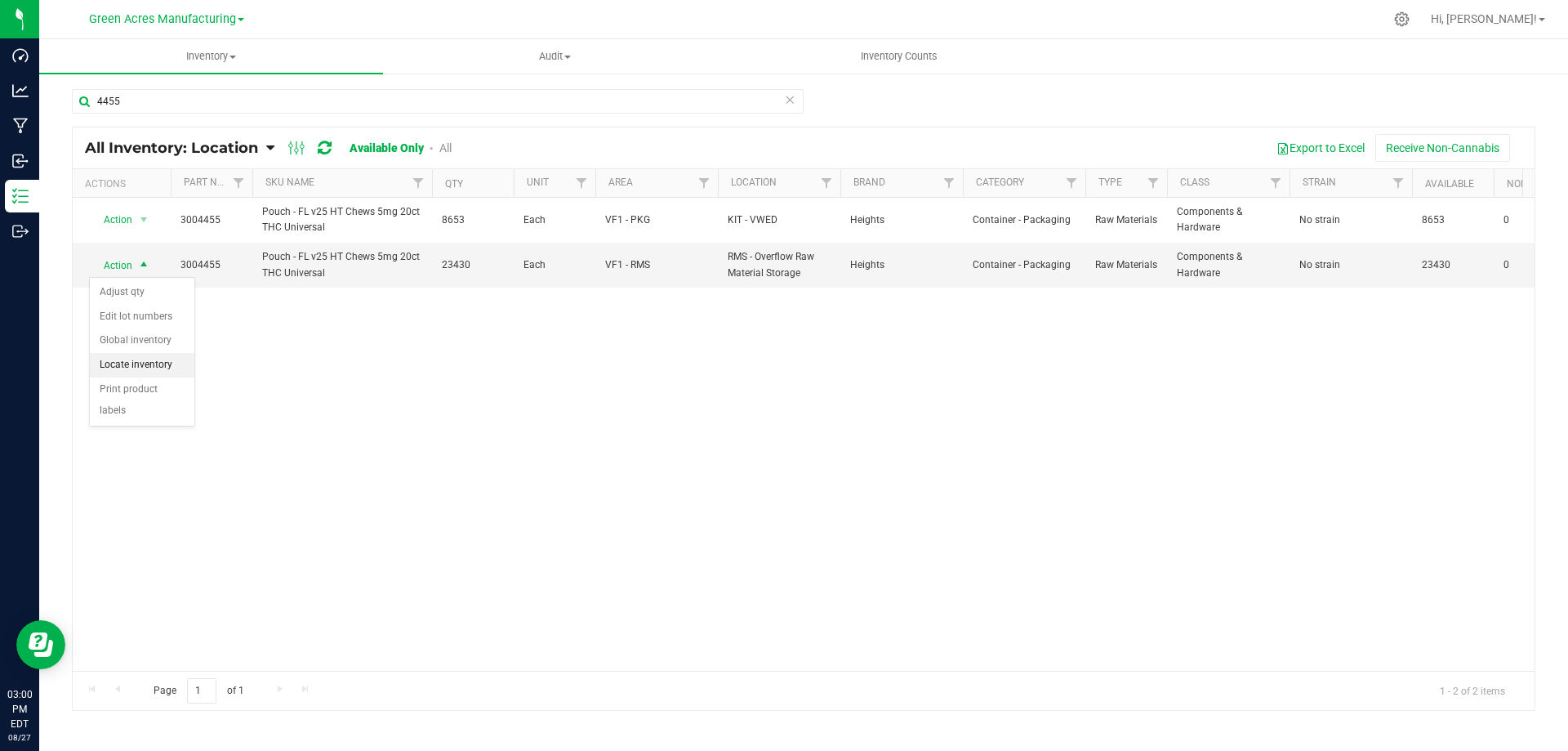
click at [163, 364] on li "Locate inventory" at bounding box center [142, 364] width 104 height 24
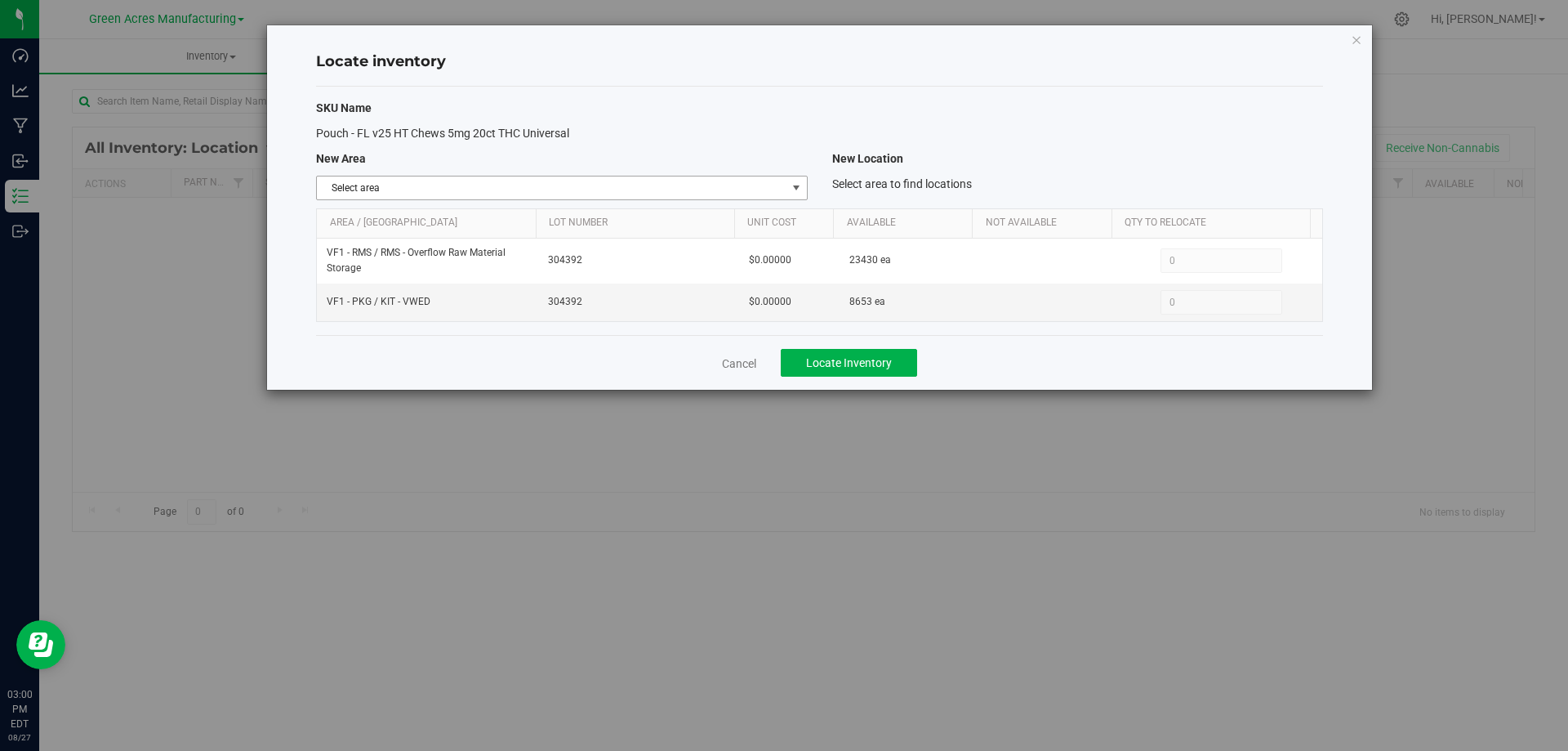
click at [784, 190] on span "Select area" at bounding box center [551, 187] width 469 height 23
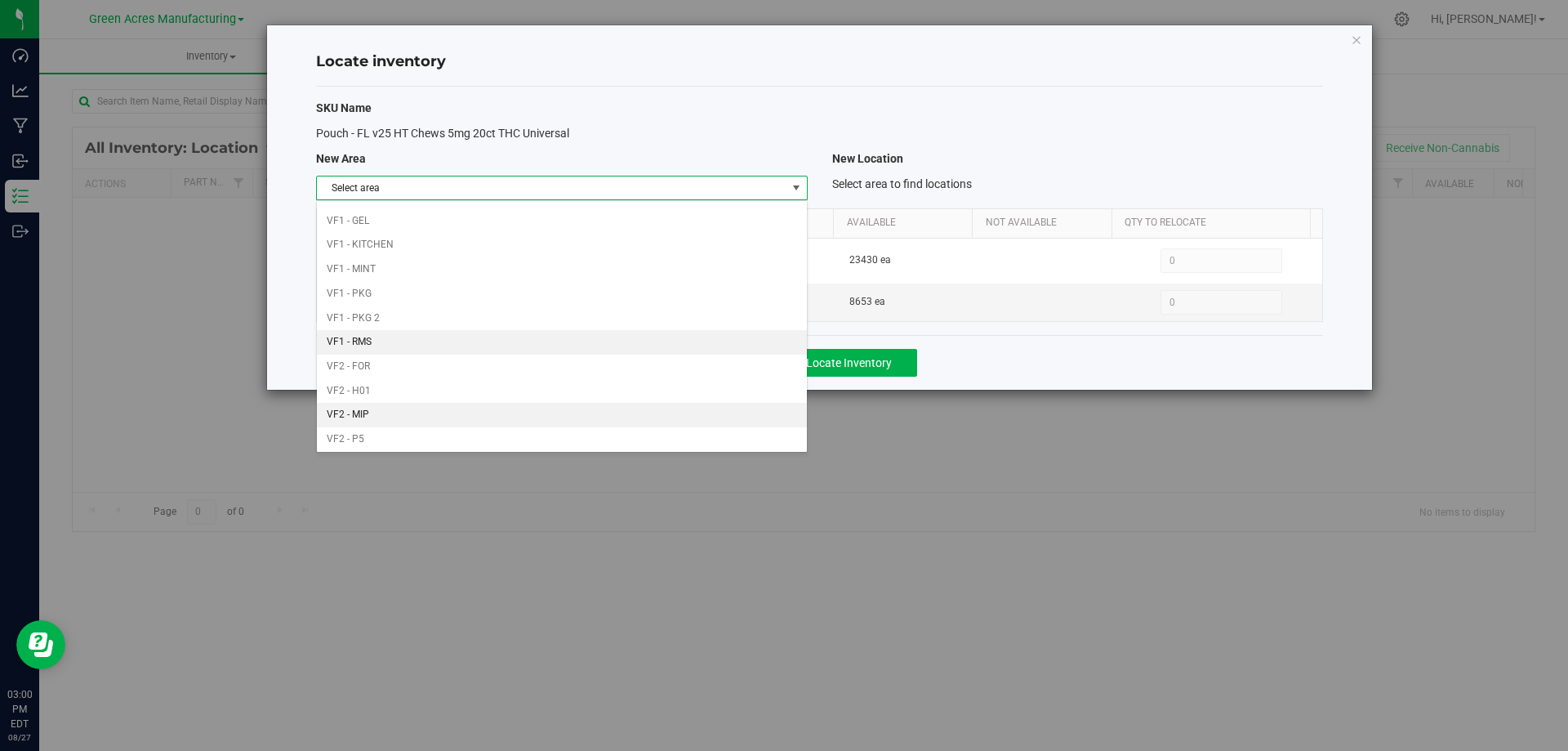
scroll to position [799, 0]
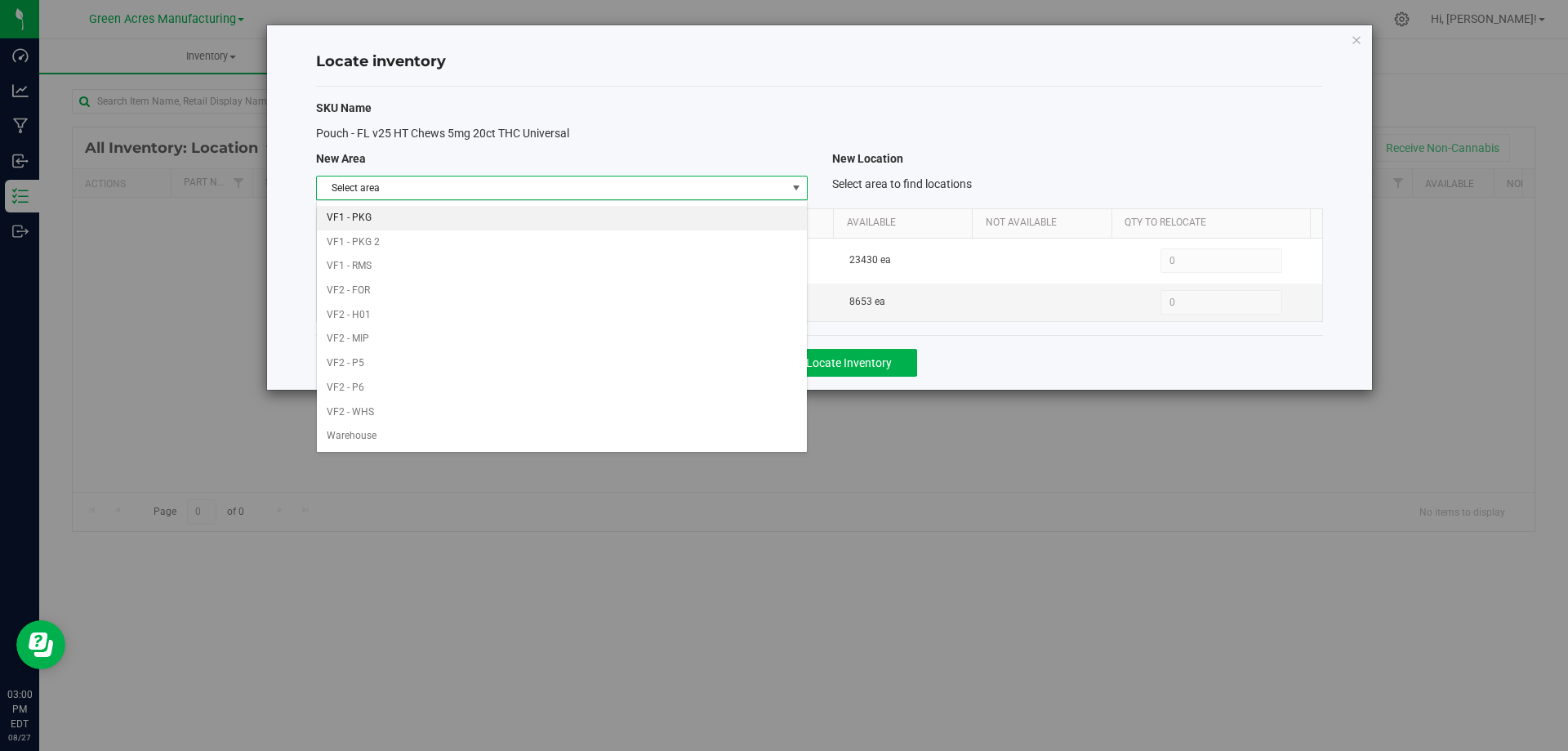
drag, startPoint x: 596, startPoint y: 409, endPoint x: 517, endPoint y: 214, distance: 210.4
click at [517, 214] on li "VF1 - PKG" at bounding box center [561, 217] width 490 height 24
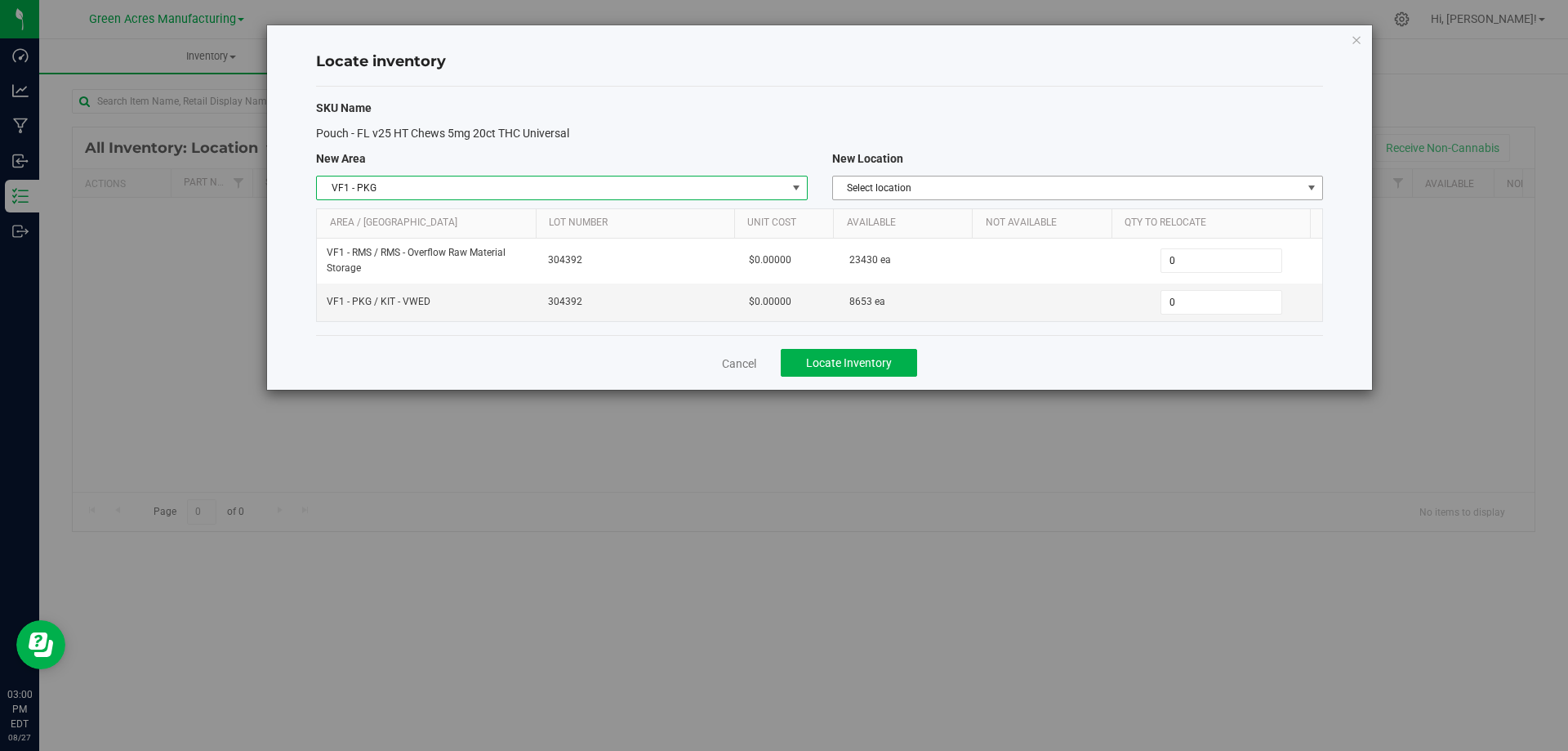
click at [1245, 182] on span "Select location" at bounding box center [1067, 187] width 469 height 23
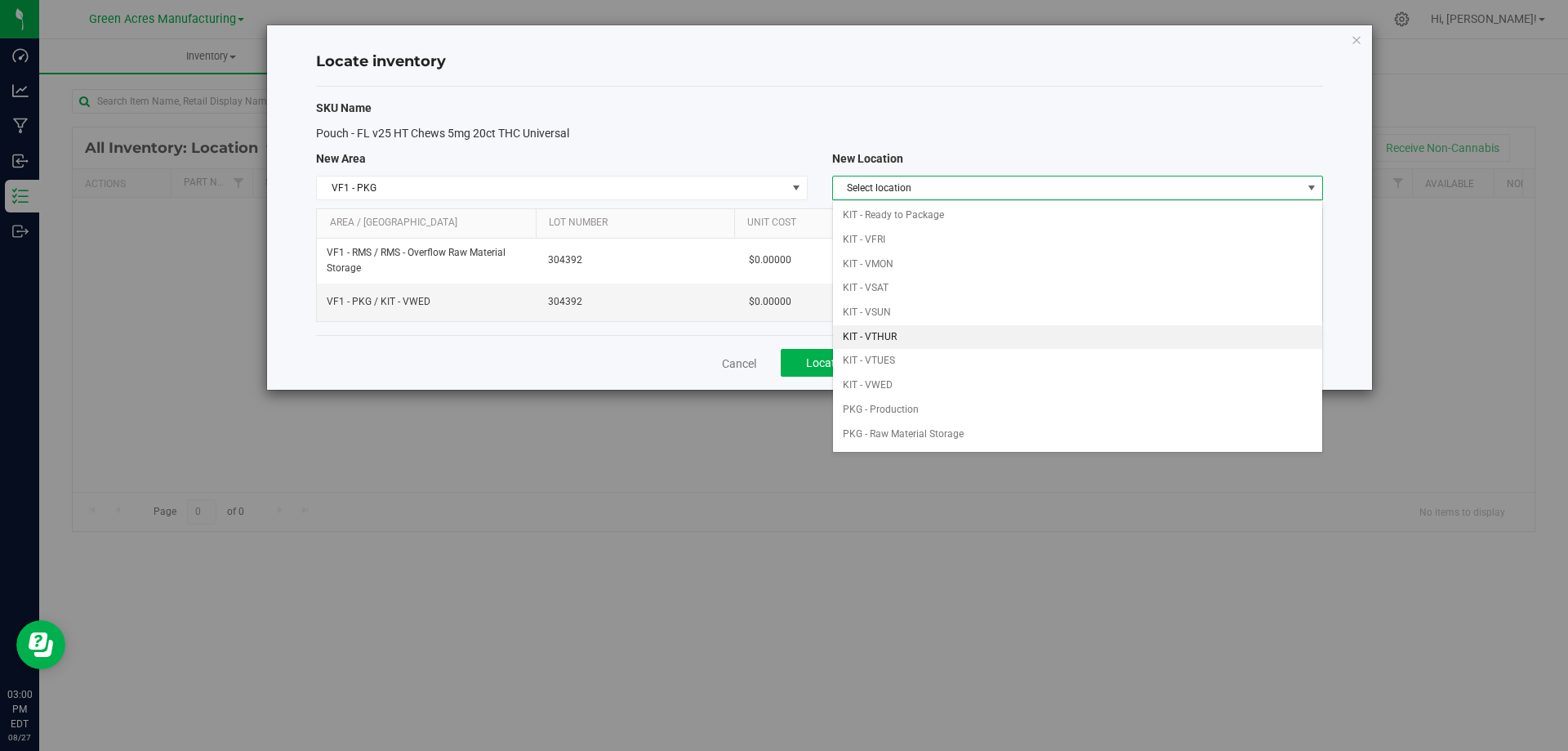
drag, startPoint x: 920, startPoint y: 330, endPoint x: 1102, endPoint y: 260, distance: 195.0
click at [921, 331] on li "KIT - VTHUR" at bounding box center [1078, 337] width 490 height 24
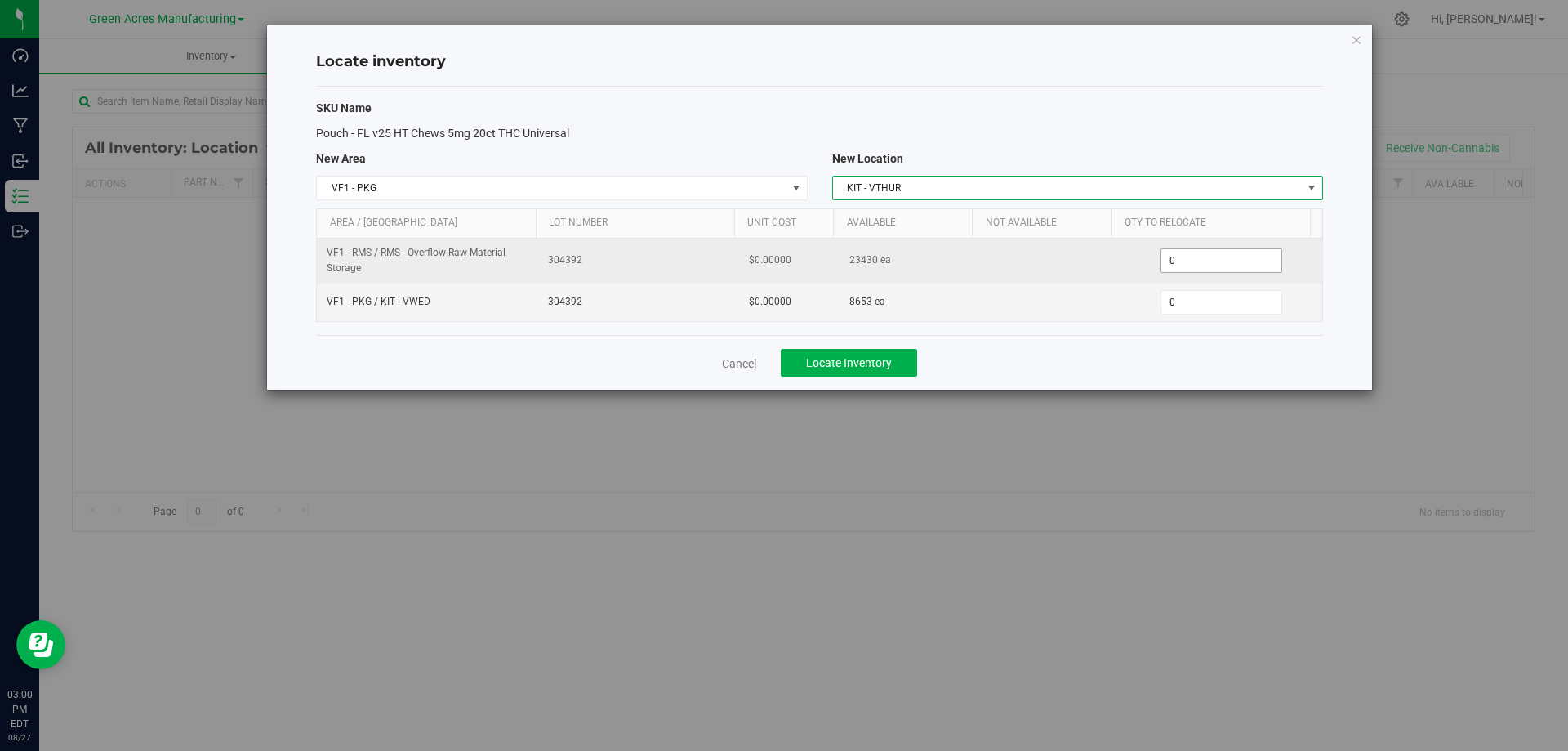
click at [1193, 249] on span "0 0" at bounding box center [1221, 260] width 122 height 24
click at [1193, 254] on input "0" at bounding box center [1221, 260] width 120 height 23
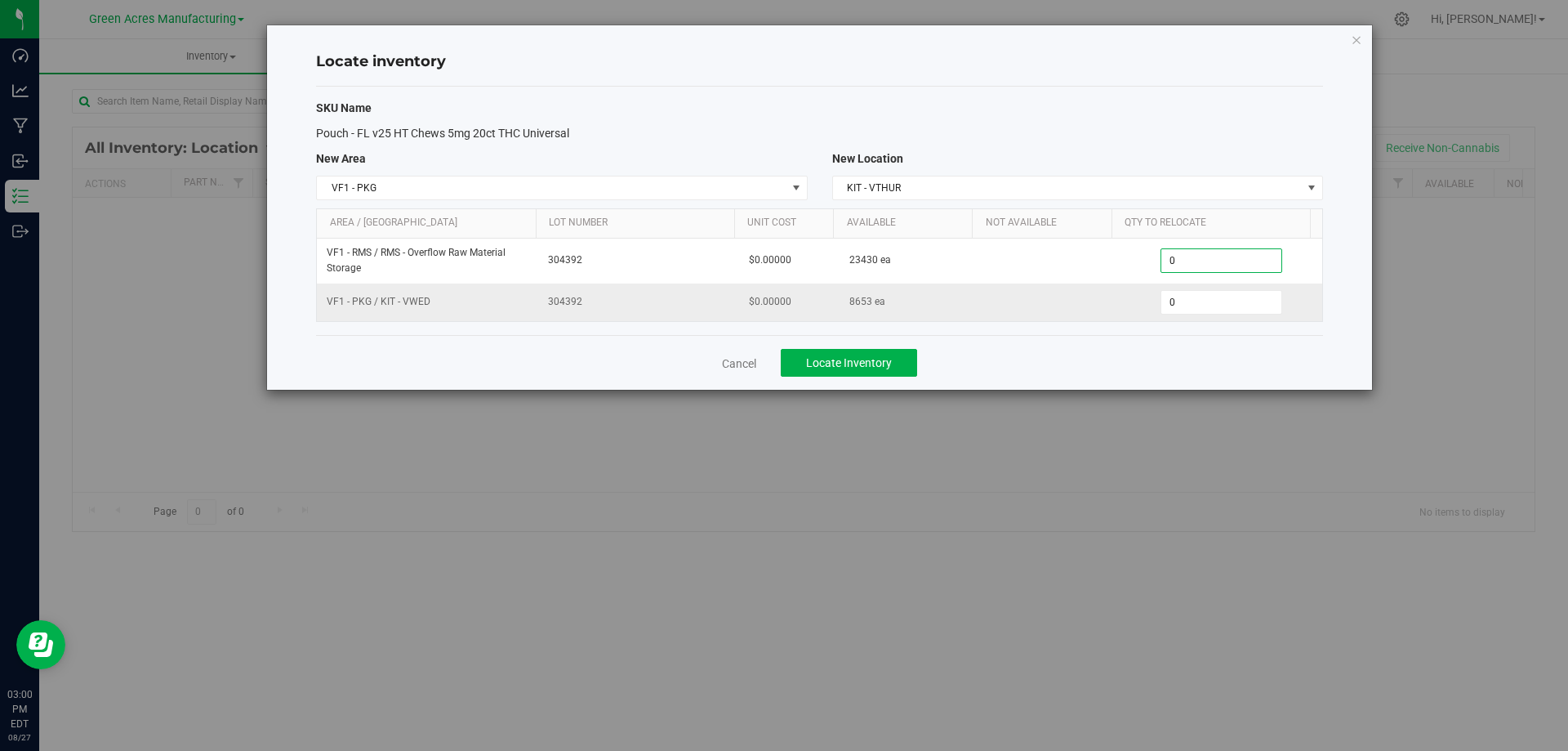
paste input "263"
type input "2630"
type input "2,630"
click at [1200, 305] on span "0 0" at bounding box center [1221, 302] width 122 height 24
click at [1200, 305] on input "0" at bounding box center [1221, 302] width 120 height 23
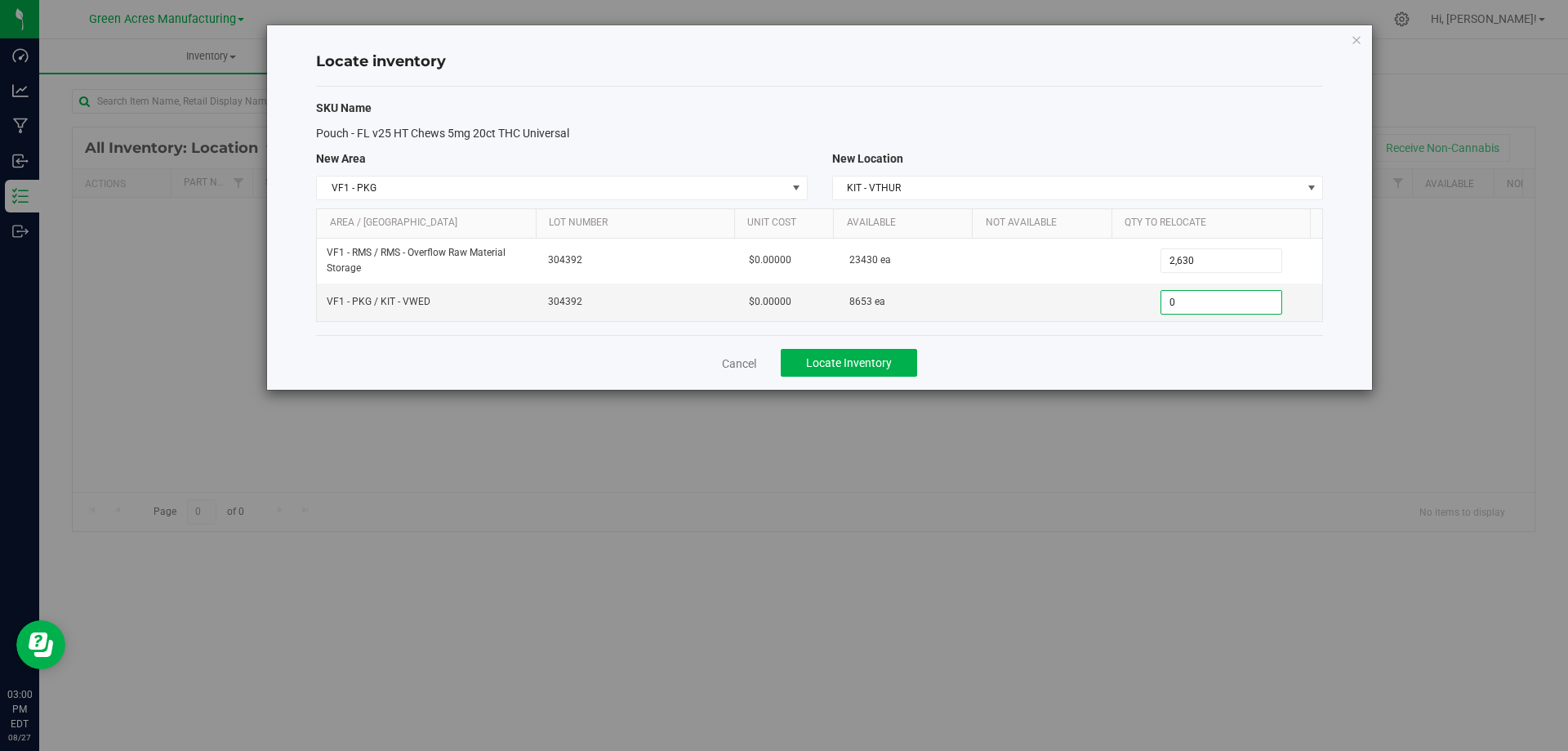
click at [1096, 360] on div "Cancel Locate Inventory" at bounding box center [820, 363] width 1007 height 55
click at [865, 361] on span "Locate Inventory" at bounding box center [849, 363] width 86 height 13
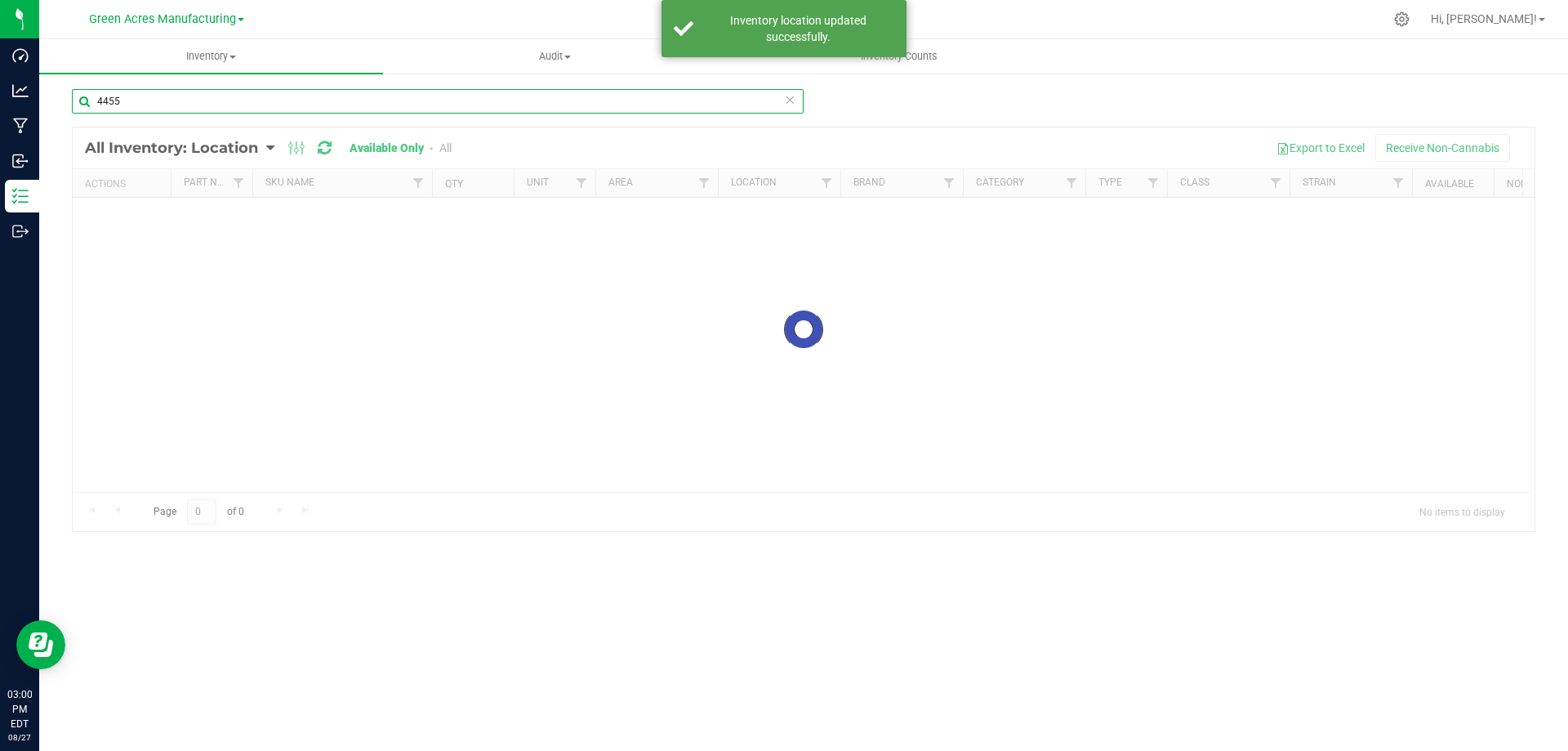
click at [260, 105] on input "4455" at bounding box center [438, 101] width 732 height 24
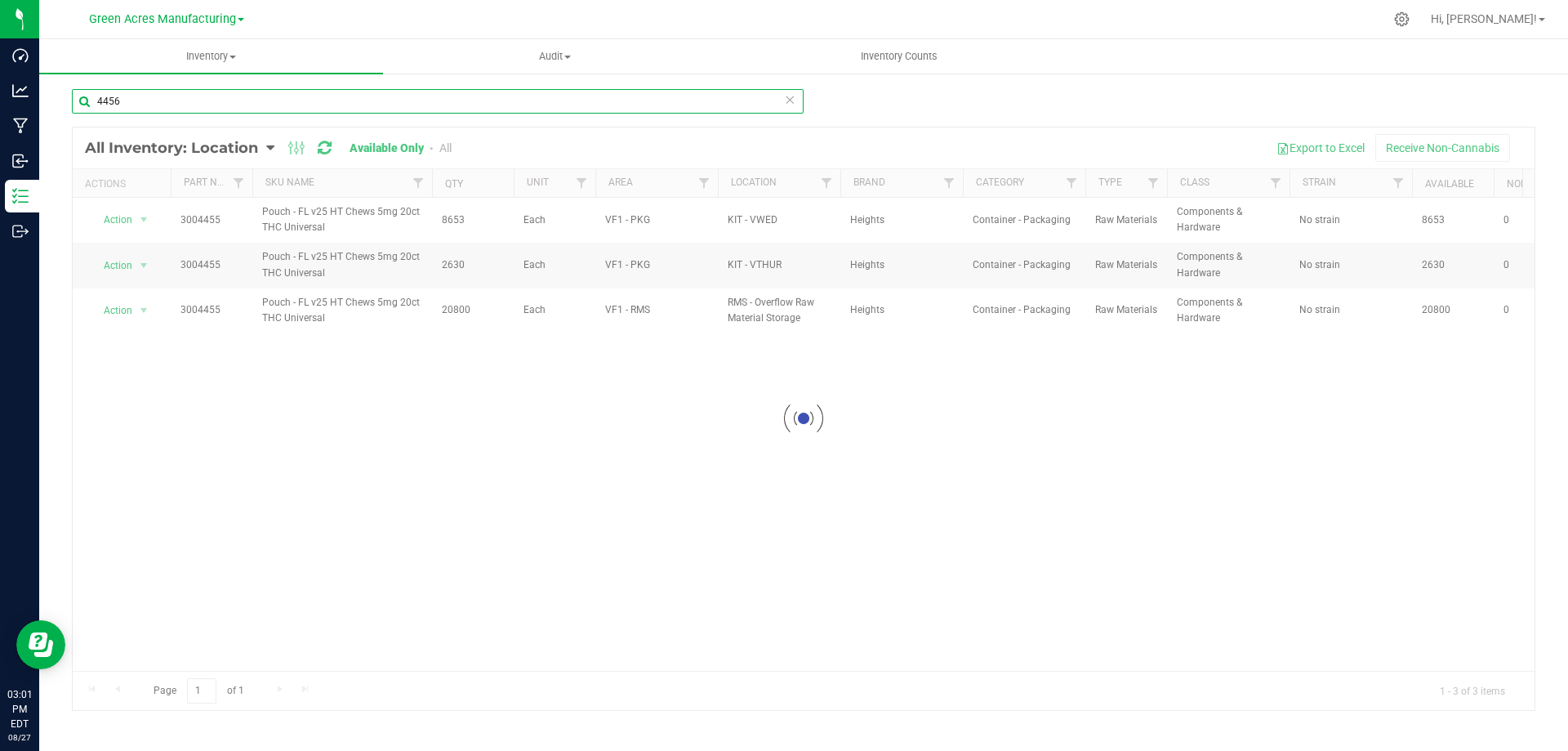
type input "4456"
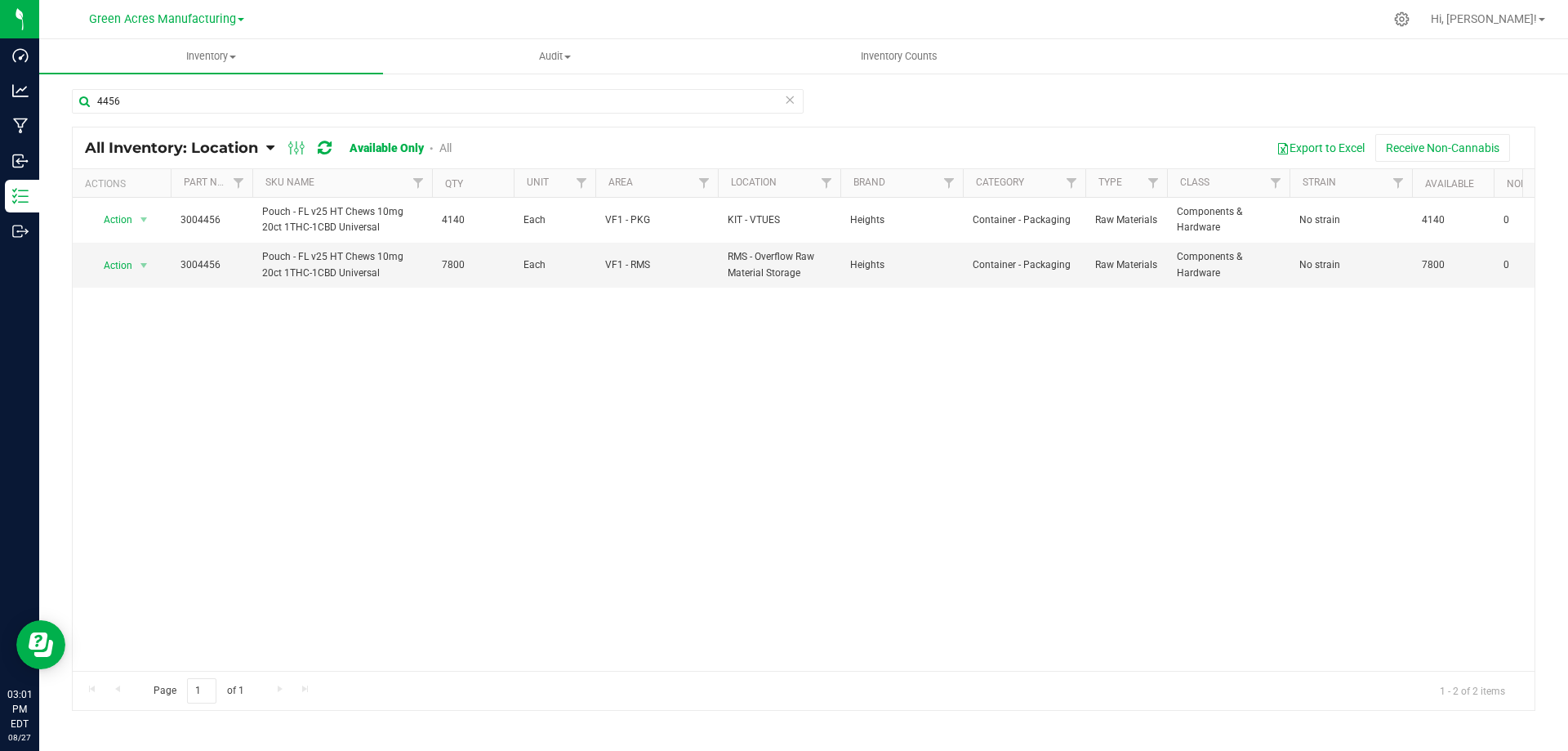
click at [975, 504] on div "Action Action Adjust qty Edit lot numbers Global inventory Locate inventory Pri…" at bounding box center [804, 434] width 1462 height 473
